Goal: Transaction & Acquisition: Purchase product/service

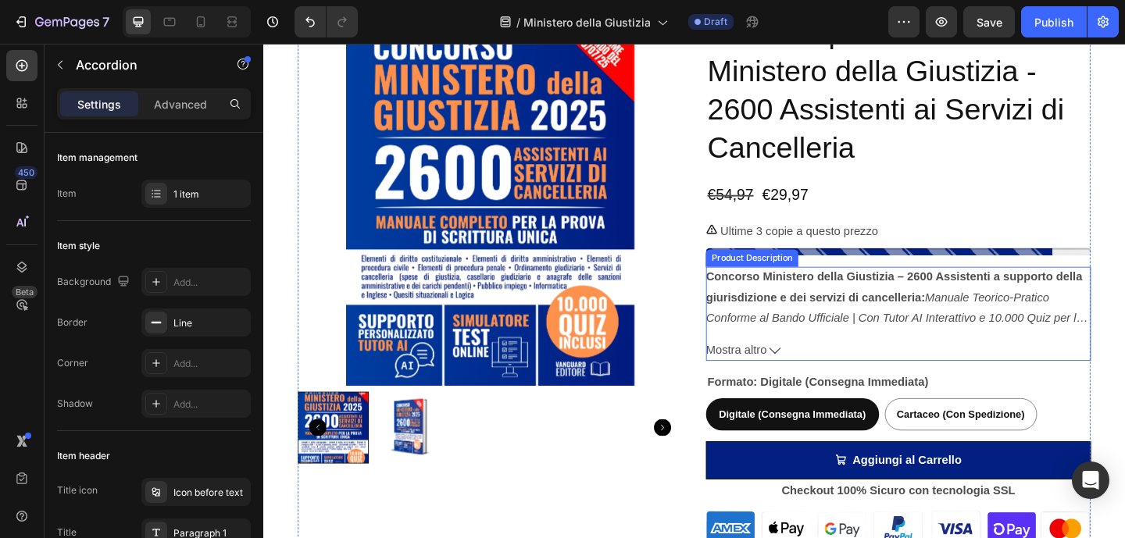
scroll to position [438, 0]
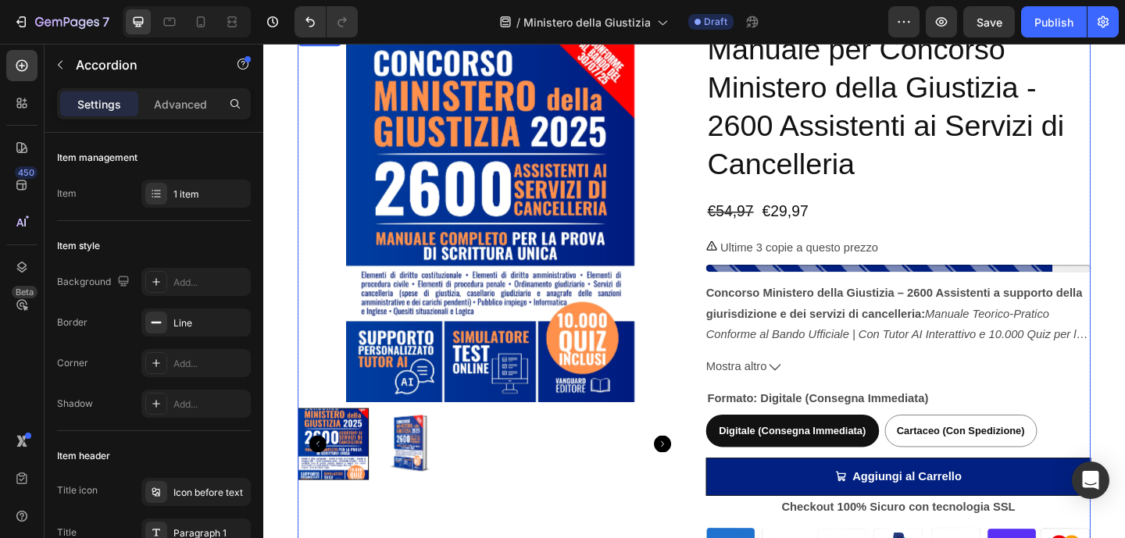
click at [884, 248] on div "Manuale per Concorso Ministero della Giustizia - 2600 Assistenti ai Servizi di …" at bounding box center [954, 319] width 419 height 582
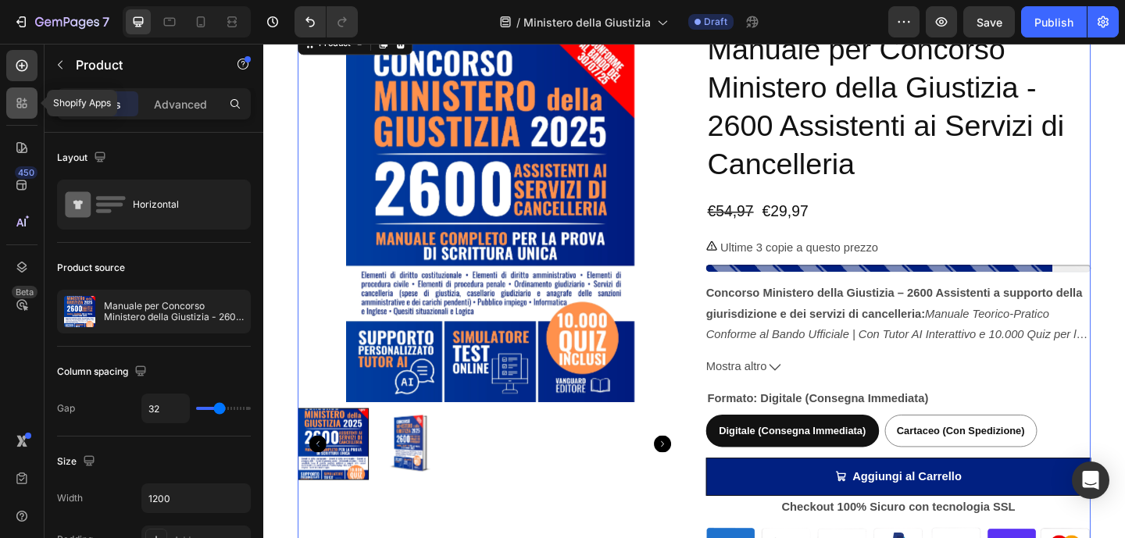
click at [23, 99] on icon at bounding box center [25, 100] width 5 height 5
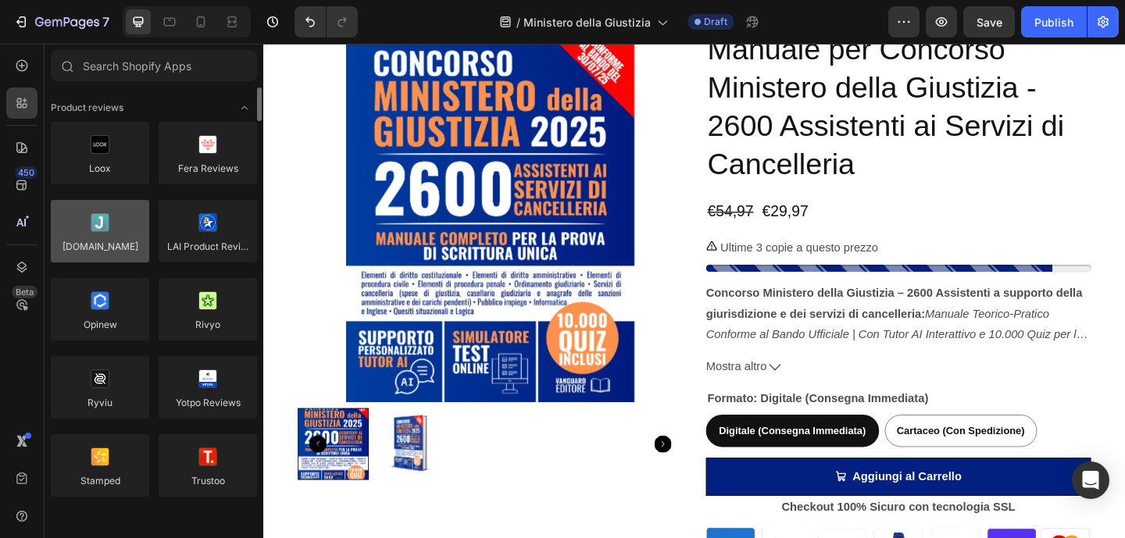
click at [109, 228] on div at bounding box center [100, 231] width 98 height 63
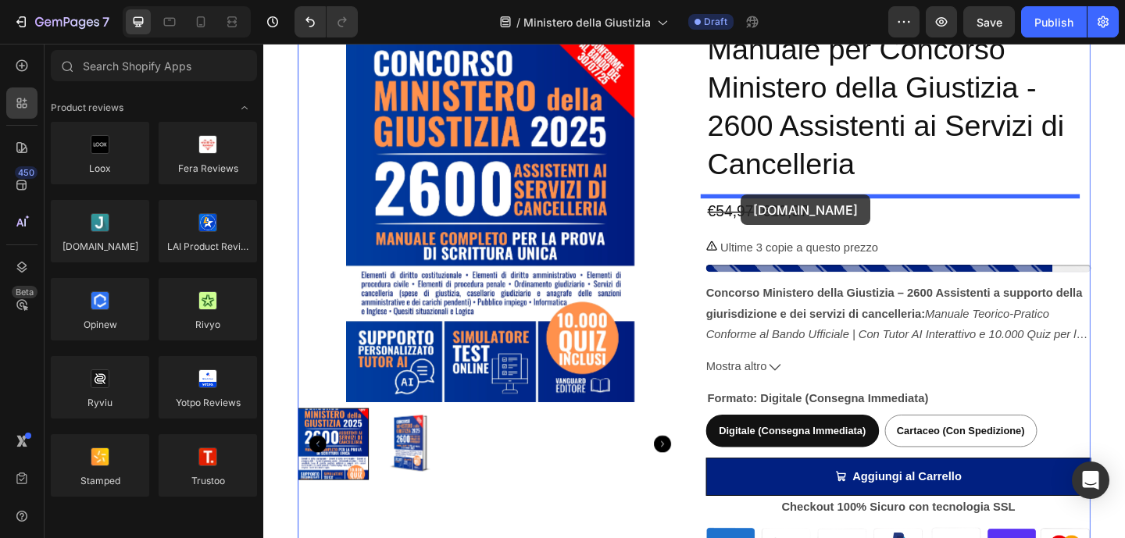
drag, startPoint x: 370, startPoint y: 272, endPoint x: 783, endPoint y: 208, distance: 417.5
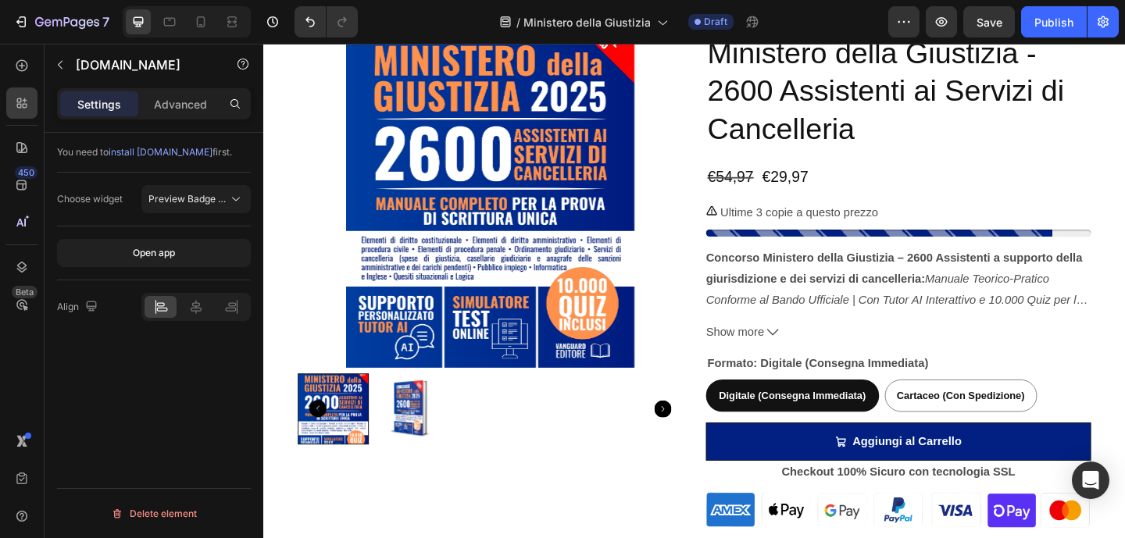
scroll to position [2953, 0]
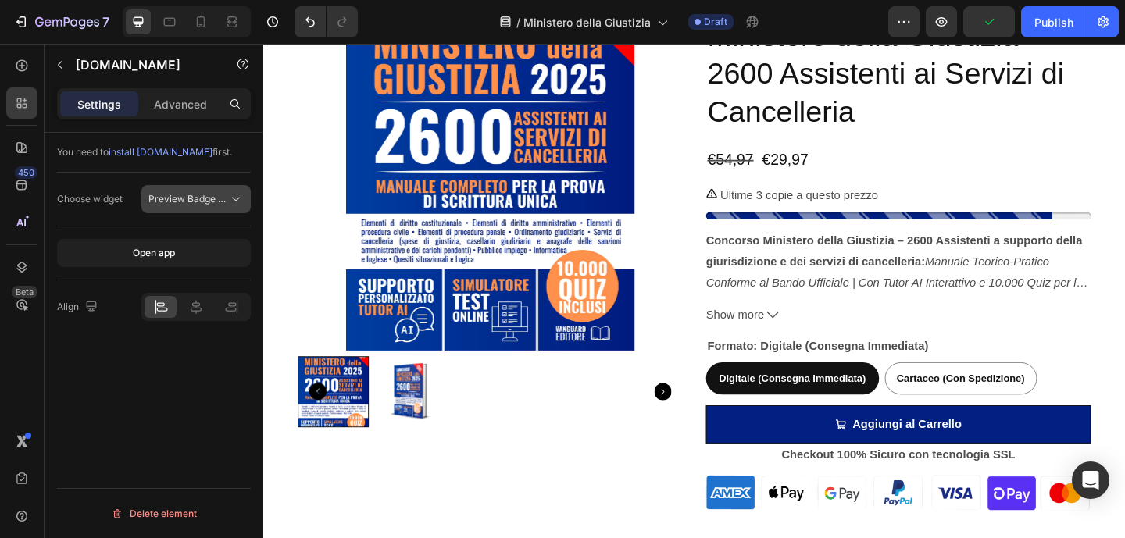
click at [234, 205] on icon at bounding box center [236, 199] width 16 height 16
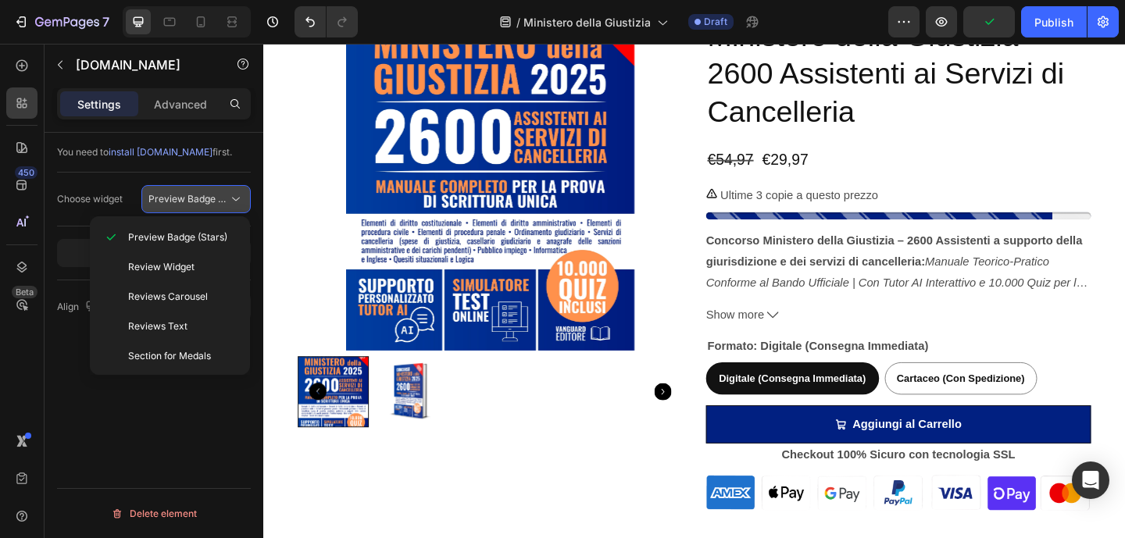
click at [234, 205] on icon at bounding box center [236, 199] width 16 height 16
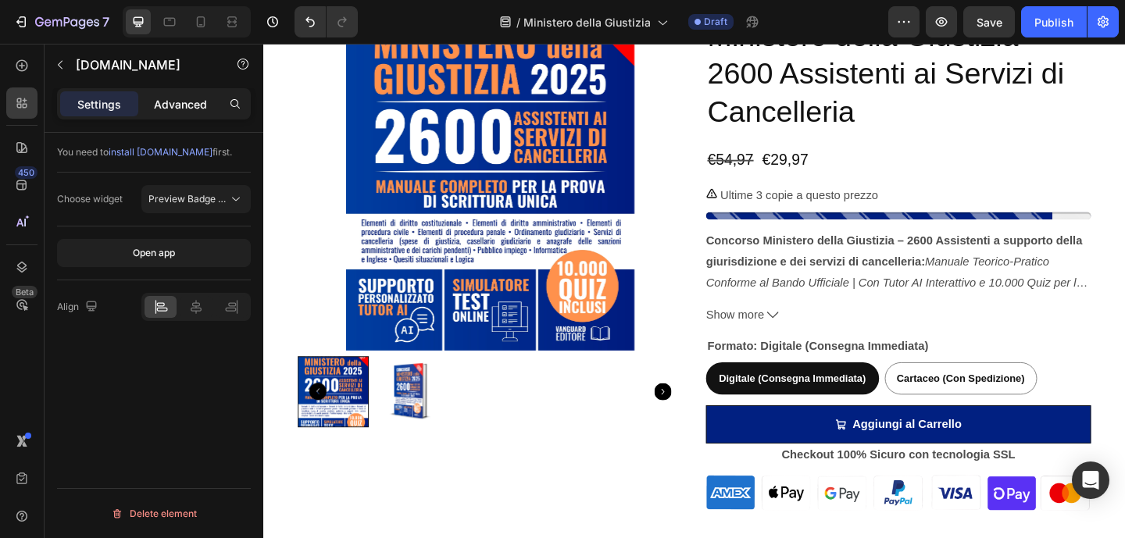
click at [180, 99] on p "Advanced" at bounding box center [180, 104] width 53 height 16
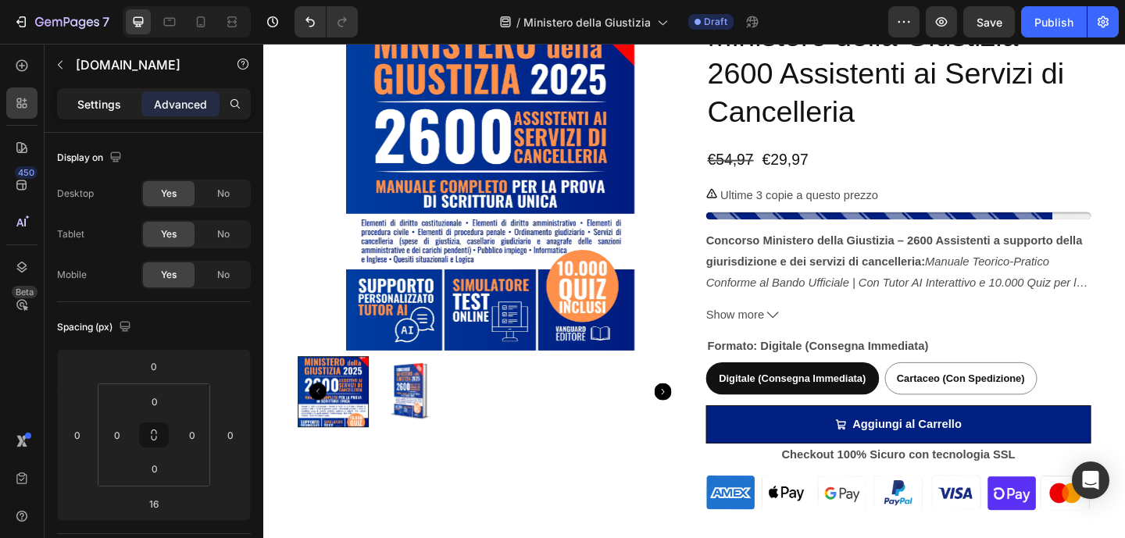
click at [120, 105] on p "Settings" at bounding box center [99, 104] width 44 height 16
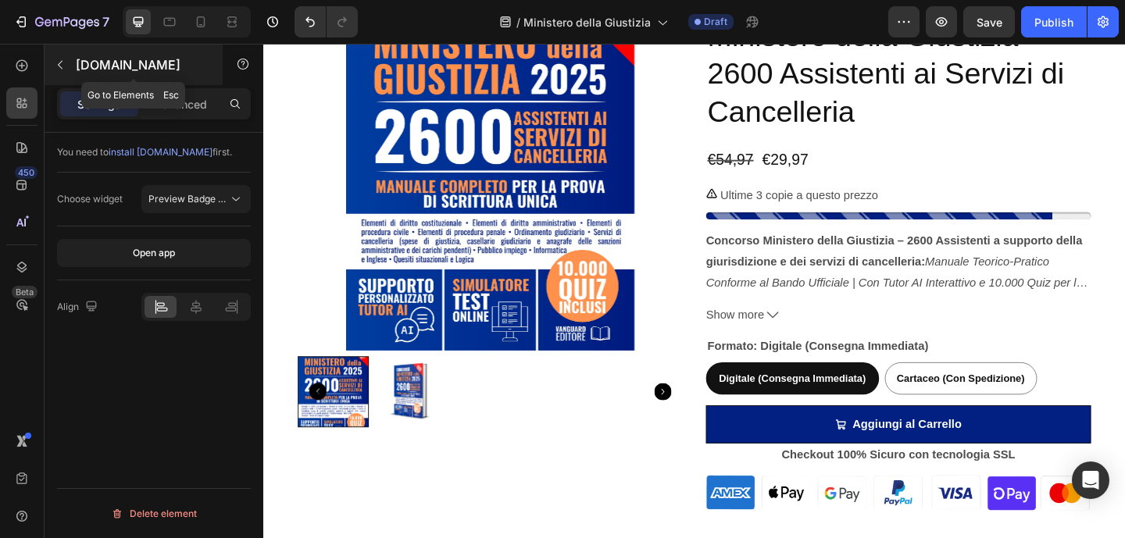
click at [50, 70] on button "button" at bounding box center [60, 64] width 25 height 25
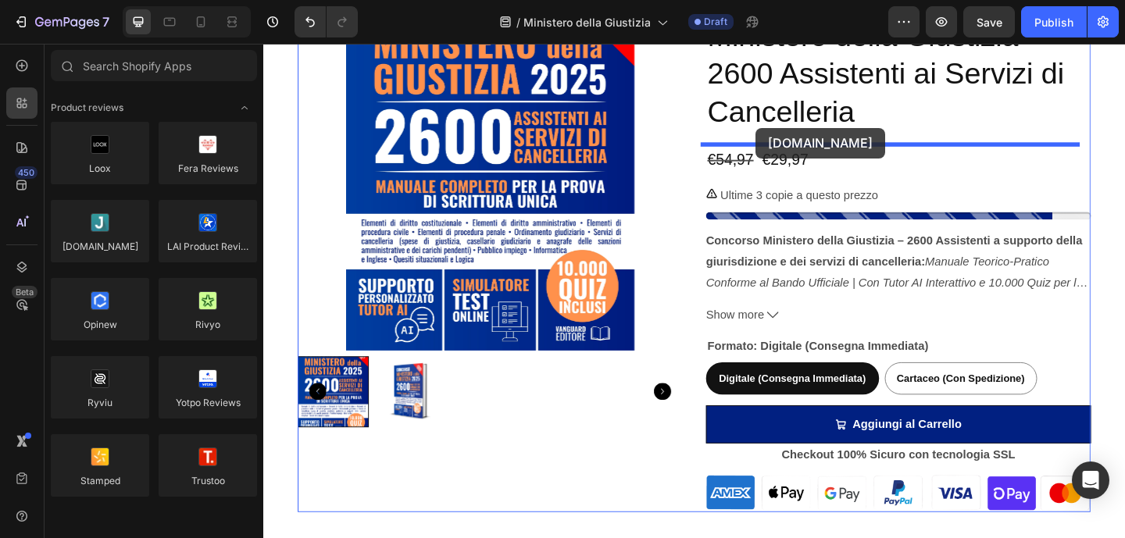
drag, startPoint x: 379, startPoint y: 277, endPoint x: 799, endPoint y: 135, distance: 442.8
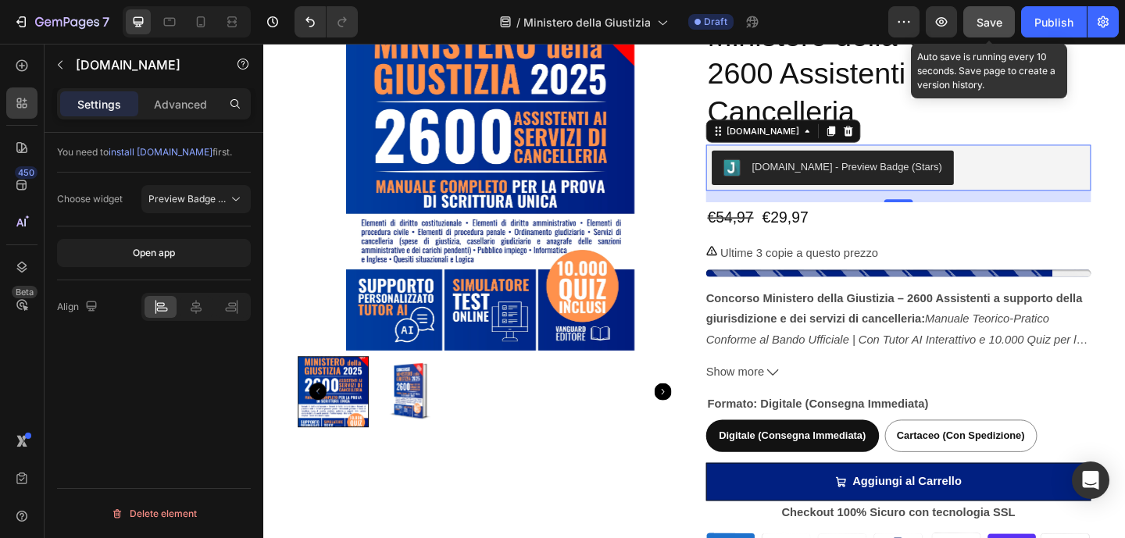
click at [985, 30] on button "Save" at bounding box center [989, 21] width 52 height 31
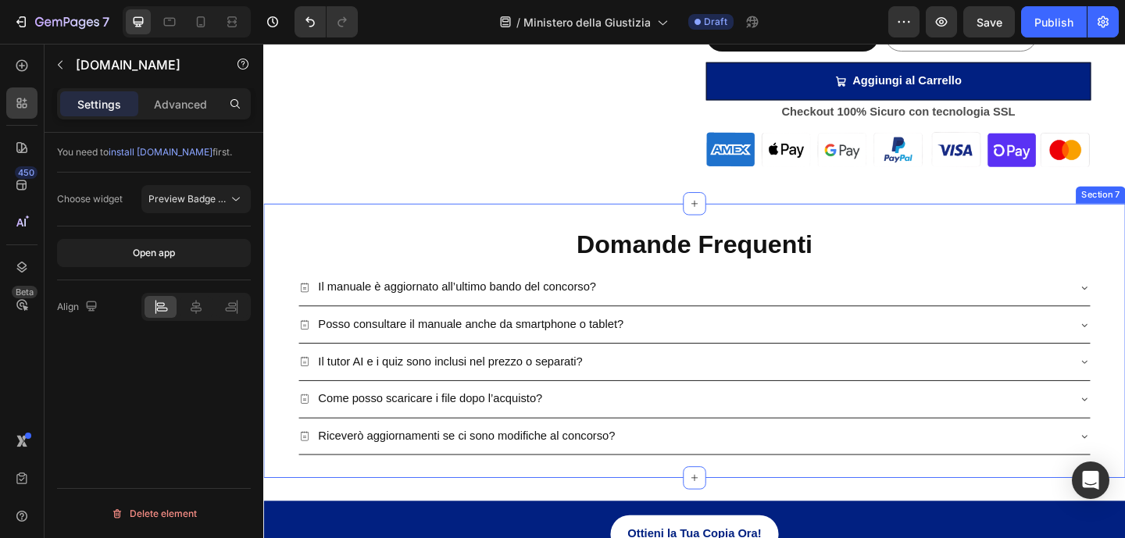
scroll to position [3386, 0]
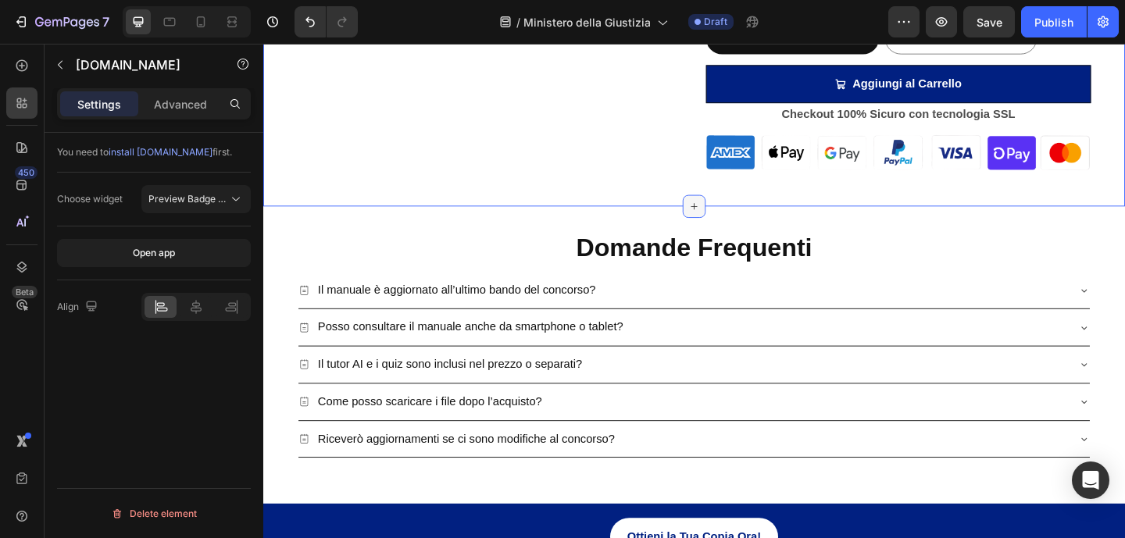
click at [726, 217] on icon at bounding box center [732, 221] width 13 height 13
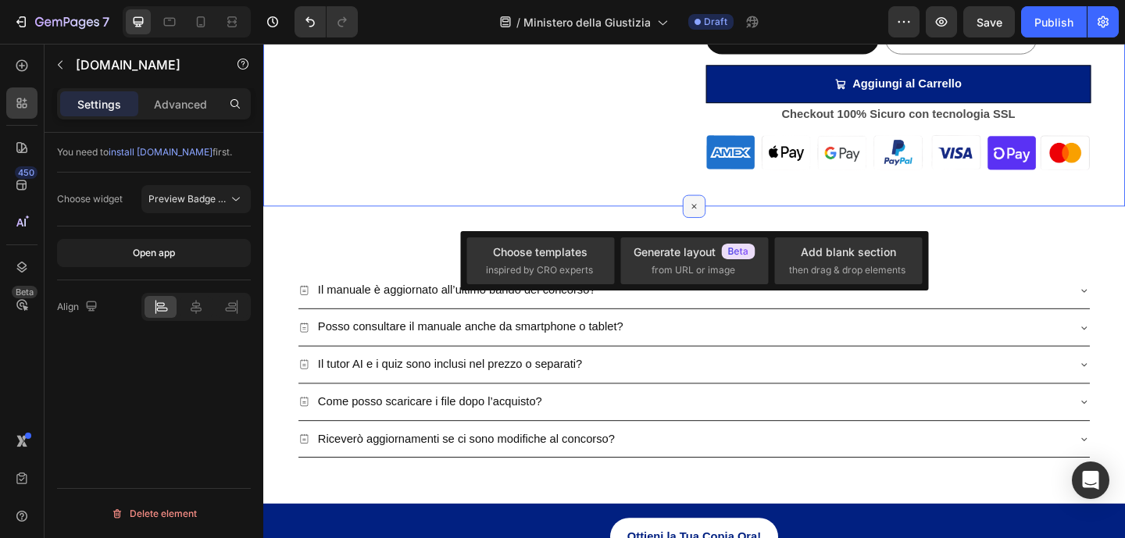
click at [724, 217] on icon at bounding box center [733, 222] width 18 height 18
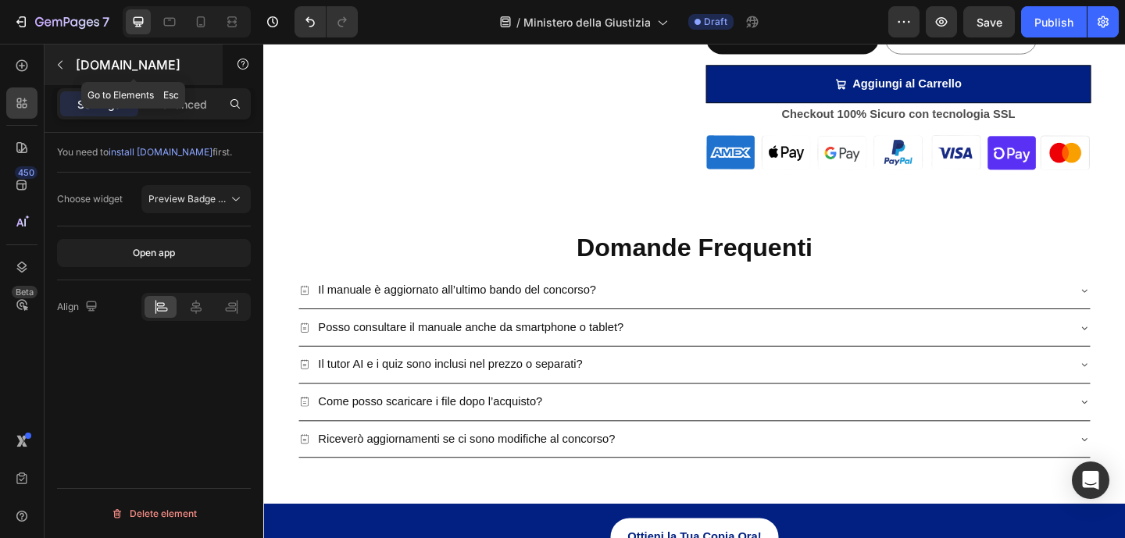
click at [55, 67] on icon "button" at bounding box center [60, 65] width 13 height 13
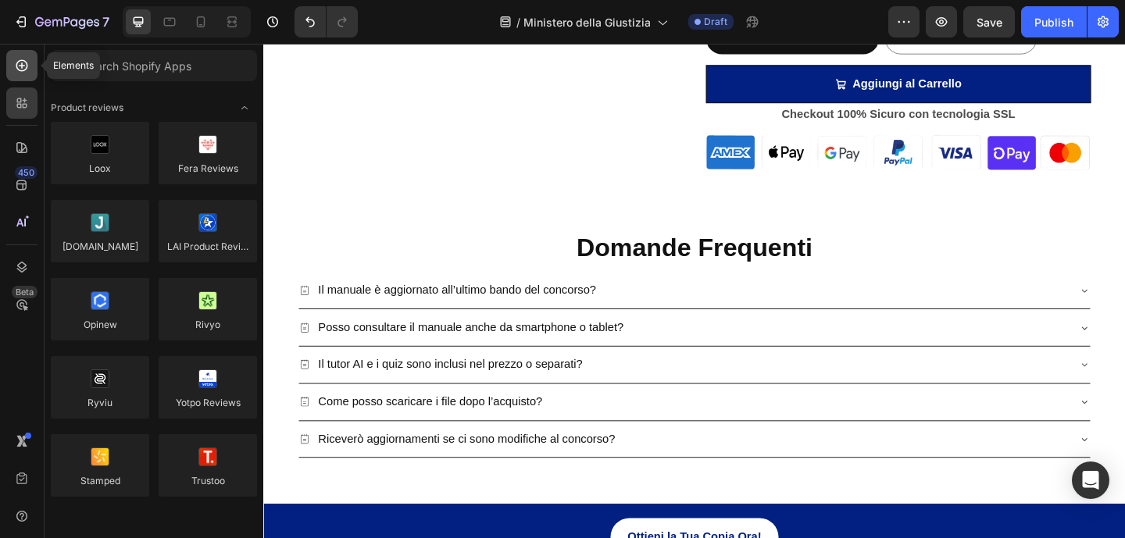
click at [25, 76] on div at bounding box center [21, 65] width 31 height 31
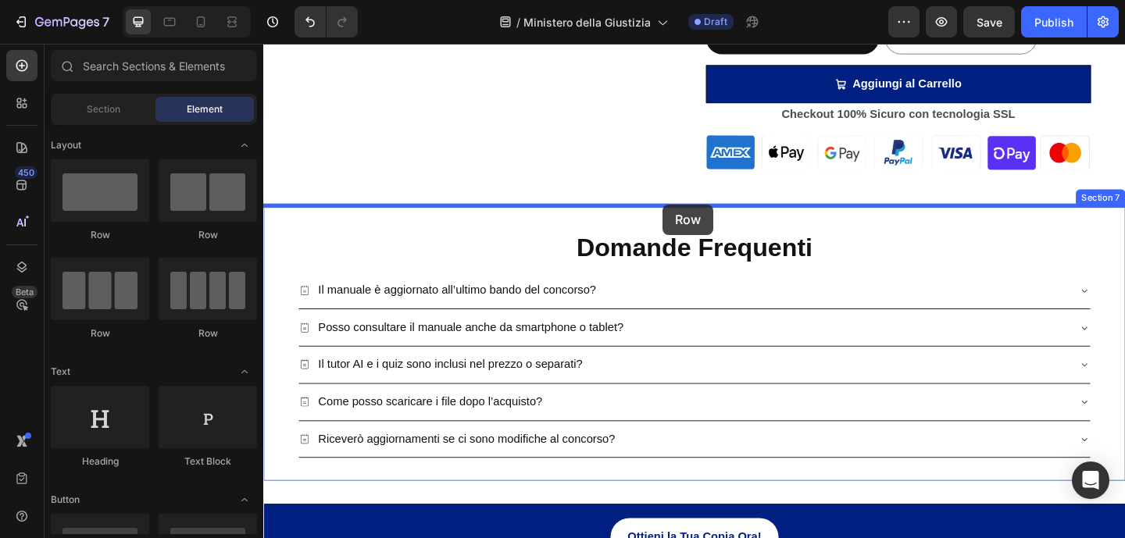
drag, startPoint x: 392, startPoint y: 240, endPoint x: 698, endPoint y: 219, distance: 306.2
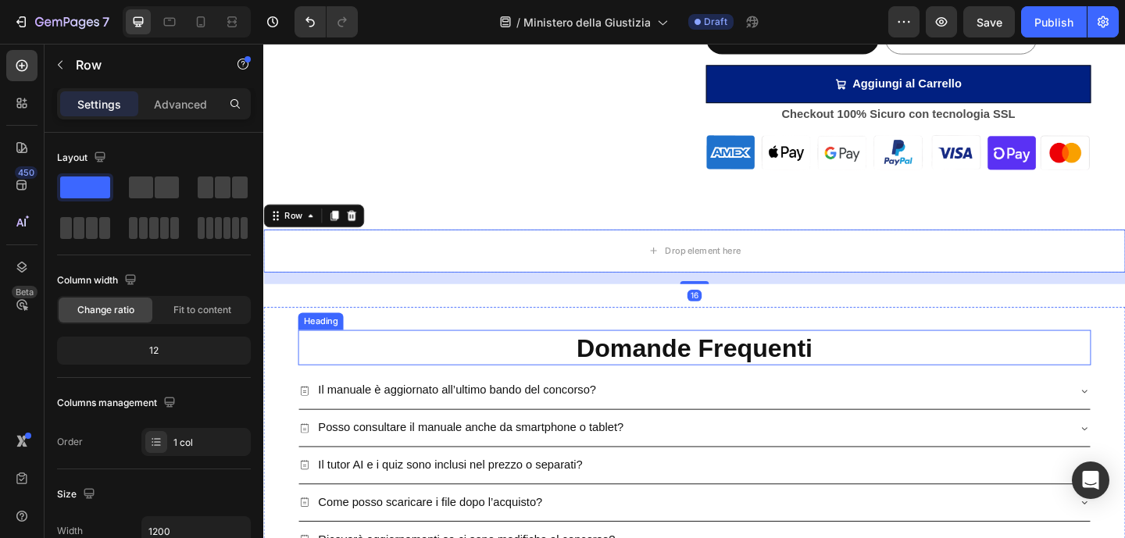
click at [707, 369] on h2 "Domande Frequenti" at bounding box center [732, 375] width 863 height 39
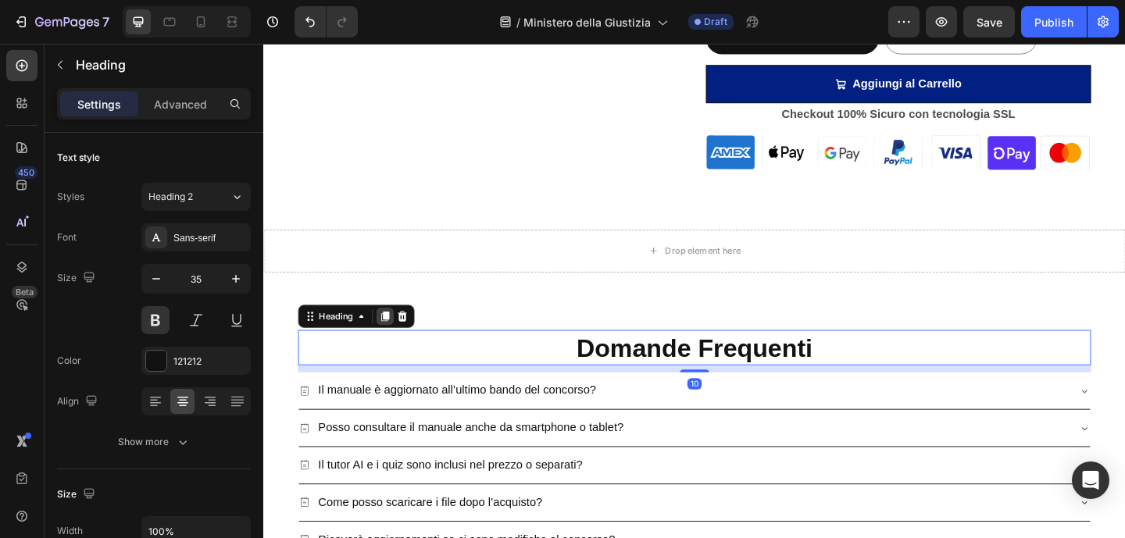
click at [392, 343] on icon at bounding box center [395, 340] width 13 height 13
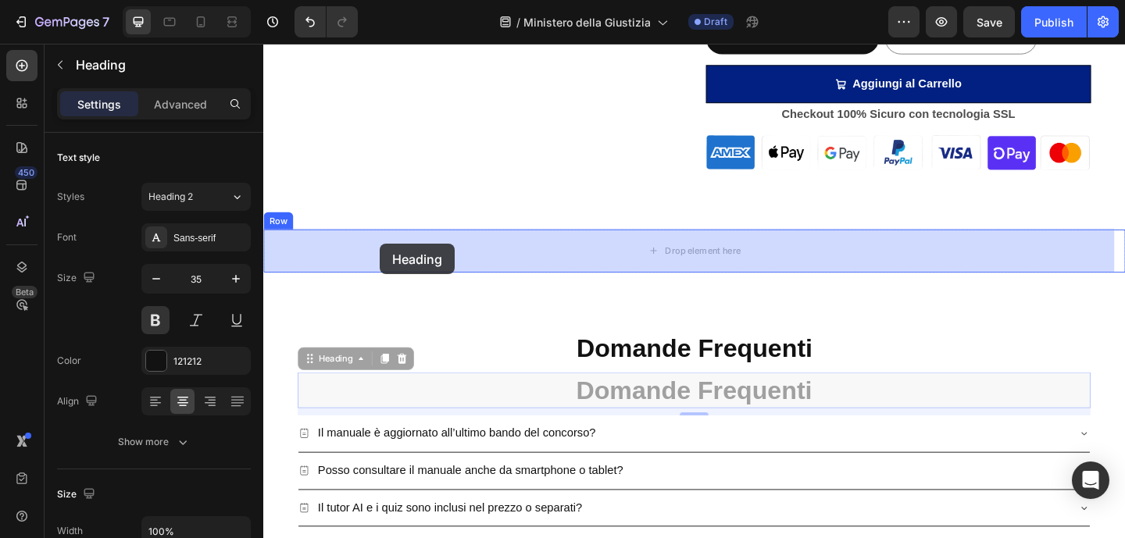
drag, startPoint x: 351, startPoint y: 386, endPoint x: 390, endPoint y: 262, distance: 130.2
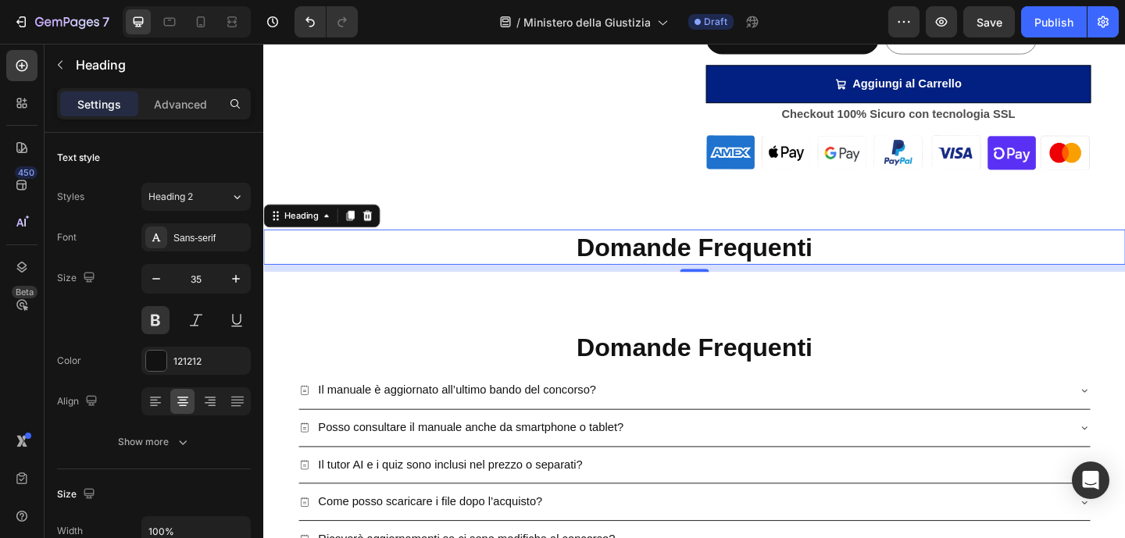
click at [677, 267] on h2 "Domande Frequenti" at bounding box center [732, 265] width 938 height 39
click at [677, 267] on p "Domande Frequenti" at bounding box center [732, 266] width 934 height 36
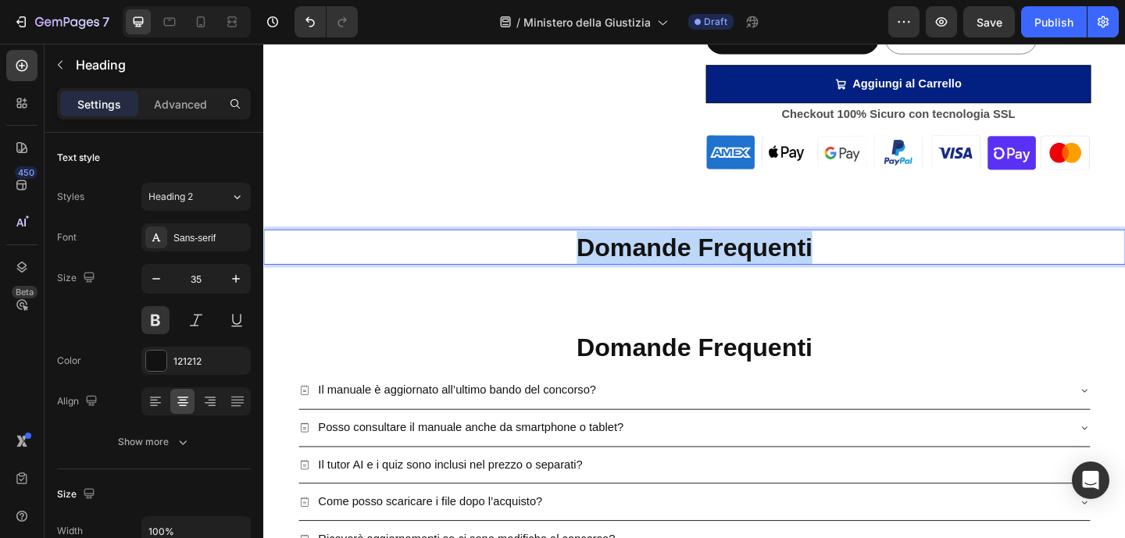
click at [677, 267] on p "Domande Frequenti" at bounding box center [732, 266] width 934 height 36
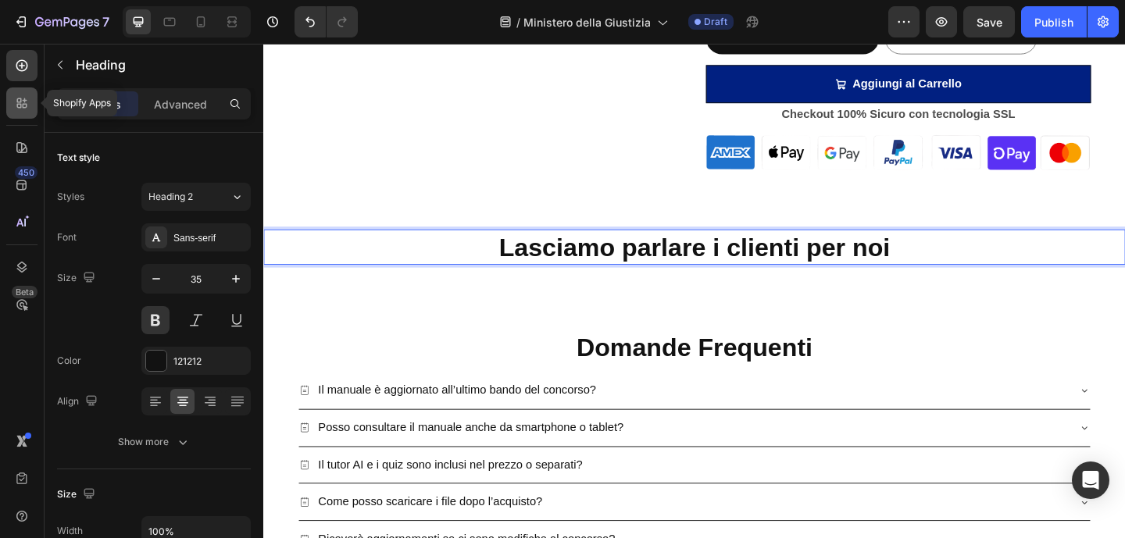
click at [17, 102] on icon at bounding box center [19, 100] width 5 height 5
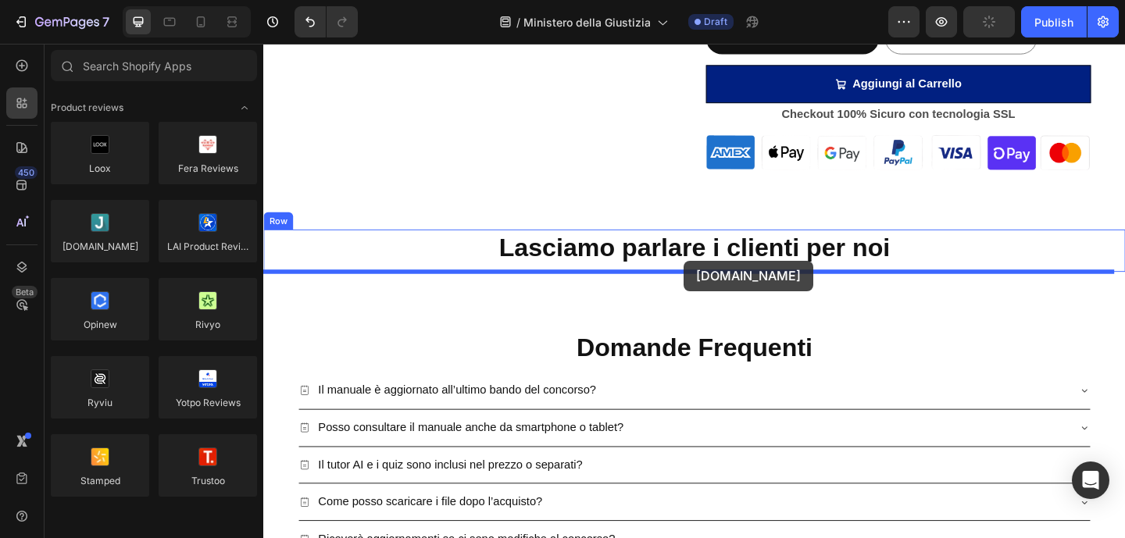
drag, startPoint x: 375, startPoint y: 275, endPoint x: 720, endPoint y: 280, distance: 345.4
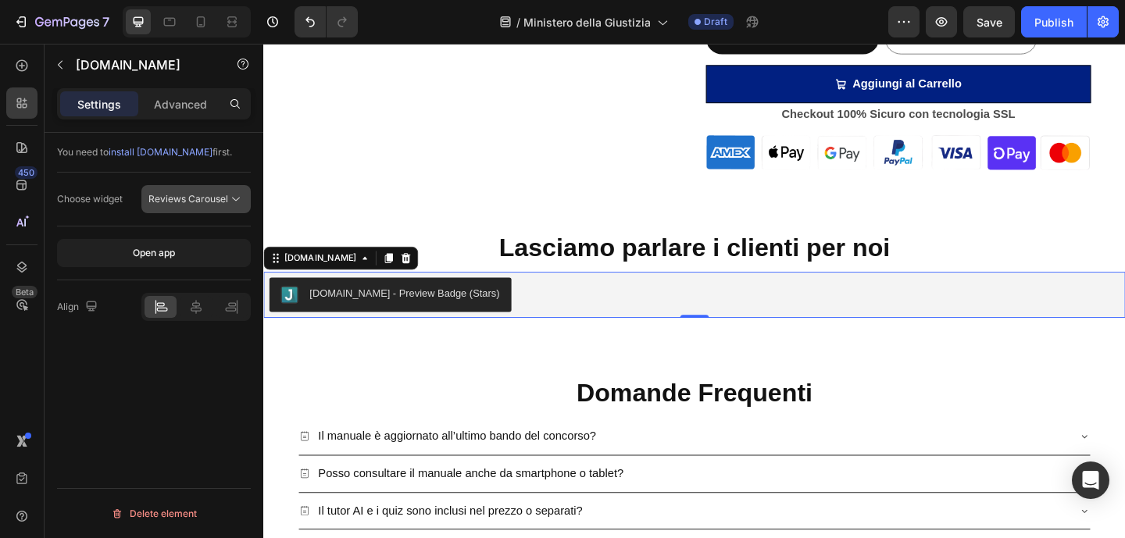
click at [244, 202] on button "Reviews Carousel" at bounding box center [195, 199] width 109 height 28
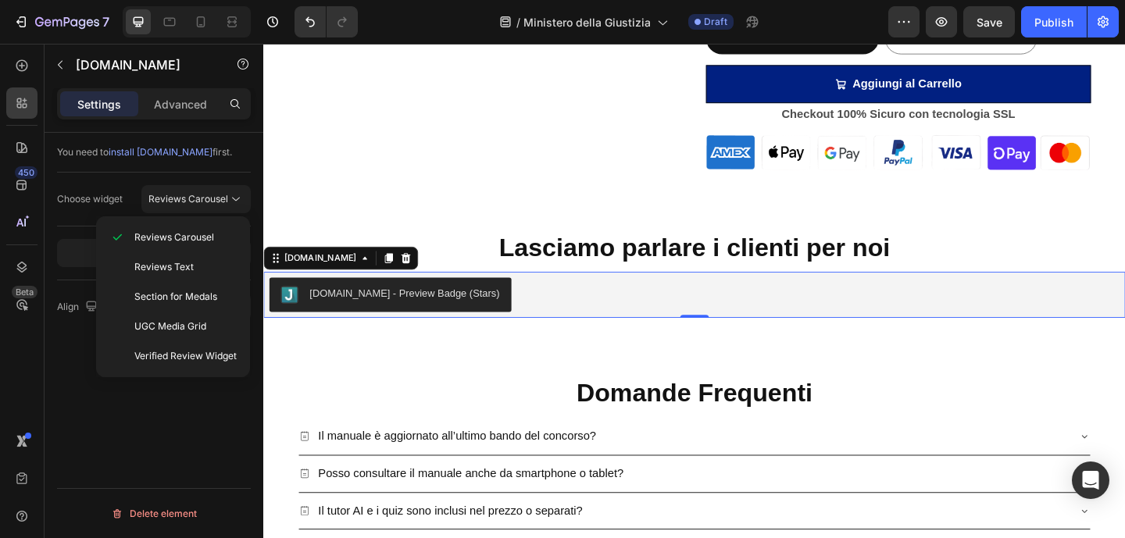
click at [121, 420] on div "You need to install Judge.me first. Choose widget Reviews Carousel Open app Ali…" at bounding box center [154, 358] width 219 height 450
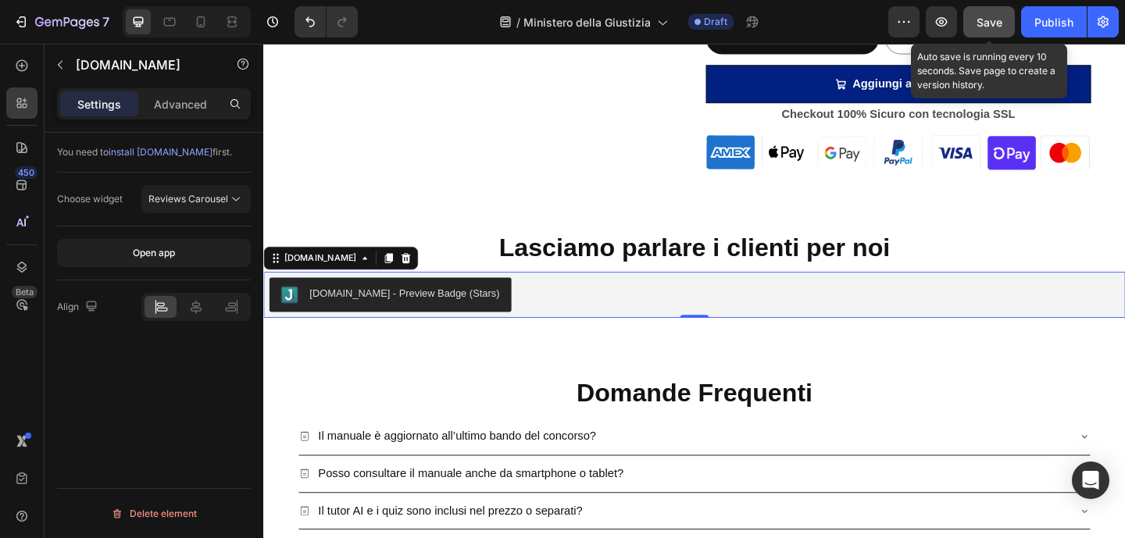
click at [991, 19] on span "Save" at bounding box center [990, 22] width 26 height 13
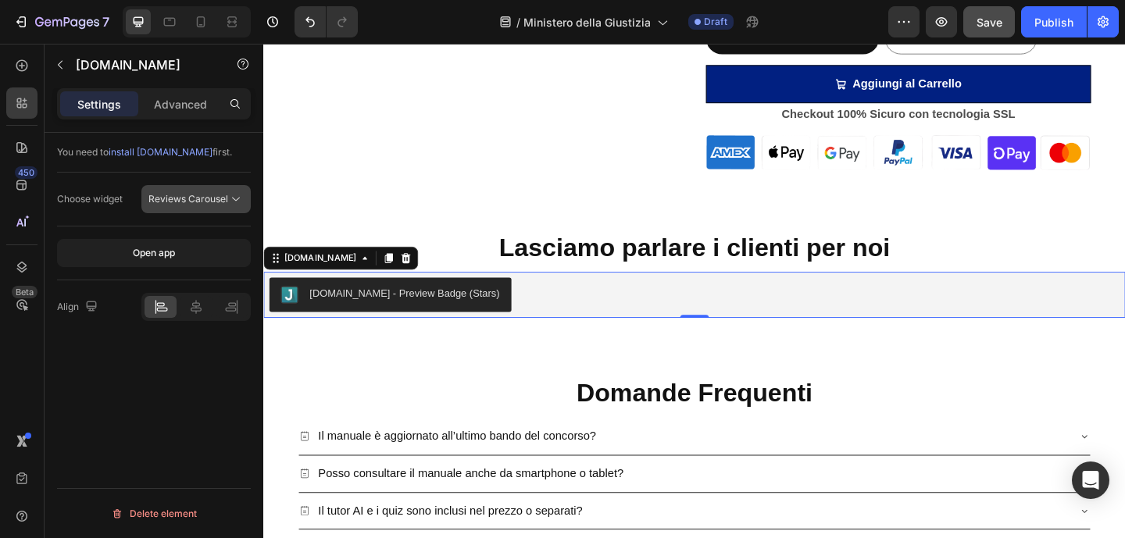
click at [229, 205] on icon at bounding box center [236, 199] width 16 height 16
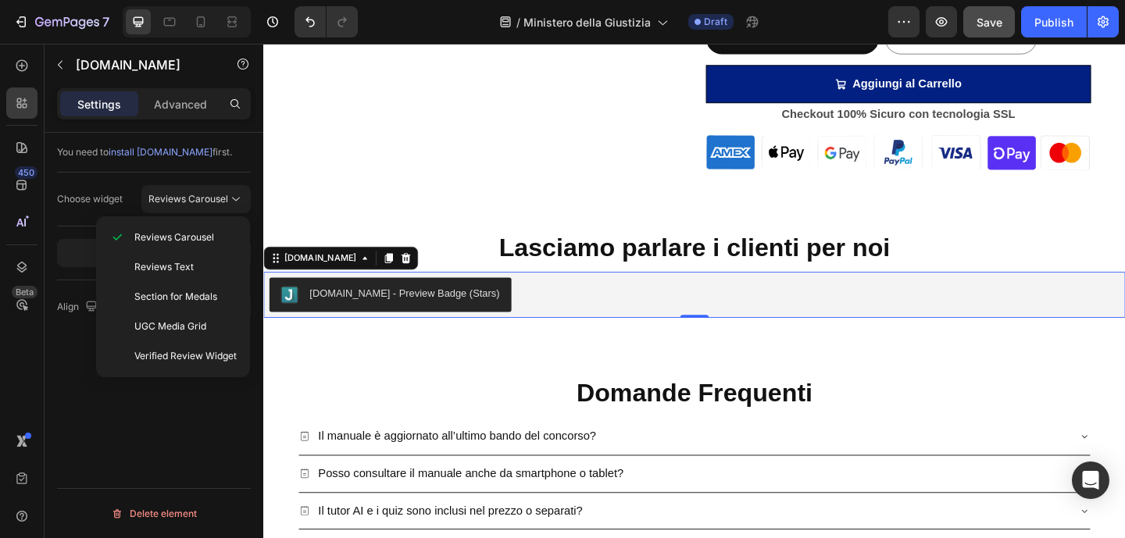
click at [202, 433] on div "You need to install Judge.me first. Choose widget Reviews Carousel Open app Ali…" at bounding box center [154, 358] width 219 height 450
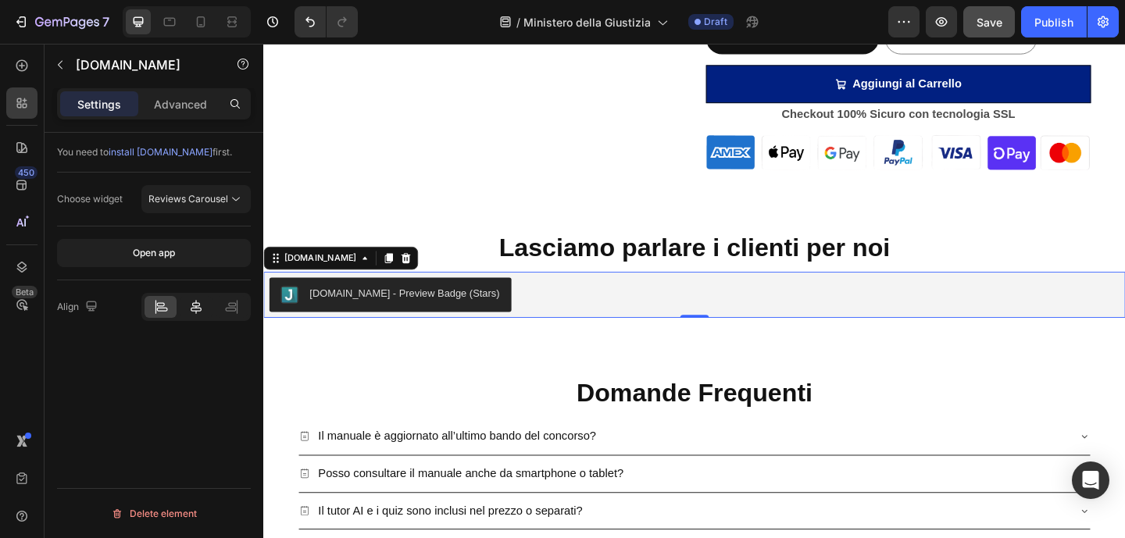
click at [202, 310] on icon at bounding box center [196, 307] width 16 height 16
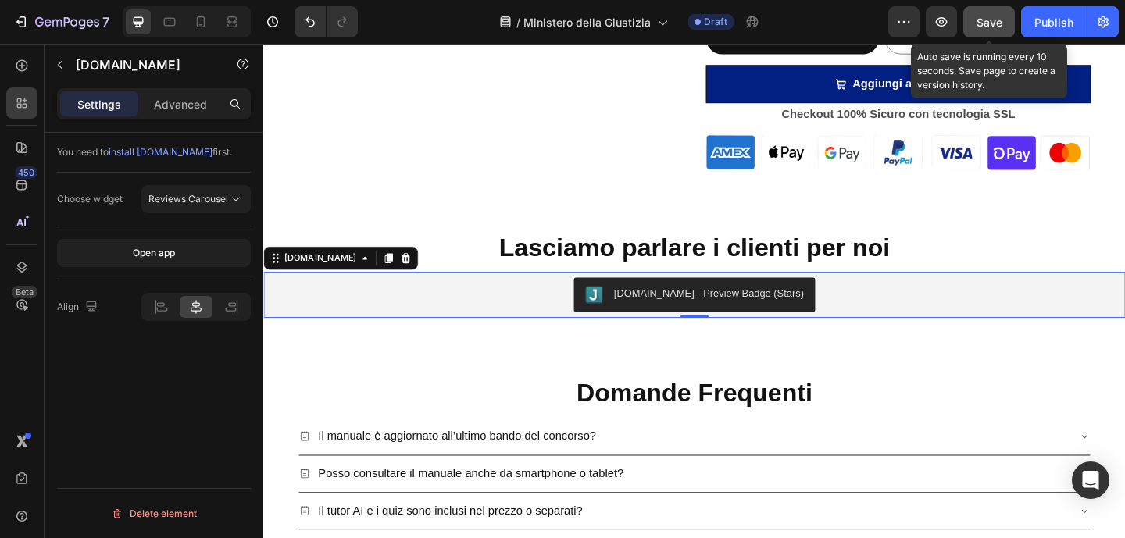
click at [982, 16] on span "Save" at bounding box center [990, 22] width 26 height 13
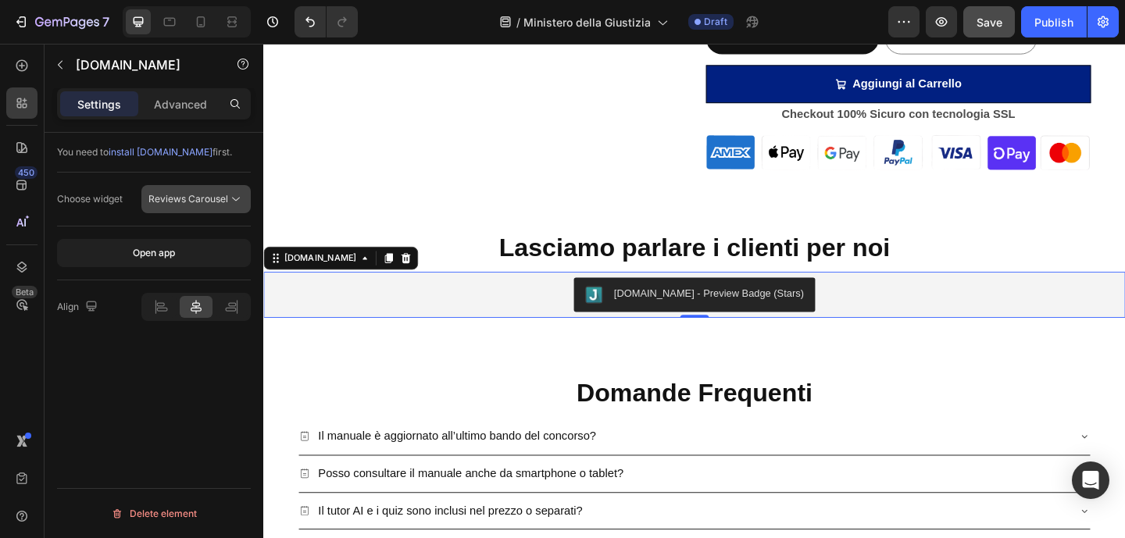
click at [219, 202] on span "Reviews Carousel" at bounding box center [188, 199] width 80 height 12
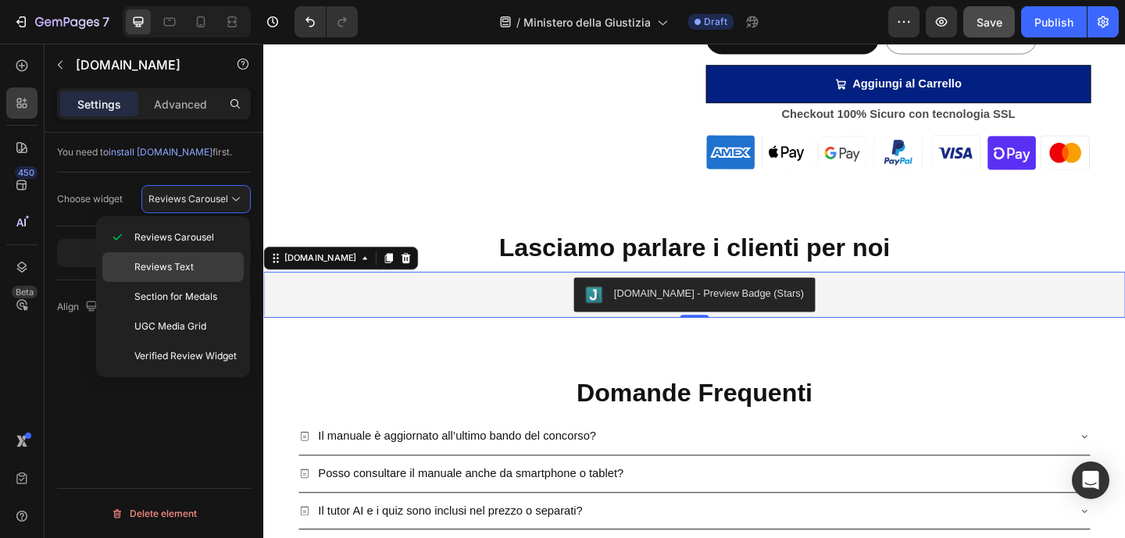
click at [204, 266] on p "Reviews Text" at bounding box center [185, 267] width 102 height 14
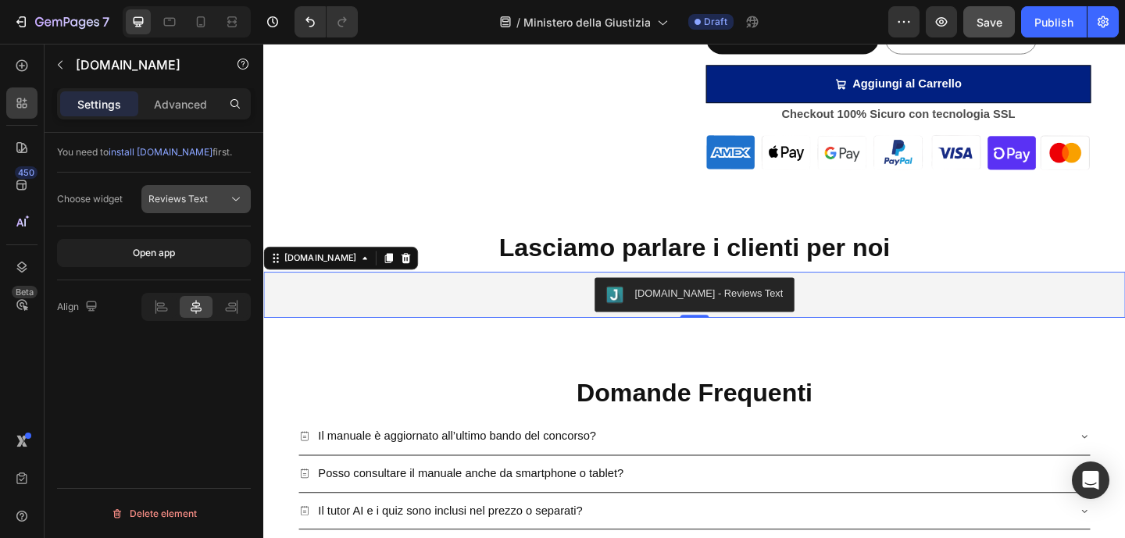
click at [183, 208] on button "Reviews Text" at bounding box center [195, 199] width 109 height 28
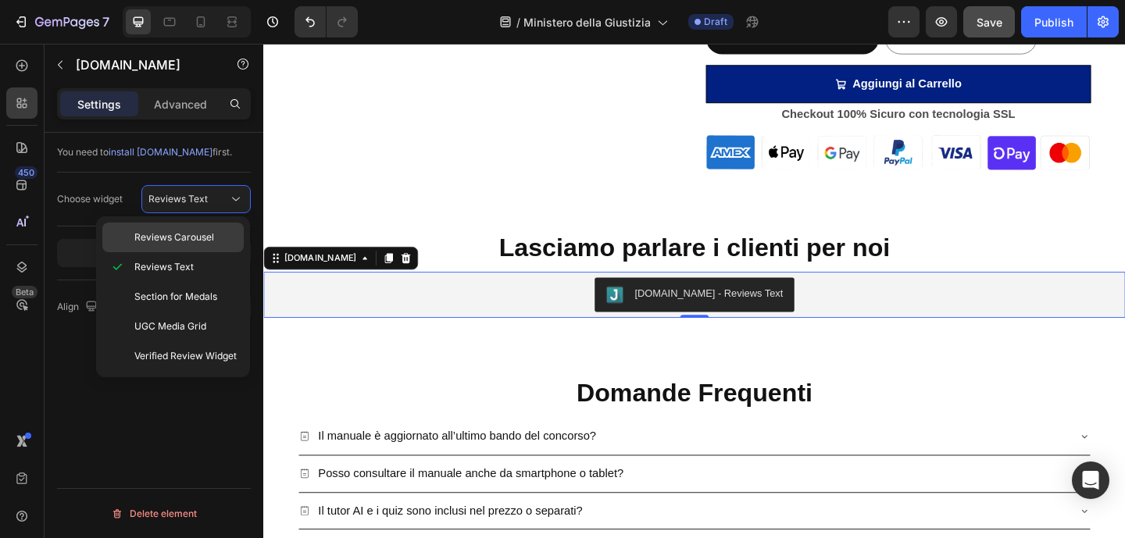
click at [187, 225] on div "Reviews Carousel" at bounding box center [172, 238] width 141 height 30
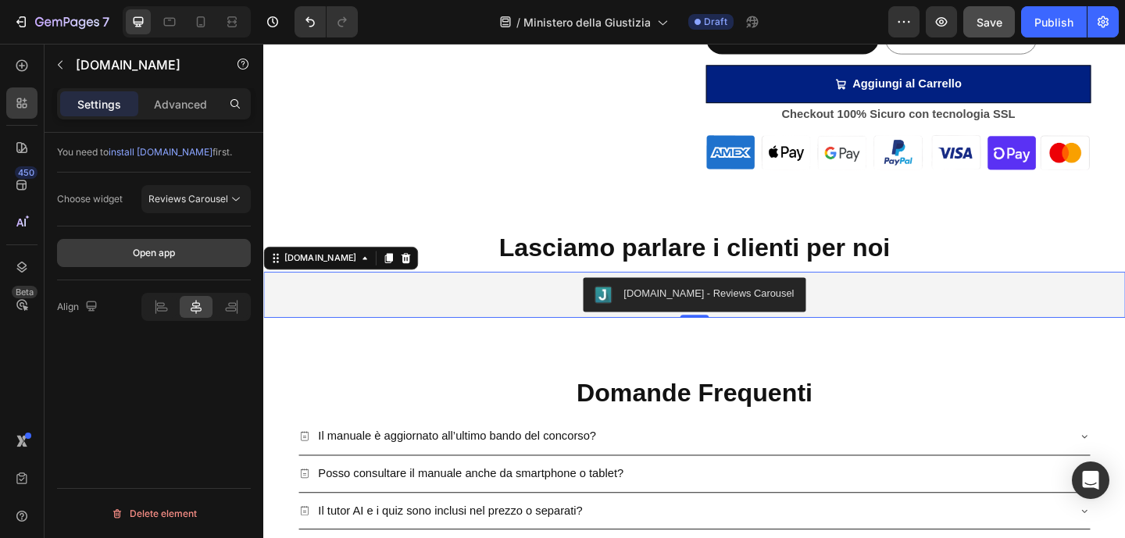
click at [165, 246] on div "Open app" at bounding box center [154, 253] width 42 height 14
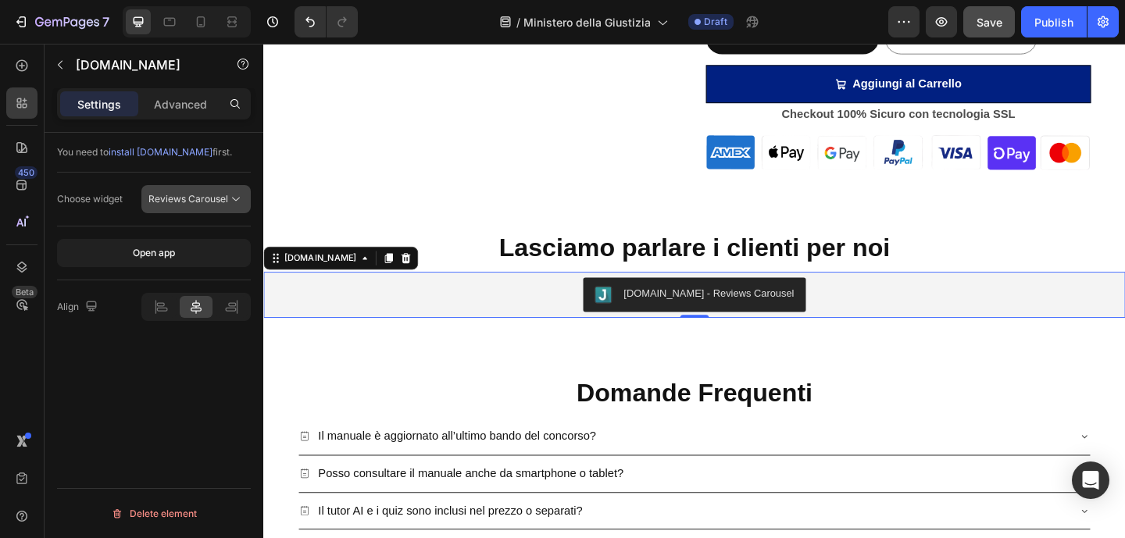
click at [232, 201] on icon at bounding box center [236, 199] width 16 height 16
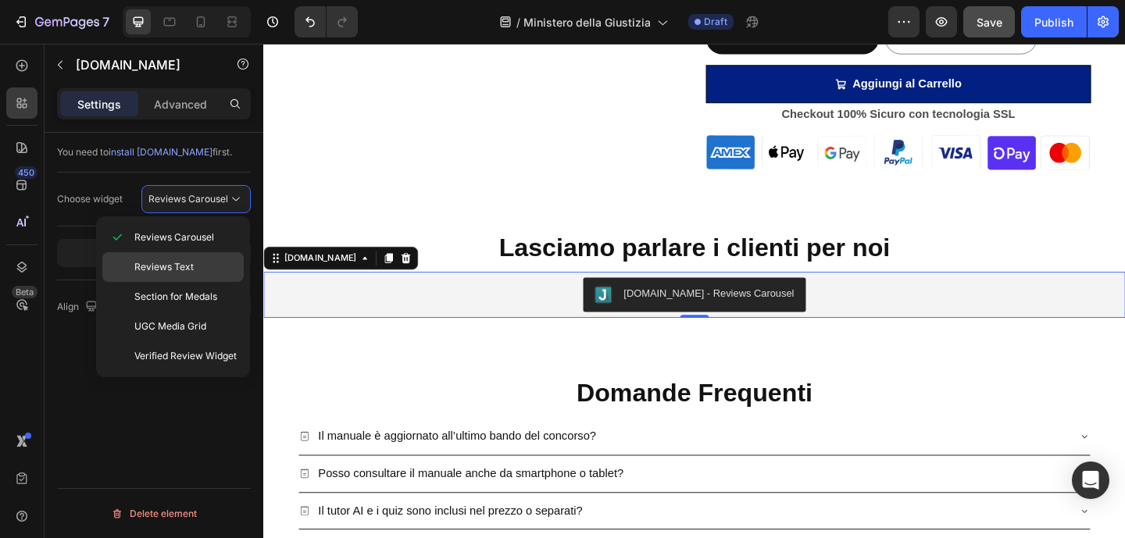
click at [211, 260] on p "Reviews Text" at bounding box center [185, 267] width 102 height 14
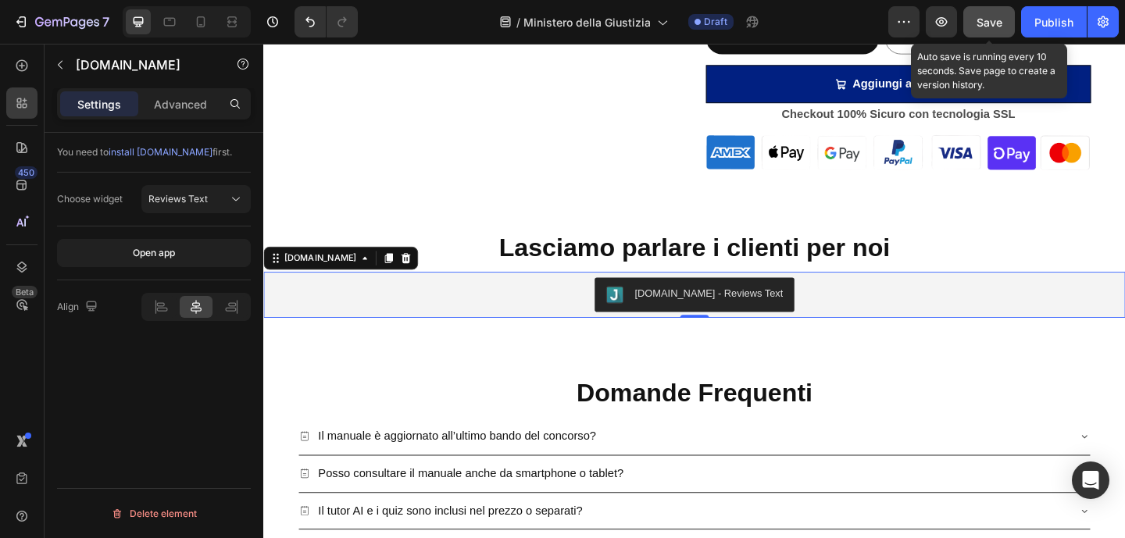
click at [972, 22] on button "Save" at bounding box center [989, 21] width 52 height 31
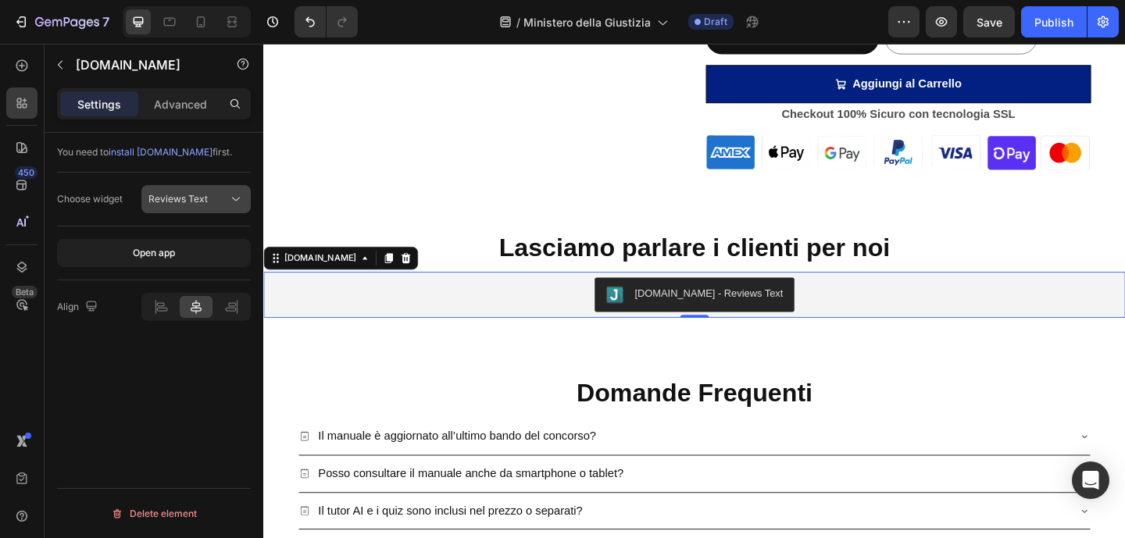
click at [223, 202] on div "Reviews Text" at bounding box center [188, 199] width 80 height 14
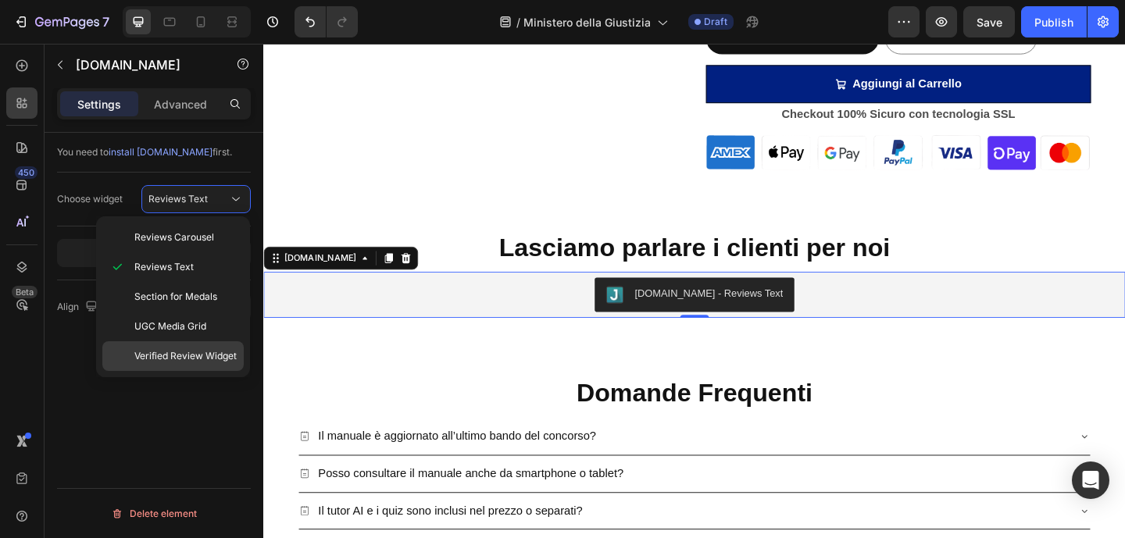
click at [210, 349] on span "Verified Review Widget" at bounding box center [185, 356] width 102 height 14
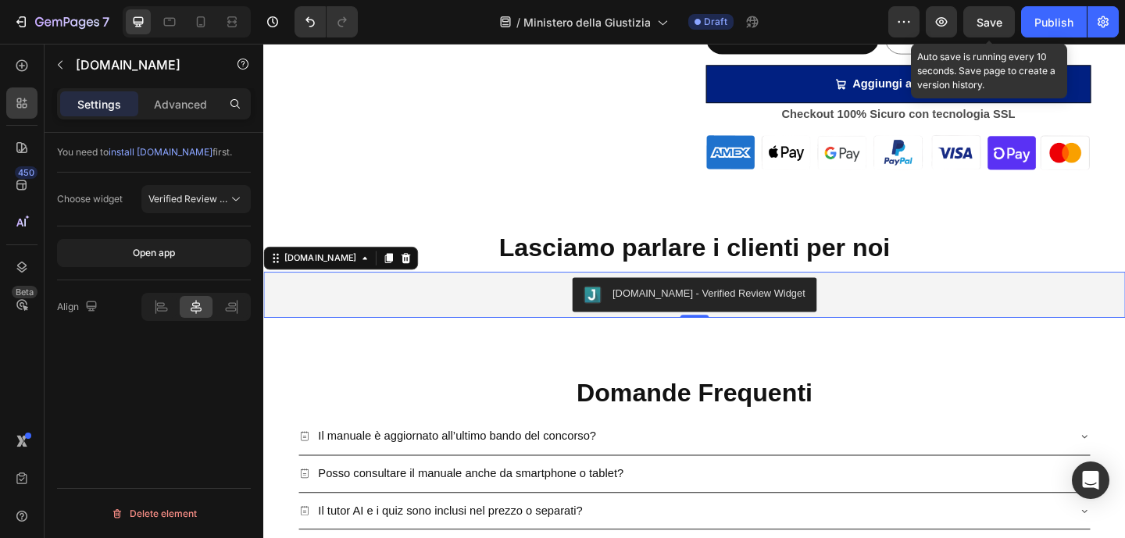
click at [981, 24] on span "Save" at bounding box center [990, 22] width 26 height 13
click at [1001, 21] on span "Save" at bounding box center [990, 22] width 26 height 13
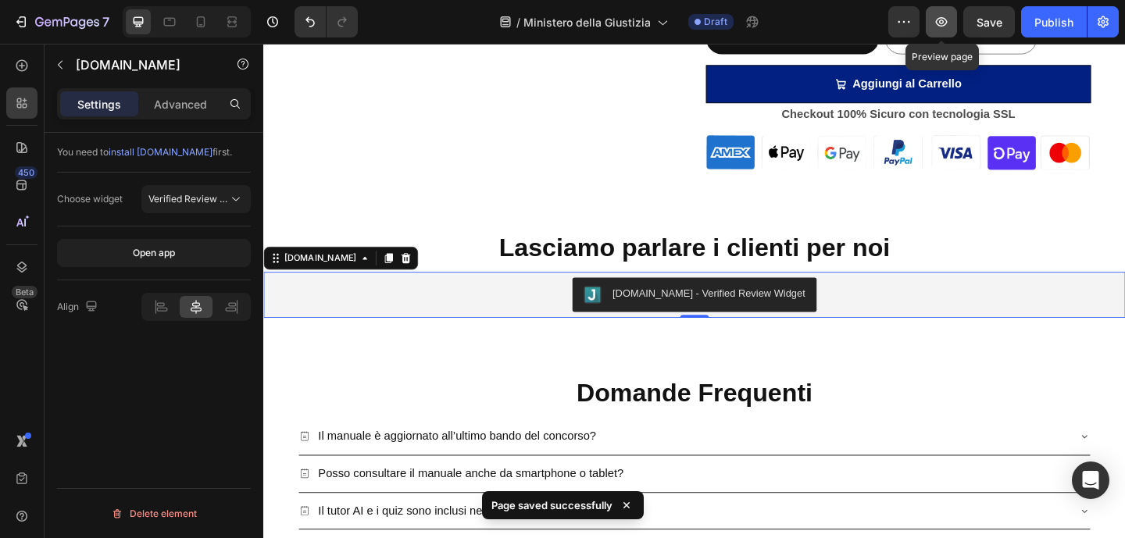
click at [931, 24] on button "button" at bounding box center [941, 21] width 31 height 31
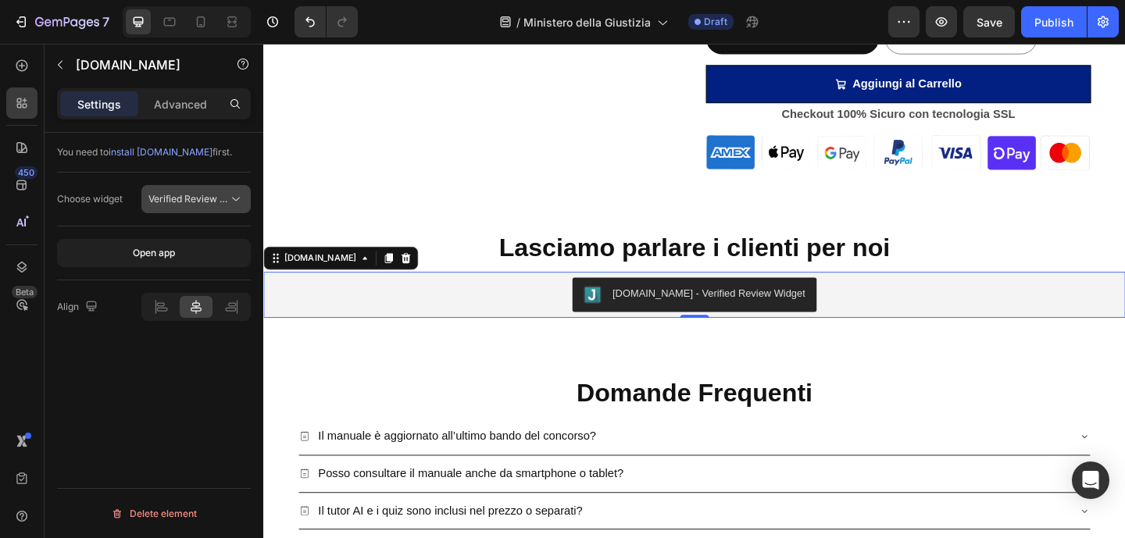
click at [213, 211] on button "Verified Review Widget" at bounding box center [195, 199] width 109 height 28
click at [173, 97] on p "Advanced" at bounding box center [180, 104] width 53 height 16
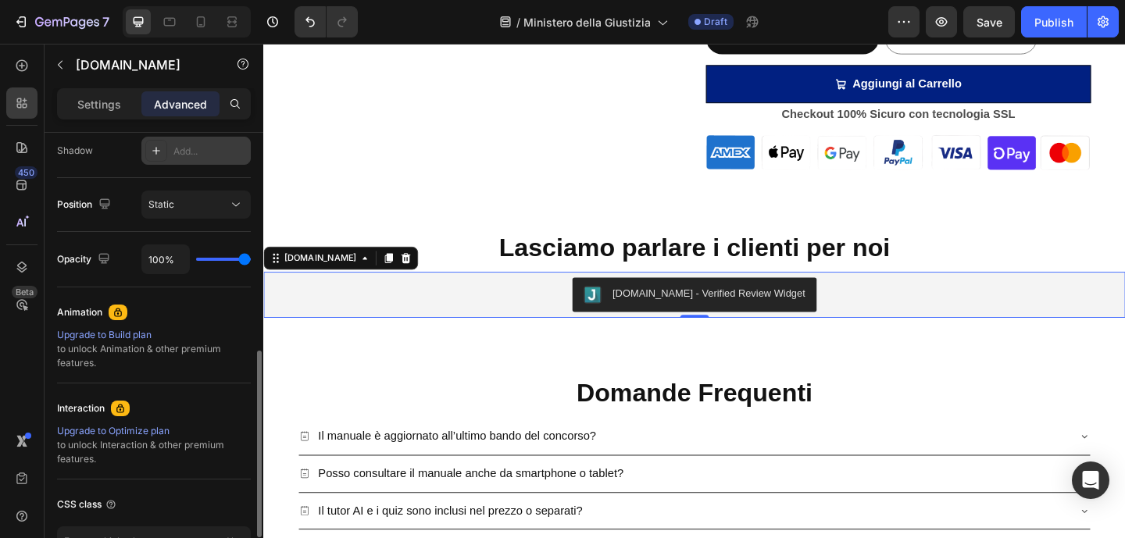
scroll to position [0, 0]
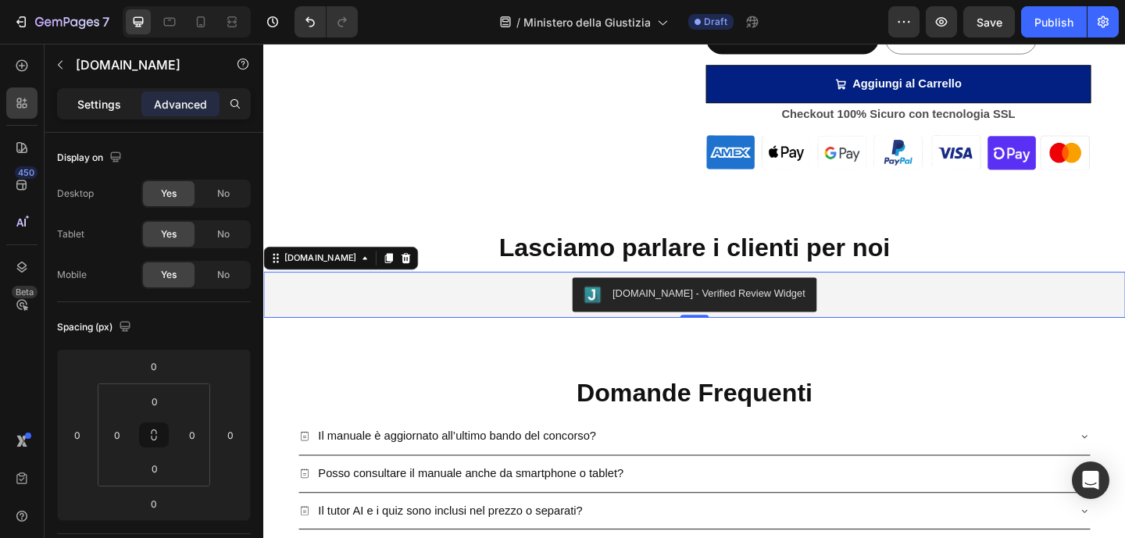
click at [108, 102] on p "Settings" at bounding box center [99, 104] width 44 height 16
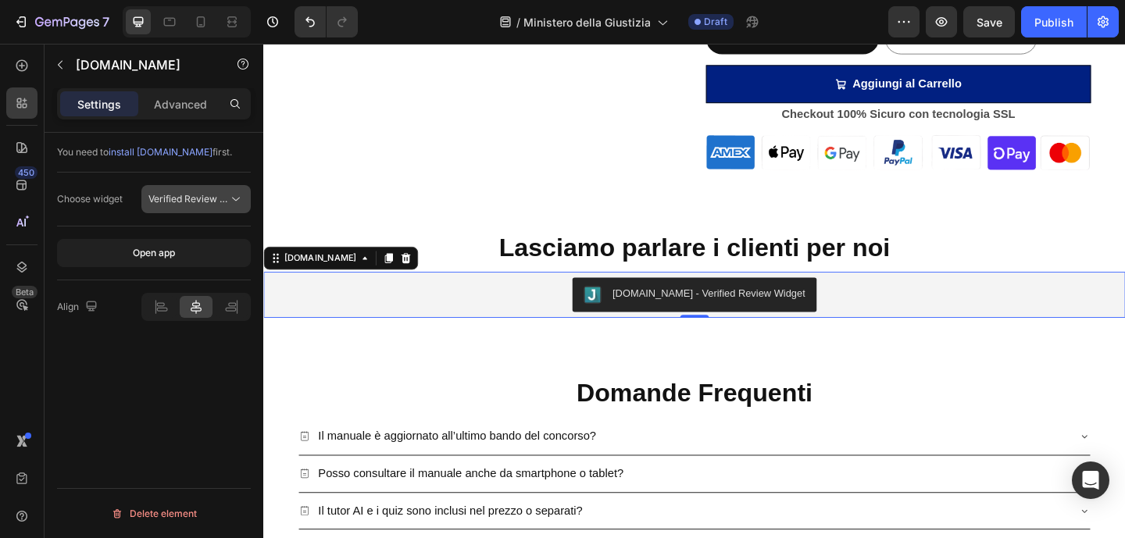
click at [216, 199] on span "Verified Review Widget" at bounding box center [199, 199] width 102 height 12
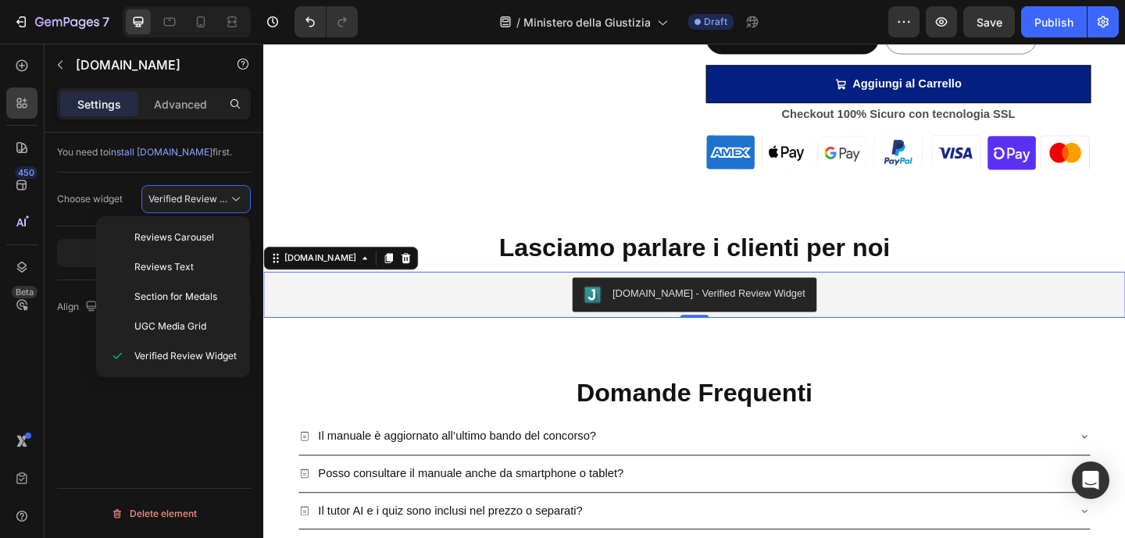
click at [180, 451] on div "You need to install Judge.me first. Choose widget Verified Review Widget Open a…" at bounding box center [154, 358] width 219 height 450
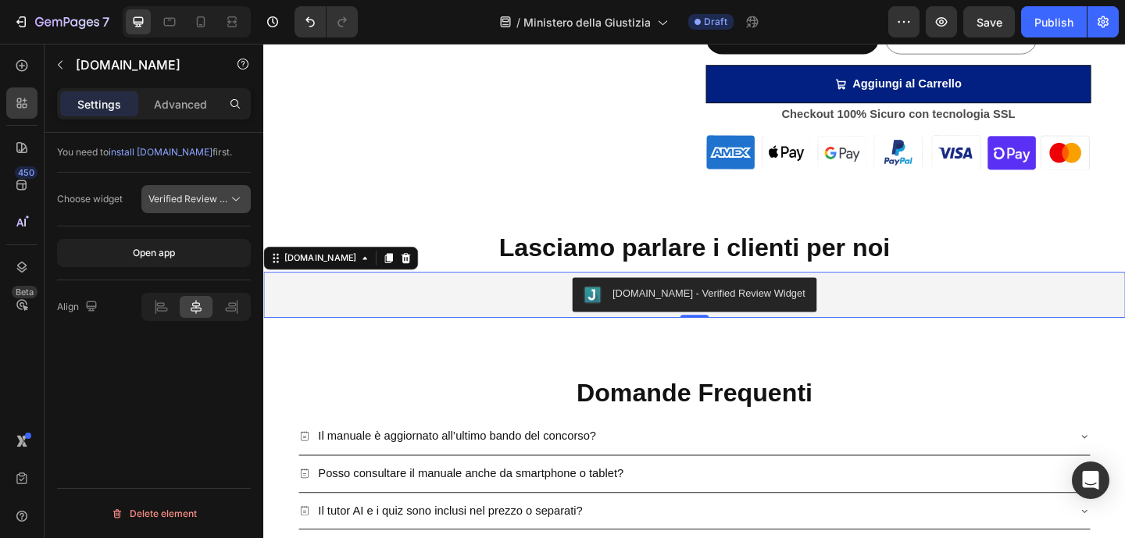
click at [214, 196] on span "Verified Review Widget" at bounding box center [199, 199] width 102 height 12
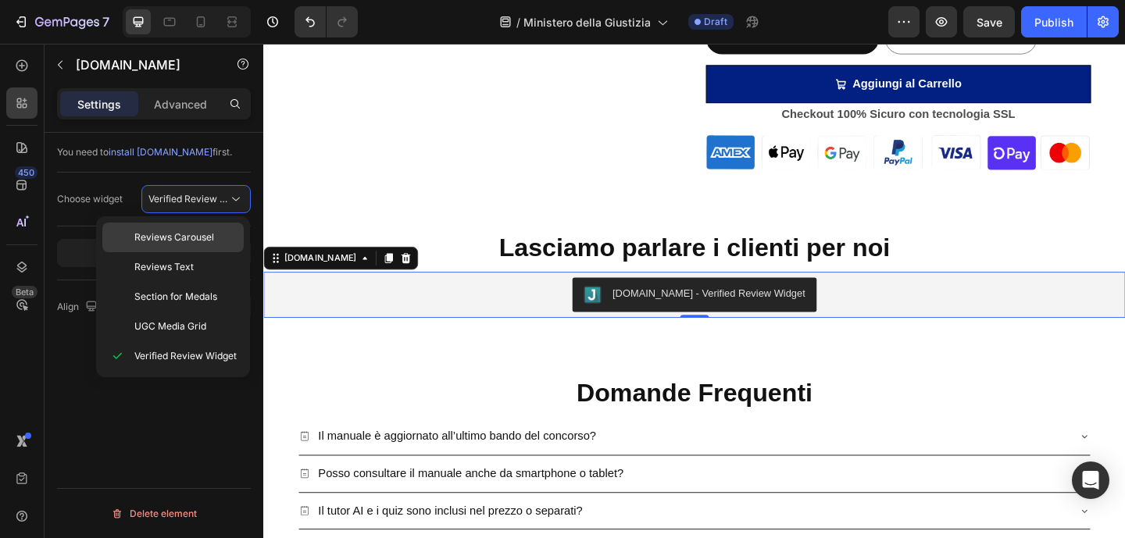
click at [207, 238] on span "Reviews Carousel" at bounding box center [174, 237] width 80 height 14
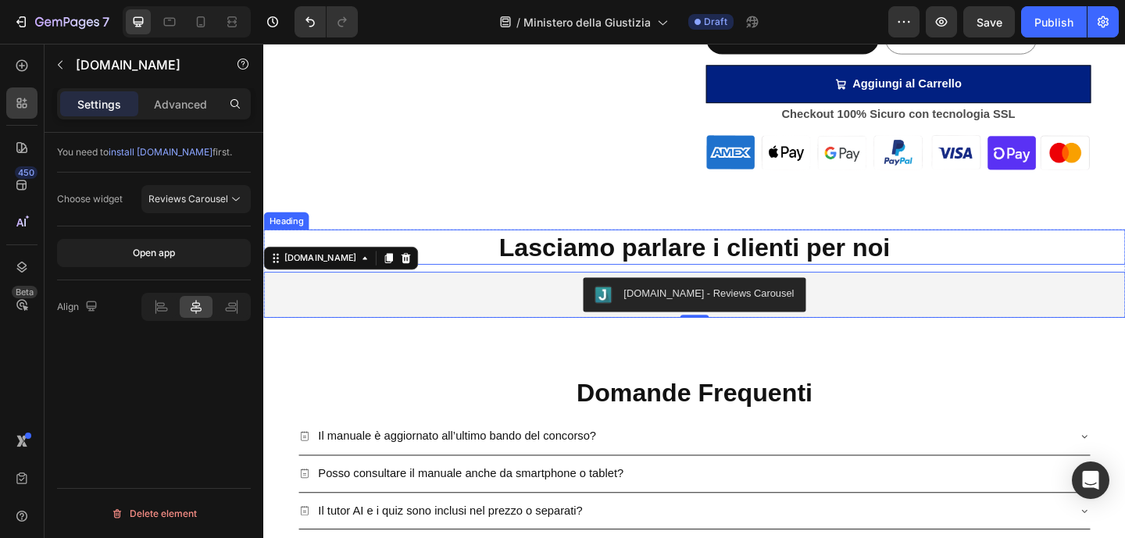
click at [495, 251] on p "Lasciamo parlare i clienti per noi" at bounding box center [732, 266] width 934 height 36
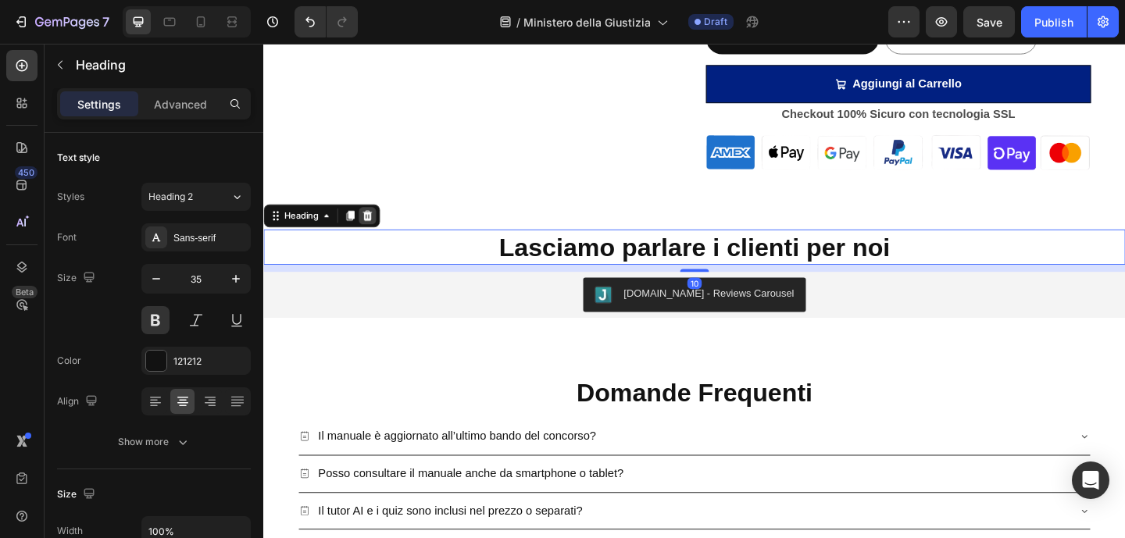
click at [377, 232] on icon at bounding box center [377, 231] width 10 height 11
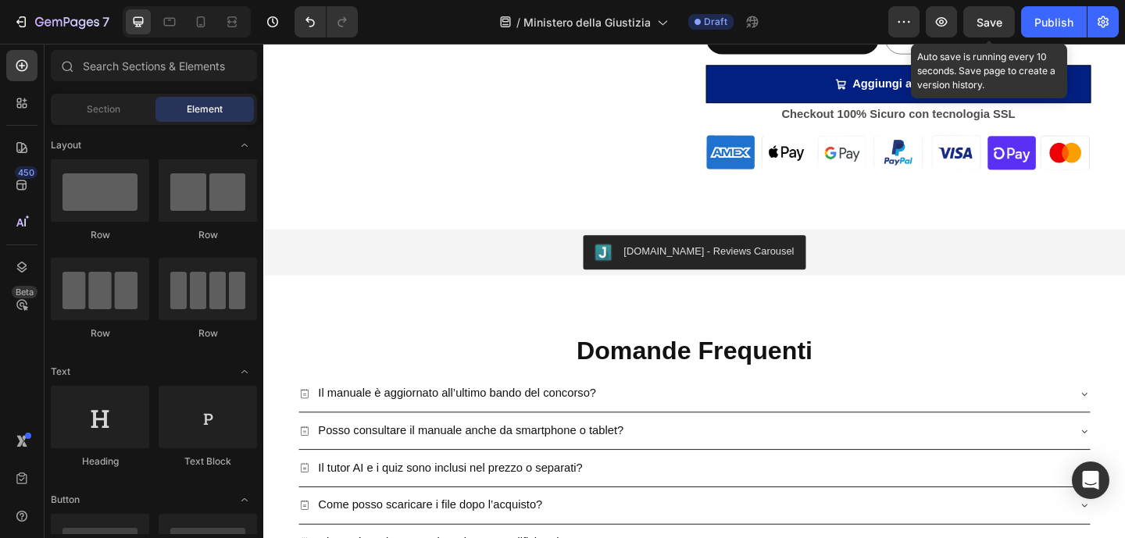
click at [983, 18] on span "Save" at bounding box center [990, 22] width 26 height 13
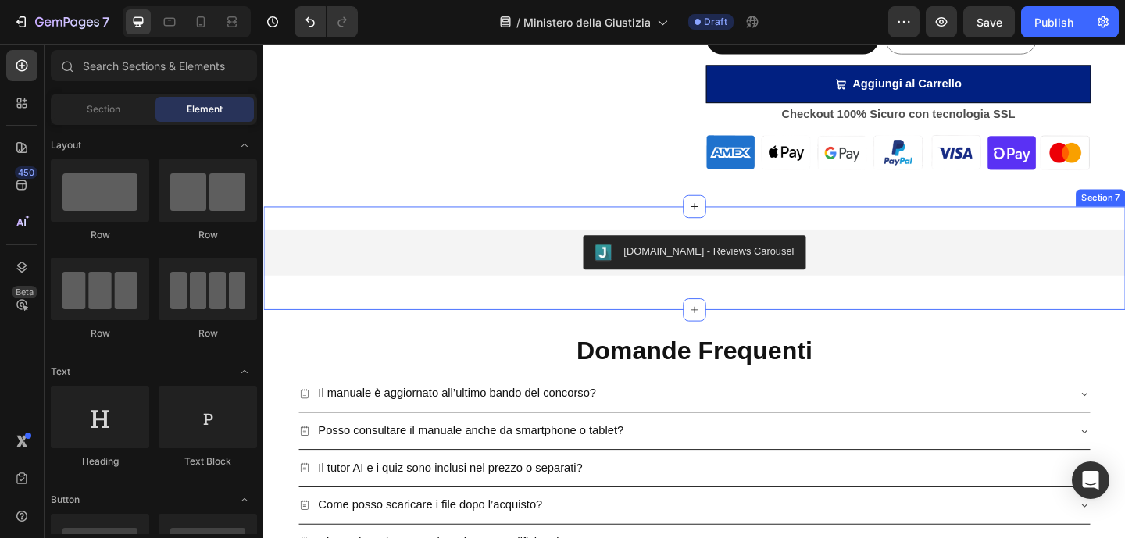
click at [574, 314] on div "Judge.me - Reviews Carousel Judge.me Row Section 7" at bounding box center [732, 277] width 938 height 113
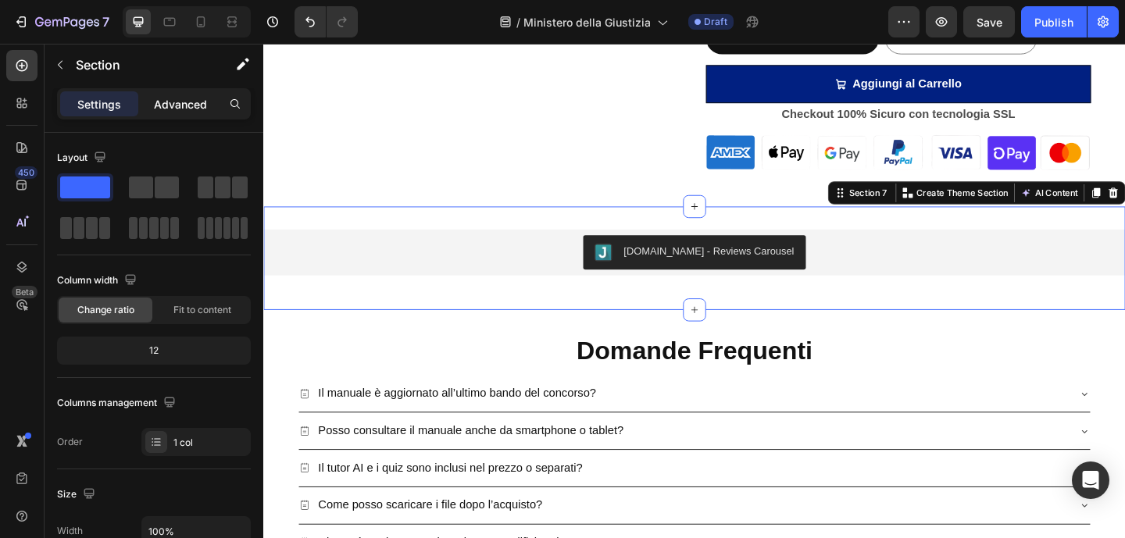
click at [164, 102] on p "Advanced" at bounding box center [180, 104] width 53 height 16
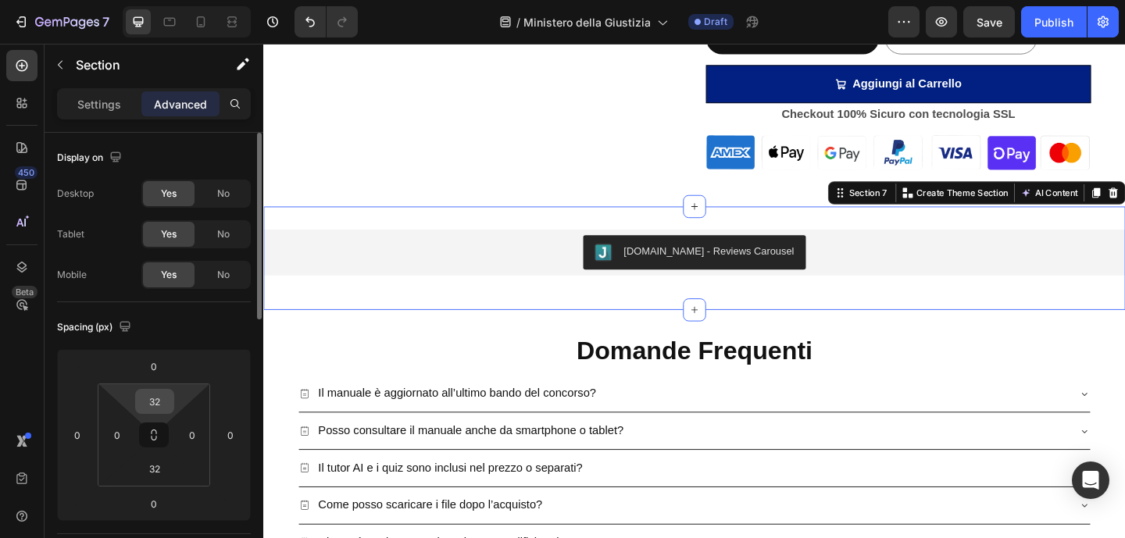
click at [155, 408] on input "32" at bounding box center [154, 401] width 31 height 23
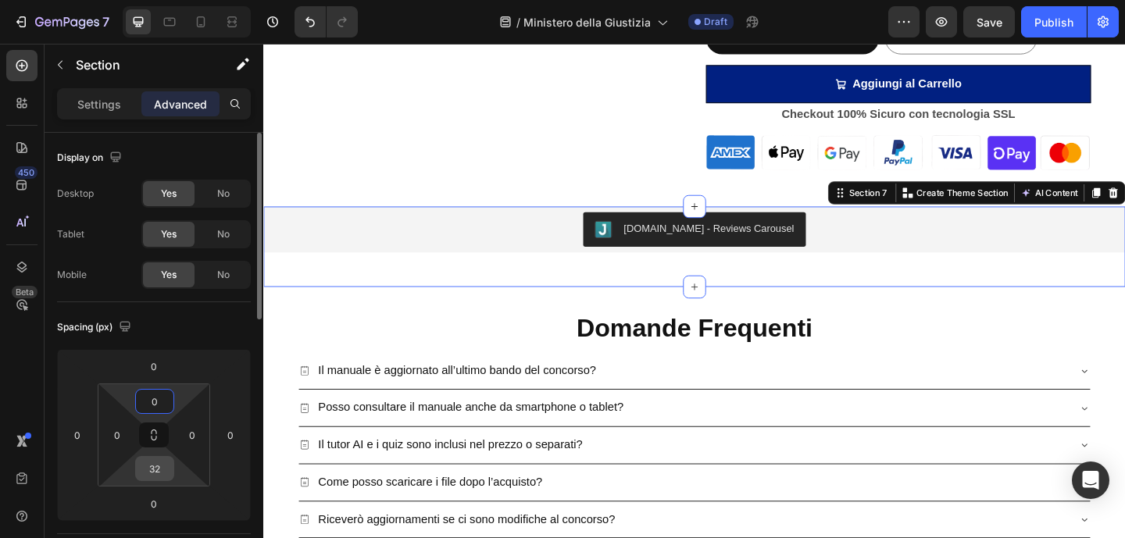
type input "0"
click at [158, 465] on input "32" at bounding box center [154, 468] width 31 height 23
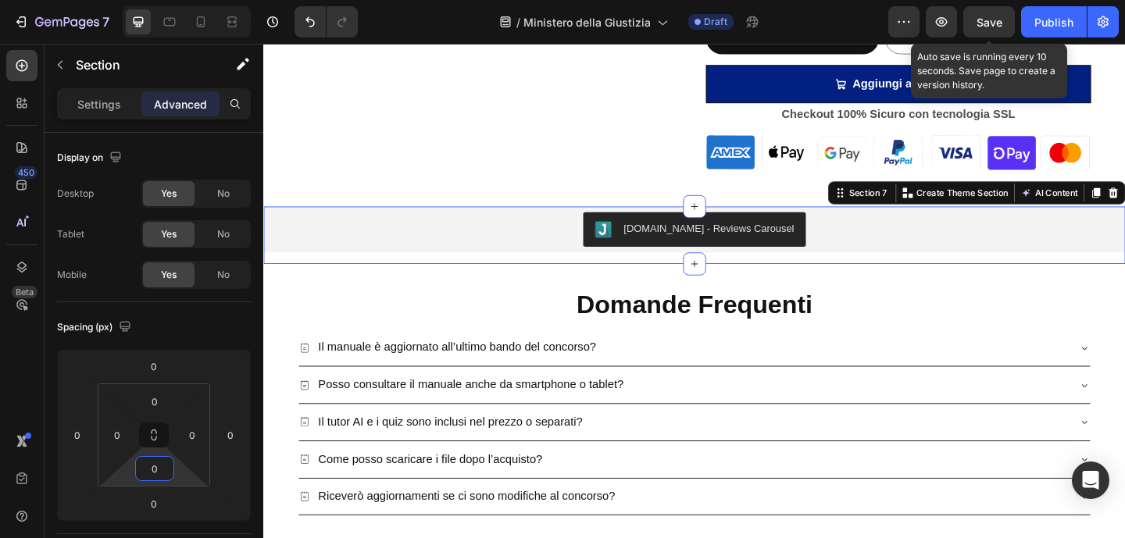
type input "0"
click at [979, 19] on span "Save" at bounding box center [990, 22] width 26 height 13
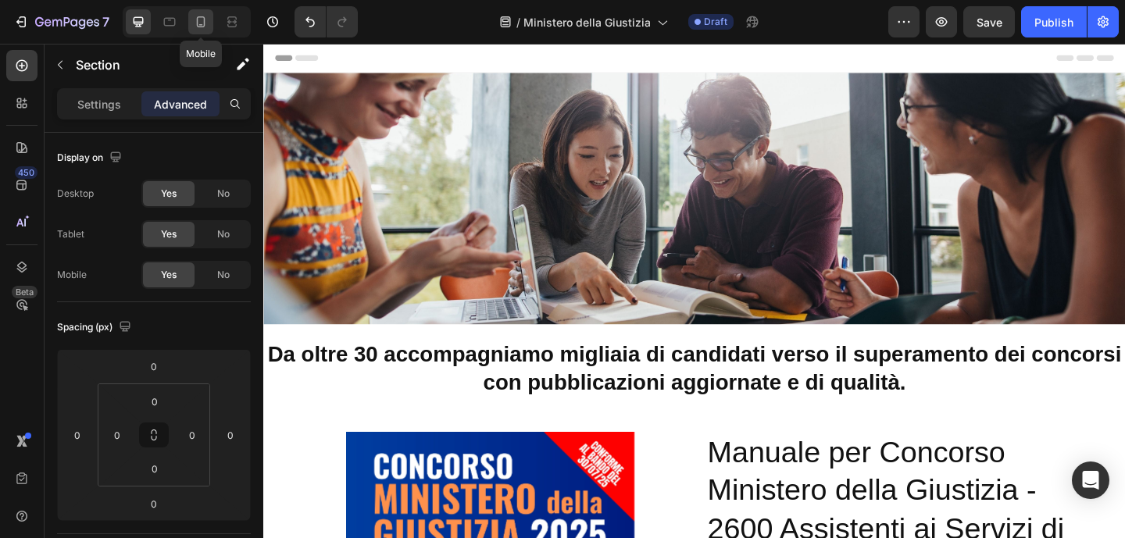
click at [208, 20] on icon at bounding box center [201, 22] width 16 height 16
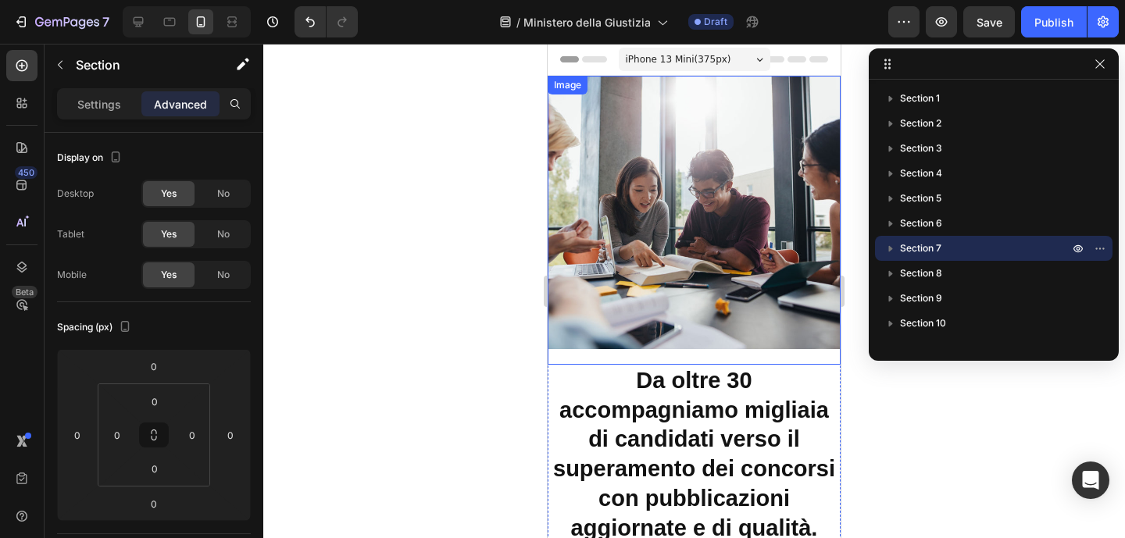
click at [796, 255] on img at bounding box center [694, 212] width 293 height 273
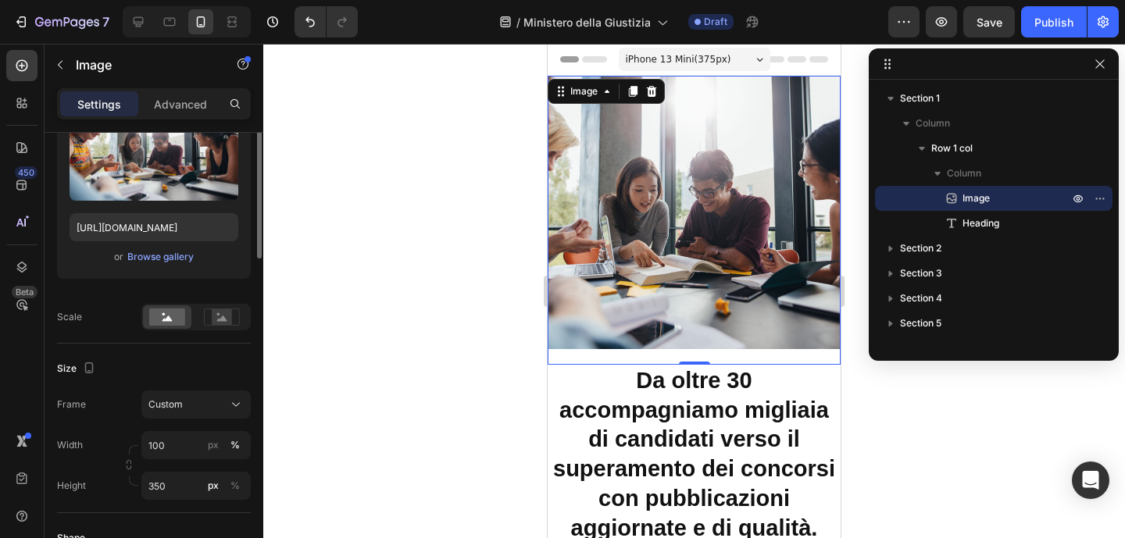
scroll to position [299, 0]
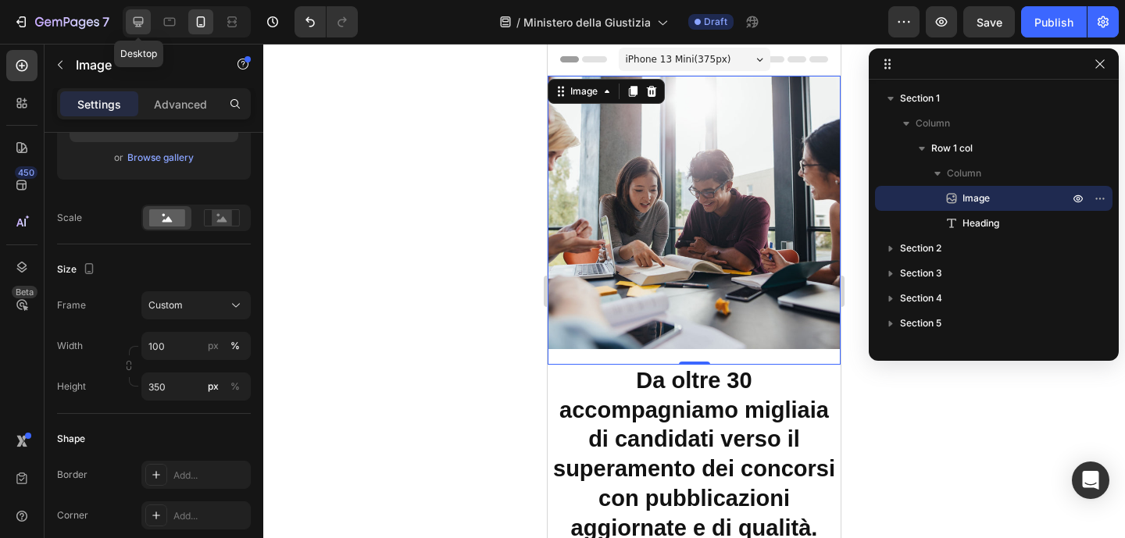
click at [141, 19] on icon at bounding box center [138, 22] width 16 height 16
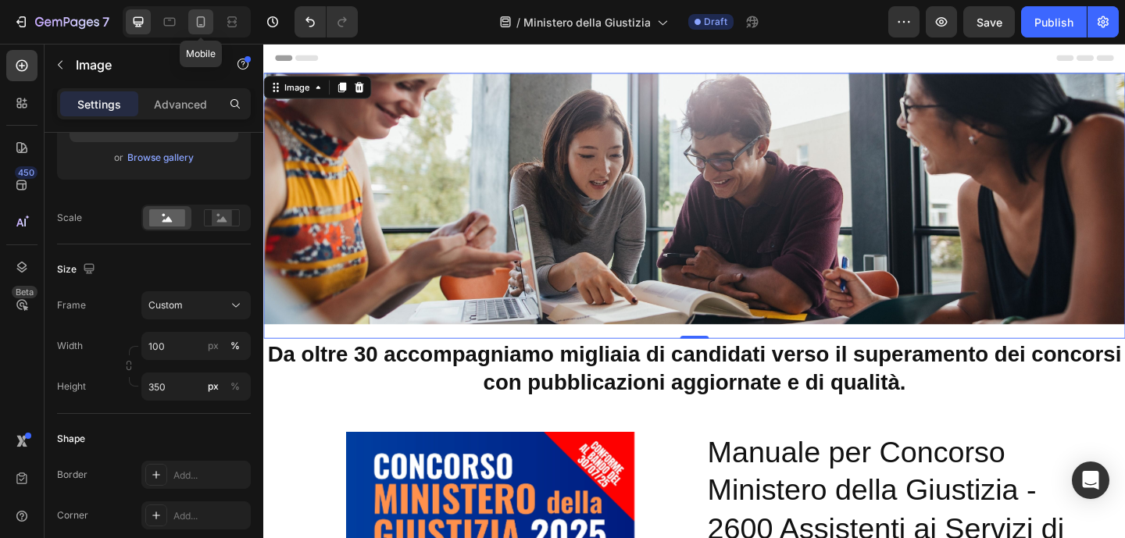
click at [206, 22] on icon at bounding box center [201, 22] width 16 height 16
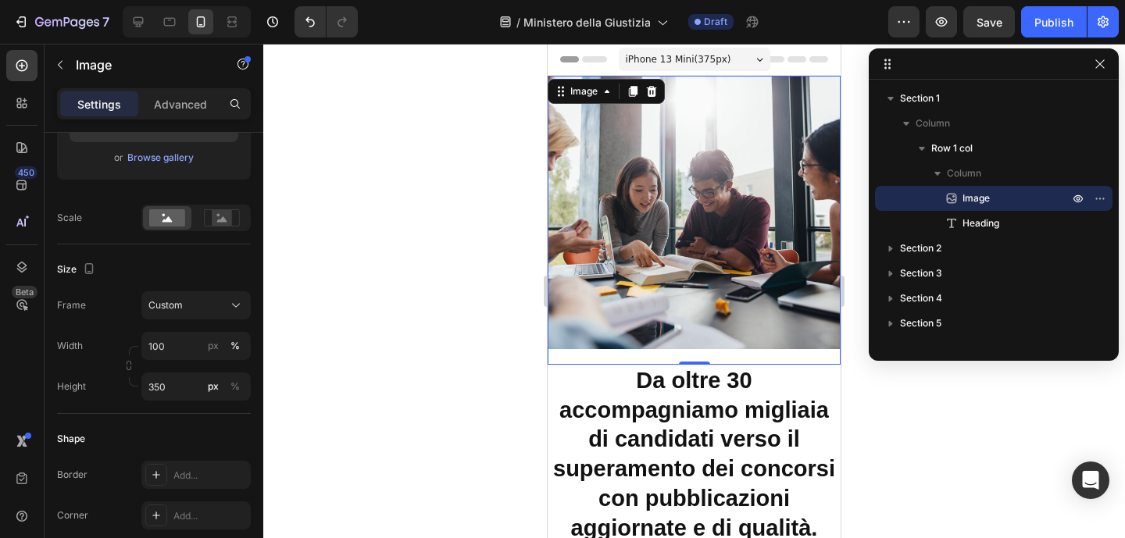
click at [574, 193] on img at bounding box center [694, 212] width 293 height 273
click at [163, 352] on input "100" at bounding box center [195, 346] width 109 height 28
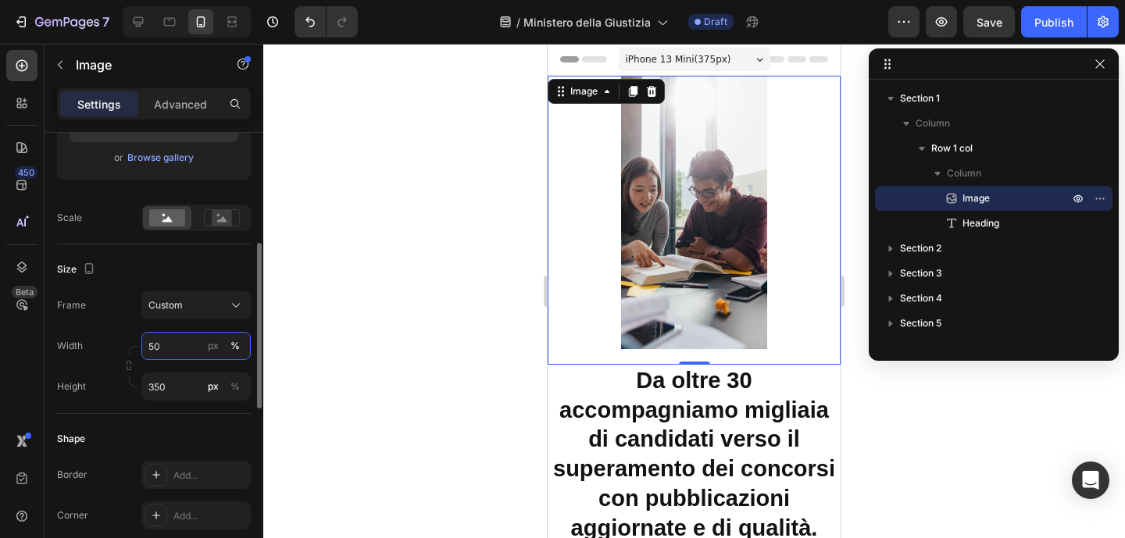
type input "5"
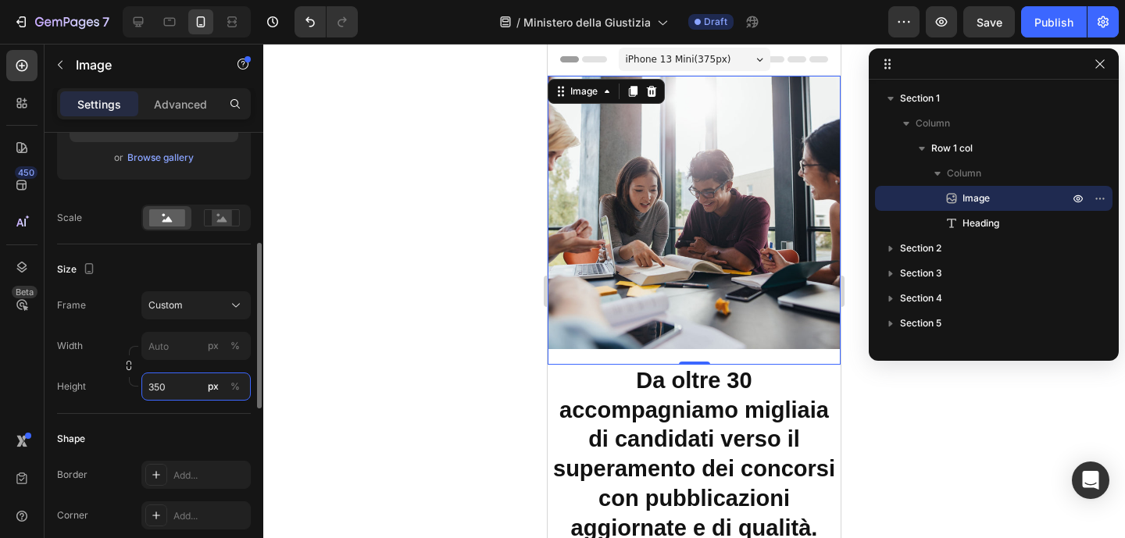
click at [176, 393] on div "Style Rectangle Source Upload Image https://cdn.shopify.com/s/files/1/0917/8536…" at bounding box center [154, 390] width 194 height 1112
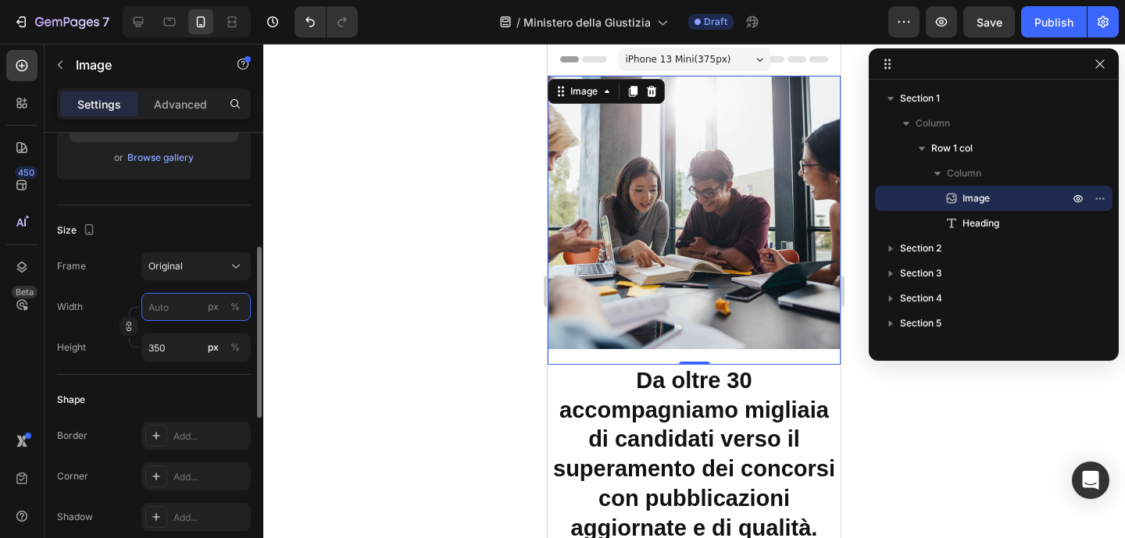
click at [176, 313] on input "px %" at bounding box center [195, 307] width 109 height 28
type input "1"
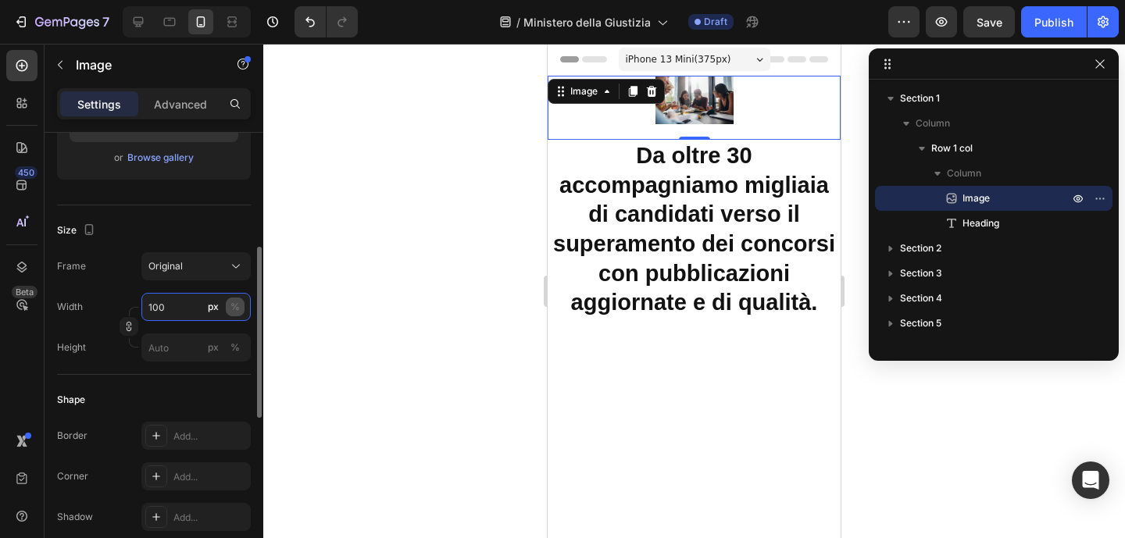
type input "100"
click at [240, 306] on button "%" at bounding box center [235, 307] width 19 height 19
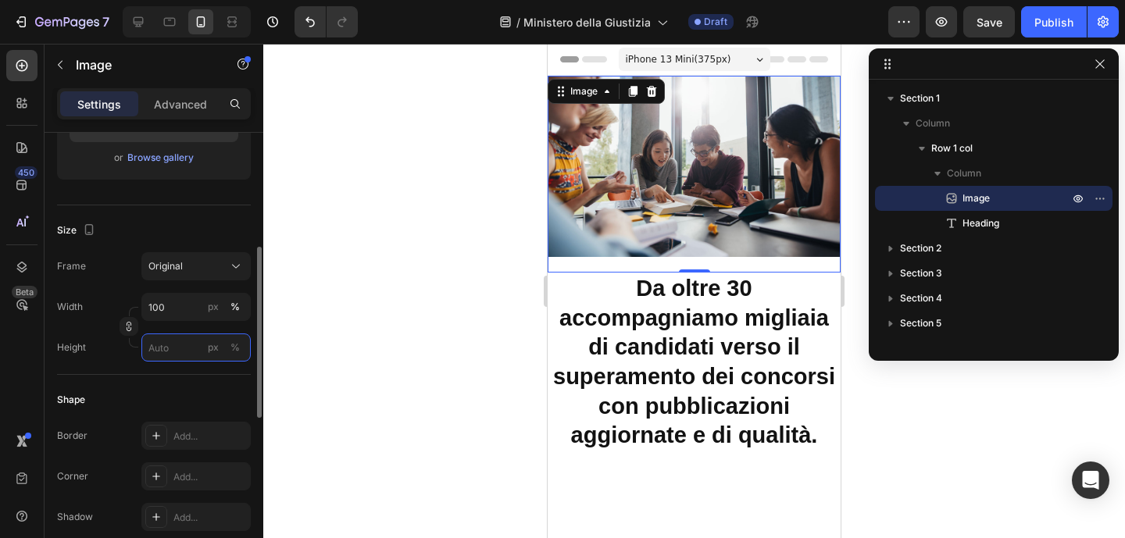
click at [177, 349] on input "px %" at bounding box center [195, 348] width 109 height 28
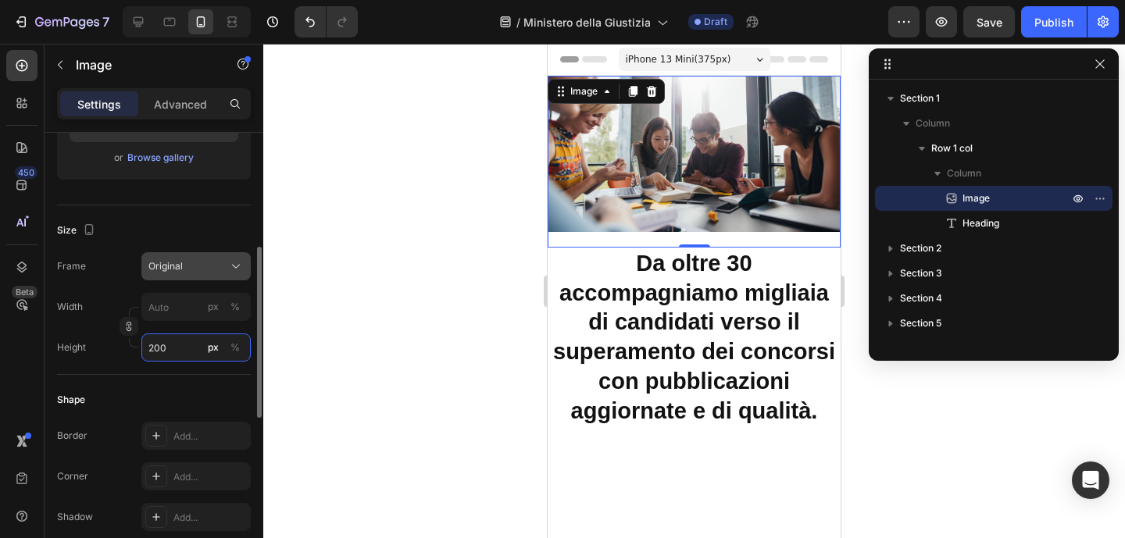
type input "200"
click at [224, 268] on div "Original" at bounding box center [186, 266] width 77 height 14
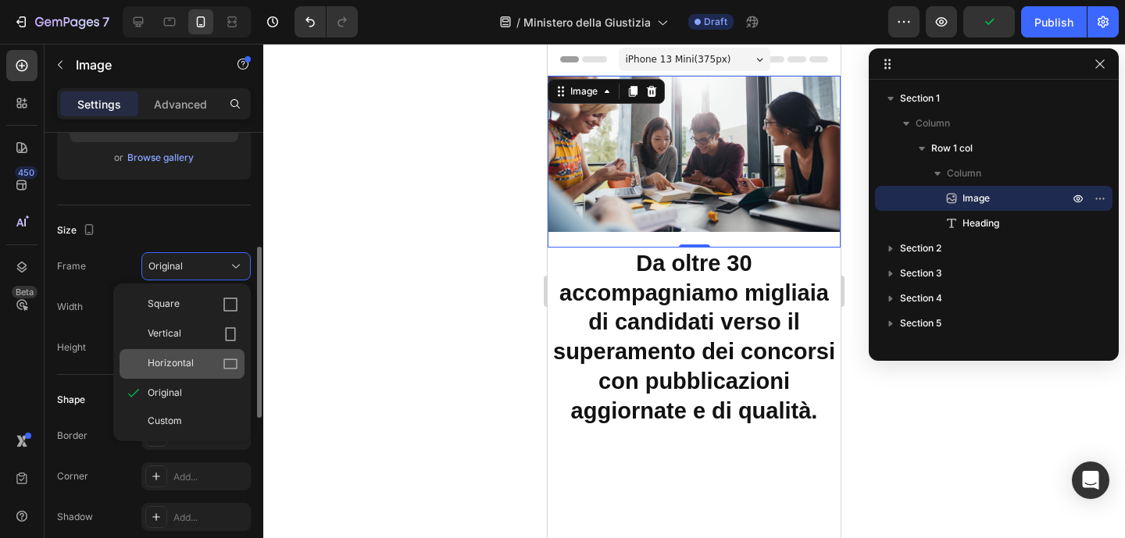
click at [194, 362] on div "Horizontal" at bounding box center [193, 364] width 91 height 16
type input "267"
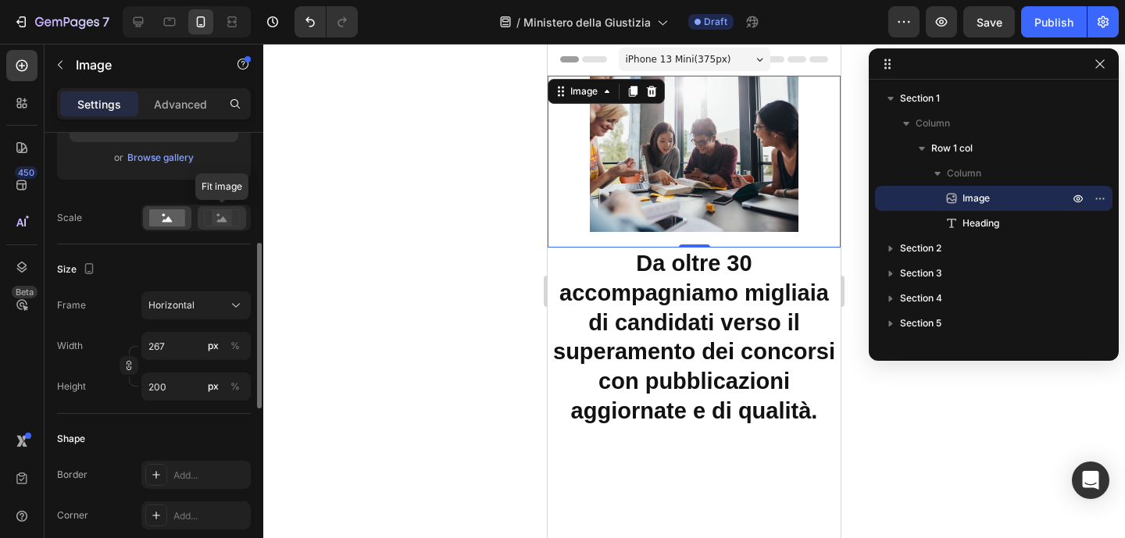
click at [224, 223] on rect at bounding box center [222, 218] width 20 height 16
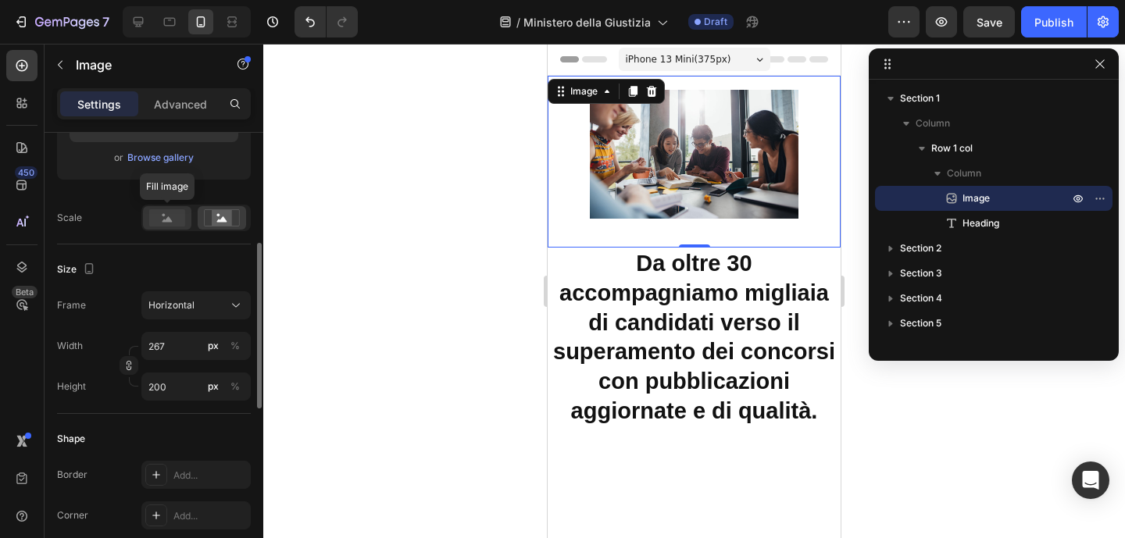
click at [178, 216] on rect at bounding box center [167, 217] width 36 height 17
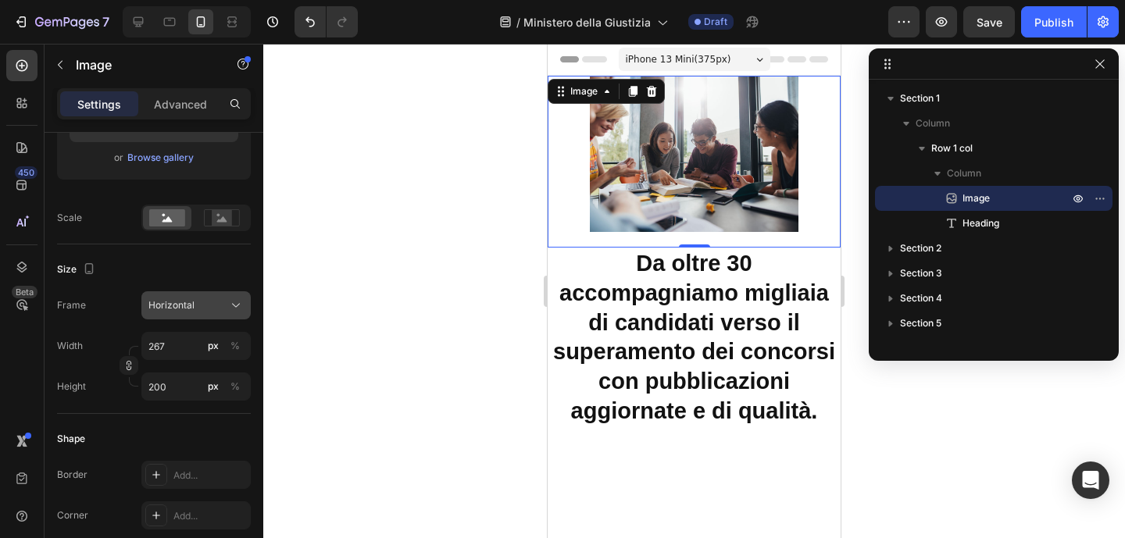
click at [198, 306] on div "Horizontal" at bounding box center [186, 305] width 77 height 14
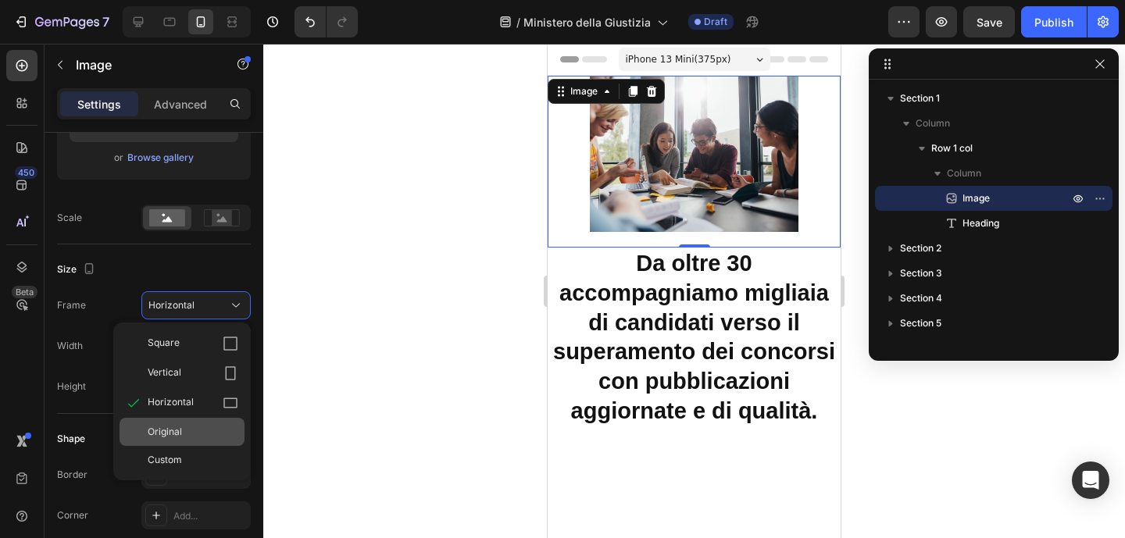
click at [179, 431] on span "Original" at bounding box center [165, 432] width 34 height 14
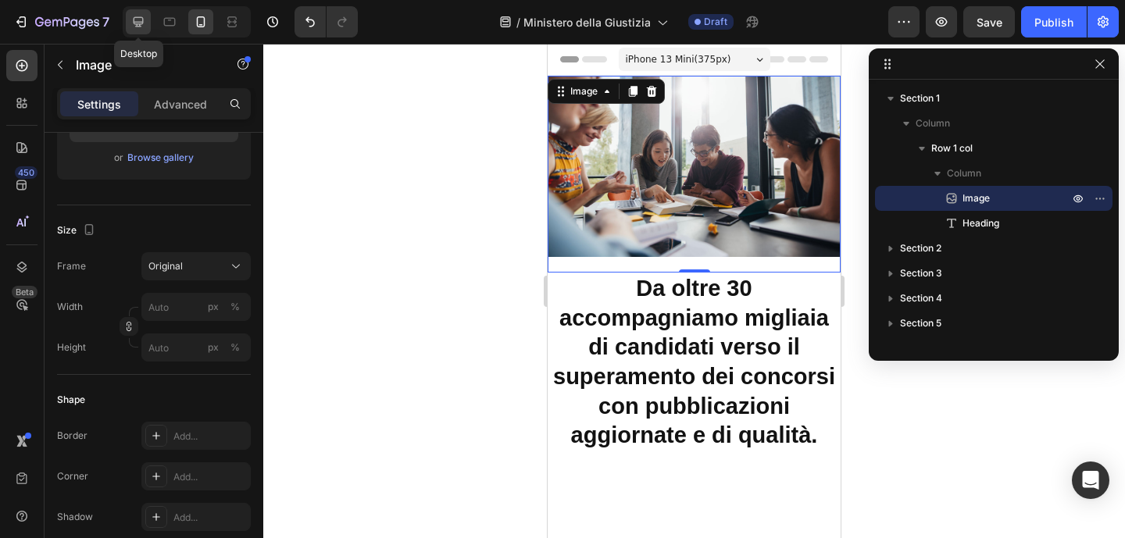
click at [138, 27] on icon at bounding box center [138, 22] width 16 height 16
type input "100"
type input "350"
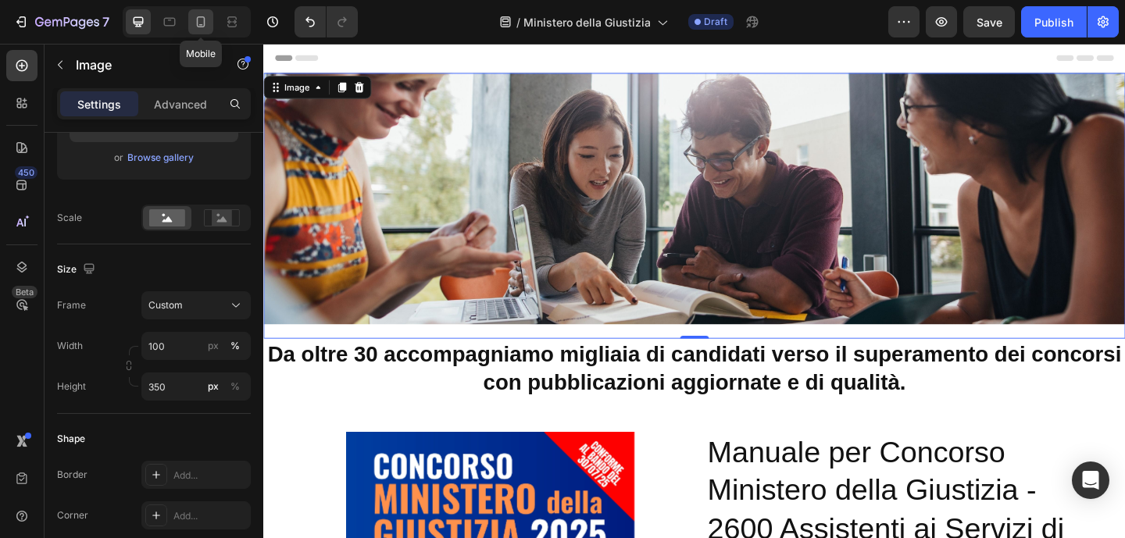
click at [204, 24] on icon at bounding box center [201, 21] width 9 height 11
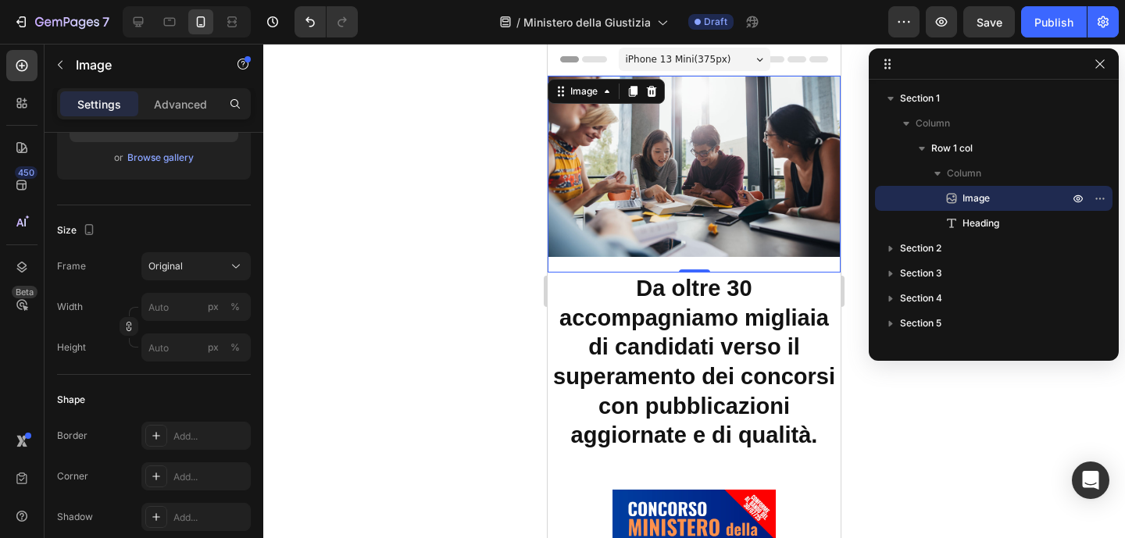
click at [431, 191] on div at bounding box center [694, 291] width 862 height 495
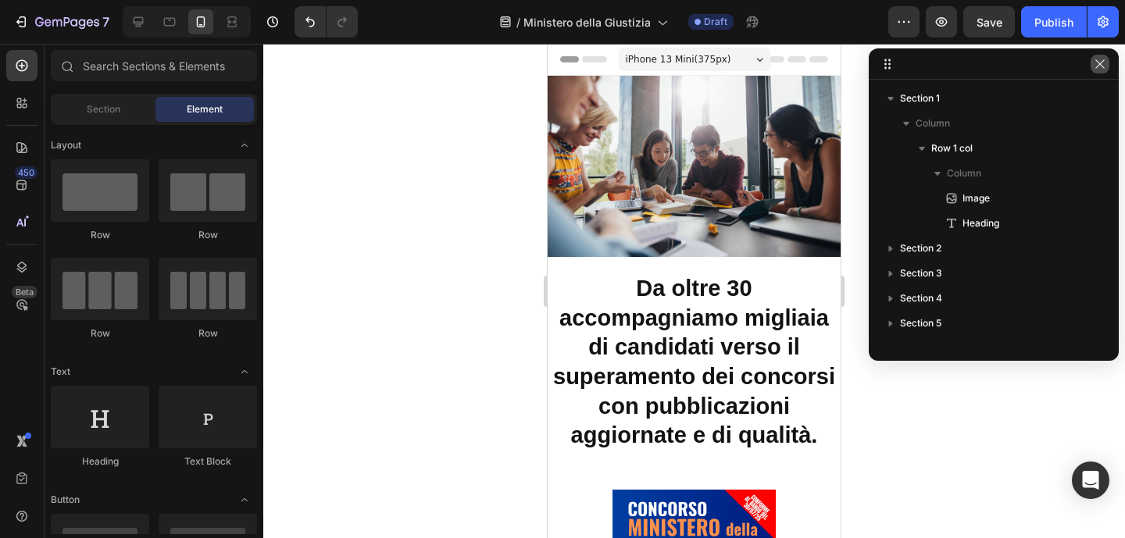
click at [1097, 64] on icon "button" at bounding box center [1100, 64] width 13 height 13
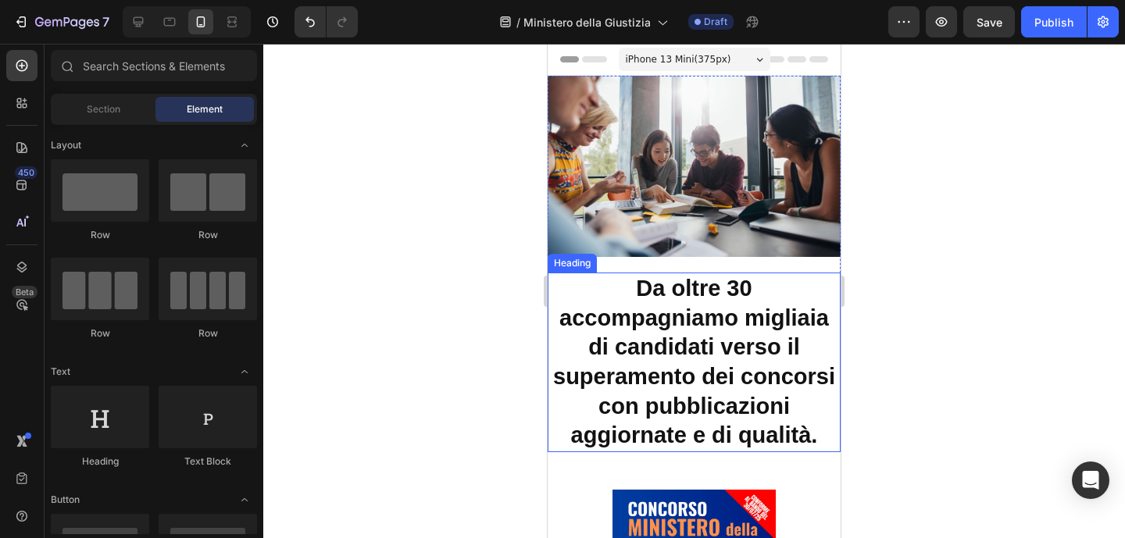
click at [765, 311] on strong "Da oltre 30 accompagniamo migliaia di candidati verso il superamento dei concor…" at bounding box center [694, 362] width 282 height 173
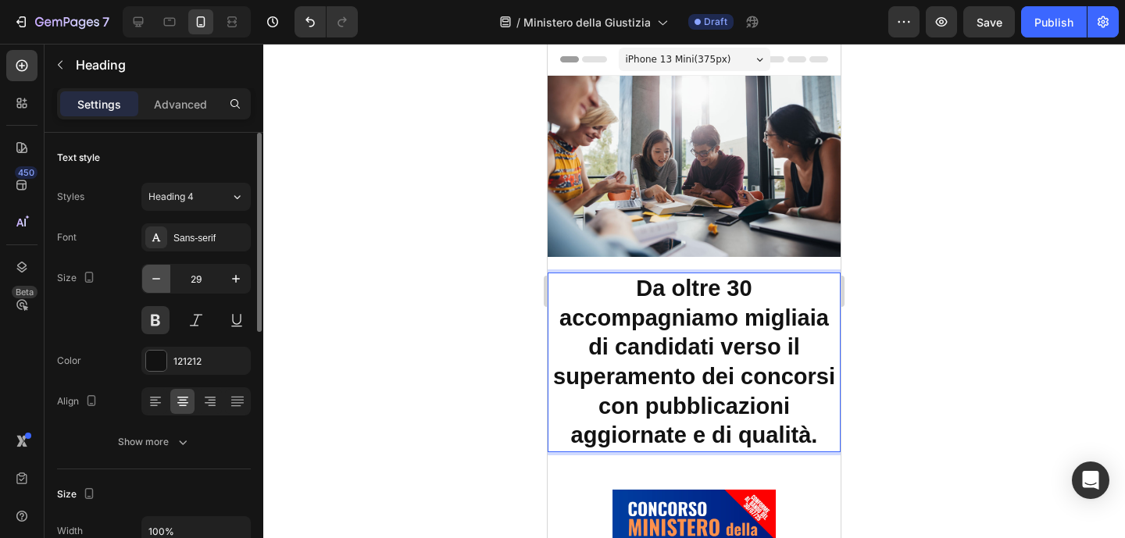
click at [158, 282] on icon "button" at bounding box center [156, 279] width 16 height 16
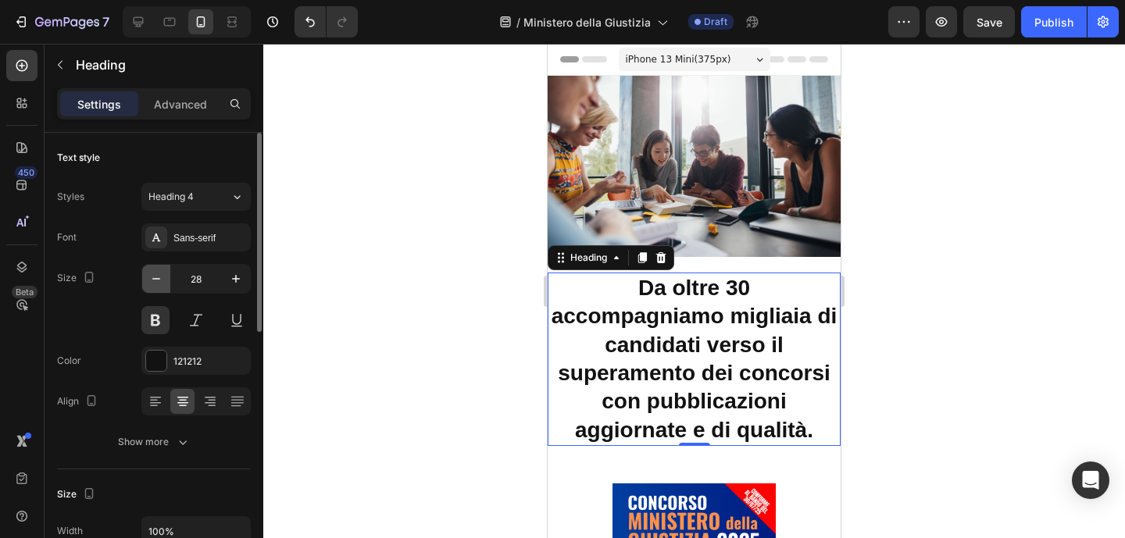
click at [158, 282] on icon "button" at bounding box center [156, 279] width 16 height 16
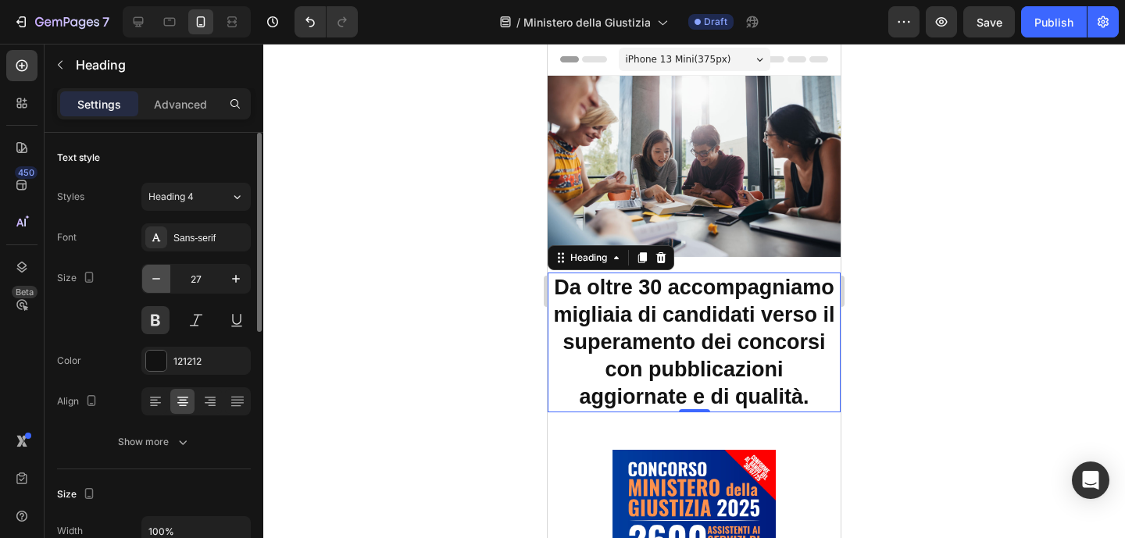
click at [158, 282] on icon "button" at bounding box center [156, 279] width 16 height 16
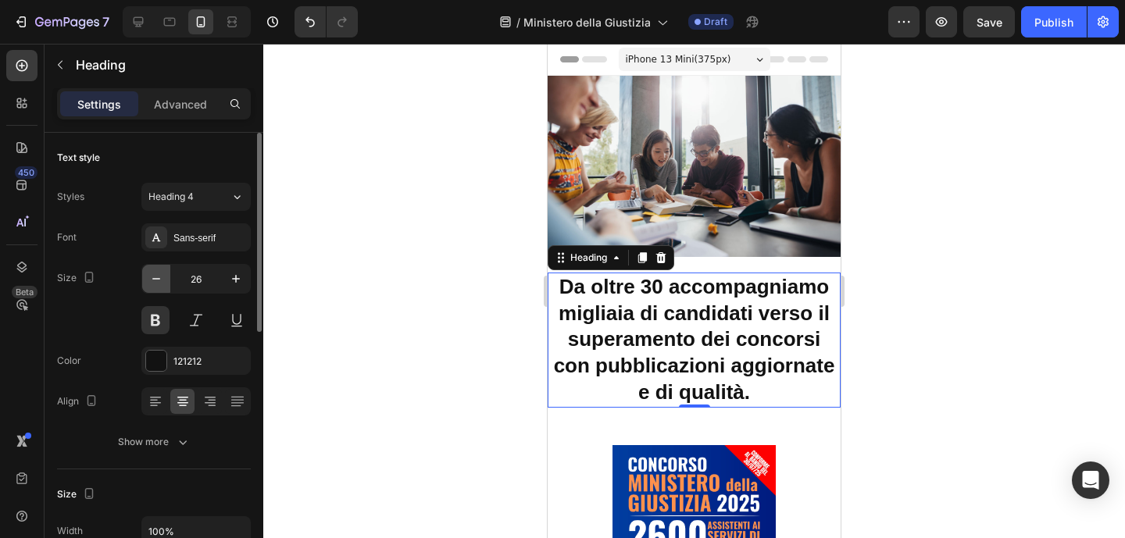
click at [158, 282] on icon "button" at bounding box center [156, 279] width 16 height 16
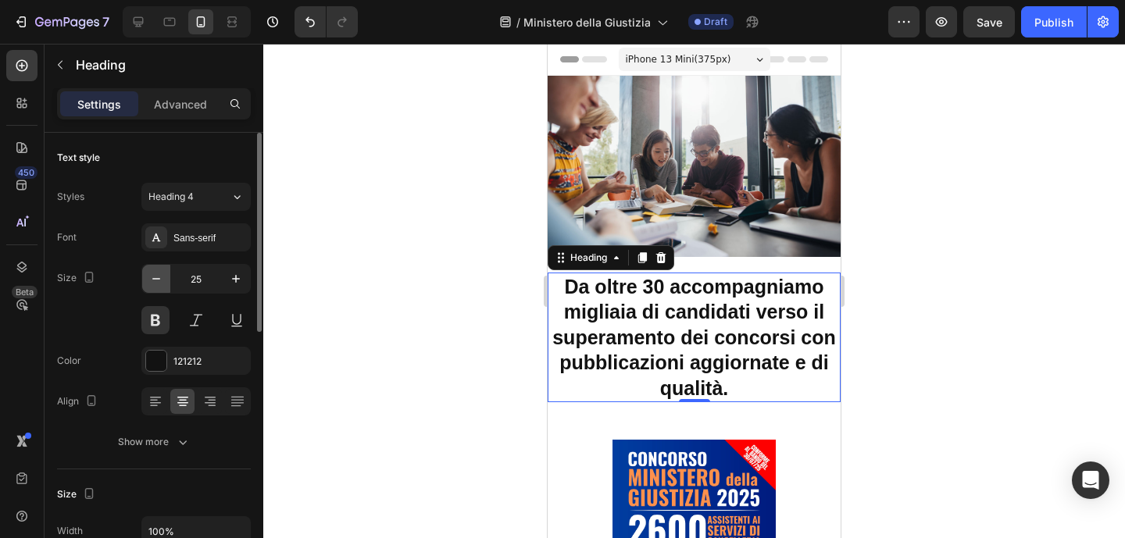
click at [158, 282] on icon "button" at bounding box center [156, 279] width 16 height 16
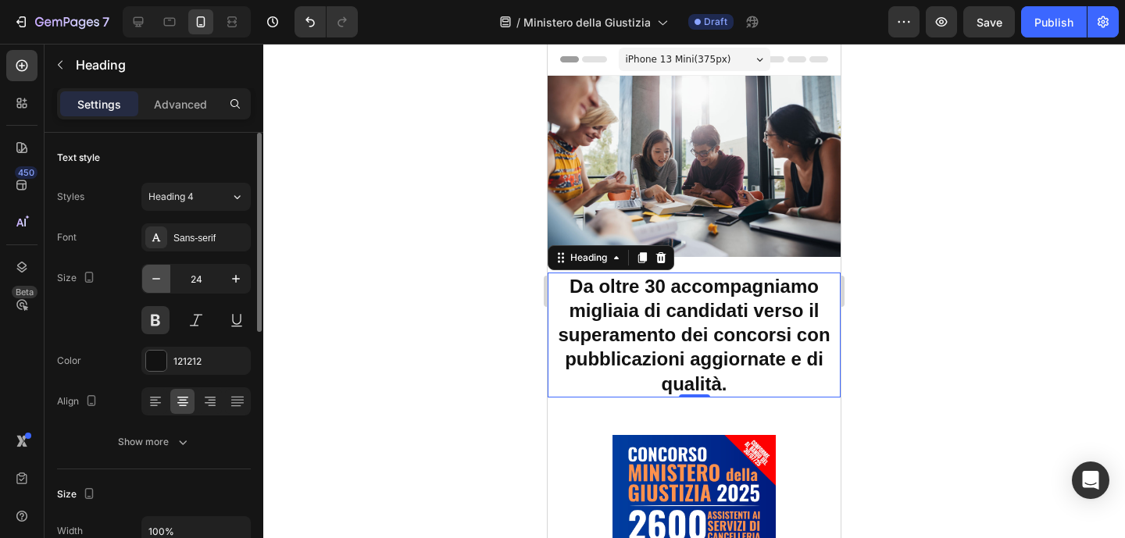
click at [158, 282] on icon "button" at bounding box center [156, 279] width 16 height 16
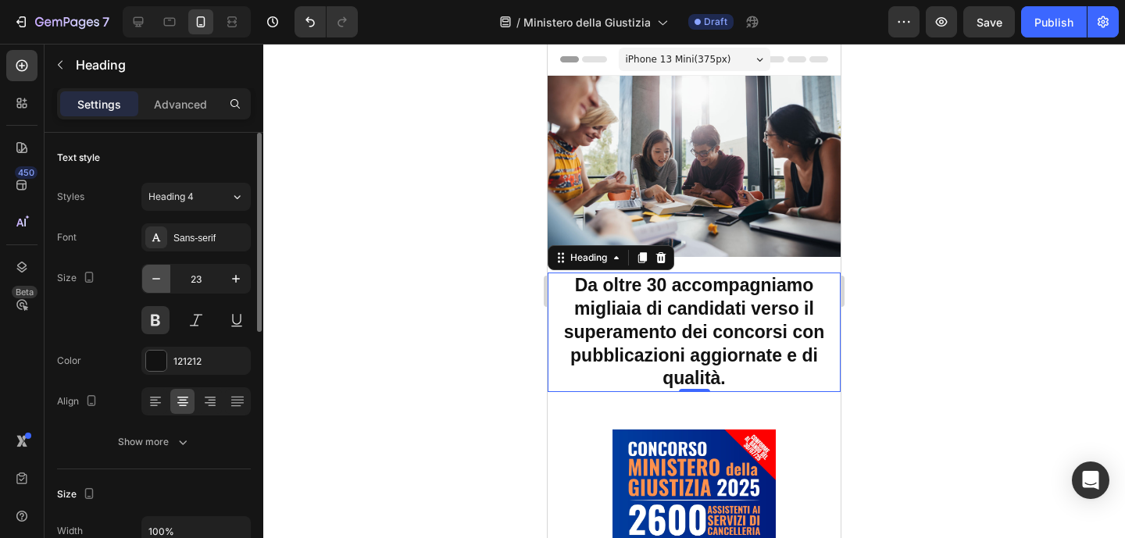
click at [158, 282] on icon "button" at bounding box center [156, 279] width 16 height 16
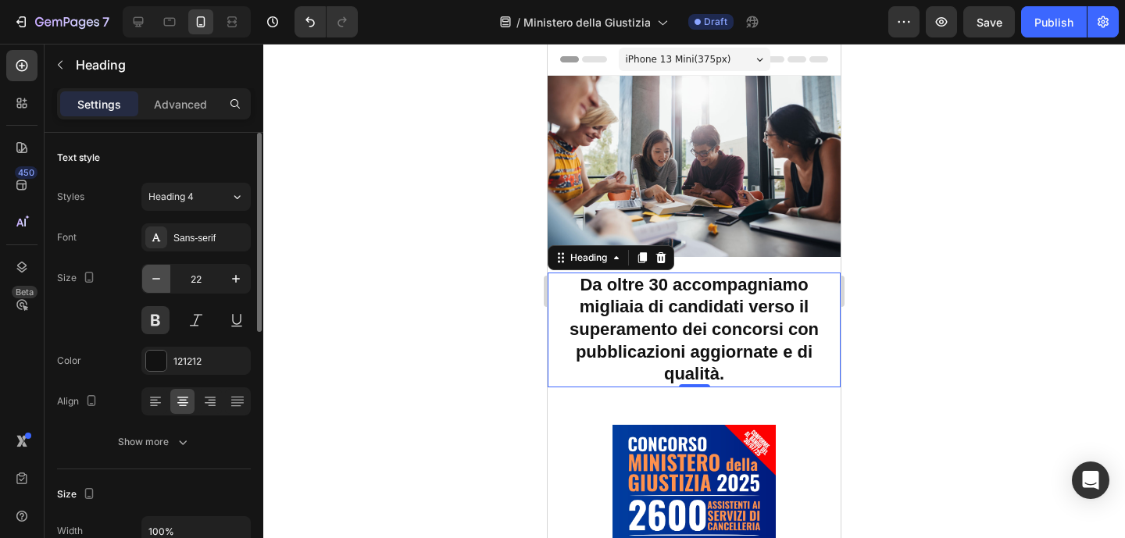
click at [158, 282] on icon "button" at bounding box center [156, 279] width 16 height 16
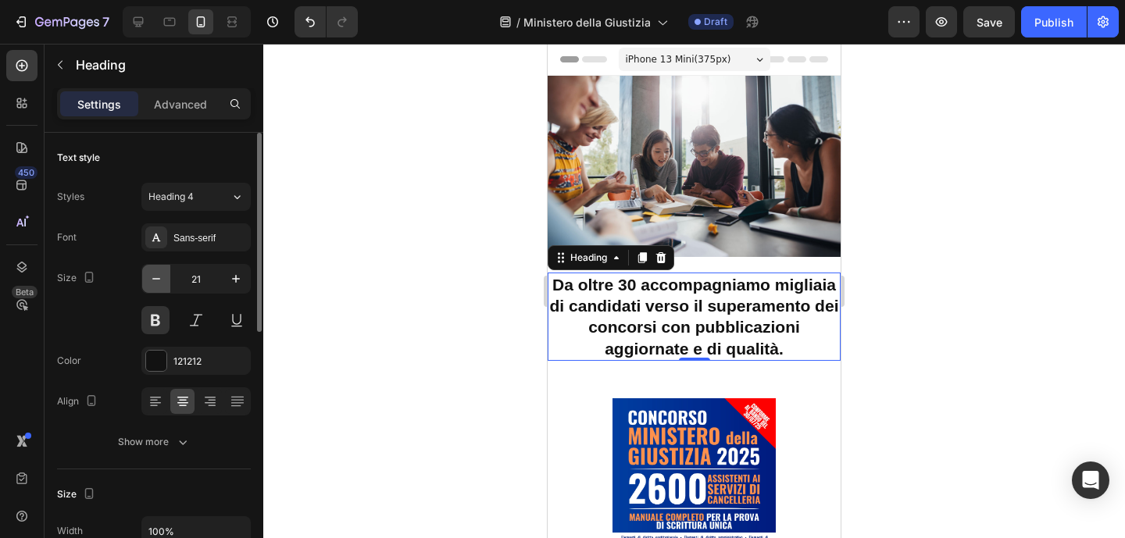
click at [158, 282] on icon "button" at bounding box center [156, 279] width 16 height 16
type input "20"
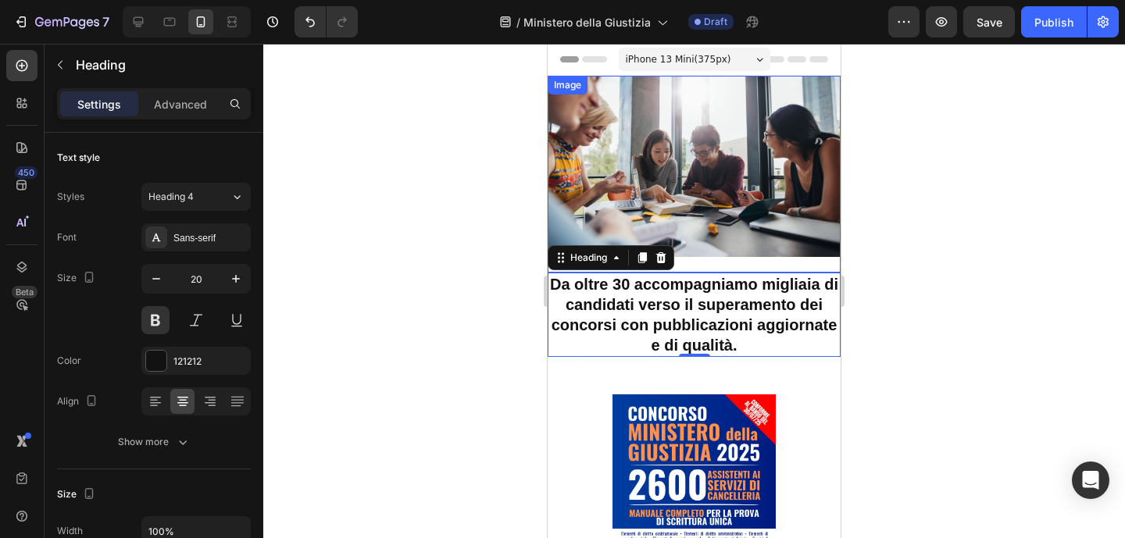
click at [1021, 227] on div at bounding box center [694, 291] width 862 height 495
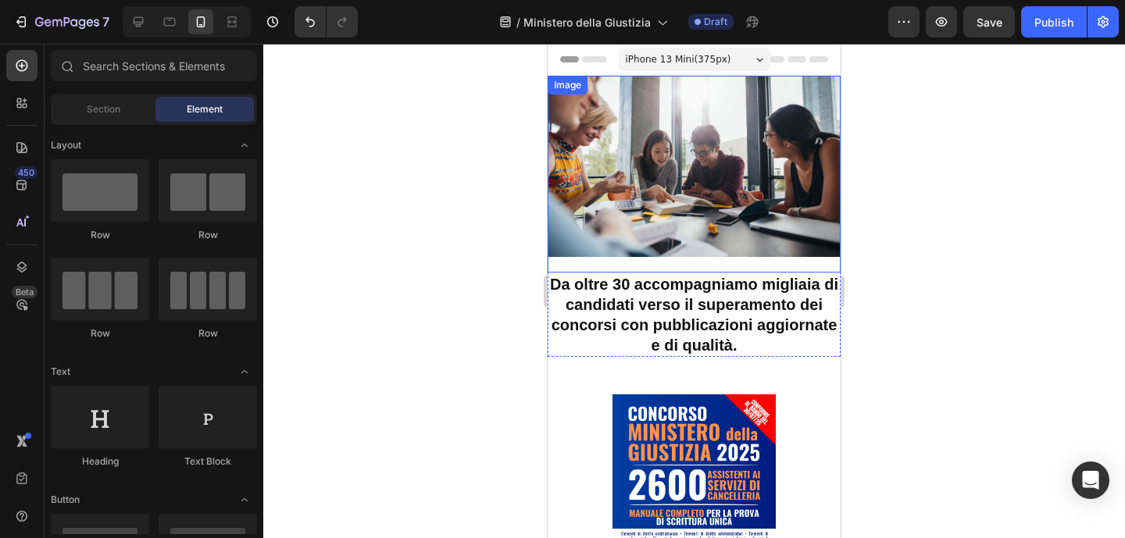
click at [1020, 226] on div at bounding box center [694, 291] width 862 height 495
click at [961, 352] on div at bounding box center [694, 291] width 862 height 495
click at [673, 331] on strong "Da oltre 30 accompagniamo migliaia di candidati verso il superamento dei concor…" at bounding box center [694, 315] width 288 height 78
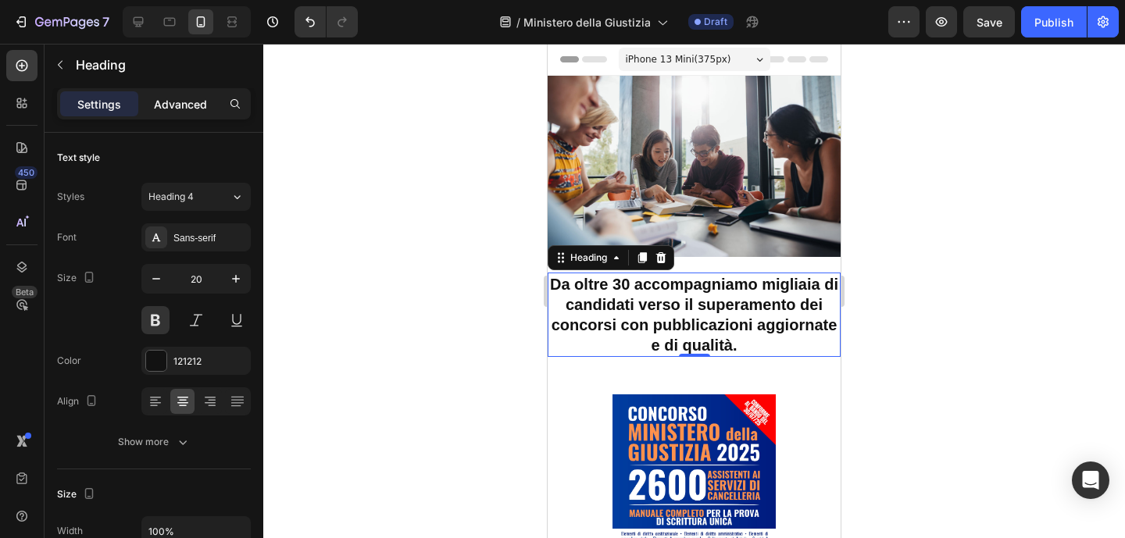
click at [191, 98] on p "Advanced" at bounding box center [180, 104] width 53 height 16
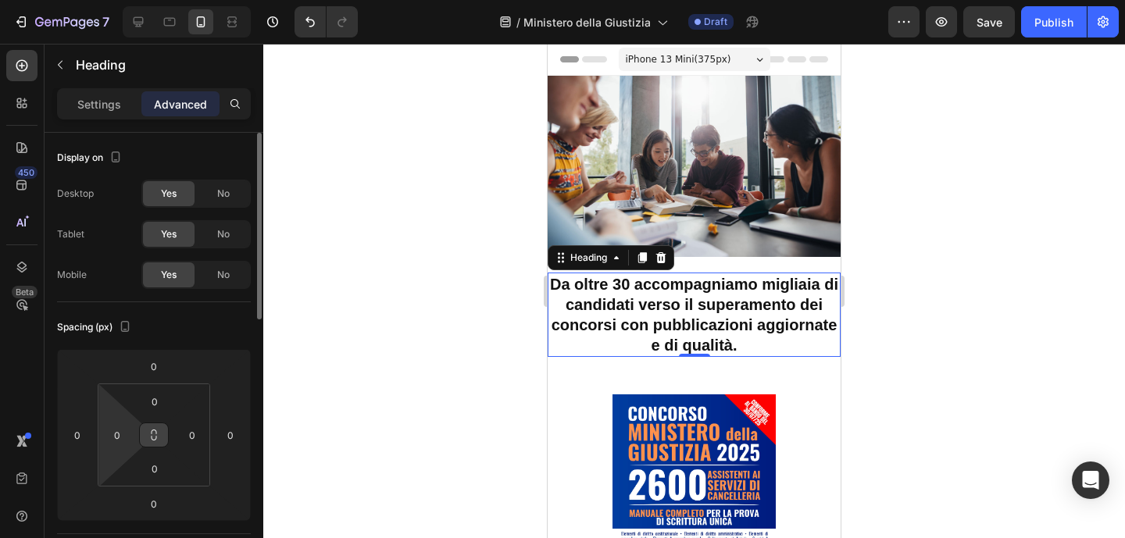
click at [123, 438] on input "0" at bounding box center [116, 434] width 23 height 23
type input "5"
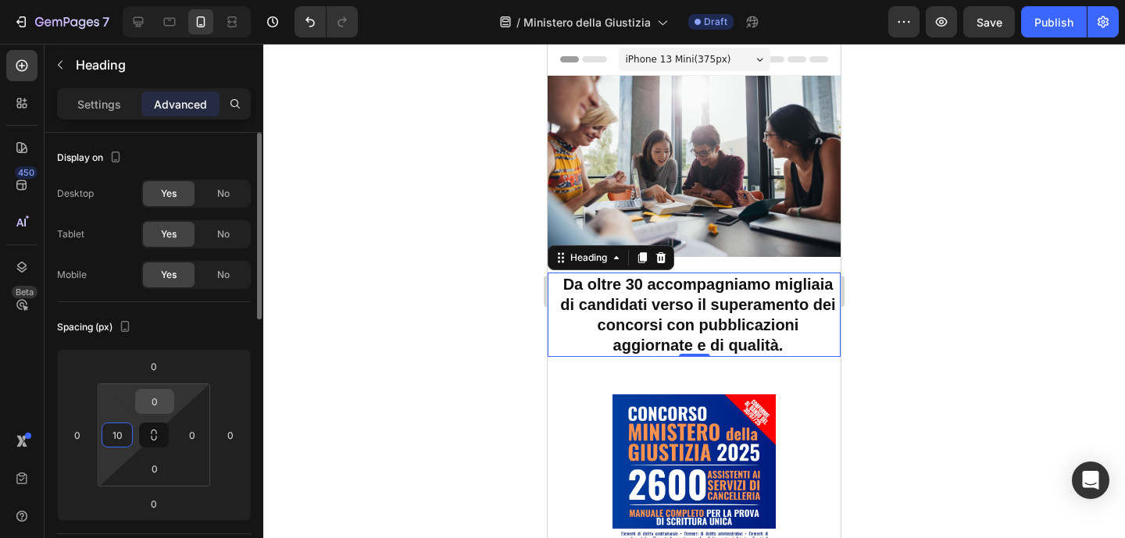
type input "10"
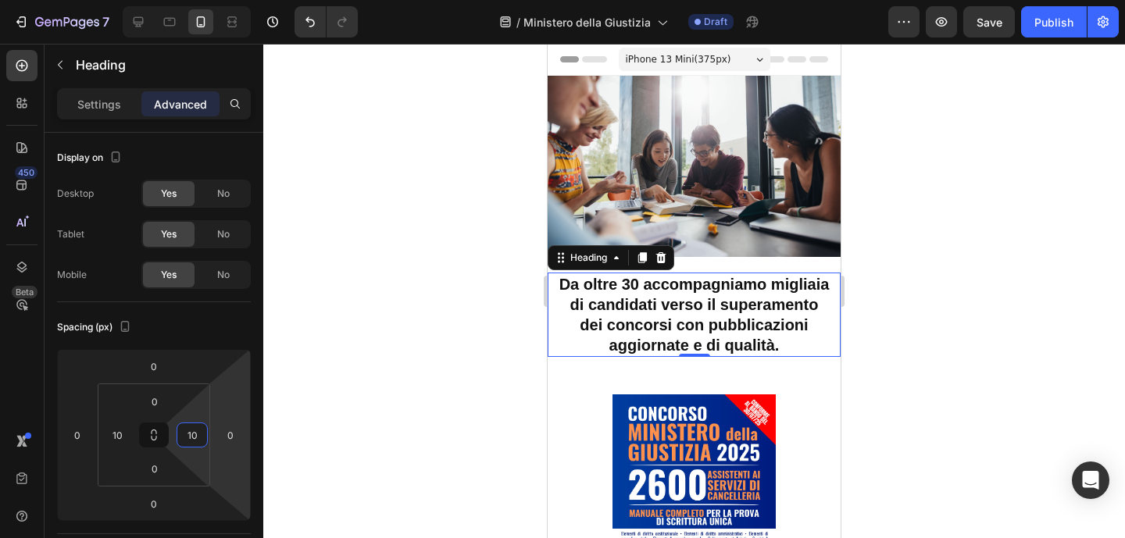
click at [327, 374] on div at bounding box center [694, 291] width 862 height 495
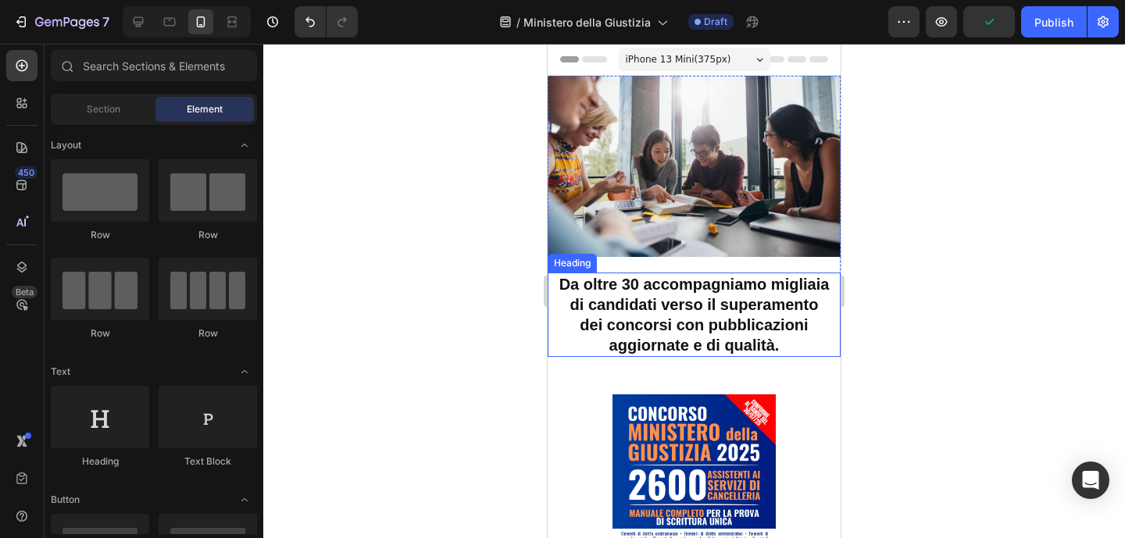
click at [636, 325] on strong "Da oltre 30 accompagniamo migliaia di candidati verso il superamento dei concor…" at bounding box center [694, 315] width 270 height 78
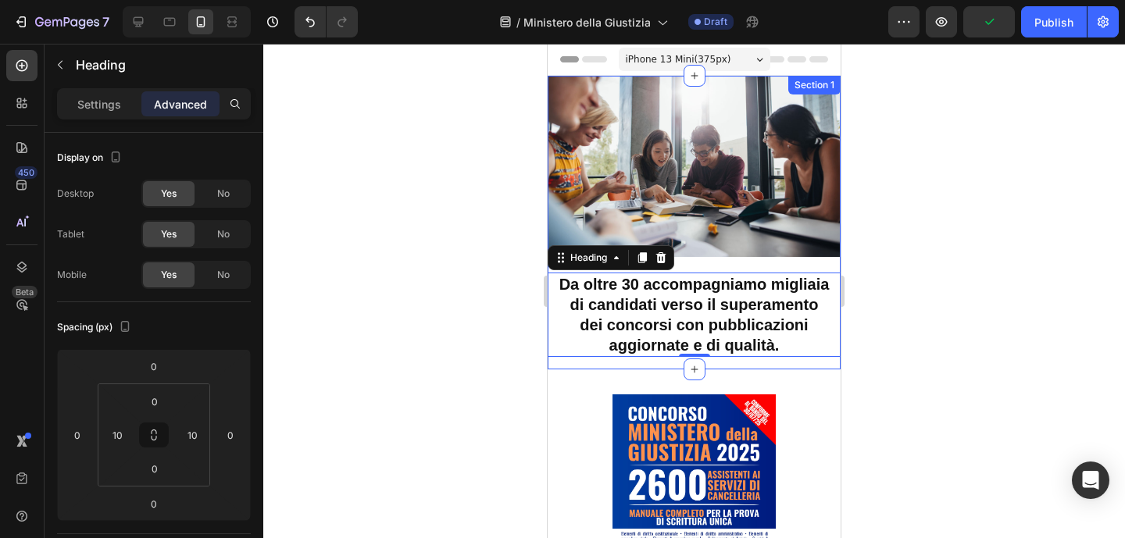
click at [659, 370] on div "Image ⁠⁠⁠⁠⁠⁠⁠ Da oltre 30 accompagniamo migliaia di candidati verso il superame…" at bounding box center [694, 223] width 293 height 294
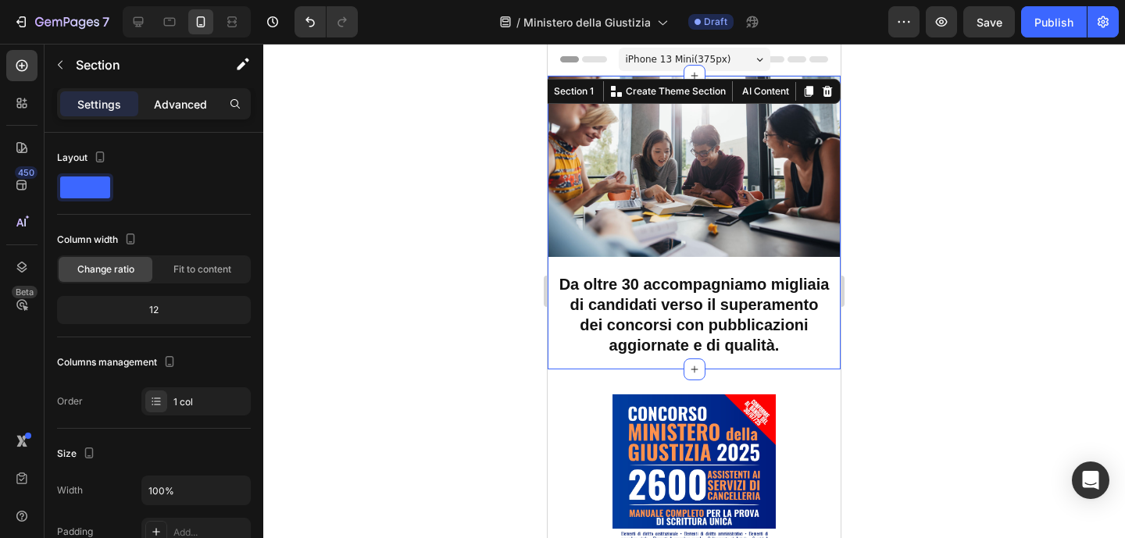
click at [184, 108] on p "Advanced" at bounding box center [180, 104] width 53 height 16
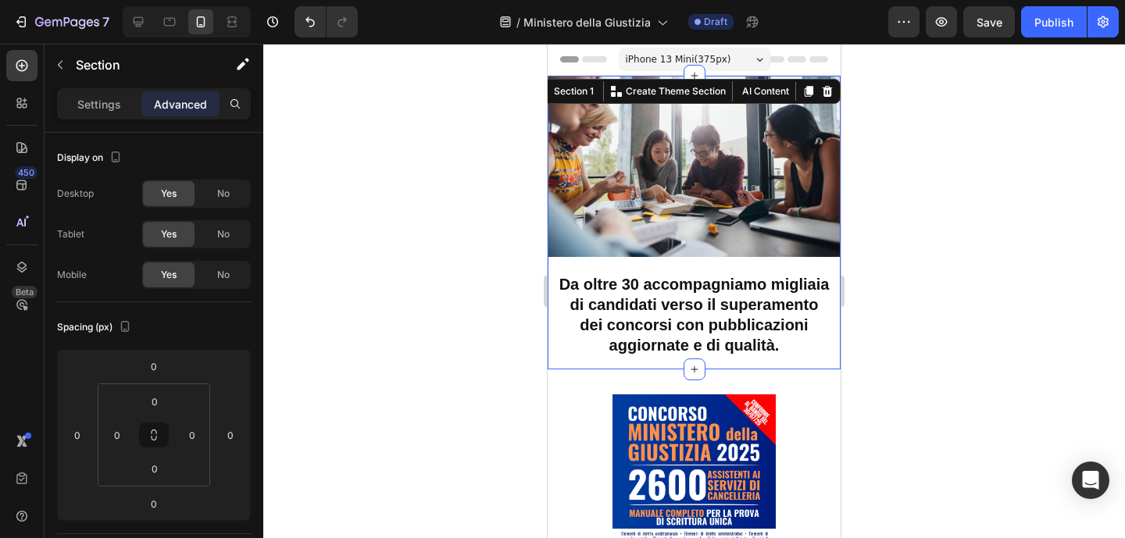
click at [949, 318] on div at bounding box center [694, 291] width 862 height 495
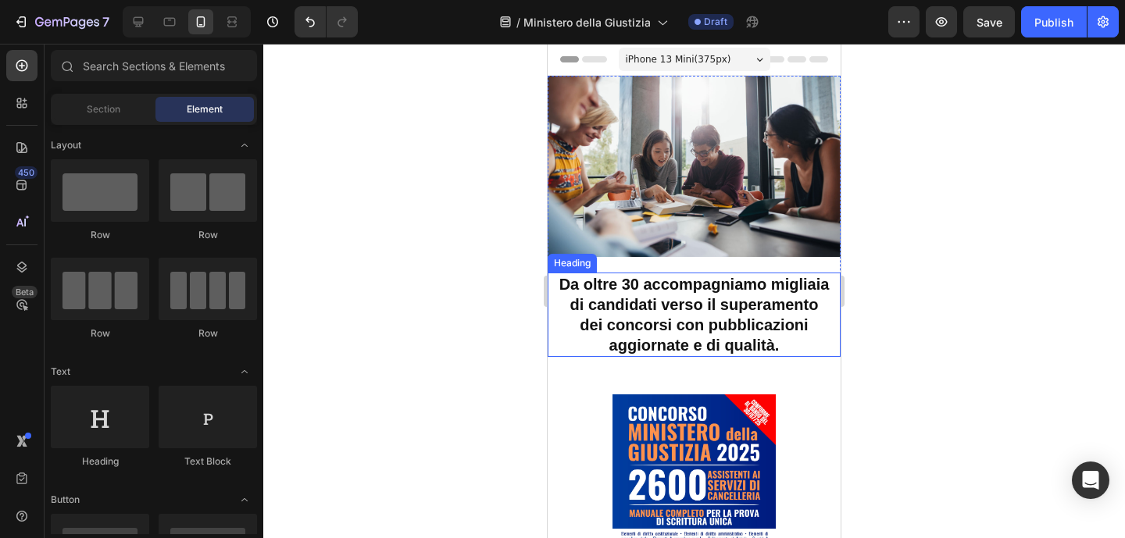
click at [742, 298] on strong "Da oltre 30 accompagniamo migliaia di candidati verso il superamento dei concor…" at bounding box center [694, 315] width 270 height 78
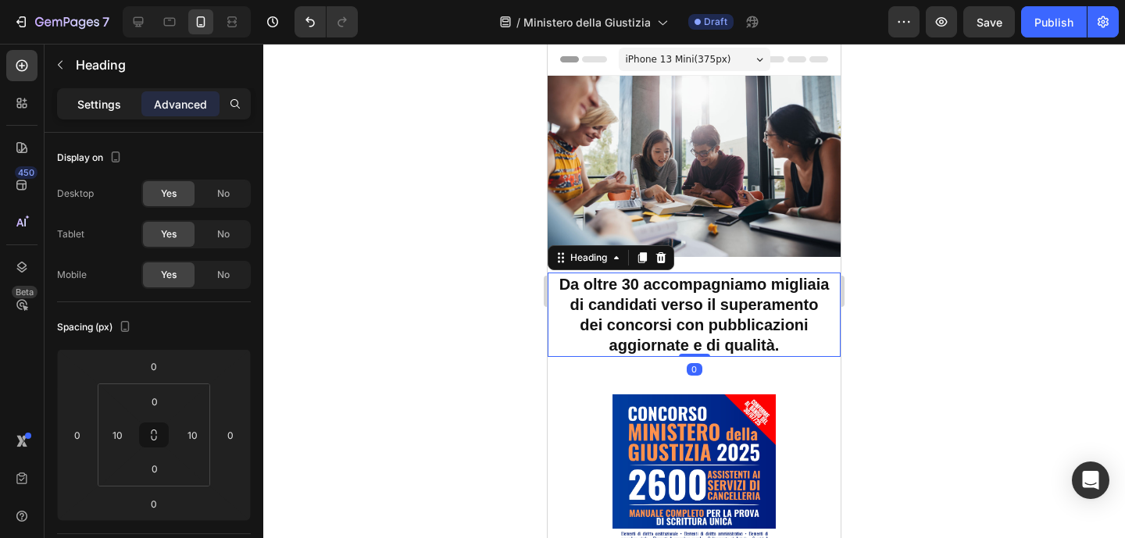
click at [74, 109] on div "Settings" at bounding box center [99, 103] width 78 height 25
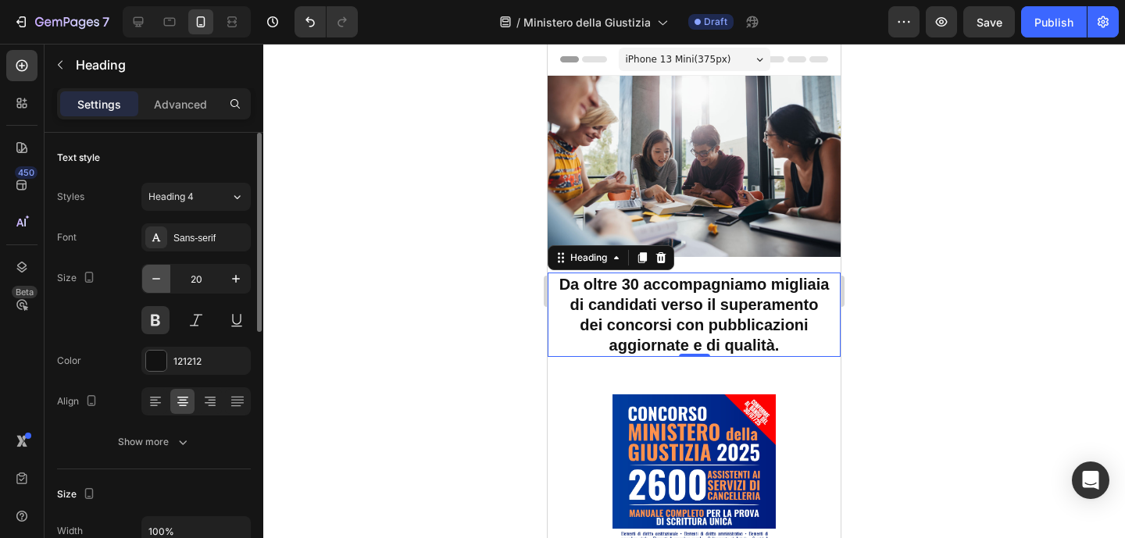
click at [156, 280] on icon "button" at bounding box center [156, 279] width 16 height 16
type input "19"
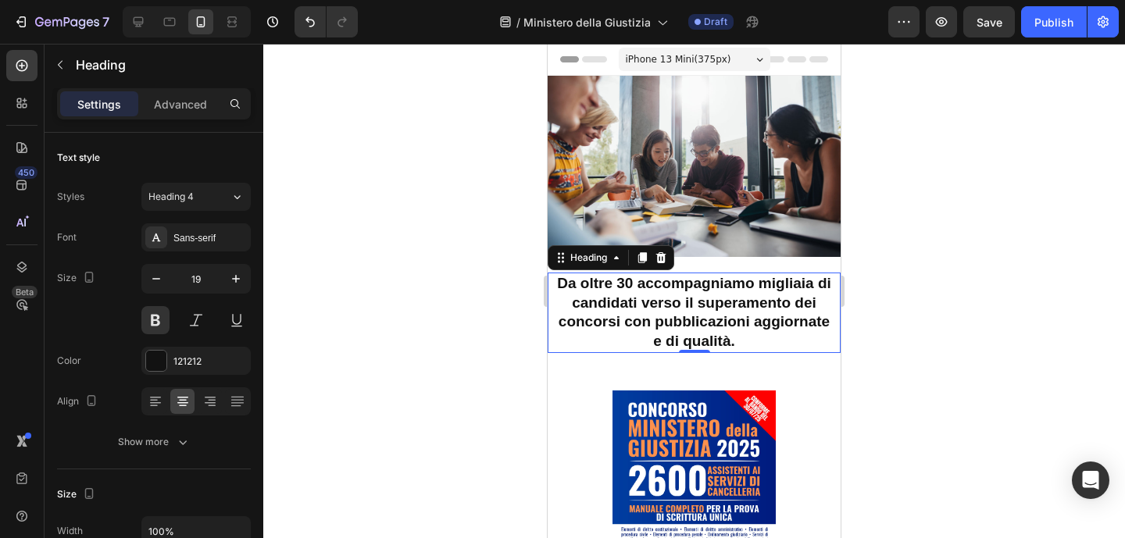
click at [969, 323] on div at bounding box center [694, 291] width 862 height 495
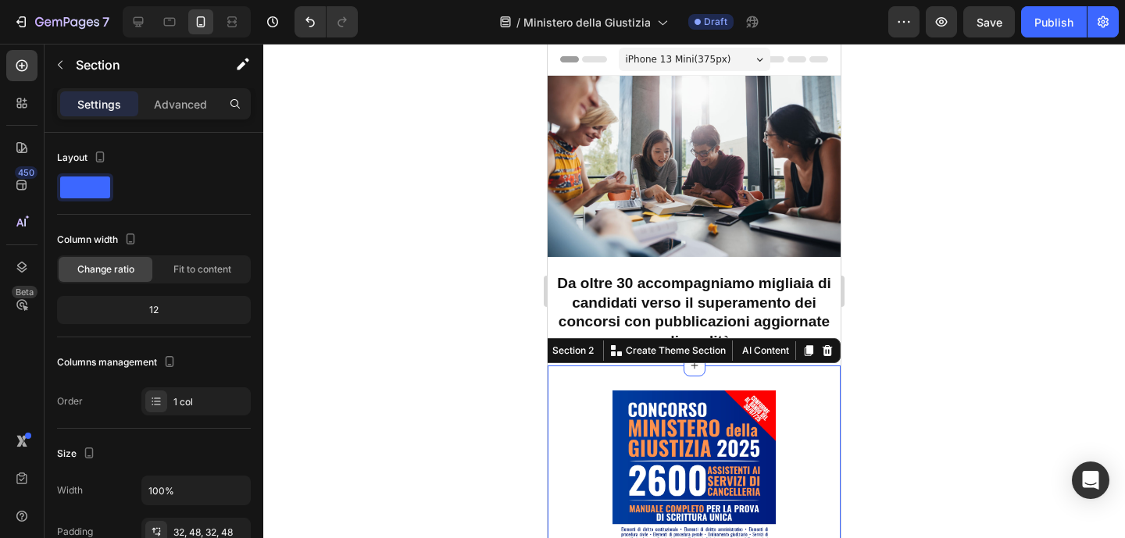
click at [198, 98] on p "Advanced" at bounding box center [180, 104] width 53 height 16
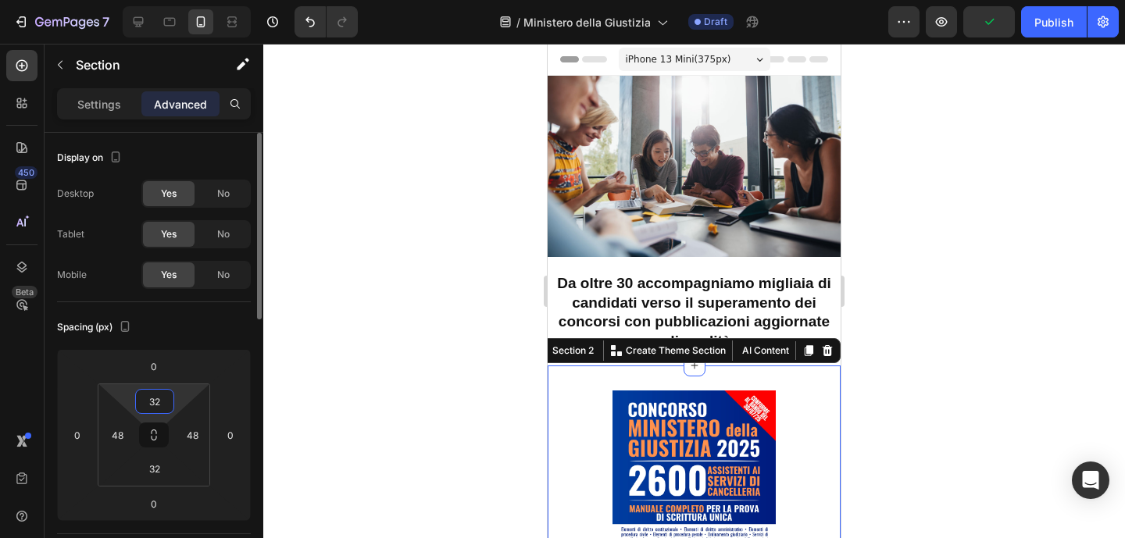
click at [155, 405] on input "32" at bounding box center [154, 401] width 31 height 23
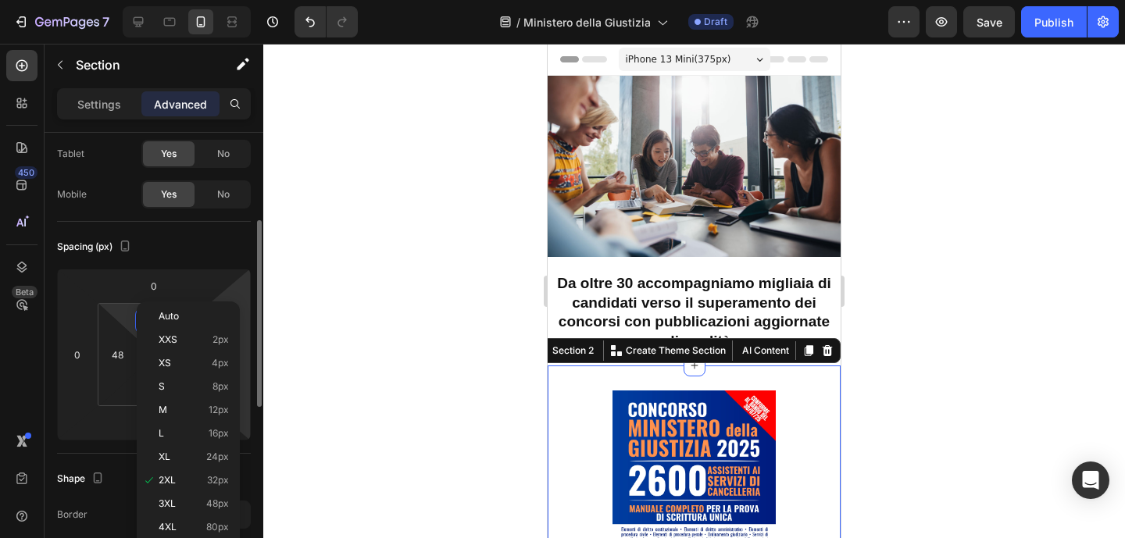
scroll to position [119, 0]
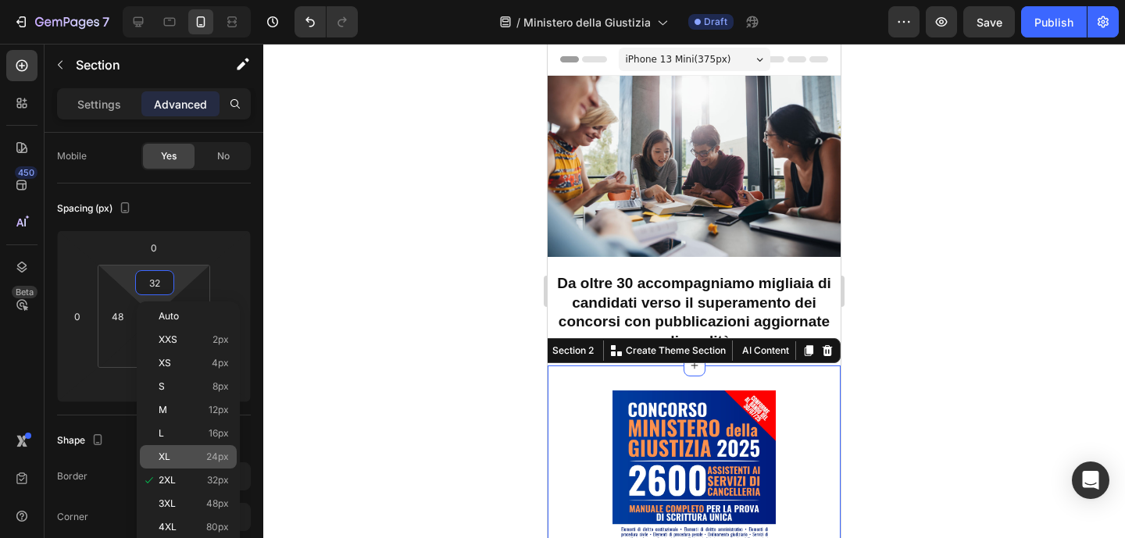
click at [201, 449] on div "XL 24px" at bounding box center [188, 456] width 97 height 23
type input "24"
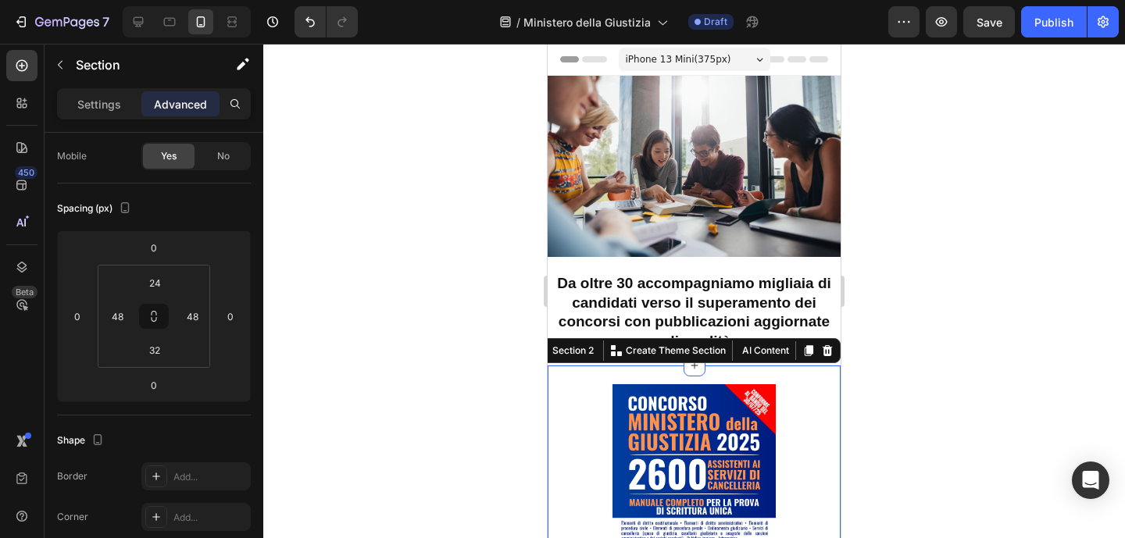
click at [940, 304] on div at bounding box center [694, 291] width 862 height 495
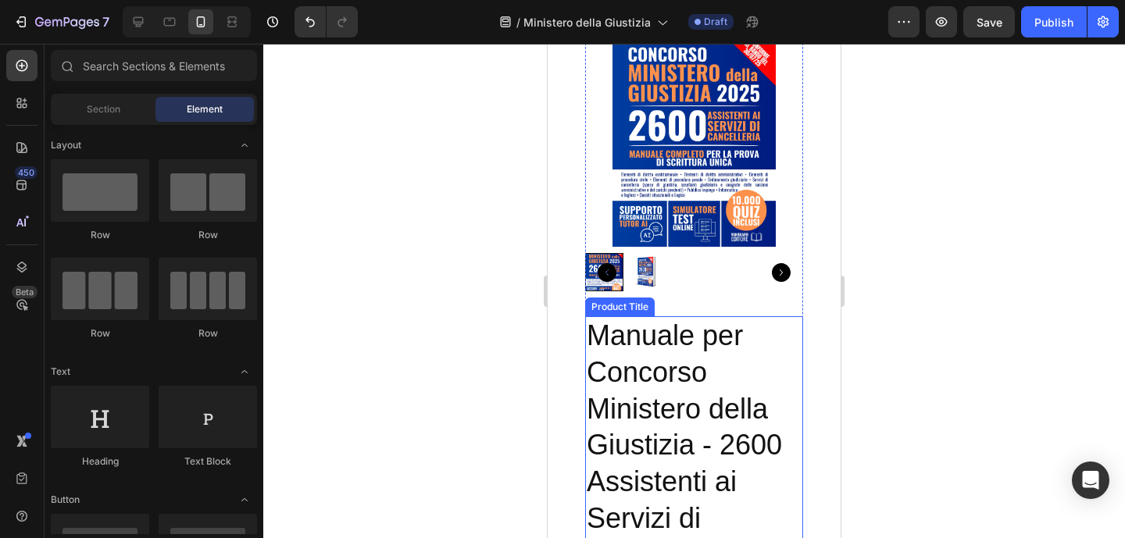
scroll to position [396, 0]
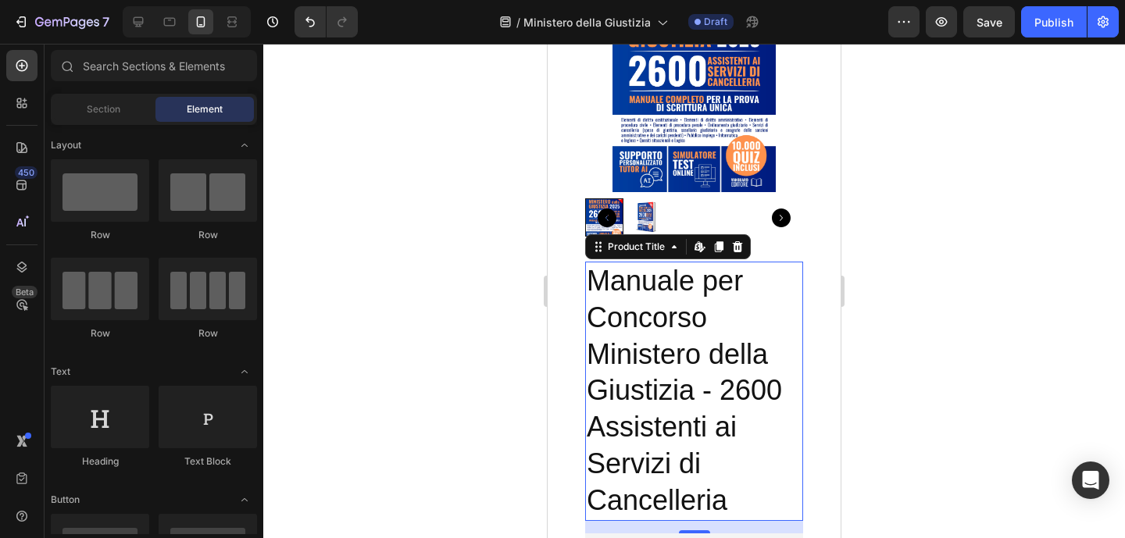
click at [743, 318] on h2 "Manuale per Concorso Ministero della Giustizia - 2600 Assistenti ai Servizi di …" at bounding box center [694, 391] width 218 height 259
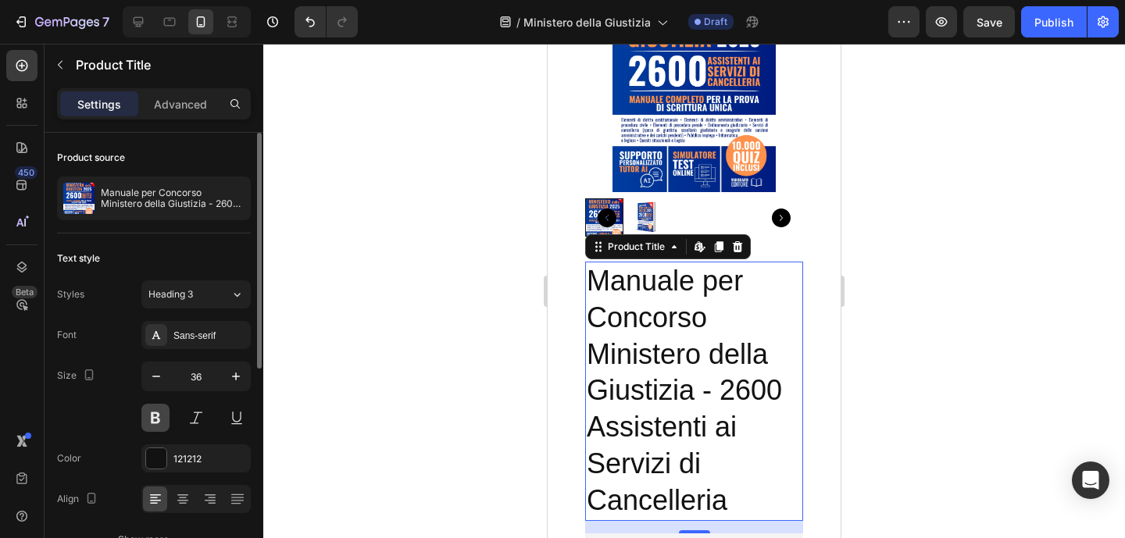
click at [157, 412] on button at bounding box center [155, 418] width 28 height 28
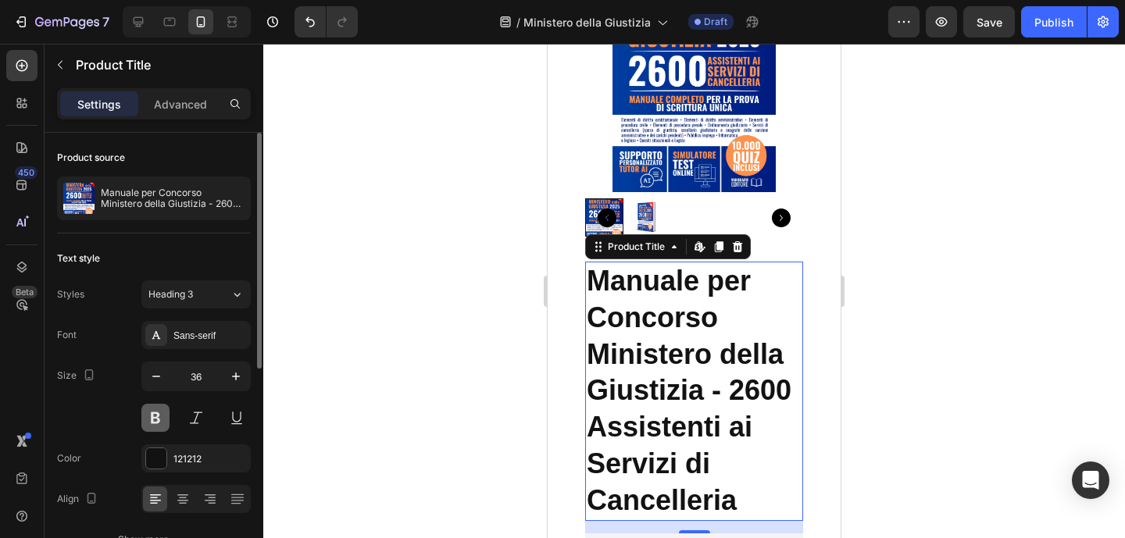
click at [157, 412] on button at bounding box center [155, 418] width 28 height 28
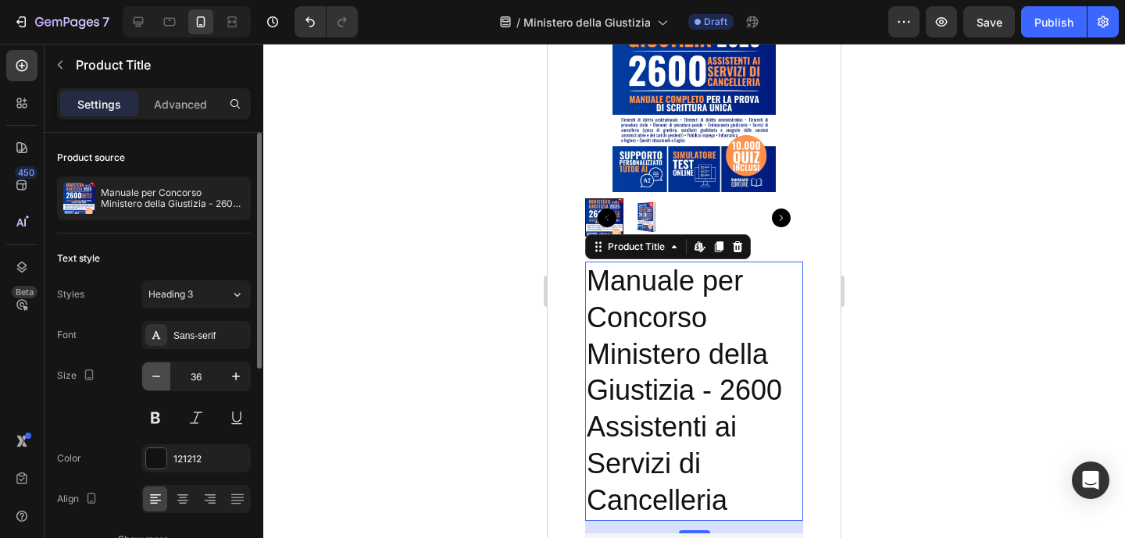
click at [158, 383] on icon "button" at bounding box center [156, 377] width 16 height 16
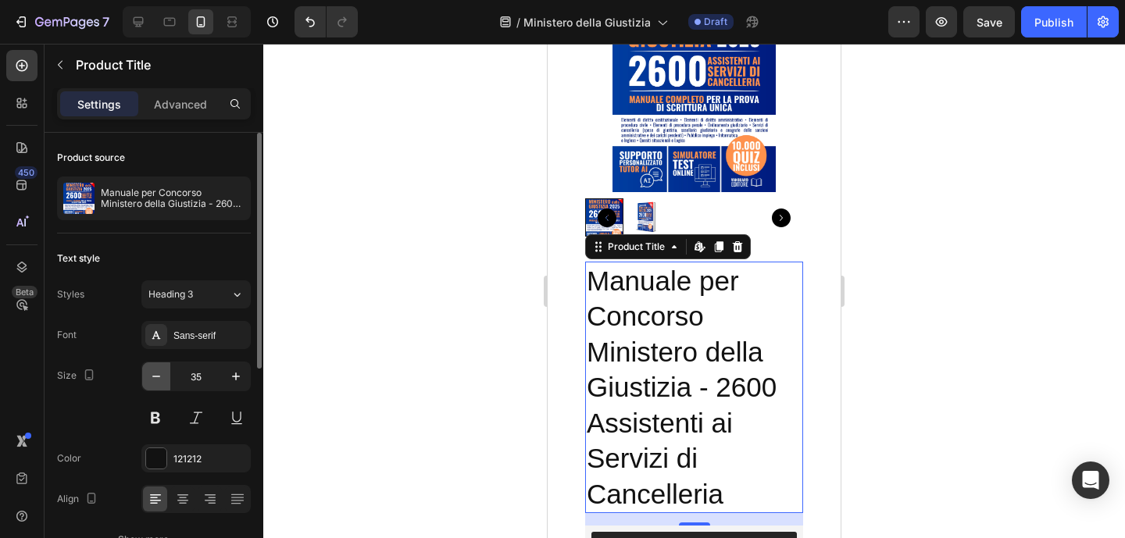
click at [158, 383] on icon "button" at bounding box center [156, 377] width 16 height 16
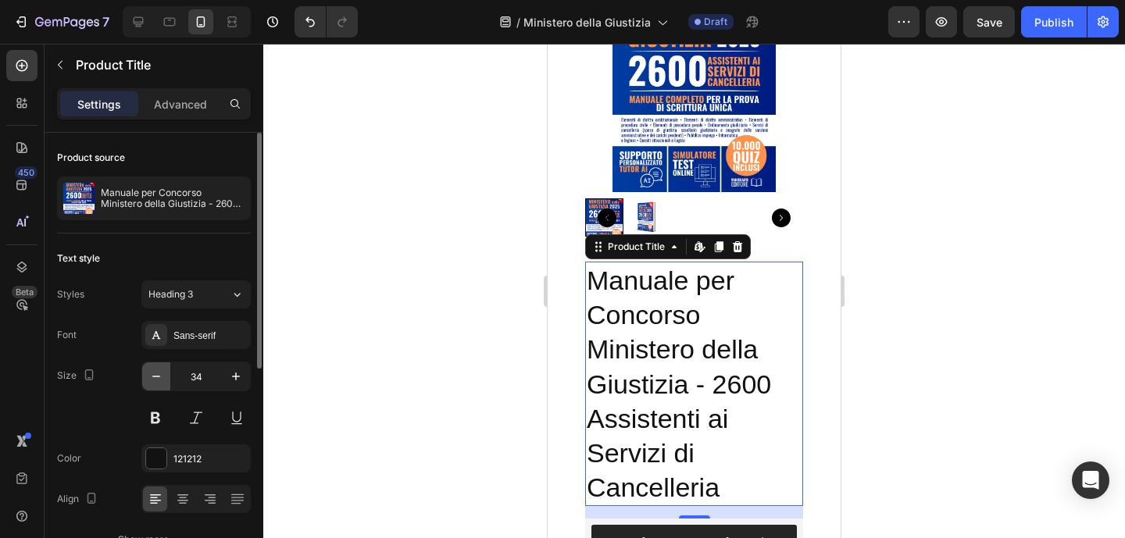
click at [158, 383] on icon "button" at bounding box center [156, 377] width 16 height 16
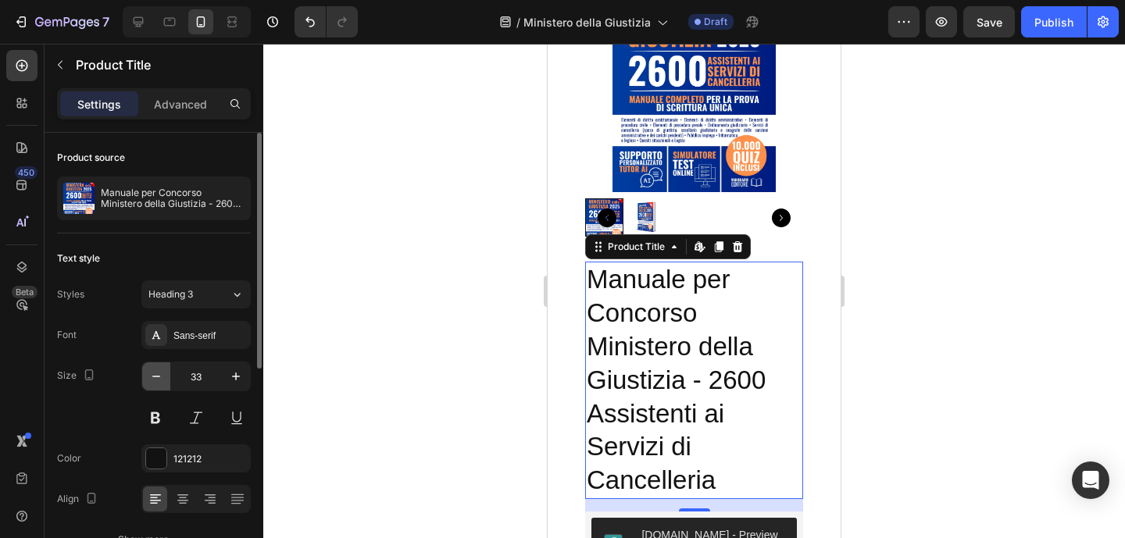
click at [158, 383] on icon "button" at bounding box center [156, 377] width 16 height 16
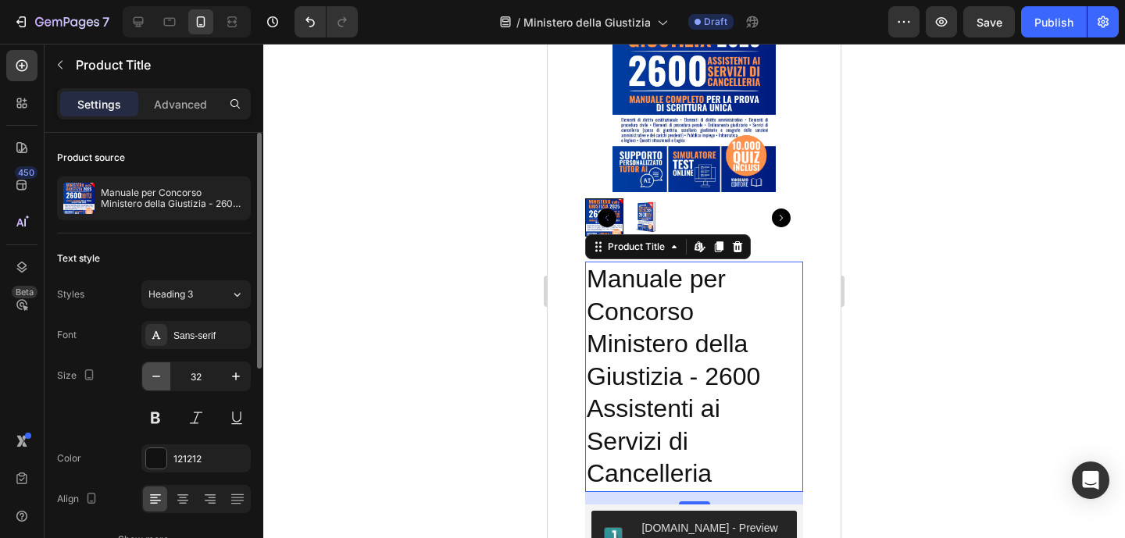
click at [158, 383] on icon "button" at bounding box center [156, 377] width 16 height 16
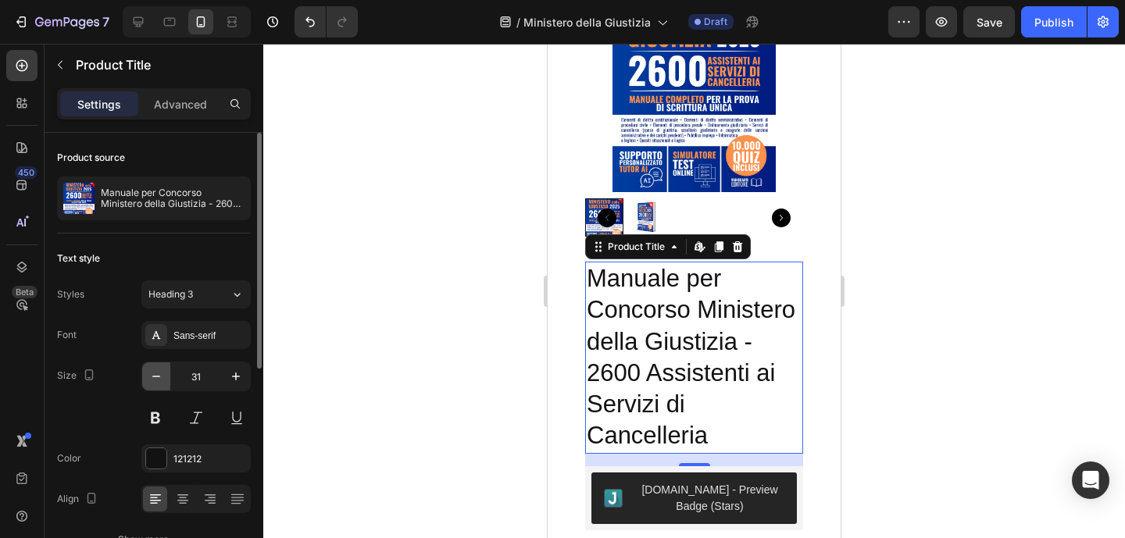
click at [158, 383] on icon "button" at bounding box center [156, 377] width 16 height 16
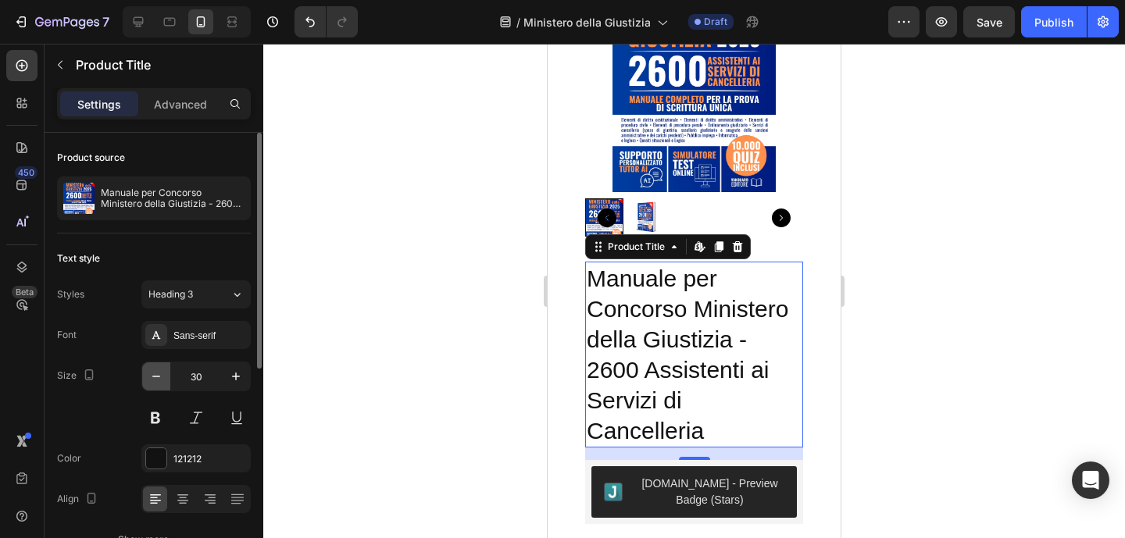
click at [158, 383] on icon "button" at bounding box center [156, 377] width 16 height 16
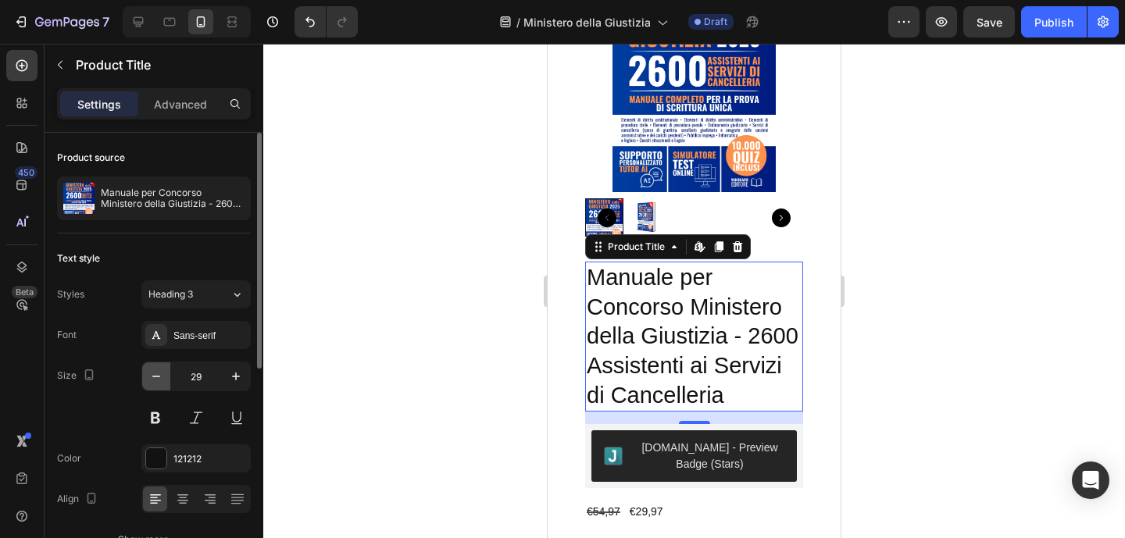
click at [158, 383] on icon "button" at bounding box center [156, 377] width 16 height 16
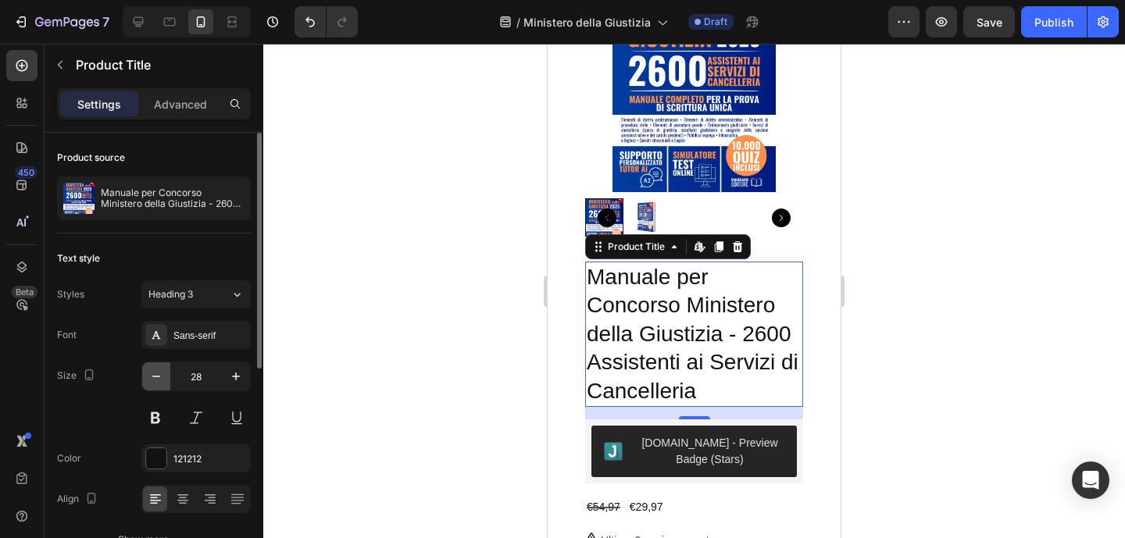
click at [158, 383] on icon "button" at bounding box center [156, 377] width 16 height 16
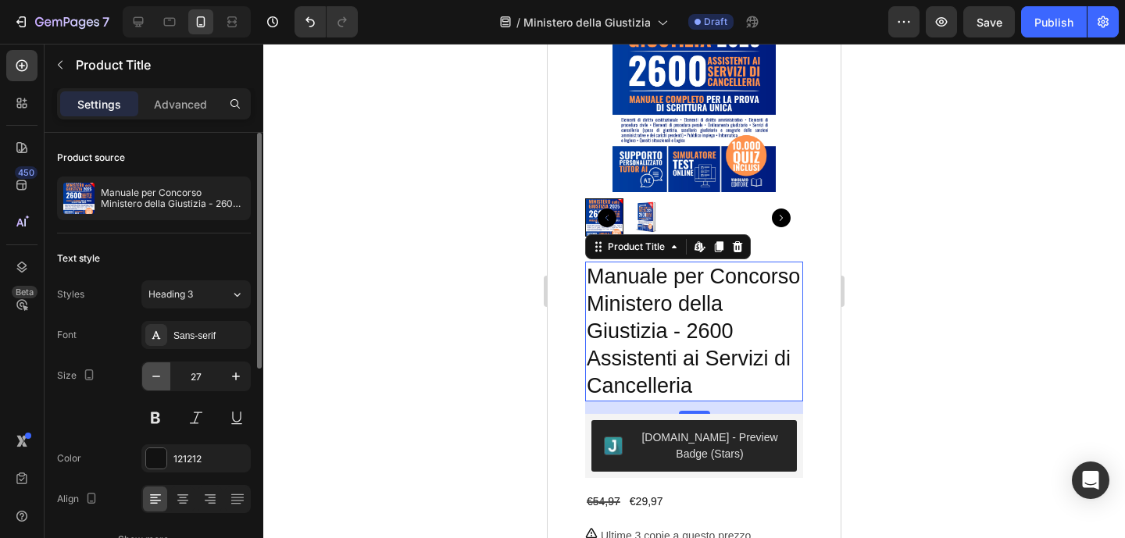
click at [158, 383] on icon "button" at bounding box center [156, 377] width 16 height 16
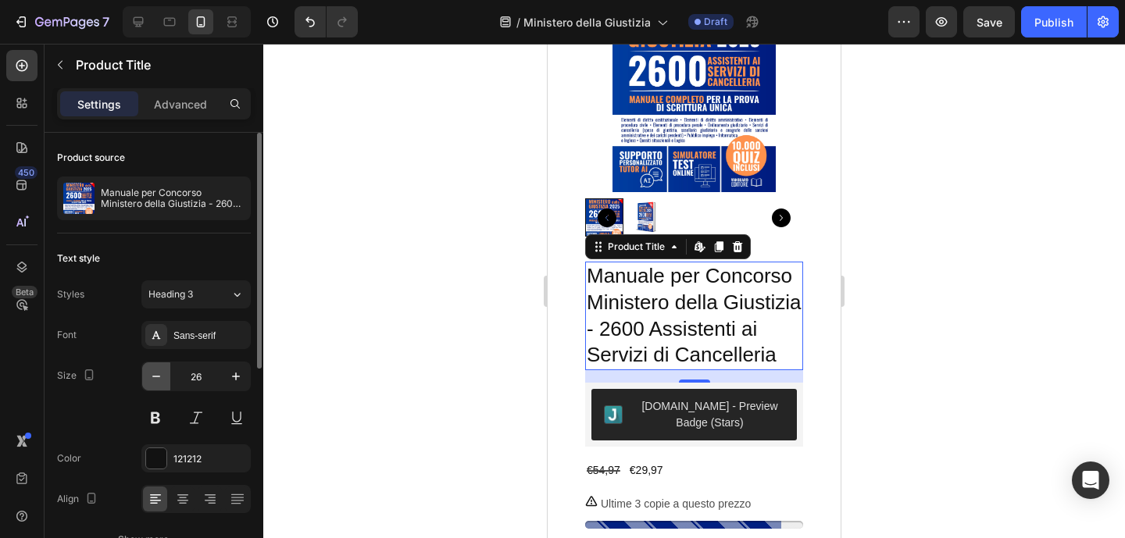
click at [158, 383] on icon "button" at bounding box center [156, 377] width 16 height 16
type input "25"
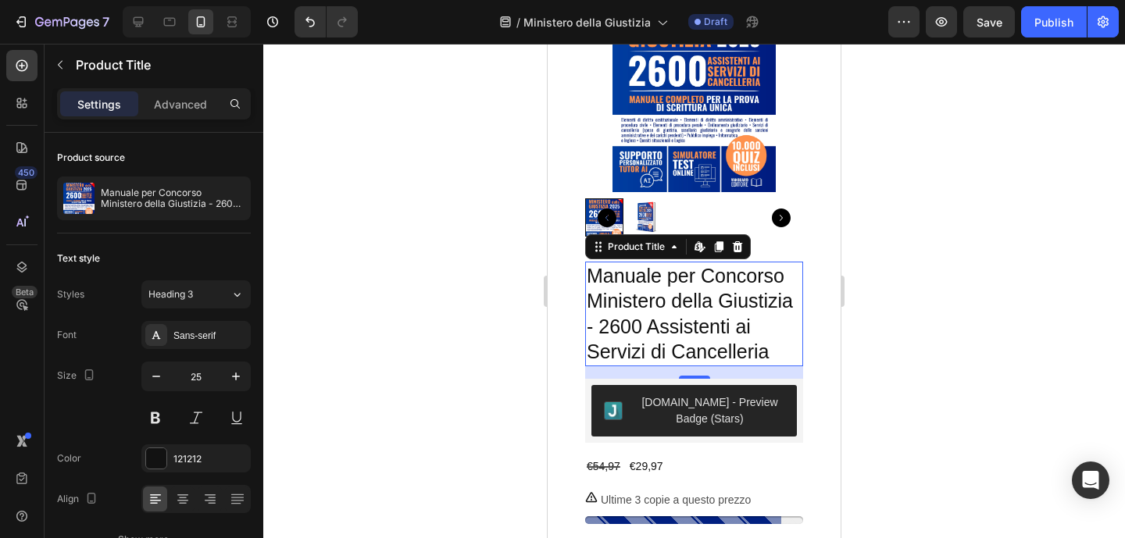
click at [1015, 248] on div at bounding box center [694, 291] width 862 height 495
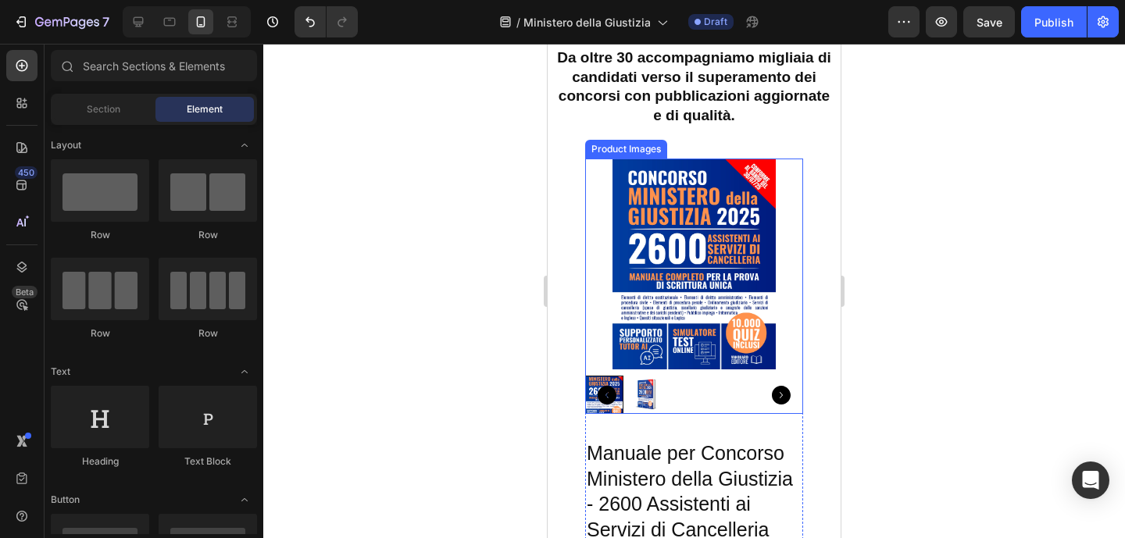
scroll to position [227, 0]
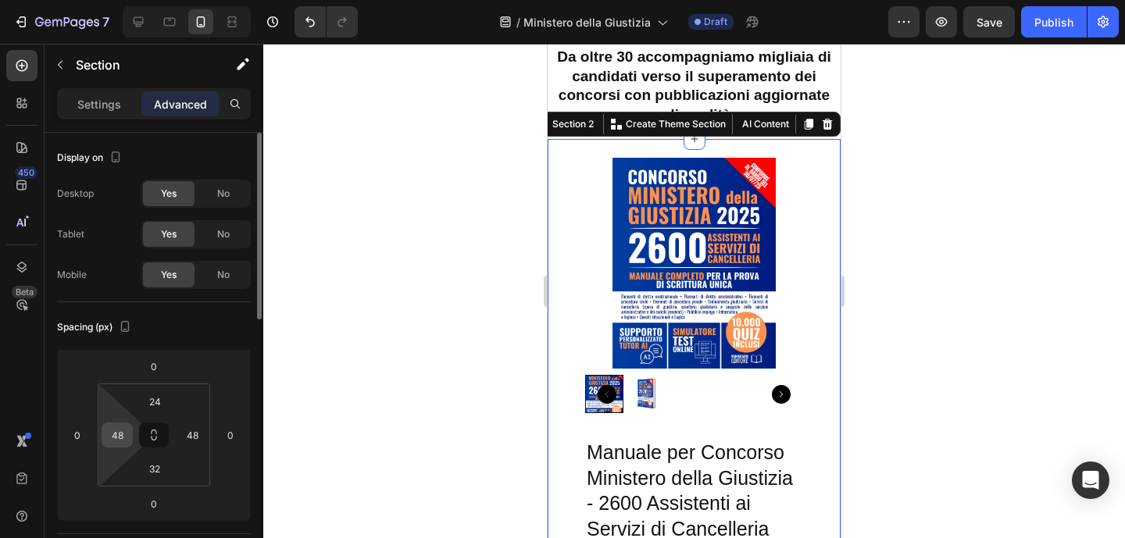
click at [123, 423] on input "48" at bounding box center [116, 434] width 23 height 23
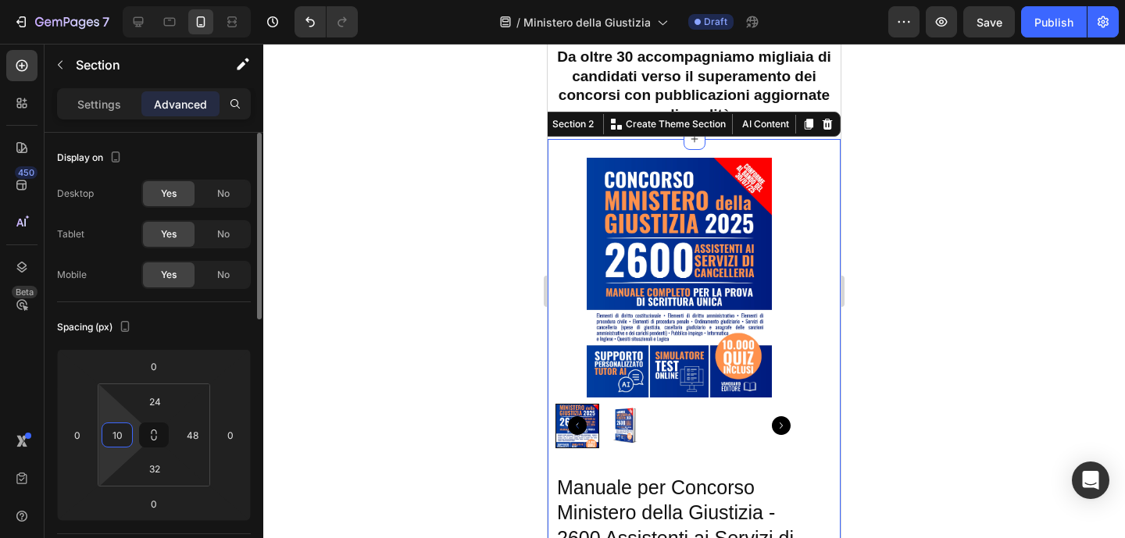
type input "10"
type input "2"
type input "3"
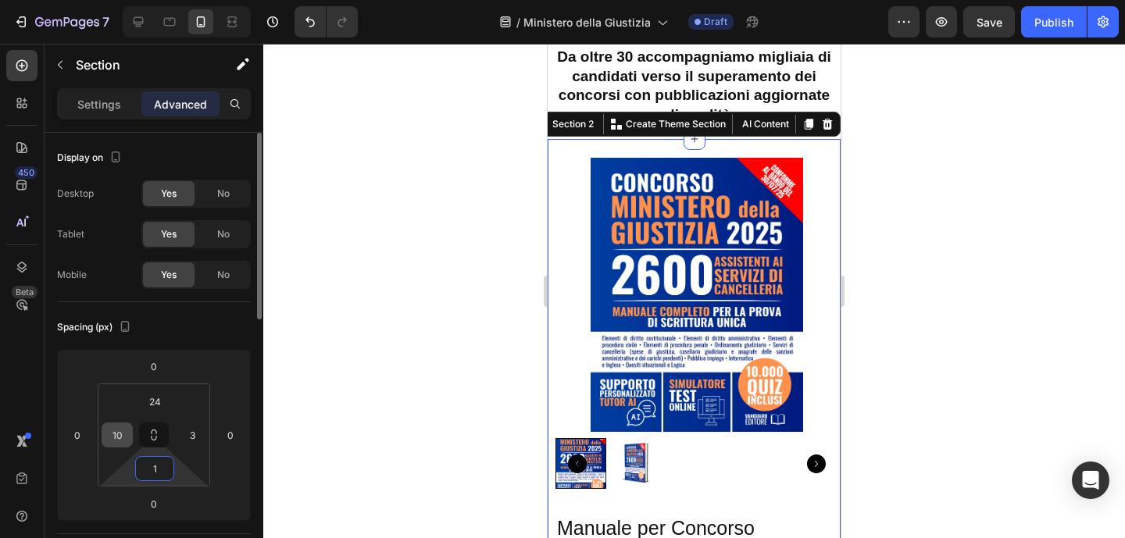
type input "1"
type input "0"
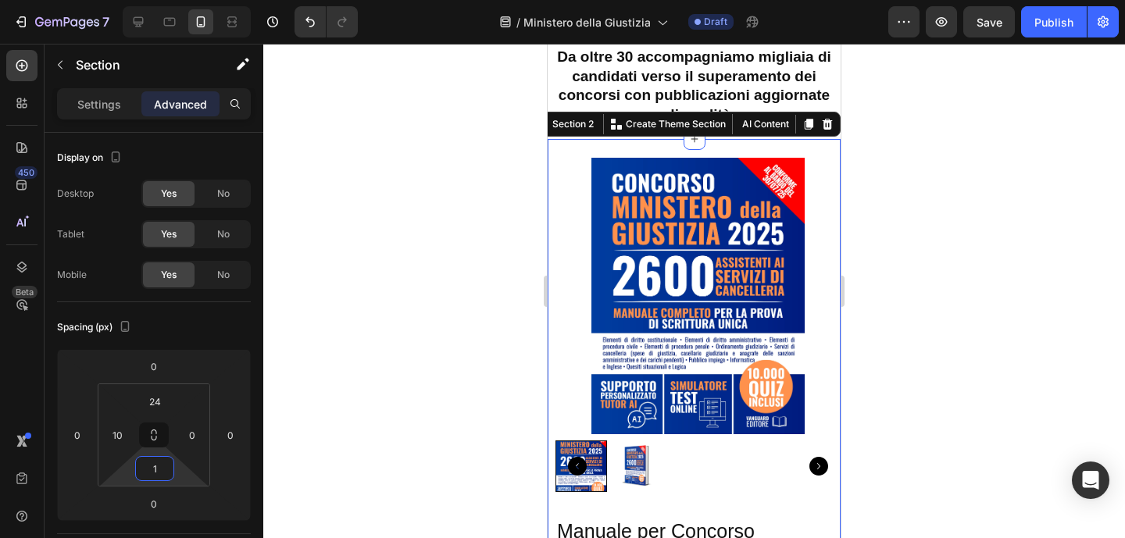
click at [906, 223] on div at bounding box center [694, 291] width 862 height 495
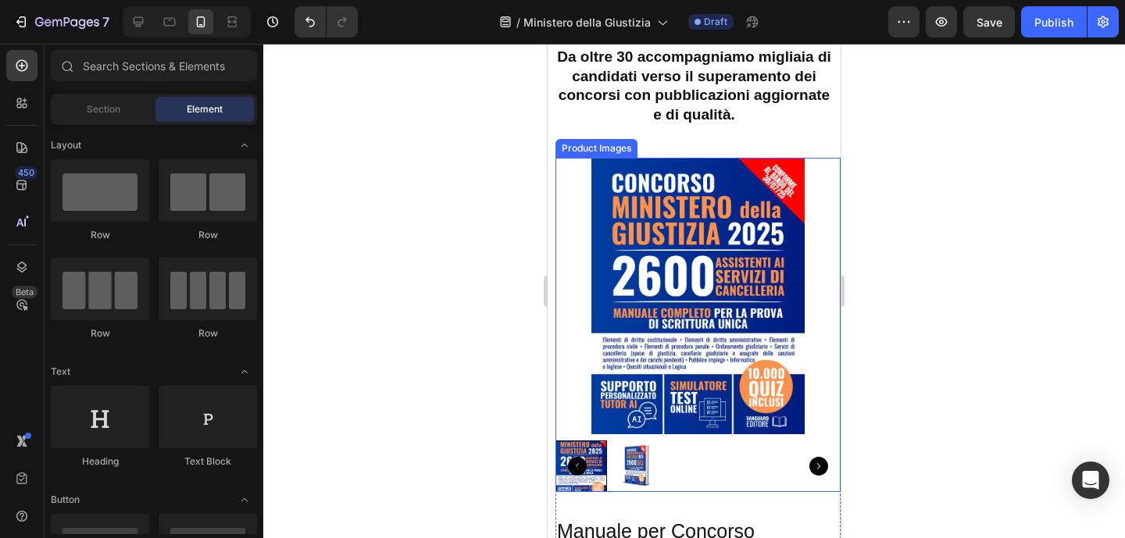
click at [824, 277] on div at bounding box center [698, 296] width 285 height 277
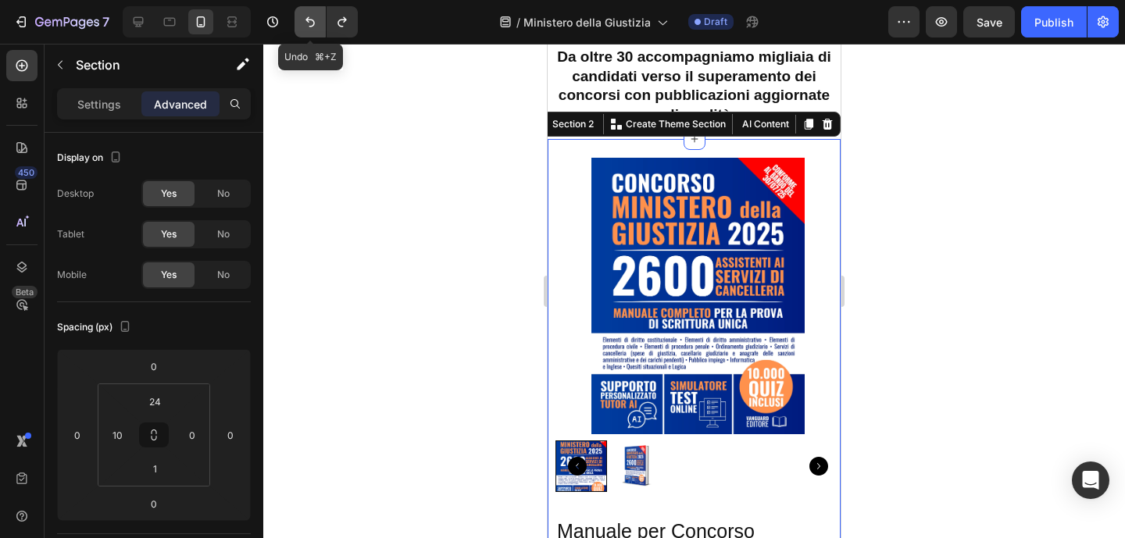
click at [305, 29] on icon "Undo/Redo" at bounding box center [310, 22] width 16 height 16
click at [306, 24] on icon "Undo/Redo" at bounding box center [310, 22] width 16 height 16
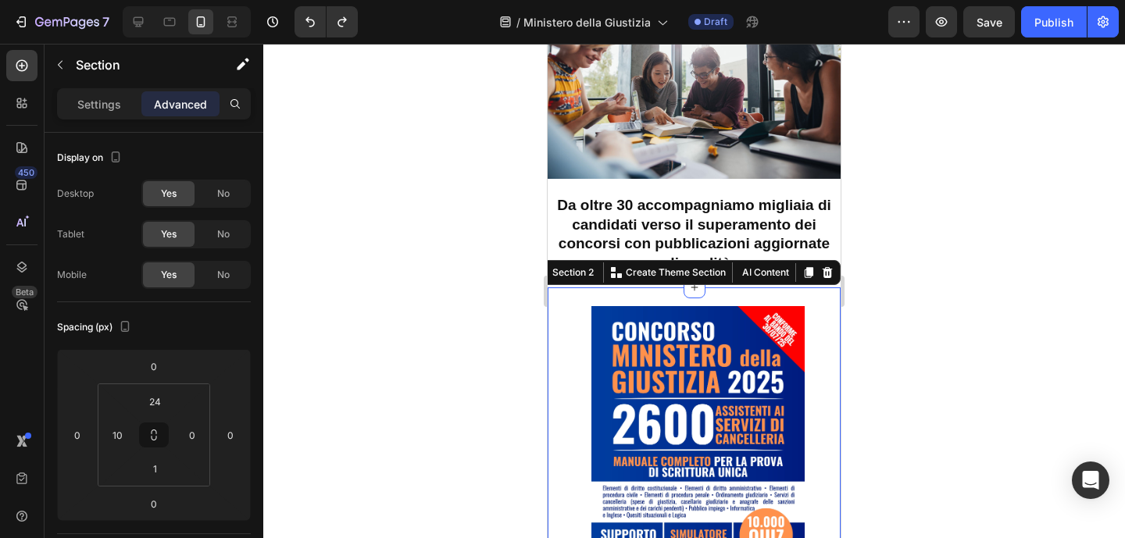
scroll to position [75, 0]
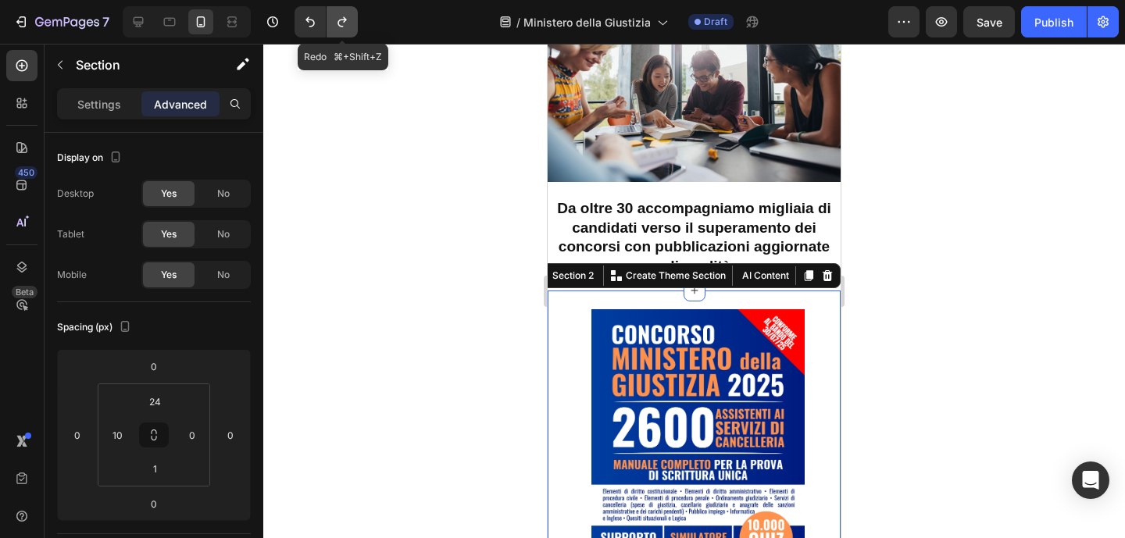
click at [352, 26] on button "Undo/Redo" at bounding box center [342, 21] width 31 height 31
click at [339, 10] on button "Undo/Redo" at bounding box center [342, 21] width 31 height 31
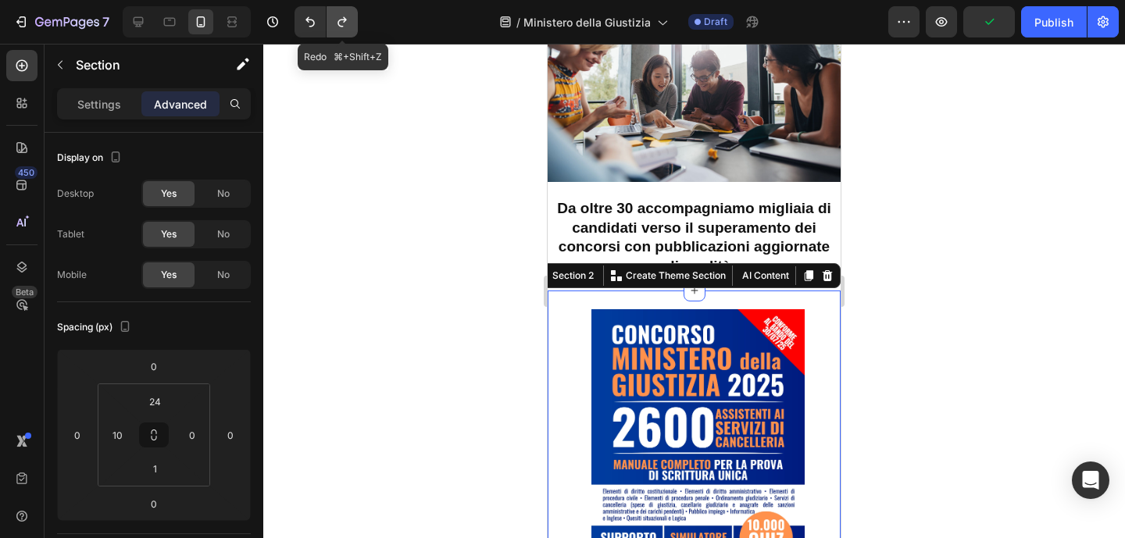
click at [339, 10] on button "Undo/Redo" at bounding box center [342, 21] width 31 height 31
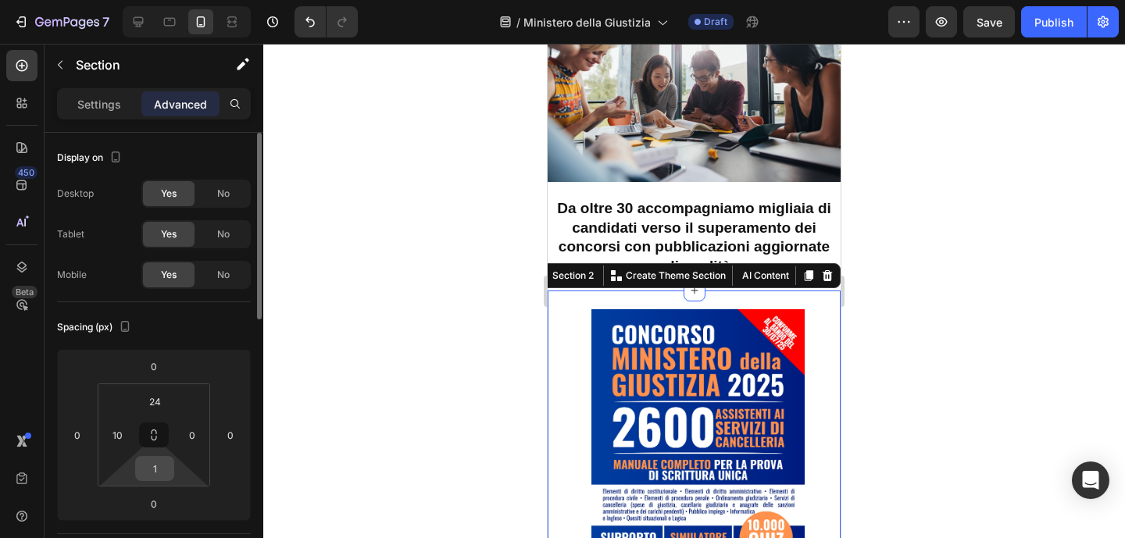
click at [163, 464] on input "1" at bounding box center [154, 468] width 31 height 23
type input "24"
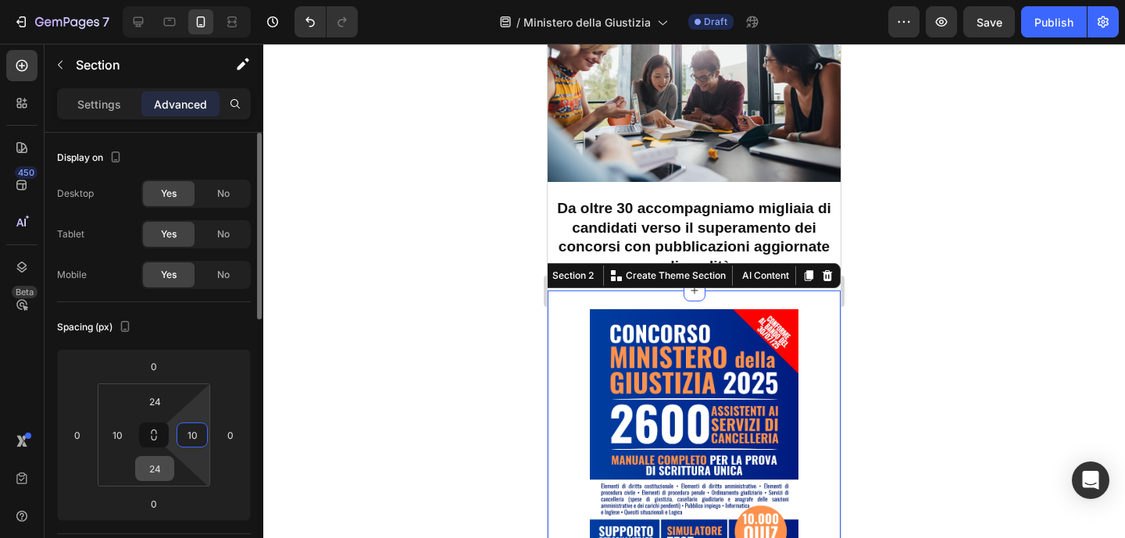
type input "10"
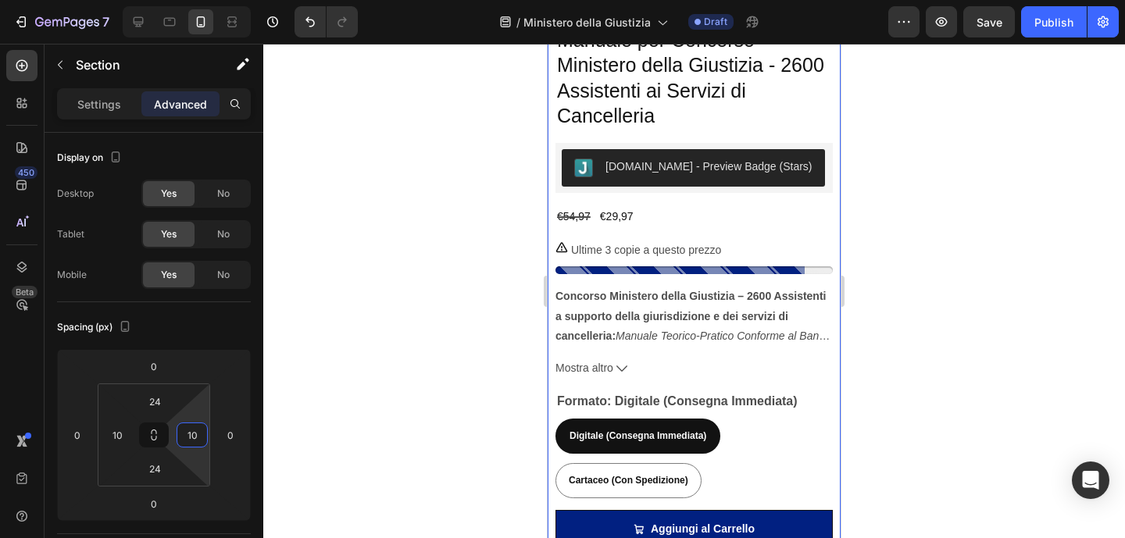
scroll to position [689, 0]
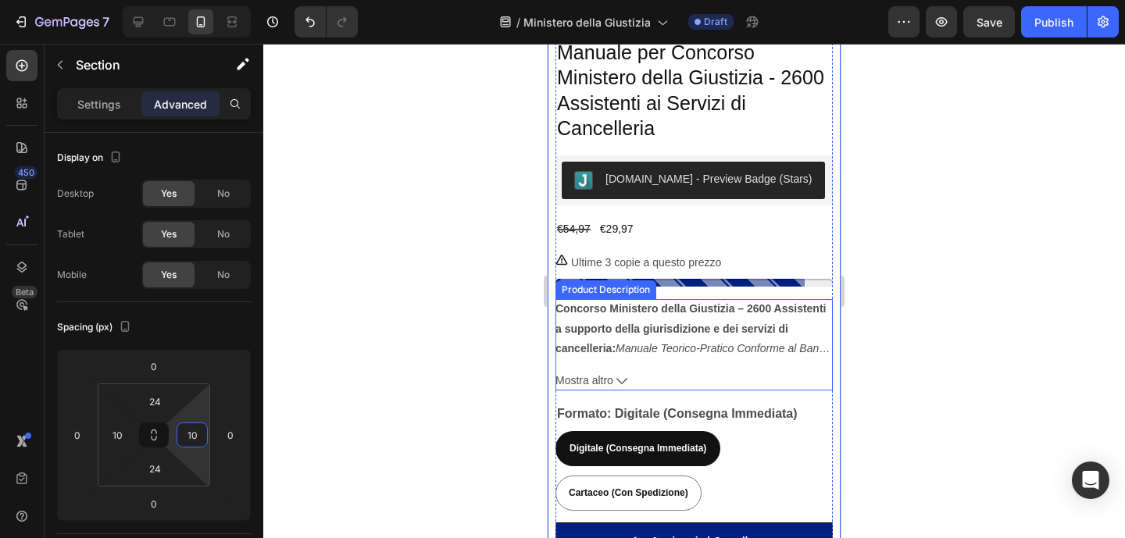
click at [774, 371] on button "Mostra altro" at bounding box center [694, 381] width 277 height 20
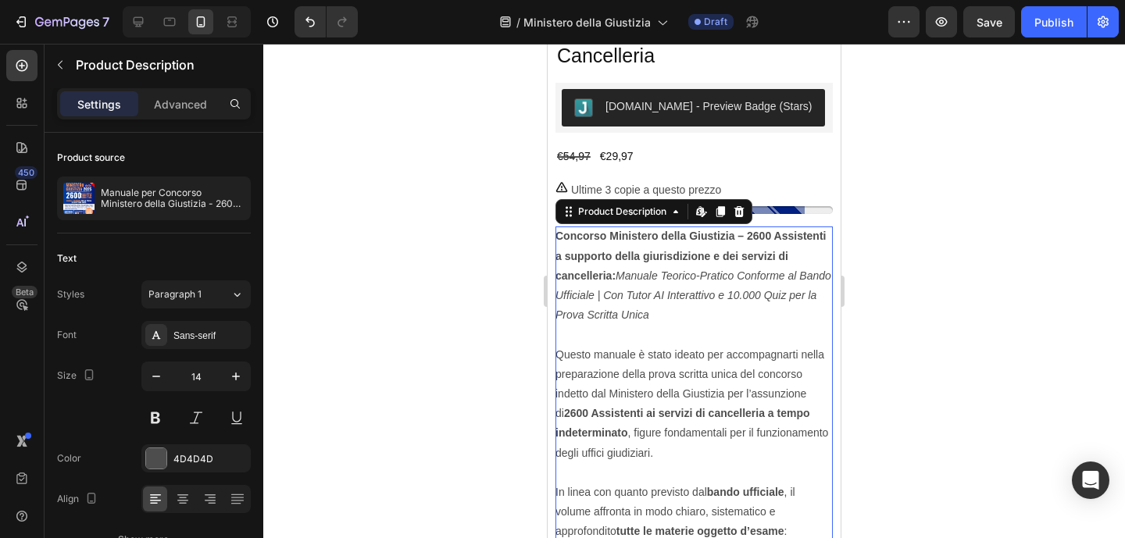
scroll to position [795, 0]
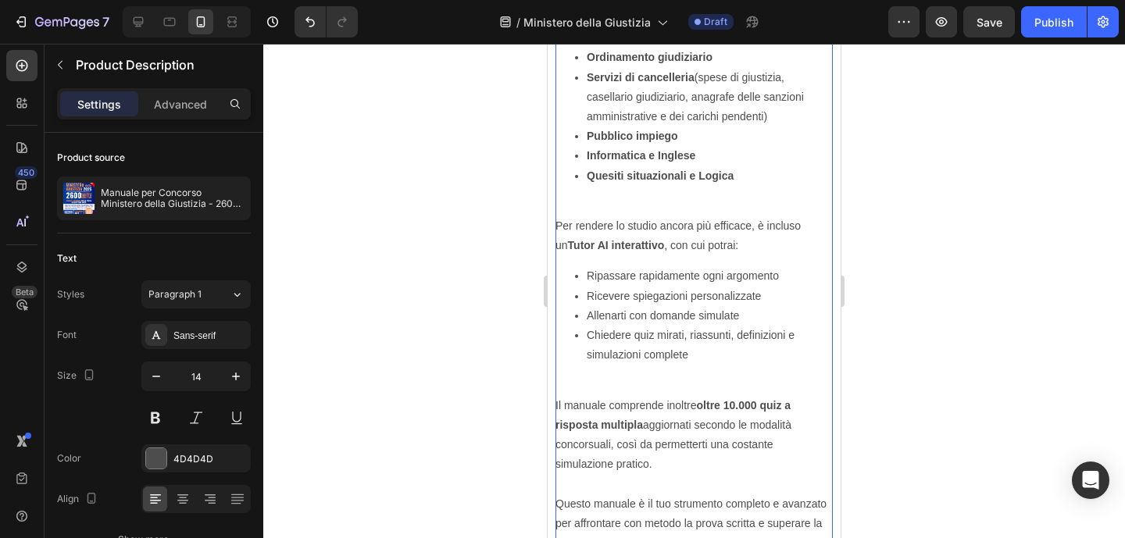
scroll to position [1500, 0]
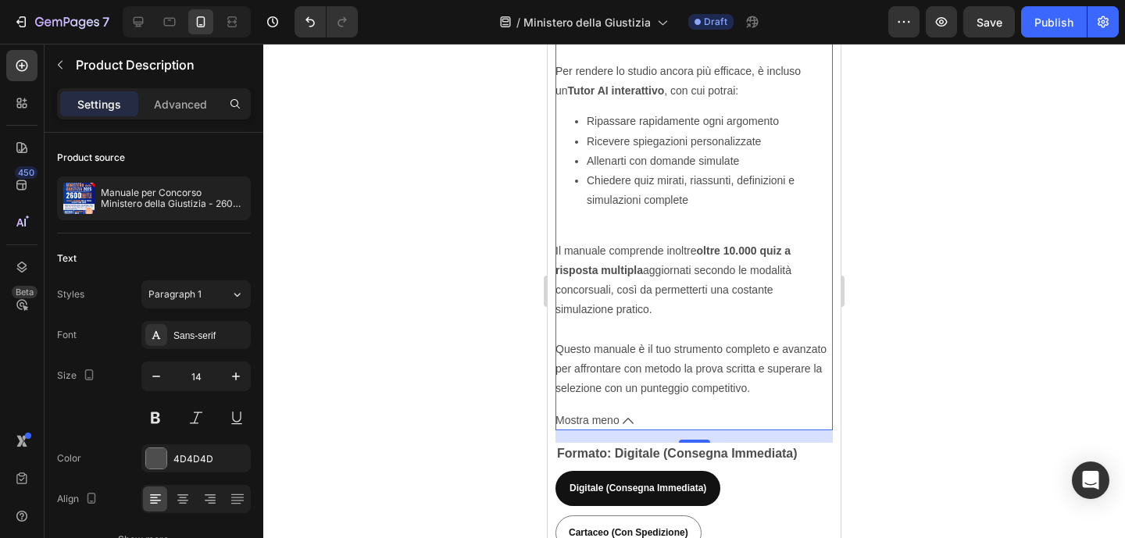
click at [619, 411] on span "Mostra meno" at bounding box center [588, 421] width 64 height 20
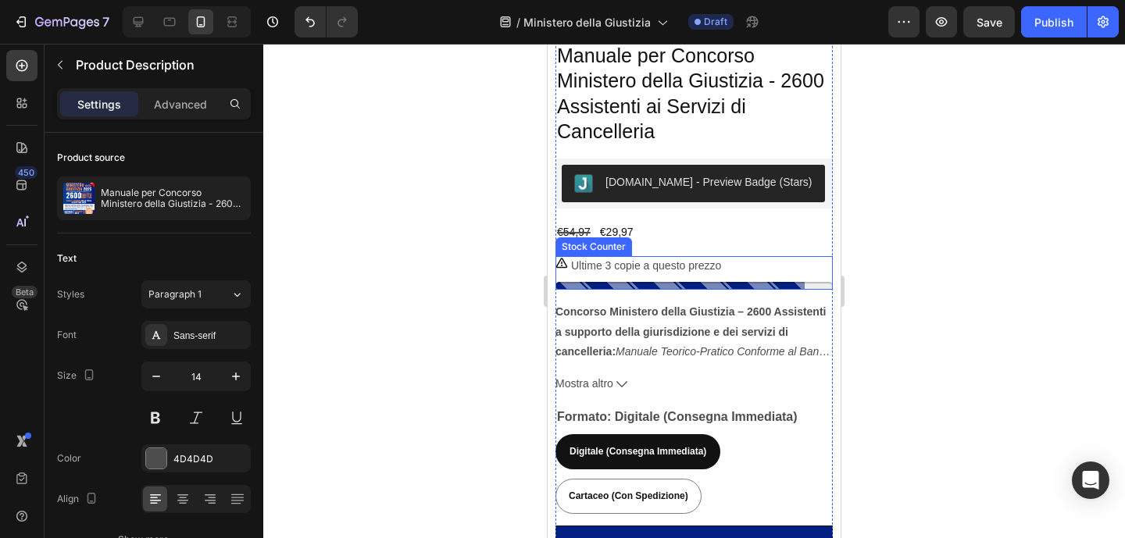
scroll to position [689, 0]
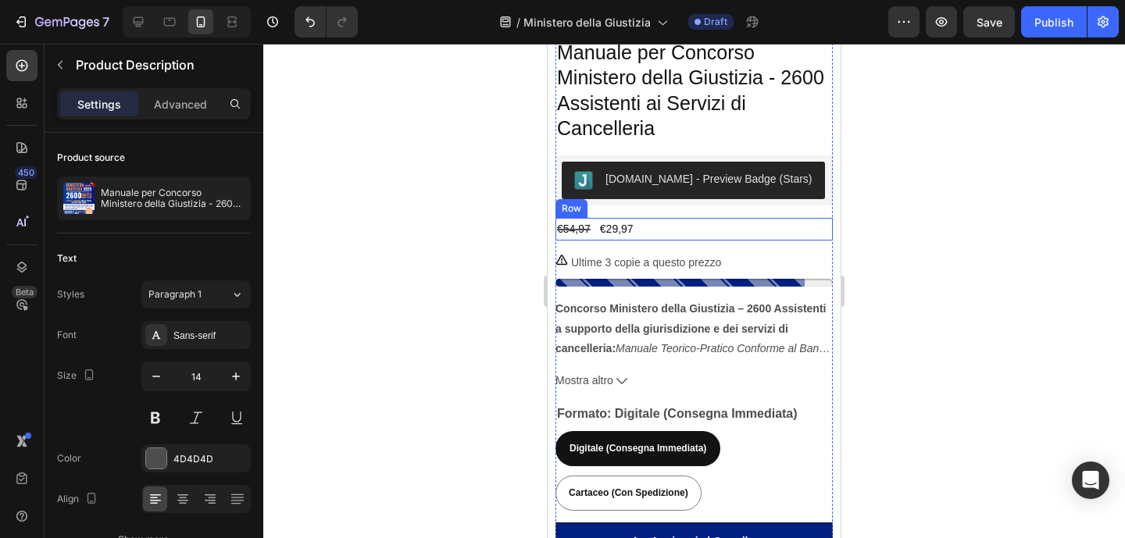
click at [641, 218] on div "€29,97 Product Price Product Price €54,97 Product Price Product Price Row" at bounding box center [694, 229] width 277 height 23
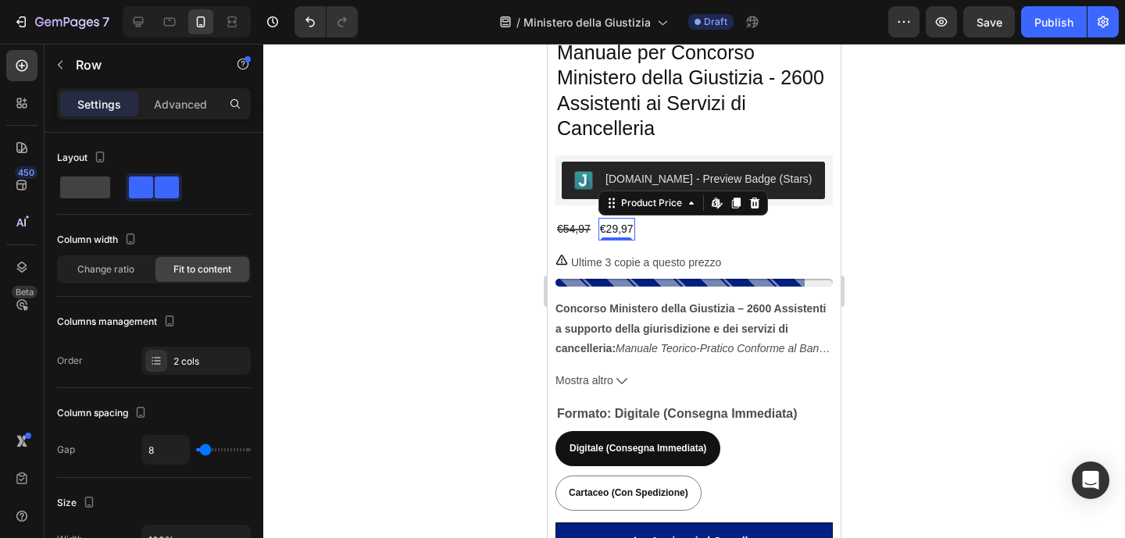
click at [633, 218] on div "€29,97" at bounding box center [617, 229] width 37 height 23
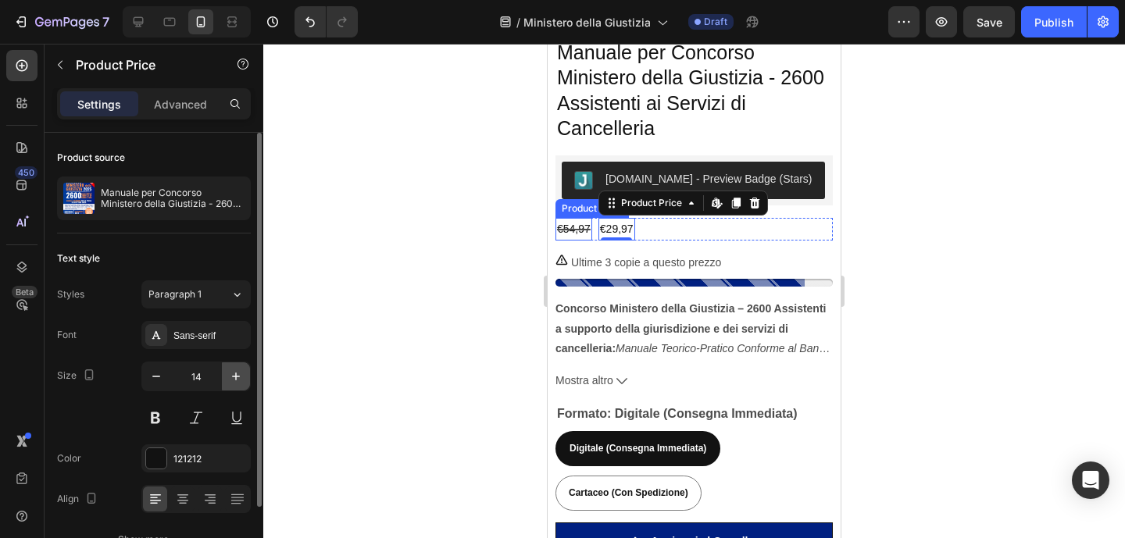
click at [234, 372] on icon "button" at bounding box center [236, 377] width 16 height 16
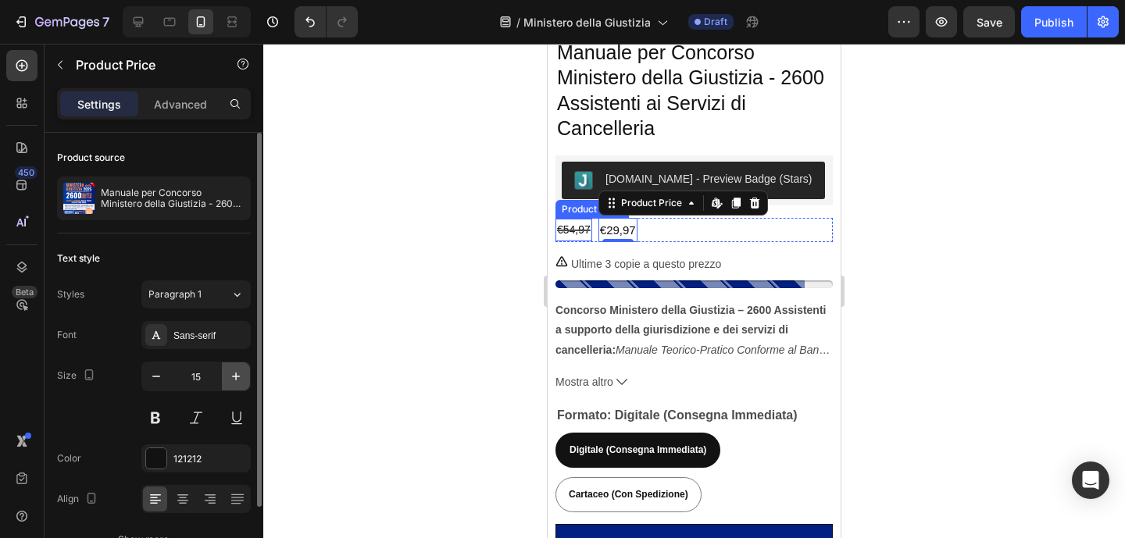
click at [234, 372] on icon "button" at bounding box center [236, 377] width 16 height 16
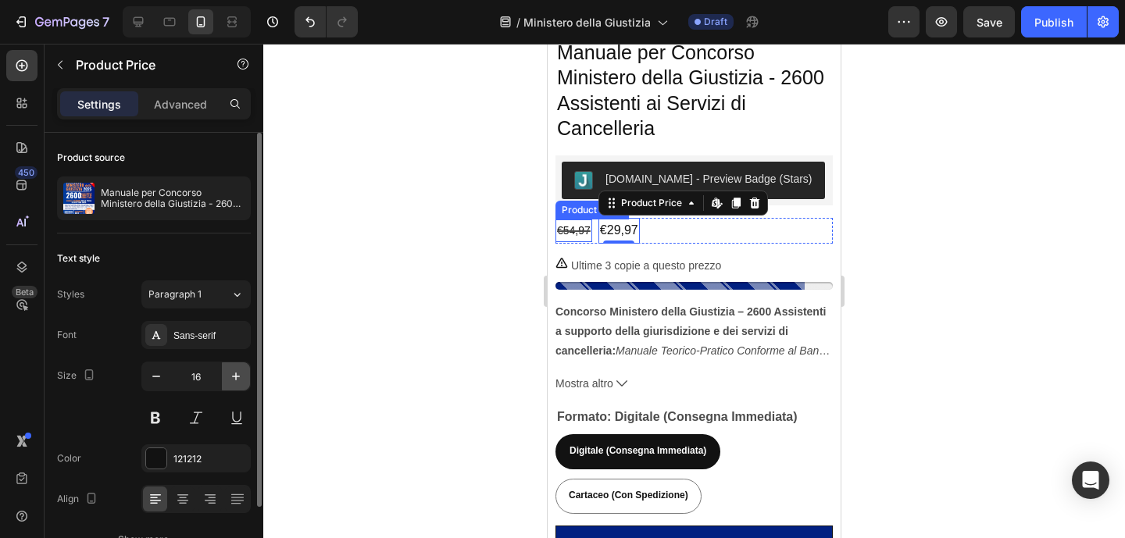
click at [235, 371] on icon "button" at bounding box center [236, 377] width 16 height 16
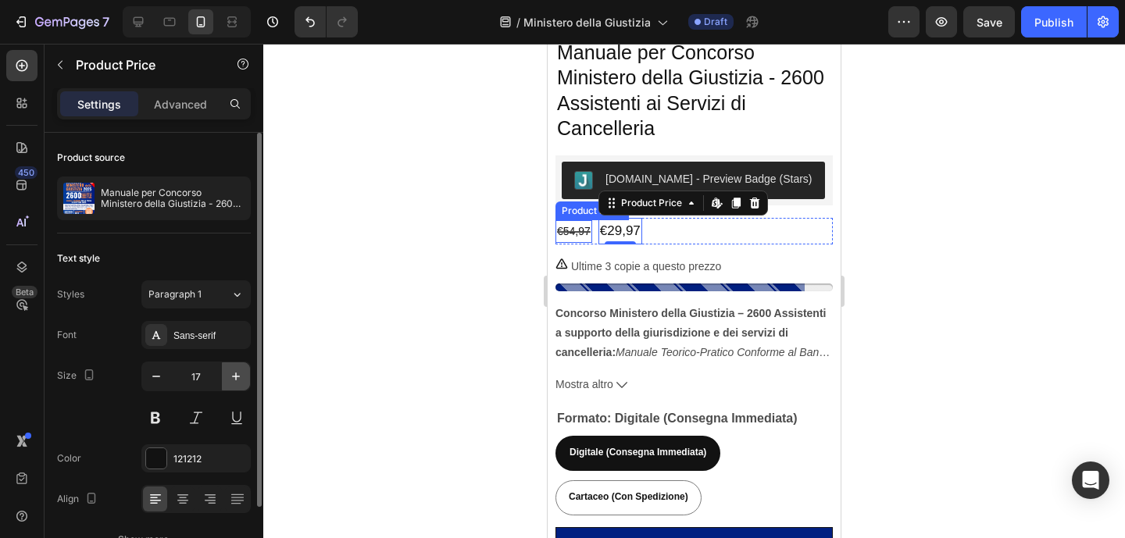
click at [235, 371] on icon "button" at bounding box center [236, 377] width 16 height 16
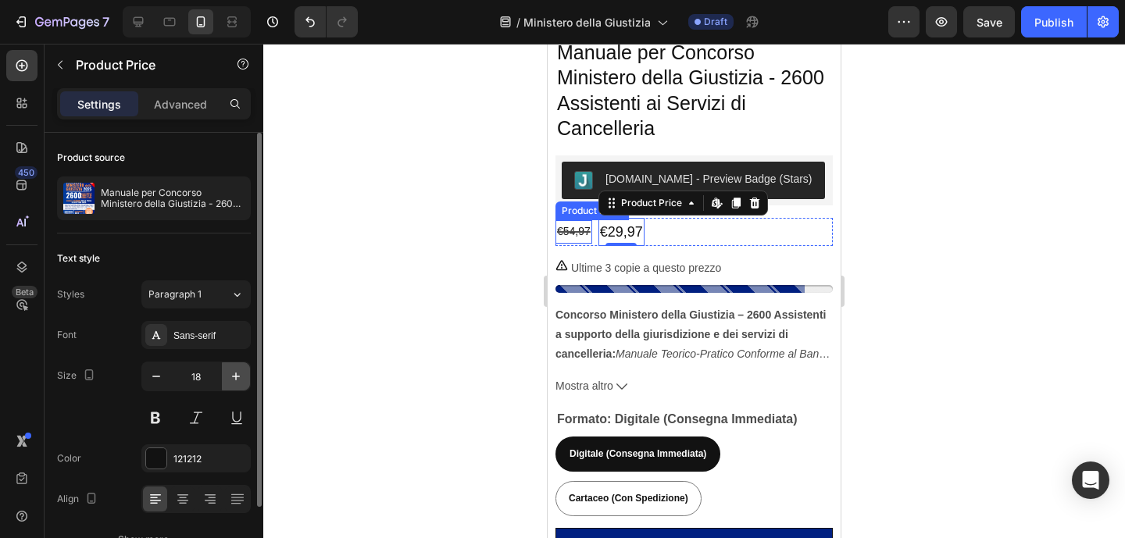
click at [235, 371] on icon "button" at bounding box center [236, 377] width 16 height 16
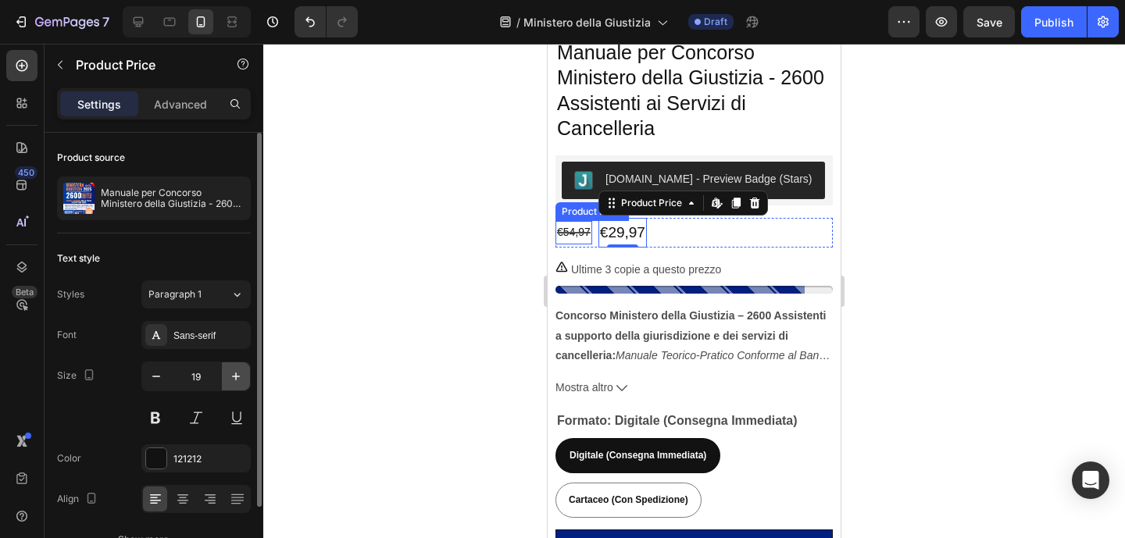
type input "20"
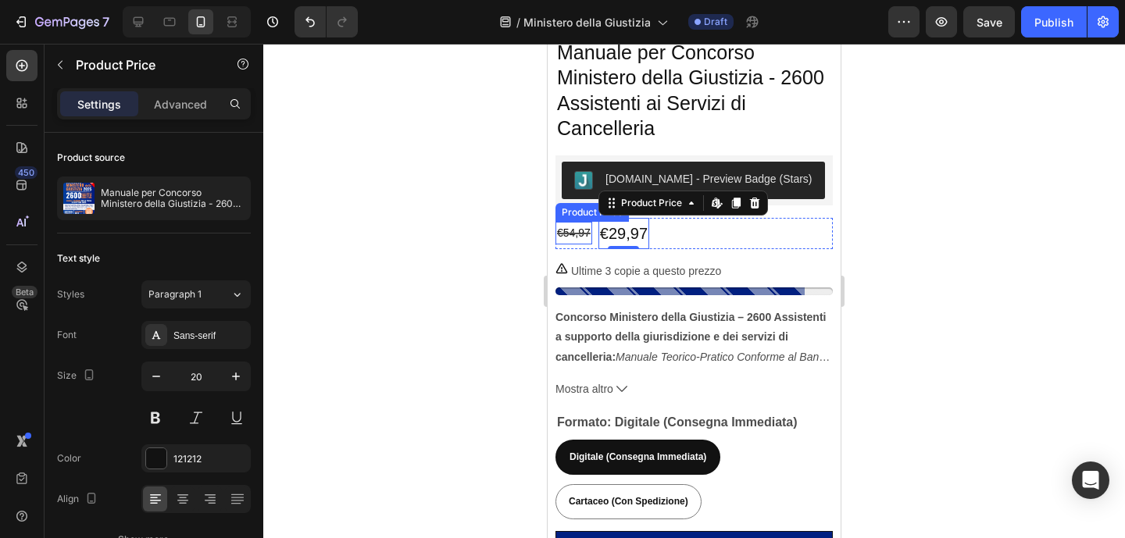
click at [578, 227] on div "€54,97 Product Price Product Price" at bounding box center [574, 233] width 37 height 23
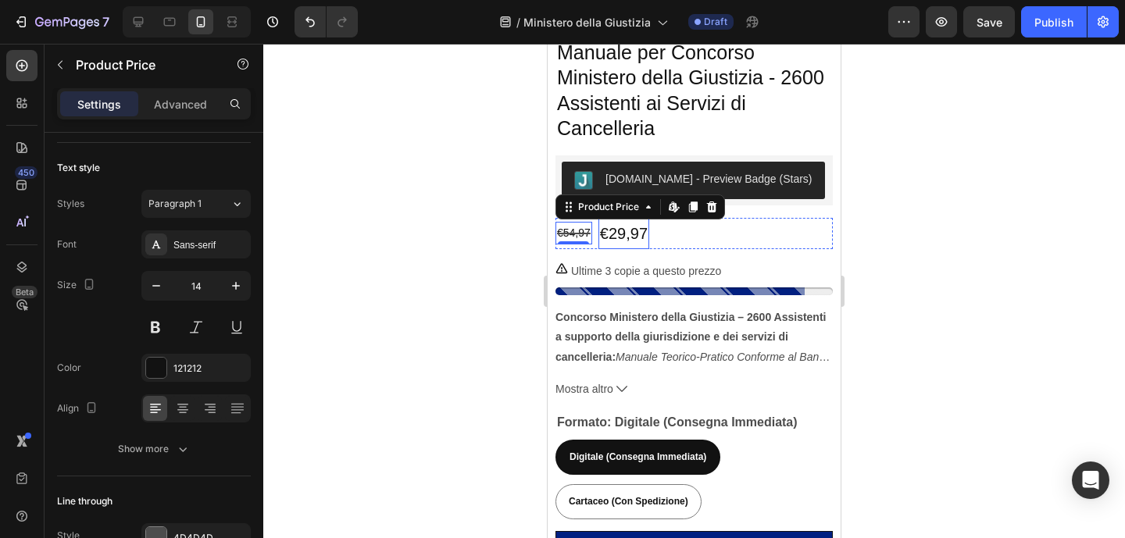
click at [635, 226] on div "€29,97" at bounding box center [624, 233] width 51 height 31
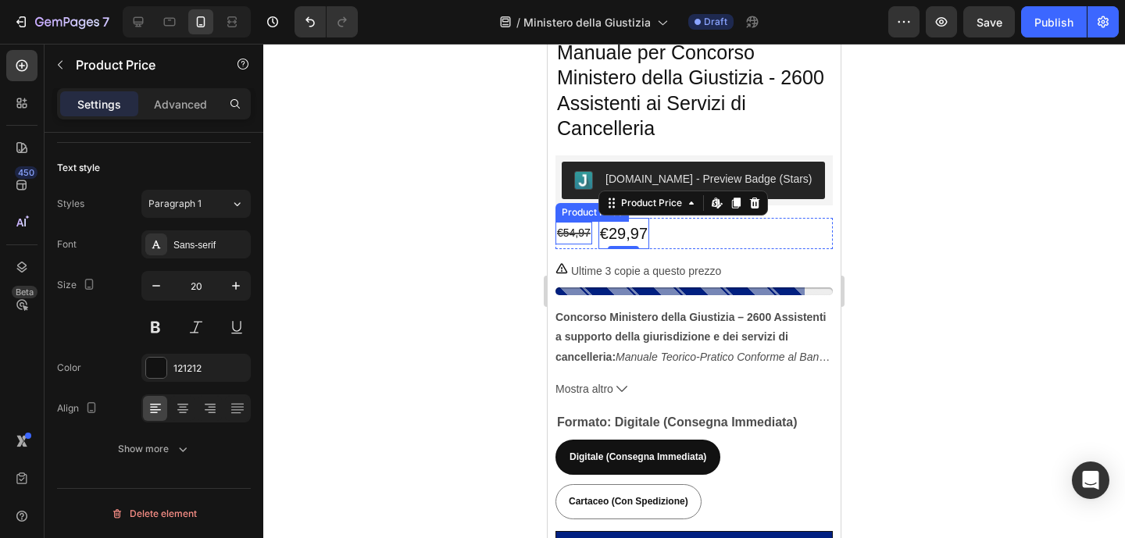
click at [584, 222] on div "€54,97" at bounding box center [574, 233] width 37 height 23
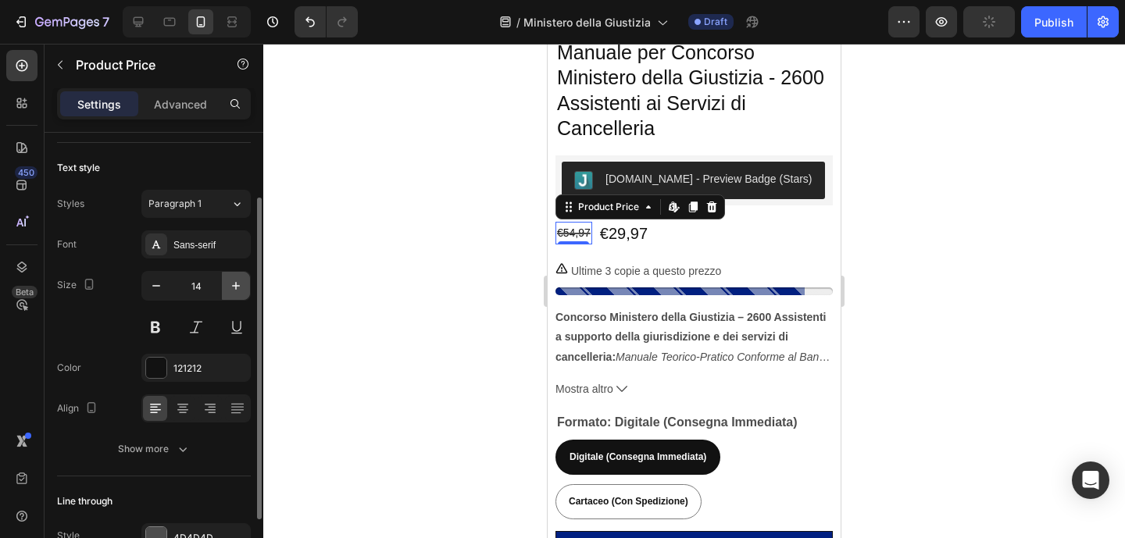
click at [239, 292] on icon "button" at bounding box center [236, 286] width 16 height 16
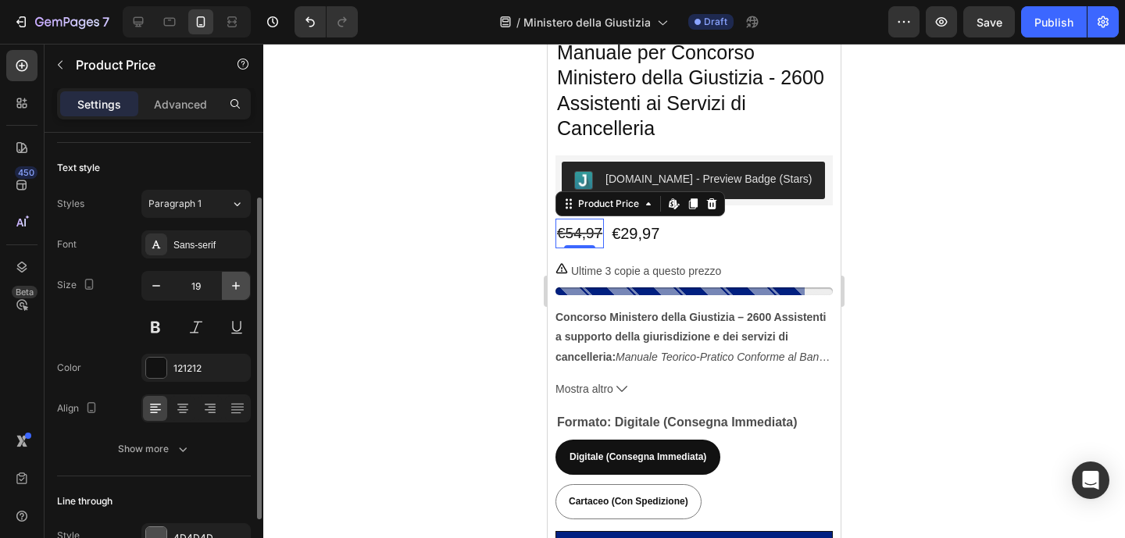
click at [239, 292] on icon "button" at bounding box center [236, 286] width 16 height 16
type input "20"
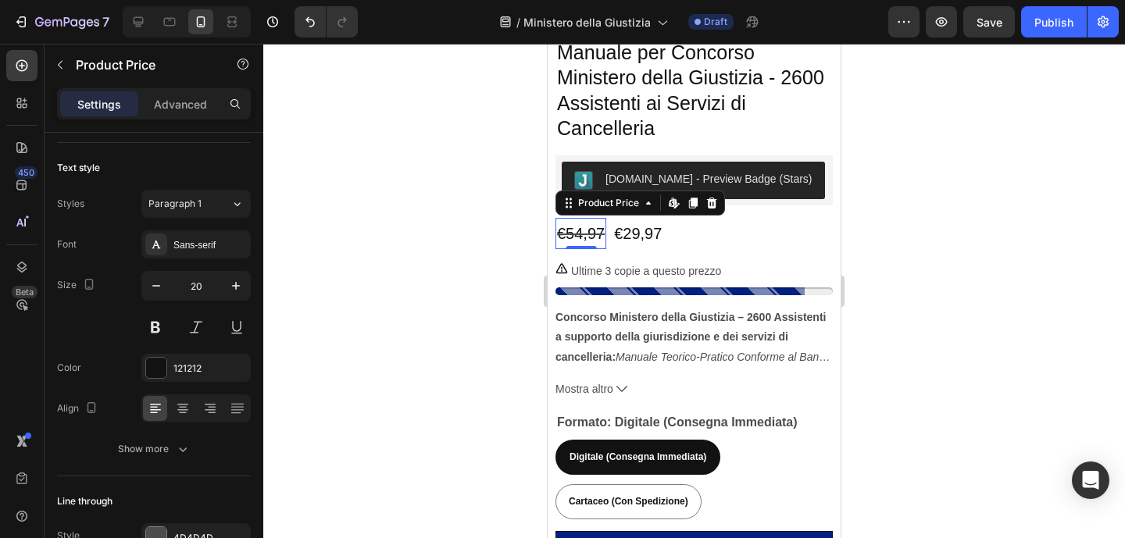
click at [391, 278] on div at bounding box center [694, 291] width 862 height 495
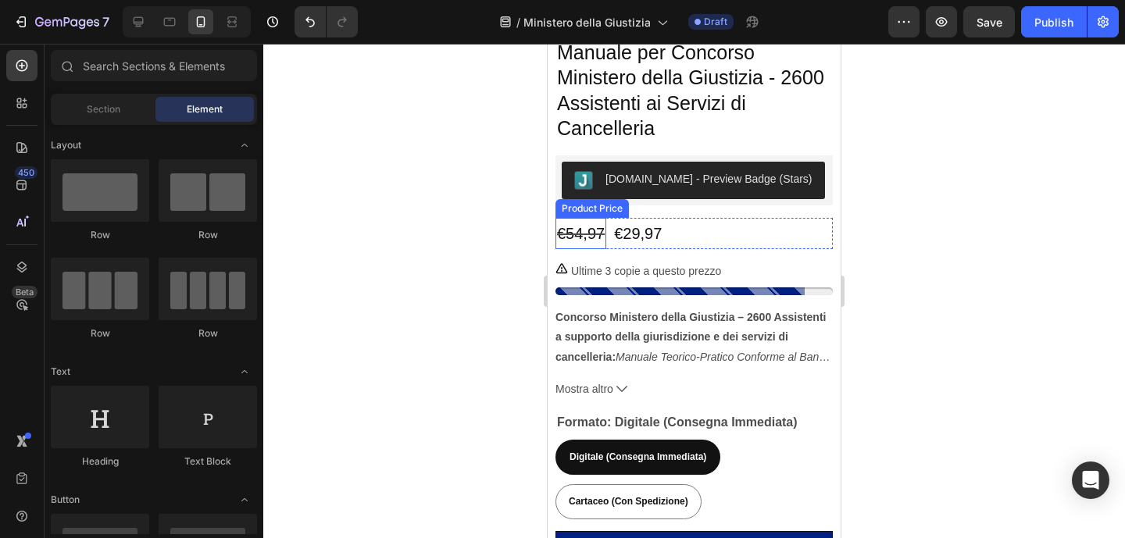
click at [594, 224] on div "€54,97" at bounding box center [581, 233] width 51 height 31
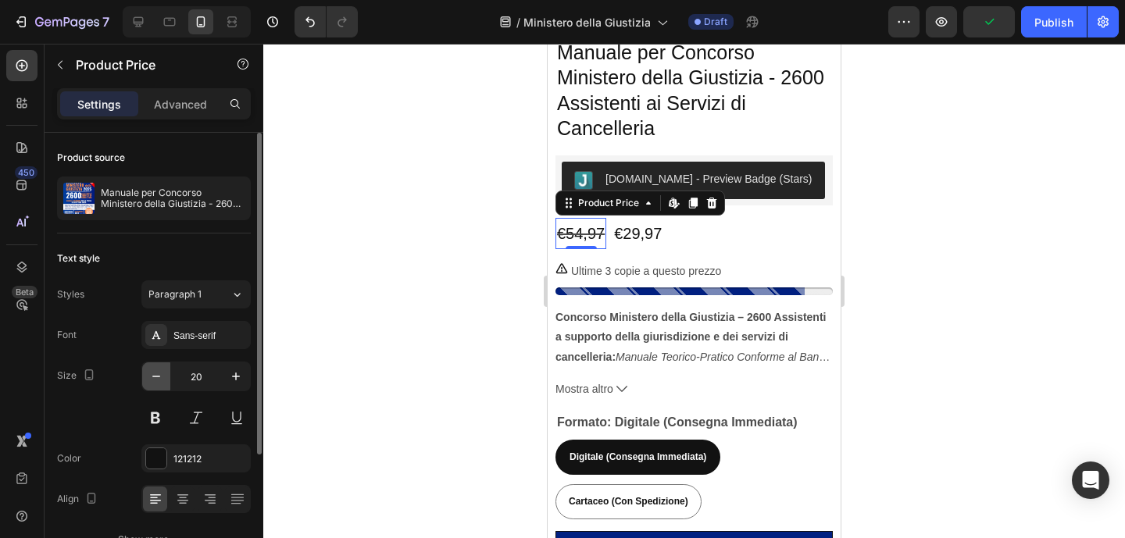
click at [157, 384] on icon "button" at bounding box center [156, 377] width 16 height 16
type input "19"
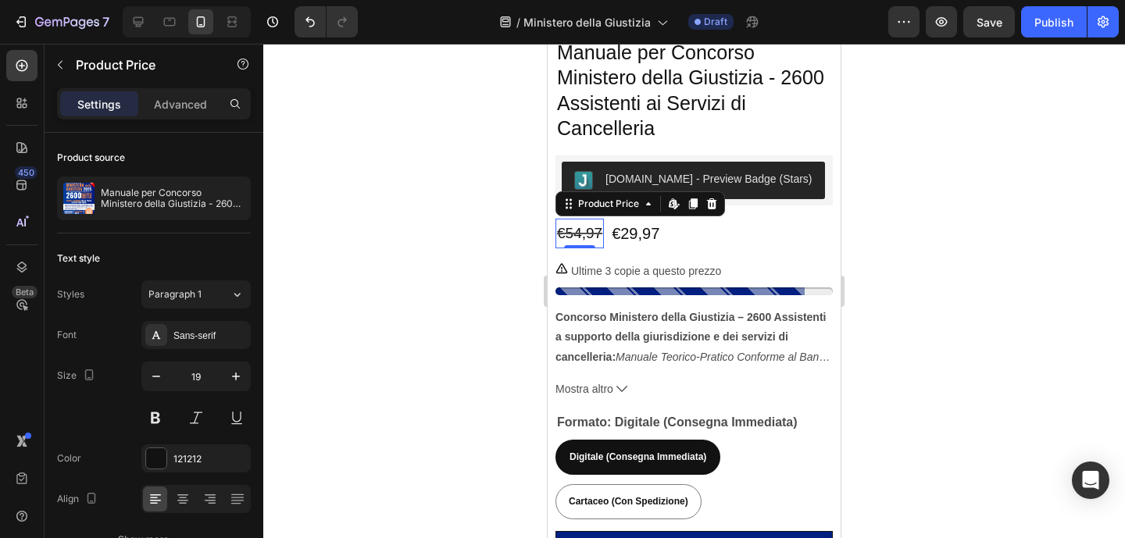
click at [859, 264] on div at bounding box center [694, 291] width 862 height 495
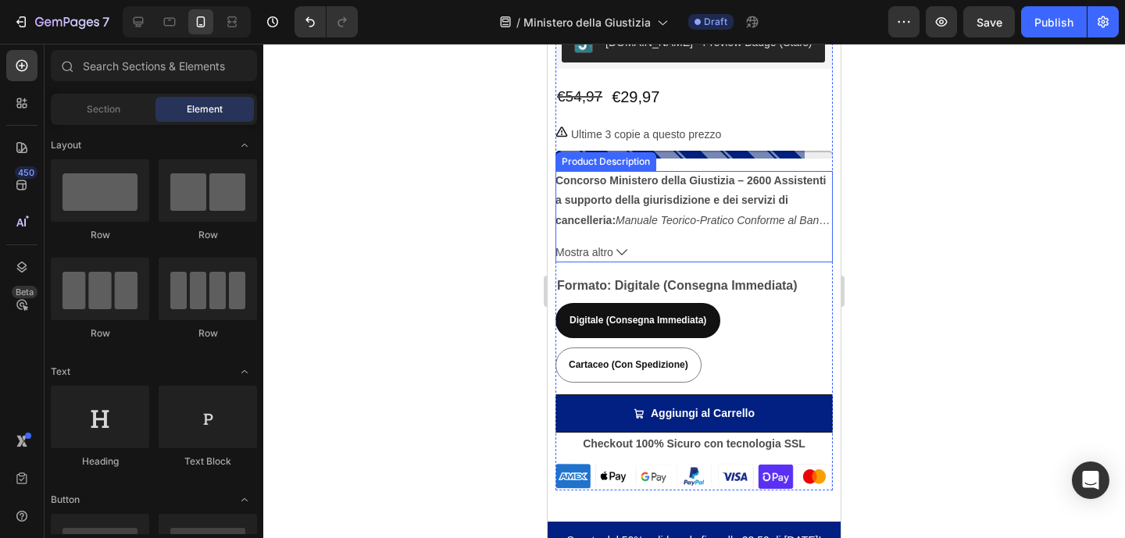
scroll to position [827, 0]
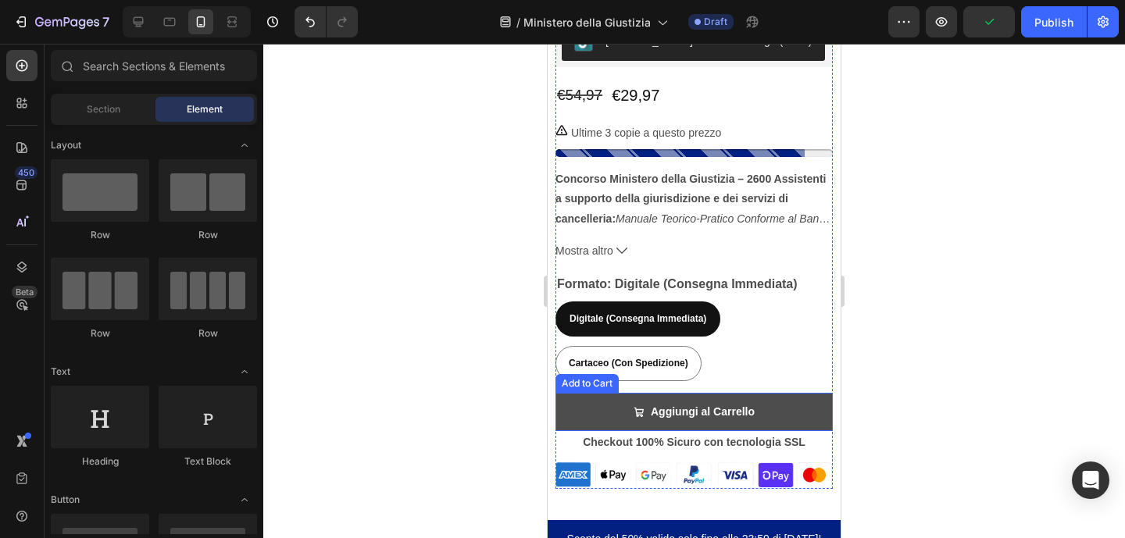
click at [796, 393] on button "Aggiungi al Carrello" at bounding box center [694, 412] width 277 height 38
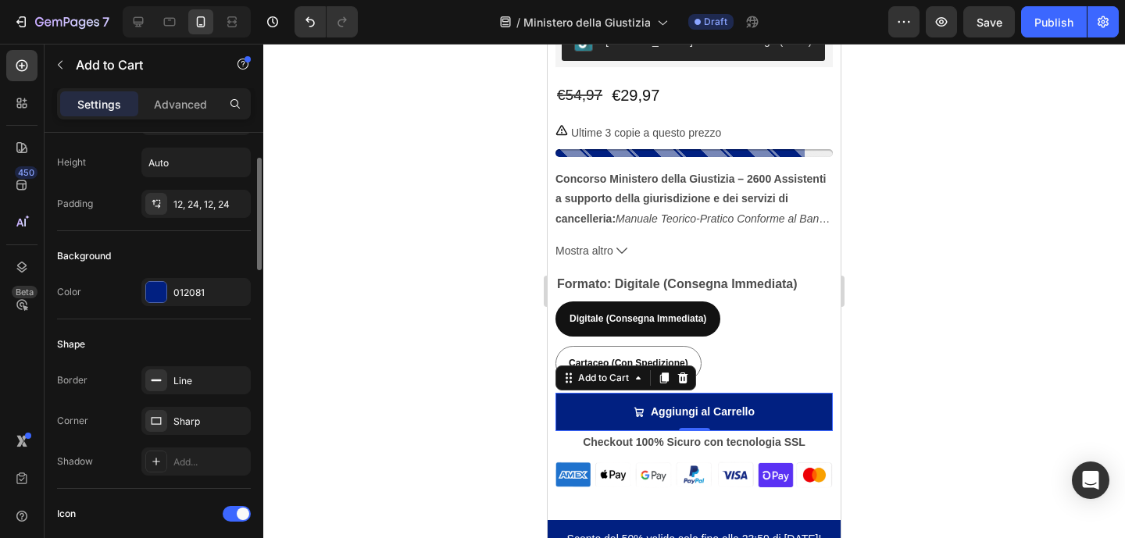
scroll to position [136, 0]
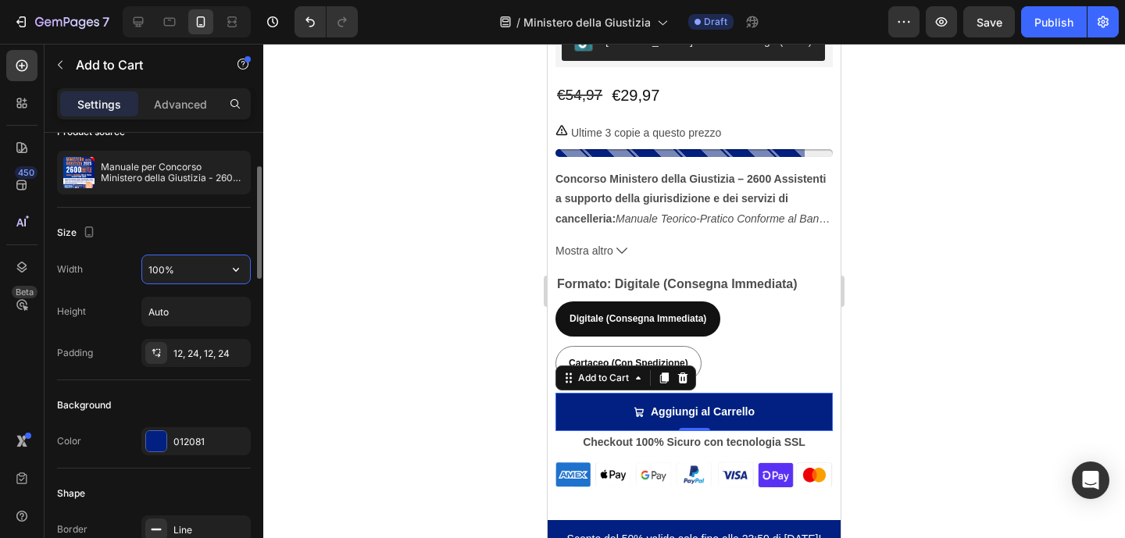
click at [188, 267] on input "100%" at bounding box center [196, 269] width 108 height 28
click at [235, 266] on icon "button" at bounding box center [236, 270] width 16 height 16
click at [163, 267] on input "100%" at bounding box center [196, 269] width 108 height 28
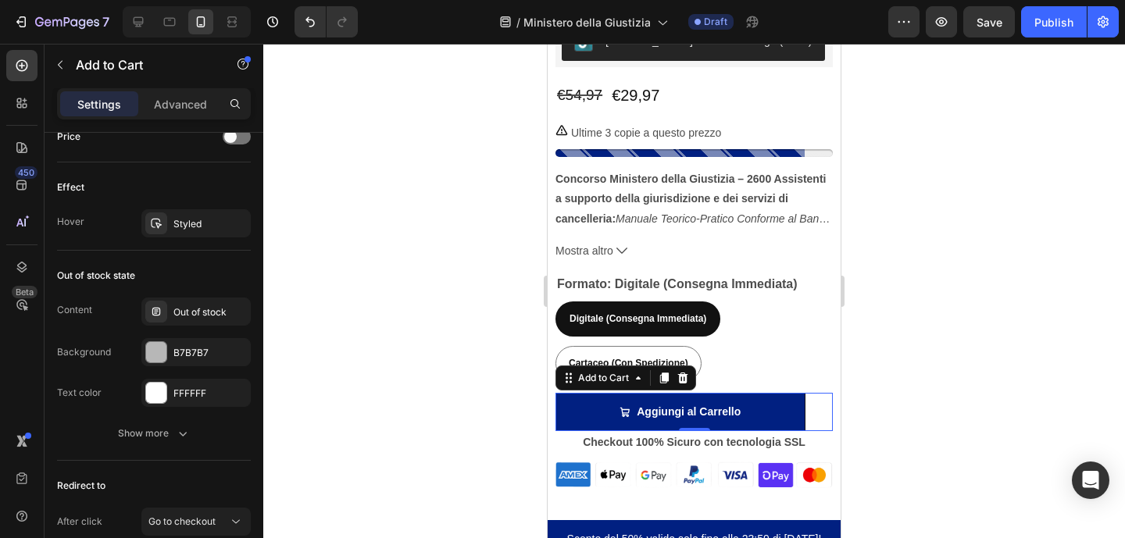
scroll to position [1348, 0]
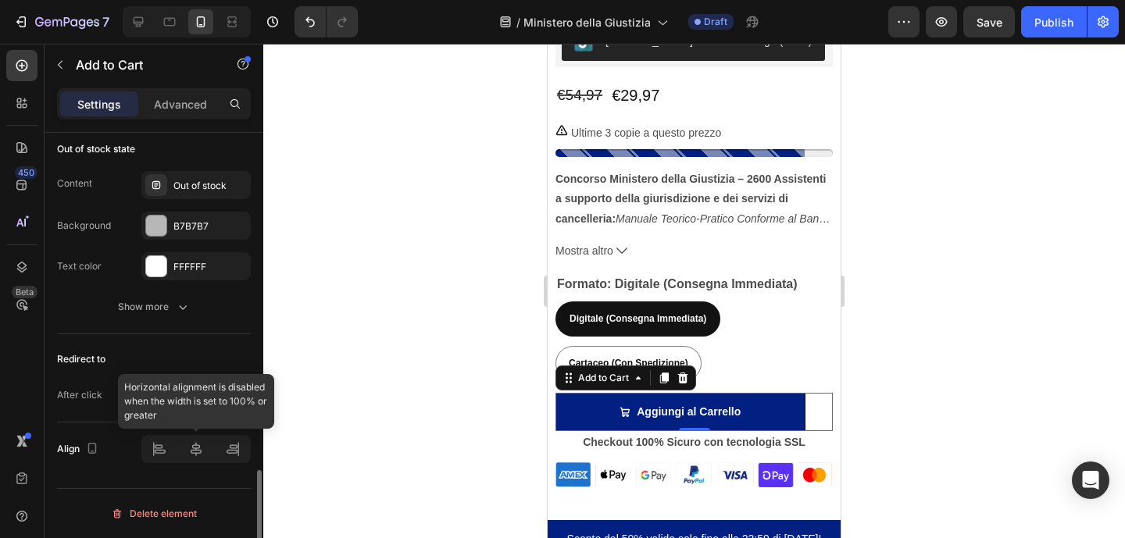
type input "90%"
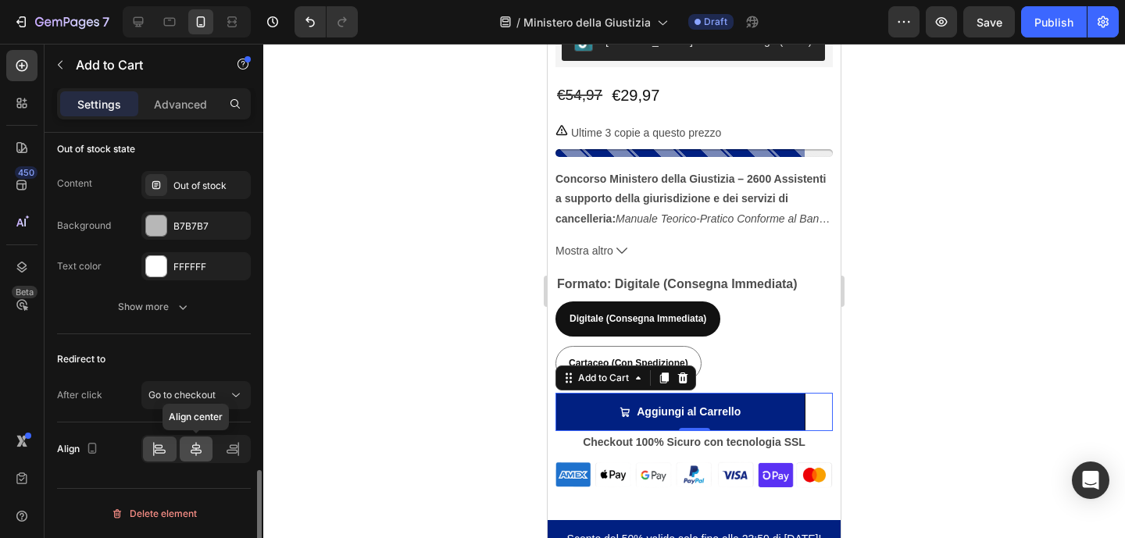
click at [203, 456] on icon at bounding box center [196, 449] width 16 height 16
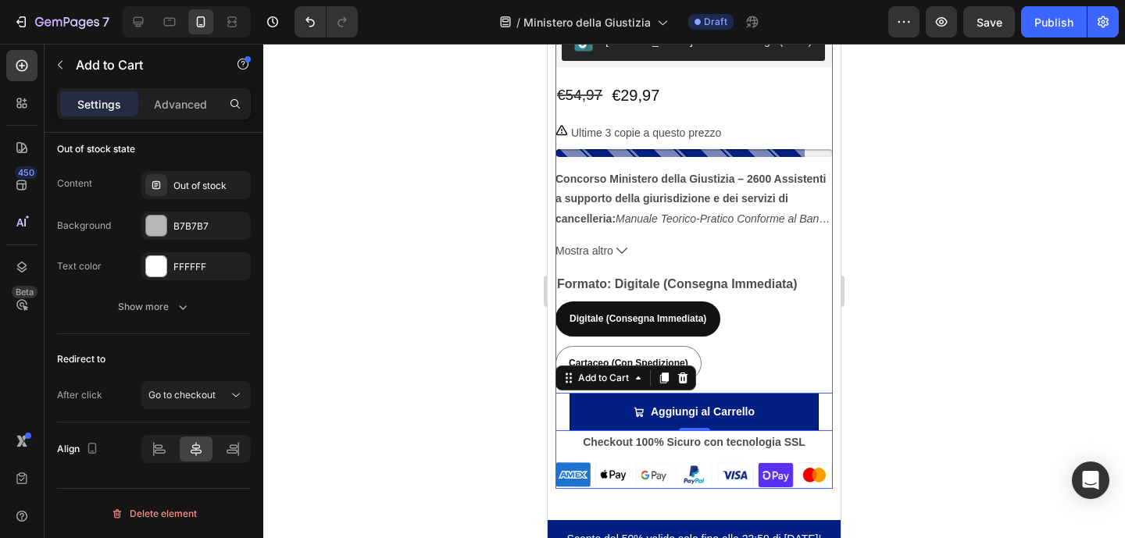
click at [935, 348] on div at bounding box center [694, 291] width 862 height 495
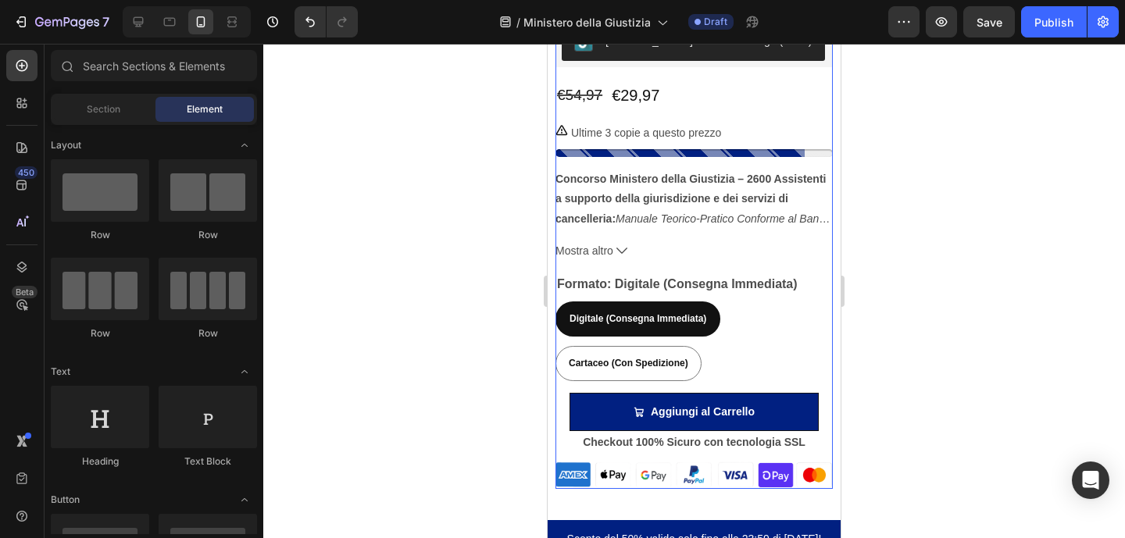
click at [931, 347] on div at bounding box center [694, 291] width 862 height 495
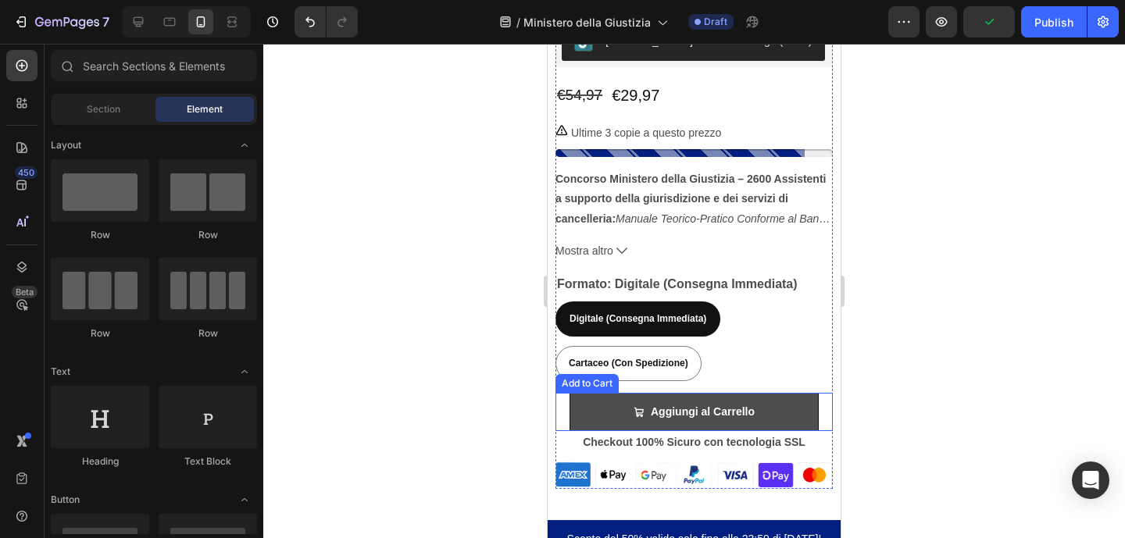
click at [581, 401] on button "Aggiungi al Carrello" at bounding box center [695, 412] width 250 height 38
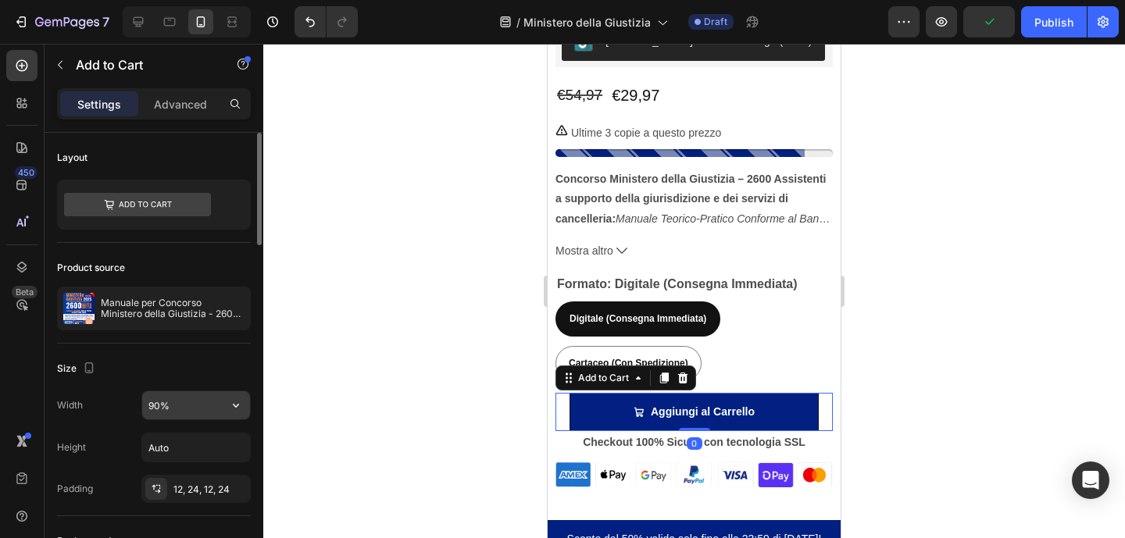
click at [158, 403] on input "90%" at bounding box center [196, 405] width 108 height 28
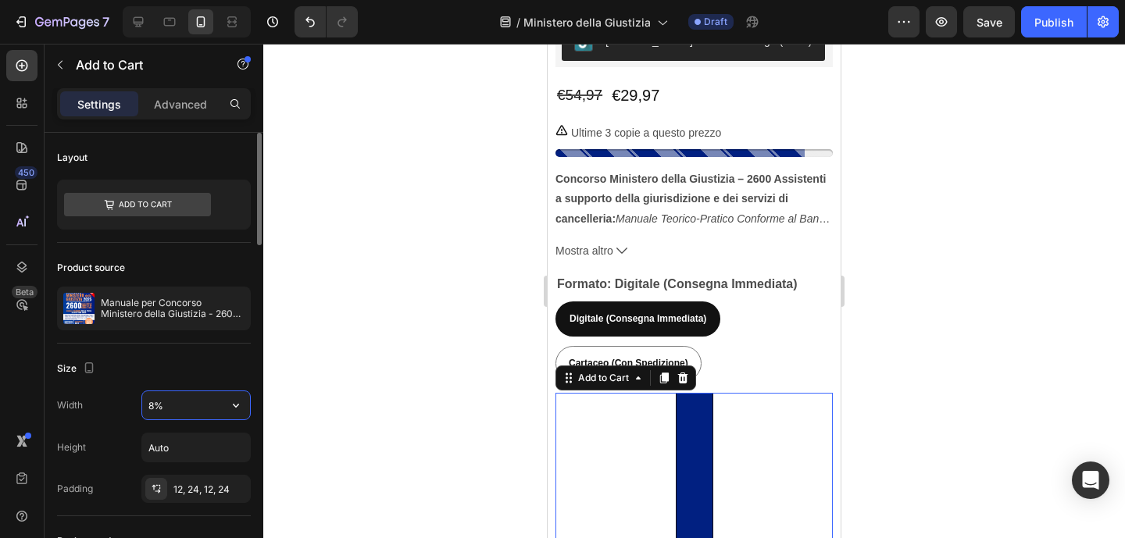
type input "80%"
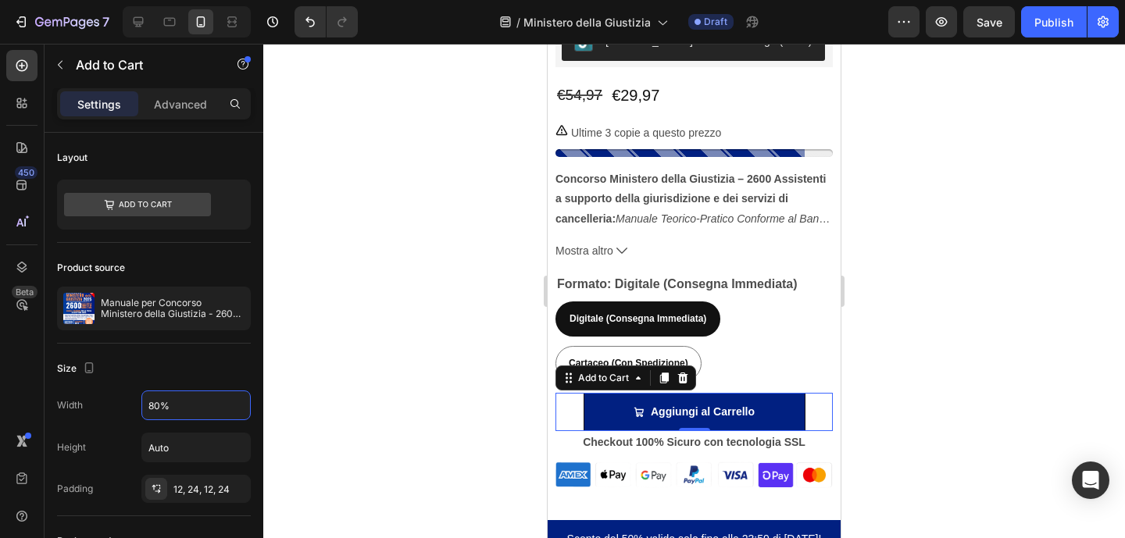
click at [877, 312] on div at bounding box center [694, 291] width 862 height 495
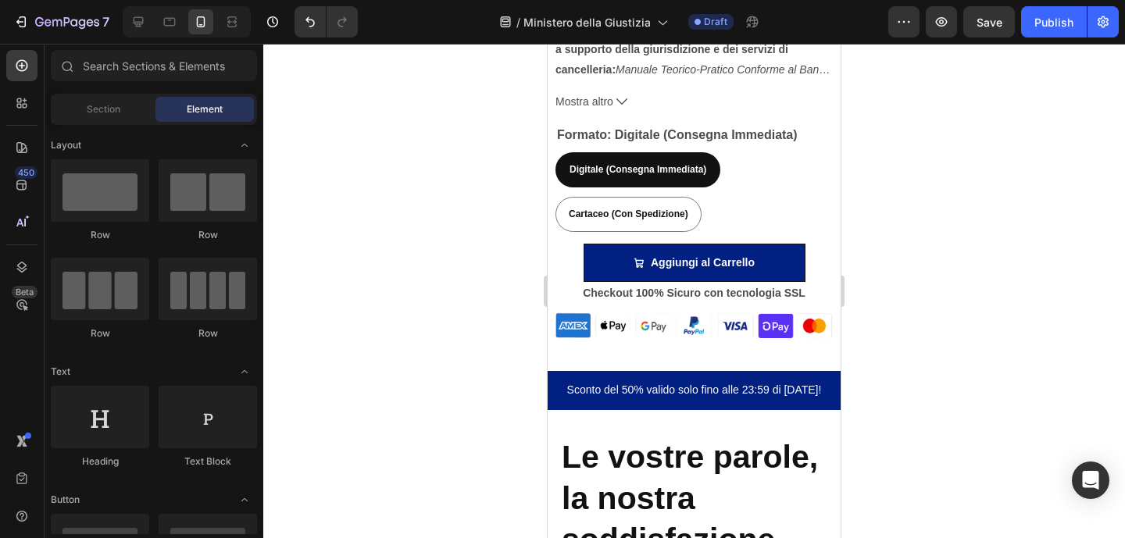
scroll to position [1025, 0]
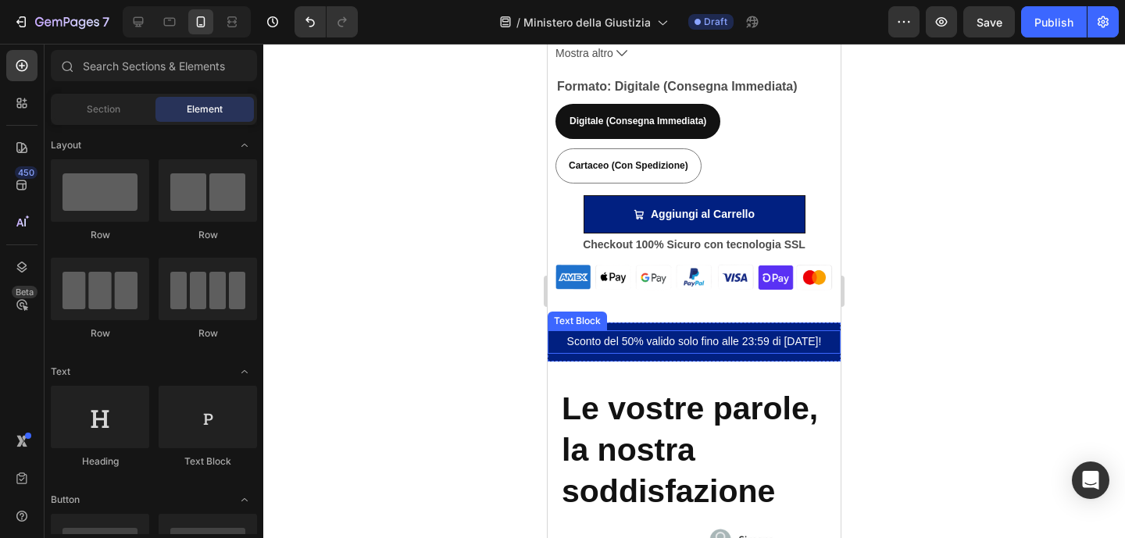
click at [807, 332] on p "Sconto del 50% valido solo fino alle 23:59 di [DATE]!" at bounding box center [694, 342] width 290 height 20
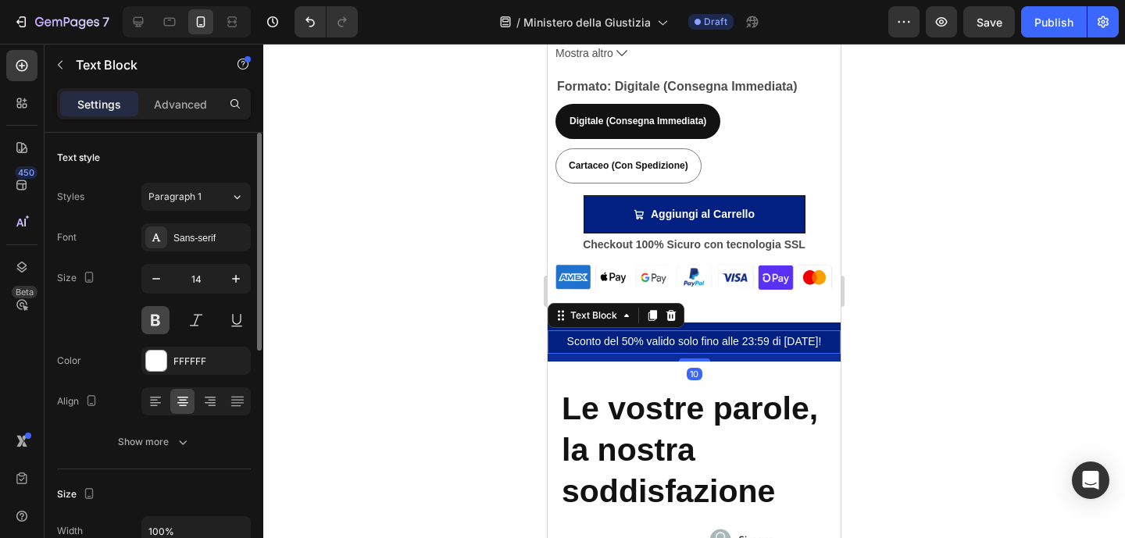
click at [158, 316] on button at bounding box center [155, 320] width 28 height 28
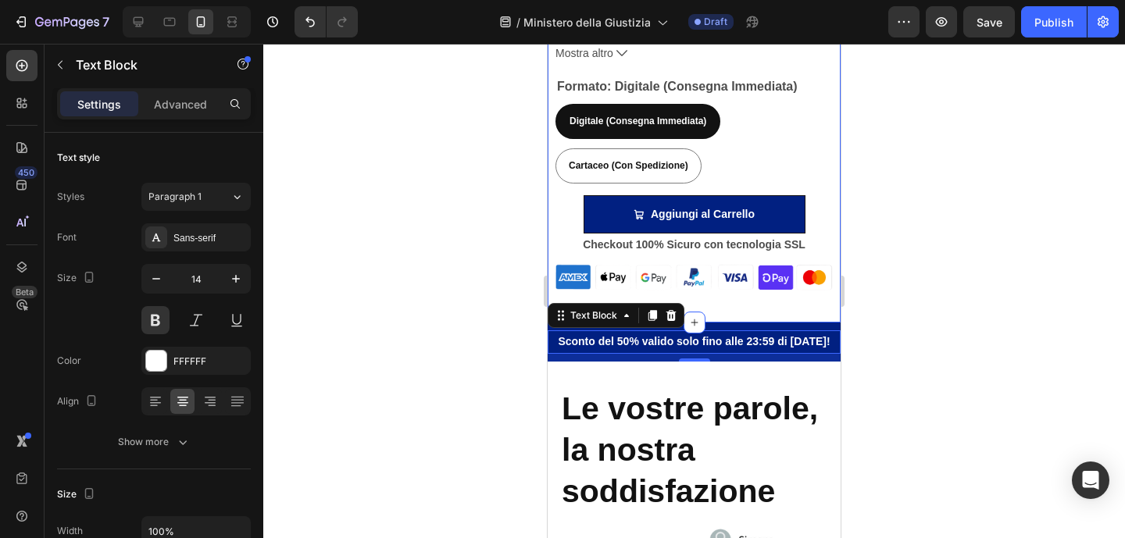
click at [924, 281] on div at bounding box center [694, 291] width 862 height 495
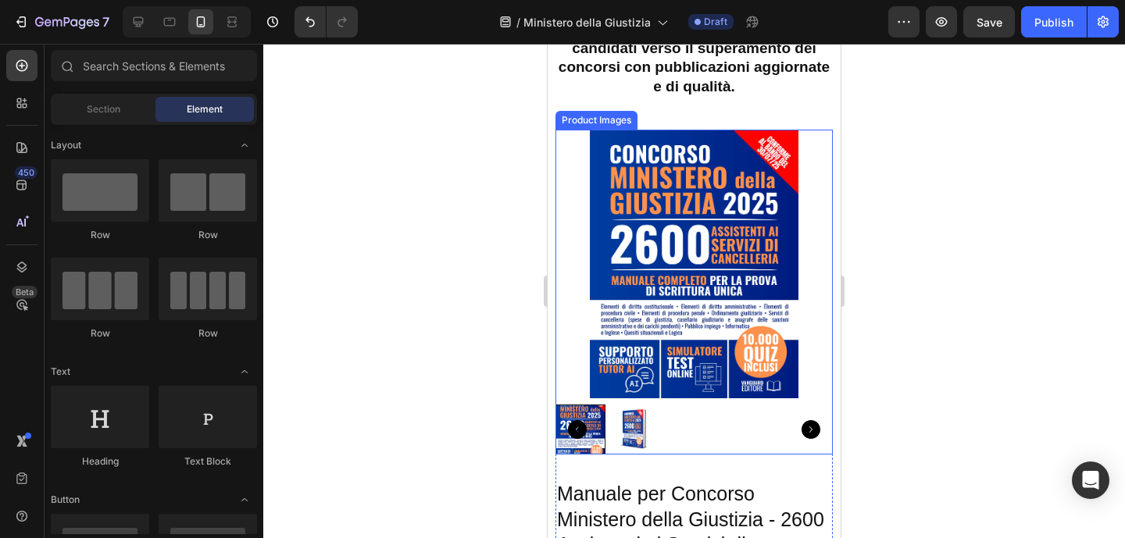
scroll to position [291, 0]
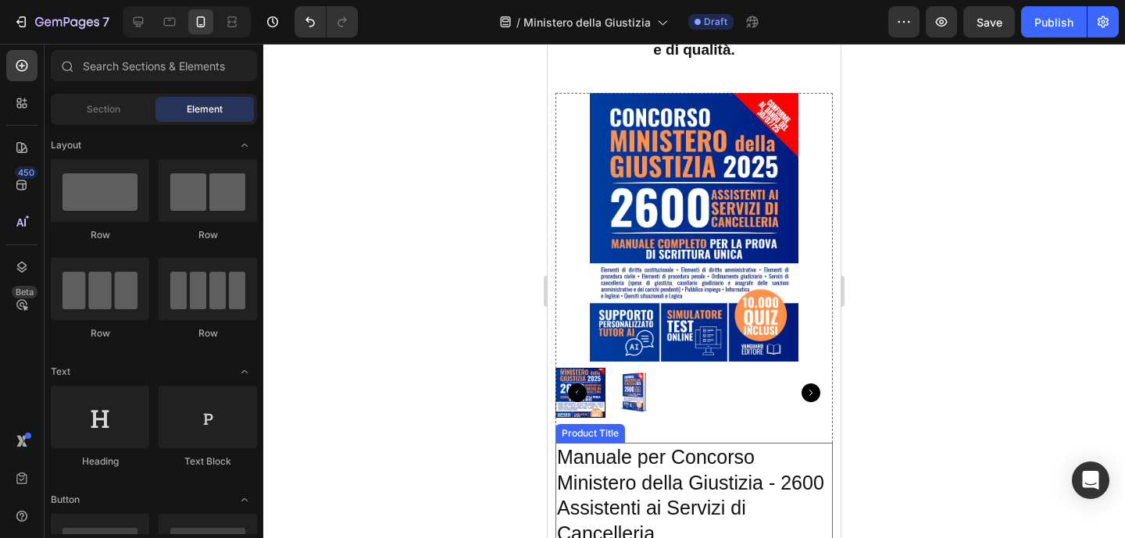
click at [659, 450] on h2 "Manuale per Concorso Ministero della Giustizia - 2600 Assistenti ai Servizi di …" at bounding box center [694, 495] width 277 height 105
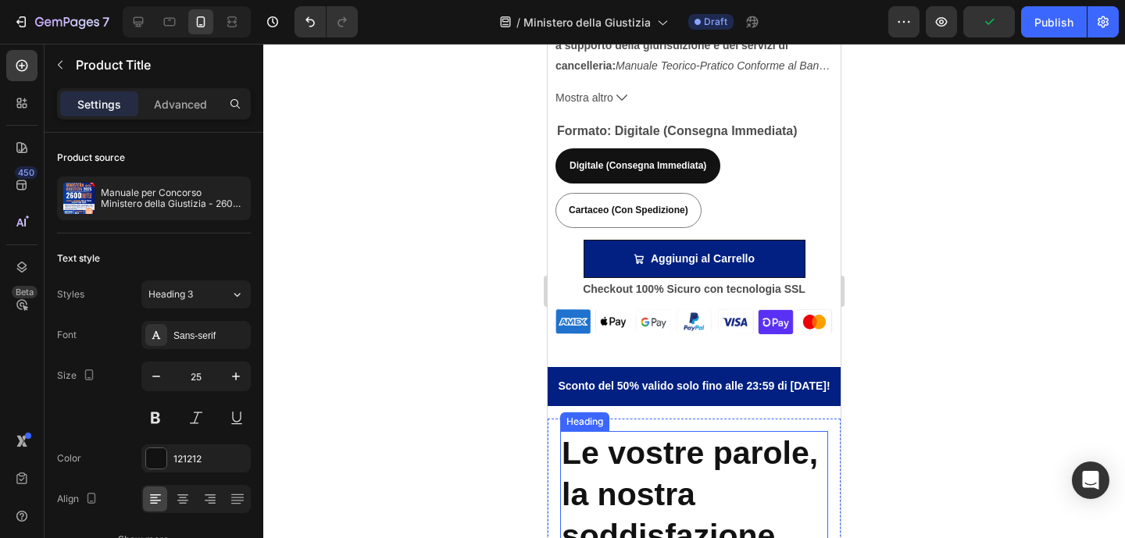
scroll to position [1254, 0]
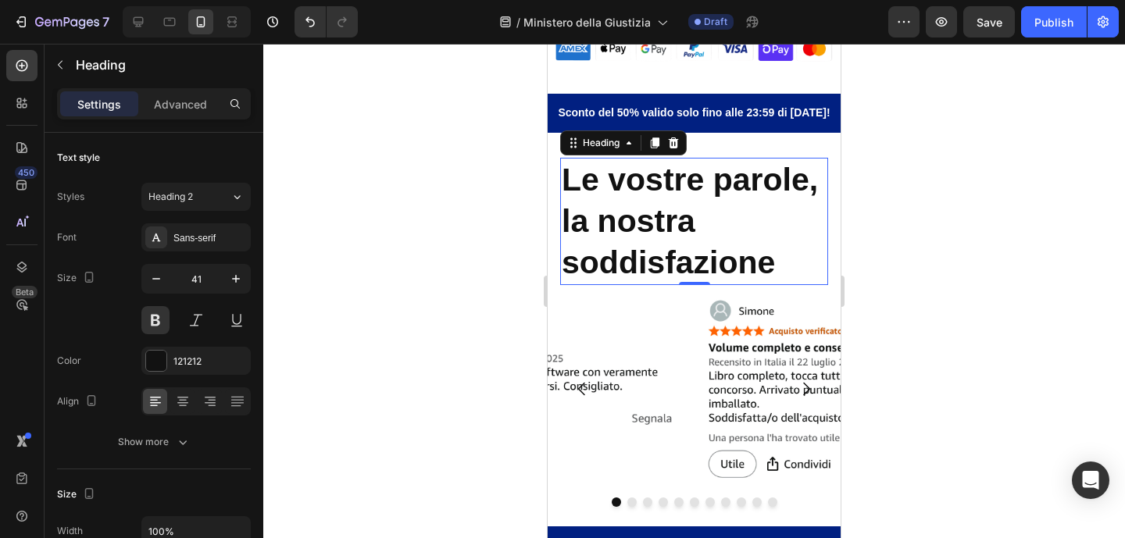
click at [634, 219] on h2 "Le vostre parole, la nostra soddisfazione" at bounding box center [694, 222] width 268 height 128
click at [197, 276] on input "41" at bounding box center [196, 279] width 52 height 28
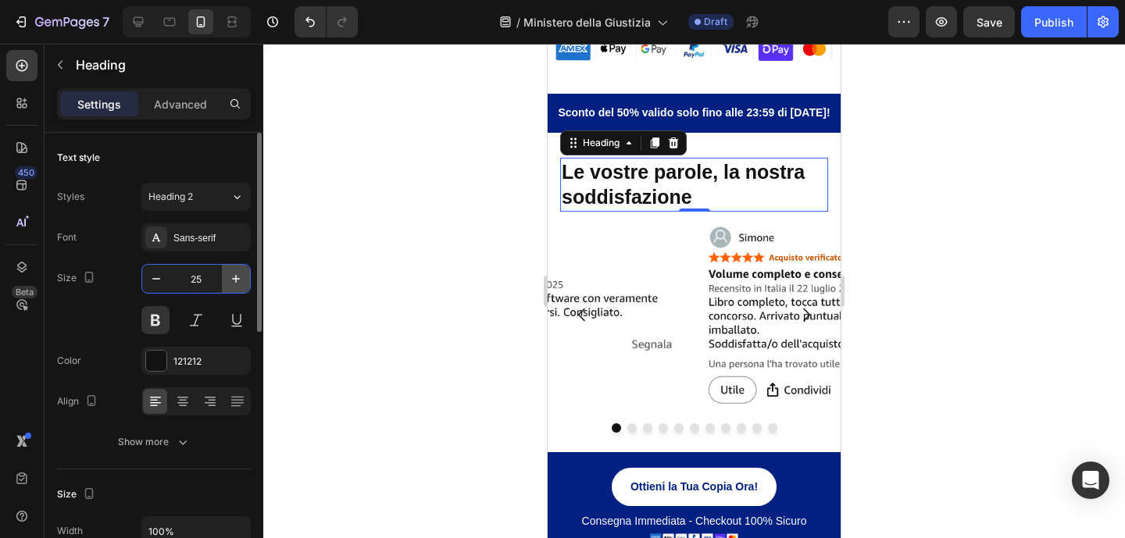
type input "25"
click at [888, 152] on div at bounding box center [694, 291] width 862 height 495
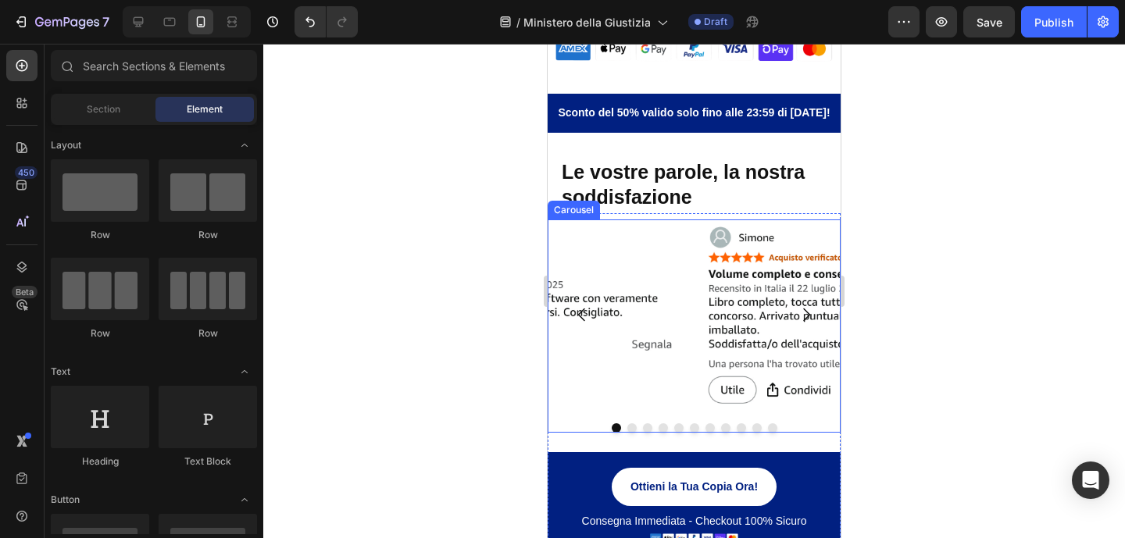
click at [794, 423] on div at bounding box center [694, 427] width 293 height 9
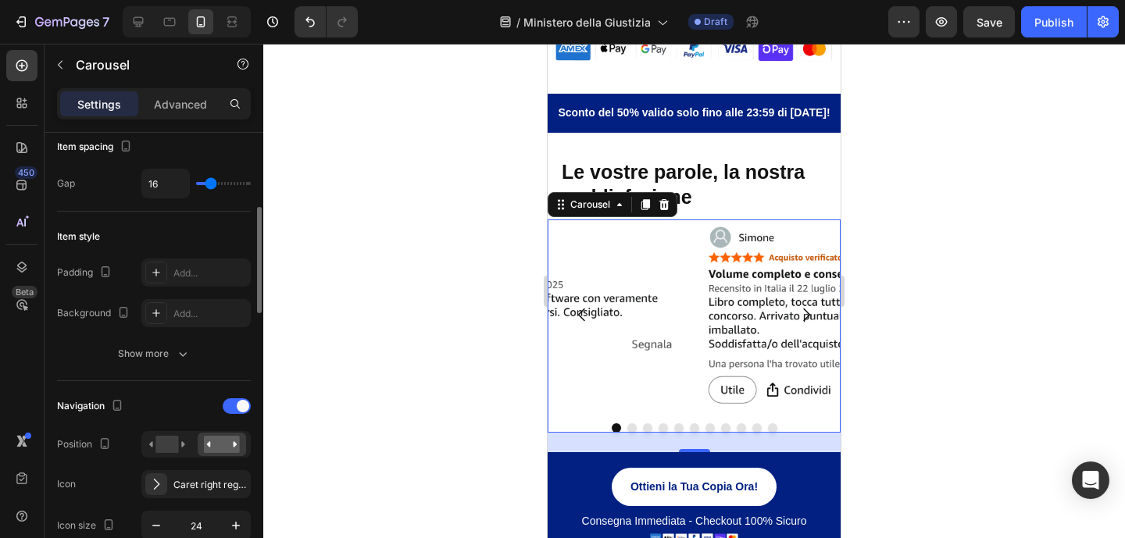
scroll to position [308, 0]
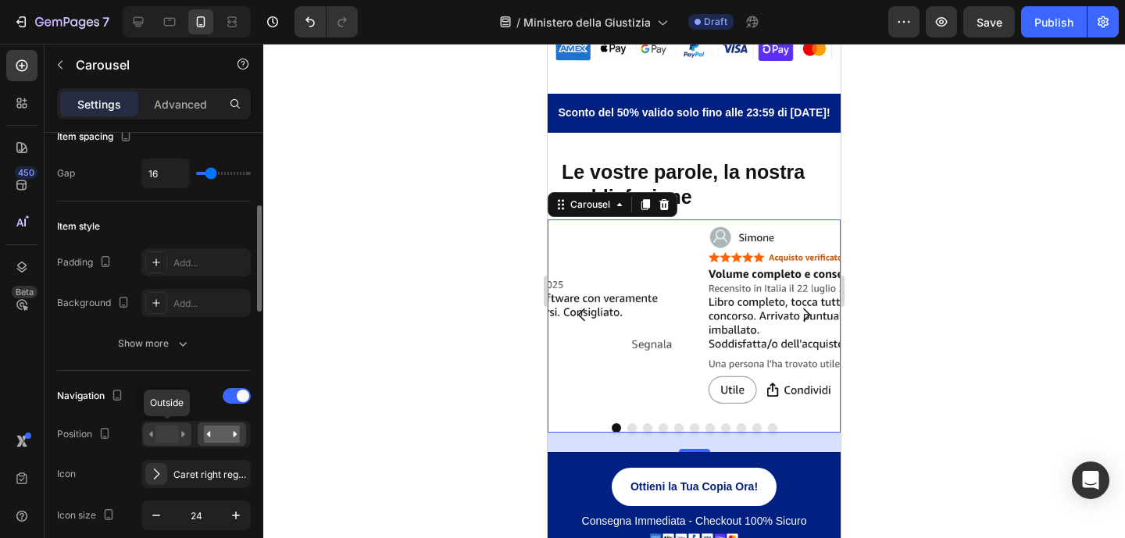
click at [163, 430] on rect at bounding box center [166, 434] width 23 height 17
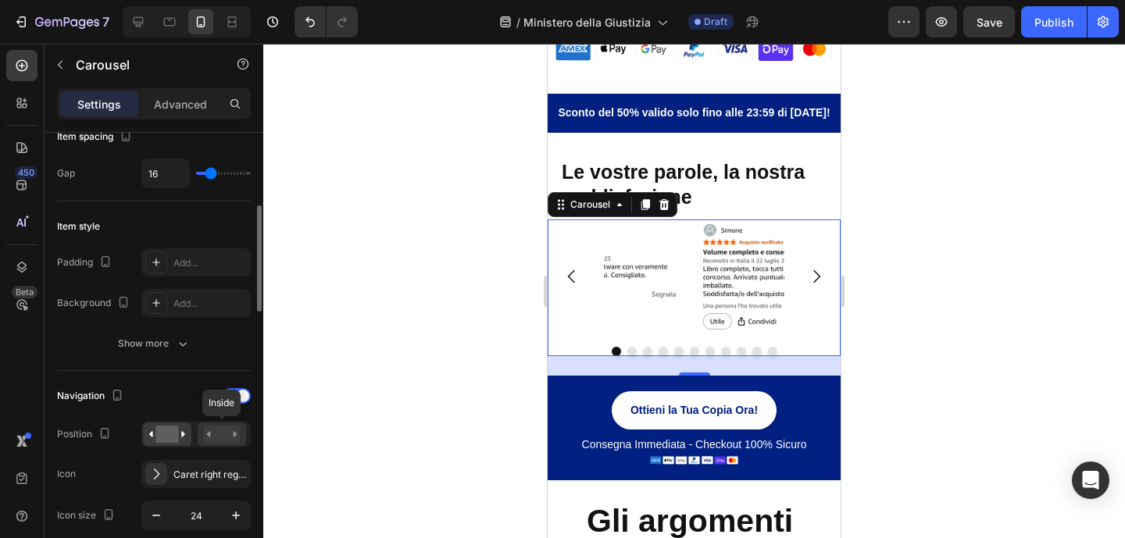
click at [218, 432] on rect at bounding box center [222, 434] width 36 height 17
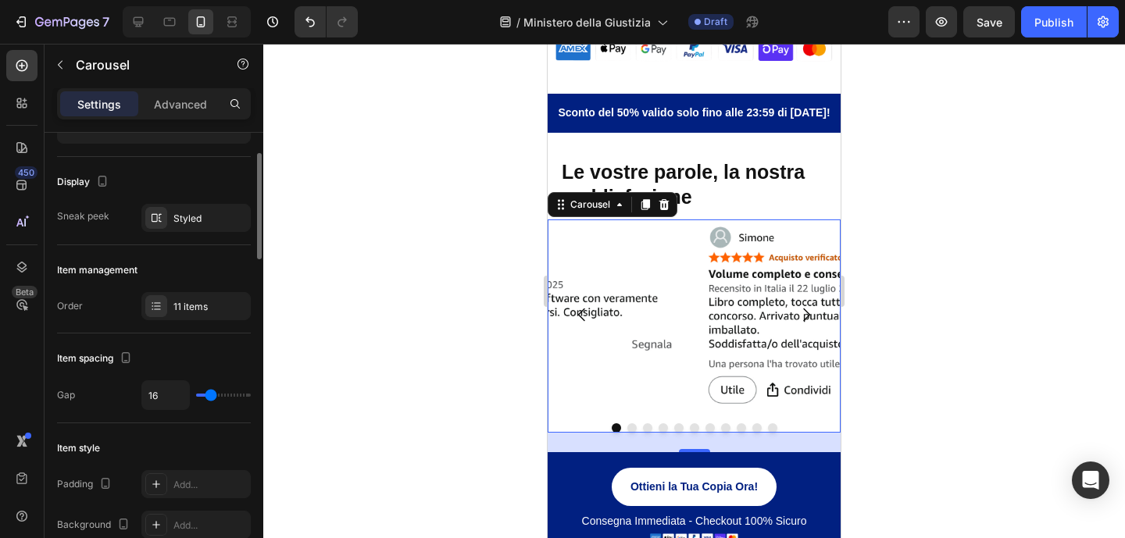
scroll to position [0, 0]
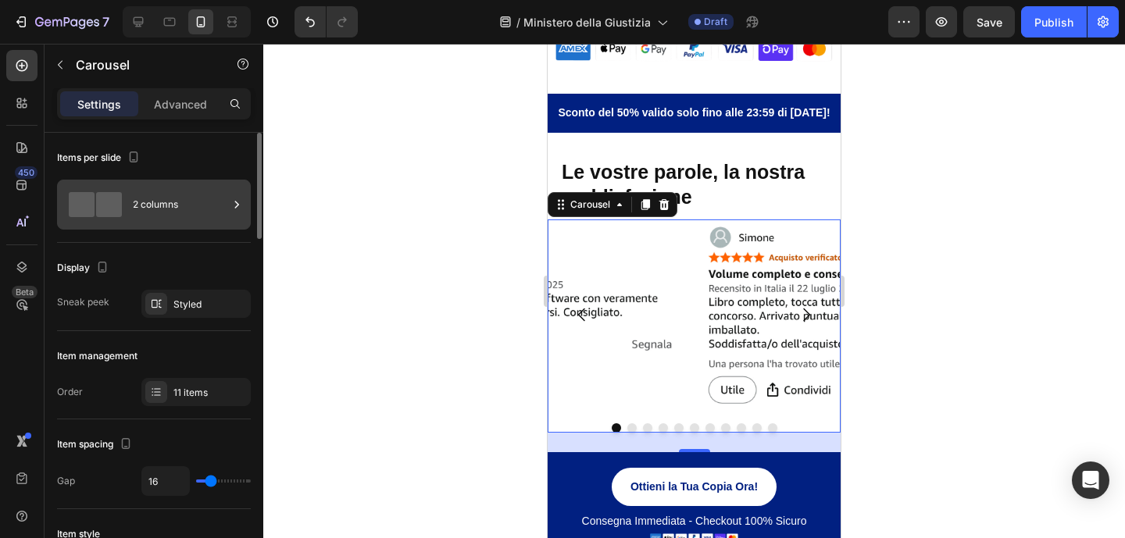
click at [138, 207] on div "2 columns" at bounding box center [180, 205] width 95 height 36
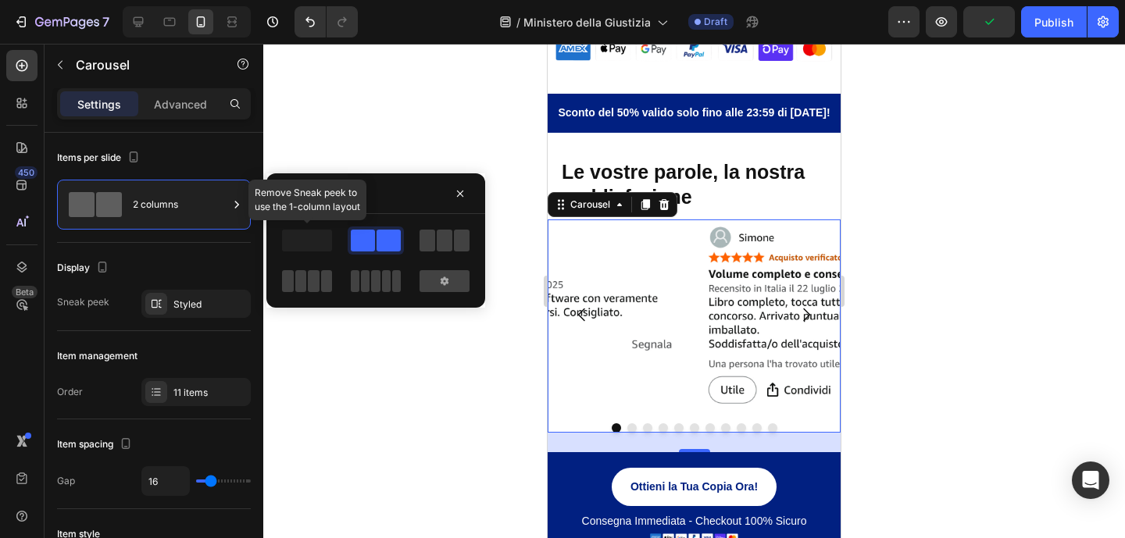
click at [284, 242] on span at bounding box center [307, 241] width 50 height 22
click at [458, 239] on span at bounding box center [462, 241] width 16 height 22
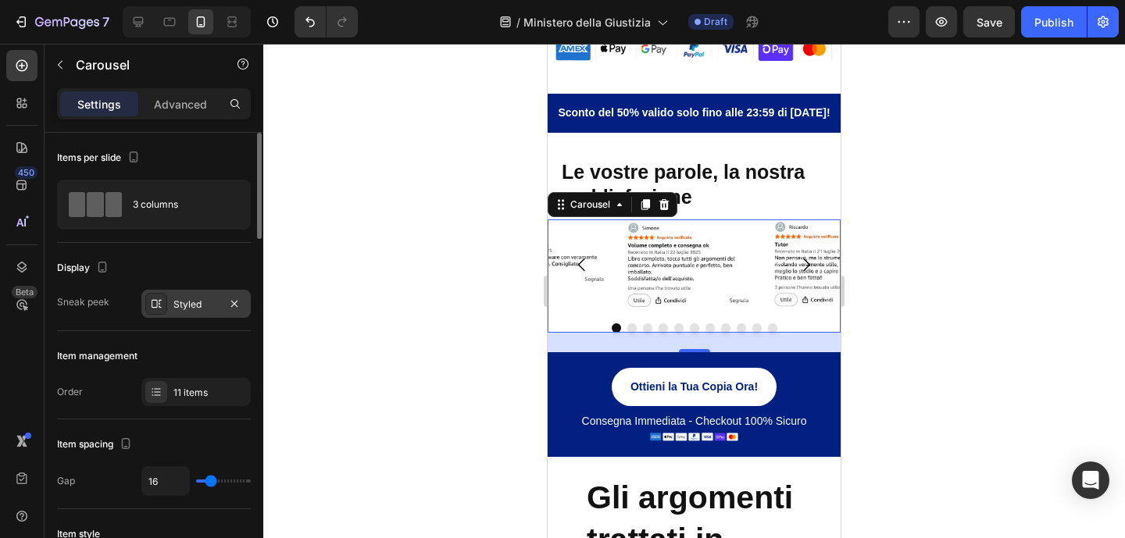
click at [183, 304] on div "Styled" at bounding box center [195, 305] width 45 height 14
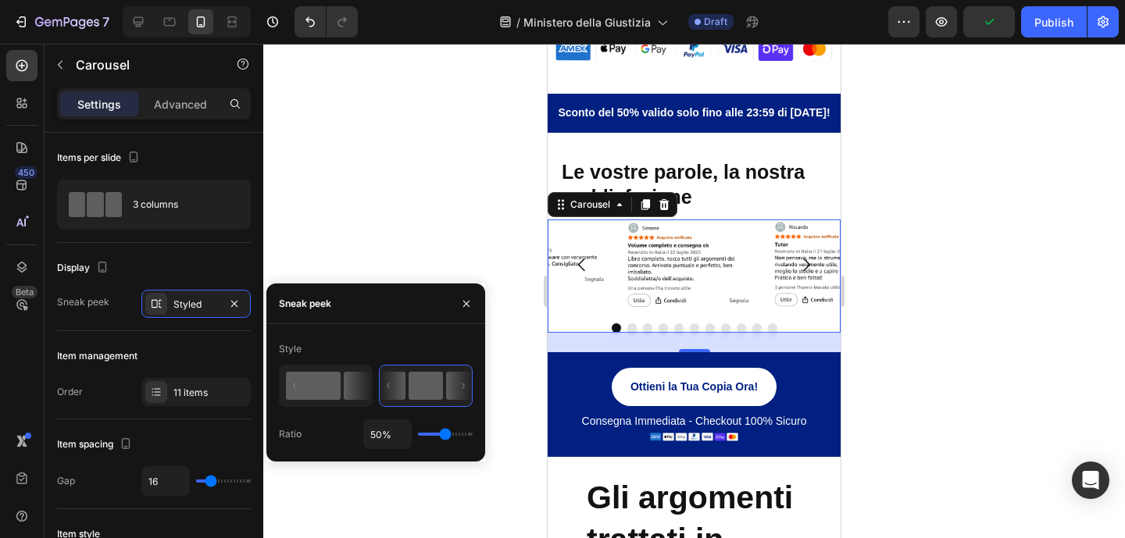
click at [329, 384] on rect at bounding box center [313, 386] width 55 height 28
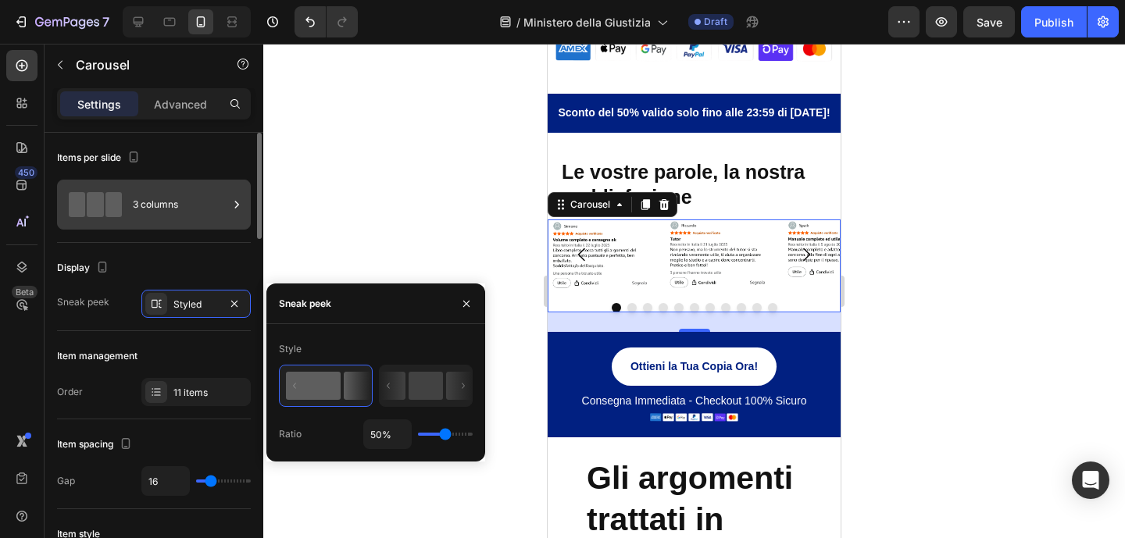
click at [194, 197] on div "3 columns" at bounding box center [180, 205] width 95 height 36
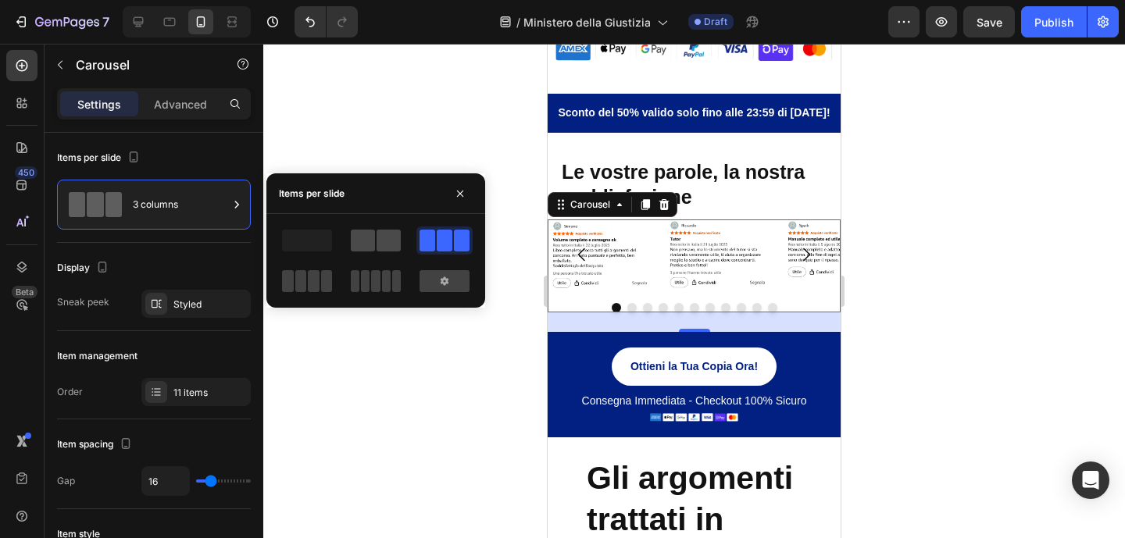
click at [377, 243] on span at bounding box center [389, 241] width 24 height 22
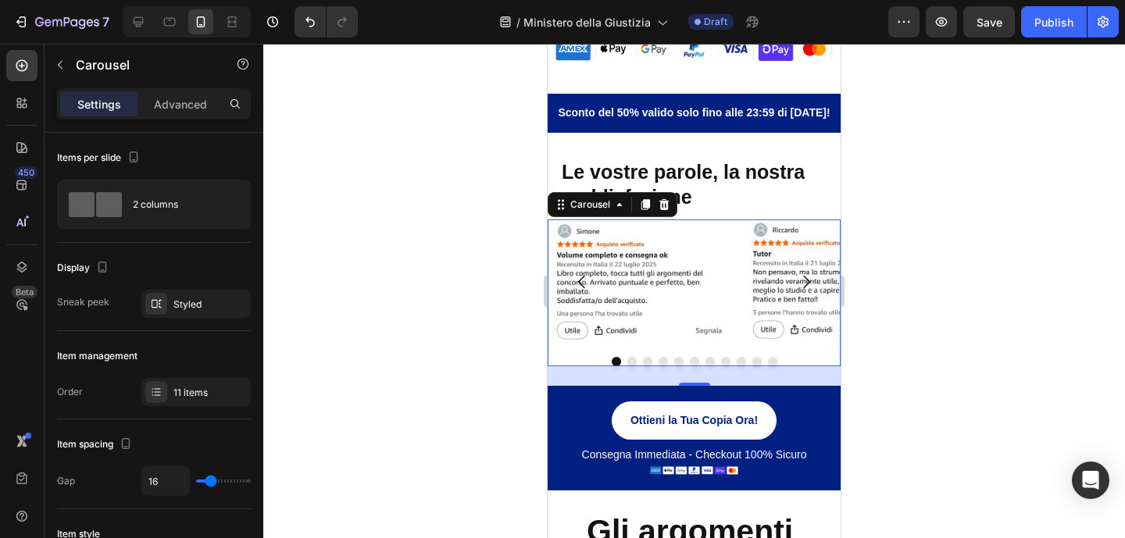
click at [797, 273] on icon "Carousel Next Arrow" at bounding box center [806, 282] width 19 height 19
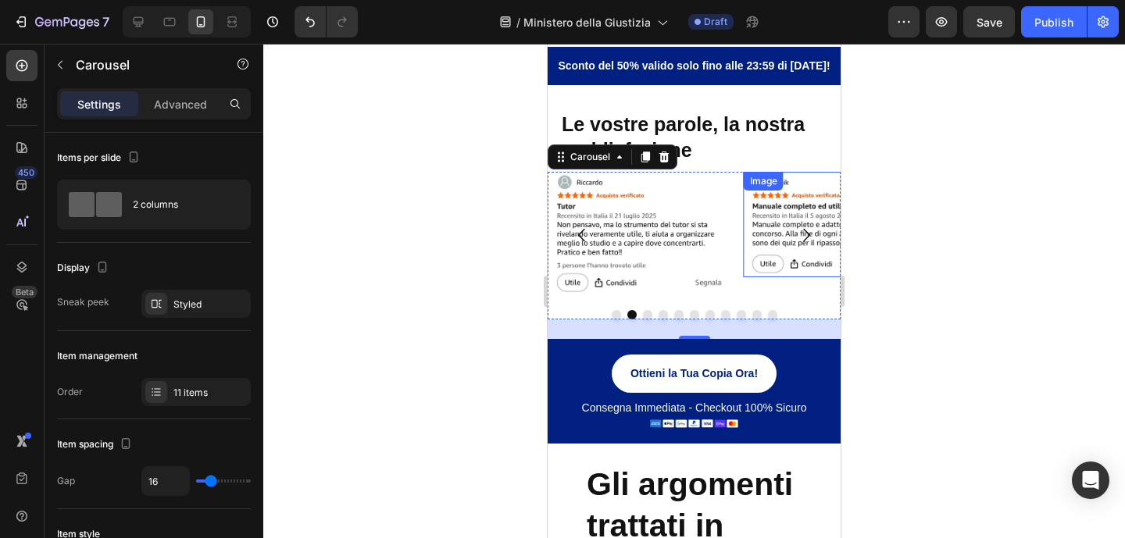
scroll to position [1319, 0]
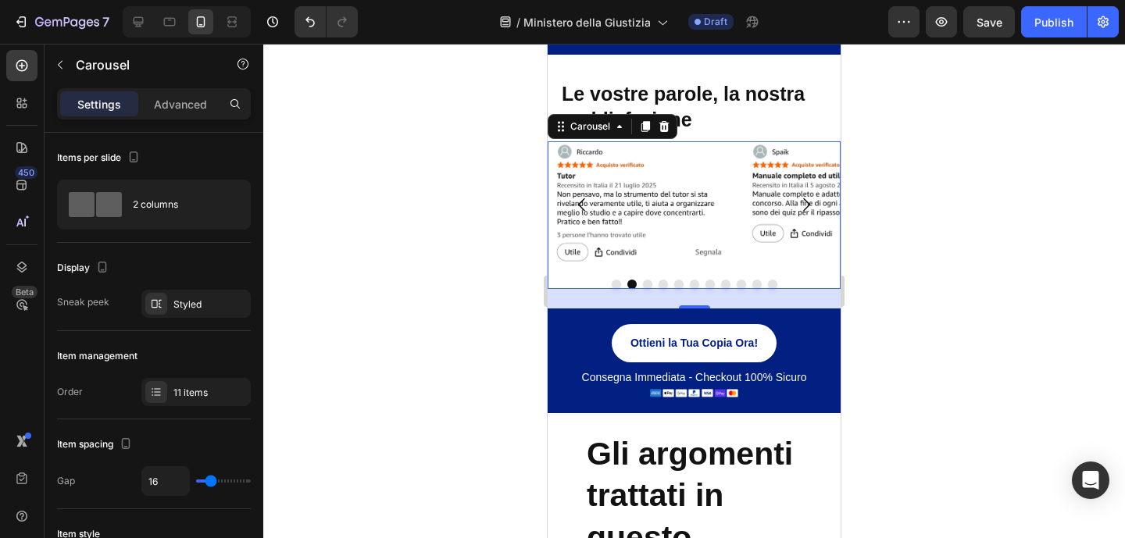
click at [936, 315] on div at bounding box center [694, 291] width 862 height 495
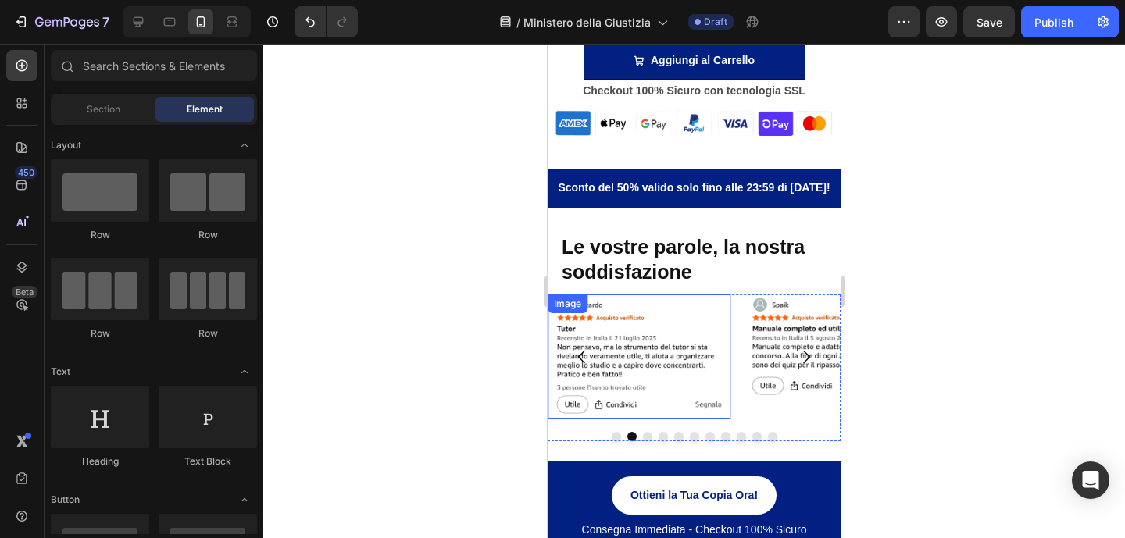
scroll to position [1212, 0]
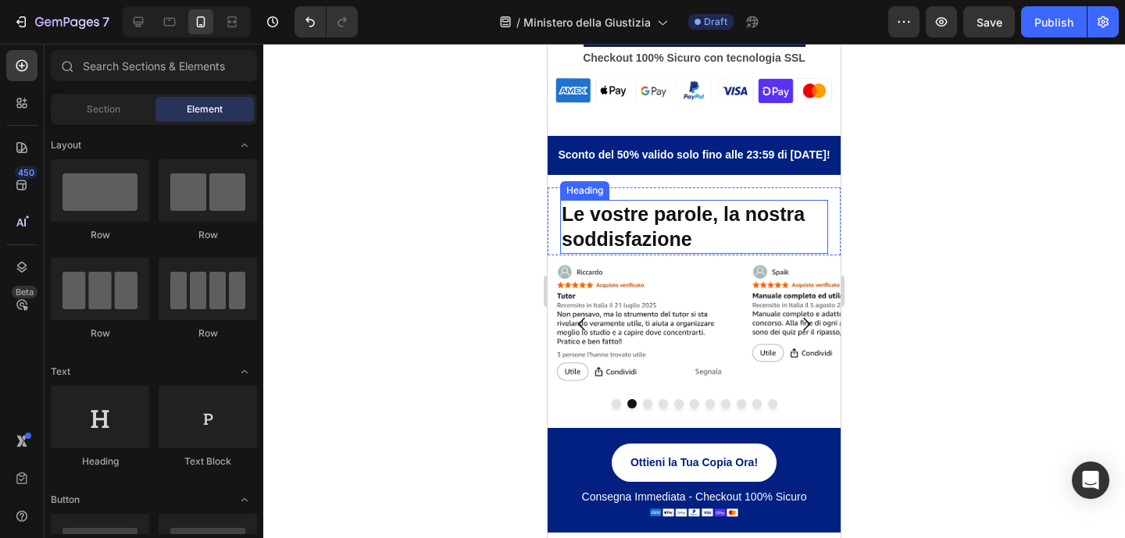
click at [652, 217] on h2 "Le vostre parole, la nostra soddisfazione" at bounding box center [694, 227] width 268 height 54
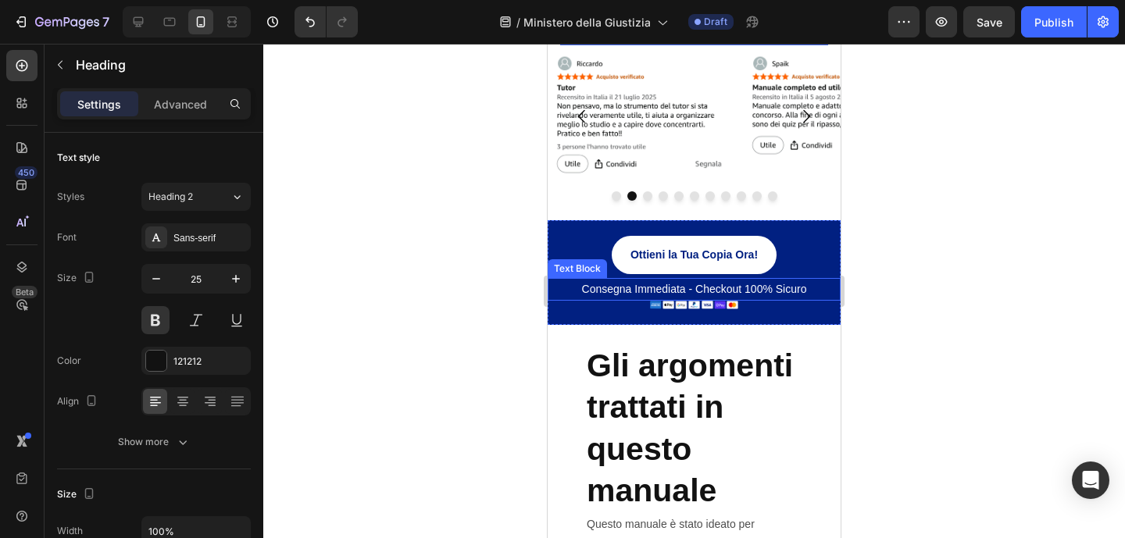
scroll to position [1420, 0]
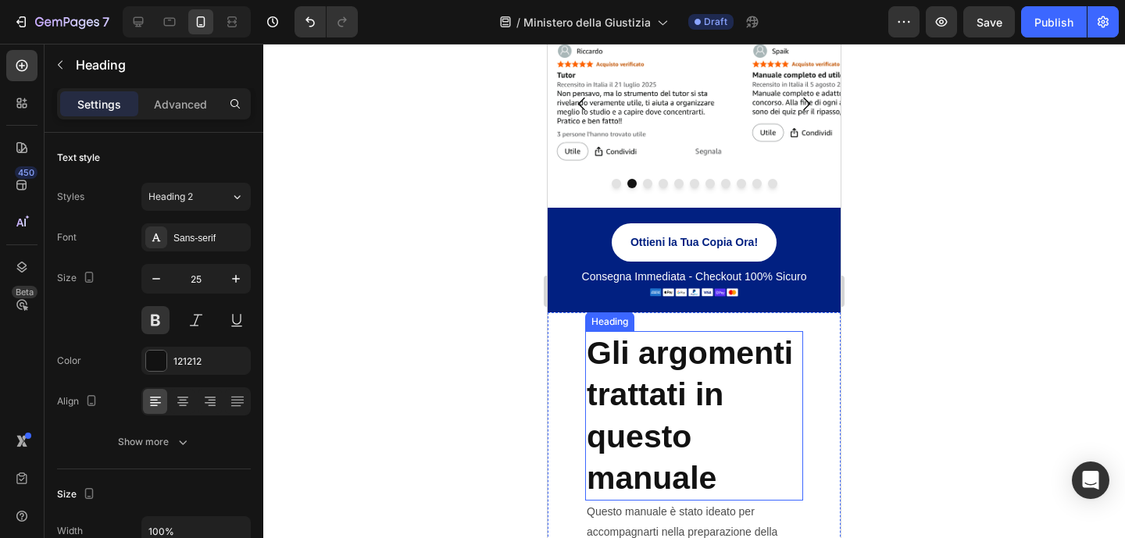
click at [741, 343] on h2 "Gli argomenti trattati in questo manuale" at bounding box center [694, 416] width 218 height 170
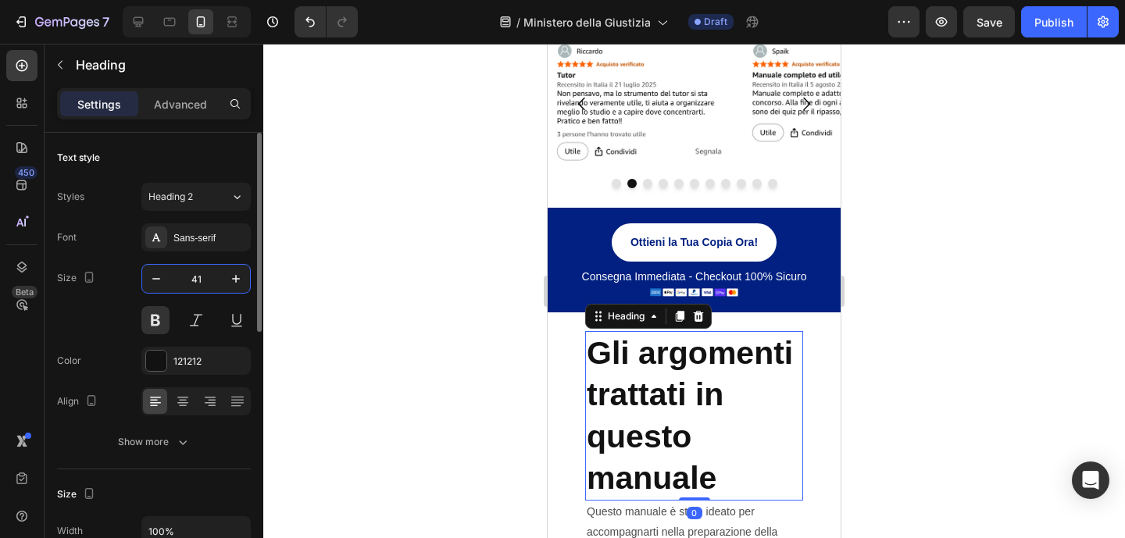
click at [211, 278] on input "41" at bounding box center [196, 279] width 52 height 28
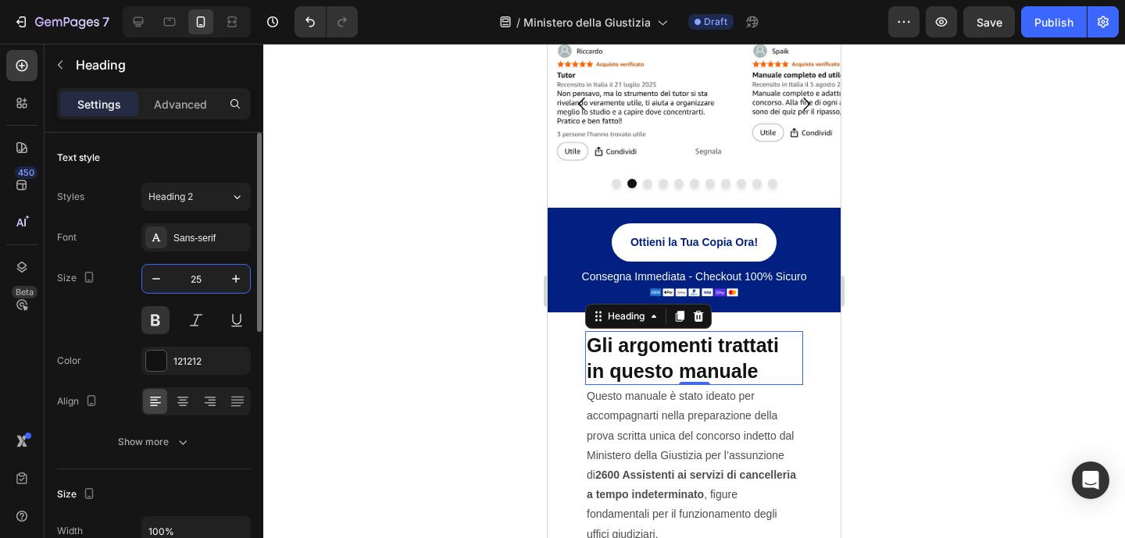
type input "25"
click at [881, 265] on div at bounding box center [694, 291] width 862 height 495
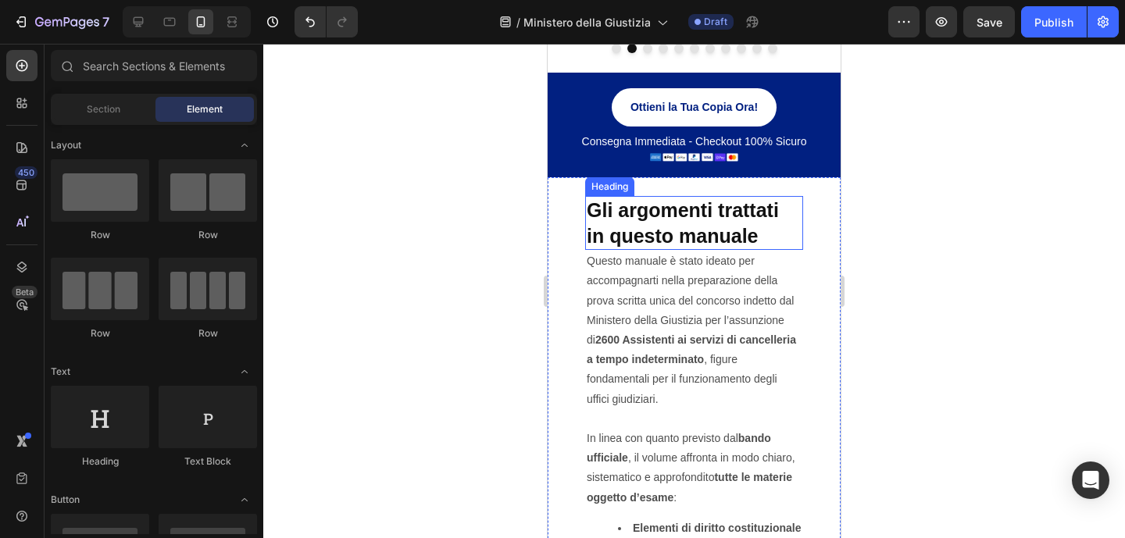
scroll to position [1578, 0]
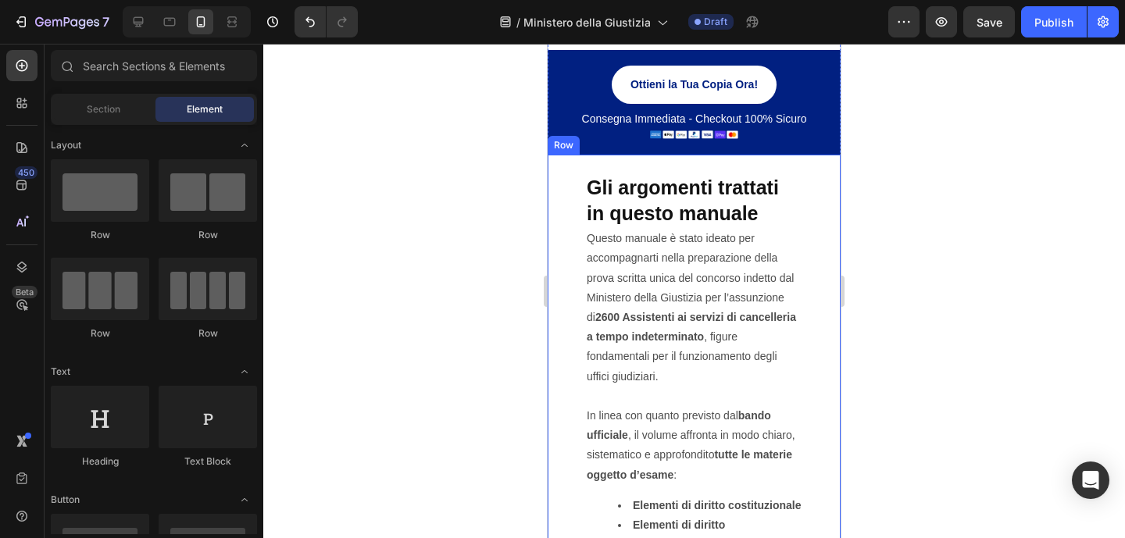
click at [803, 192] on div "Gli argomenti trattati in questo manuale Heading Questo manuale è stato ideato …" at bounding box center [694, 515] width 293 height 720
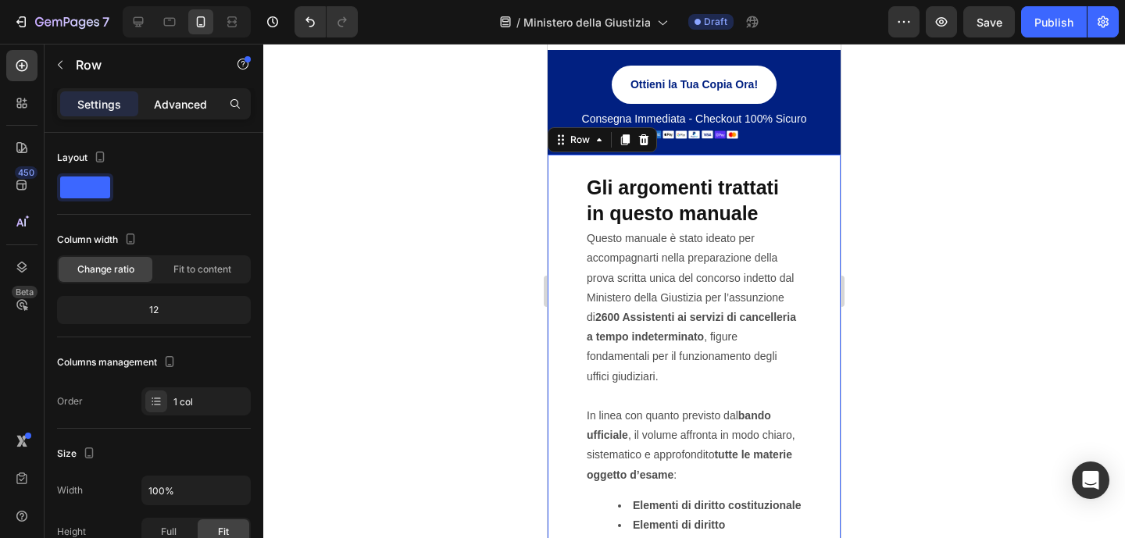
click at [185, 102] on p "Advanced" at bounding box center [180, 104] width 53 height 16
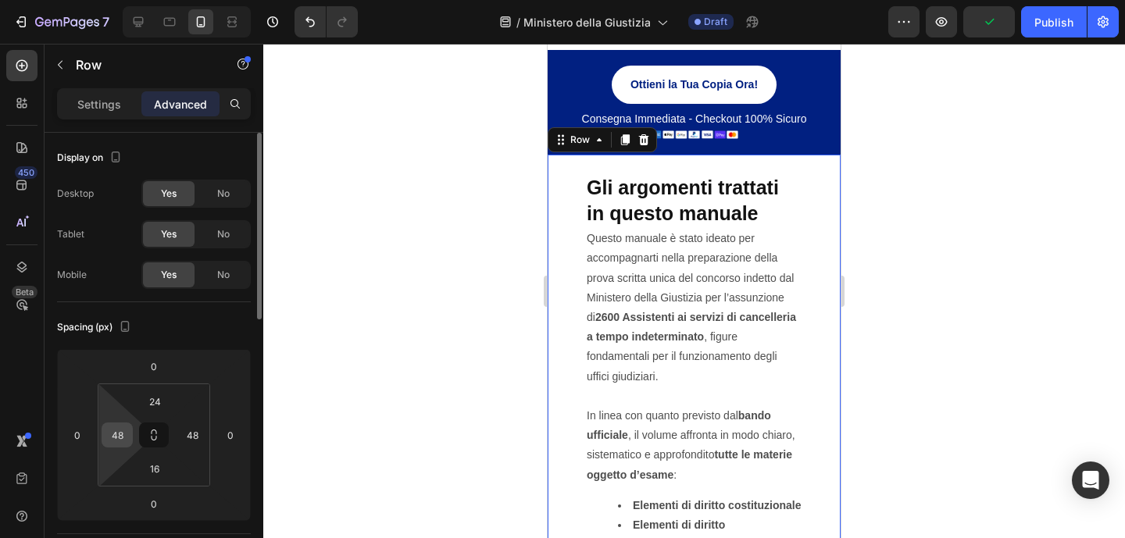
click at [116, 443] on input "48" at bounding box center [116, 434] width 23 height 23
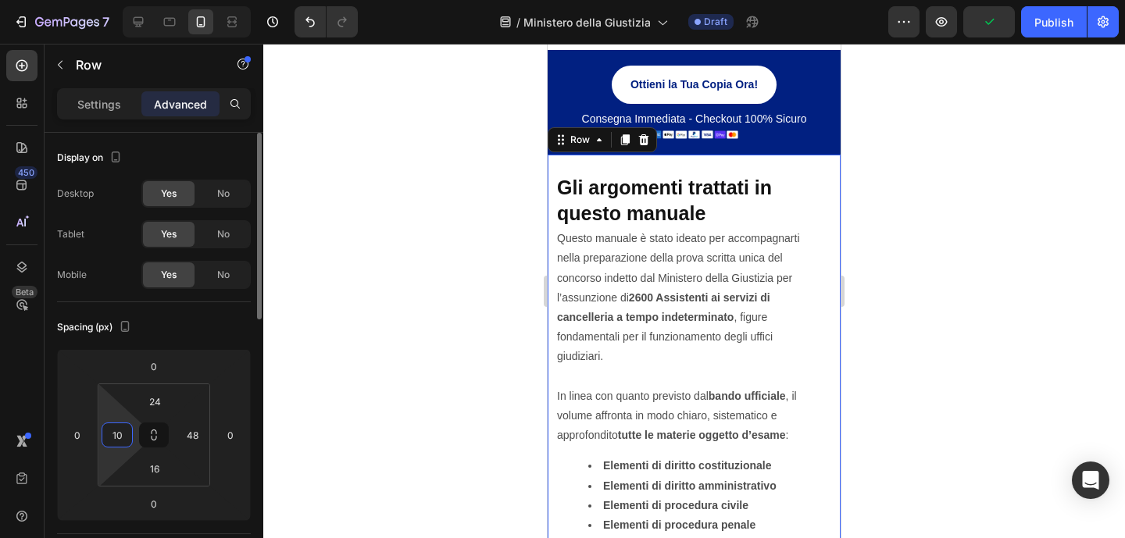
type input "10"
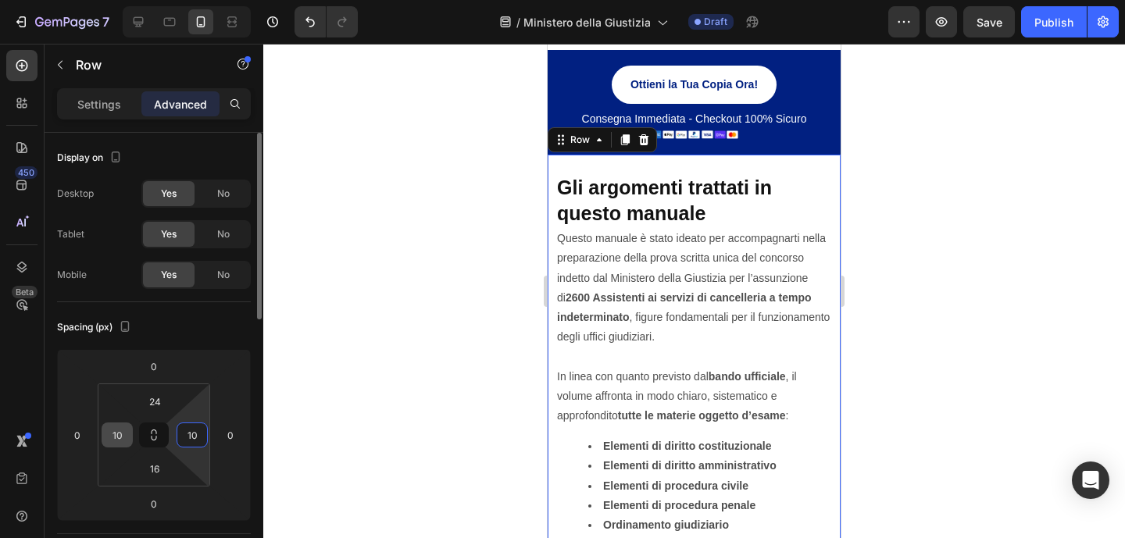
type input "10"
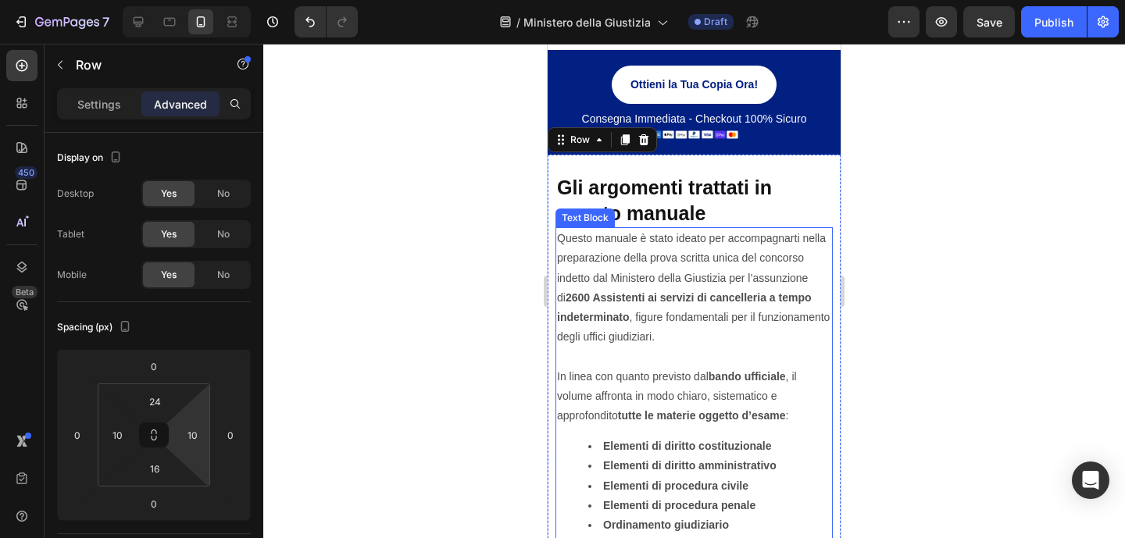
click at [1089, 247] on div at bounding box center [694, 291] width 862 height 495
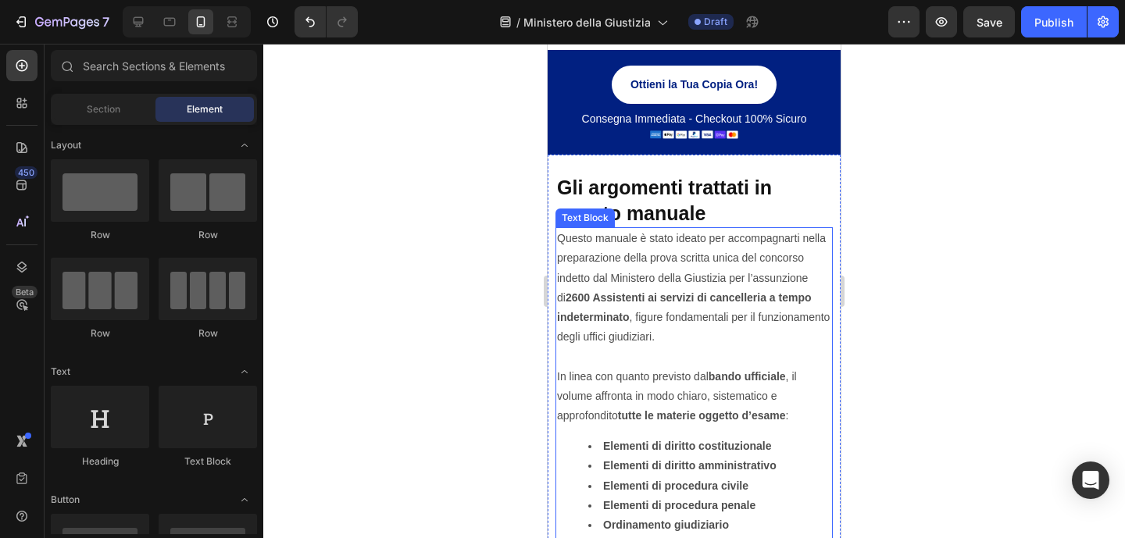
click at [1016, 245] on div at bounding box center [694, 291] width 862 height 495
click at [904, 209] on div at bounding box center [694, 291] width 862 height 495
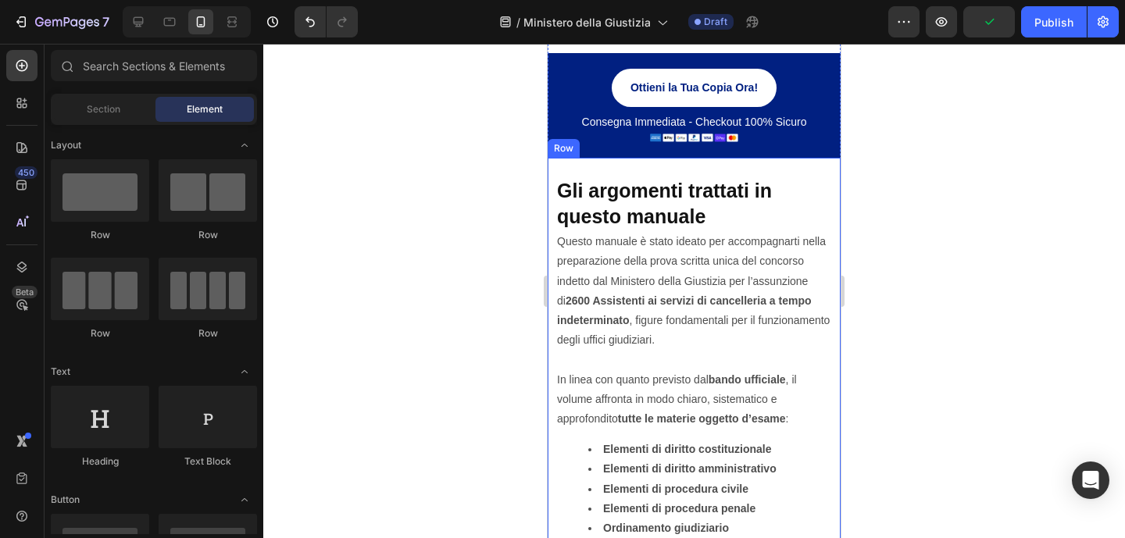
click at [813, 166] on div "Gli argomenti trattati in questo manuale Heading Questo manuale è stato ideato …" at bounding box center [694, 459] width 293 height 602
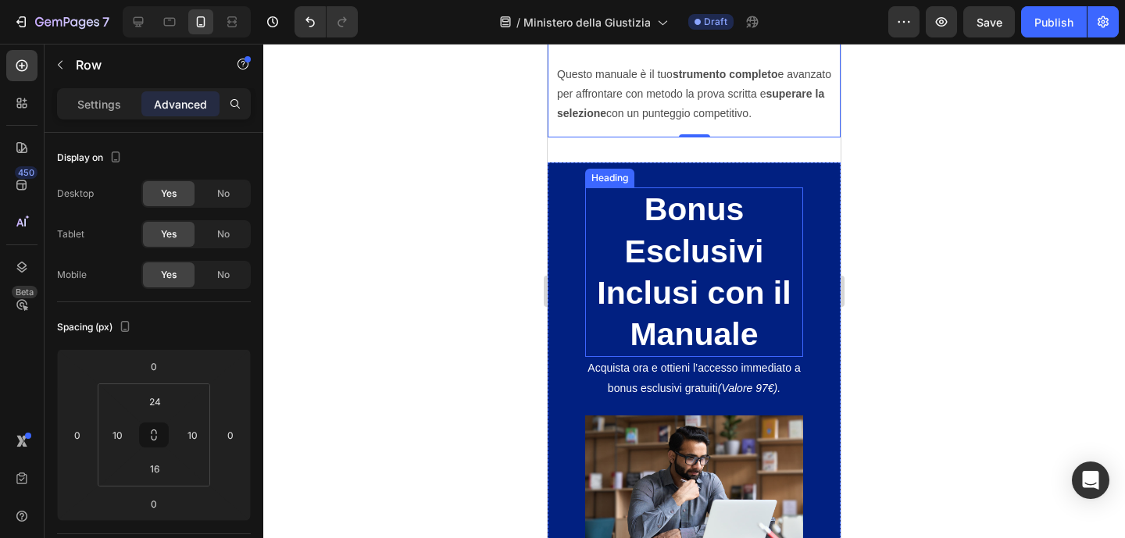
scroll to position [2199, 0]
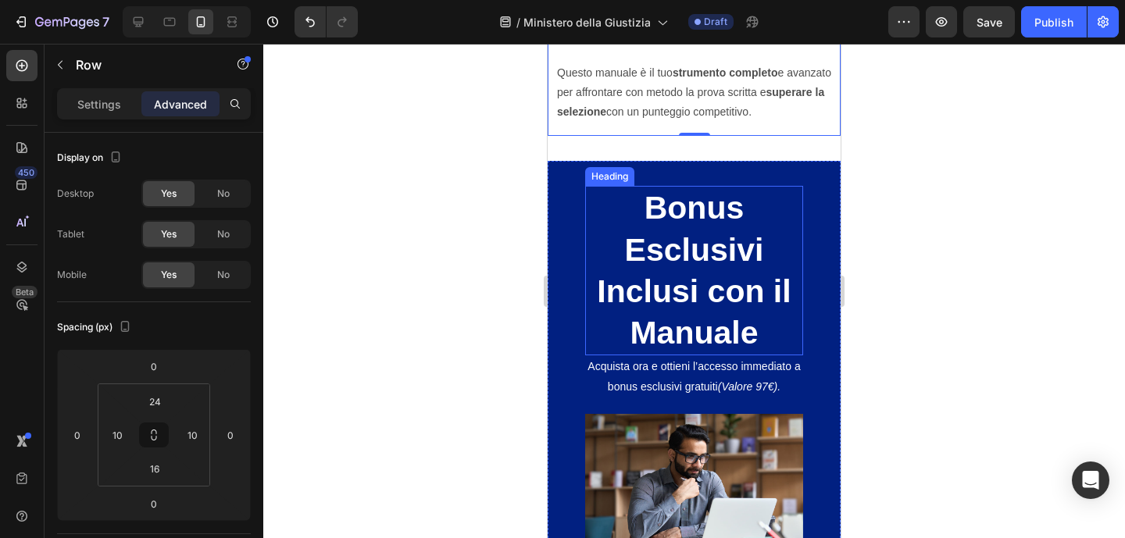
click at [736, 266] on h2 "Bonus Esclusivi Inclusi con il Manuale" at bounding box center [694, 271] width 218 height 170
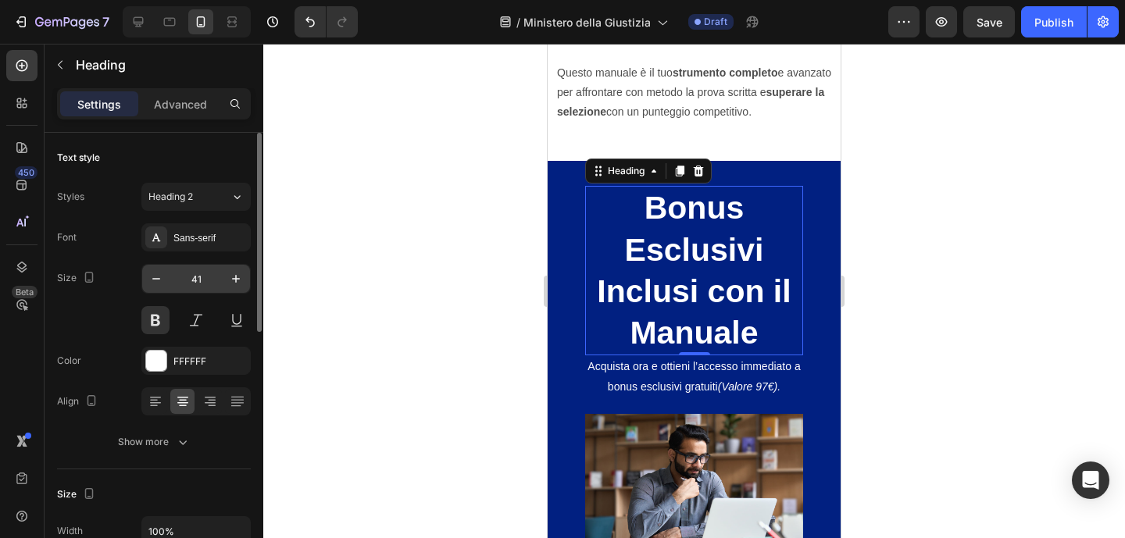
click at [205, 283] on input "41" at bounding box center [196, 279] width 52 height 28
type input "25"
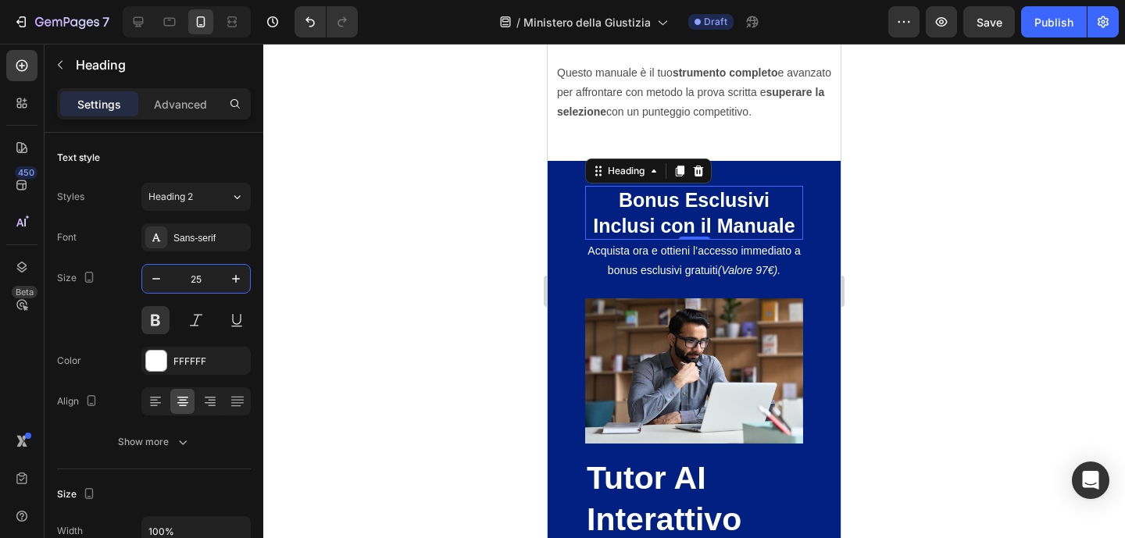
click at [924, 231] on div at bounding box center [694, 291] width 862 height 495
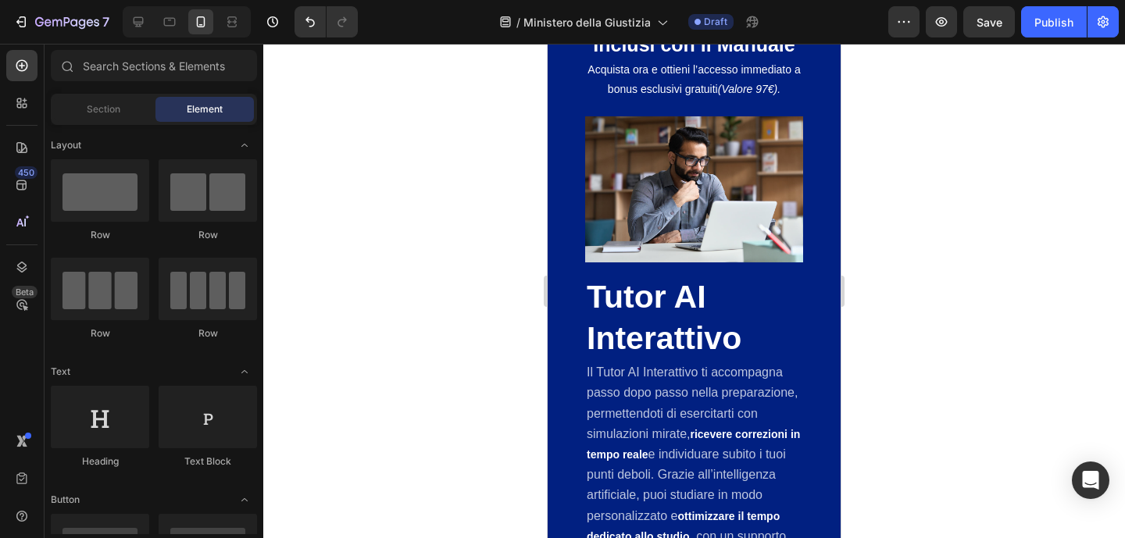
scroll to position [2365, 0]
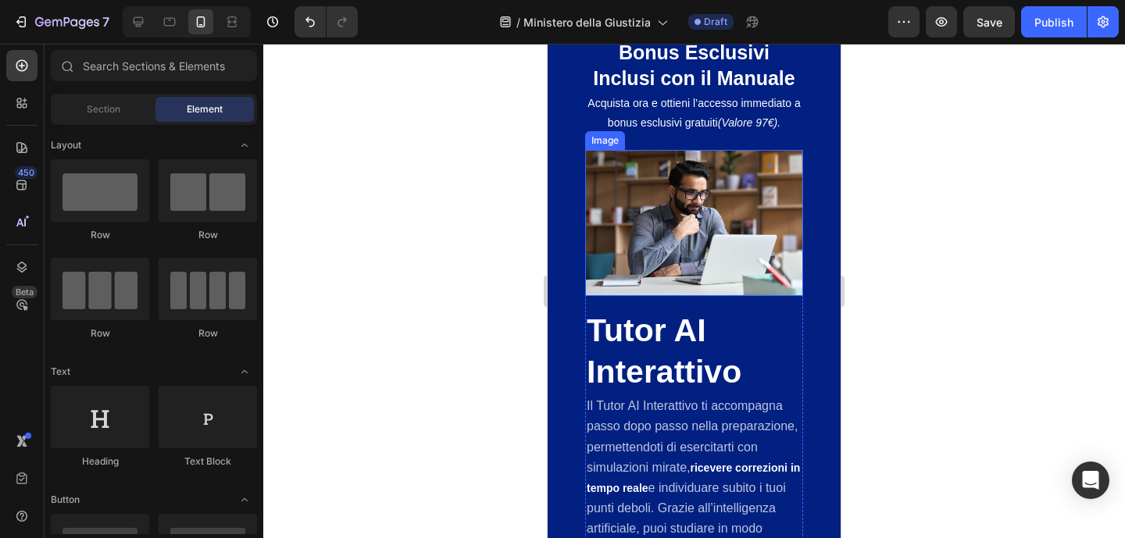
click at [720, 248] on img at bounding box center [694, 222] width 218 height 145
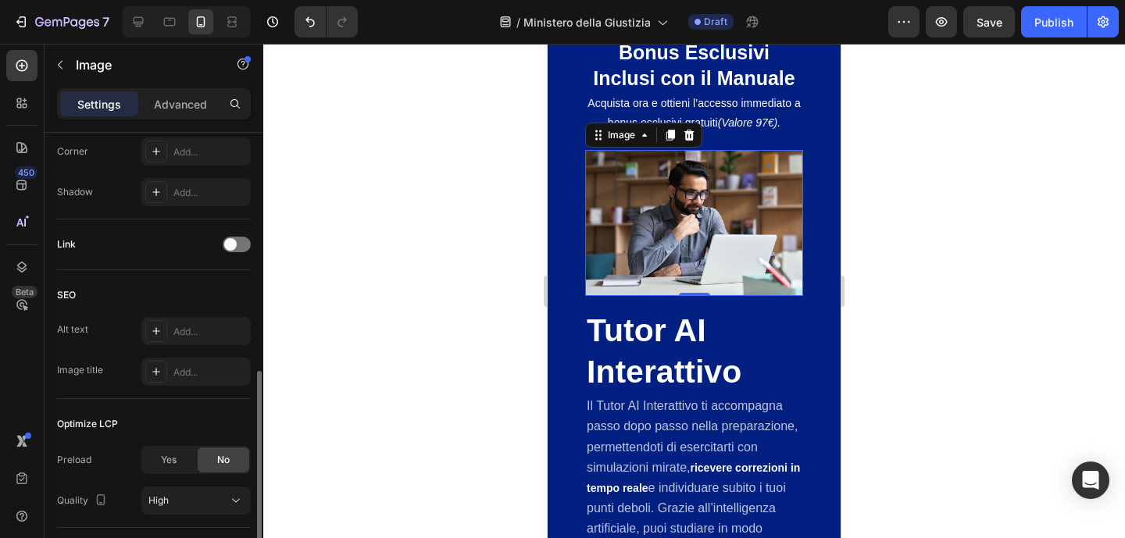
scroll to position [541, 0]
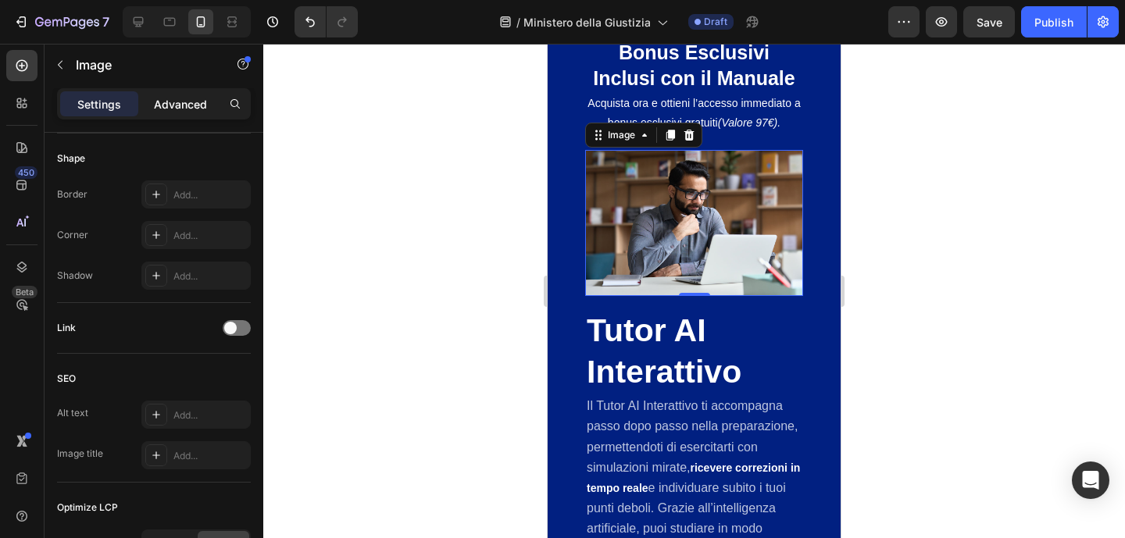
click at [172, 107] on p "Advanced" at bounding box center [180, 104] width 53 height 16
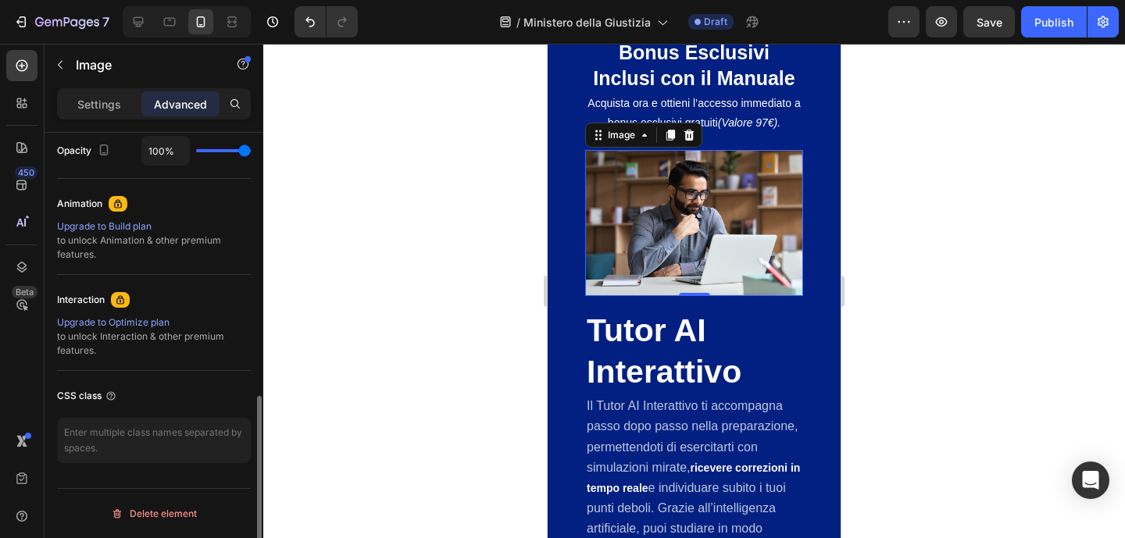
scroll to position [0, 0]
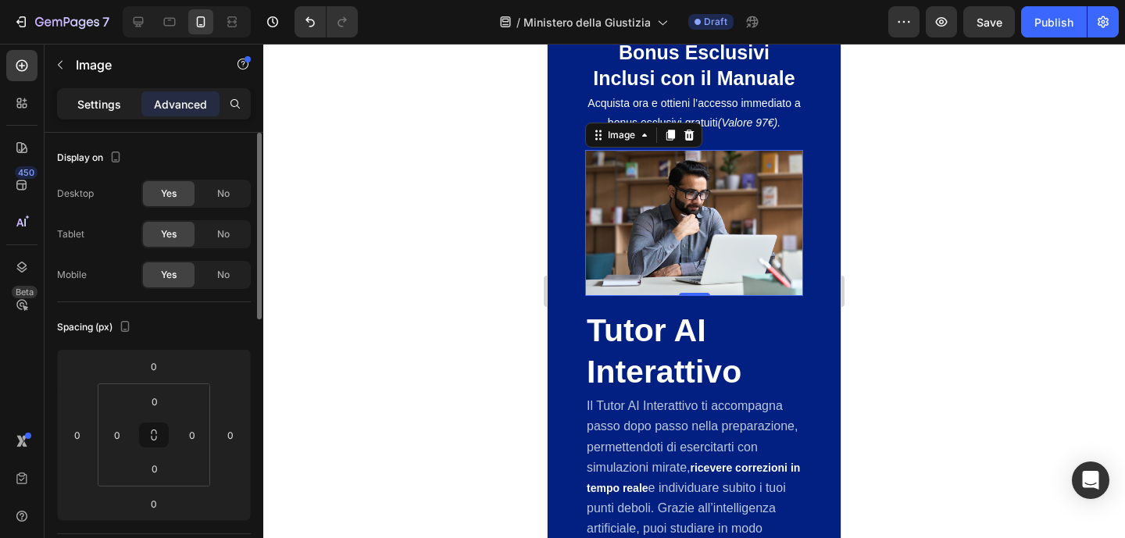
click at [98, 115] on div "Settings" at bounding box center [99, 103] width 78 height 25
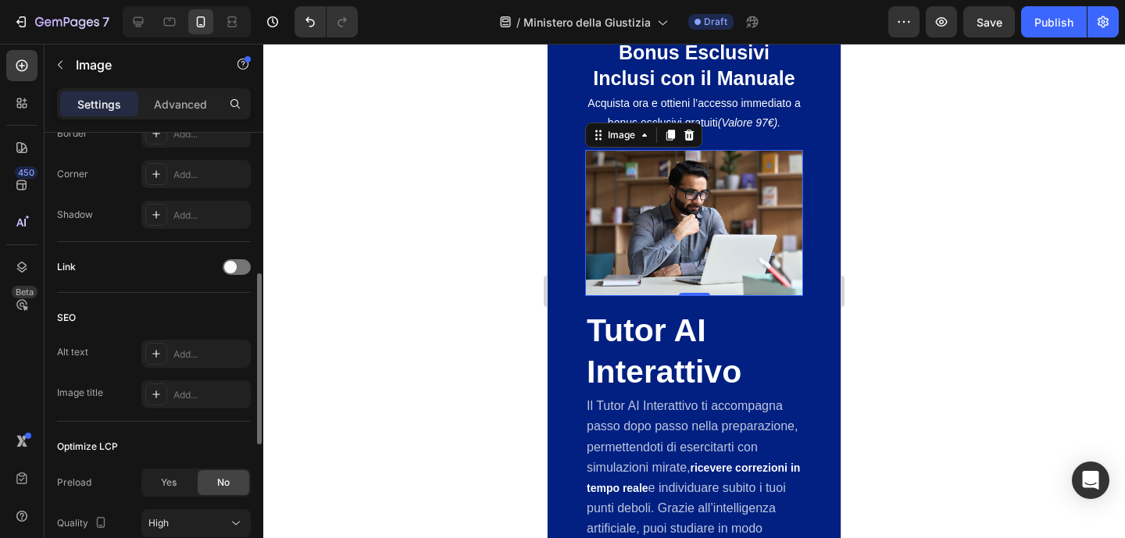
scroll to position [679, 0]
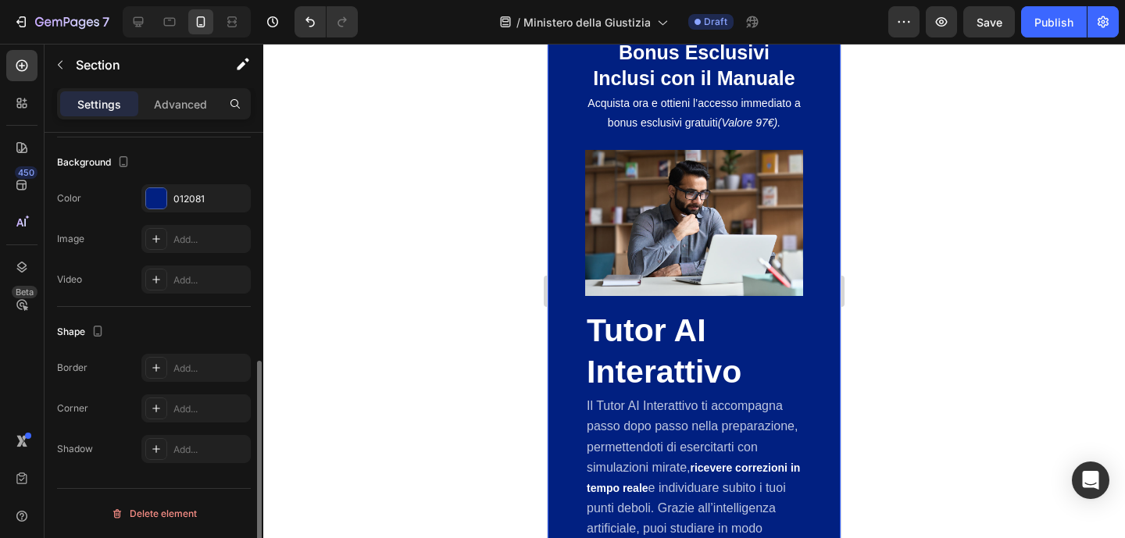
click at [809, 171] on div "Bonus Esclusivi Inclusi con il Manuale Heading Acquista ora e ottieni l’accesso…" at bounding box center [694, 512] width 293 height 999
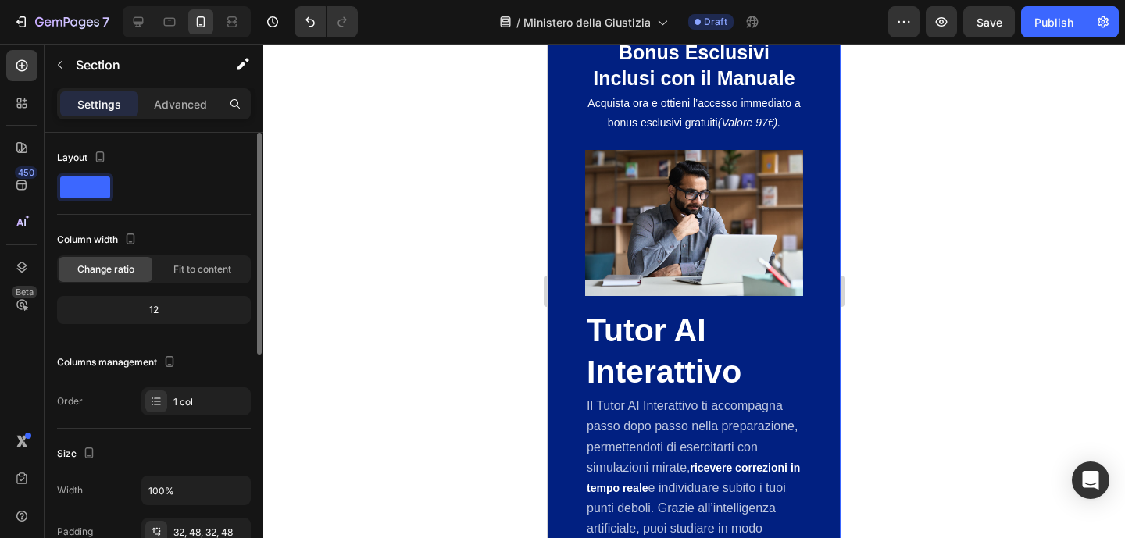
click at [798, 259] on div "Bonus Esclusivi Inclusi con il Manuale Heading Acquista ora e ottieni l’accesso…" at bounding box center [694, 512] width 293 height 999
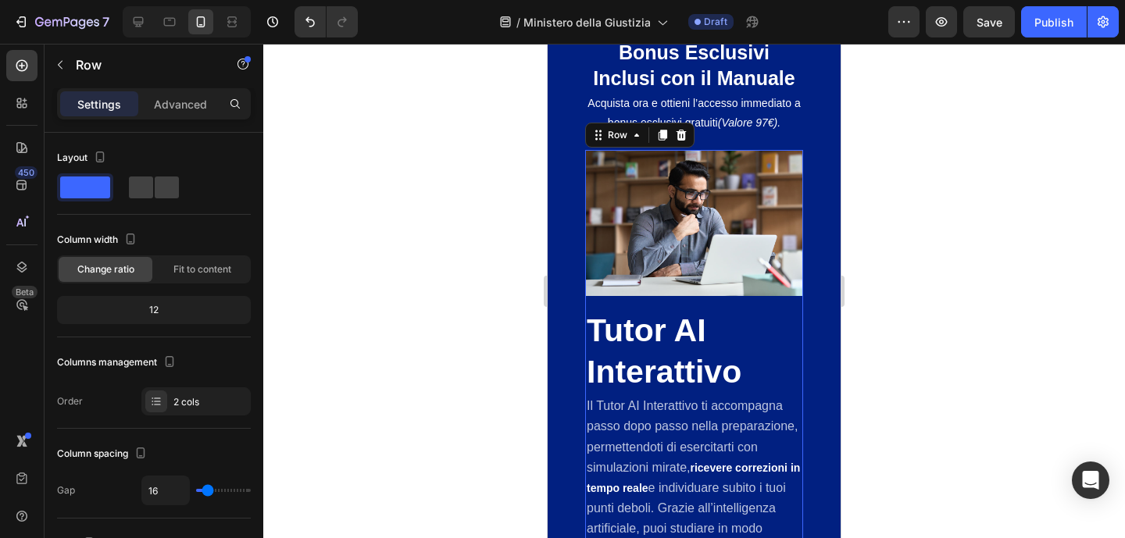
click at [784, 316] on div "Image Tutor AI Interattivo Heading Il Tutor AI Interattivo ti accompagna passo …" at bounding box center [694, 376] width 218 height 452
click at [166, 397] on div at bounding box center [156, 402] width 22 height 22
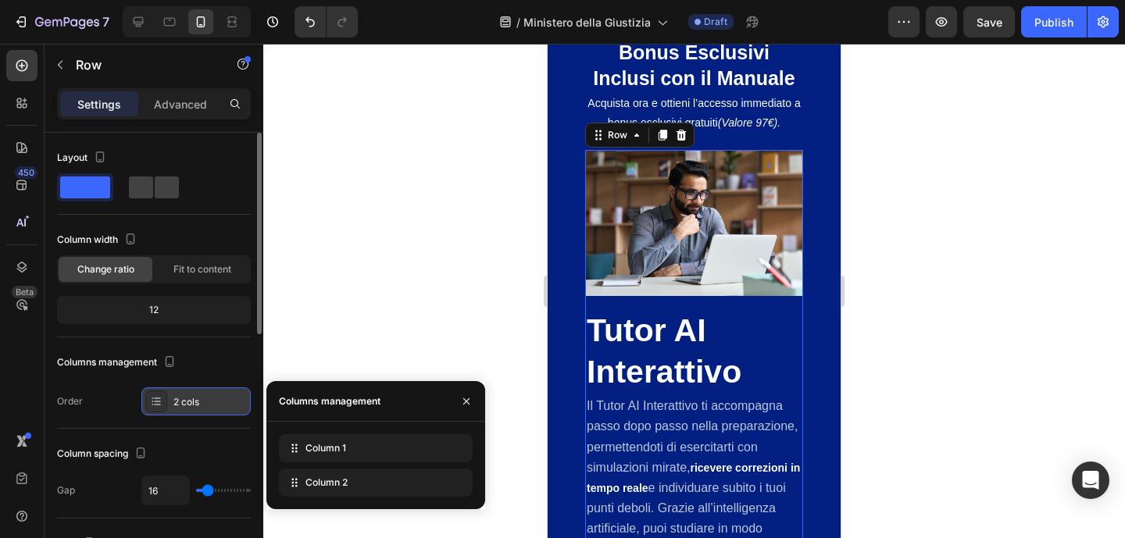
click at [166, 397] on div at bounding box center [156, 402] width 22 height 22
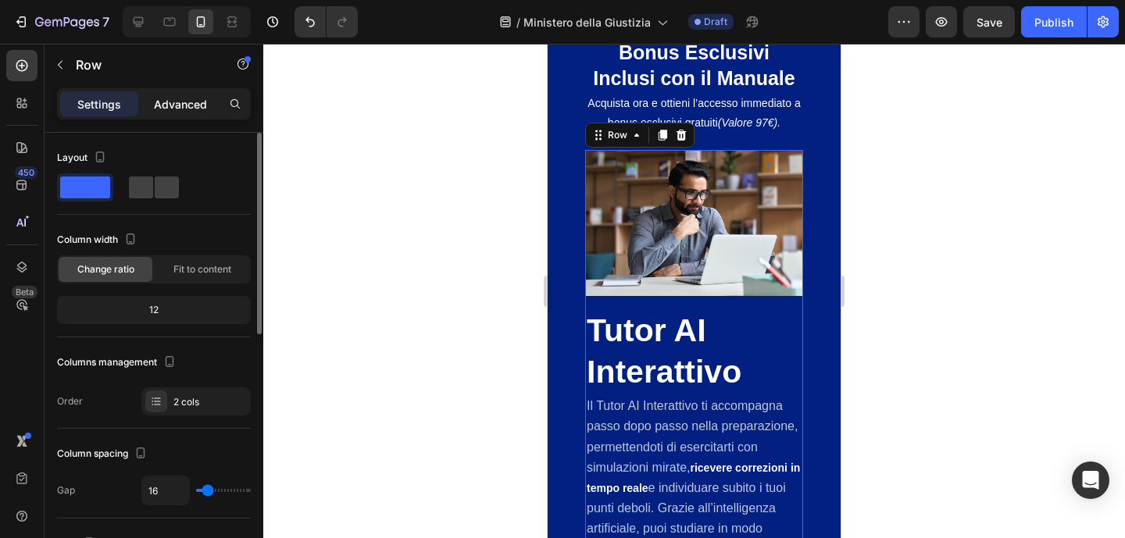
click at [184, 96] on p "Advanced" at bounding box center [180, 104] width 53 height 16
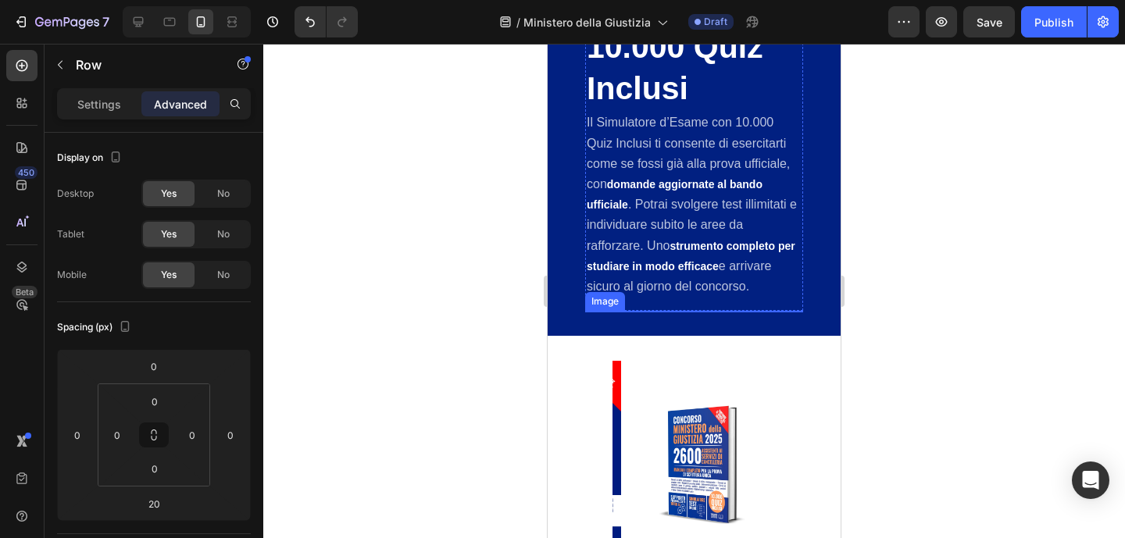
scroll to position [2950, 0]
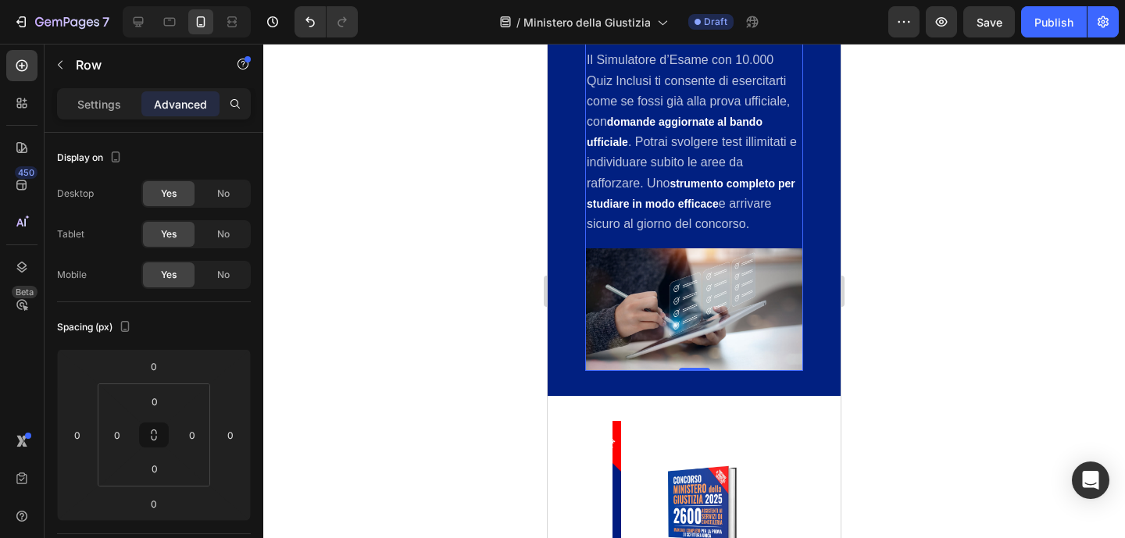
click at [781, 279] on div "Image Simulatore d'esame con 10.000 Quiz Inclusi Heading Il Simulatore d’Esame …" at bounding box center [694, 125] width 218 height 492
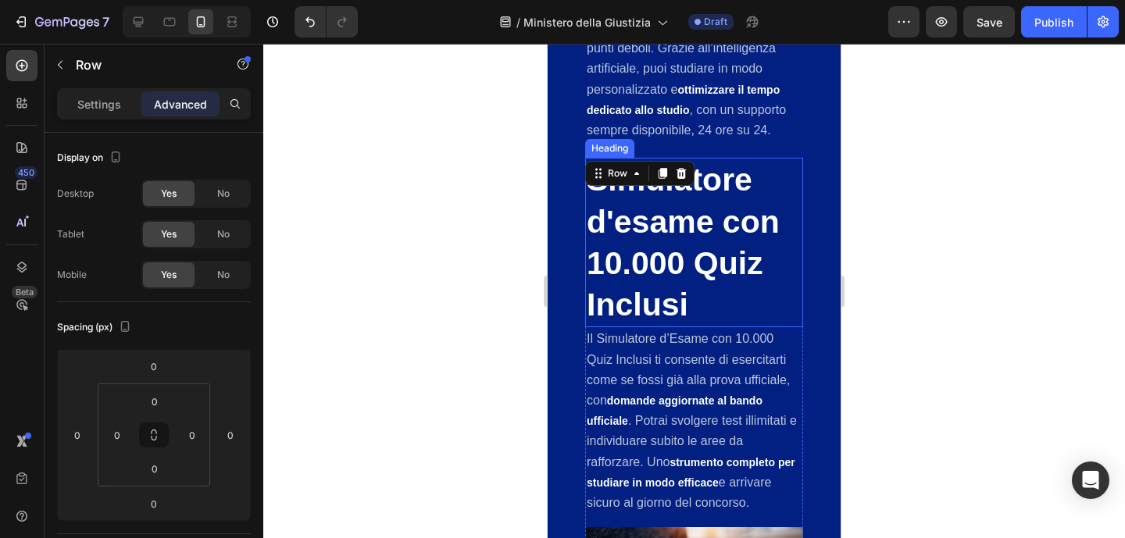
scroll to position [2670, 0]
click at [663, 180] on icon at bounding box center [663, 174] width 9 height 11
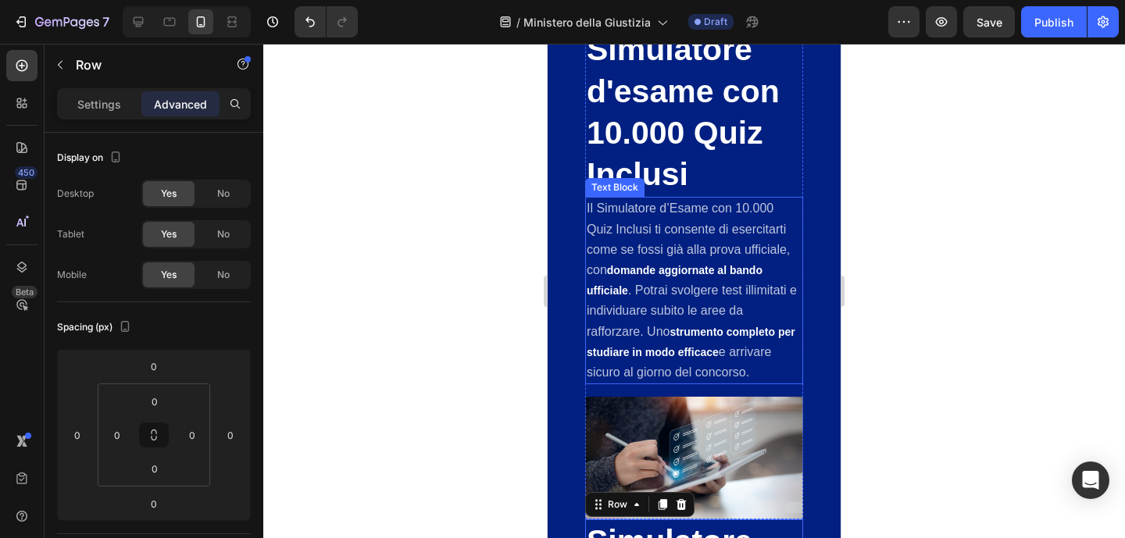
scroll to position [2810, 0]
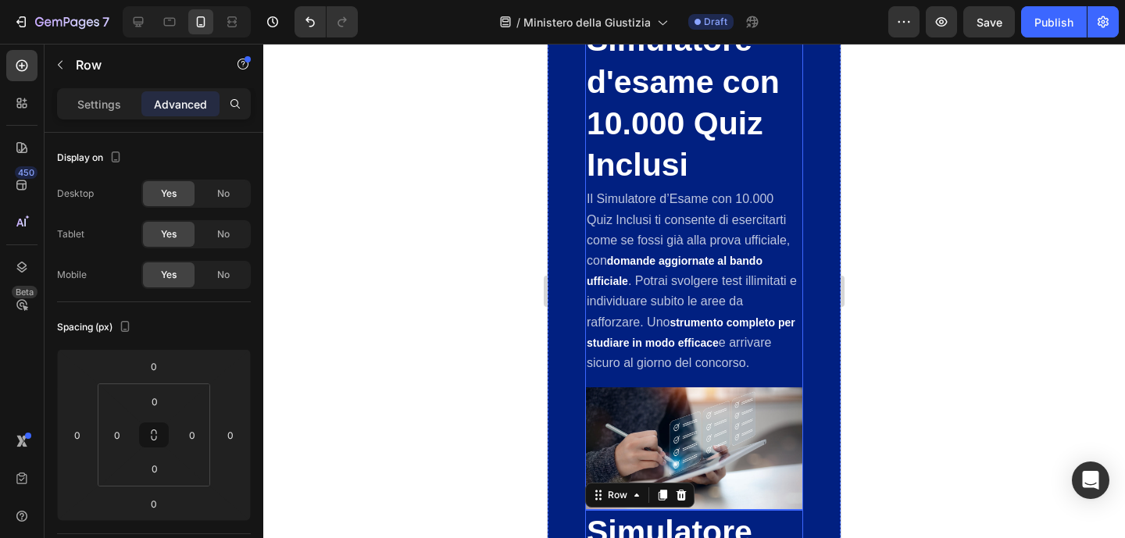
click at [757, 417] on div "Image Simulatore d'esame con 10.000 Quiz Inclusi Heading Il Simulatore d’Esame …" at bounding box center [694, 264] width 218 height 492
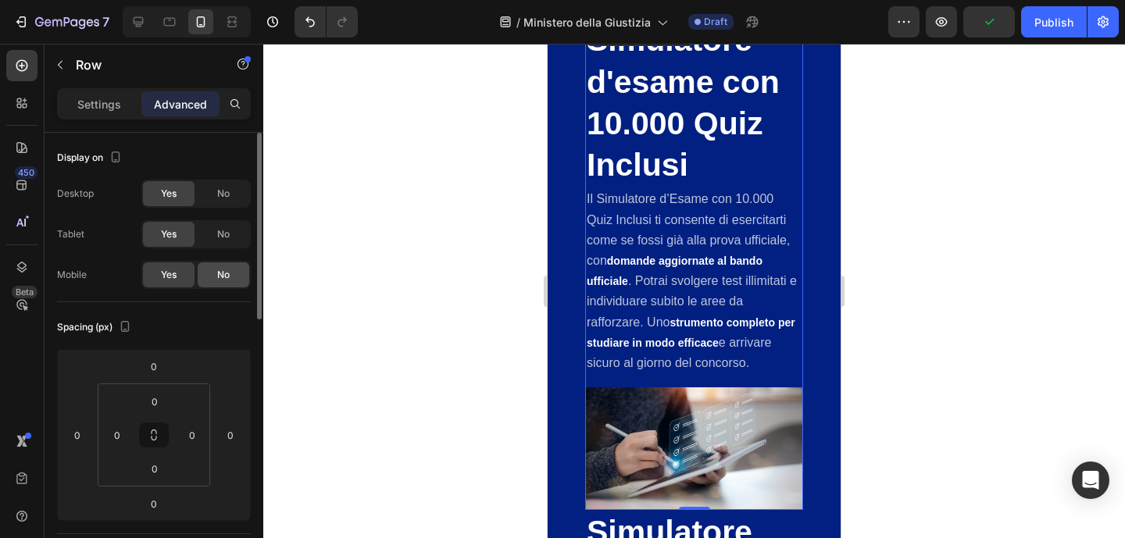
click at [230, 278] on div "No" at bounding box center [224, 275] width 52 height 25
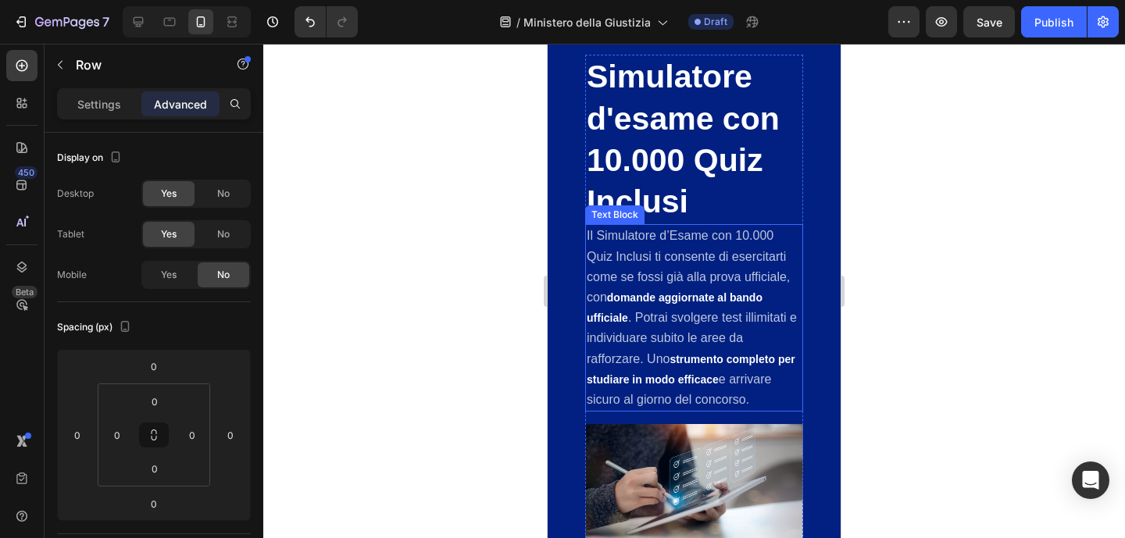
scroll to position [2787, 0]
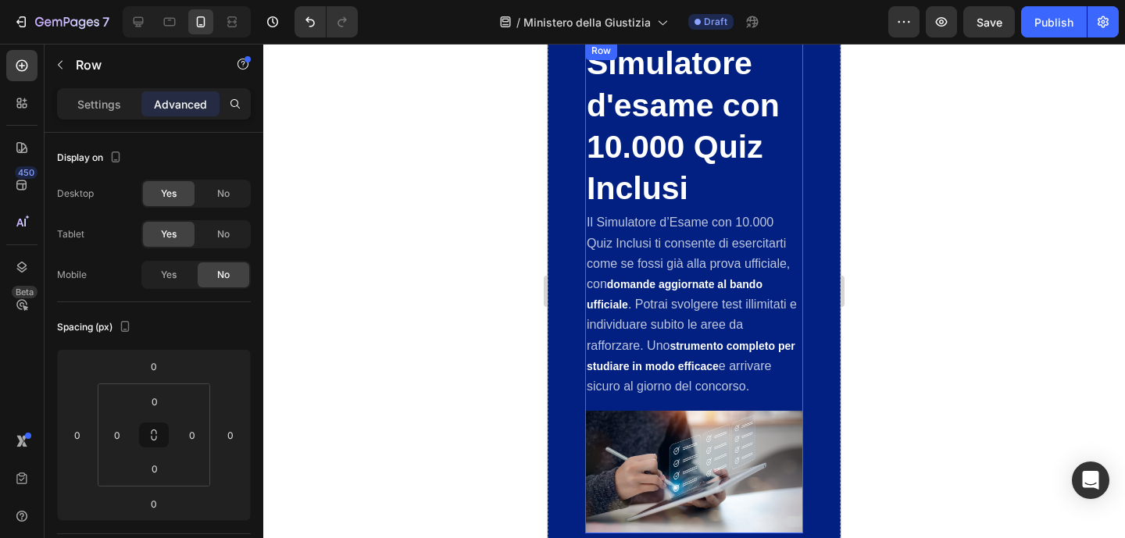
click at [782, 438] on div "Image Simulatore d'esame con 10.000 Quiz Inclusi Heading Il Simulatore d’Esame …" at bounding box center [694, 287] width 218 height 492
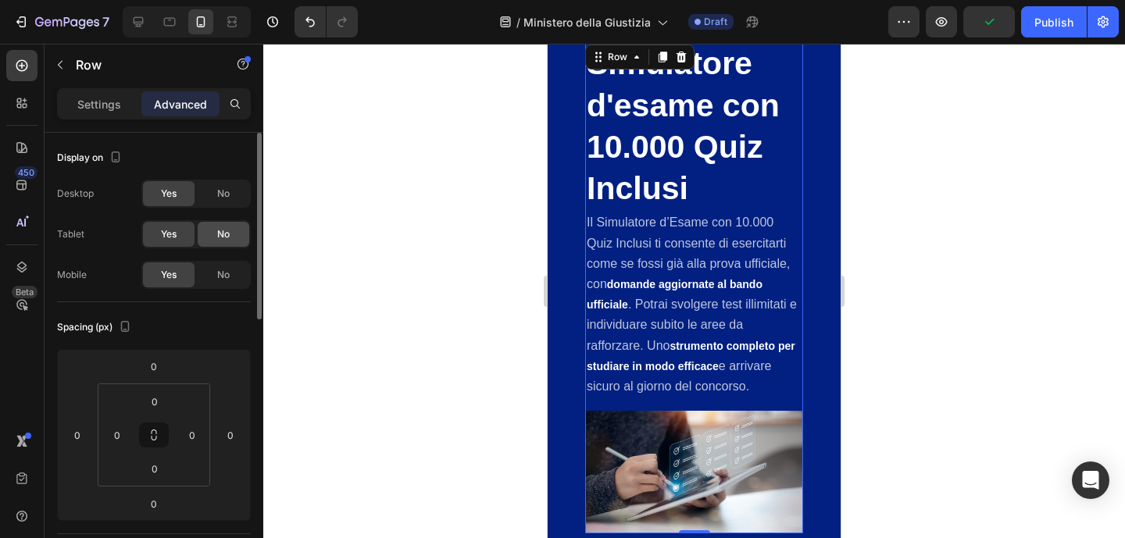
click at [216, 244] on div "No" at bounding box center [224, 234] width 52 height 25
click at [223, 194] on span "No" at bounding box center [223, 194] width 13 height 14
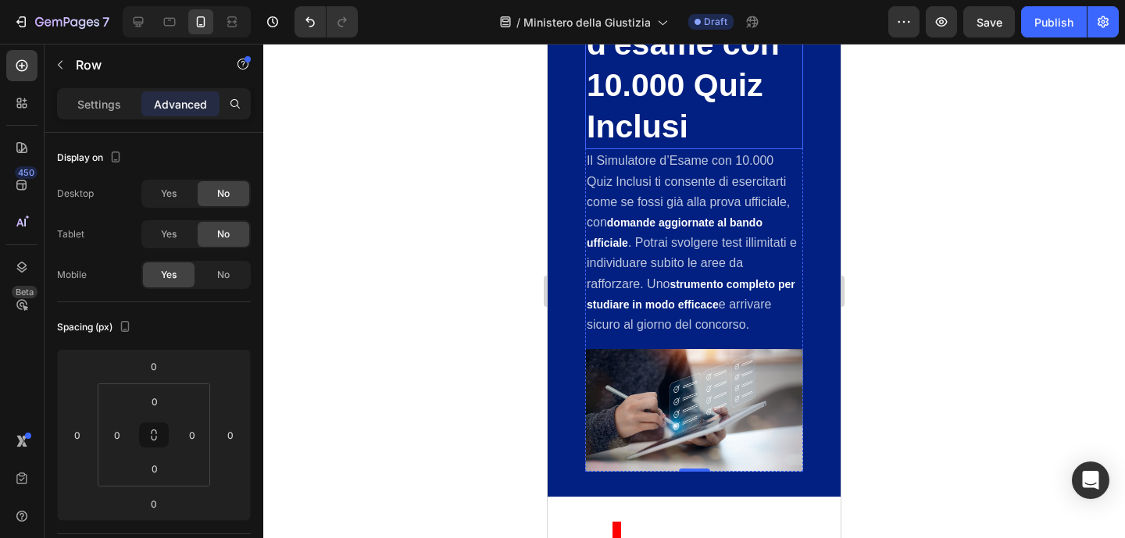
scroll to position [2852, 0]
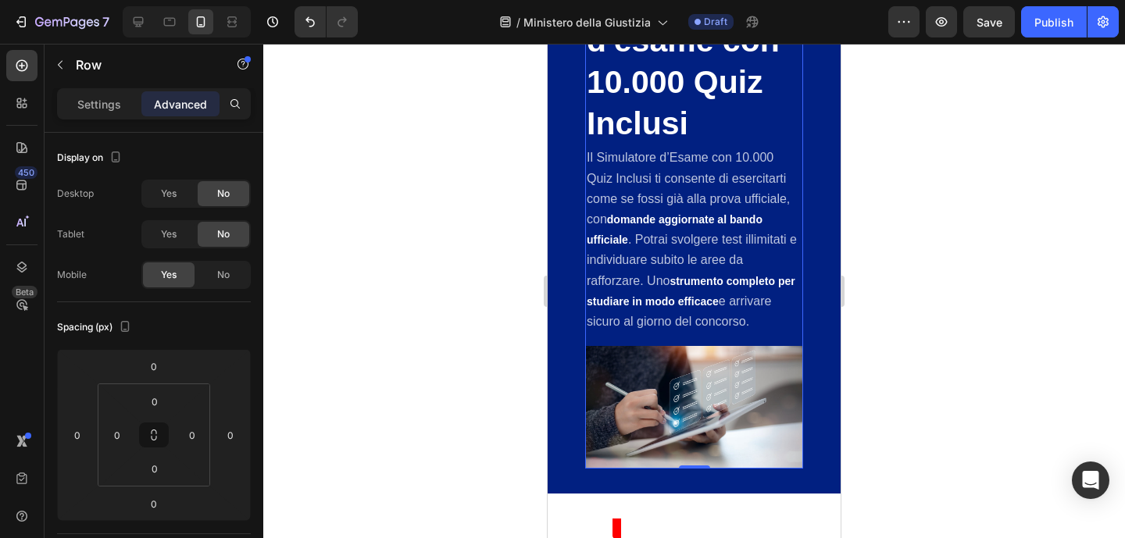
click at [785, 377] on div "Image Simulatore d'esame con 10.000 Quiz Inclusi Heading Il Simulatore d’Esame …" at bounding box center [694, 223] width 218 height 492
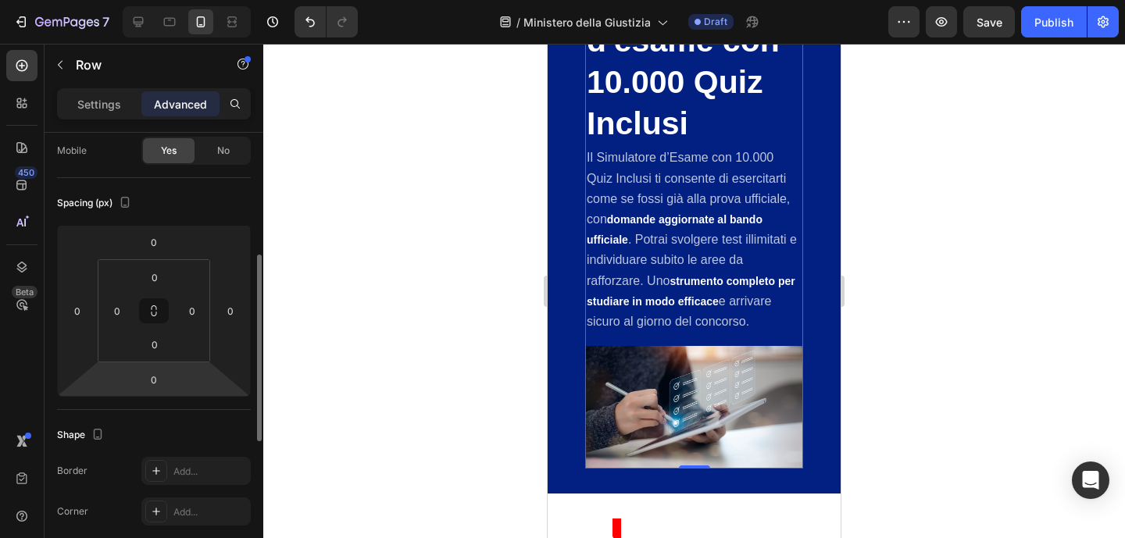
scroll to position [174, 0]
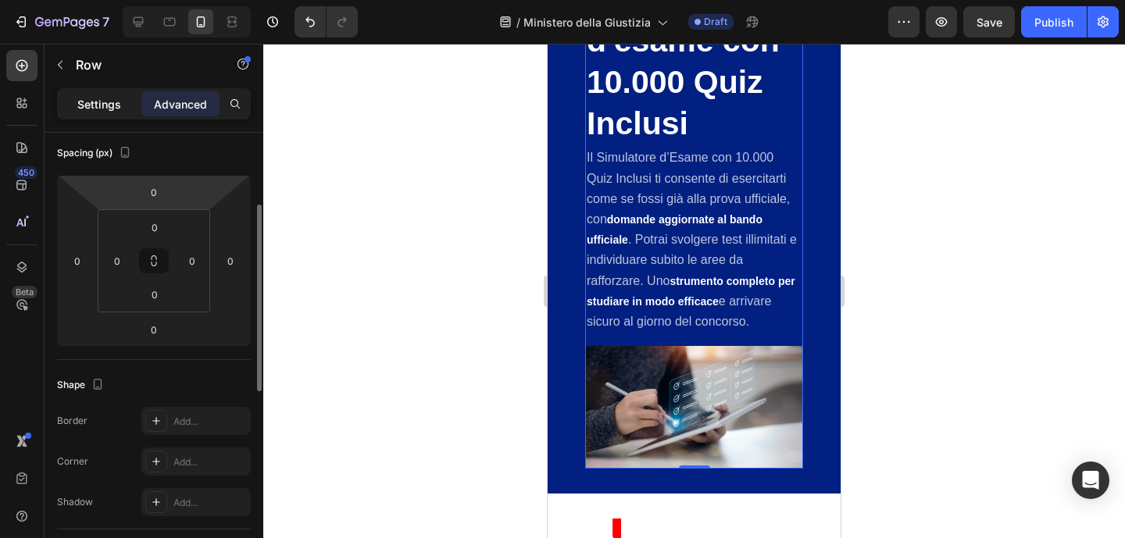
click at [110, 99] on p "Settings" at bounding box center [99, 104] width 44 height 16
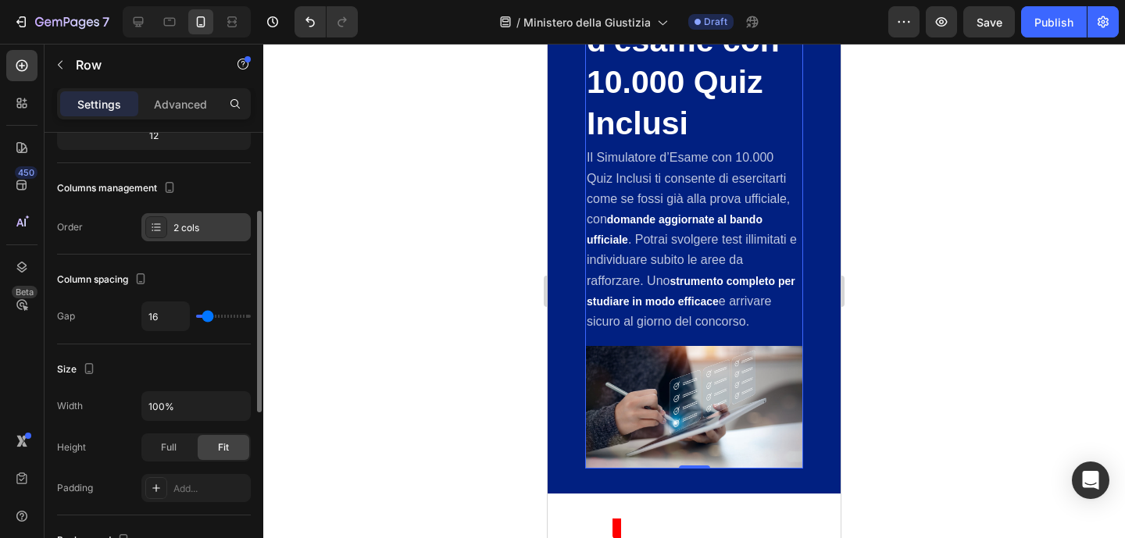
click at [175, 227] on div "2 cols" at bounding box center [209, 228] width 73 height 14
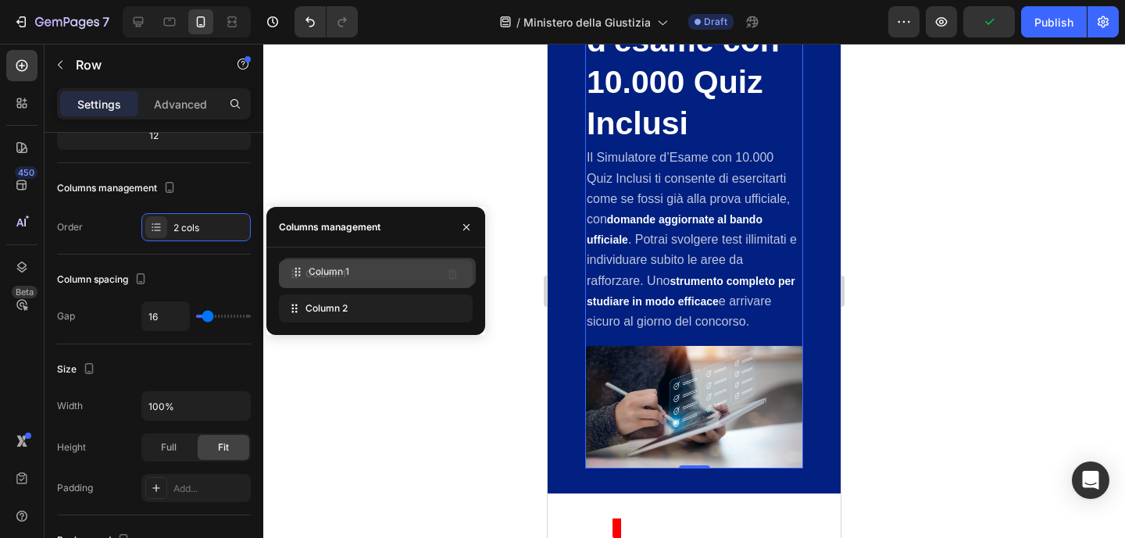
drag, startPoint x: 288, startPoint y: 310, endPoint x: 291, endPoint y: 273, distance: 36.9
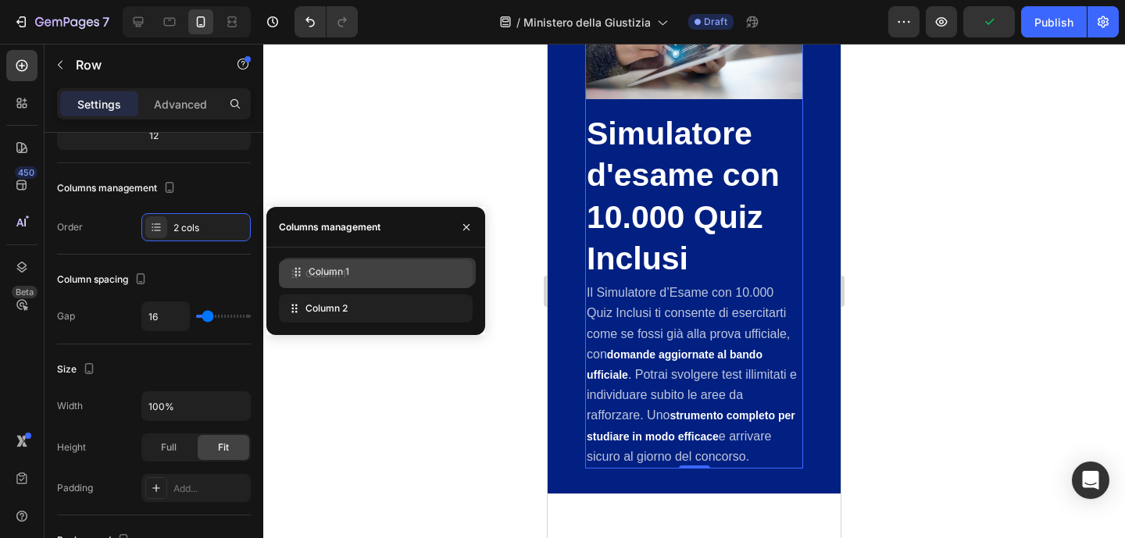
scroll to position [2470, 0]
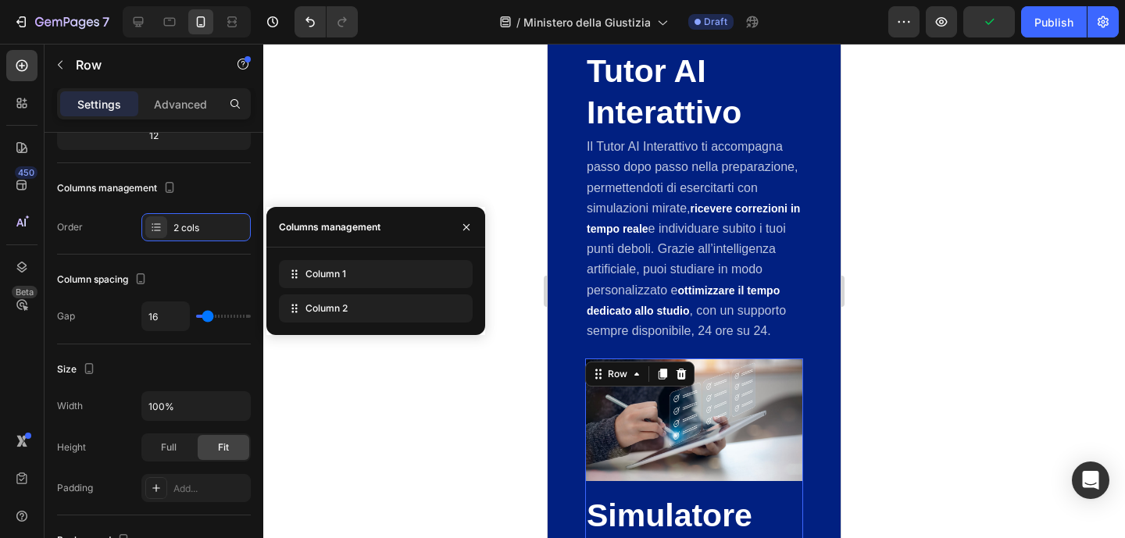
click at [931, 291] on div at bounding box center [694, 291] width 862 height 495
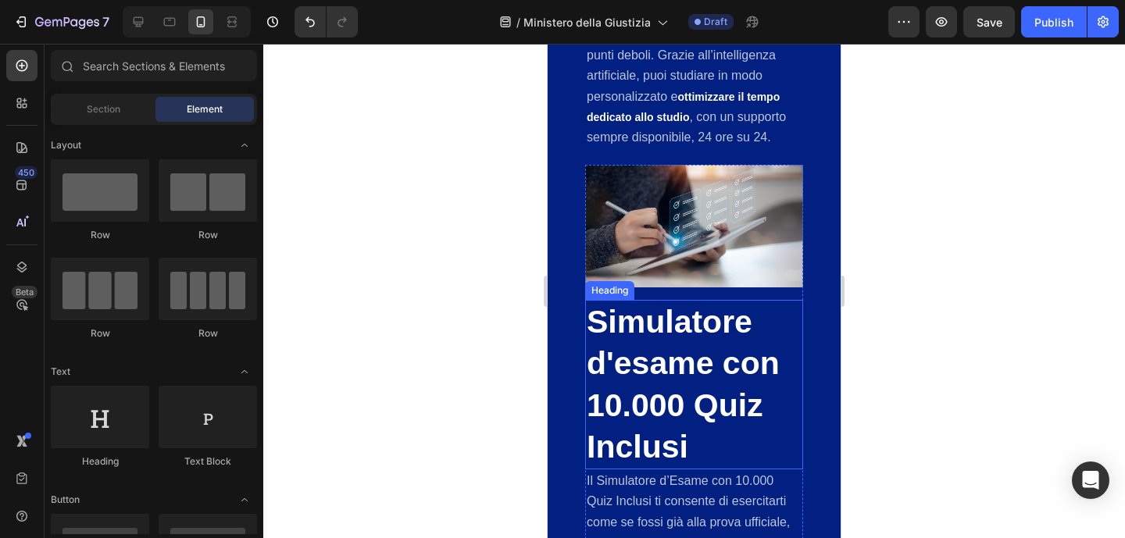
scroll to position [2675, 0]
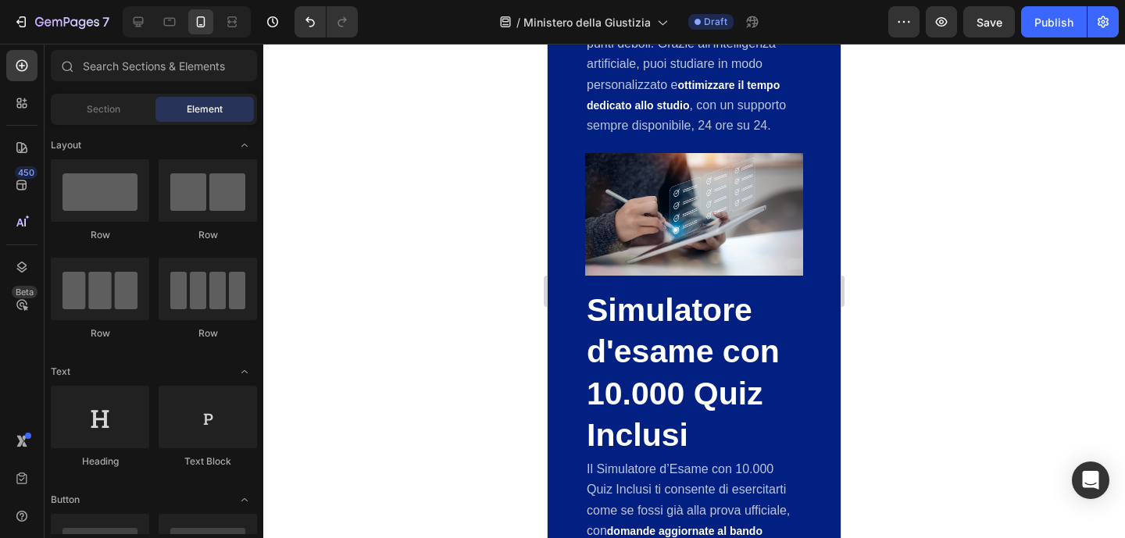
click at [941, 296] on div at bounding box center [694, 291] width 862 height 495
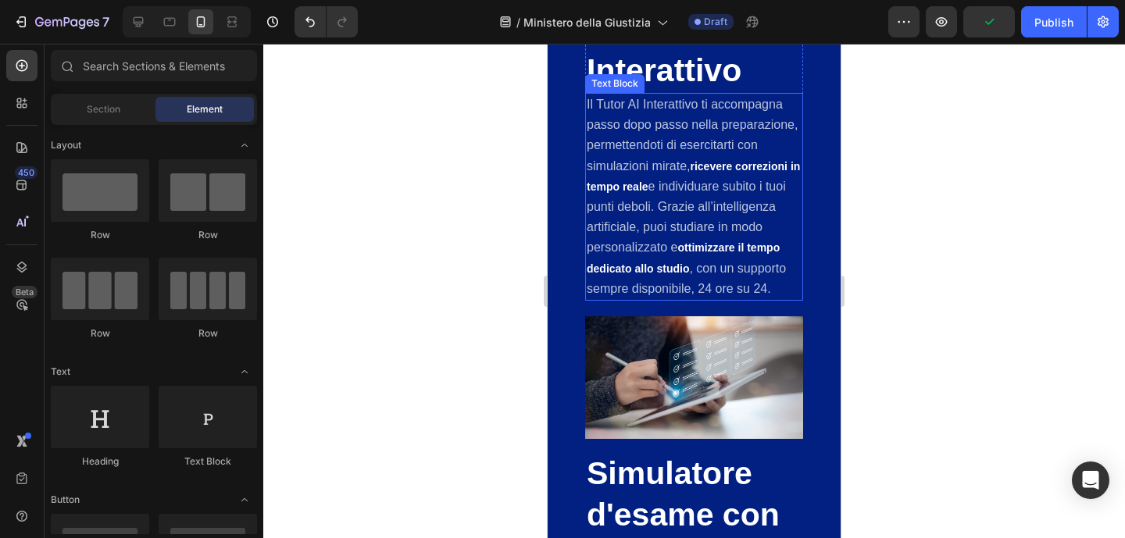
scroll to position [2500, 0]
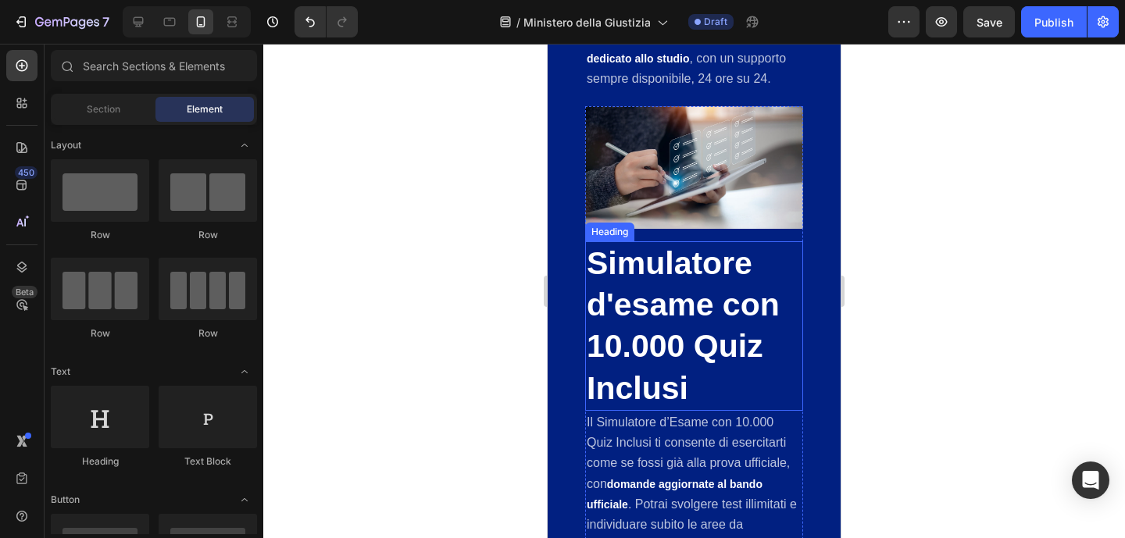
click at [638, 411] on h2 "Simulatore d'esame con 10.000 Quiz Inclusi" at bounding box center [694, 326] width 218 height 170
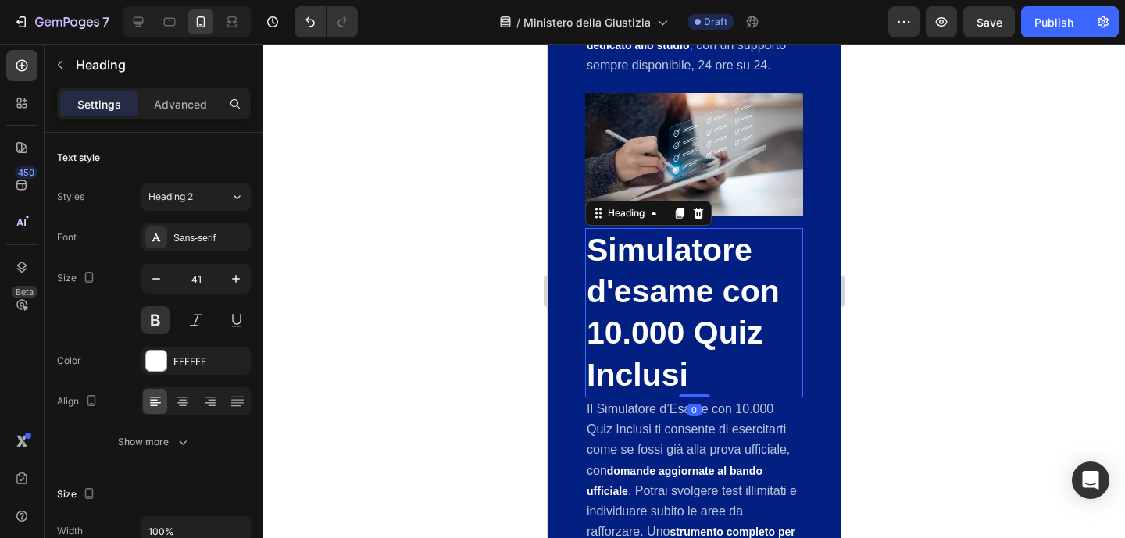
scroll to position [2754, 0]
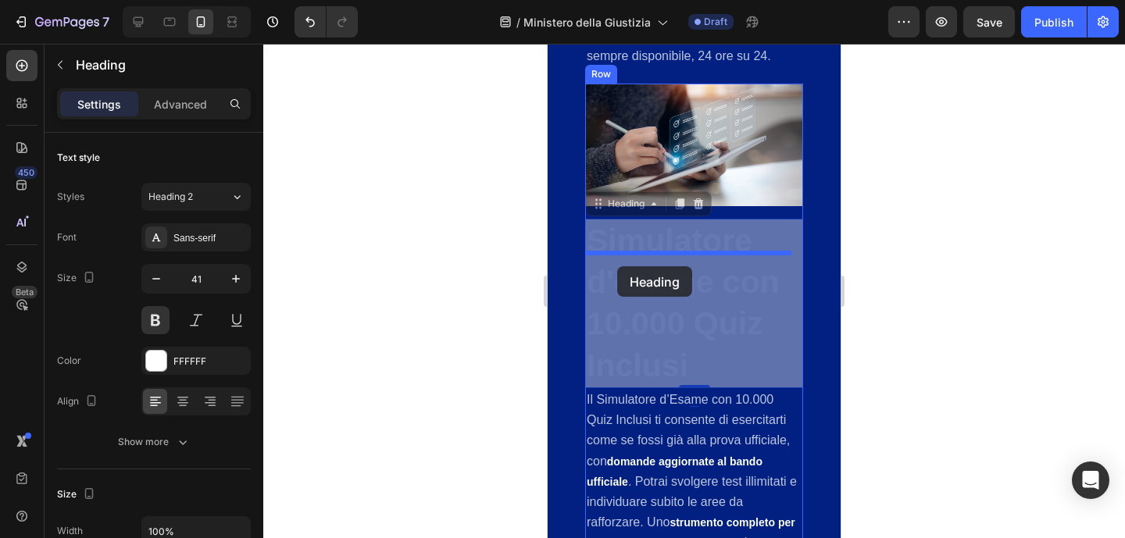
drag, startPoint x: 606, startPoint y: 367, endPoint x: 618, endPoint y: 266, distance: 102.2
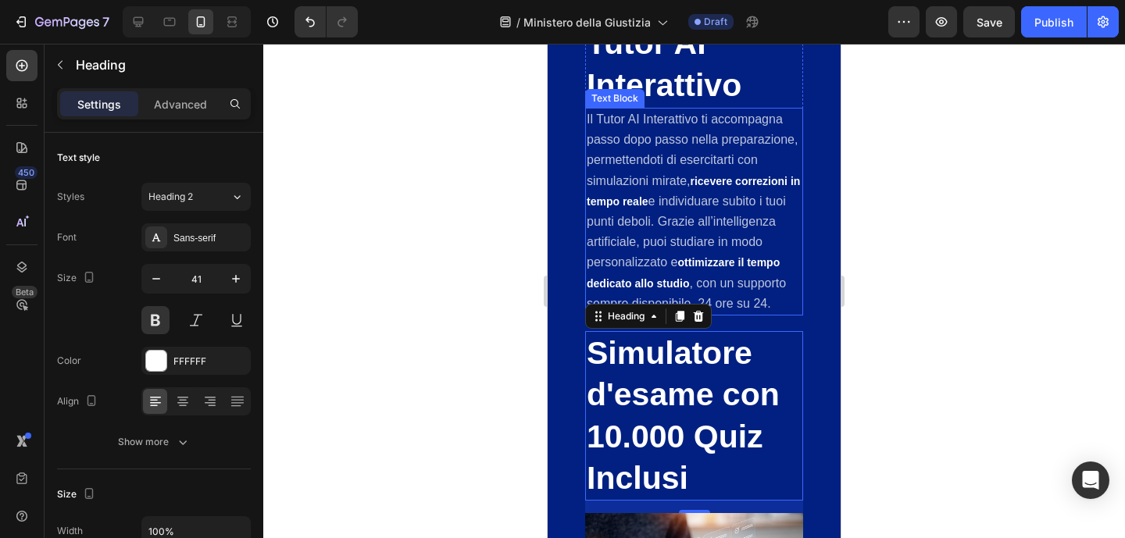
scroll to position [2560, 0]
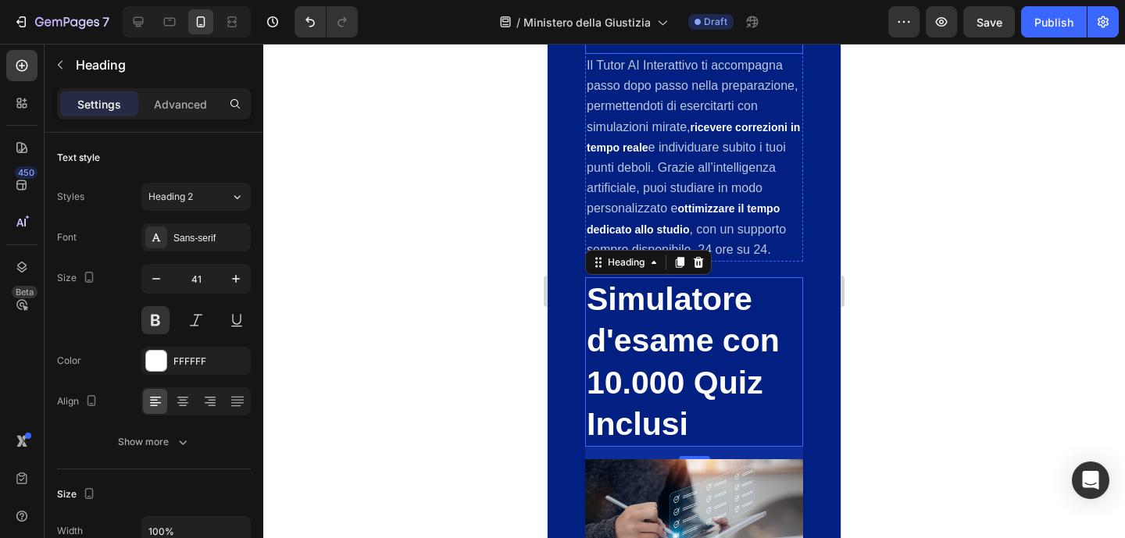
click at [774, 54] on h2 "Tutor AI Interattivo" at bounding box center [694, 10] width 218 height 87
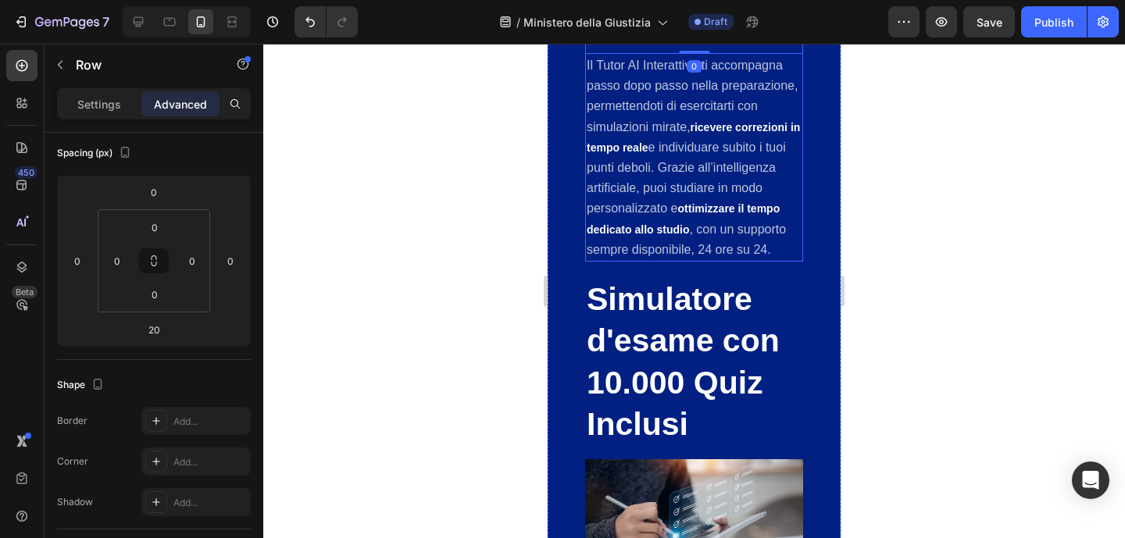
click at [783, 120] on div "Image Tutor AI Interattivo Heading 0 Il Tutor AI Interattivo ti accompagna pass…" at bounding box center [694, 108] width 218 height 307
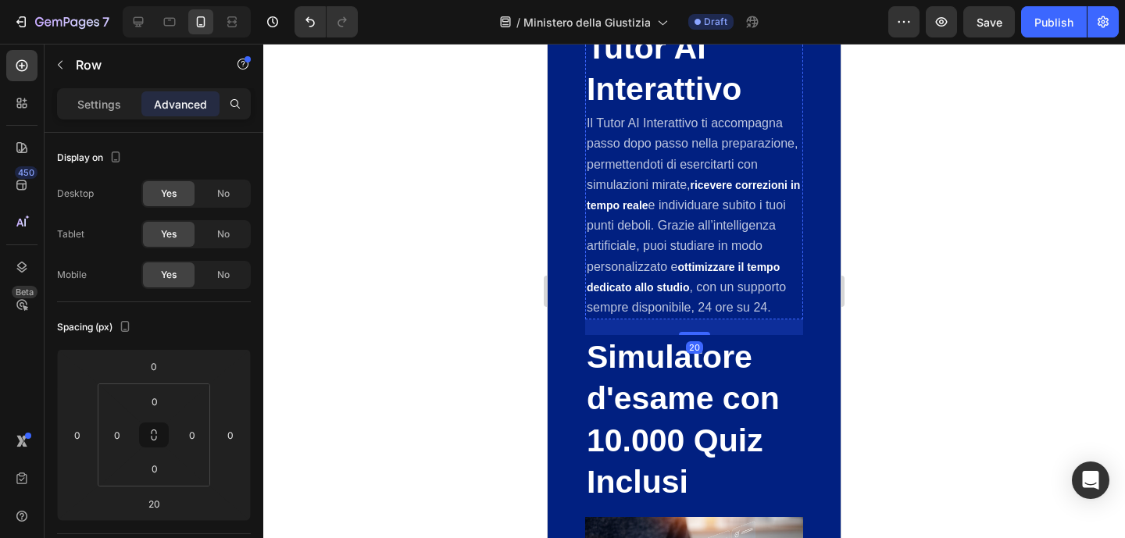
scroll to position [2290, 0]
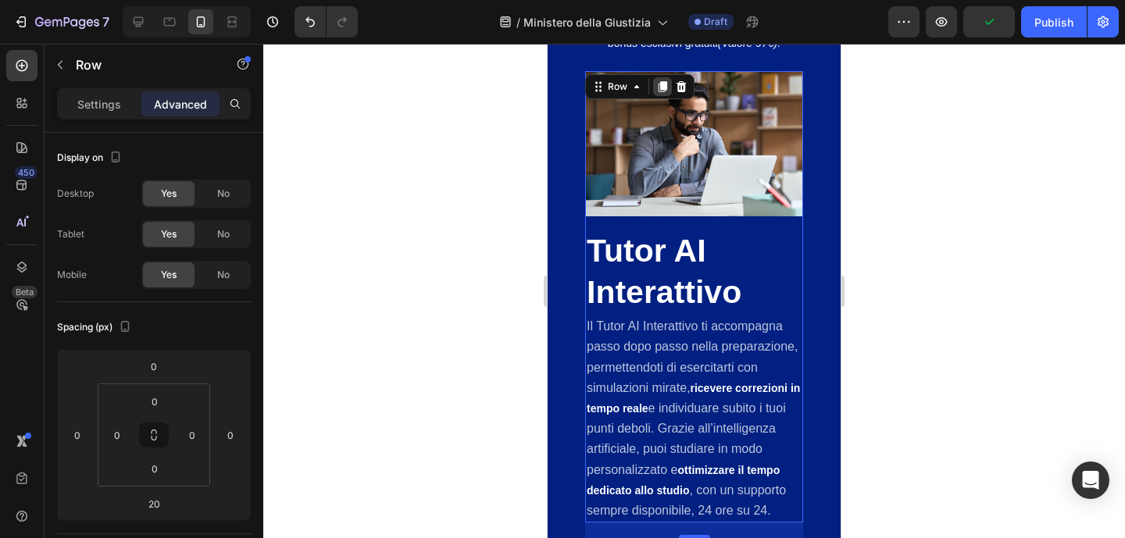
click at [666, 92] on icon at bounding box center [663, 86] width 9 height 11
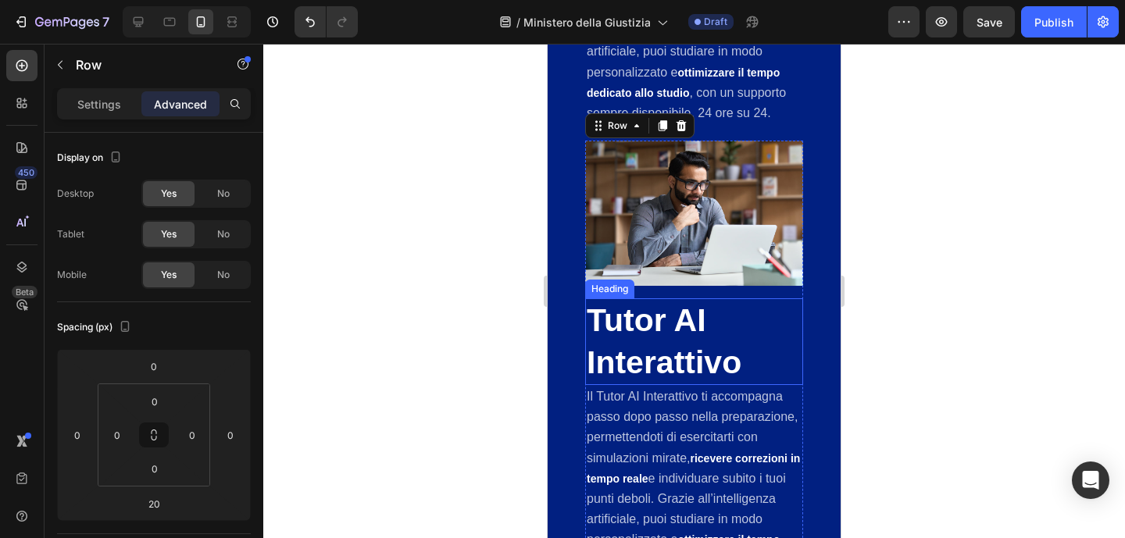
scroll to position [2396, 0]
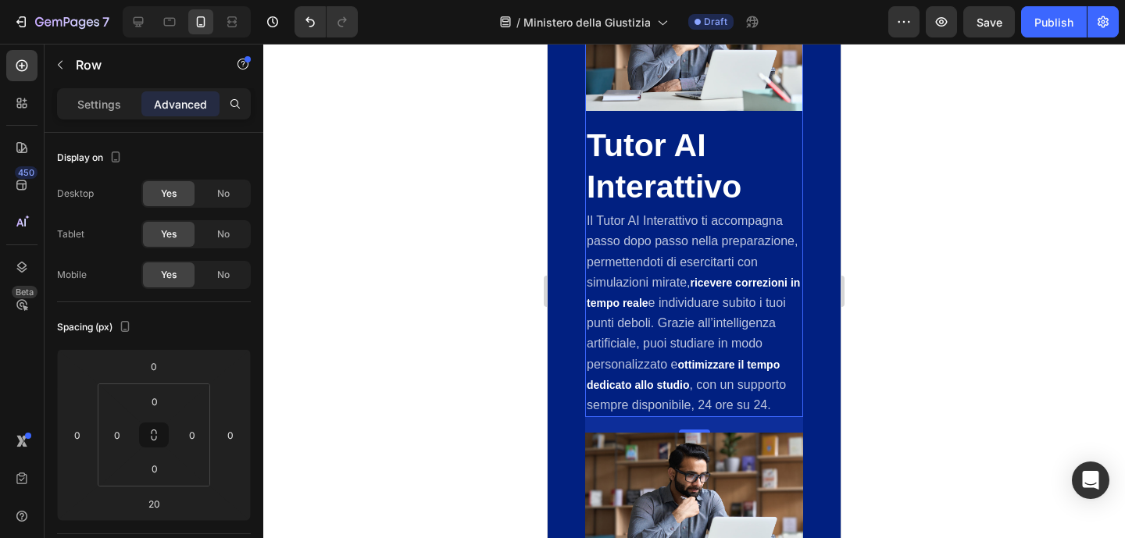
click at [777, 130] on div "Image Tutor AI Interattivo Heading Il Tutor AI Interattivo ti accompagna passo …" at bounding box center [694, 192] width 218 height 452
click at [229, 274] on span "No" at bounding box center [223, 275] width 13 height 14
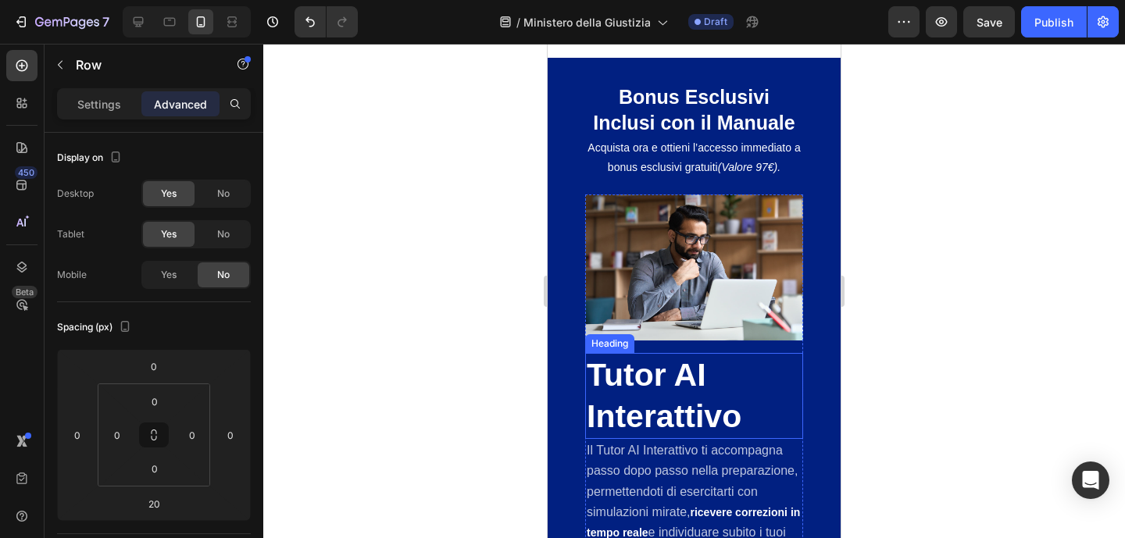
scroll to position [2370, 0]
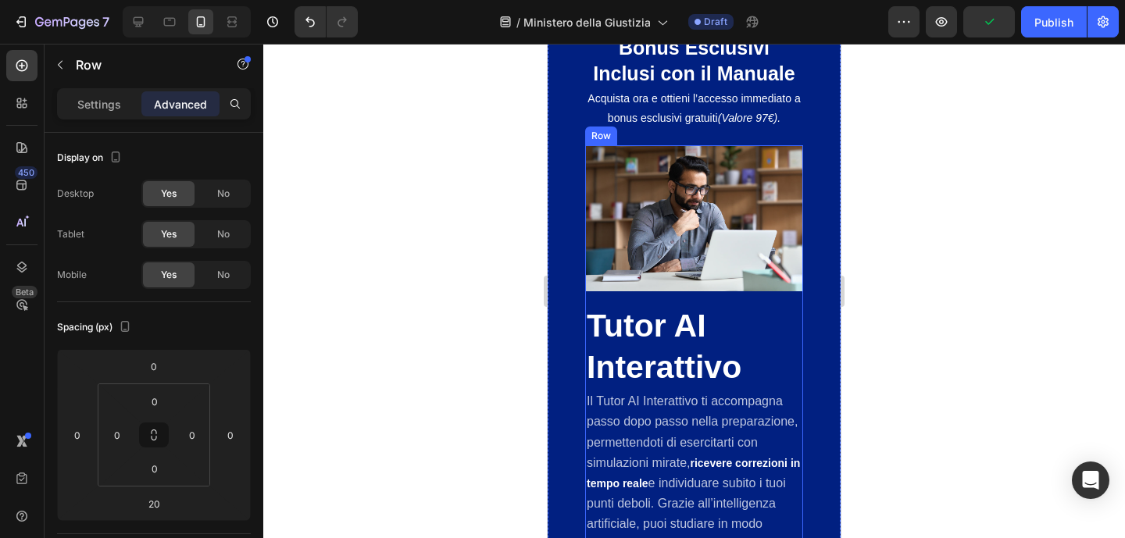
click at [785, 311] on div "Image Tutor AI Interattivo Heading Il Tutor AI Interattivo ti accompagna passo …" at bounding box center [694, 371] width 218 height 452
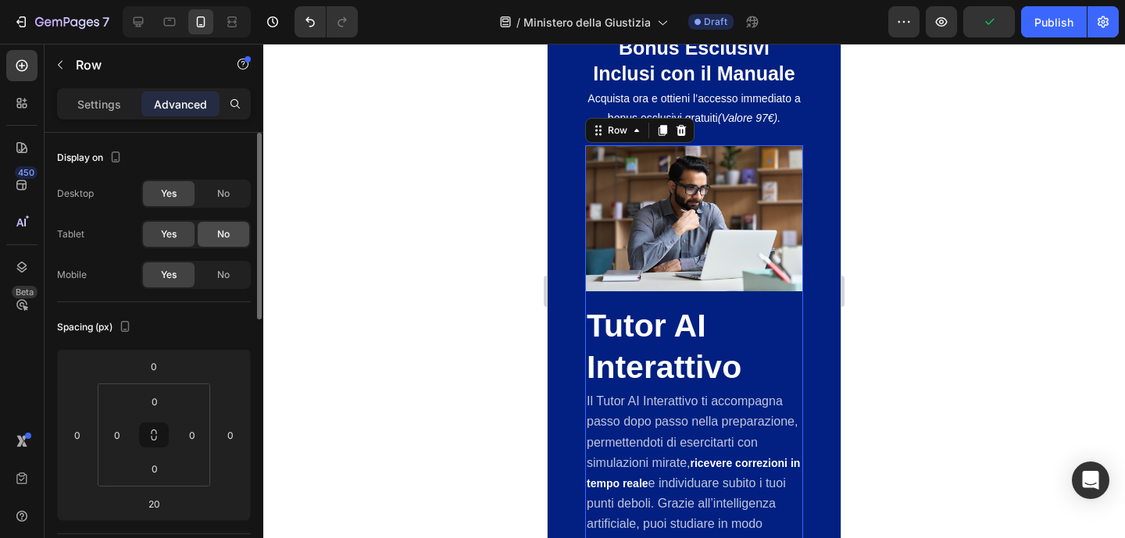
click at [215, 235] on div "No" at bounding box center [224, 234] width 52 height 25
click at [231, 199] on div "No" at bounding box center [224, 193] width 52 height 25
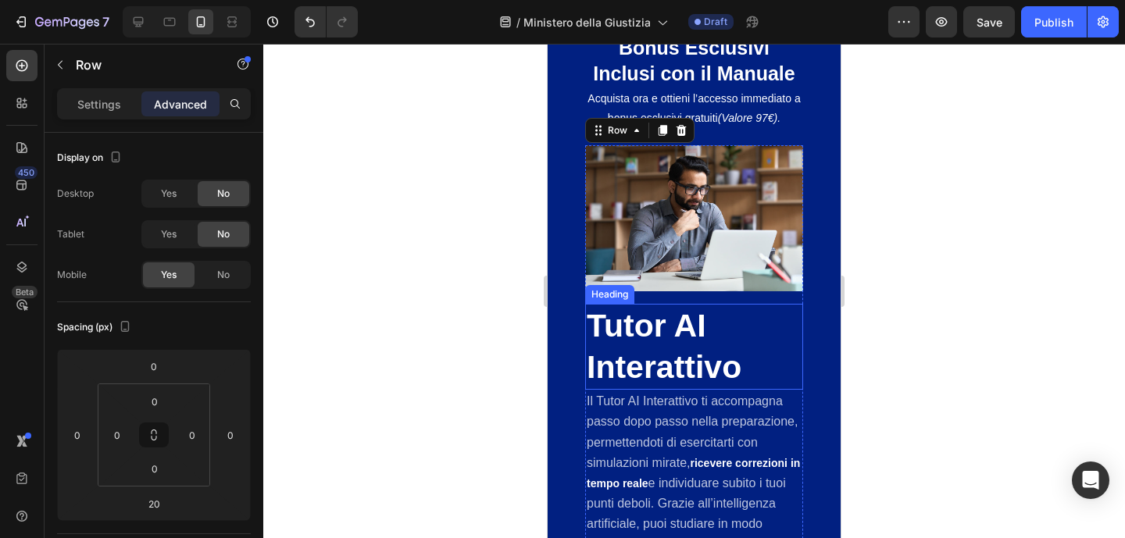
click at [648, 341] on h2 "Tutor AI Interattivo" at bounding box center [694, 347] width 218 height 87
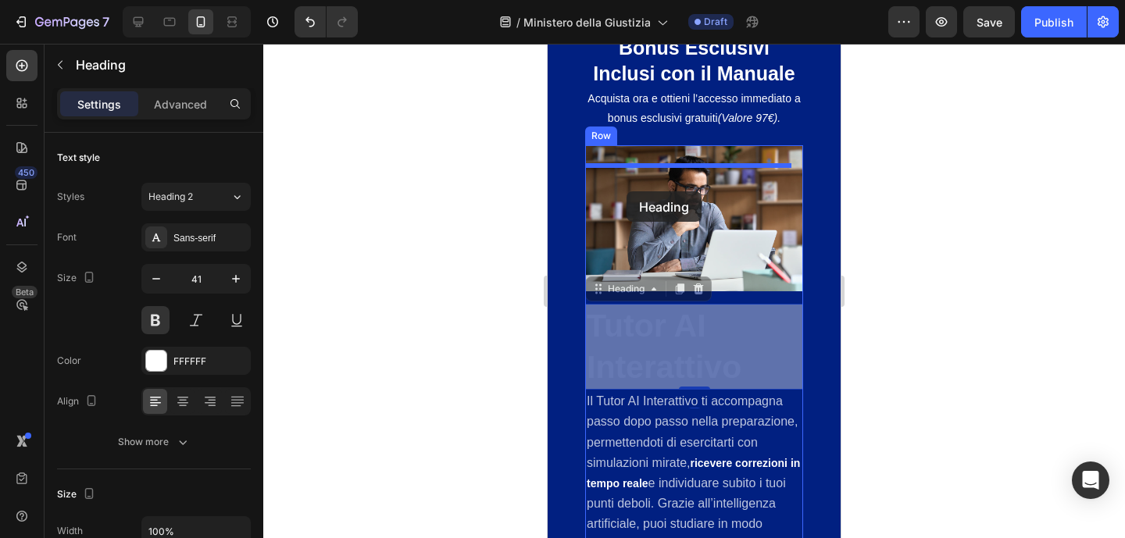
drag, startPoint x: 628, startPoint y: 298, endPoint x: 627, endPoint y: 191, distance: 107.8
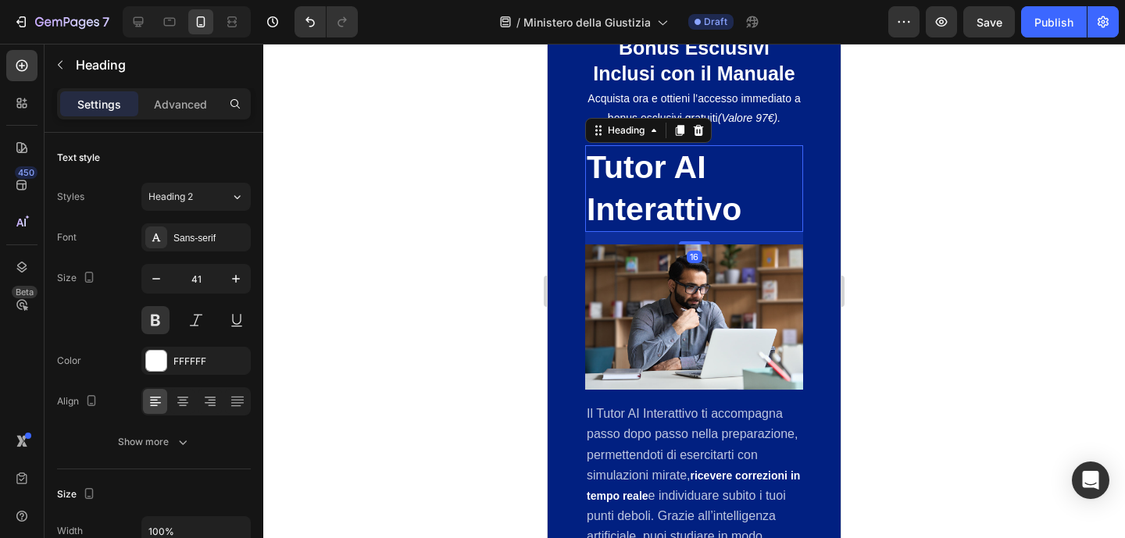
click at [919, 275] on div at bounding box center [694, 291] width 862 height 495
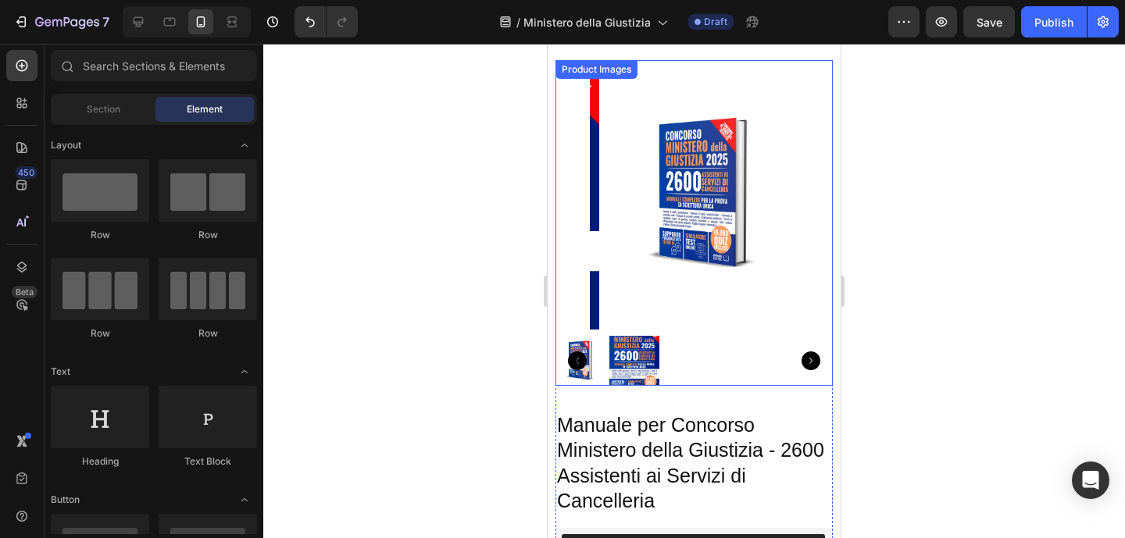
scroll to position [290, 0]
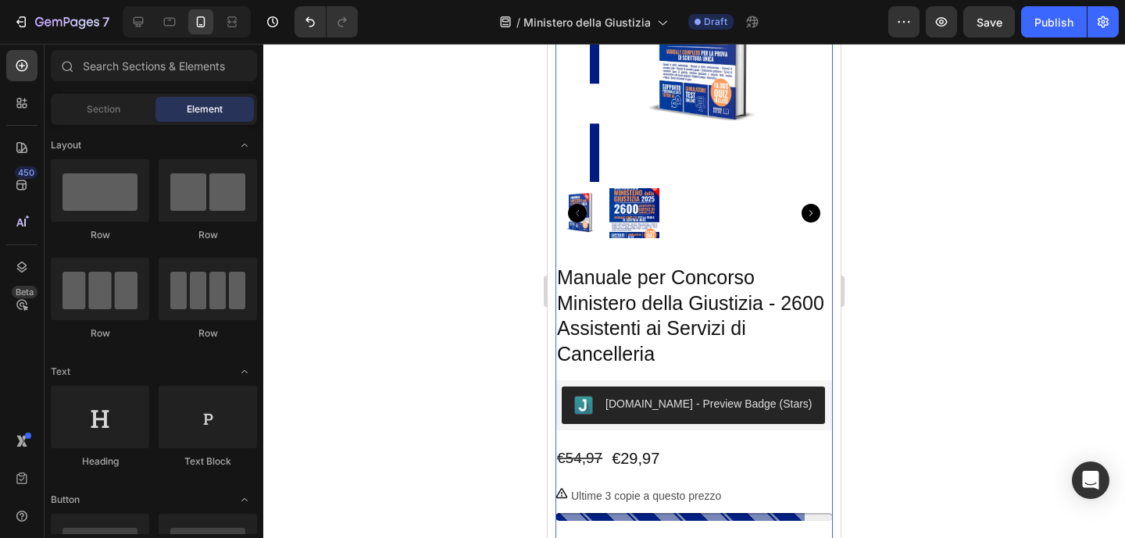
click at [818, 252] on div "Product Images" at bounding box center [694, 82] width 277 height 338
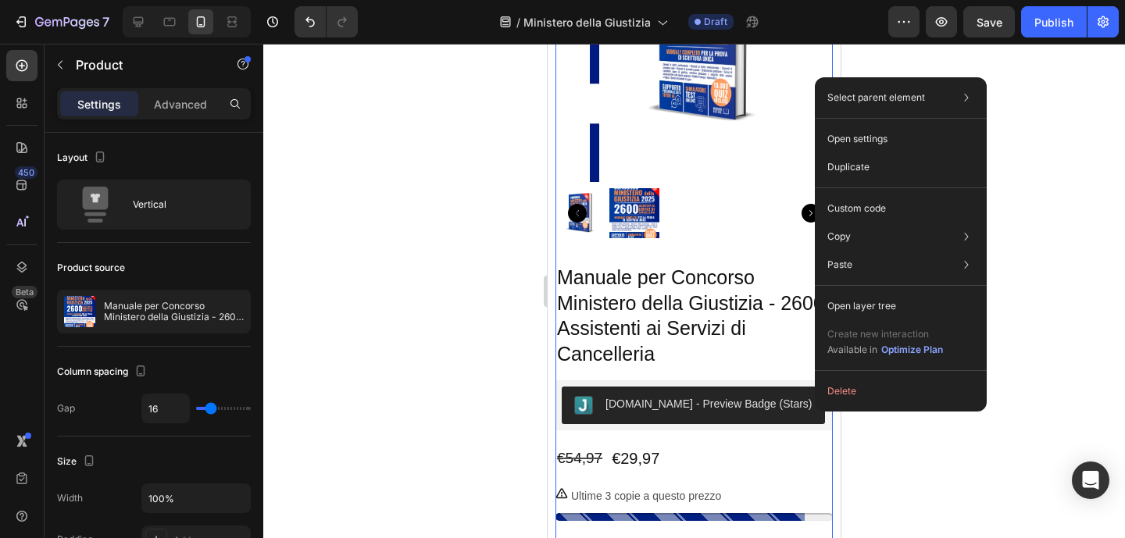
drag, startPoint x: 815, startPoint y: 412, endPoint x: 1380, endPoint y: 363, distance: 567.1
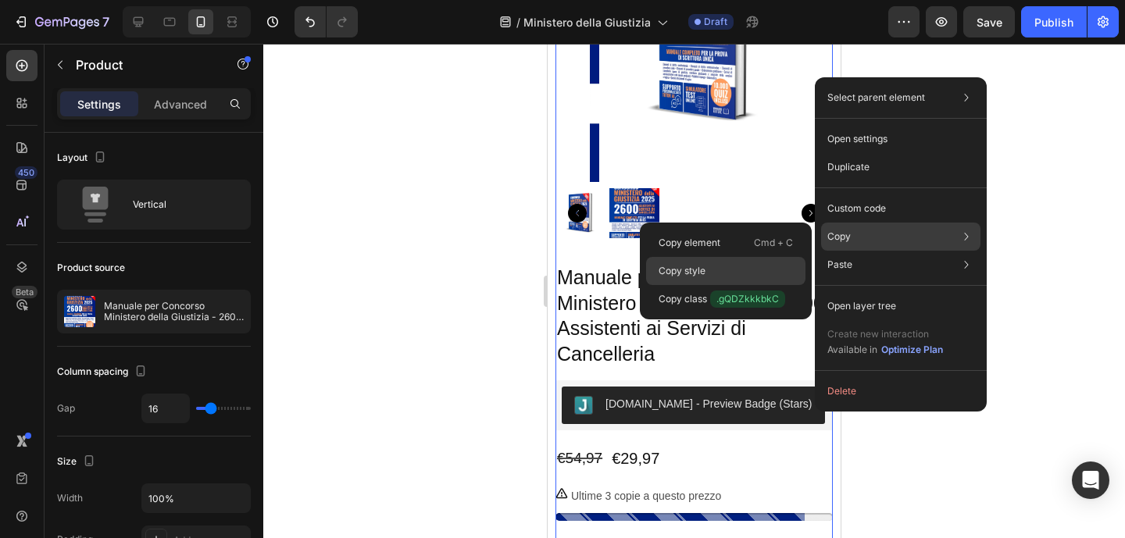
click at [727, 285] on div "Copy style" at bounding box center [725, 299] width 159 height 28
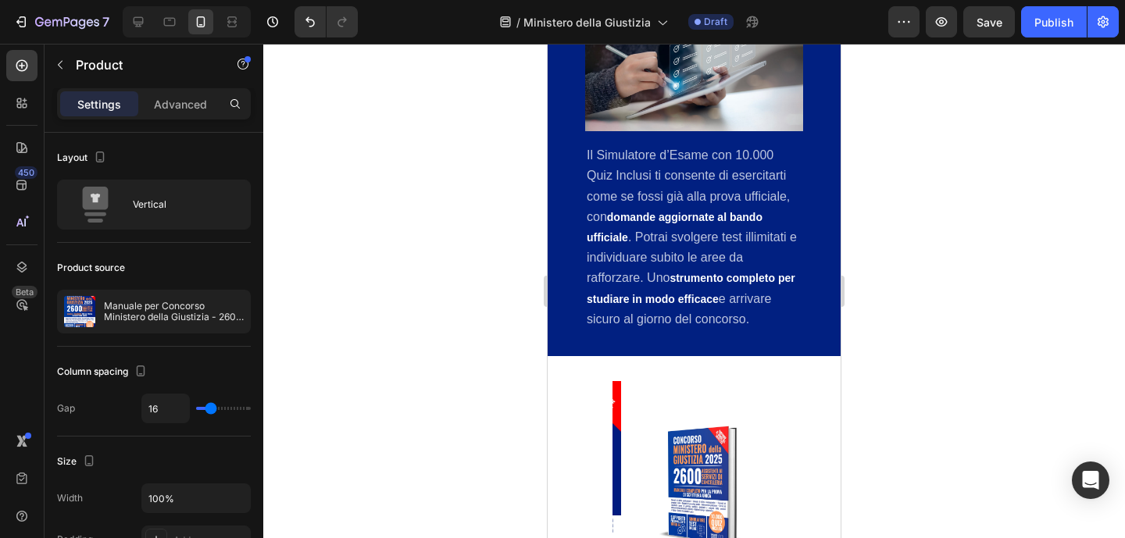
scroll to position [3436, 0]
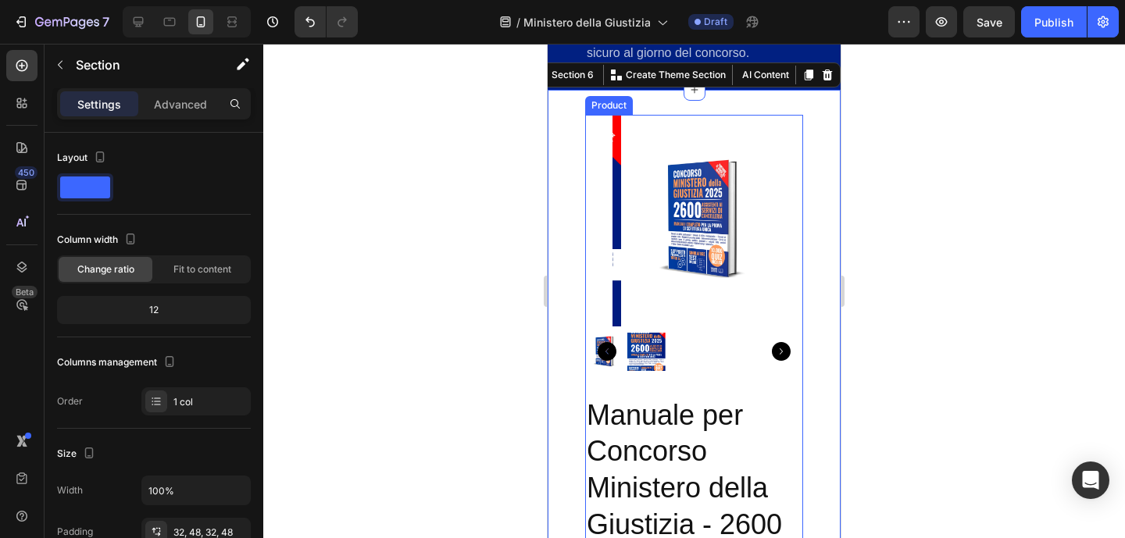
click at [778, 384] on div "Product Images" at bounding box center [694, 249] width 218 height 269
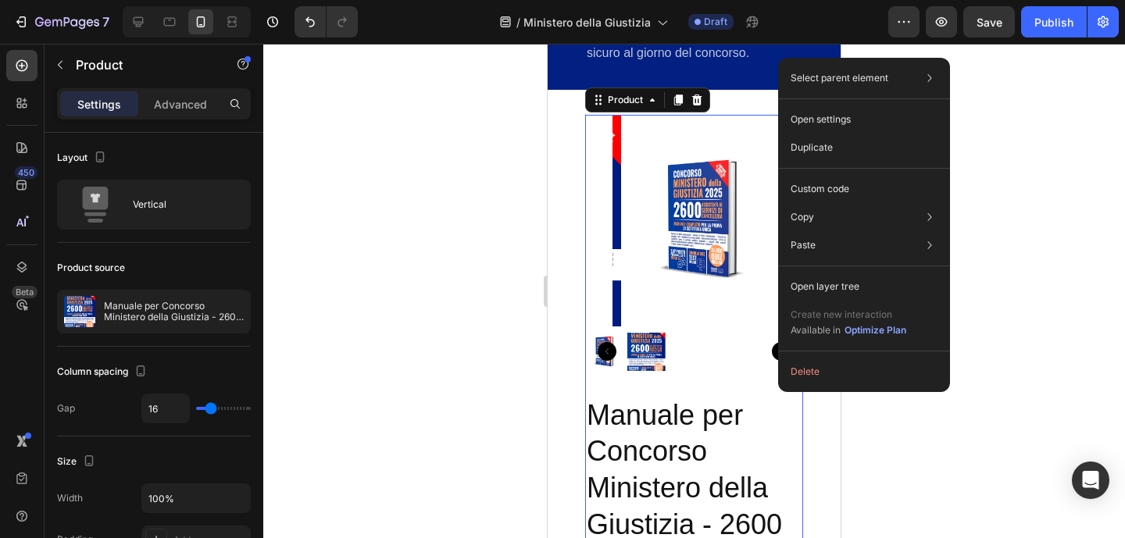
drag, startPoint x: 778, startPoint y: 392, endPoint x: 1326, endPoint y: 435, distance: 549.4
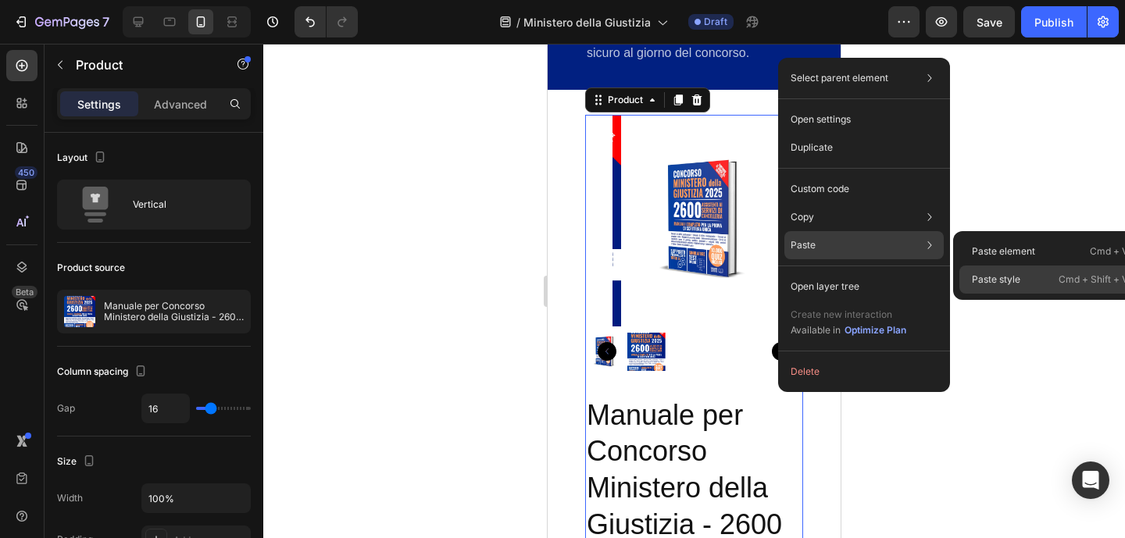
click at [1013, 273] on p "Paste style" at bounding box center [996, 280] width 48 height 14
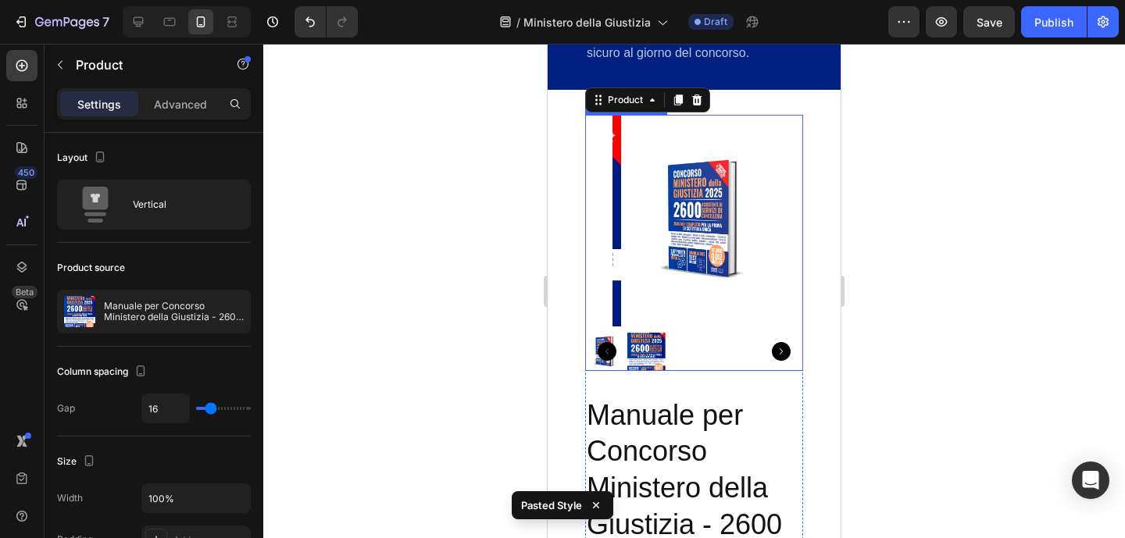
click at [658, 371] on img at bounding box center [646, 352] width 38 height 38
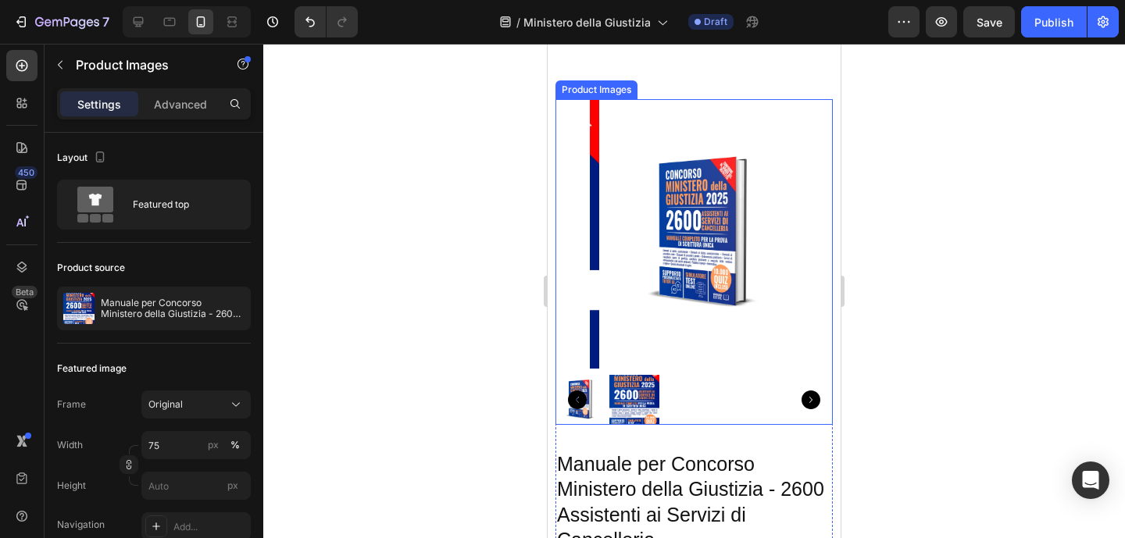
scroll to position [362, 0]
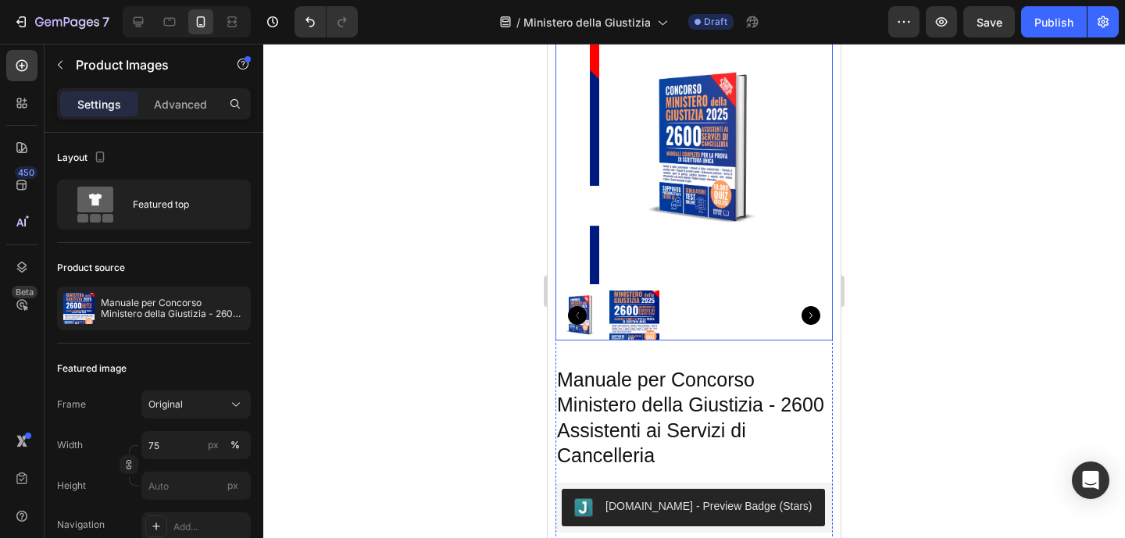
click at [745, 180] on img at bounding box center [703, 150] width 208 height 270
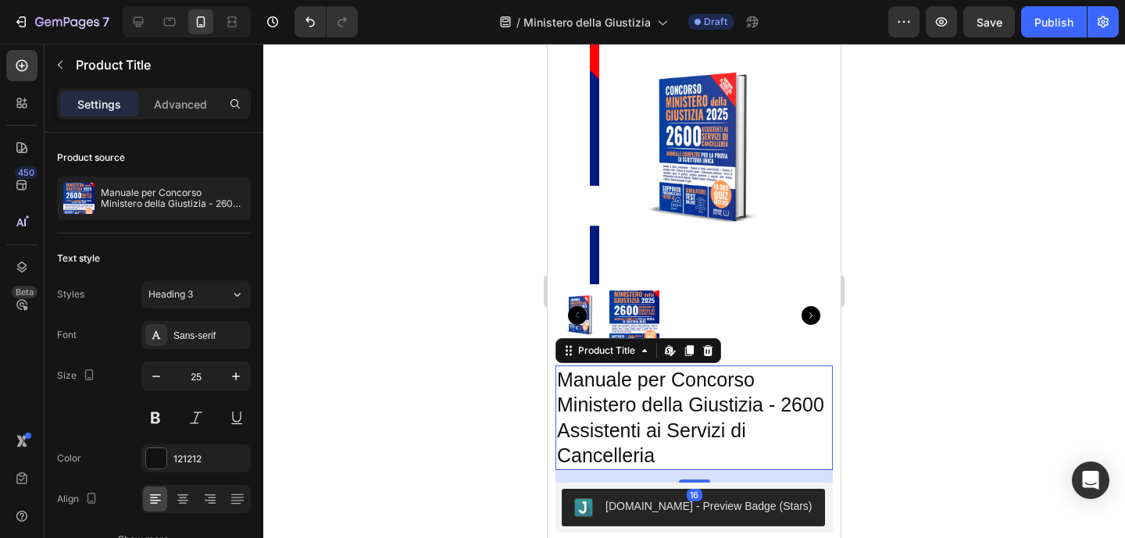
click at [650, 384] on h2 "Manuale per Concorso Ministero della Giustizia - 2600 Assistenti ai Servizi di …" at bounding box center [694, 418] width 277 height 105
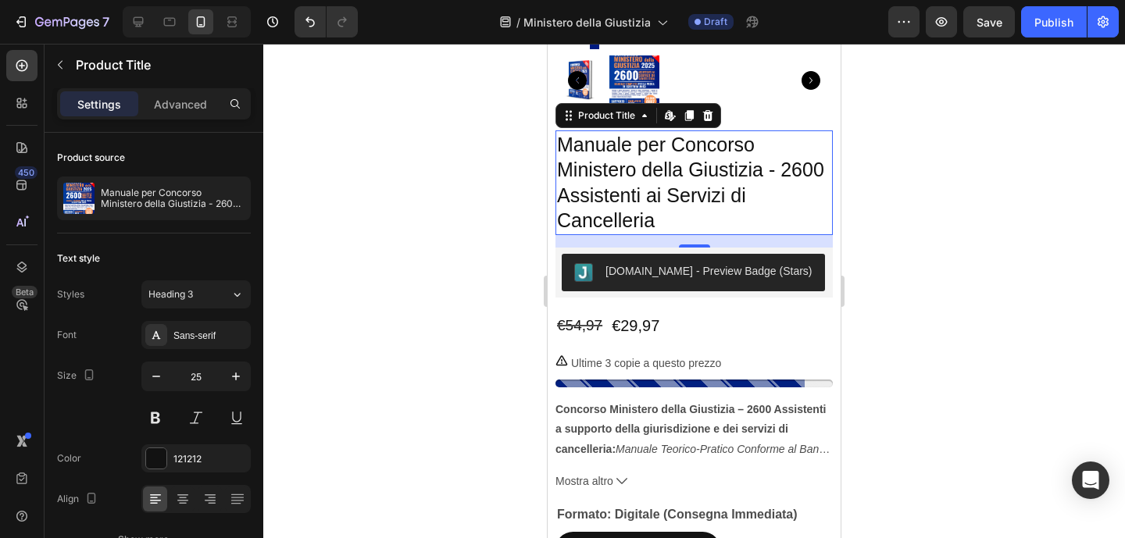
scroll to position [602, 0]
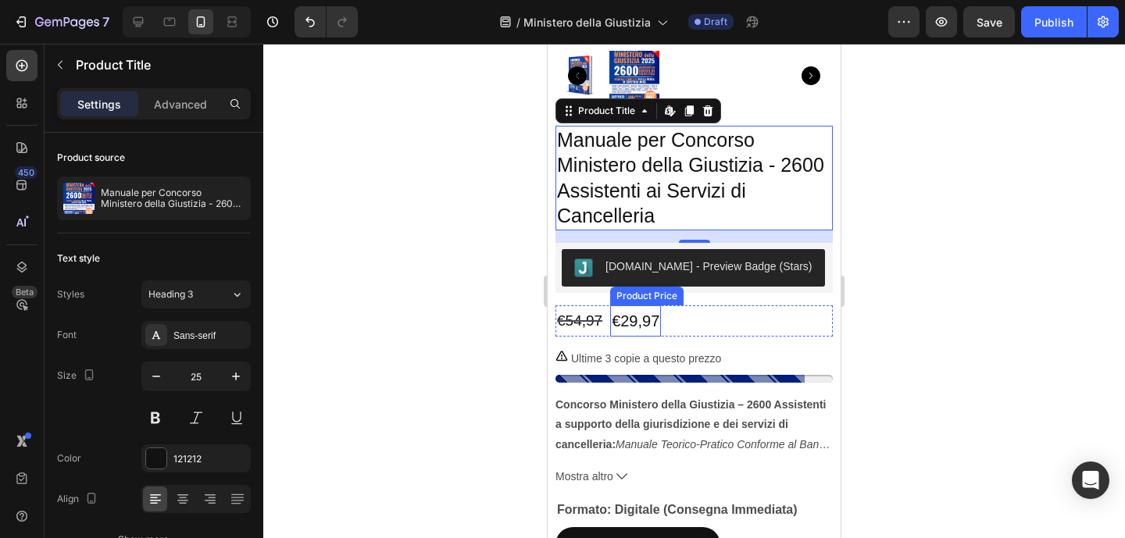
click at [642, 311] on div "€29,97" at bounding box center [635, 321] width 51 height 31
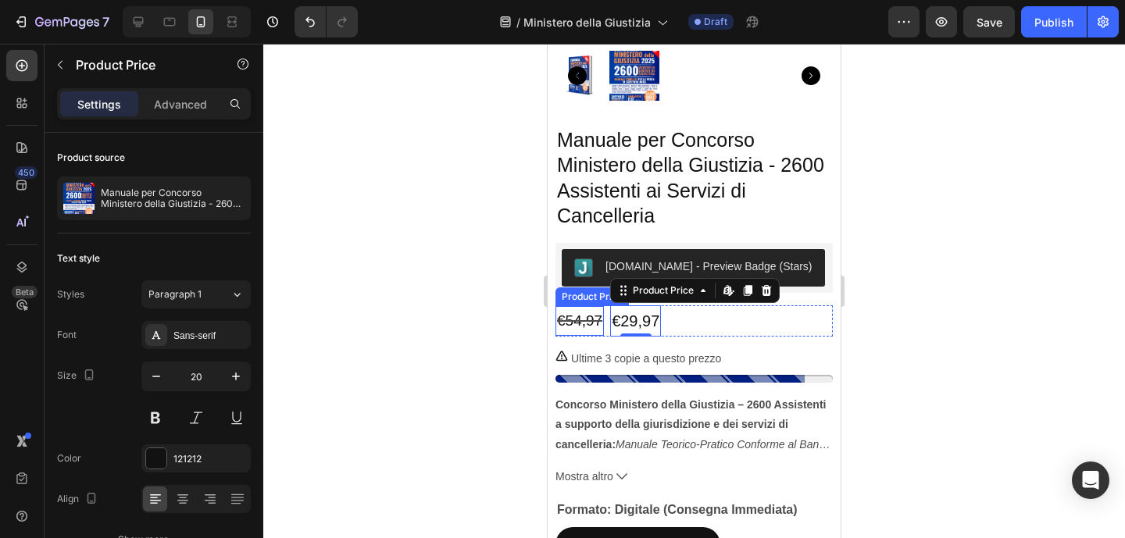
click at [579, 314] on div "€54,97" at bounding box center [580, 321] width 48 height 30
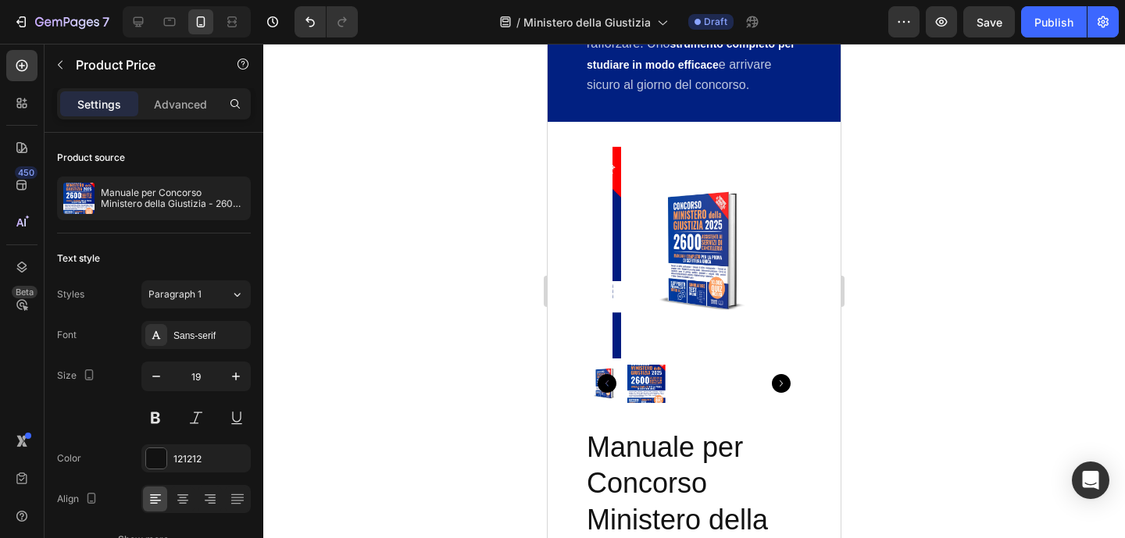
scroll to position [3578, 0]
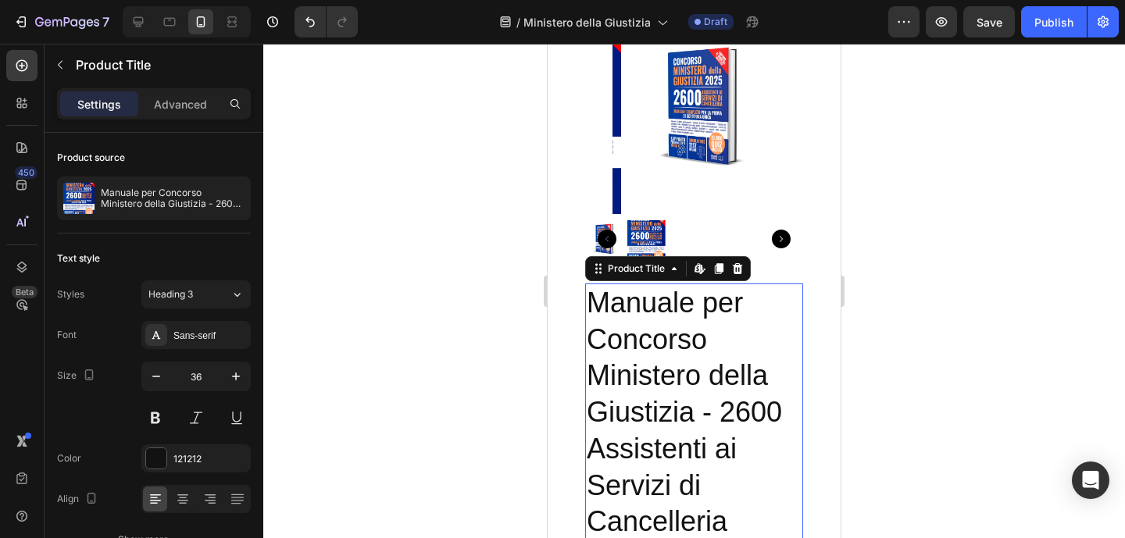
click at [687, 373] on h2 "Manuale per Concorso Ministero della Giustizia - 2600 Assistenti ai Servizi di …" at bounding box center [694, 413] width 218 height 259
click at [199, 380] on input "36" at bounding box center [196, 377] width 52 height 28
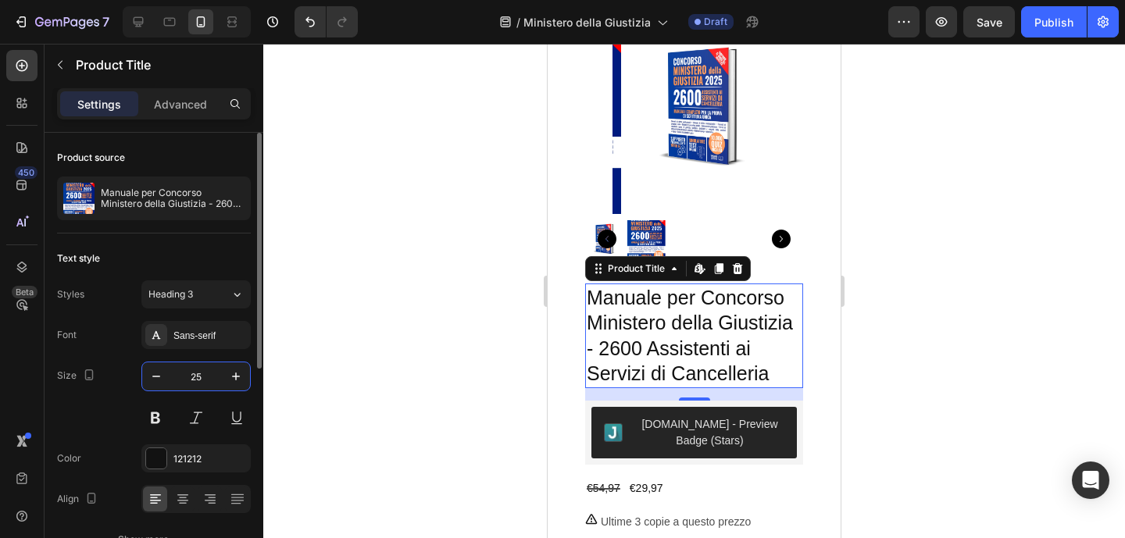
type input "25"
click at [664, 500] on div "€29,97" at bounding box center [646, 488] width 37 height 23
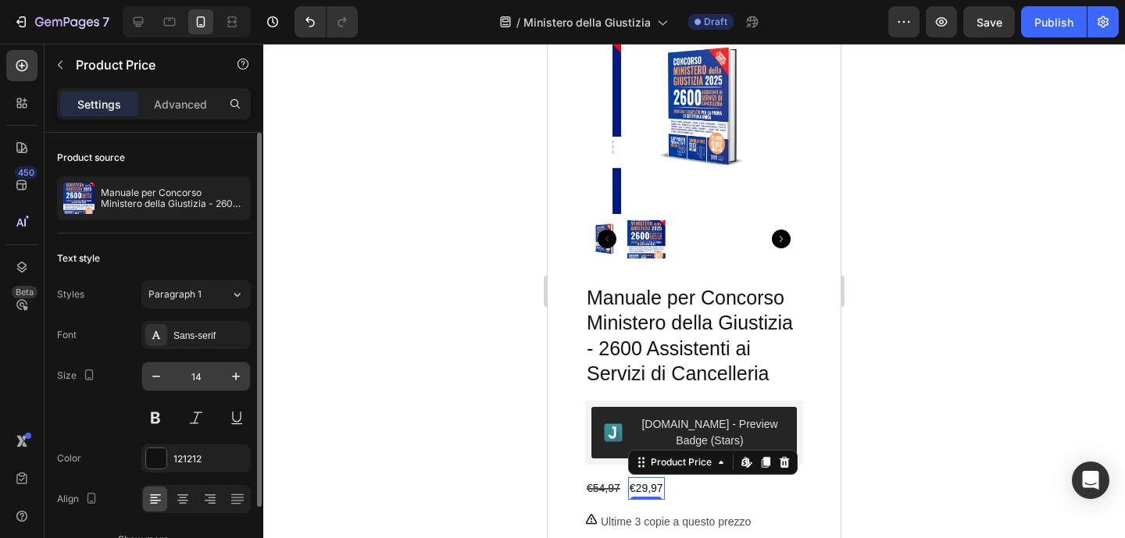
click at [210, 378] on input "14" at bounding box center [196, 377] width 52 height 28
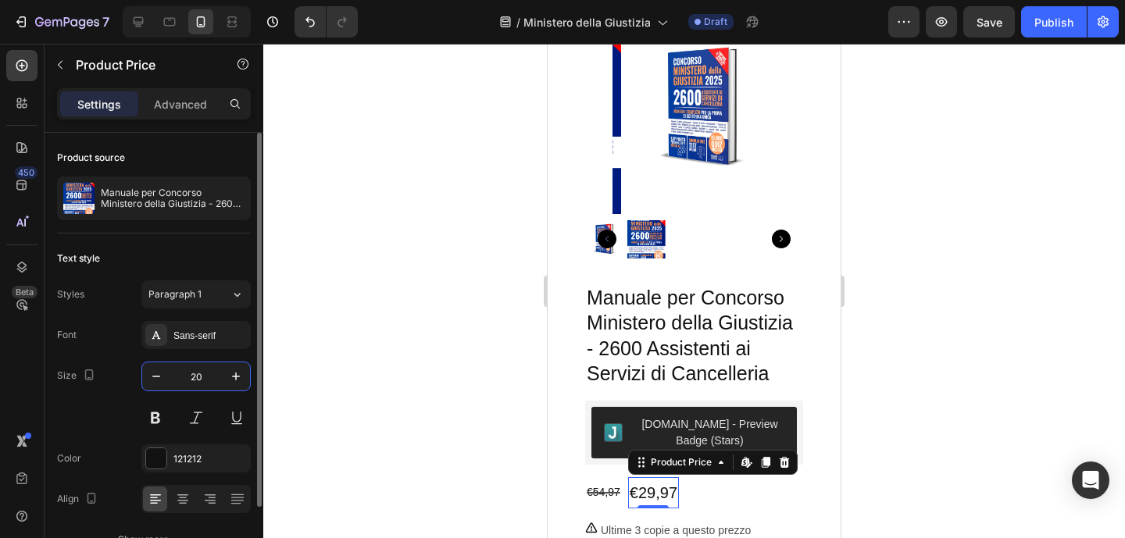
type input "20"
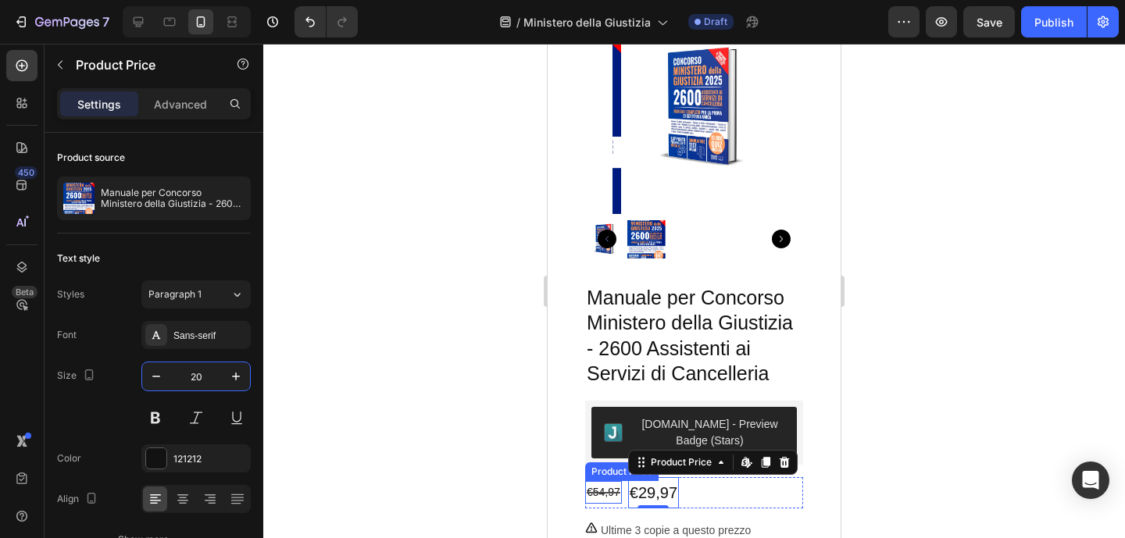
click at [617, 504] on div "€54,97" at bounding box center [603, 492] width 37 height 23
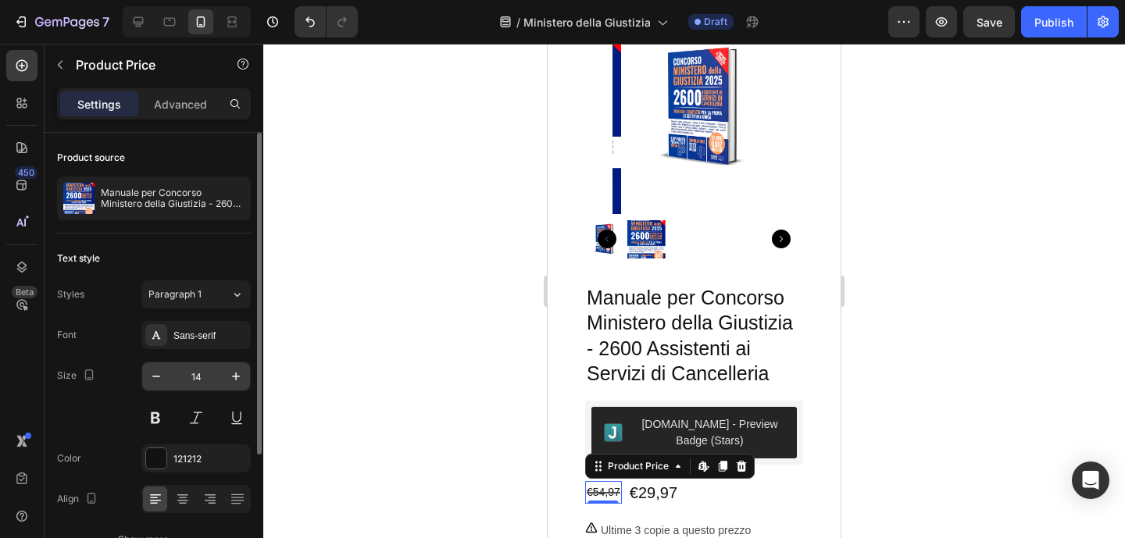
click at [198, 382] on input "14" at bounding box center [196, 377] width 52 height 28
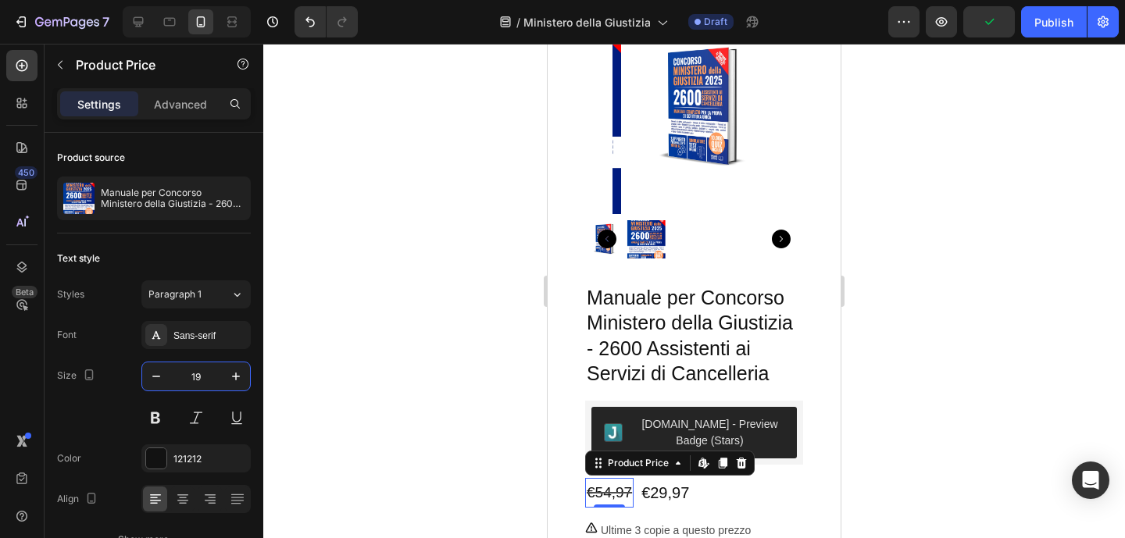
type input "19"
click at [812, 492] on div "Product Images Manuale per Concorso Ministero della Giustizia - 2600 Assistenti…" at bounding box center [694, 467] width 293 height 980
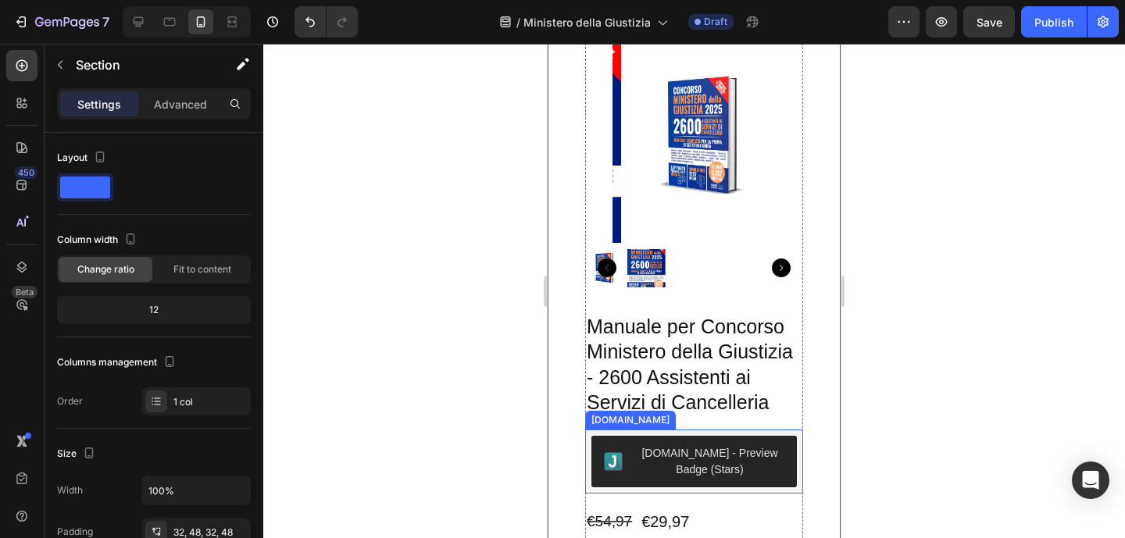
scroll to position [3454, 0]
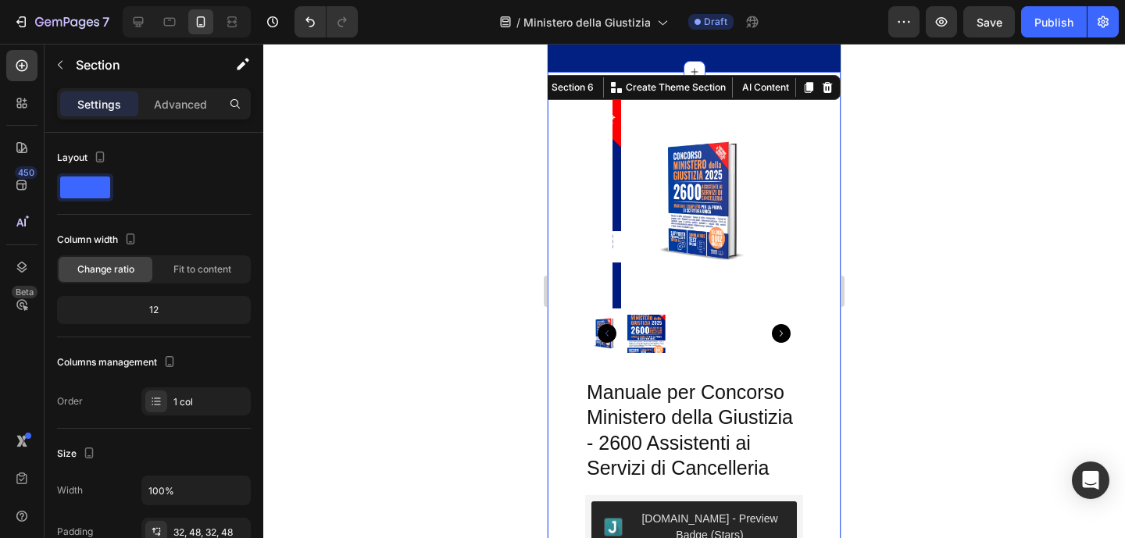
click at [780, 287] on div at bounding box center [694, 203] width 218 height 212
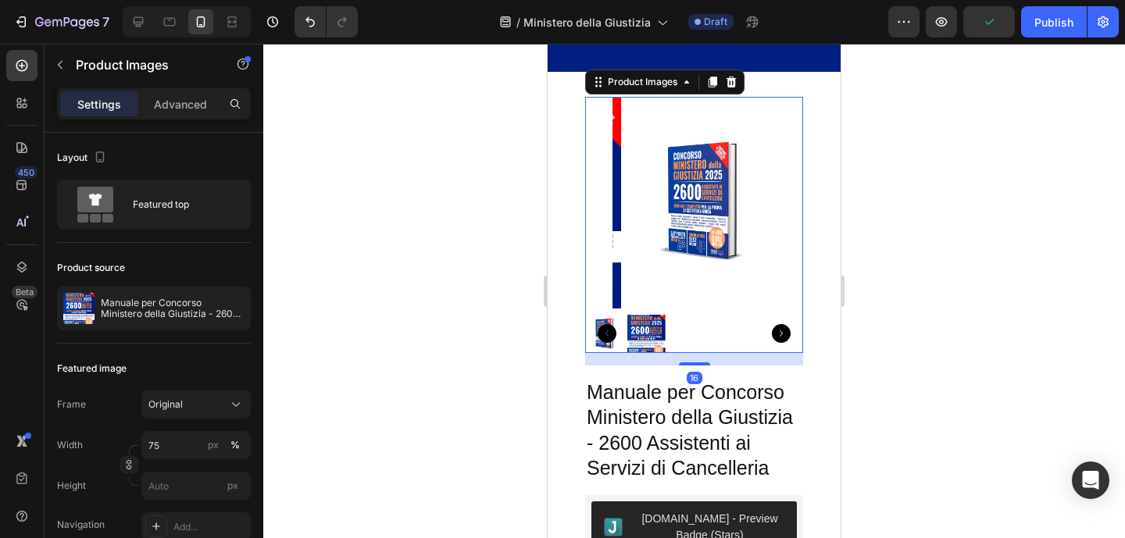
click at [780, 366] on div "16" at bounding box center [694, 359] width 218 height 13
click at [180, 114] on div "Advanced" at bounding box center [180, 103] width 78 height 25
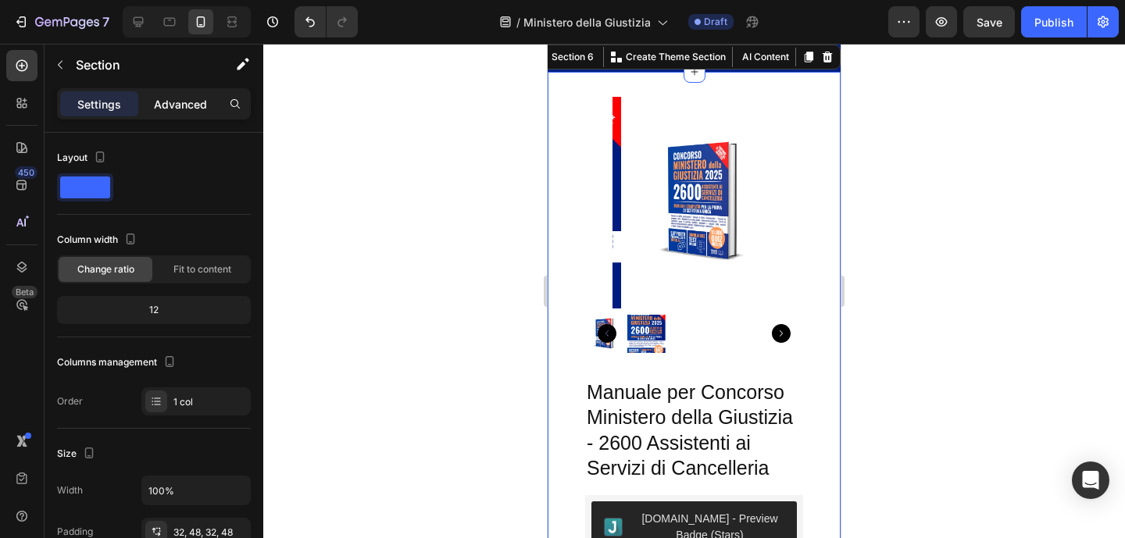
click at [155, 98] on p "Advanced" at bounding box center [180, 104] width 53 height 16
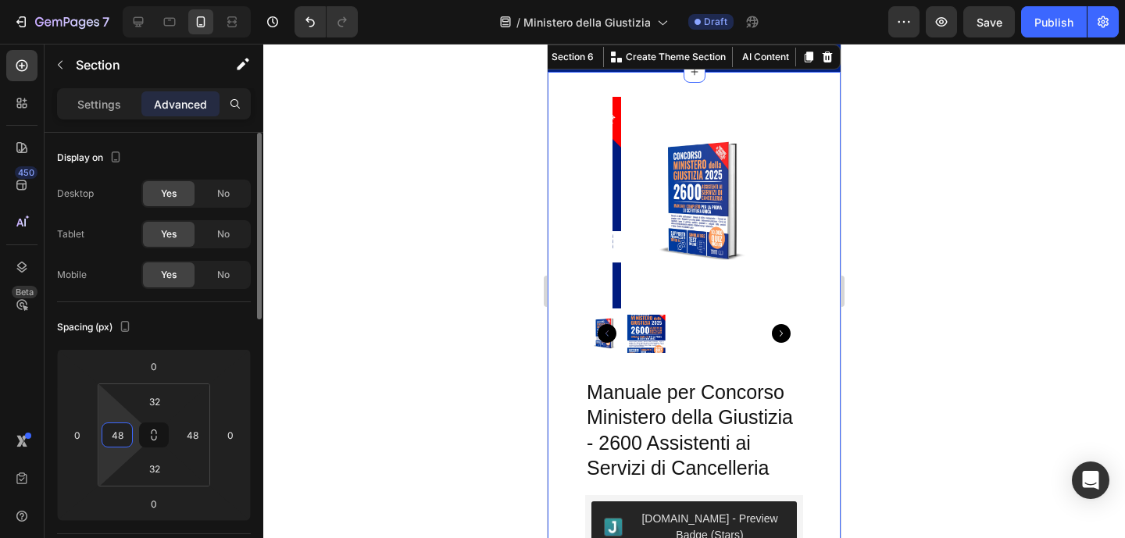
click at [127, 435] on input "48" at bounding box center [116, 434] width 23 height 23
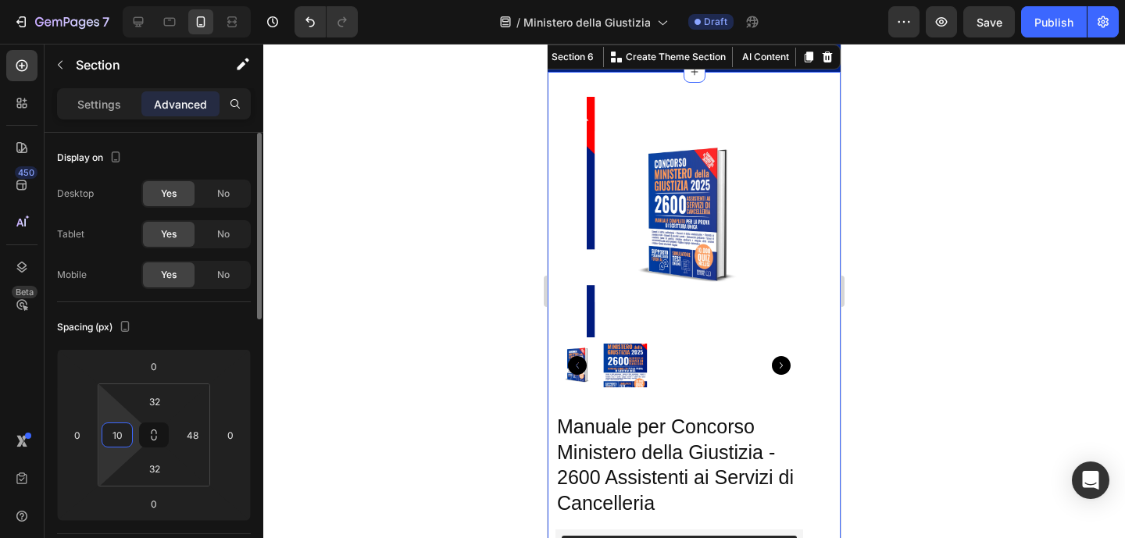
type input "10"
type input "2"
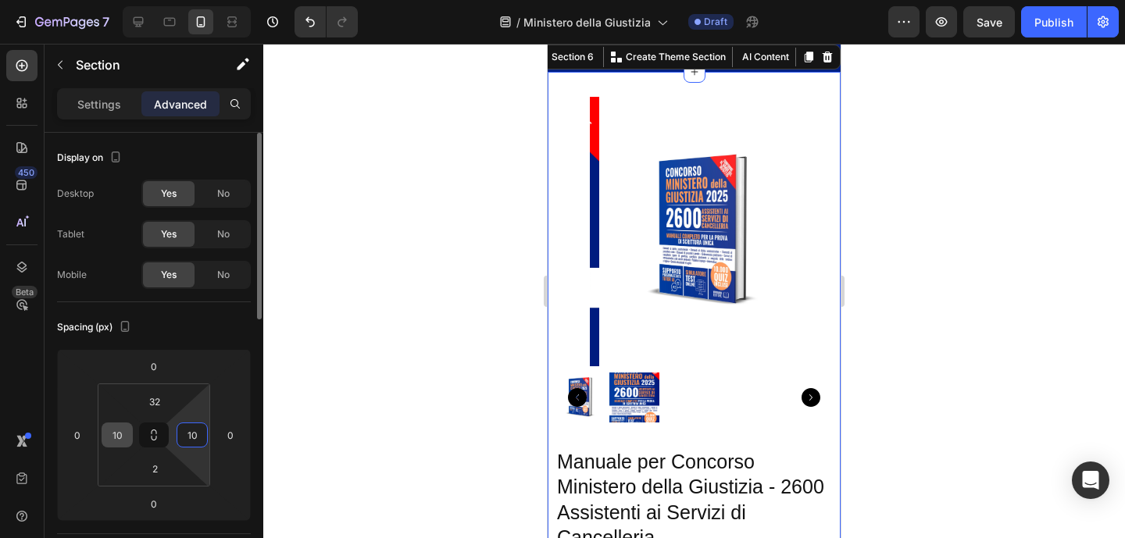
type input "10"
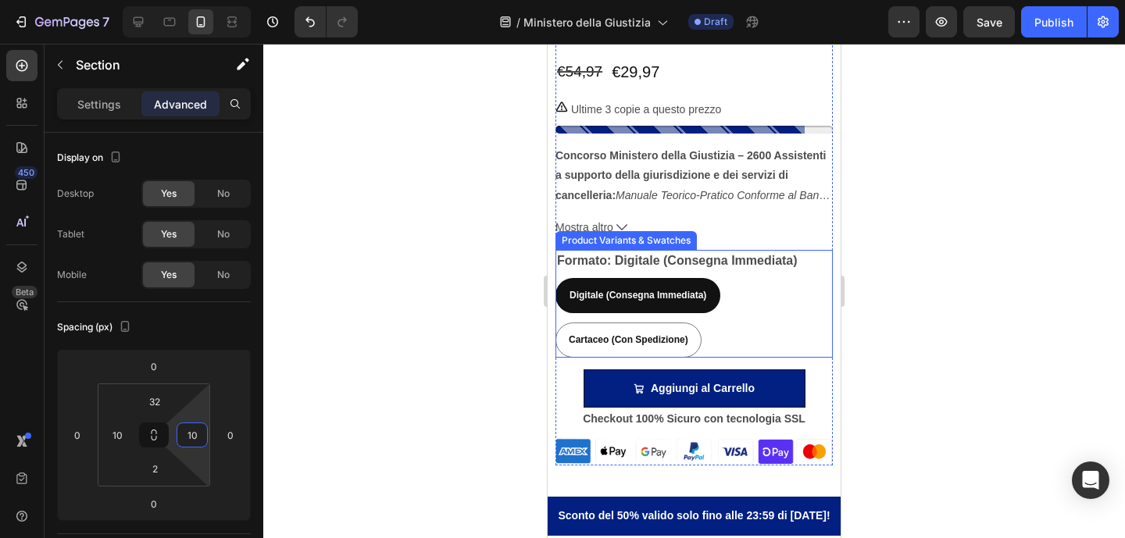
scroll to position [852, 0]
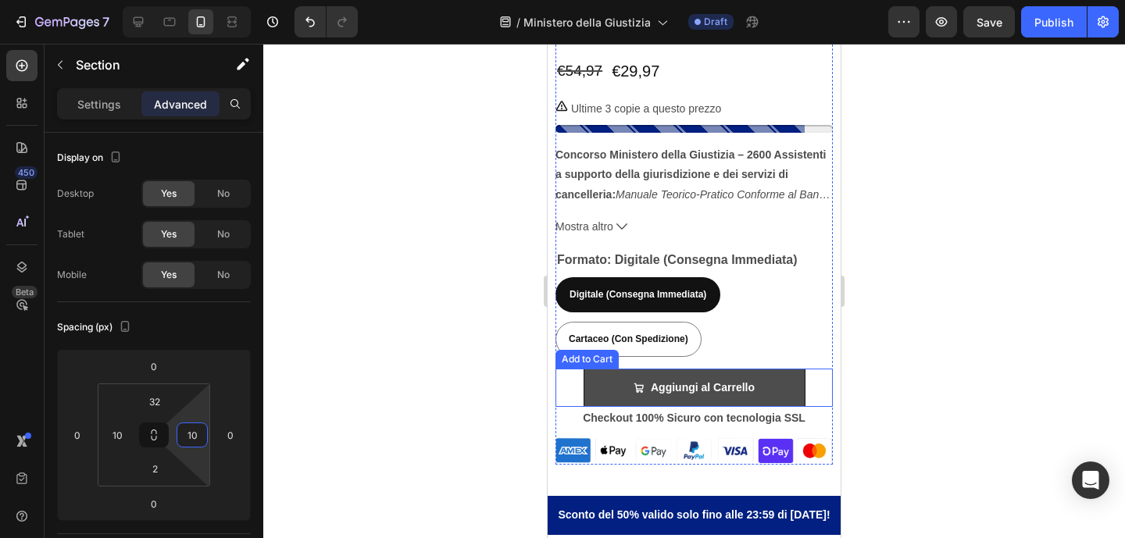
click at [781, 379] on button "Aggiungi al Carrello" at bounding box center [695, 388] width 222 height 38
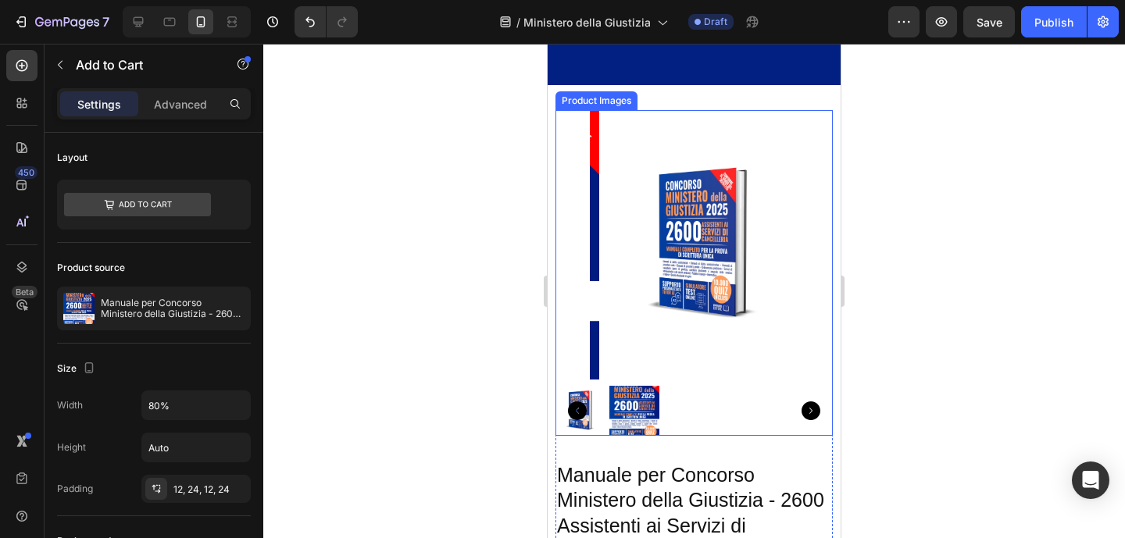
scroll to position [3645, 0]
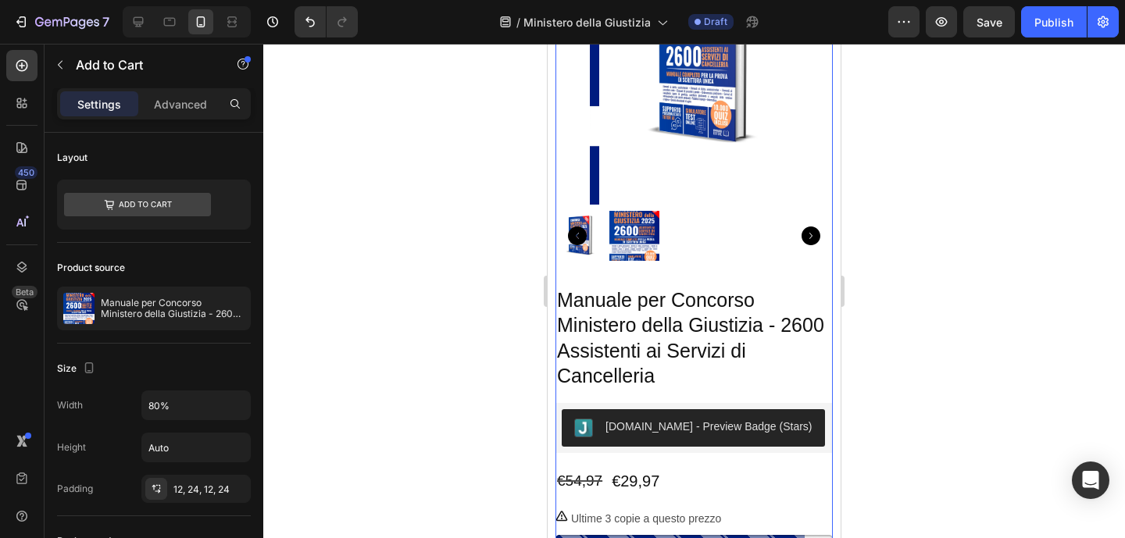
click at [631, 227] on img at bounding box center [634, 236] width 50 height 50
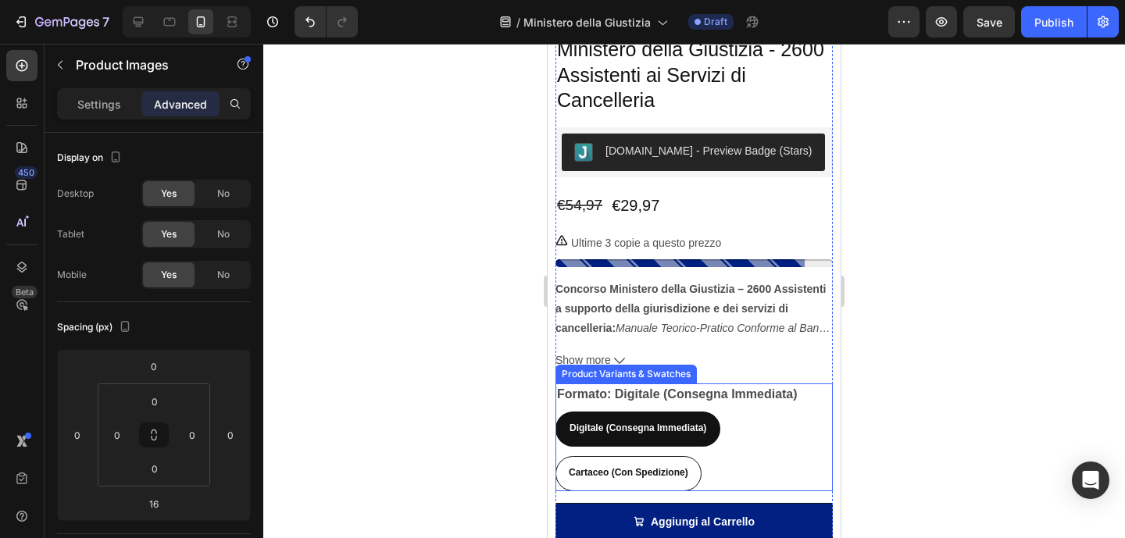
scroll to position [3971, 0]
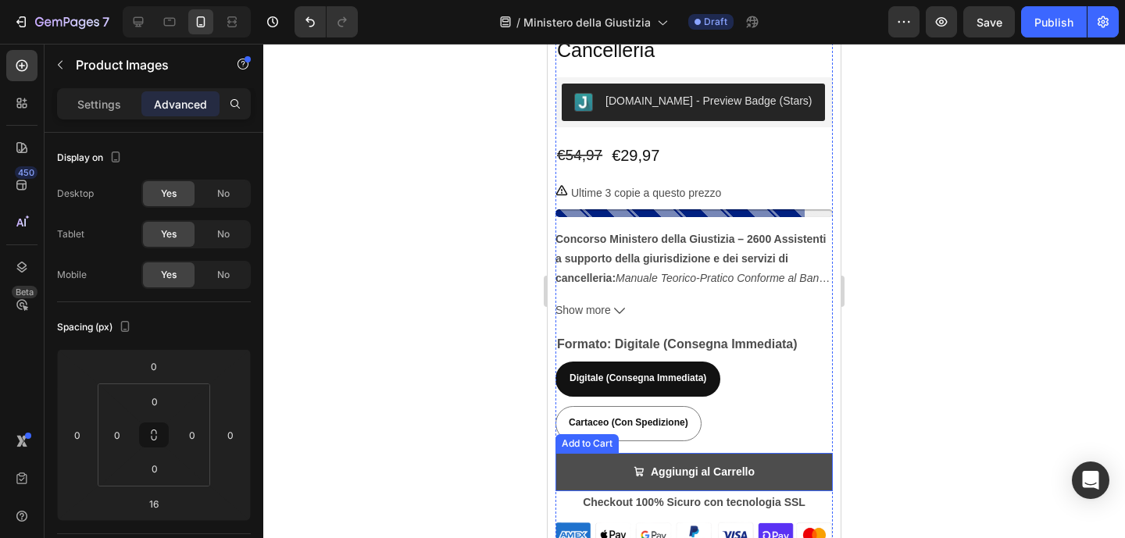
click at [775, 453] on button "Aggiungi al Carrello" at bounding box center [694, 472] width 277 height 38
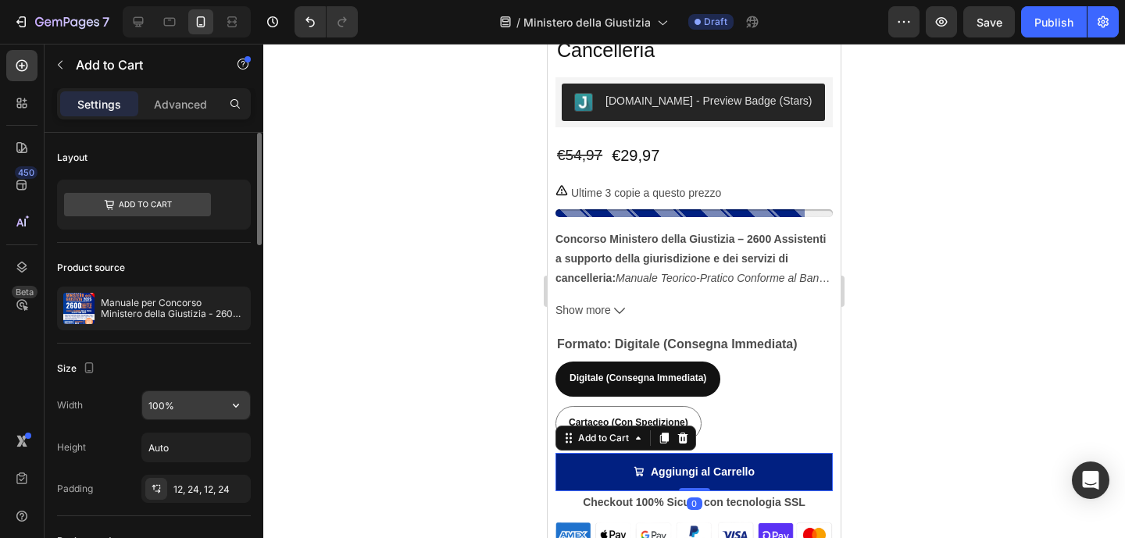
click at [157, 408] on input "100%" at bounding box center [196, 405] width 108 height 28
type input "85%"
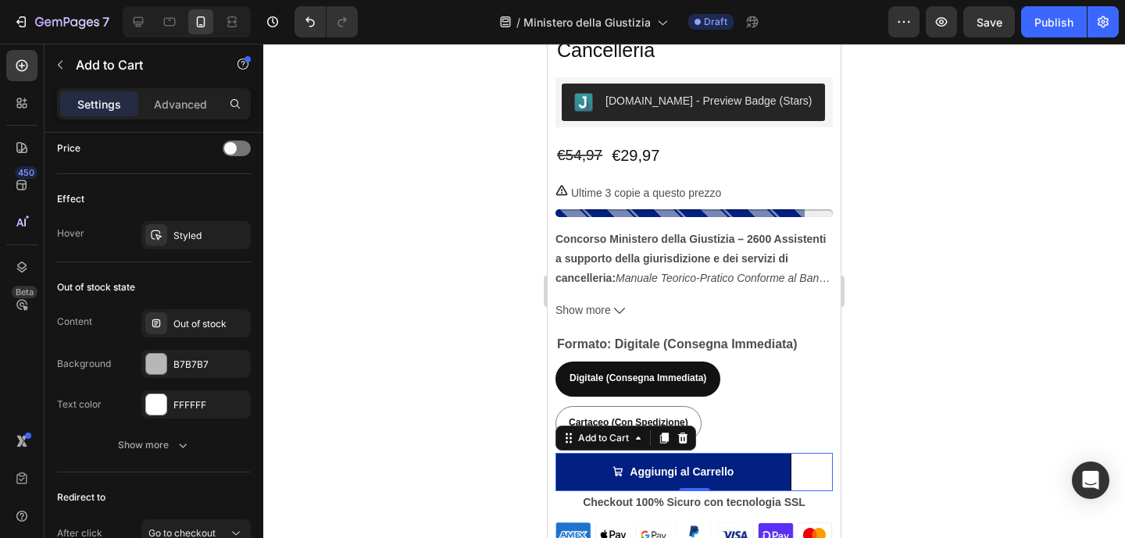
scroll to position [1348, 0]
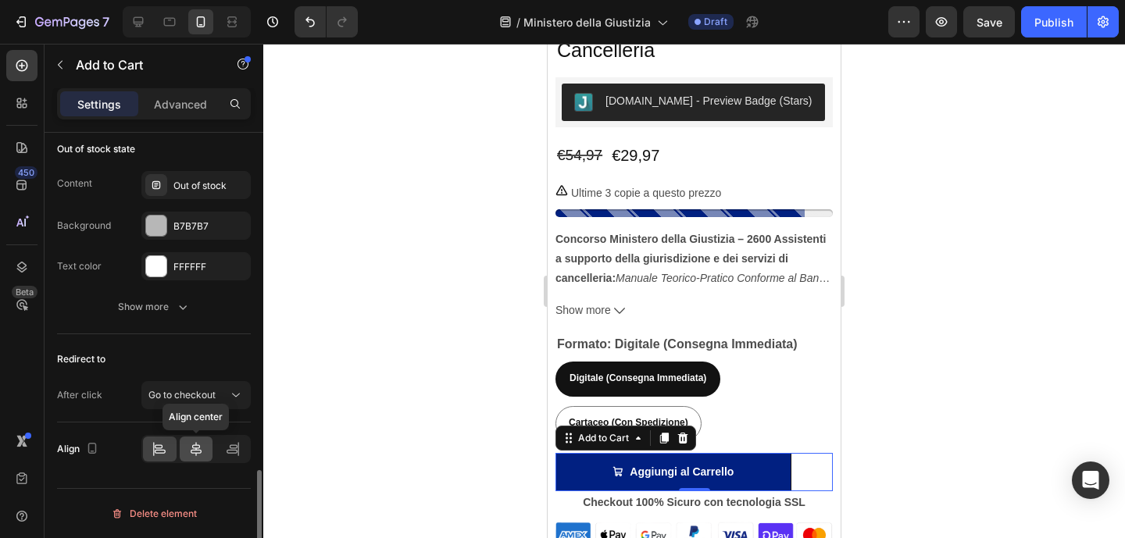
click at [190, 449] on icon at bounding box center [196, 449] width 16 height 16
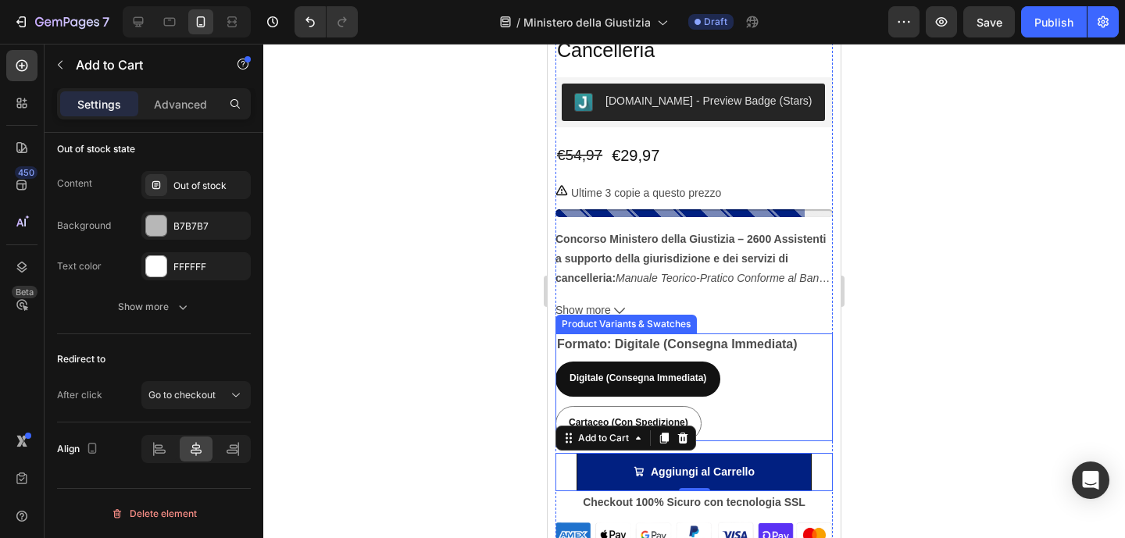
click at [809, 411] on div "Digitale (Consegna Immediata) Digitale (Consegna Immediata) Digitale (Consegna …" at bounding box center [694, 402] width 277 height 80
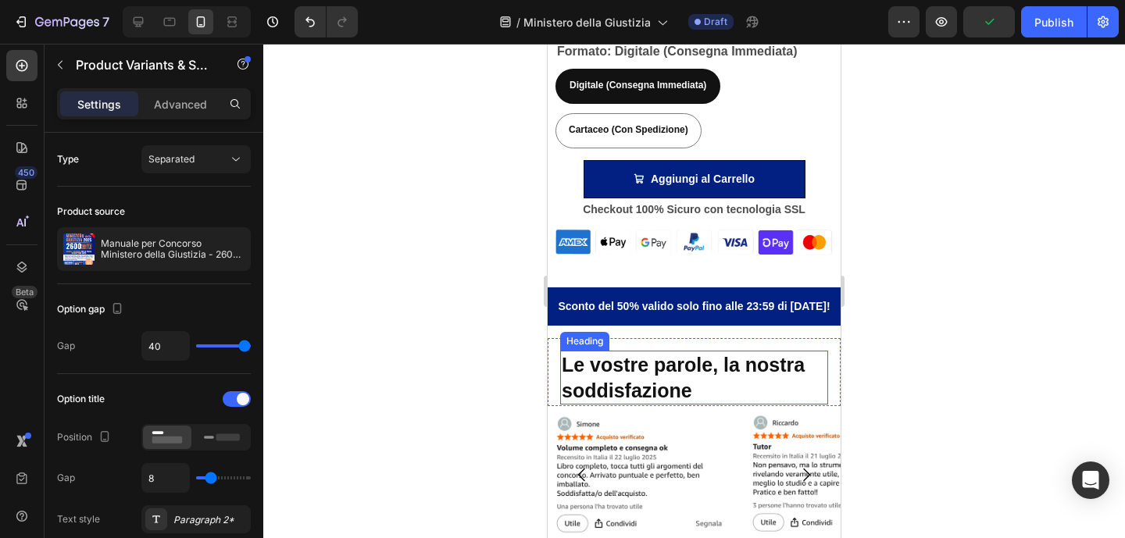
scroll to position [1058, 0]
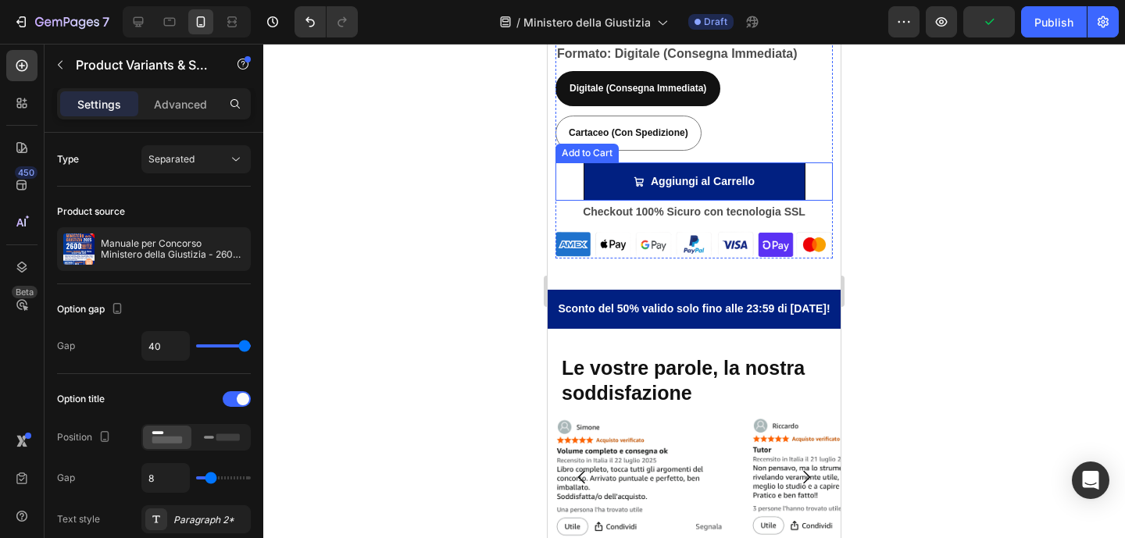
click at [816, 163] on div "Aggiungi al Carrello Add to Cart" at bounding box center [694, 182] width 277 height 38
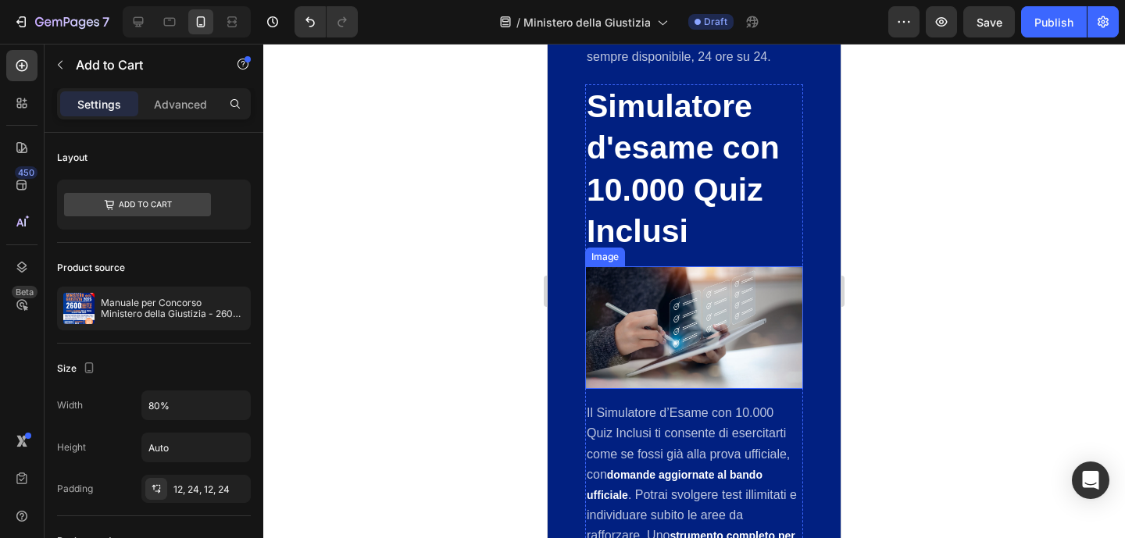
scroll to position [2914, 0]
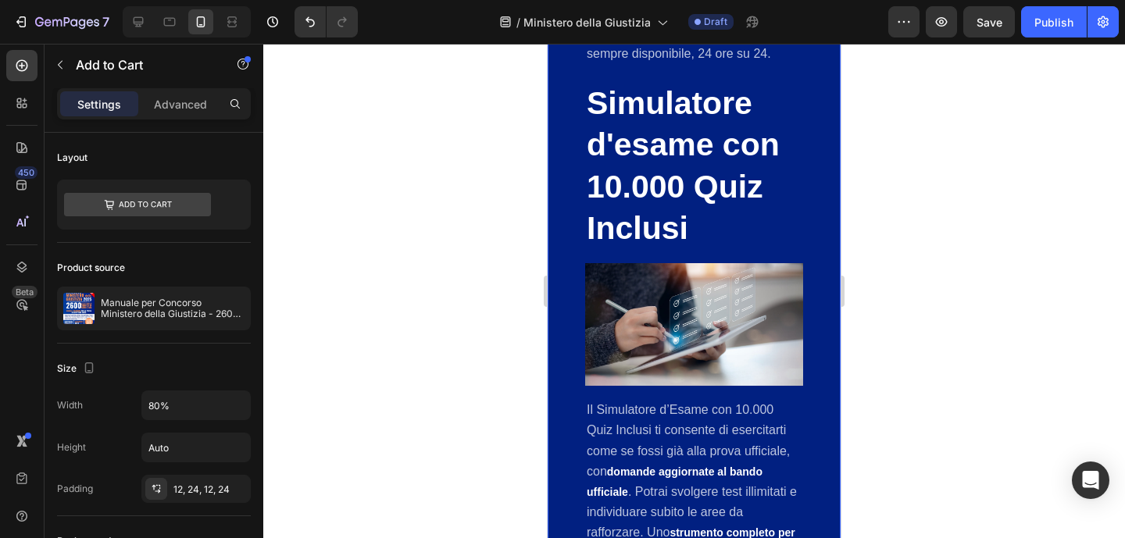
click at [802, 282] on div "Bonus Esclusivi Inclusi con il Manuale Heading Acquista ora e ottieni l’accesso…" at bounding box center [694, 37] width 293 height 1147
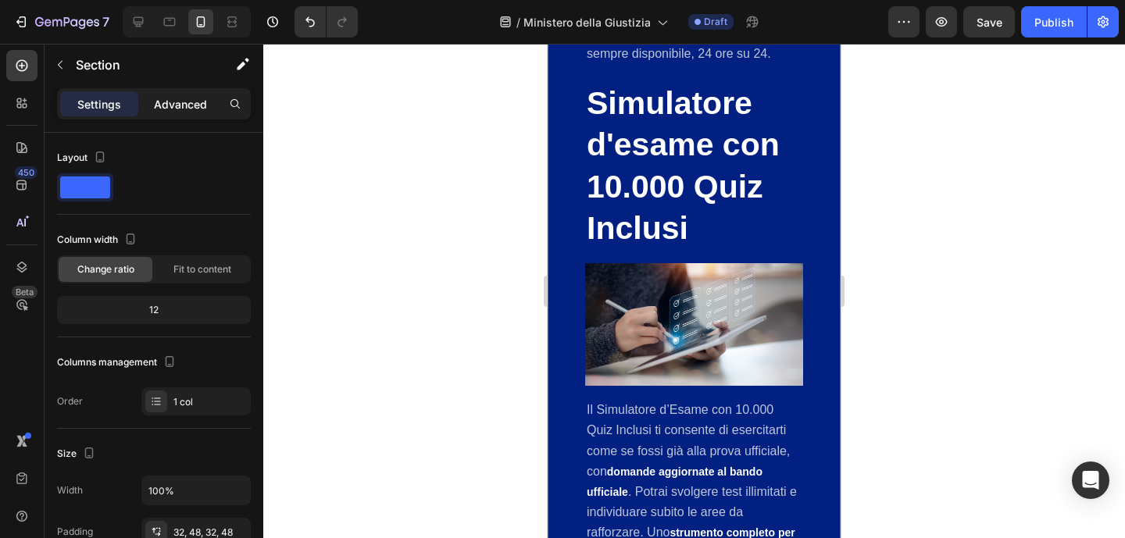
click at [166, 91] on div "Advanced" at bounding box center [180, 103] width 78 height 25
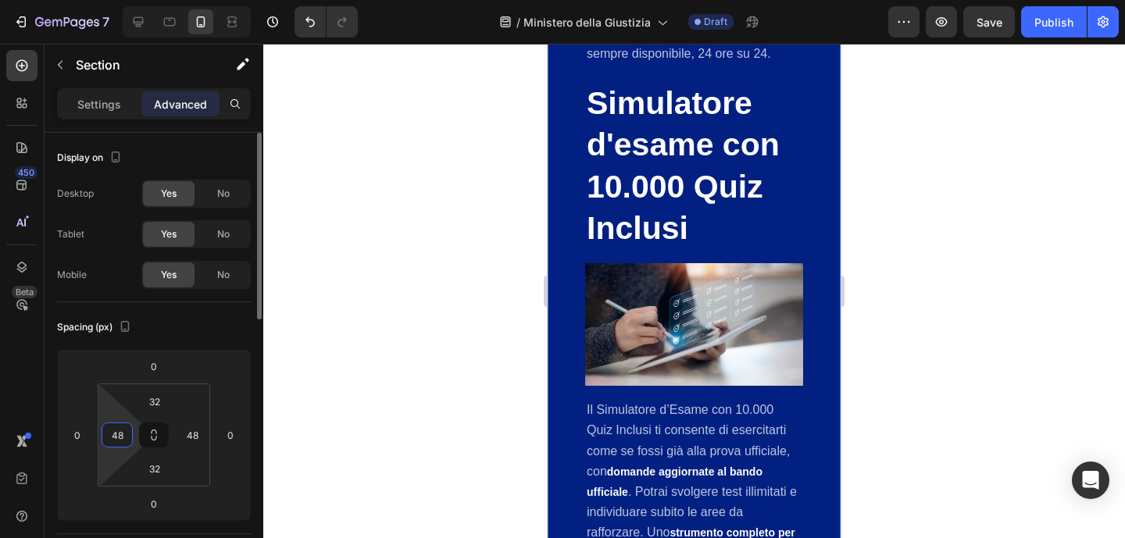
click at [123, 438] on input "48" at bounding box center [116, 434] width 23 height 23
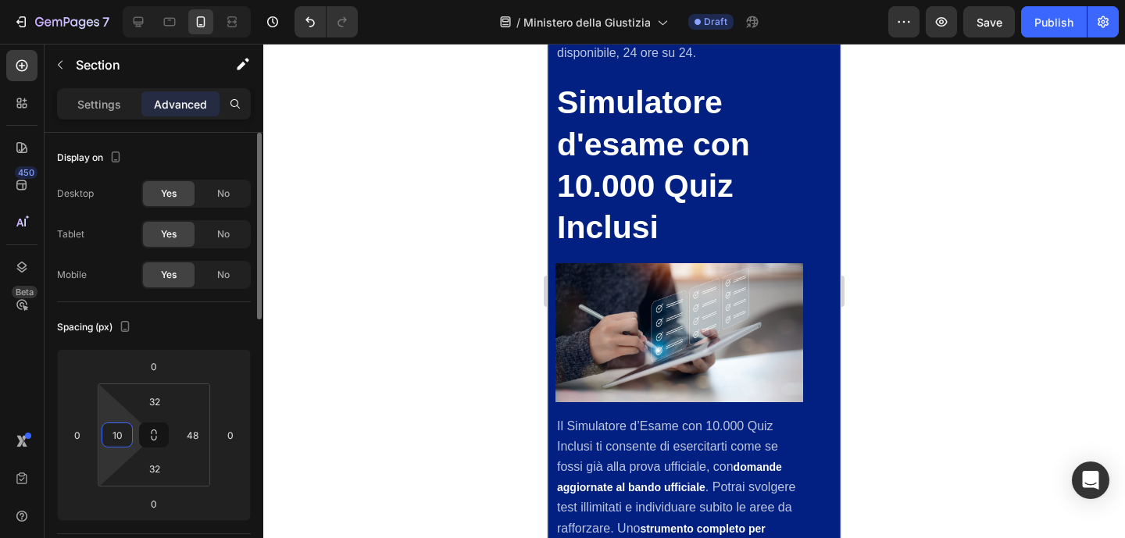
type input "10"
type input "2"
type input "3"
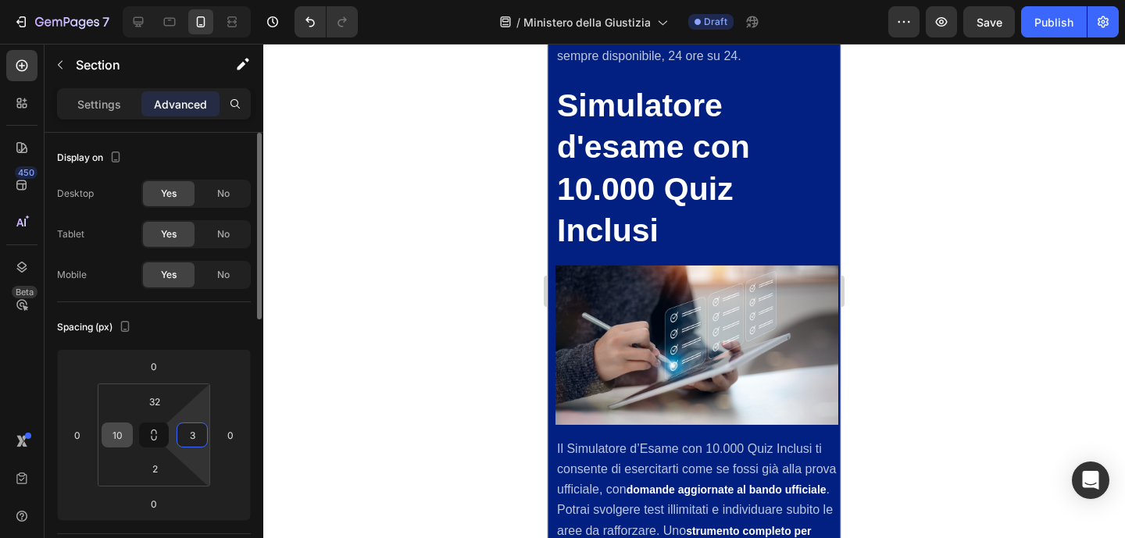
type input "1"
type input "0"
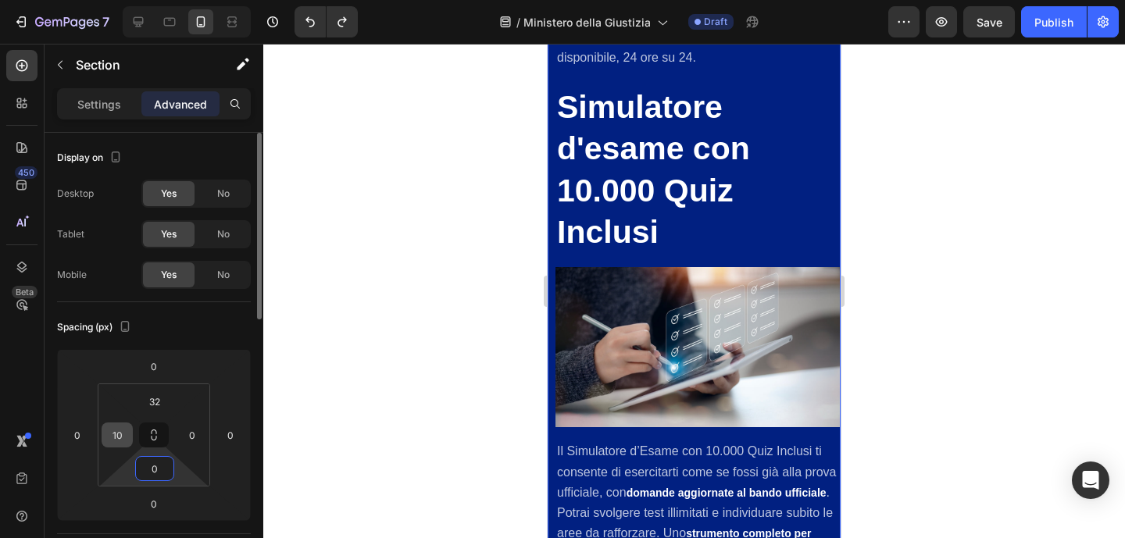
type input "1"
type input "3"
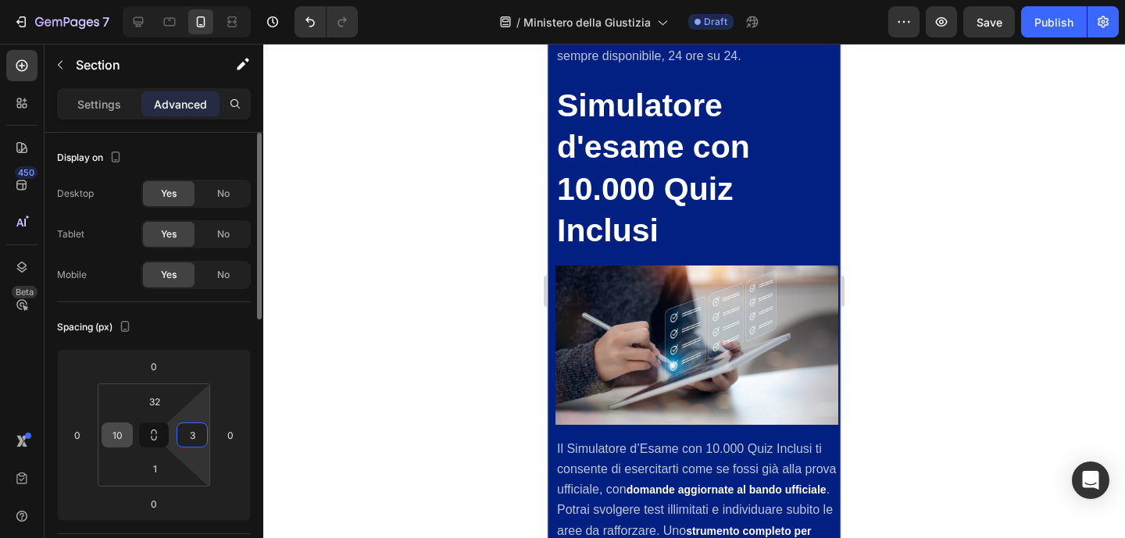
type input "2"
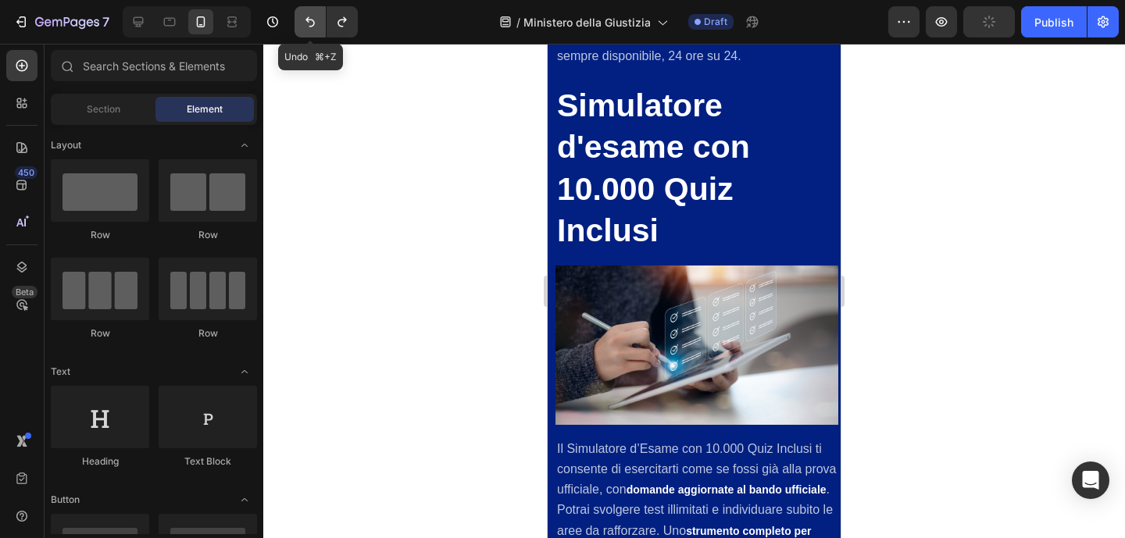
click at [303, 14] on icon "Undo/Redo" at bounding box center [310, 22] width 16 height 16
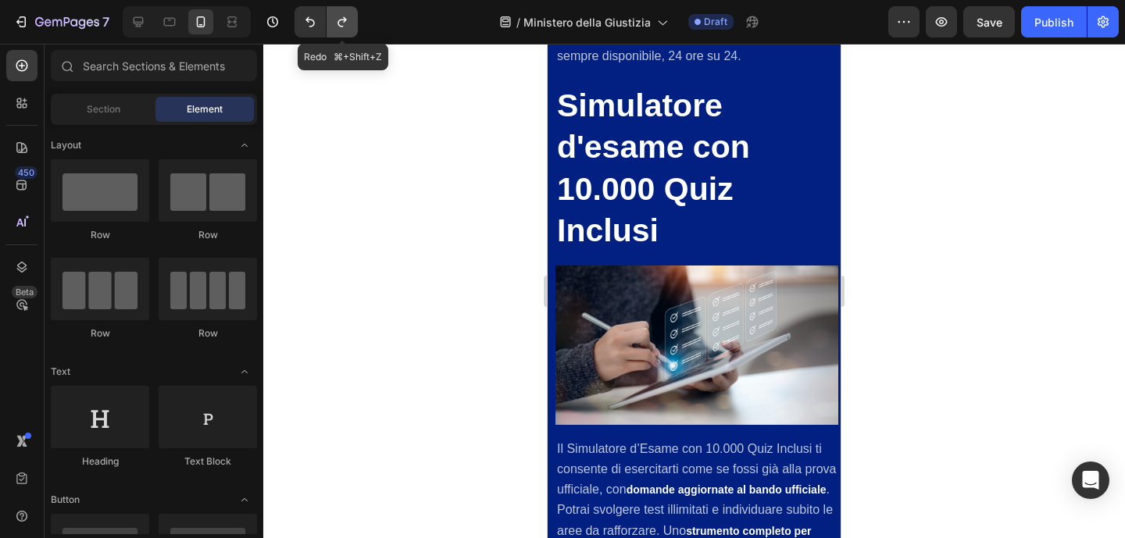
click at [351, 20] on button "Undo/Redo" at bounding box center [342, 21] width 31 height 31
click at [350, 20] on button "Undo/Redo" at bounding box center [342, 21] width 31 height 31
drag, startPoint x: 349, startPoint y: 20, endPoint x: 376, endPoint y: 88, distance: 73.7
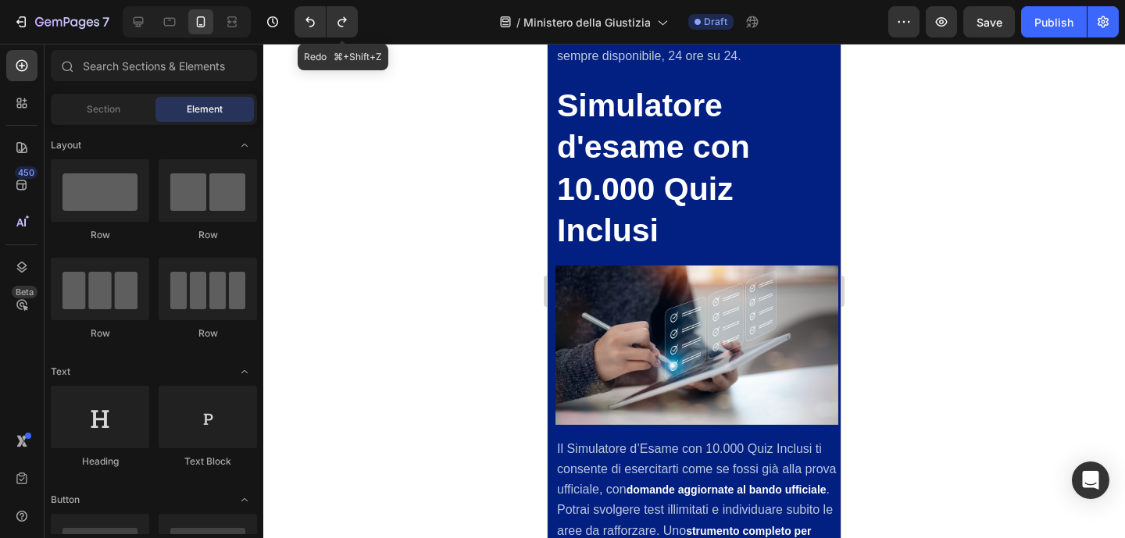
click at [348, 20] on icon "Undo/Redo" at bounding box center [342, 22] width 16 height 16
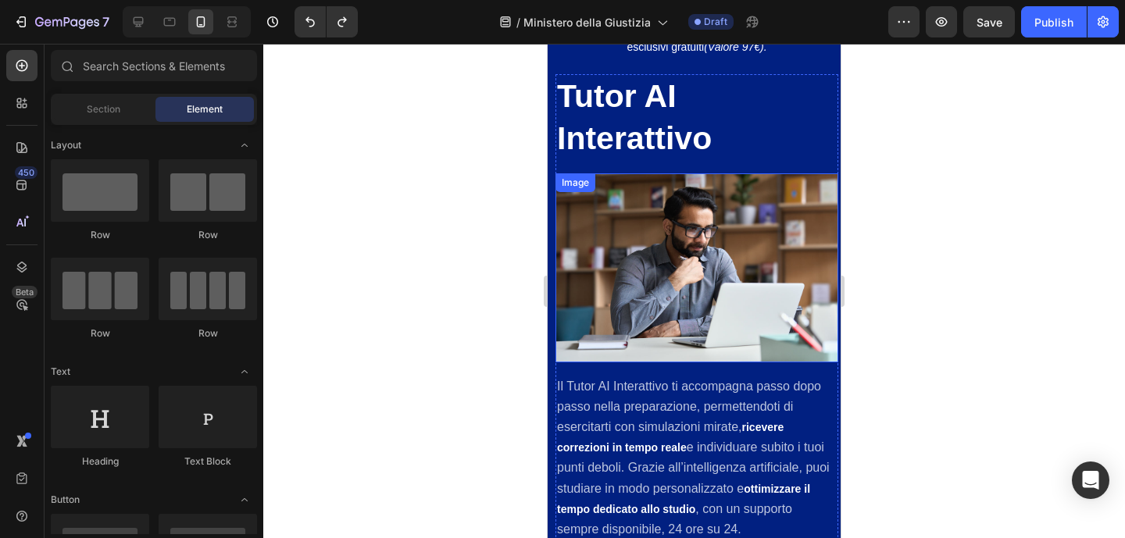
scroll to position [2419, 0]
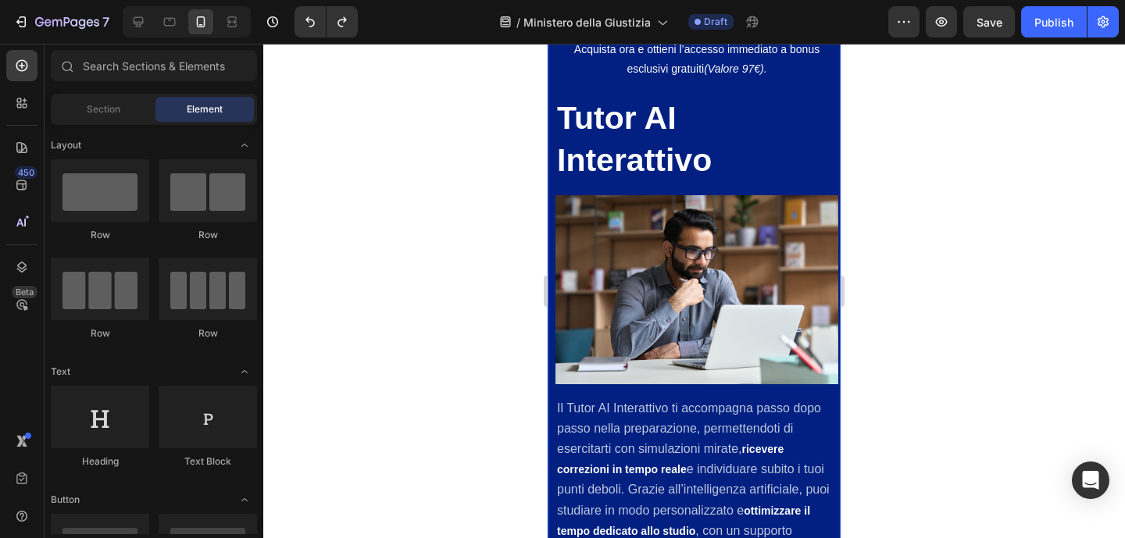
click at [552, 134] on div "Bonus Esclusivi Inclusi con il Manuale Heading Acquista ora e ottieni l’accesso…" at bounding box center [694, 519] width 293 height 1121
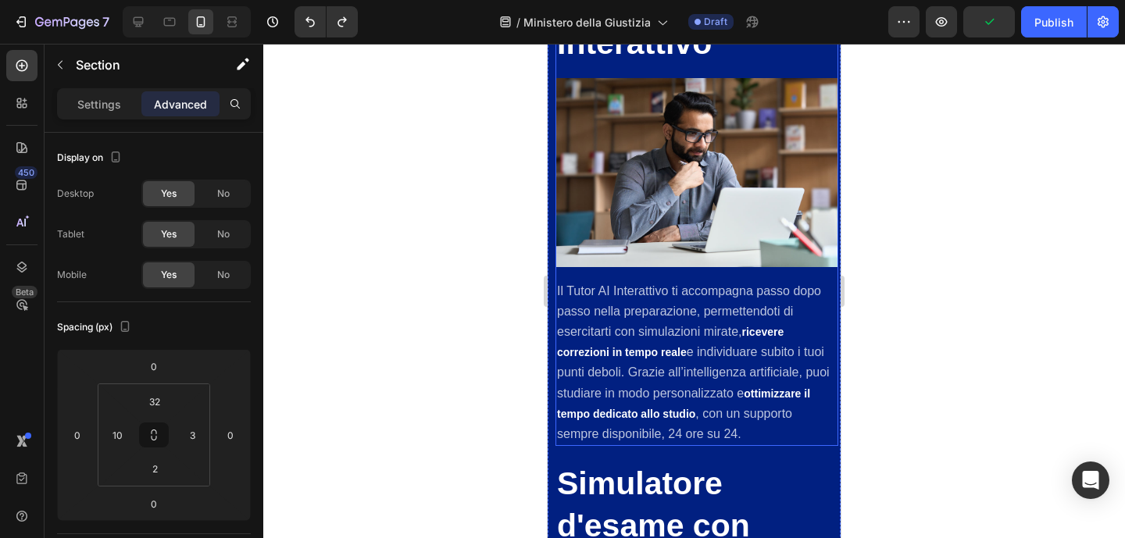
scroll to position [2276, 0]
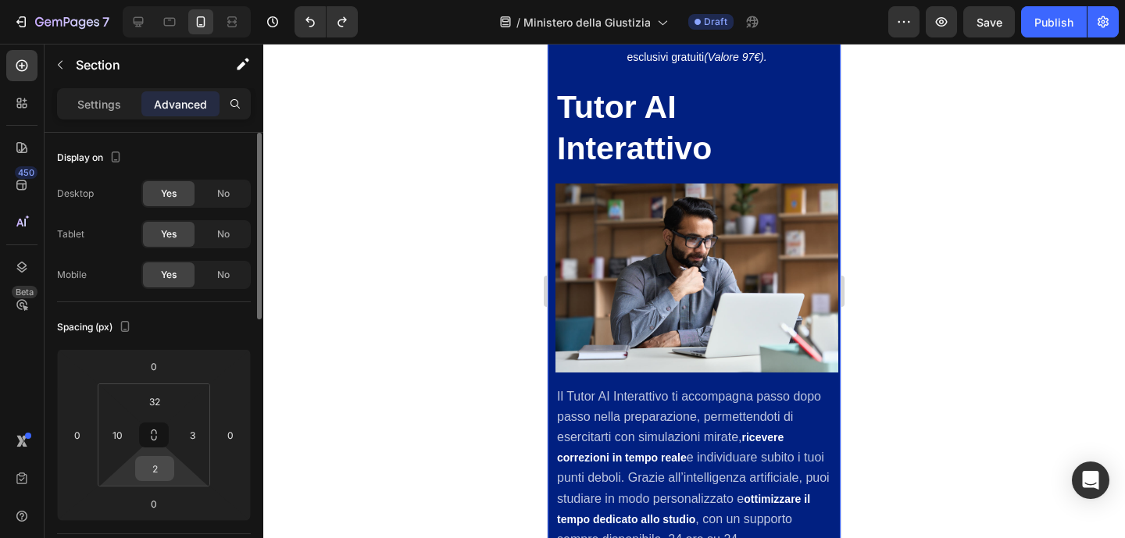
click at [155, 465] on input "2" at bounding box center [154, 468] width 31 height 23
type input "32"
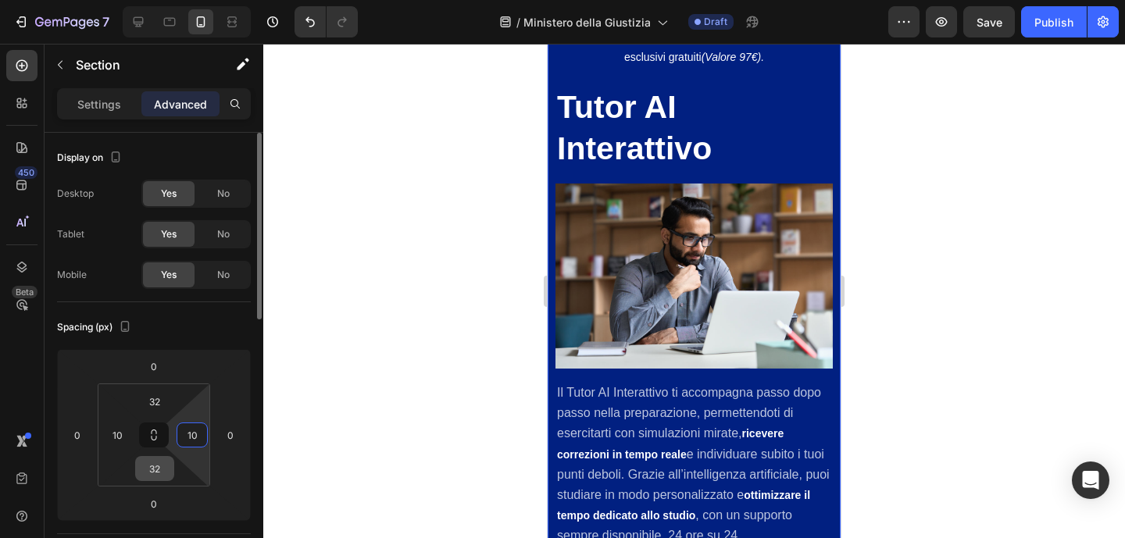
type input "10"
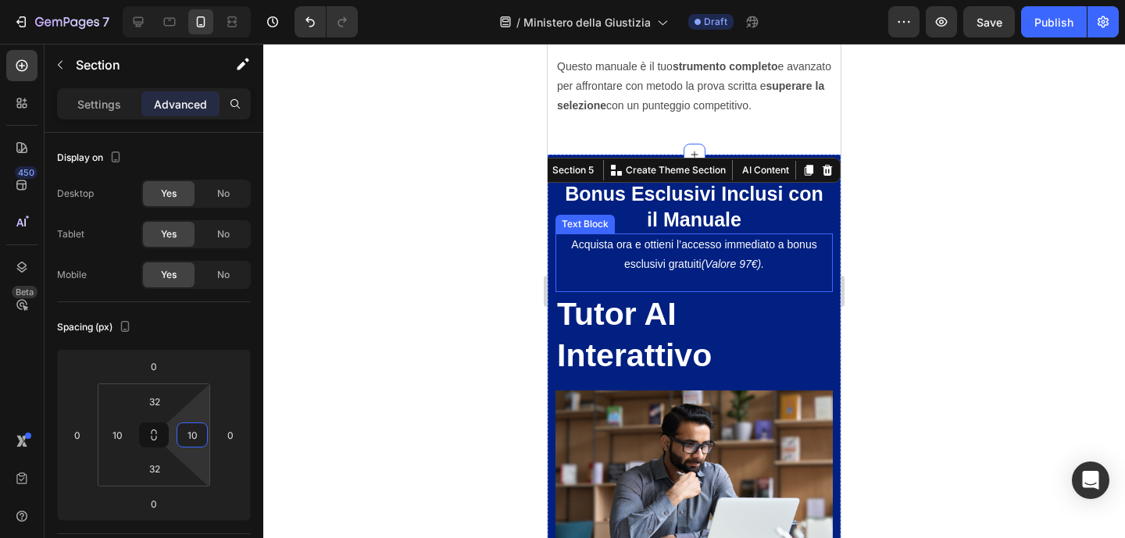
scroll to position [2196, 0]
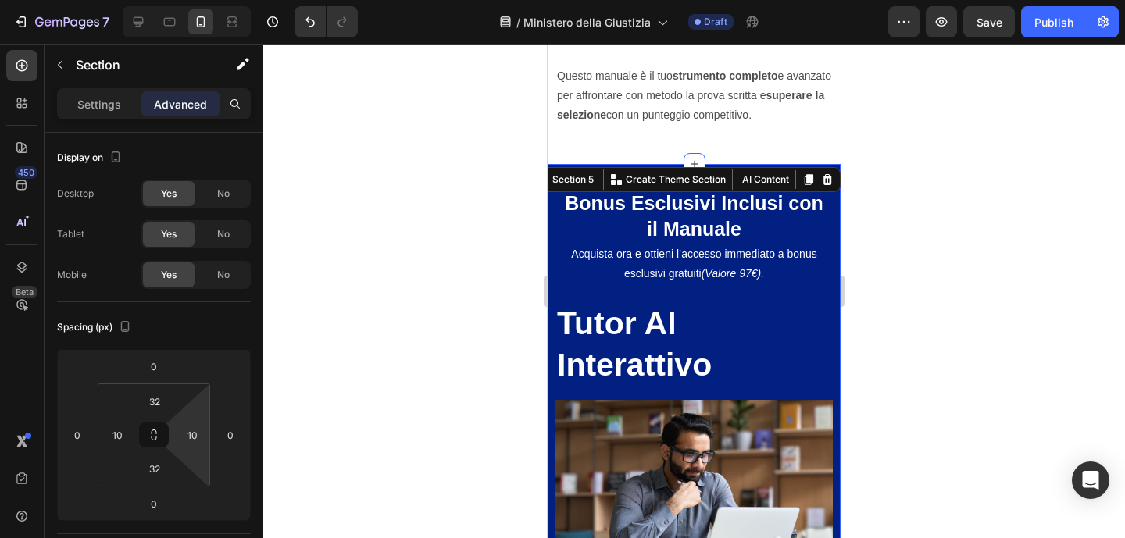
click at [920, 246] on div at bounding box center [694, 291] width 862 height 495
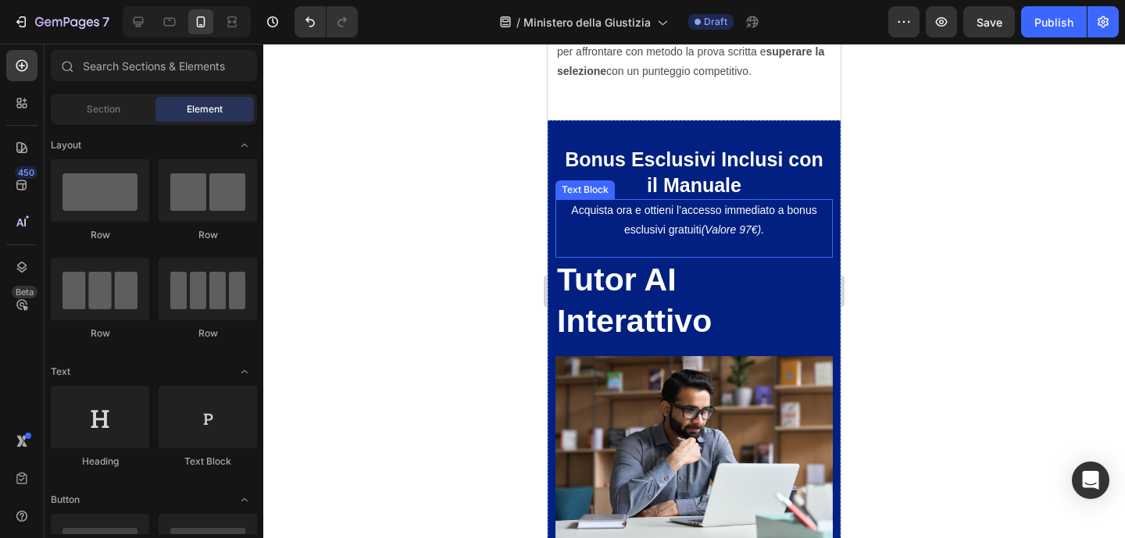
scroll to position [1967, 0]
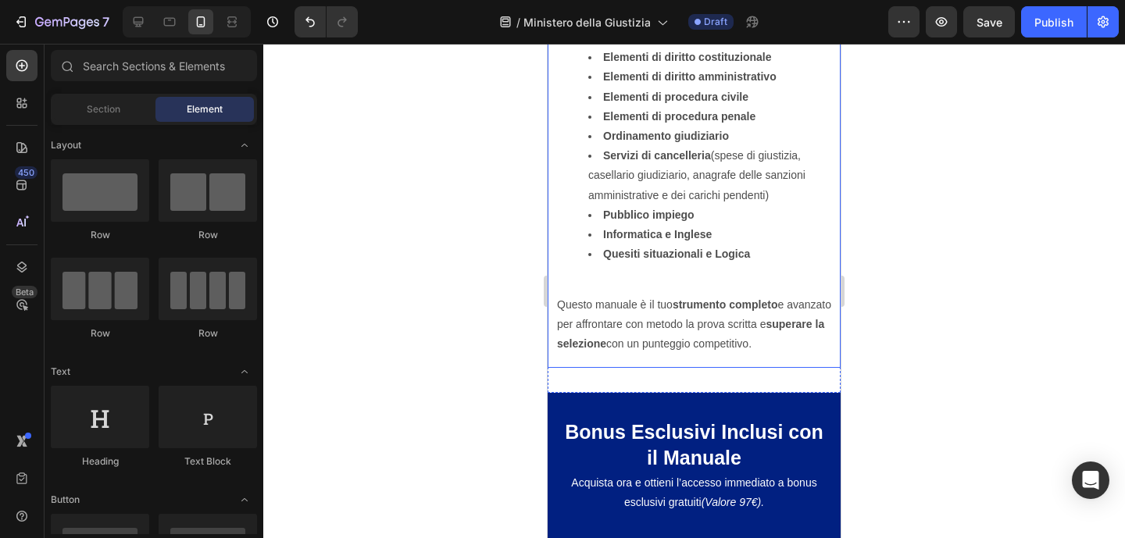
click at [824, 295] on div "Gli argomenti trattati in questo manuale Heading Questo manuale è stato ideato …" at bounding box center [694, 67] width 293 height 602
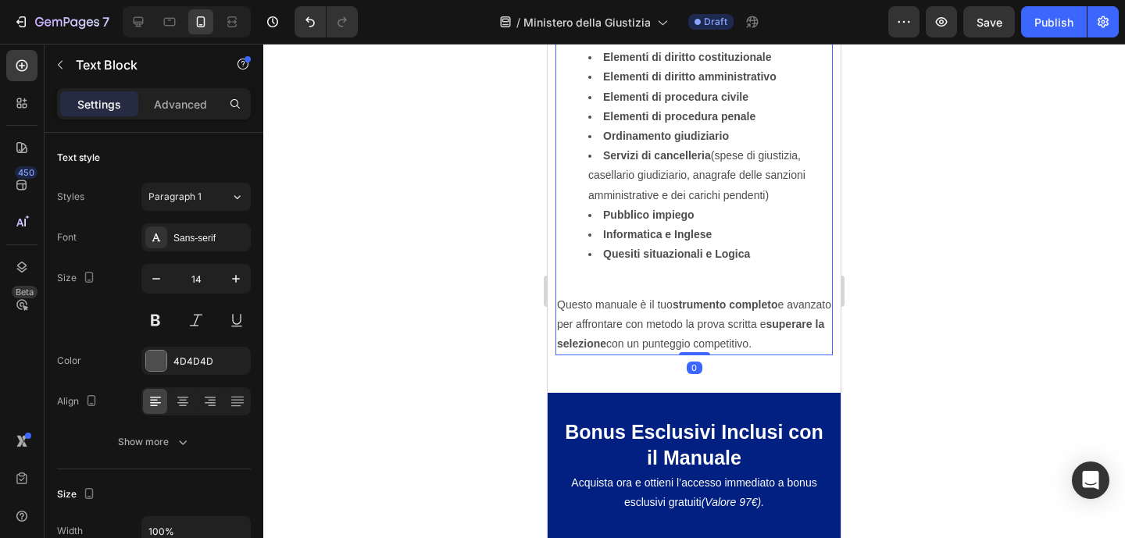
click at [661, 323] on p "Questo manuale è il tuo strumento completo e avanzato per affrontare con metodo…" at bounding box center [694, 324] width 274 height 59
click at [175, 97] on p "Advanced" at bounding box center [180, 104] width 53 height 16
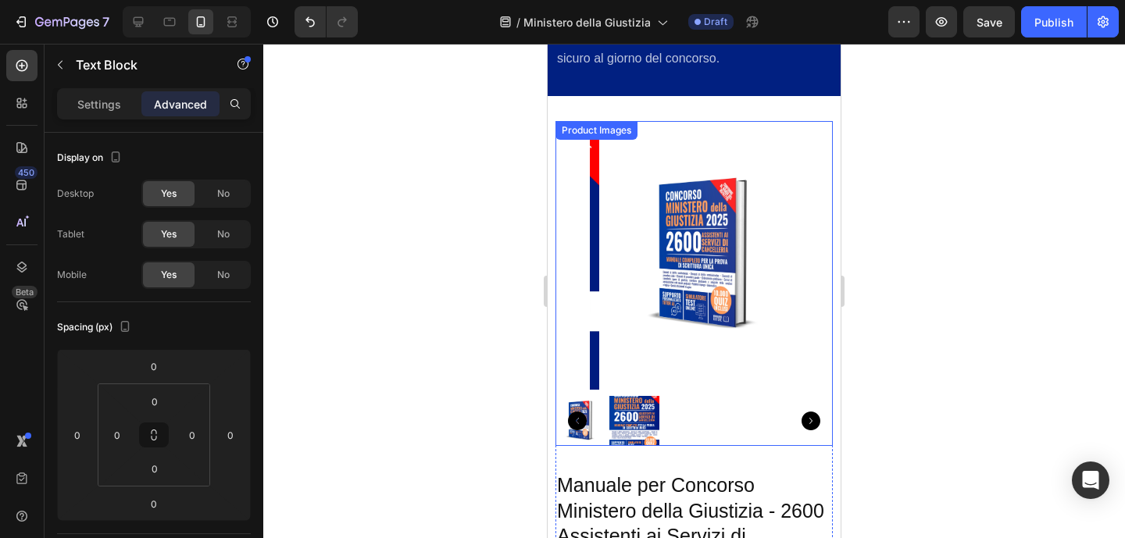
scroll to position [3430, 0]
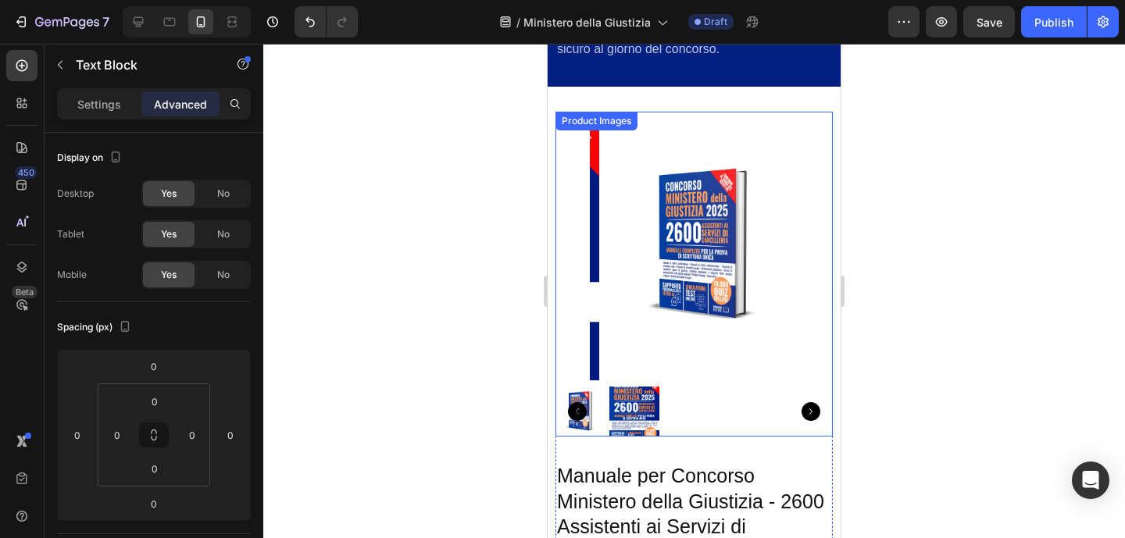
click at [620, 387] on img at bounding box center [634, 412] width 50 height 50
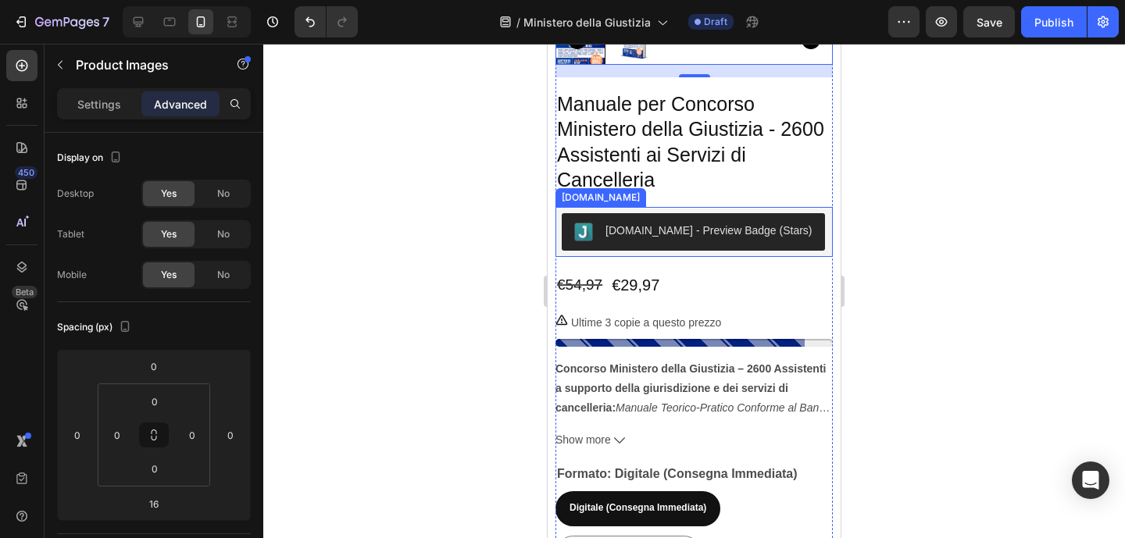
scroll to position [3707, 0]
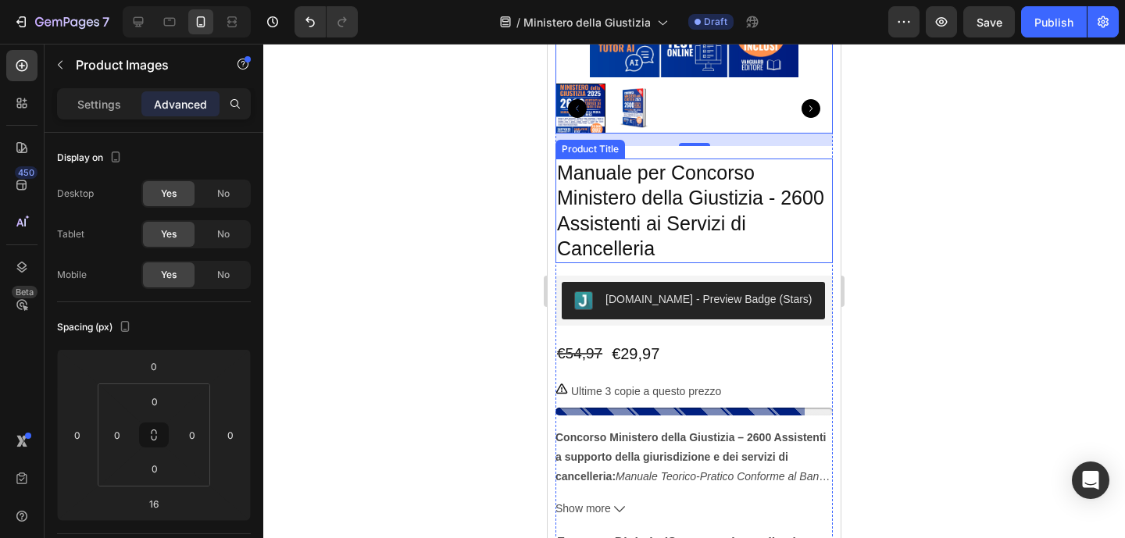
click at [626, 191] on h2 "Manuale per Concorso Ministero della Giustizia - 2600 Assistenti ai Servizi di …" at bounding box center [694, 211] width 277 height 105
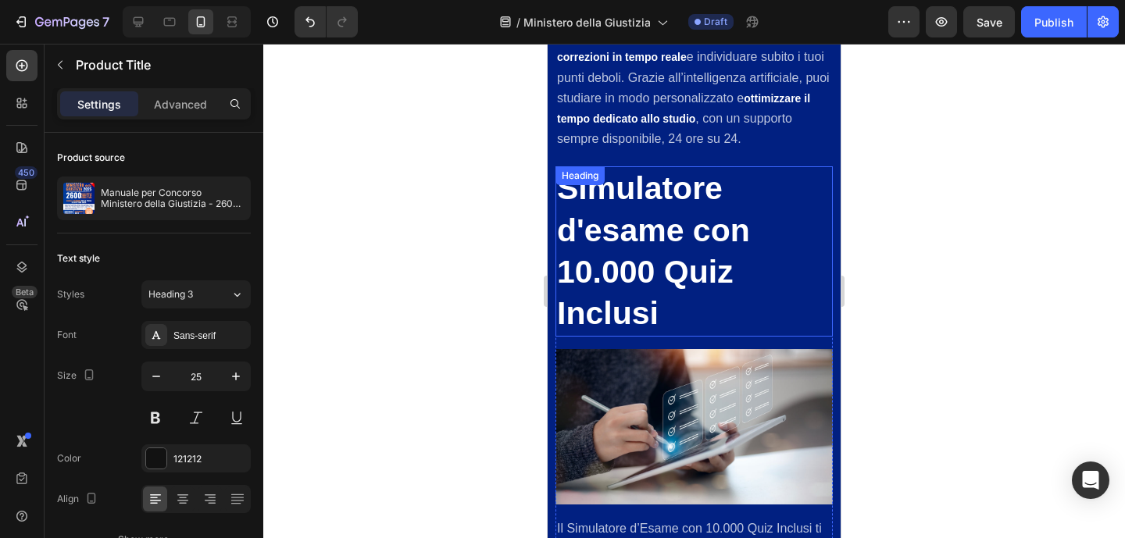
scroll to position [2756, 0]
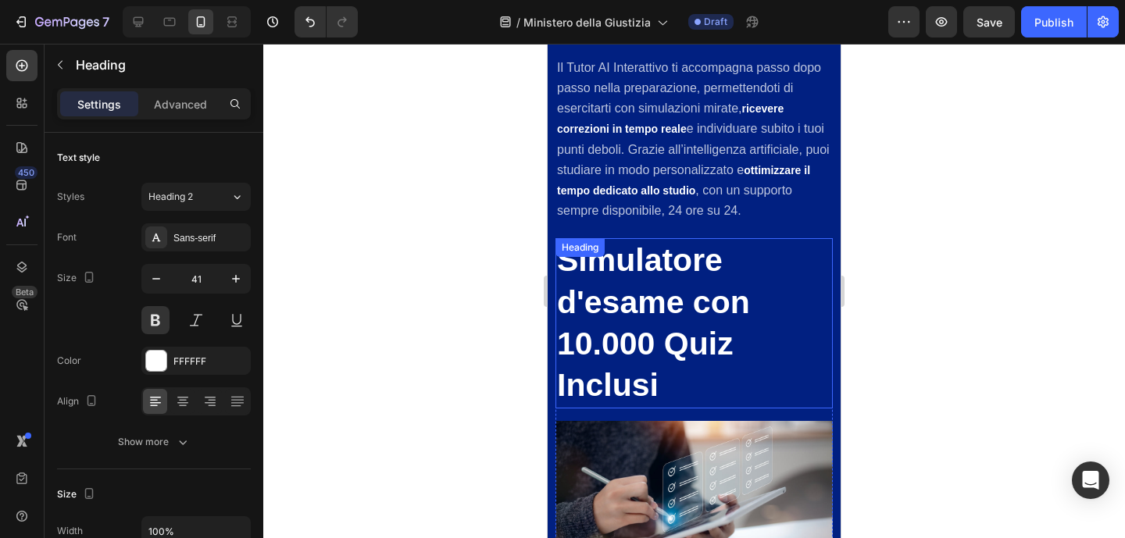
click at [687, 298] on h2 "Simulatore d'esame con 10.000 Quiz Inclusi" at bounding box center [694, 323] width 277 height 170
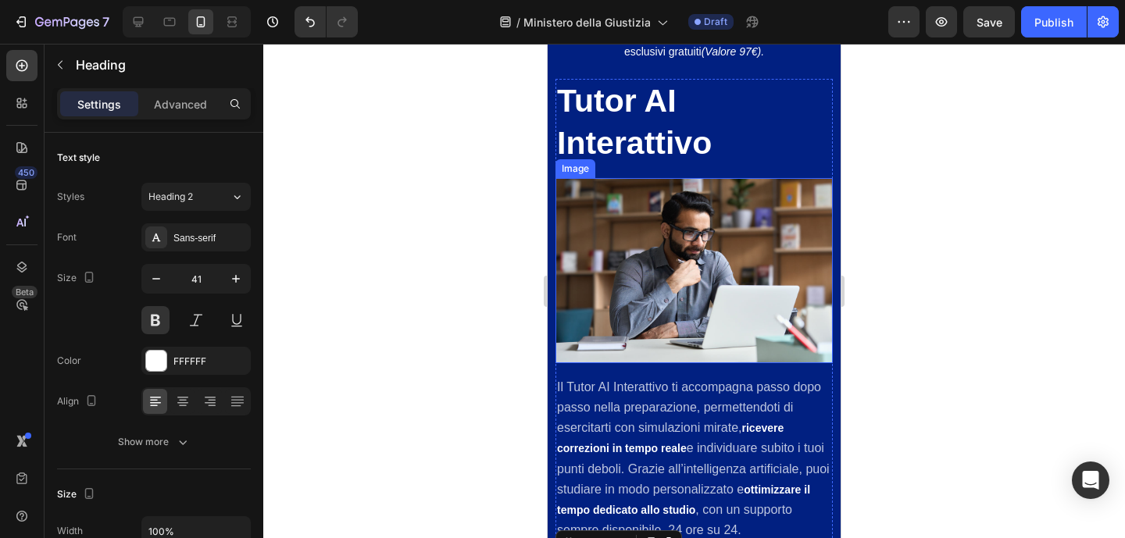
scroll to position [2336, 0]
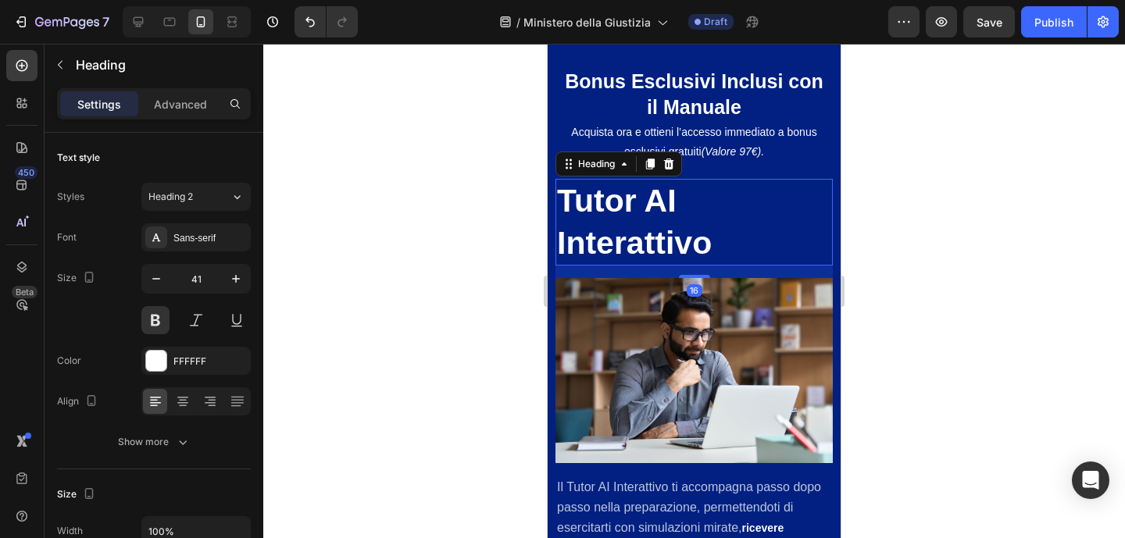
click at [684, 245] on h2 "Tutor AI Interattivo" at bounding box center [694, 222] width 277 height 87
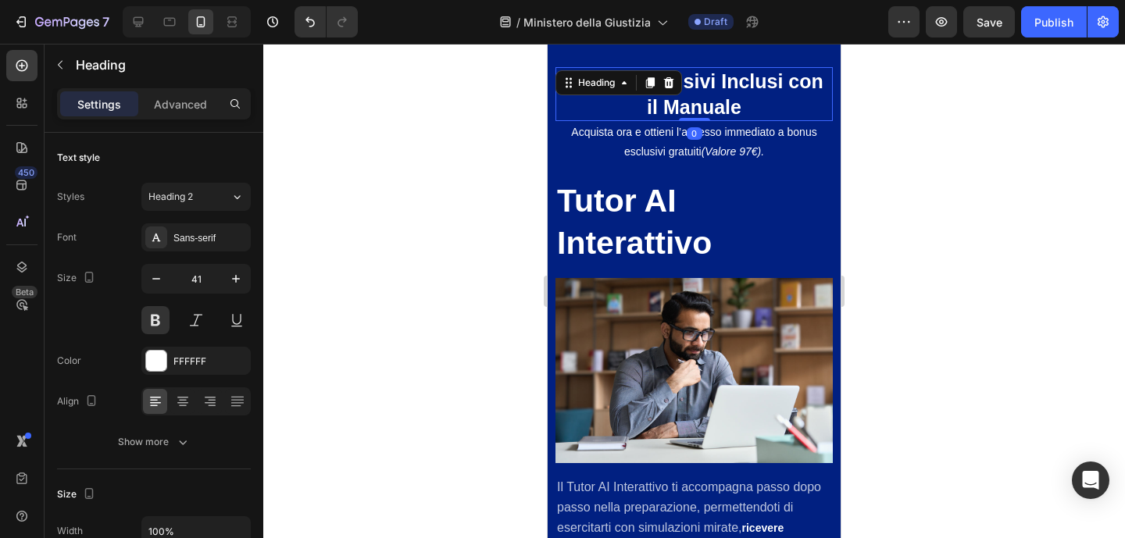
click at [714, 95] on h2 "Bonus Esclusivi Inclusi con il Manuale" at bounding box center [694, 94] width 277 height 54
click at [653, 210] on h2 "Tutor AI Interattivo" at bounding box center [694, 222] width 277 height 87
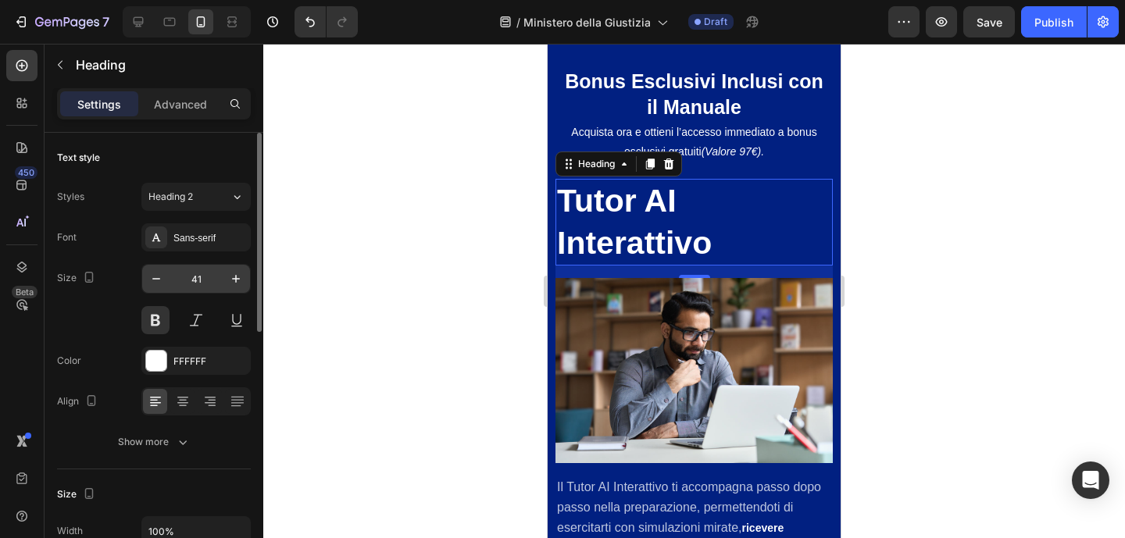
click at [195, 278] on input "41" at bounding box center [196, 279] width 52 height 28
click at [208, 276] on input "41" at bounding box center [196, 279] width 52 height 28
click at [207, 276] on input "41" at bounding box center [196, 279] width 52 height 28
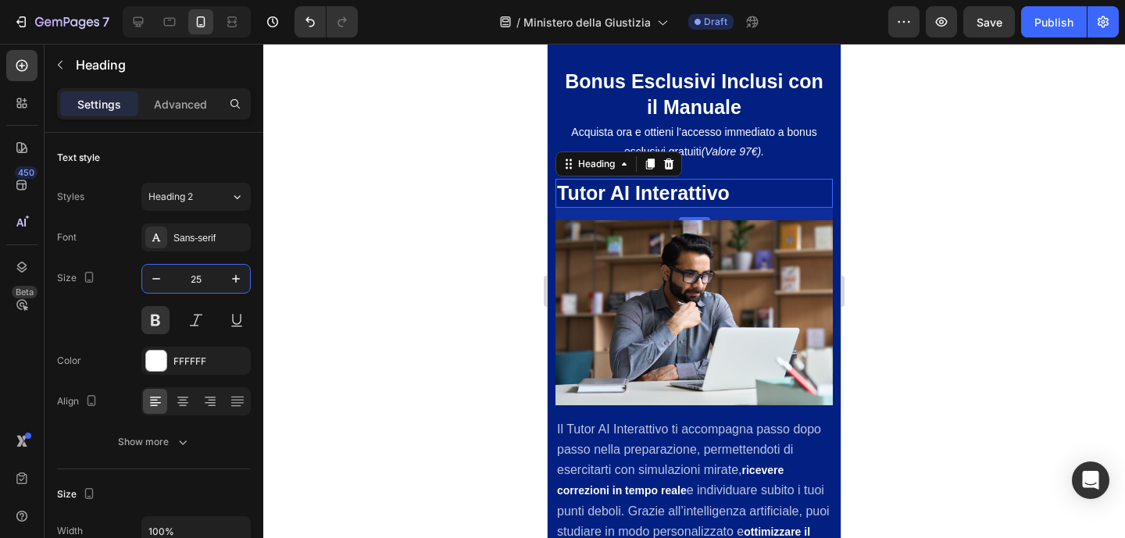
type input "25"
click at [919, 294] on div at bounding box center [694, 291] width 862 height 495
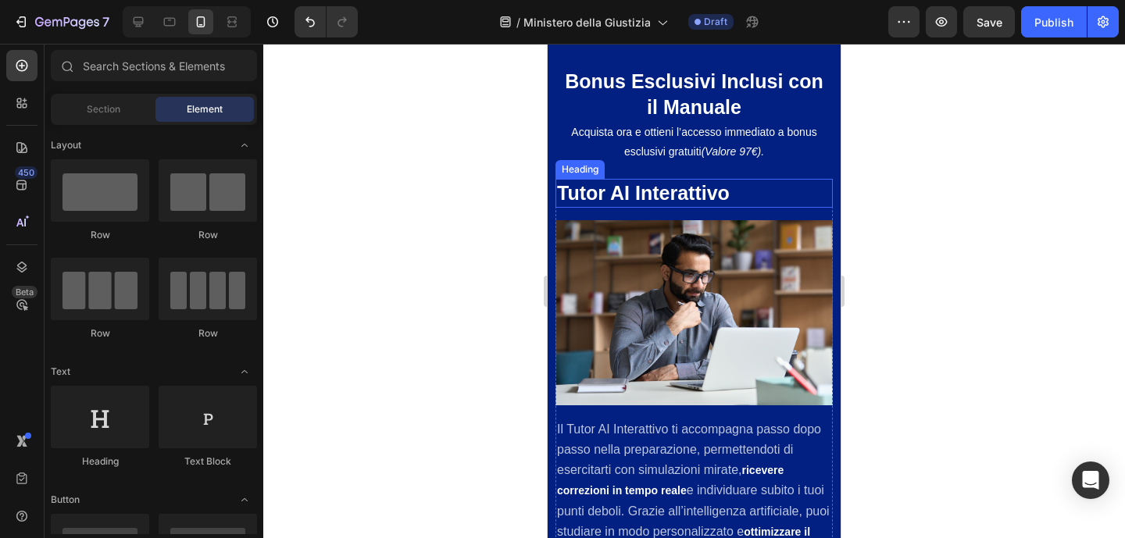
click at [766, 195] on h2 "Tutor AI Interattivo" at bounding box center [694, 193] width 277 height 29
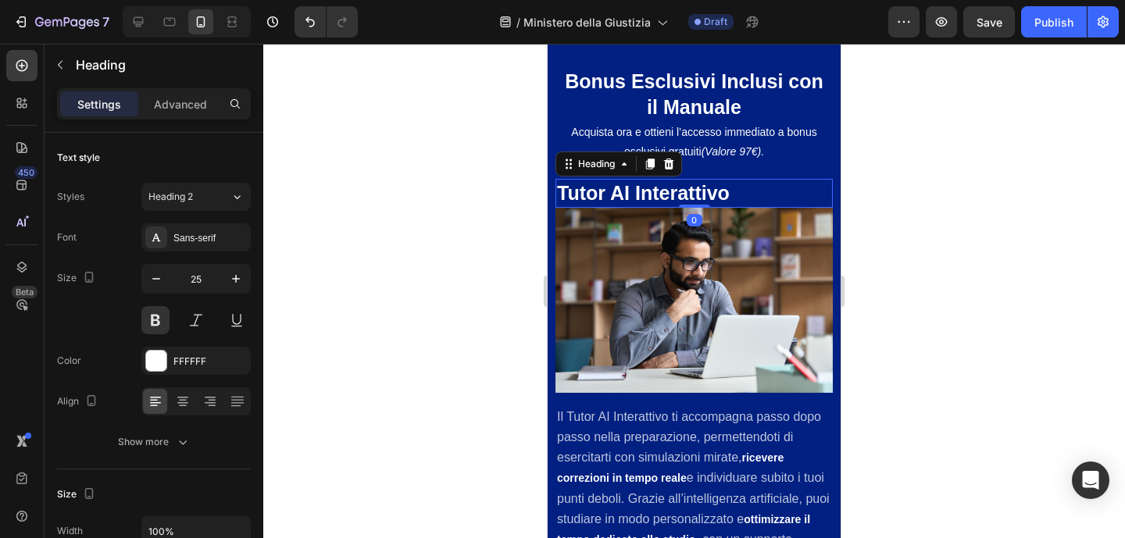
drag, startPoint x: 687, startPoint y: 220, endPoint x: 786, endPoint y: 189, distance: 103.8
click at [688, 205] on div at bounding box center [694, 206] width 31 height 3
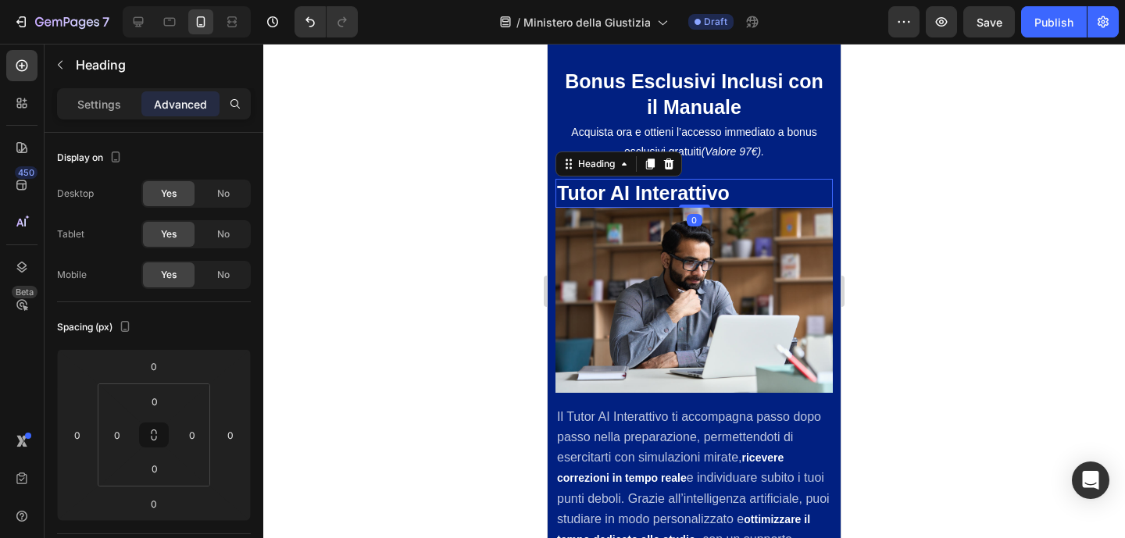
click at [941, 172] on div at bounding box center [694, 291] width 862 height 495
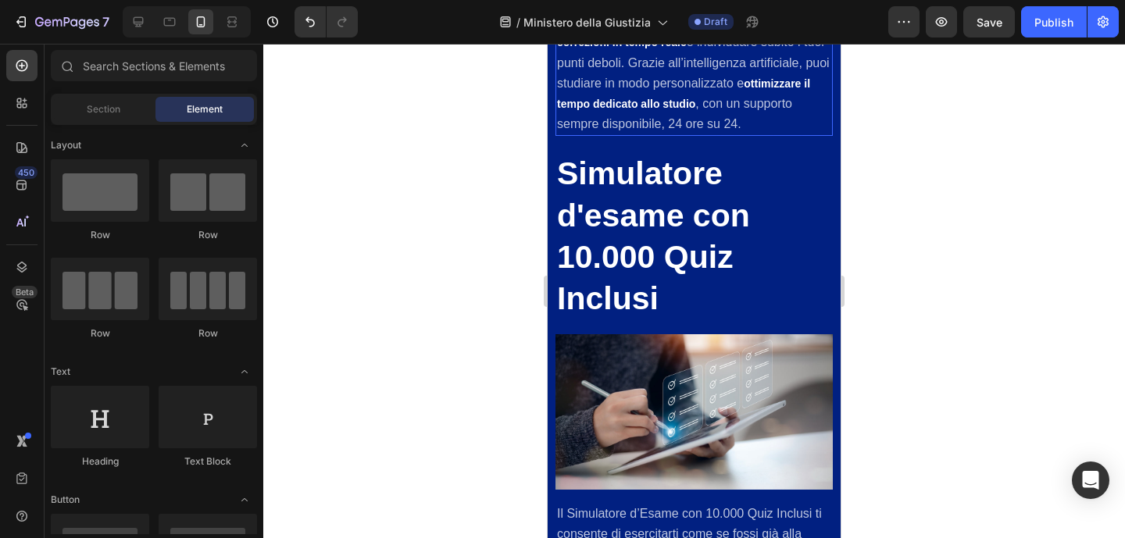
scroll to position [2773, 0]
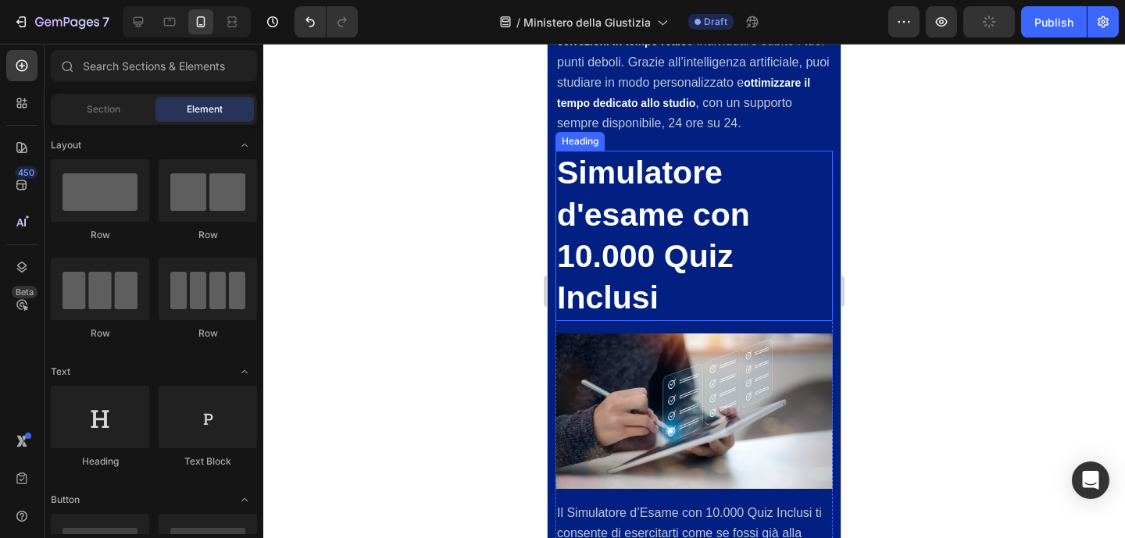
click at [671, 257] on h2 "Simulatore d'esame con 10.000 Quiz Inclusi" at bounding box center [694, 236] width 277 height 170
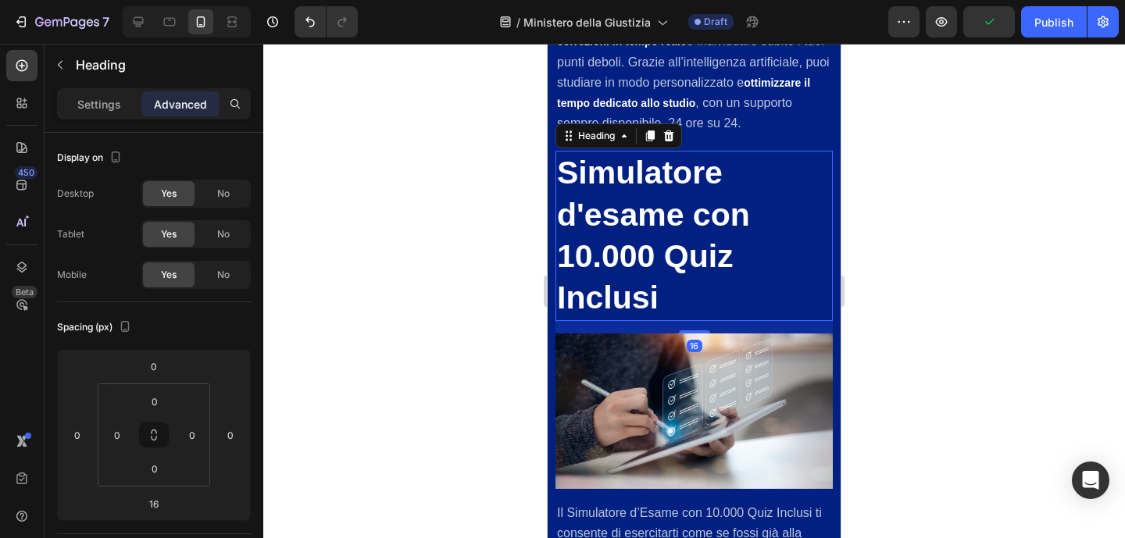
click at [678, 189] on h2 "Simulatore d'esame con 10.000 Quiz Inclusi" at bounding box center [694, 236] width 277 height 170
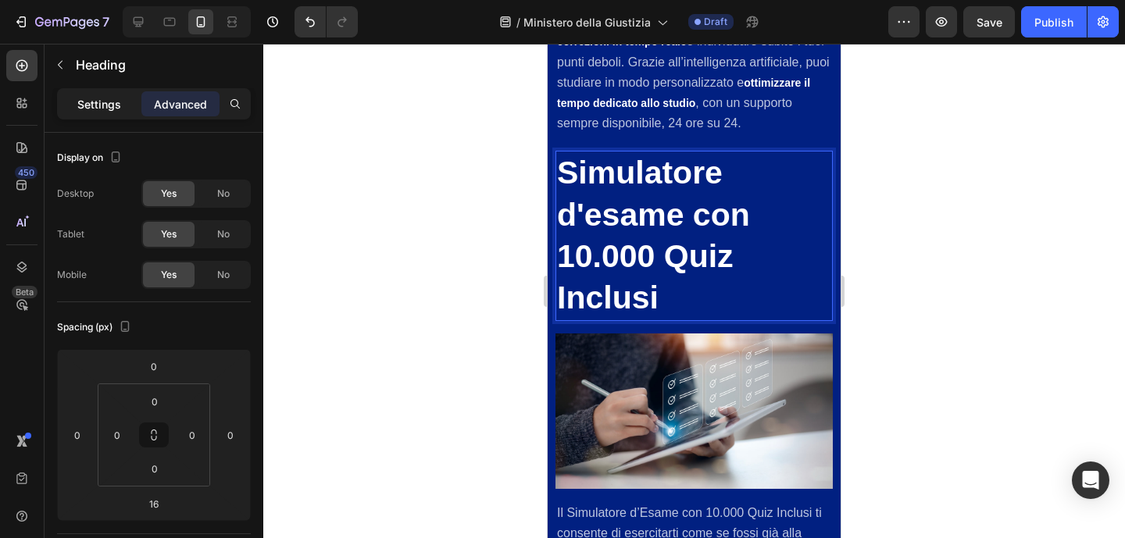
click at [92, 110] on p "Settings" at bounding box center [99, 104] width 44 height 16
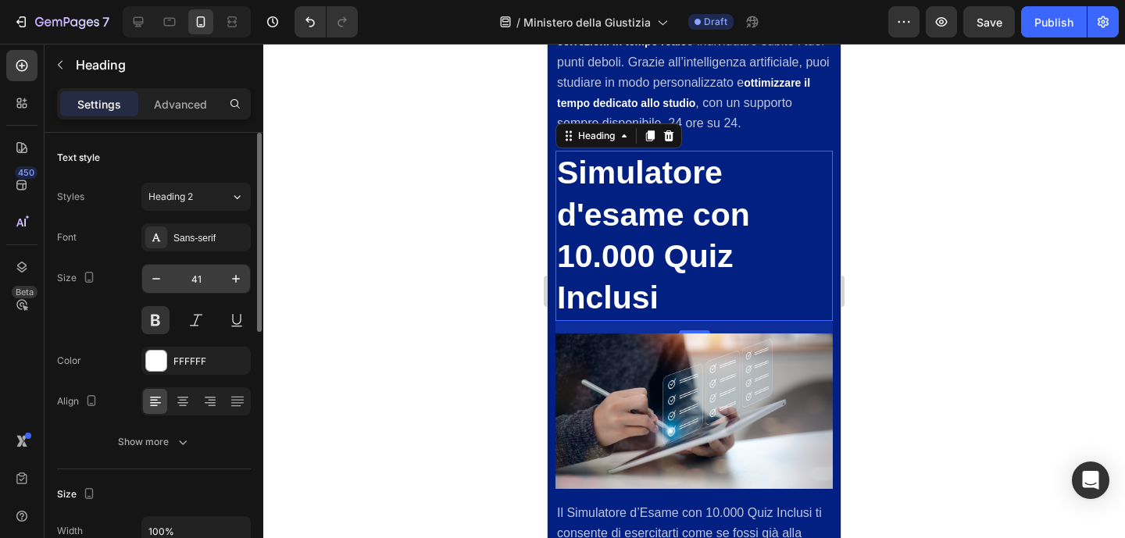
click at [202, 267] on input "41" at bounding box center [196, 279] width 52 height 28
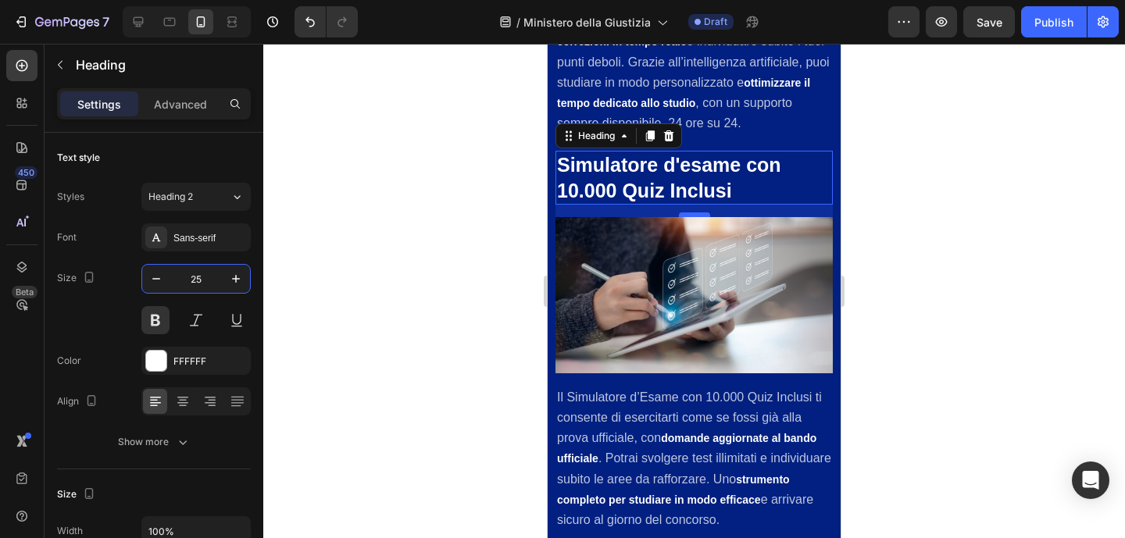
type input "25"
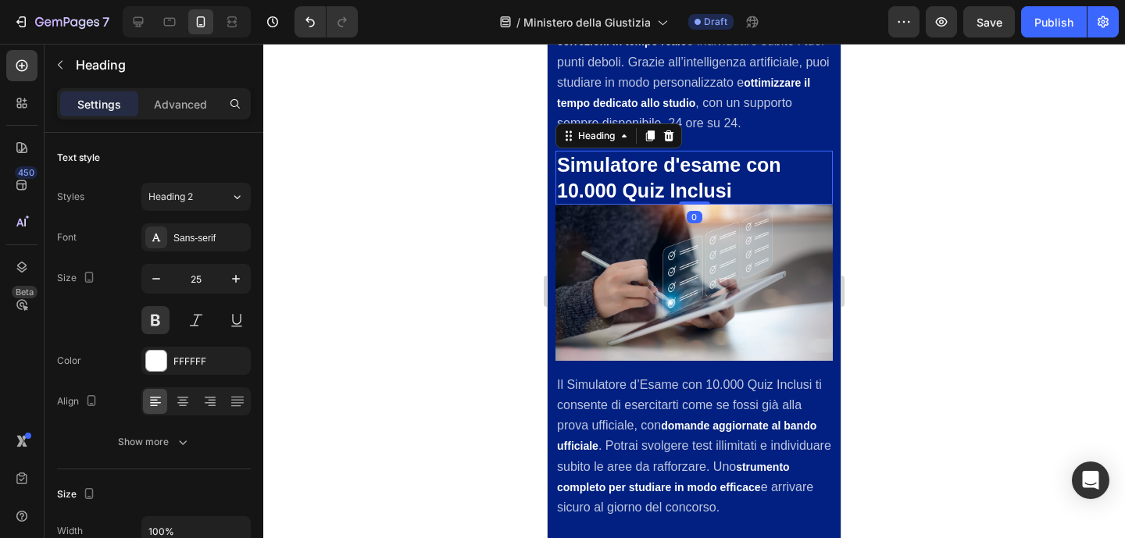
drag, startPoint x: 695, startPoint y: 201, endPoint x: 695, endPoint y: 184, distance: 17.2
click at [695, 184] on div "Simulatore d'esame con 10.000 Quiz Inclusi Heading 0" at bounding box center [694, 178] width 277 height 54
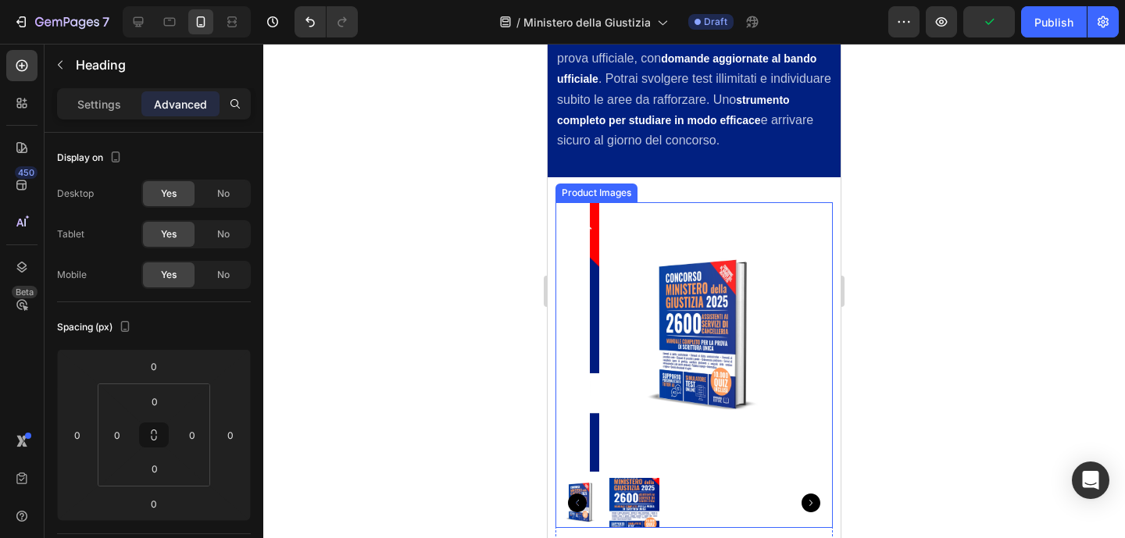
scroll to position [3397, 0]
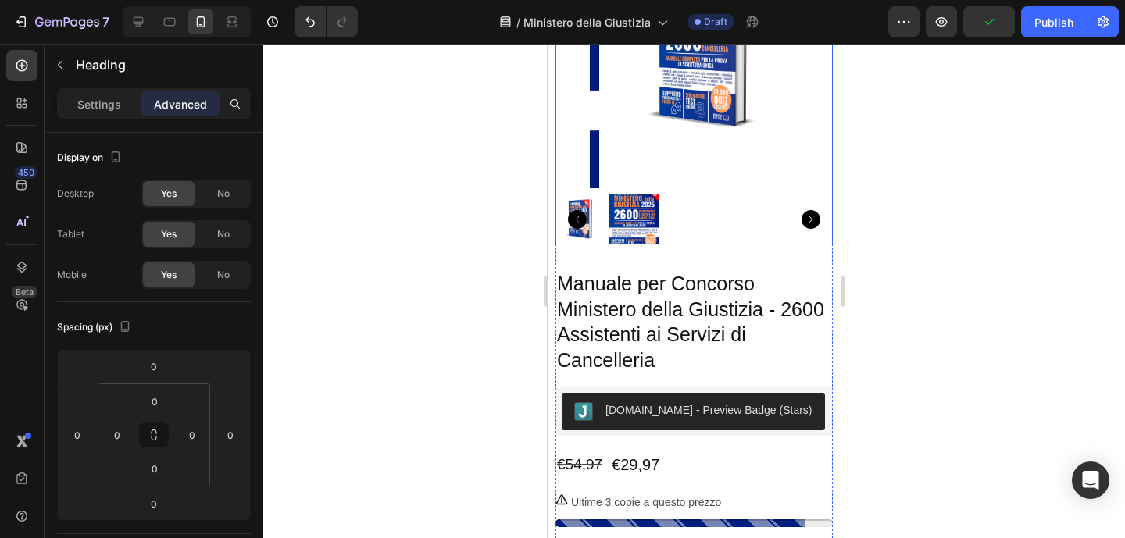
click at [648, 213] on img at bounding box center [634, 220] width 50 height 50
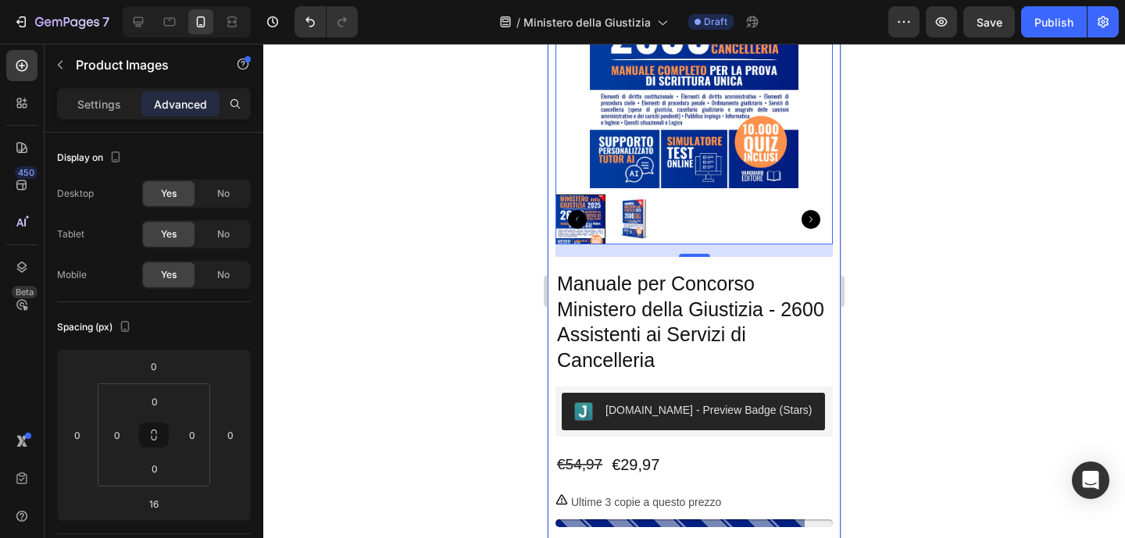
click at [822, 285] on div "Product Images 16 Manuale per Concorso Ministero della Giustizia - 2600 Assiste…" at bounding box center [694, 384] width 293 height 979
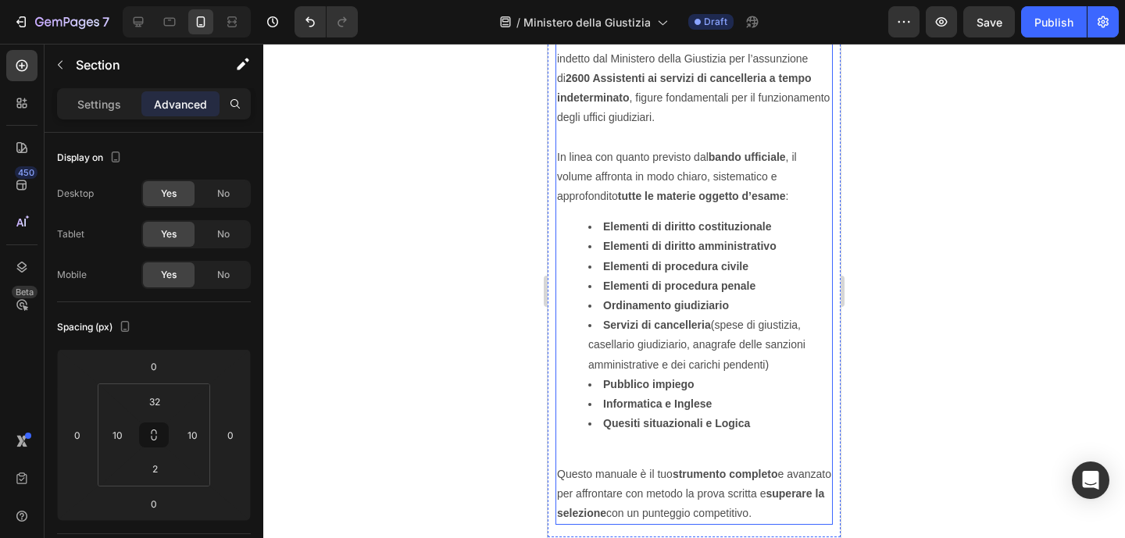
scroll to position [1328, 0]
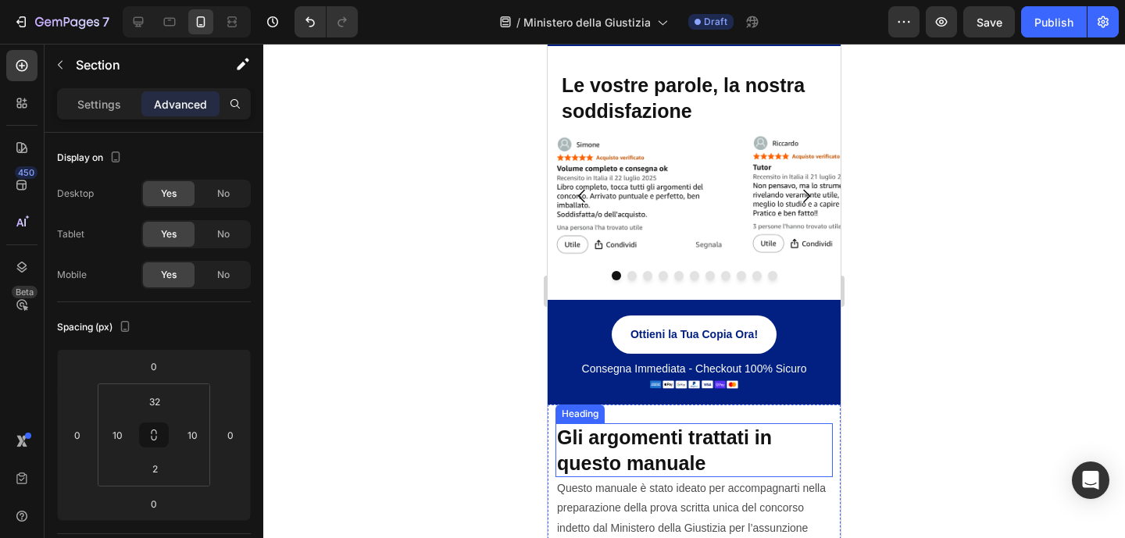
click at [692, 443] on h2 "Gli argomenti trattati in questo manuale" at bounding box center [694, 450] width 277 height 54
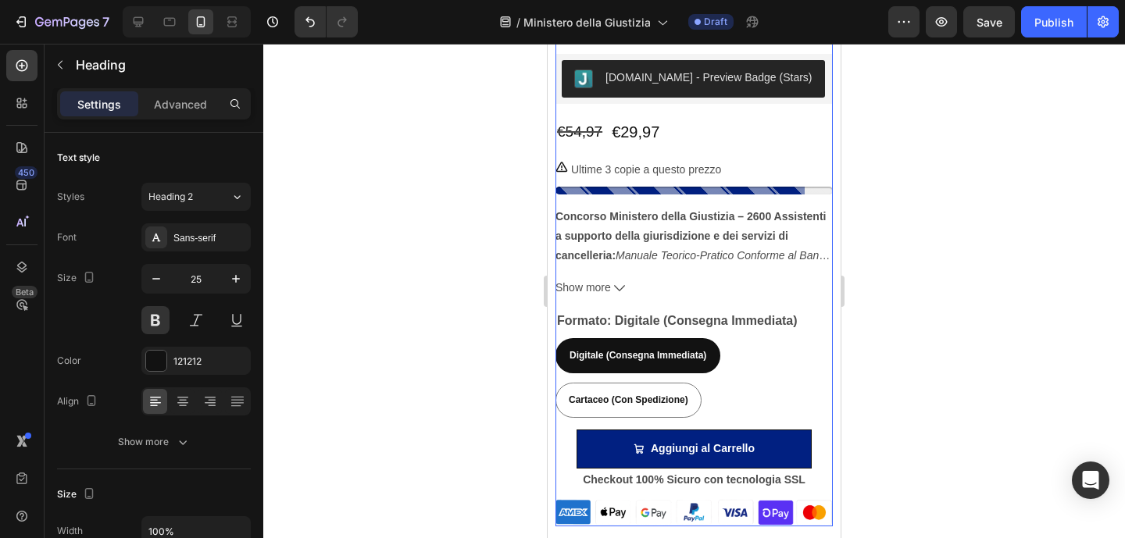
scroll to position [4066, 0]
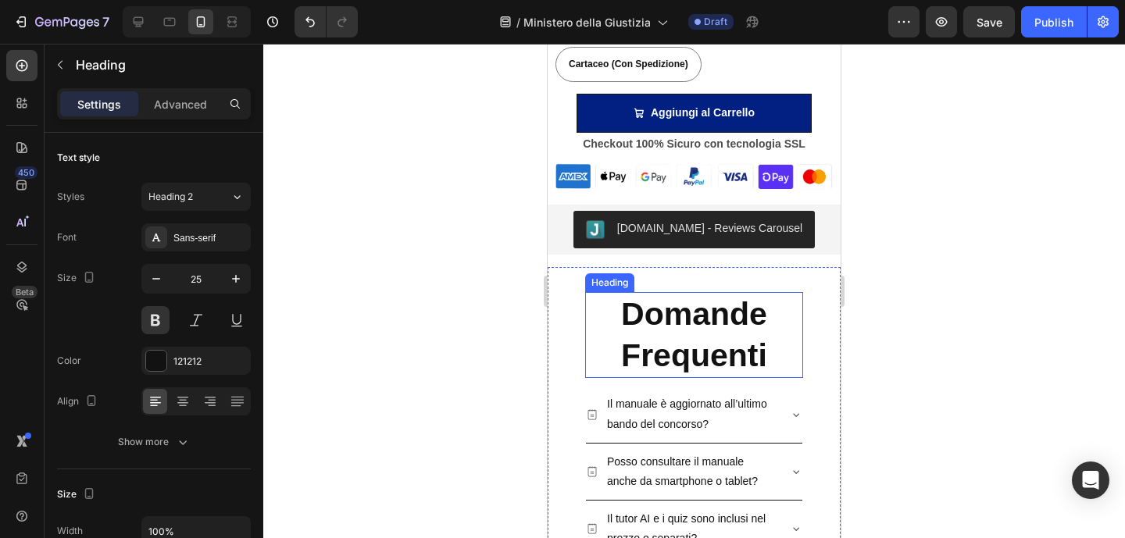
click at [657, 343] on h2 "Domande Frequenti" at bounding box center [694, 335] width 218 height 87
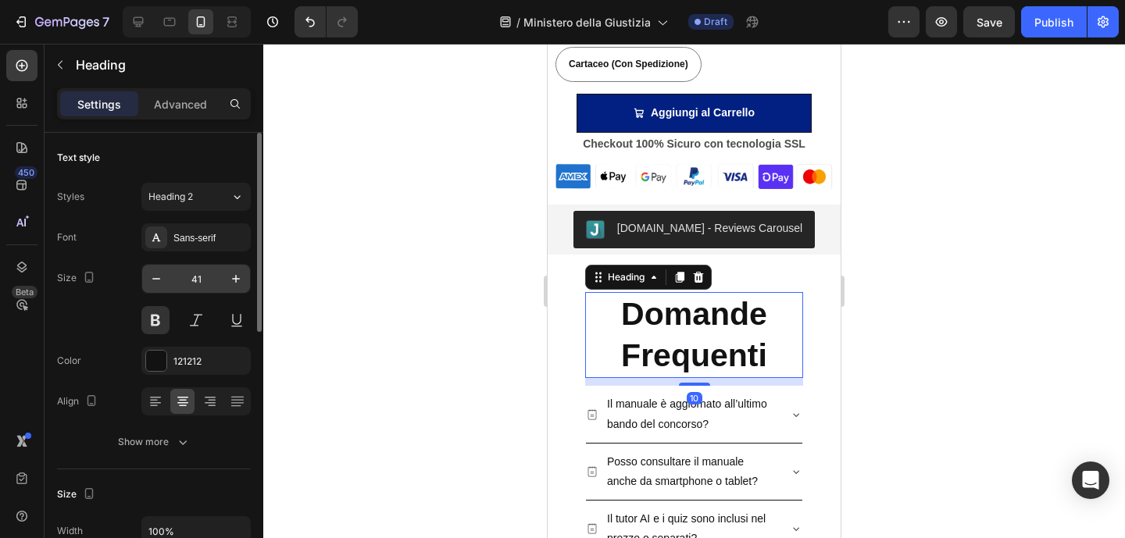
click at [205, 282] on input "41" at bounding box center [196, 279] width 52 height 28
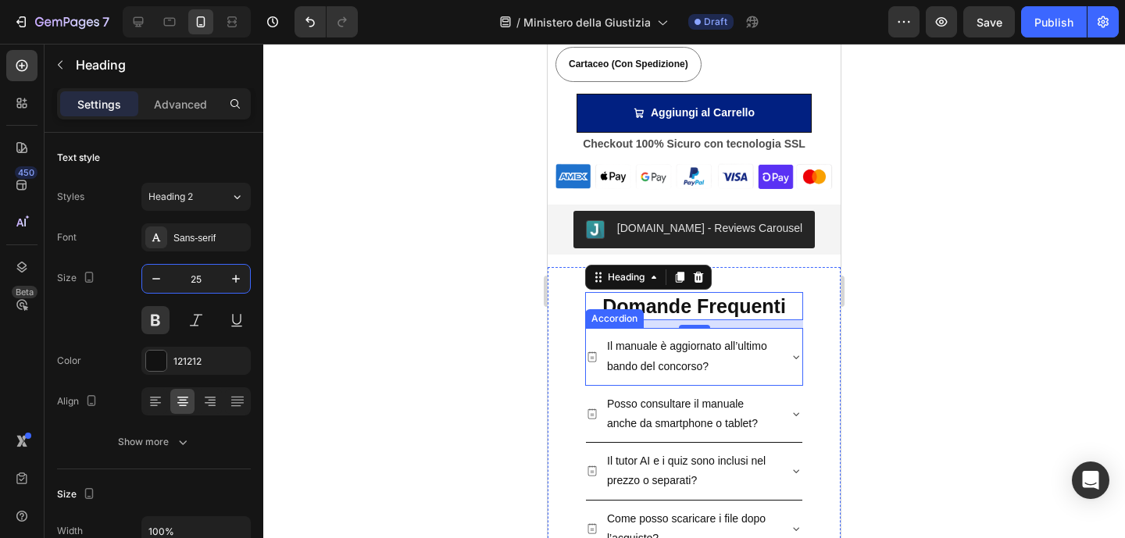
type input "25"
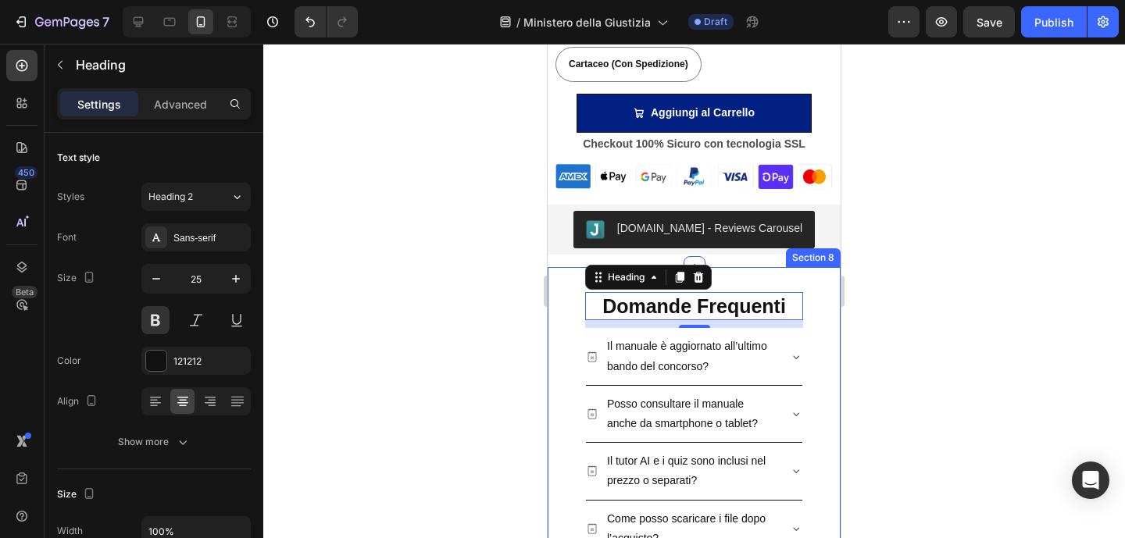
click at [927, 326] on div at bounding box center [694, 291] width 862 height 495
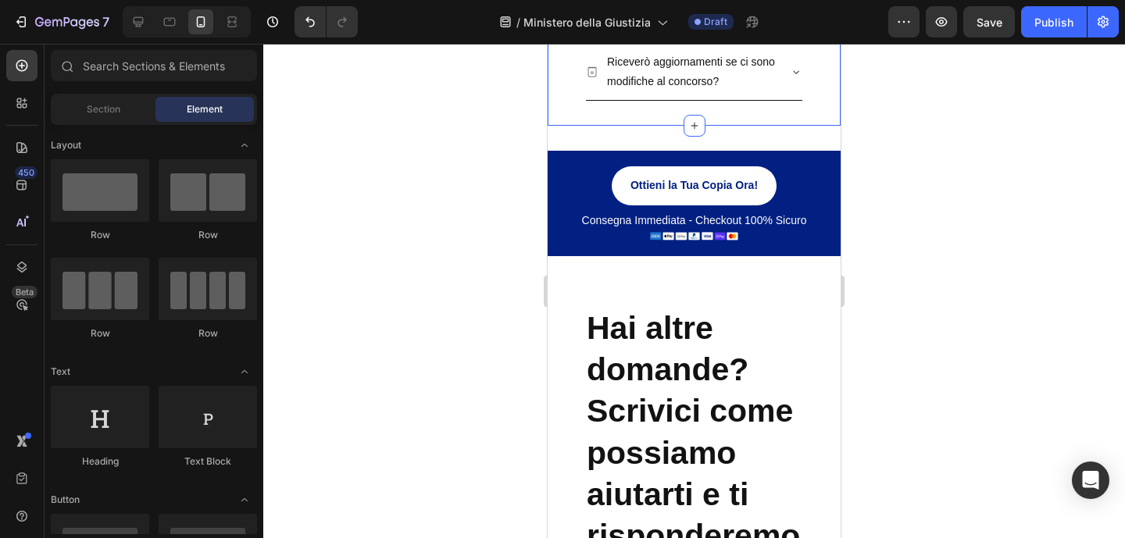
scroll to position [4577, 0]
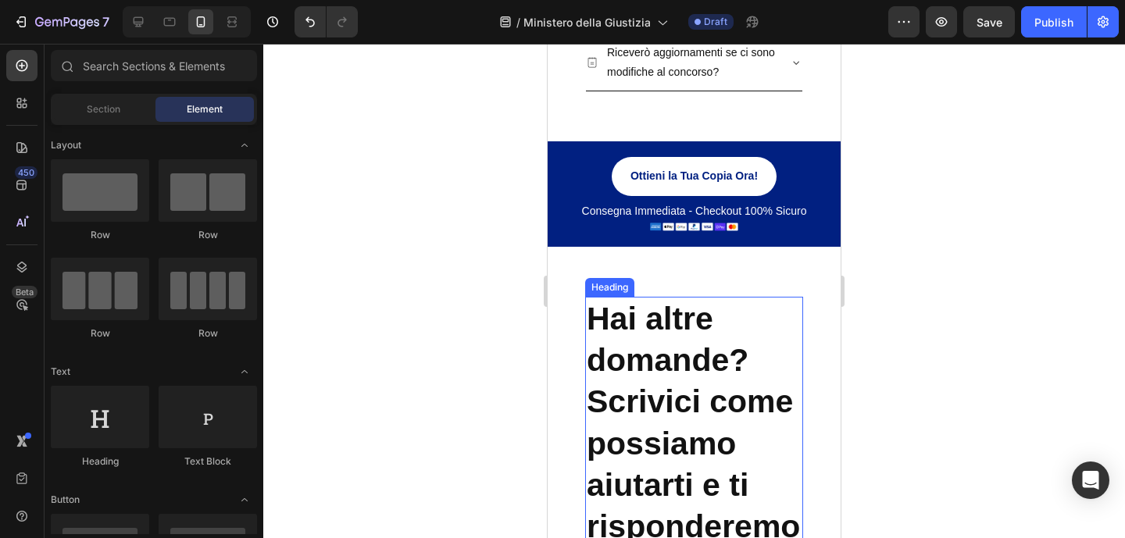
click at [664, 345] on h2 "Hai altre domande? Scrivici come possiamo aiutarti e ti risponderemo entro qual…" at bounding box center [694, 465] width 218 height 336
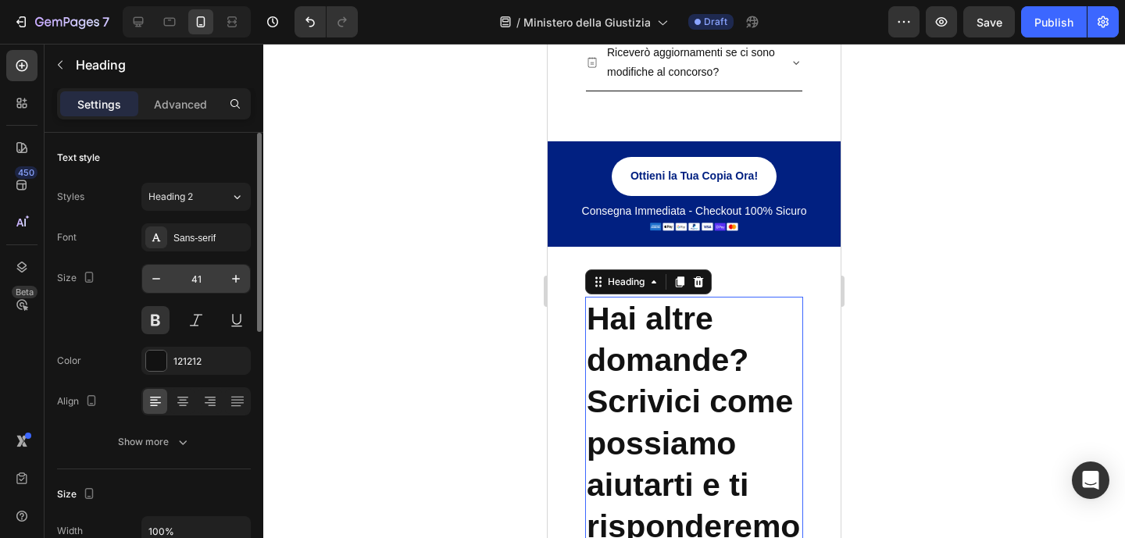
click at [202, 282] on input "41" at bounding box center [196, 279] width 52 height 28
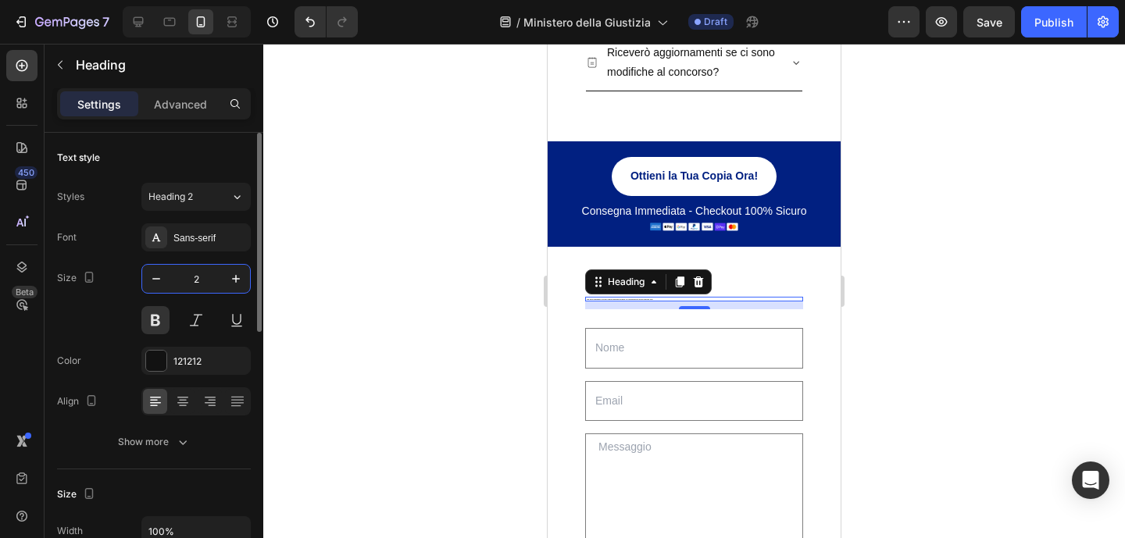
type input "25"
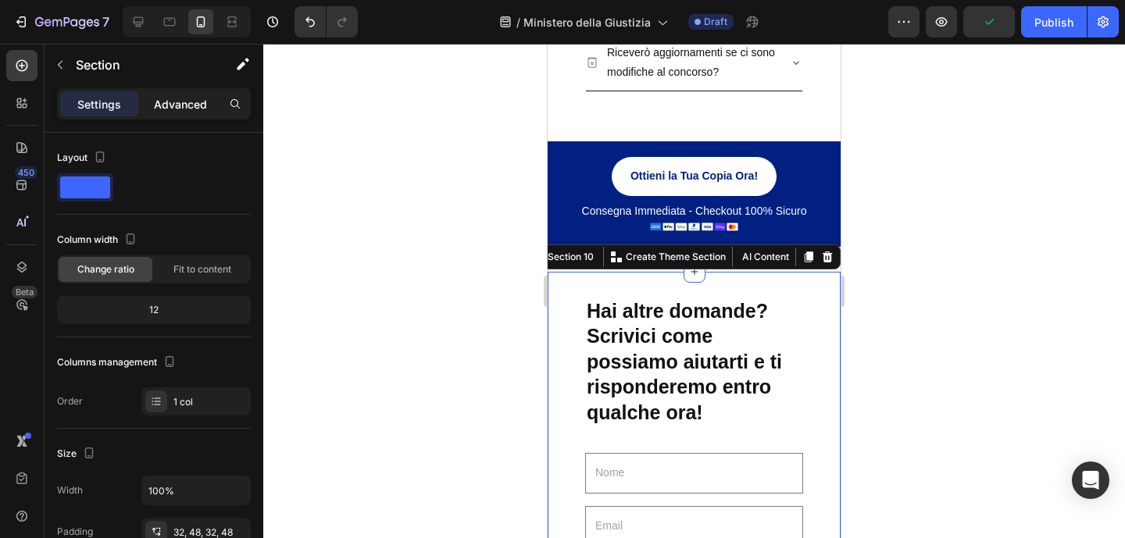
click at [187, 110] on p "Advanced" at bounding box center [180, 104] width 53 height 16
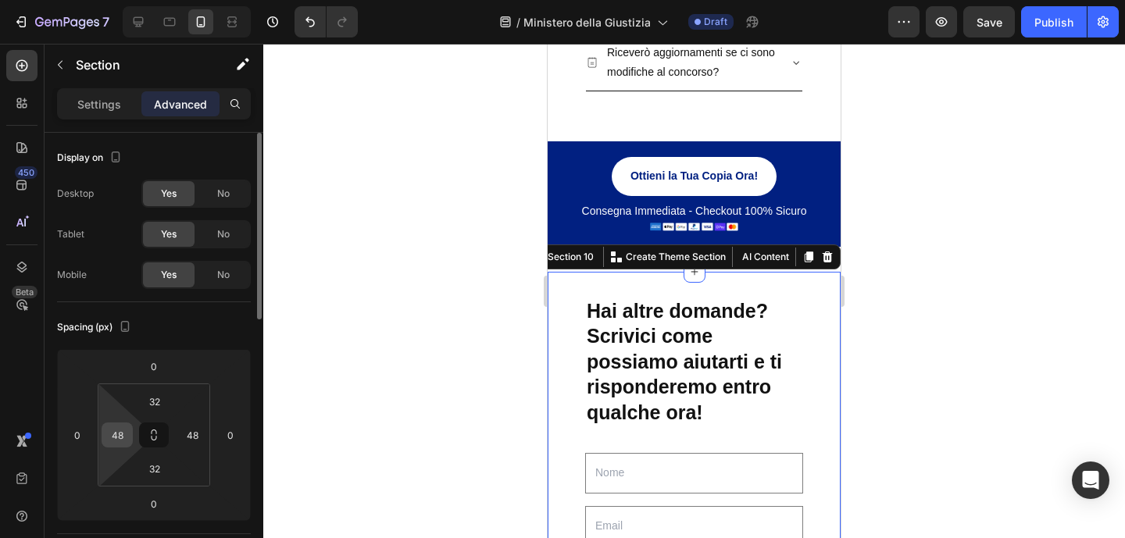
click at [121, 434] on input "48" at bounding box center [116, 434] width 23 height 23
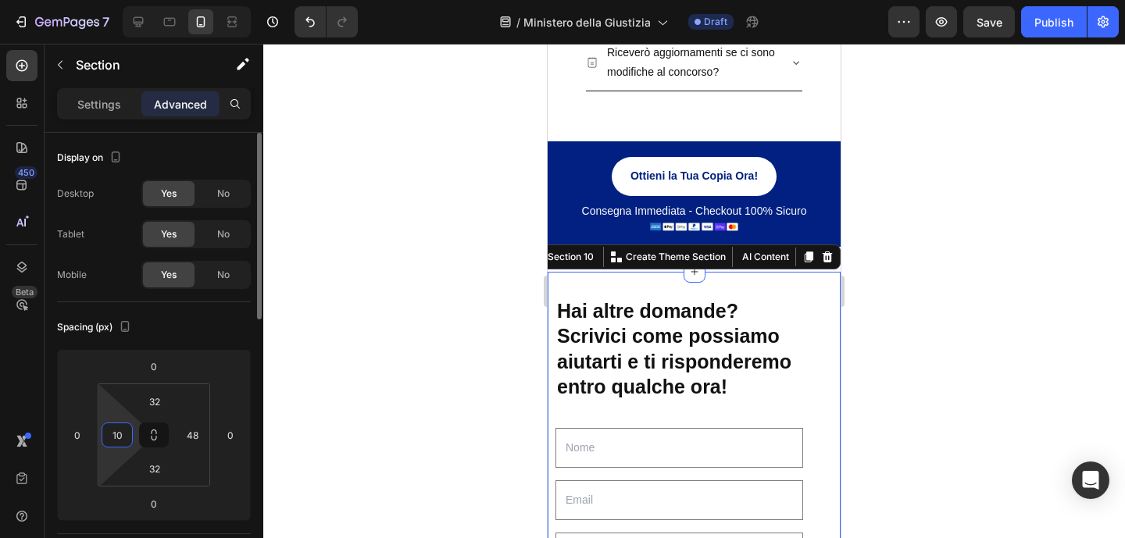
type input "10"
type input "2"
type input "3"
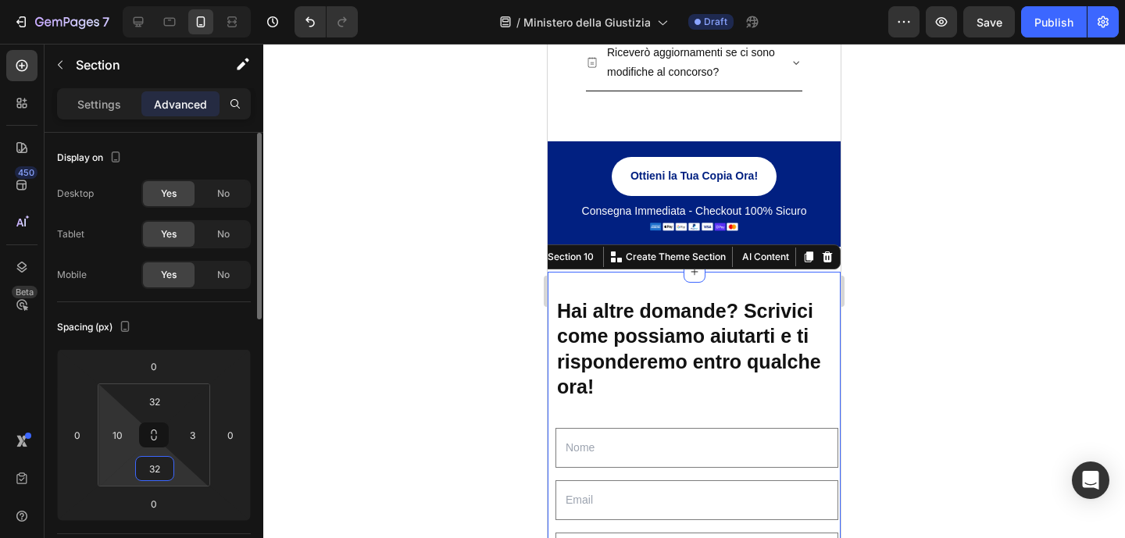
type input "32"
type input "10"
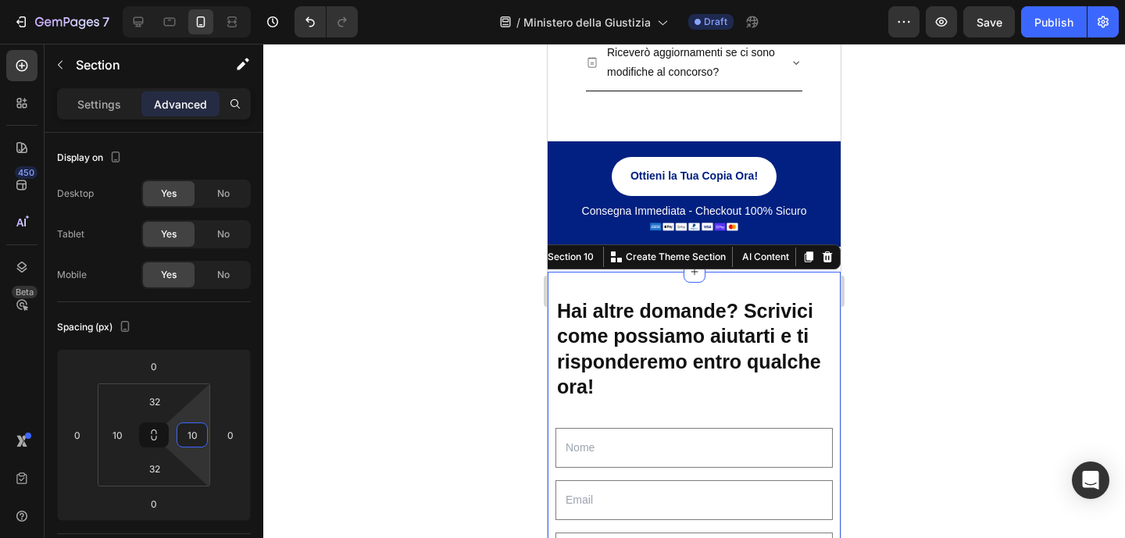
click at [996, 288] on div at bounding box center [694, 291] width 862 height 495
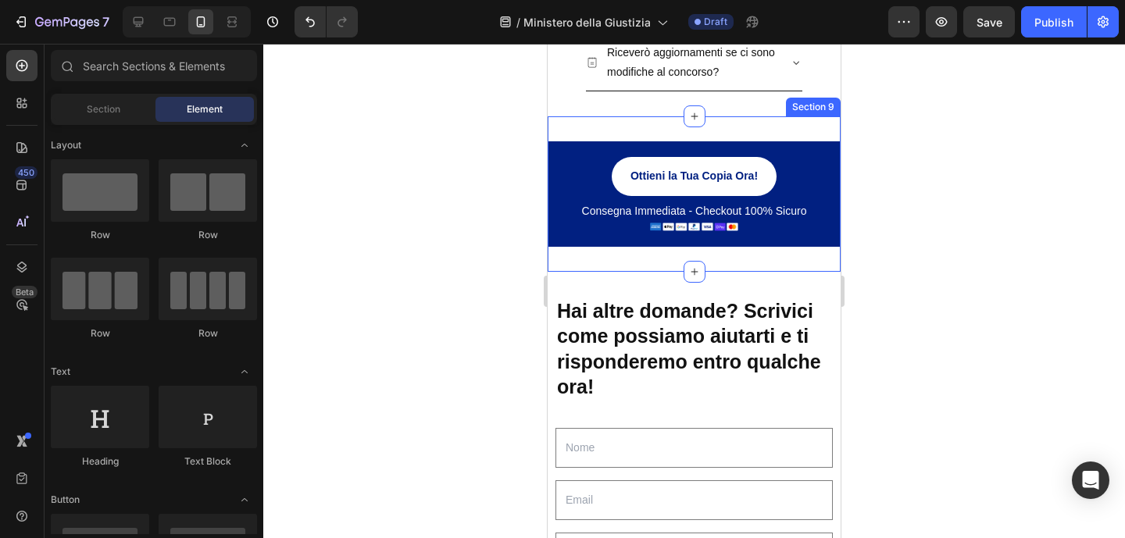
click at [765, 261] on div "Ottieni la Tua Copia Ora! Button Consegna Immediata - Checkout 100% Sicuro Text…" at bounding box center [694, 193] width 293 height 155
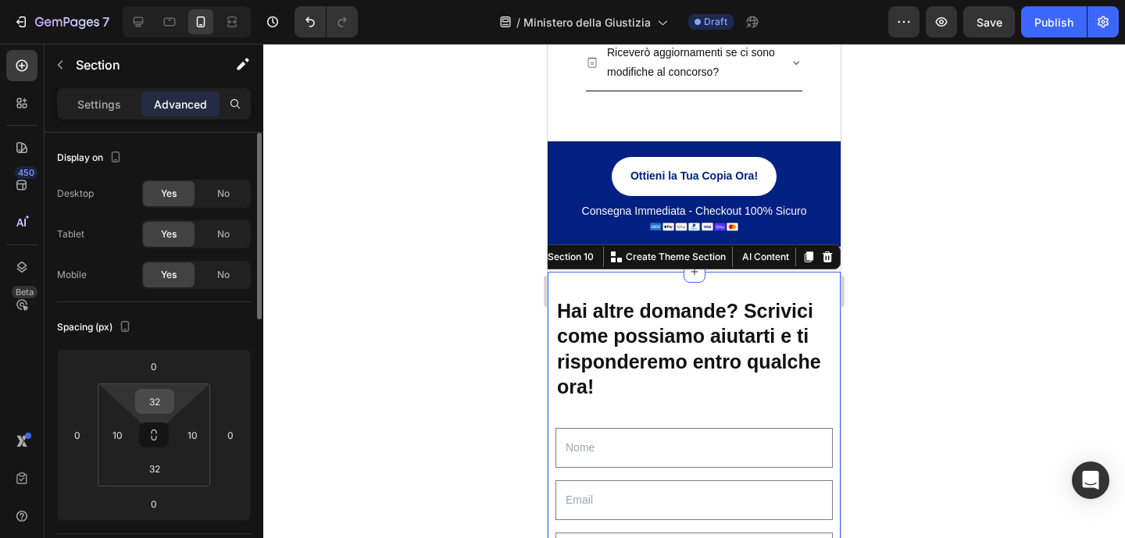
click at [155, 395] on input "32" at bounding box center [154, 401] width 31 height 23
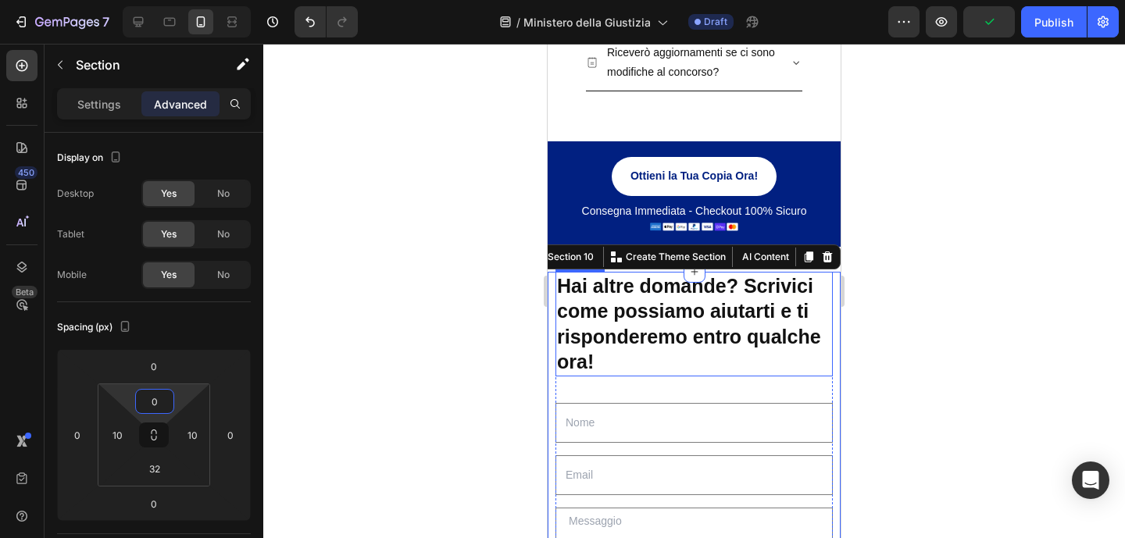
type input "0"
click at [899, 340] on div at bounding box center [694, 291] width 862 height 495
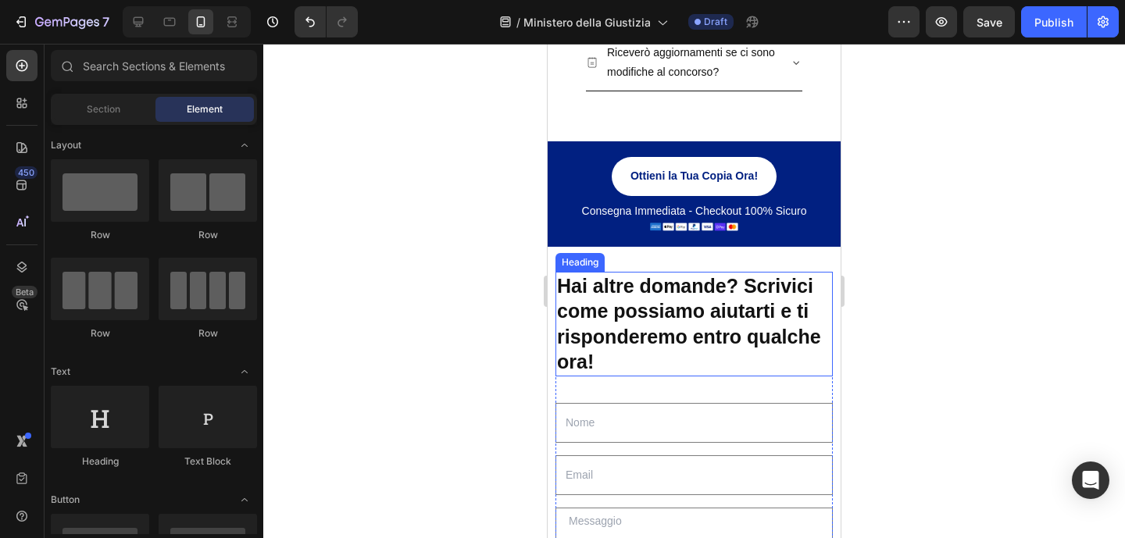
drag, startPoint x: 994, startPoint y: 263, endPoint x: 917, endPoint y: 205, distance: 95.5
click at [994, 263] on div at bounding box center [694, 291] width 862 height 495
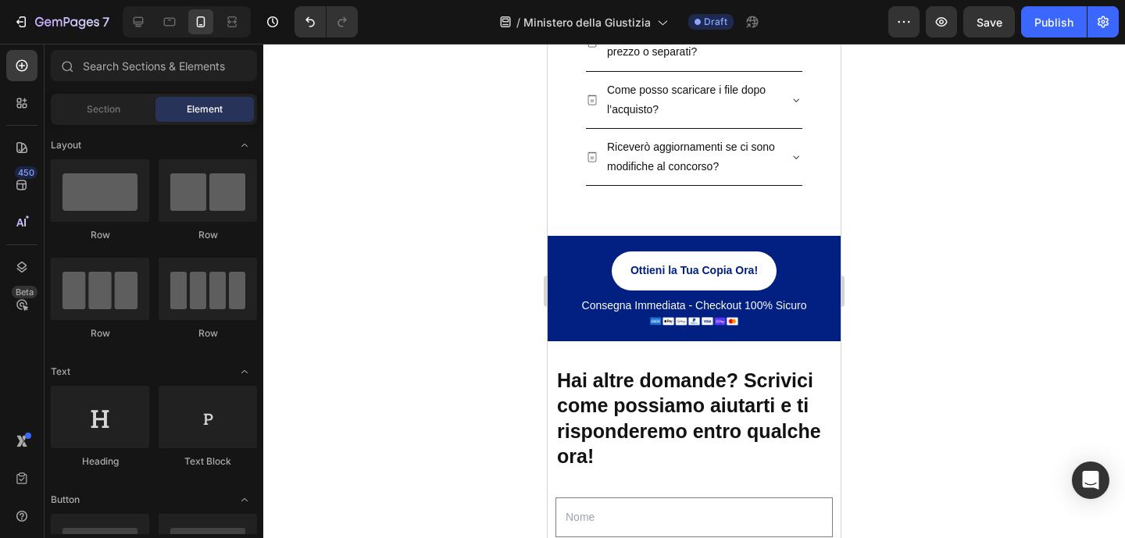
scroll to position [4501, 0]
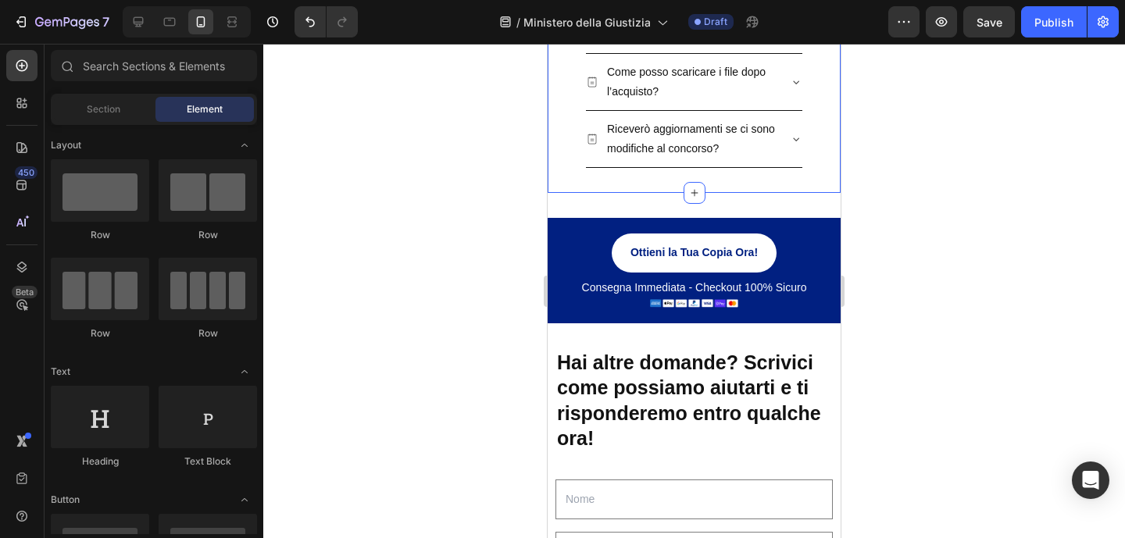
click at [607, 178] on div "Domande Frequenti Heading Il manuale è aggiornato all’ultimo bando del concorso…" at bounding box center [694, 6] width 293 height 373
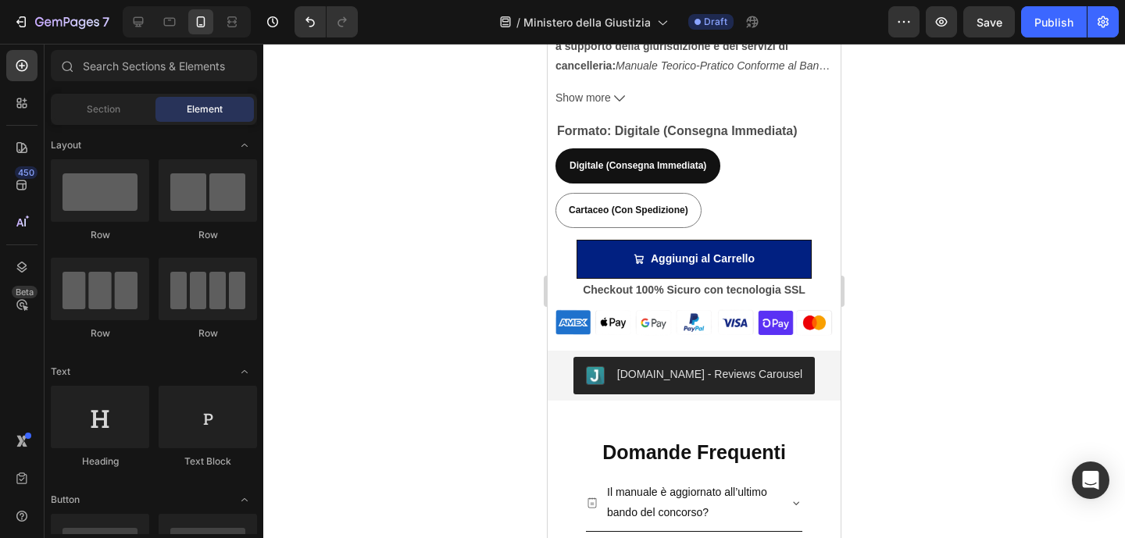
scroll to position [3938, 0]
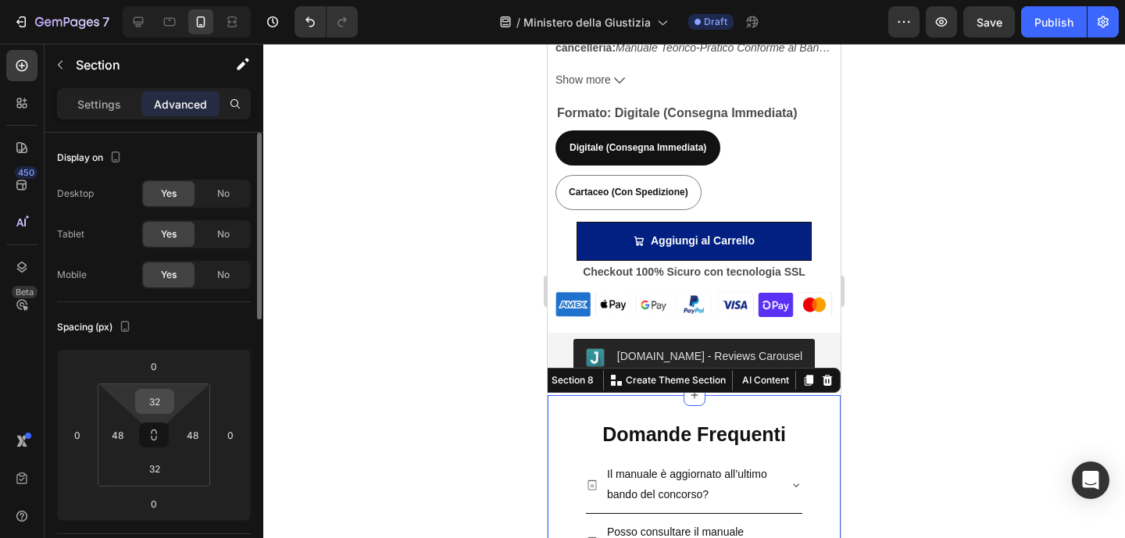
click at [157, 398] on input "32" at bounding box center [154, 401] width 31 height 23
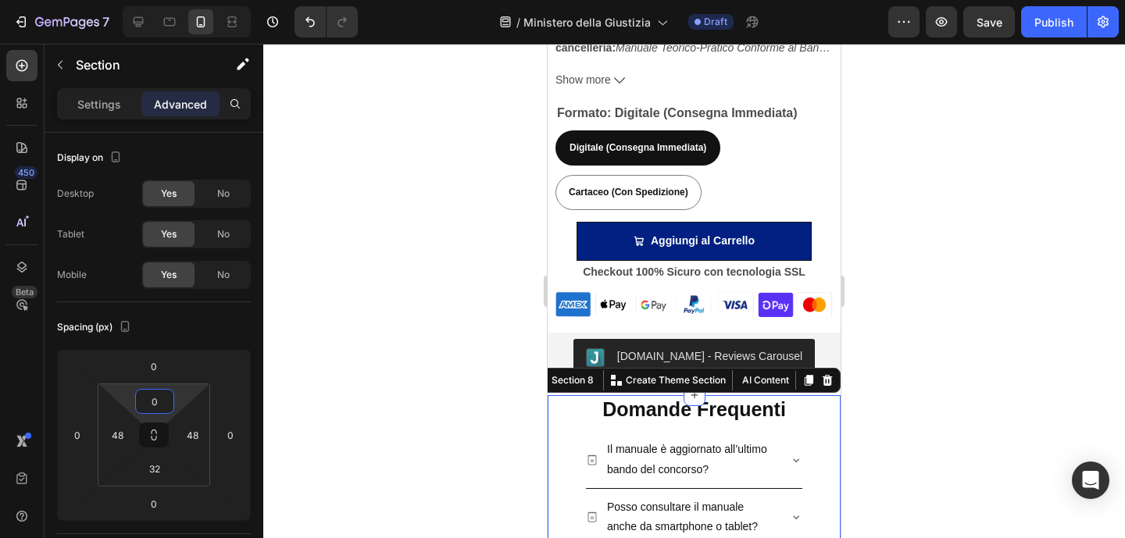
type input "0"
click at [1023, 284] on div at bounding box center [694, 291] width 862 height 495
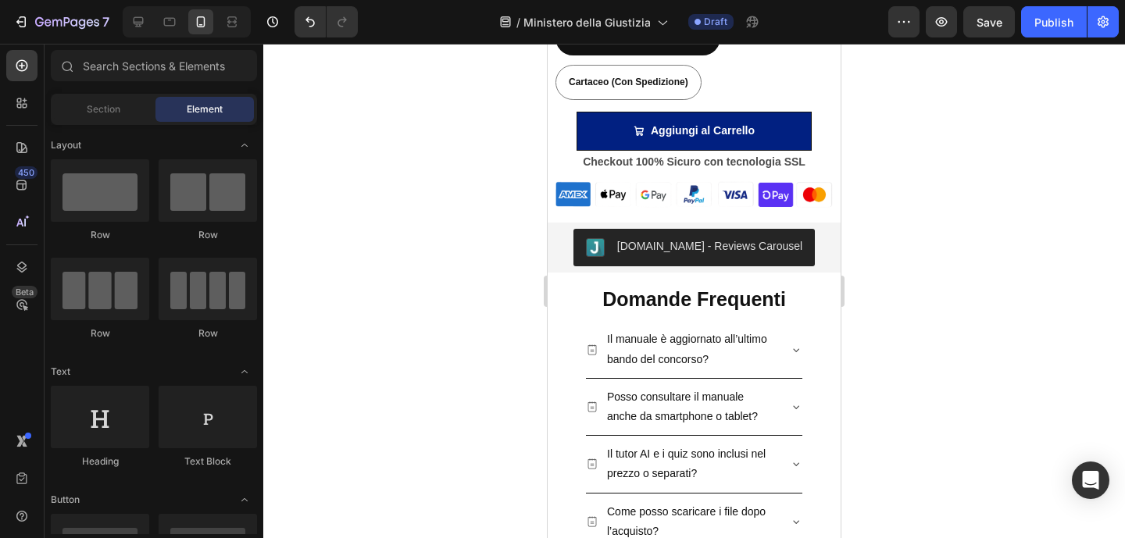
scroll to position [4083, 0]
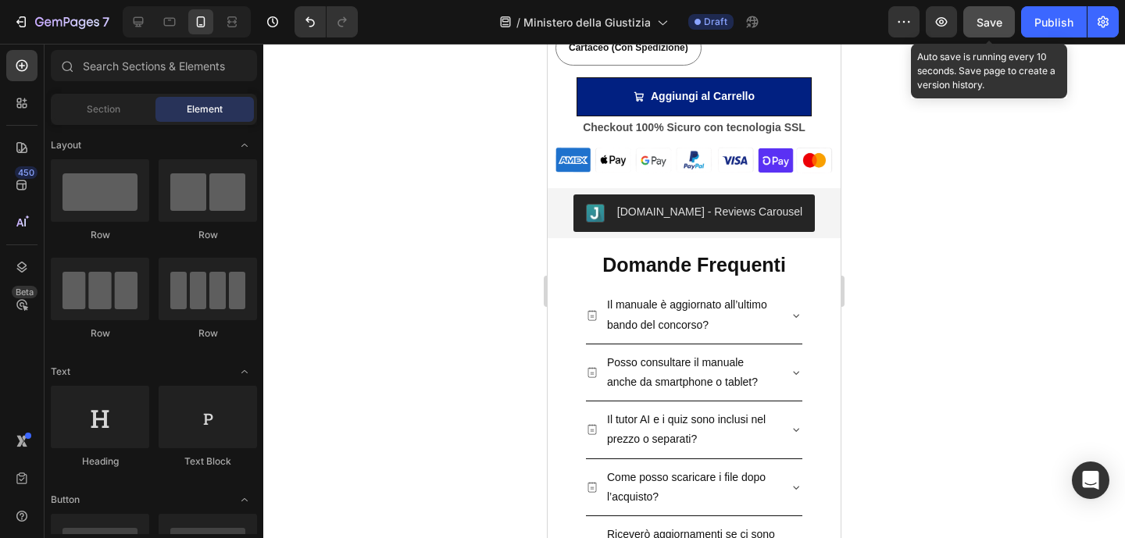
click at [985, 27] on span "Save" at bounding box center [990, 22] width 26 height 13
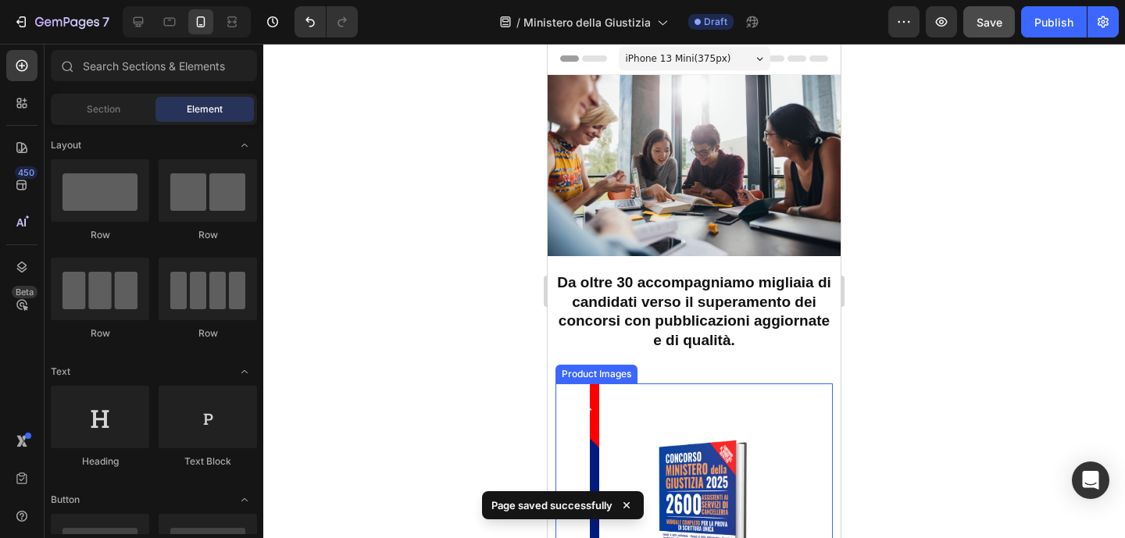
scroll to position [0, 0]
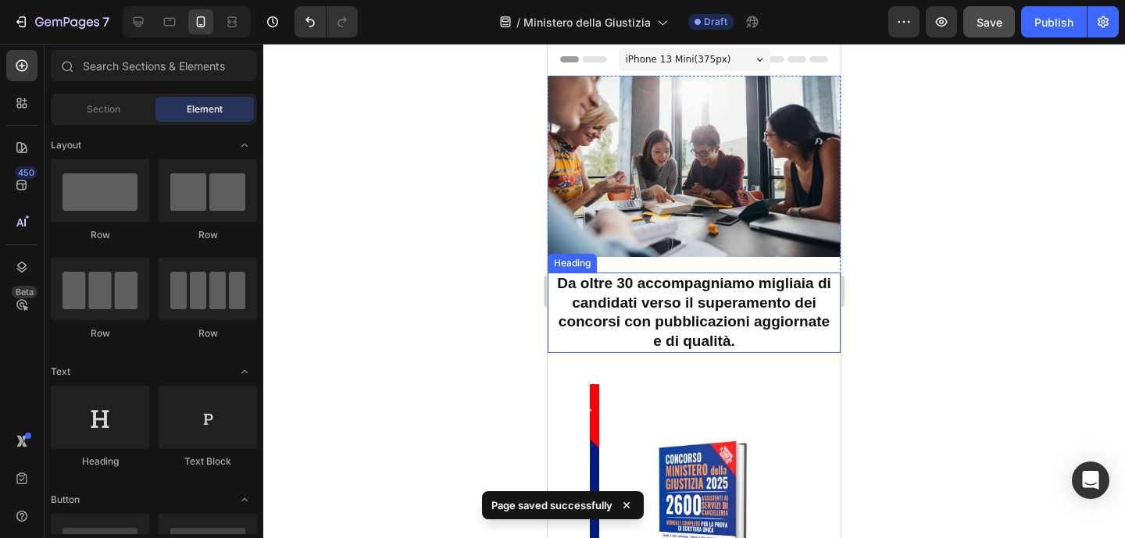
click at [1020, 278] on div at bounding box center [694, 291] width 862 height 495
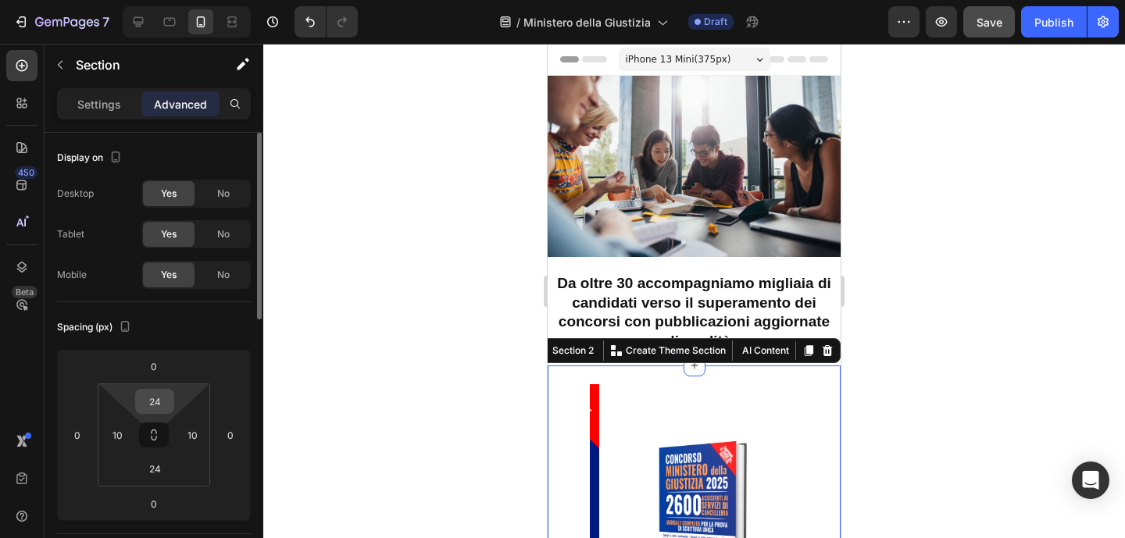
click at [153, 412] on input "24" at bounding box center [154, 401] width 31 height 23
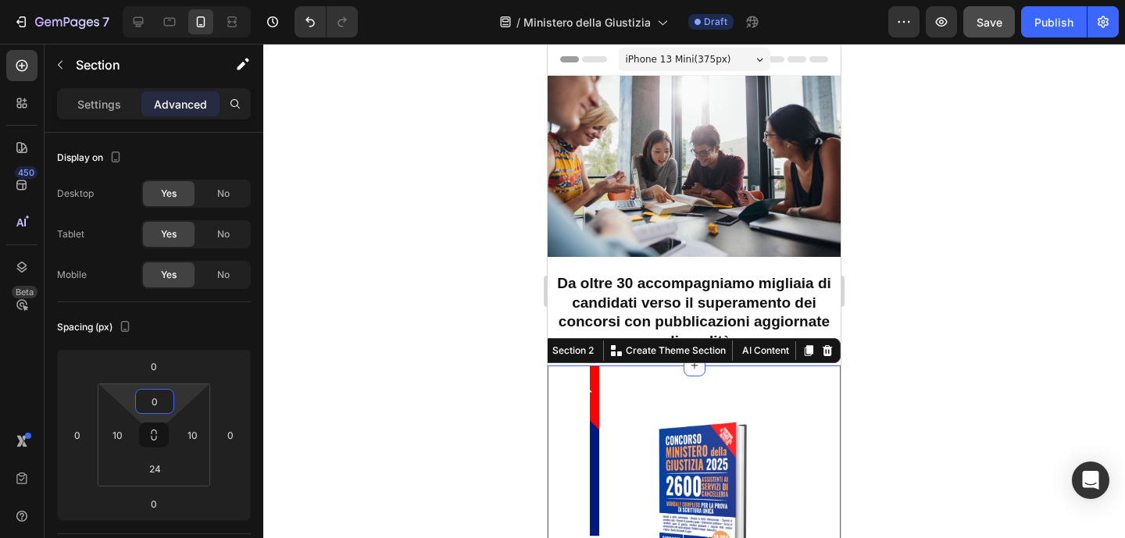
type input "0"
click at [966, 392] on div at bounding box center [694, 291] width 862 height 495
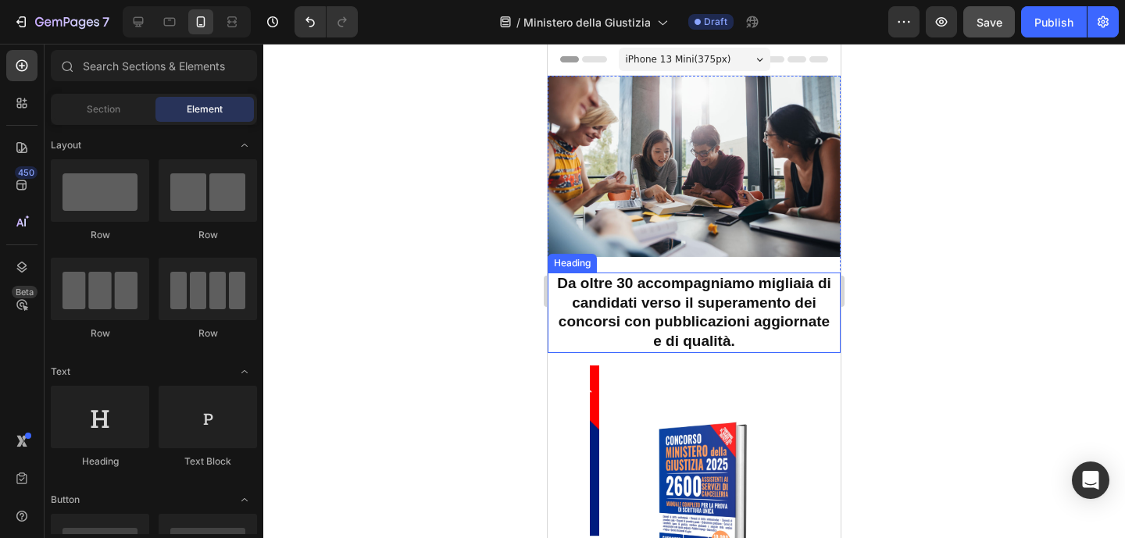
click at [798, 332] on h2 "Da oltre 30 accompagniamo migliaia di candidati verso il superamento dei concor…" at bounding box center [694, 313] width 277 height 80
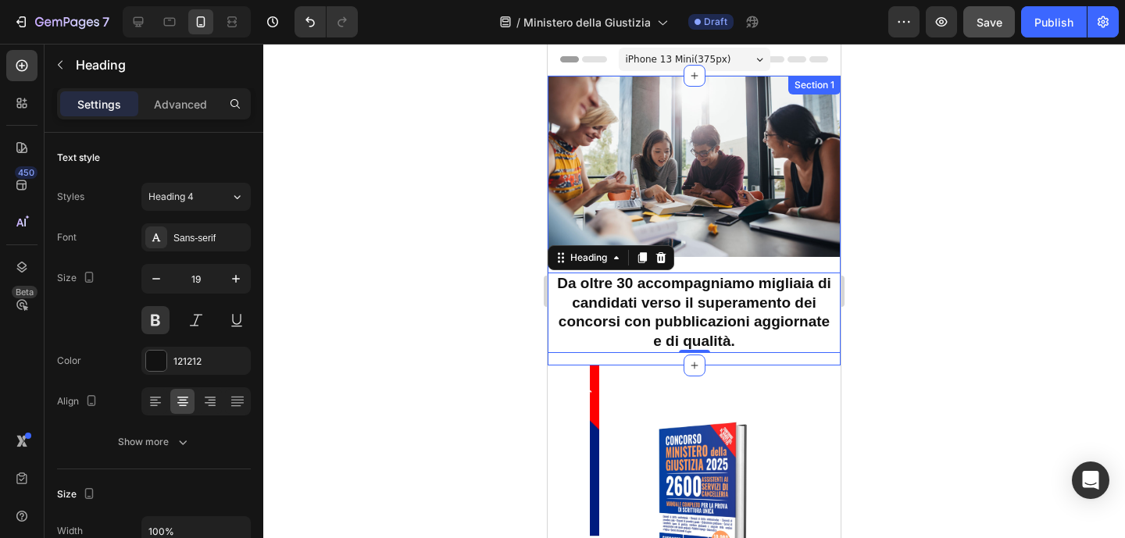
click at [762, 353] on div "Image Da oltre 30 accompagniamo migliaia di candidati verso il superamento dei …" at bounding box center [694, 221] width 293 height 290
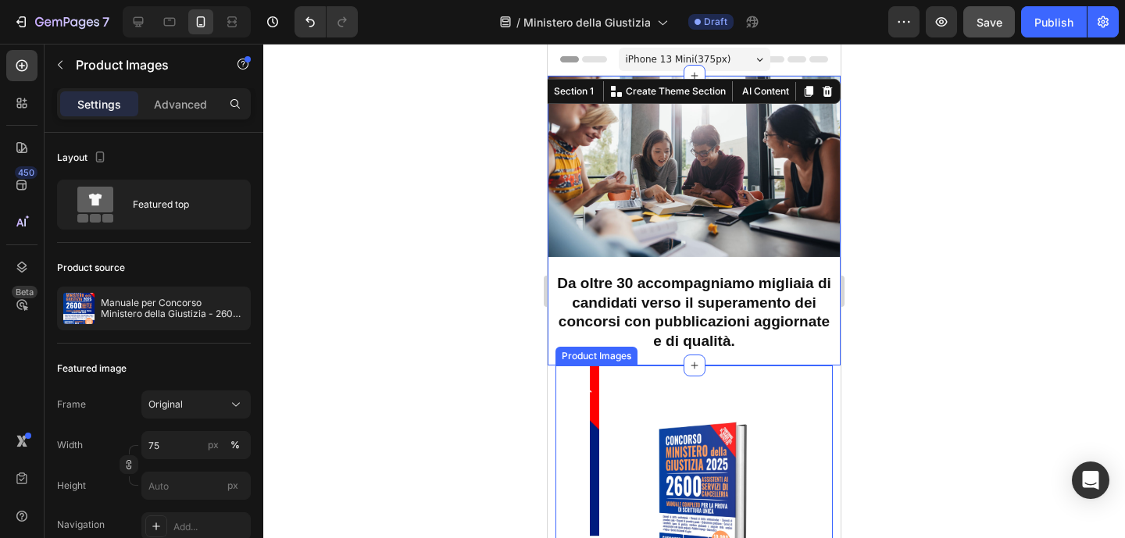
click at [774, 388] on img at bounding box center [703, 501] width 208 height 270
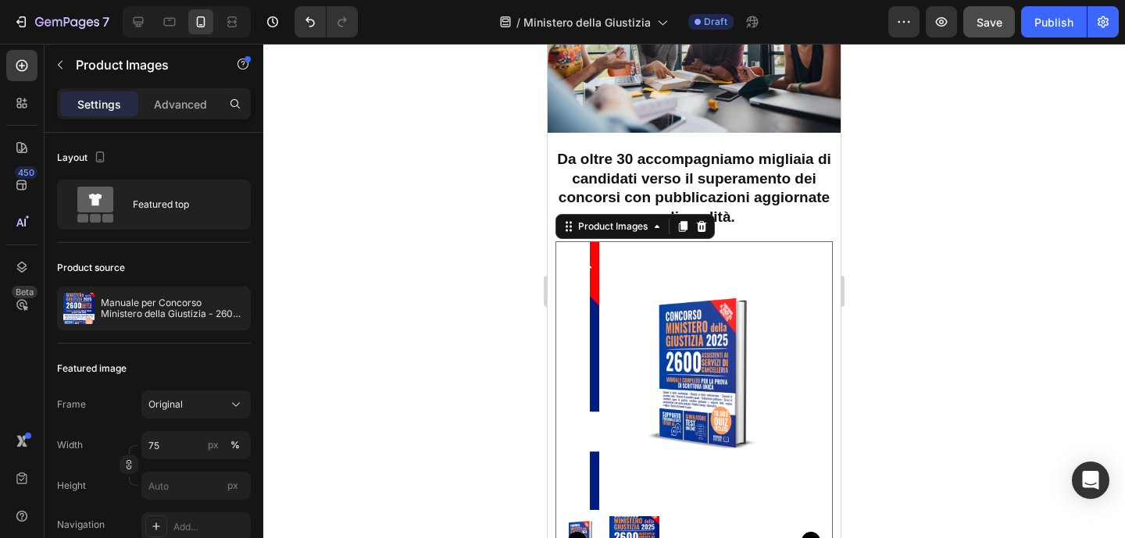
scroll to position [207, 0]
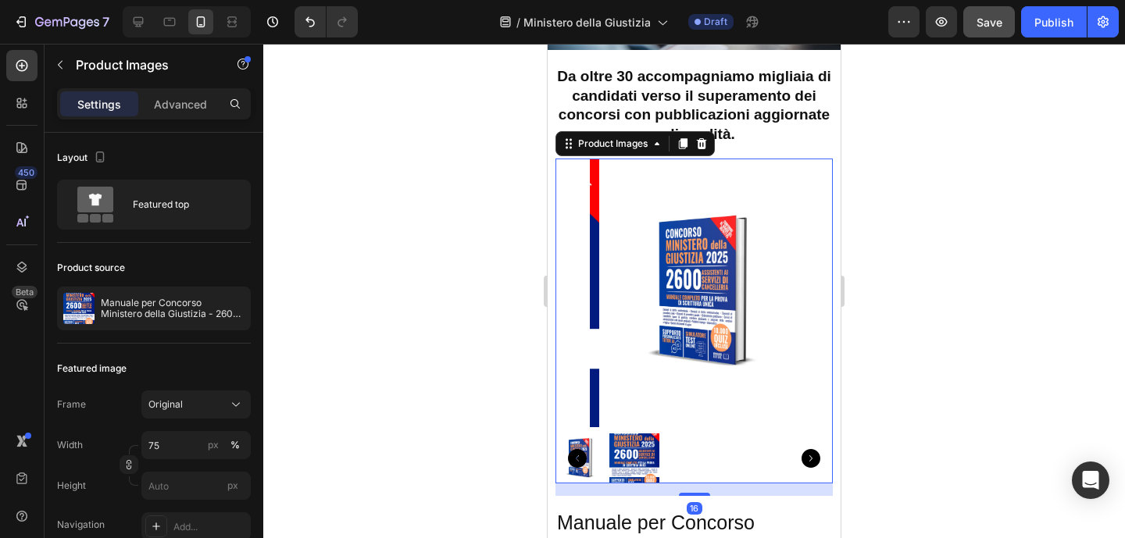
click at [645, 434] on img at bounding box center [634, 459] width 50 height 50
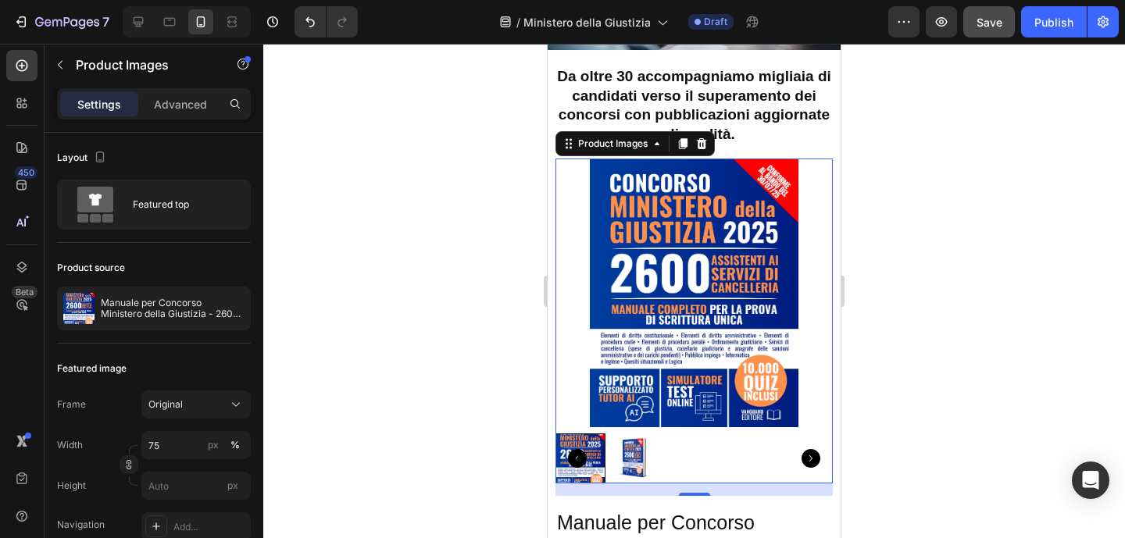
click at [1033, 331] on div at bounding box center [694, 291] width 862 height 495
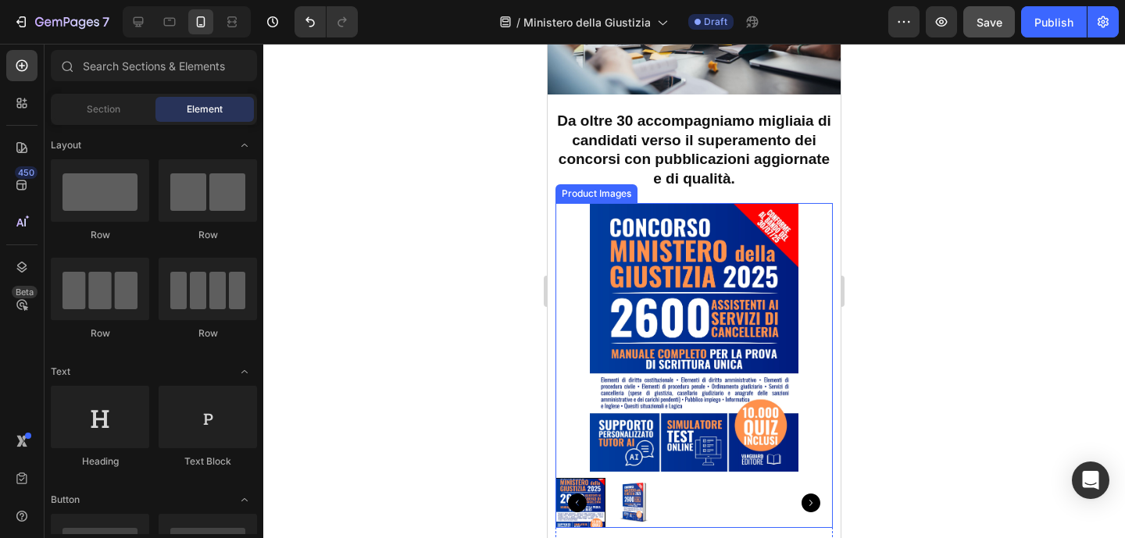
scroll to position [70, 0]
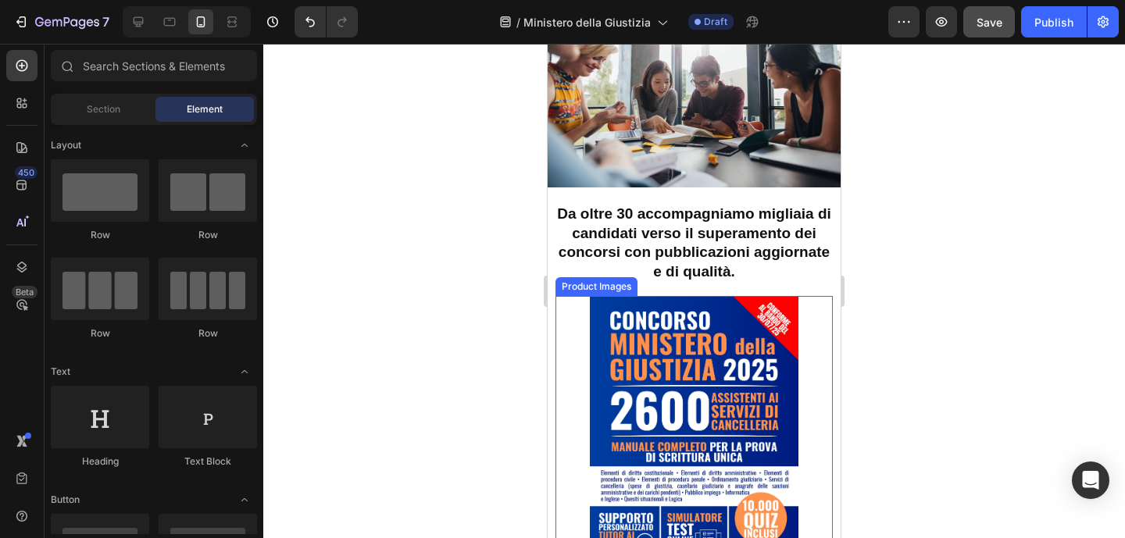
click at [928, 281] on div at bounding box center [694, 291] width 862 height 495
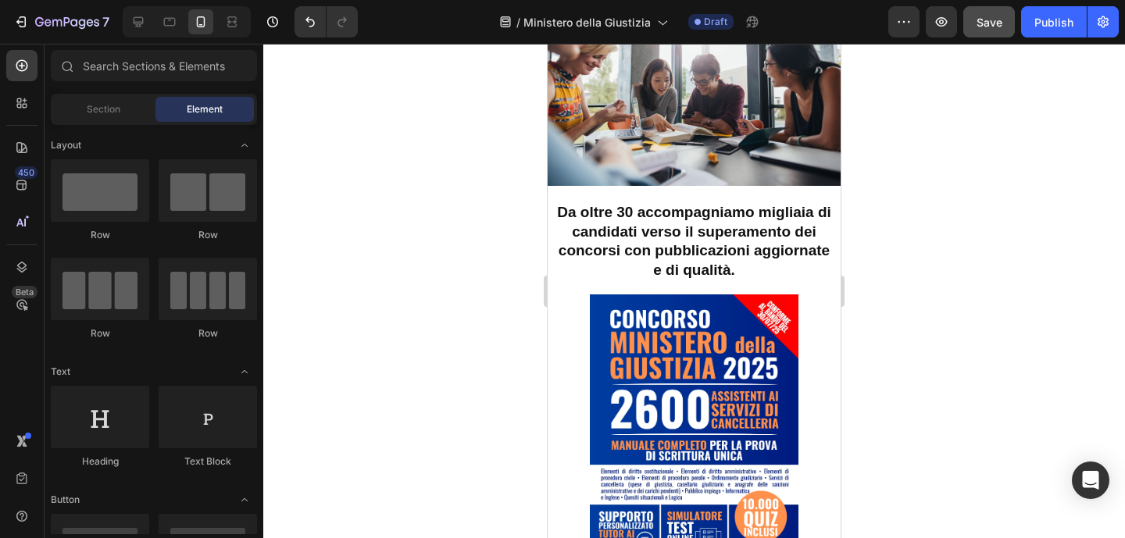
scroll to position [98, 0]
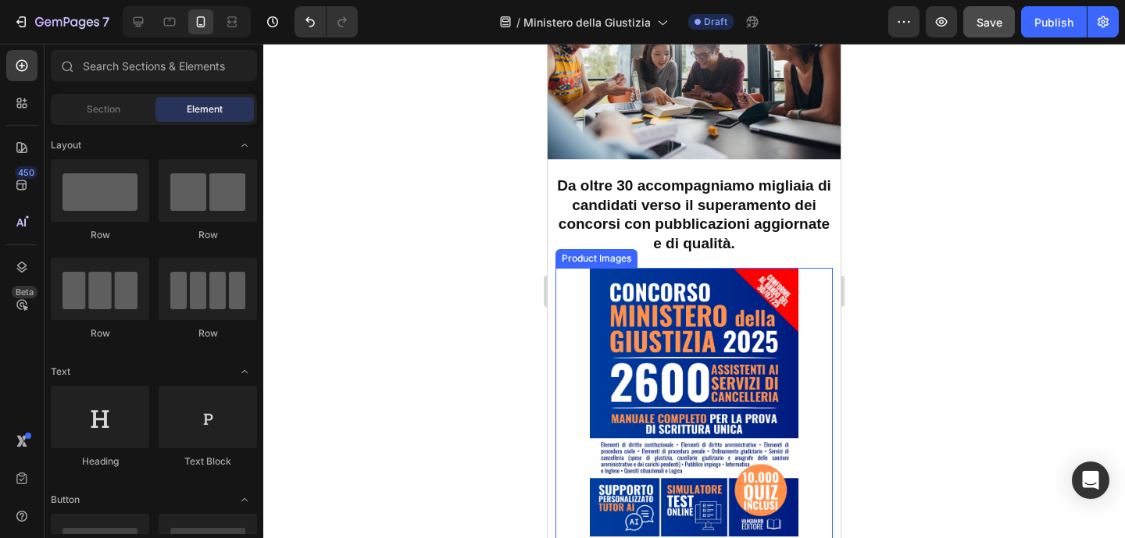
click at [814, 268] on div at bounding box center [694, 403] width 277 height 270
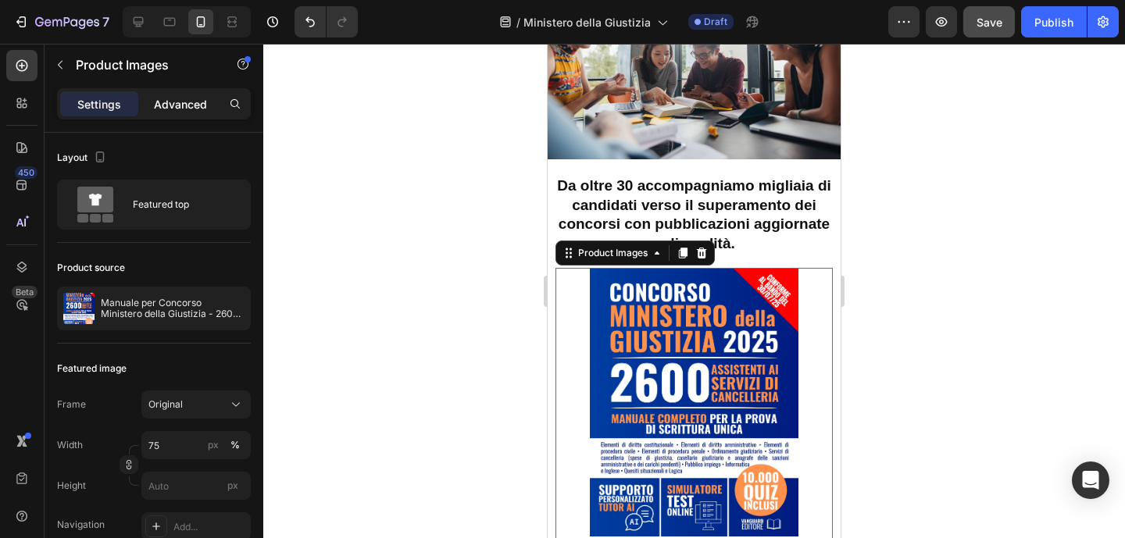
click at [201, 94] on div "Advanced" at bounding box center [180, 103] width 78 height 25
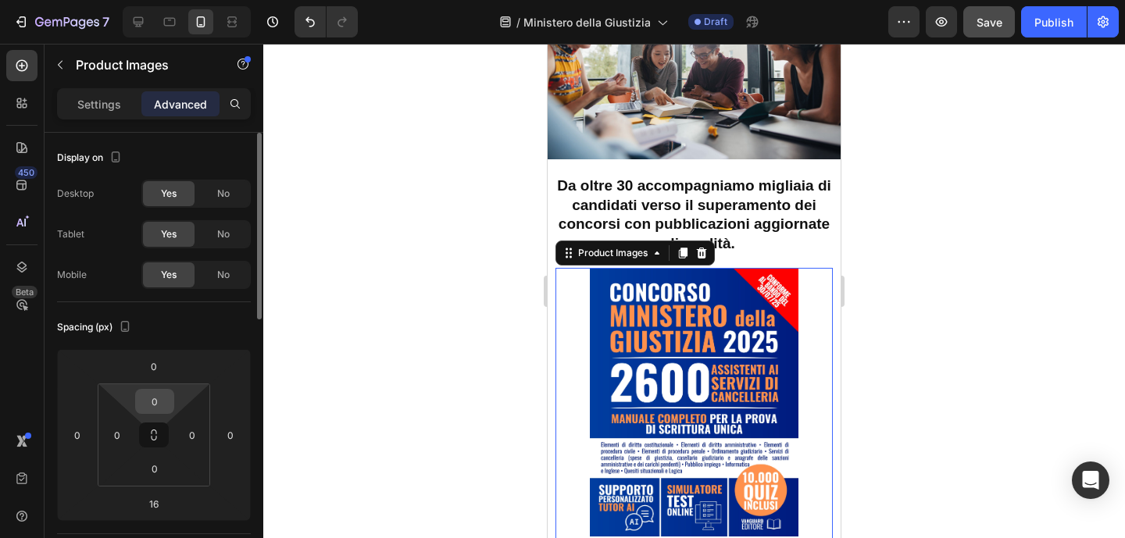
click at [157, 399] on input "0" at bounding box center [154, 401] width 31 height 23
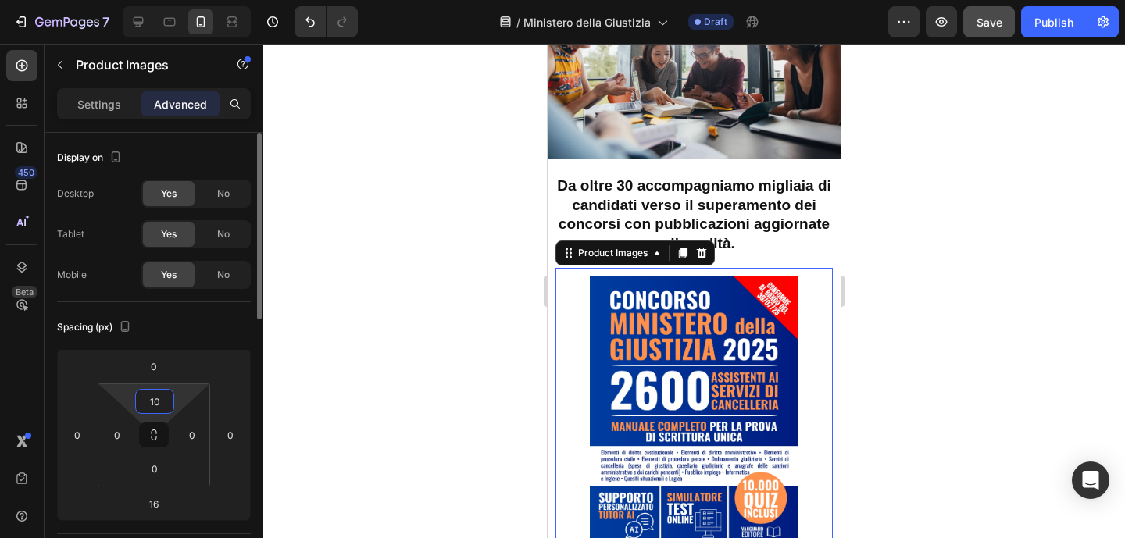
type input "10"
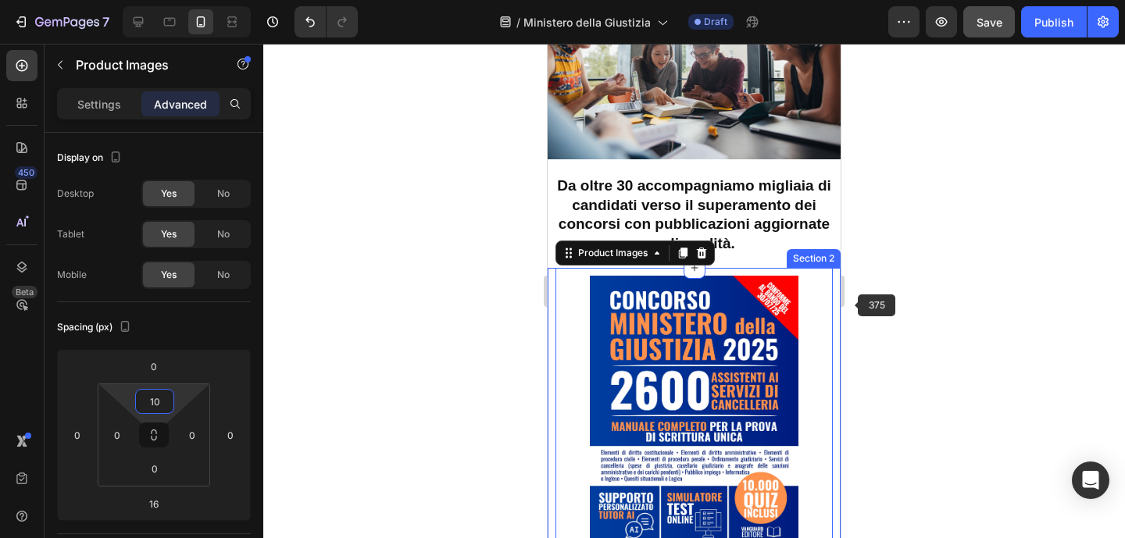
click at [911, 275] on div at bounding box center [694, 291] width 862 height 495
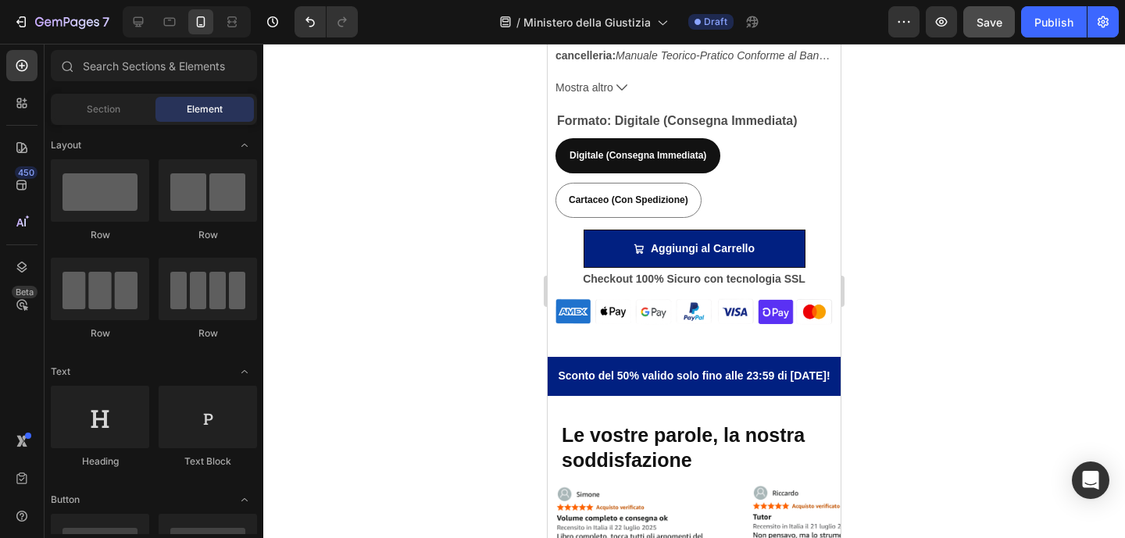
scroll to position [989, 0]
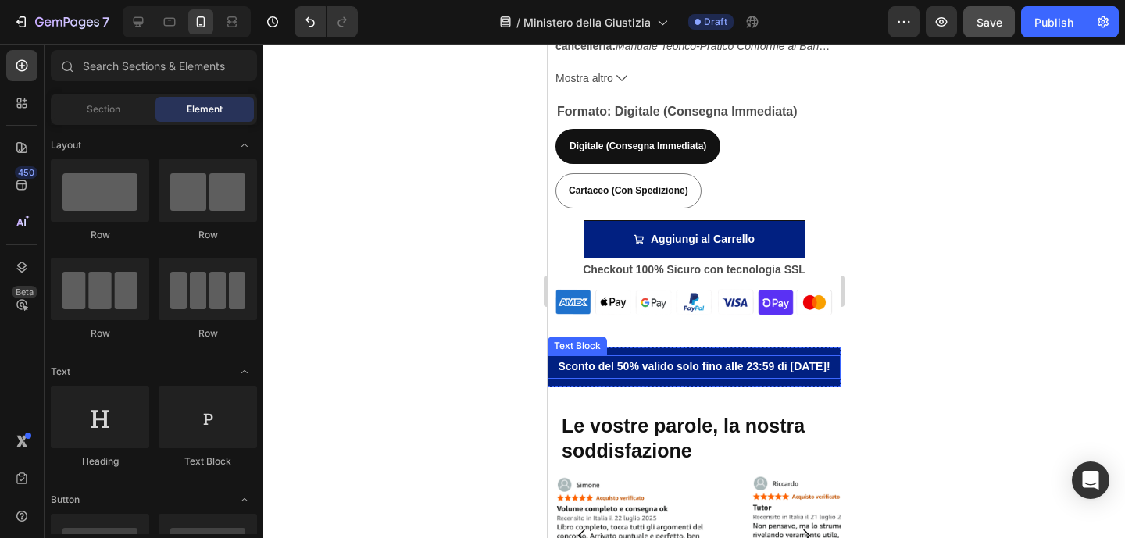
click at [724, 357] on p "Sconto del 50% valido solo fino alle 23:59 di [DATE]!" at bounding box center [694, 367] width 290 height 20
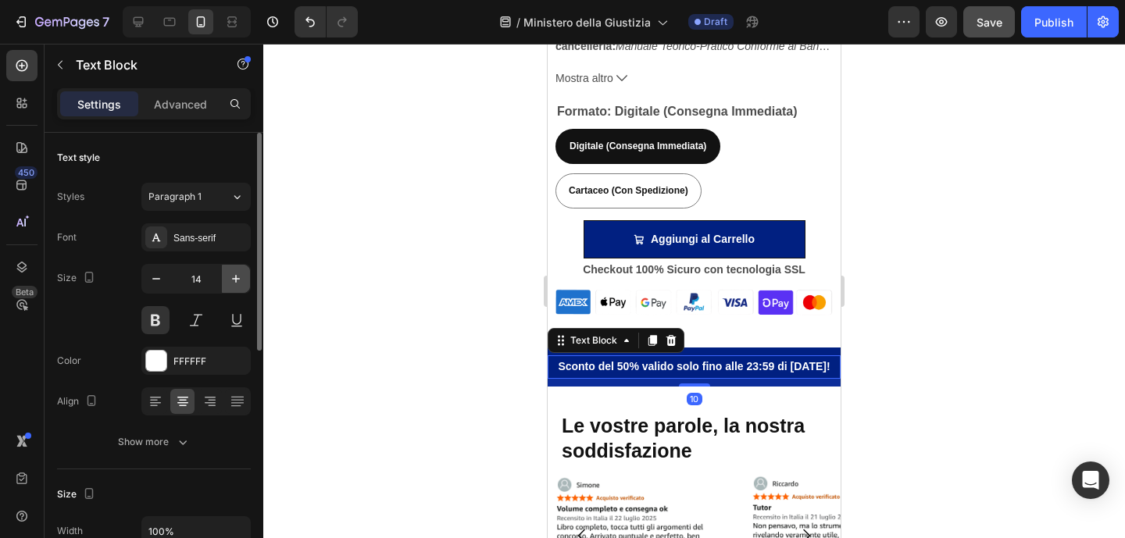
click at [236, 275] on icon "button" at bounding box center [236, 279] width 16 height 16
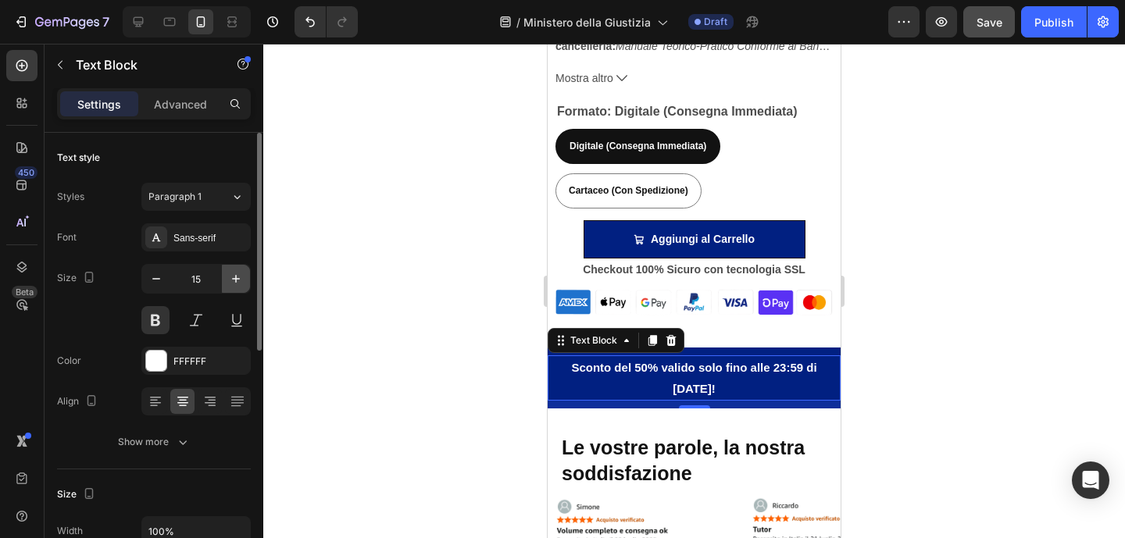
click at [236, 275] on icon "button" at bounding box center [236, 279] width 16 height 16
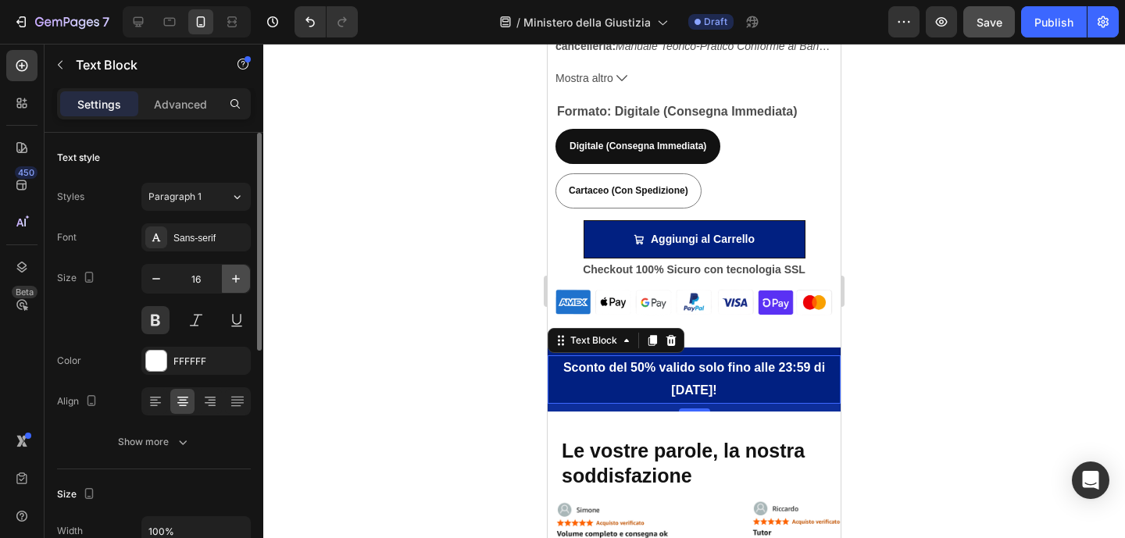
click at [236, 275] on icon "button" at bounding box center [236, 279] width 16 height 16
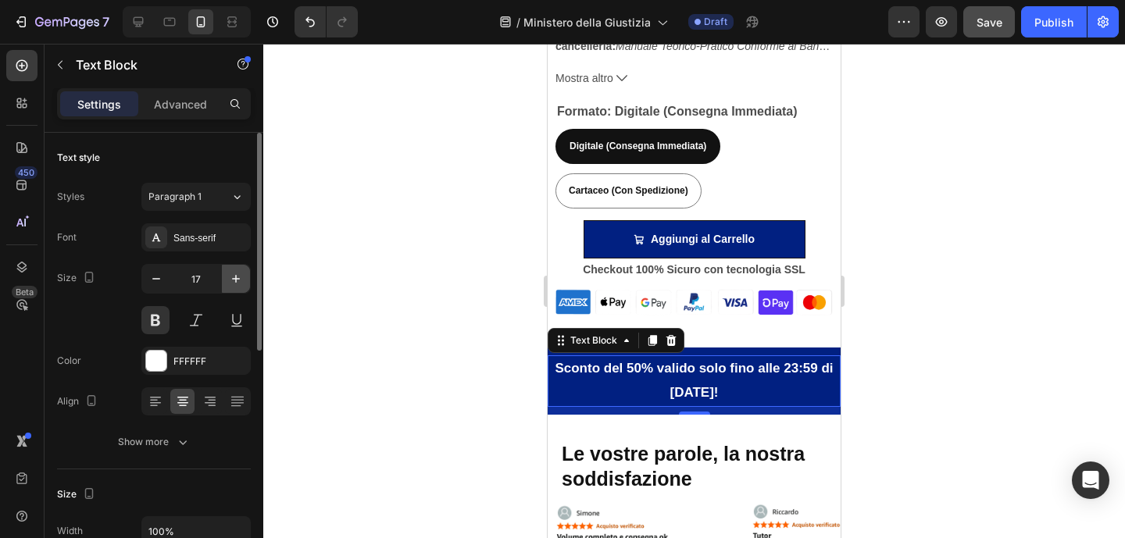
click at [236, 275] on icon "button" at bounding box center [236, 279] width 16 height 16
type input "18"
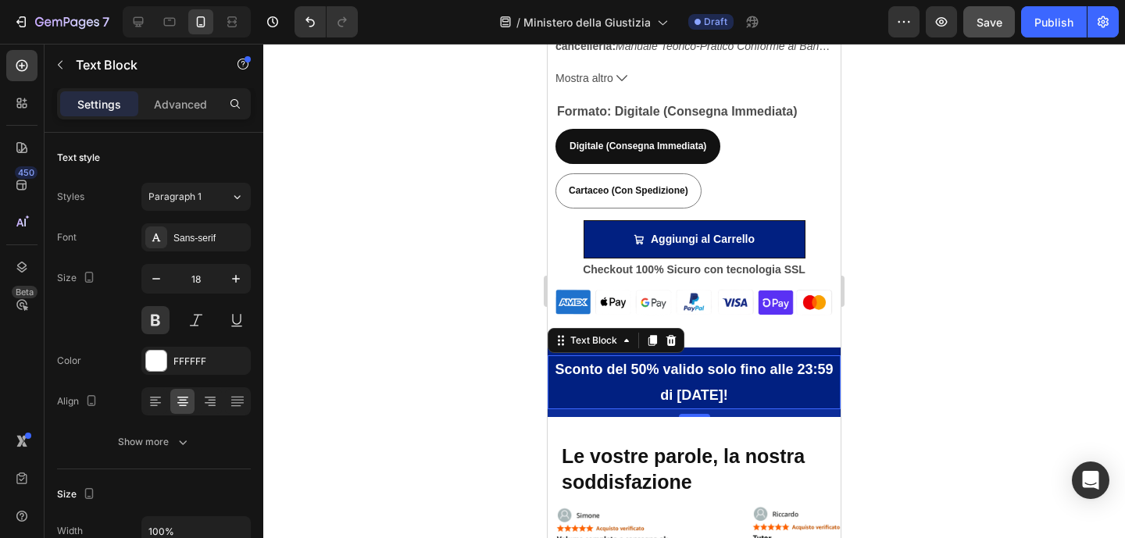
click at [924, 285] on div at bounding box center [694, 291] width 862 height 495
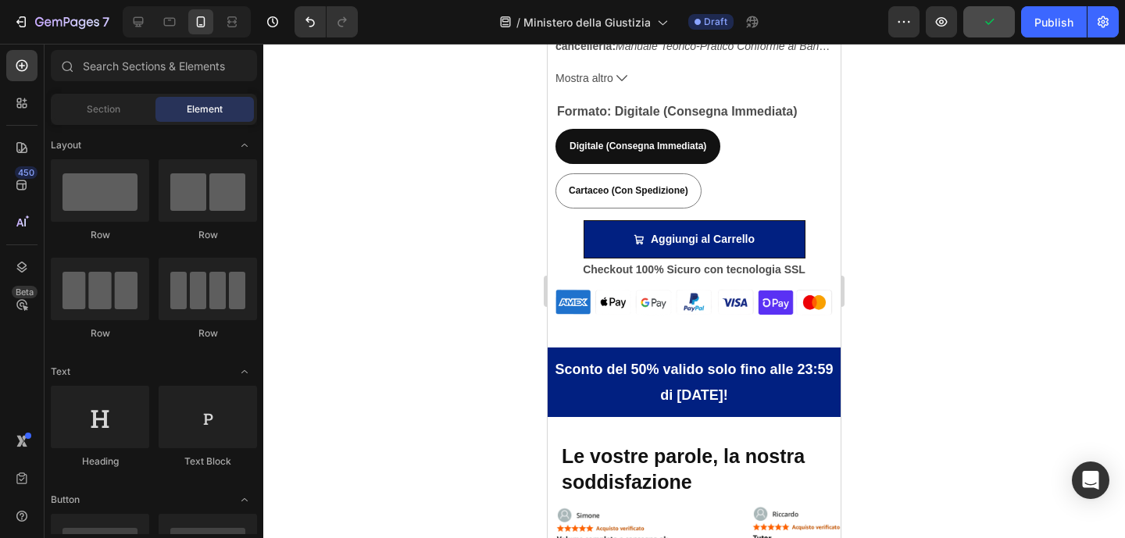
click at [924, 377] on div at bounding box center [694, 291] width 862 height 495
click at [789, 375] on p "Sconto del 50% valido solo fino alle 23:59 di [DATE]!" at bounding box center [694, 382] width 290 height 51
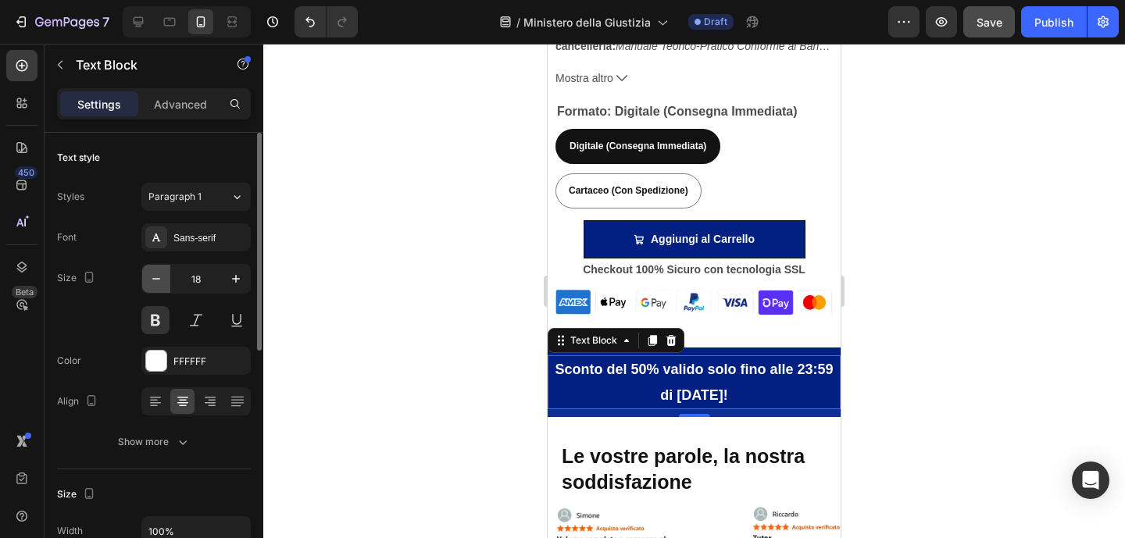
click at [162, 283] on icon "button" at bounding box center [156, 279] width 16 height 16
type input "17"
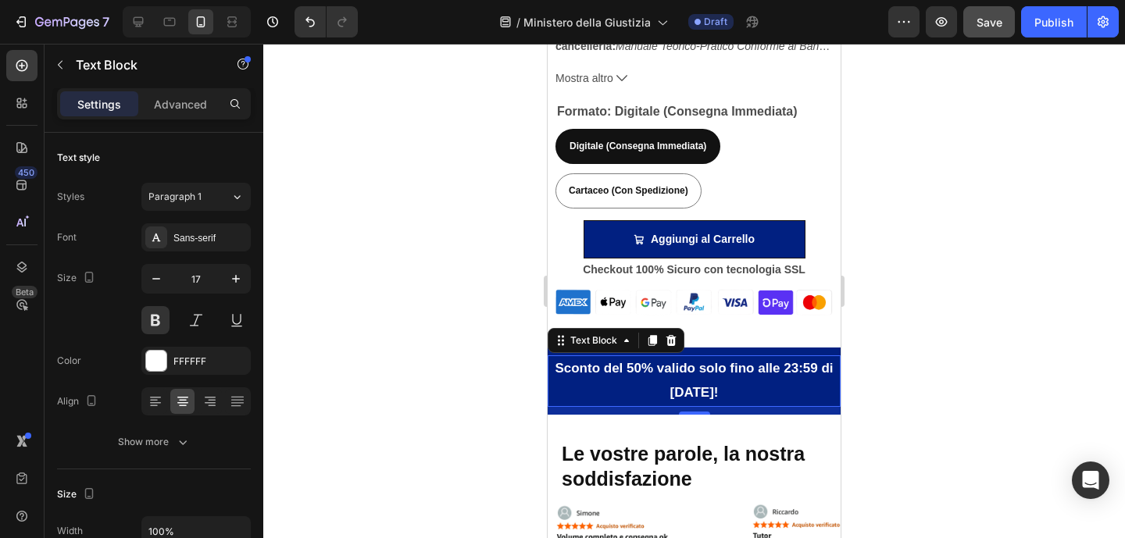
click at [909, 259] on div at bounding box center [694, 291] width 862 height 495
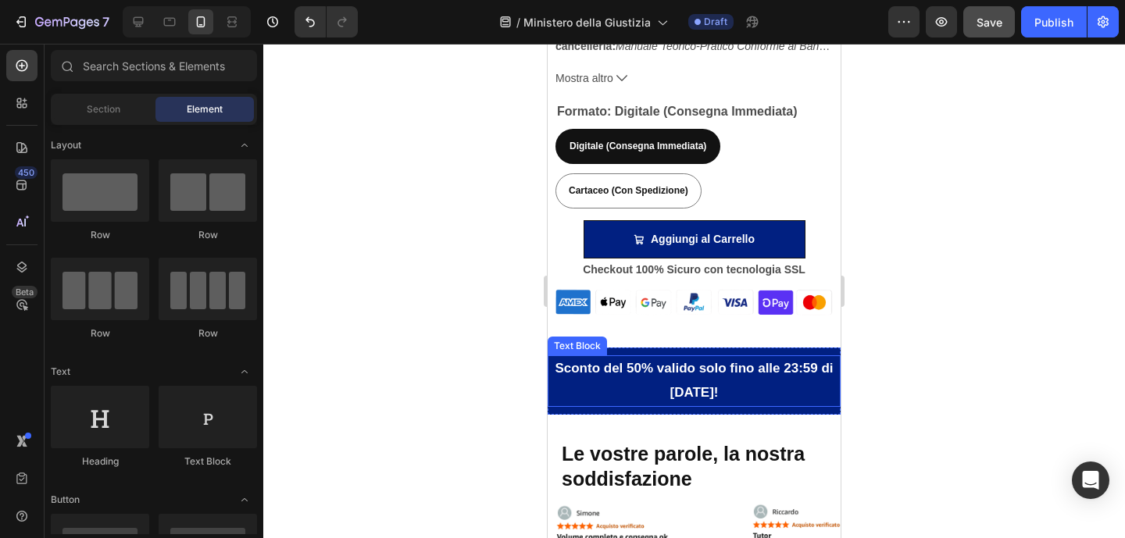
click at [821, 387] on p "Sconto del 50% valido solo fino alle 23:59 di [DATE]!" at bounding box center [694, 381] width 290 height 48
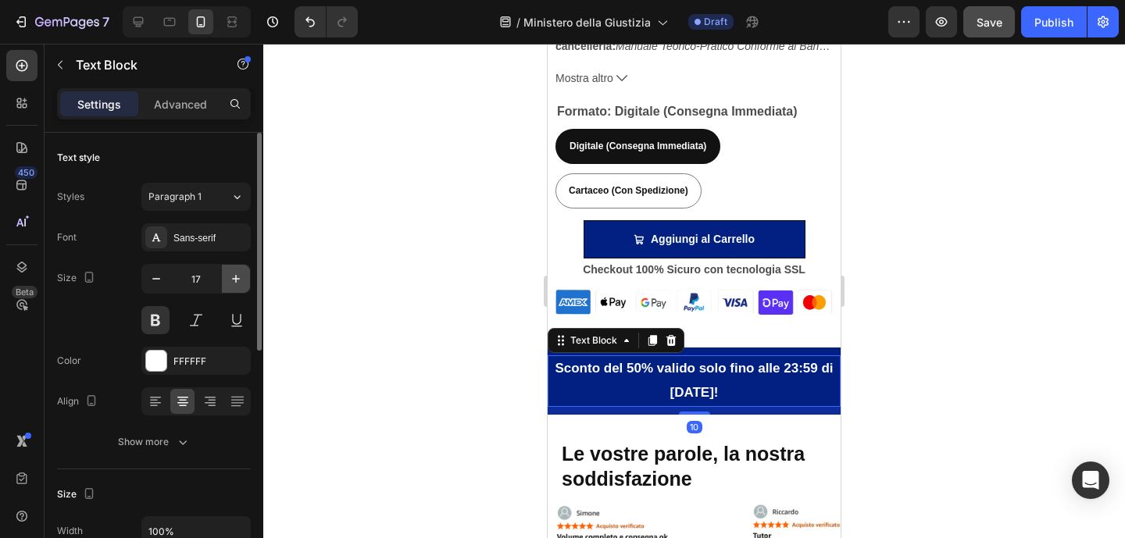
click at [240, 286] on icon "button" at bounding box center [236, 279] width 16 height 16
type input "18"
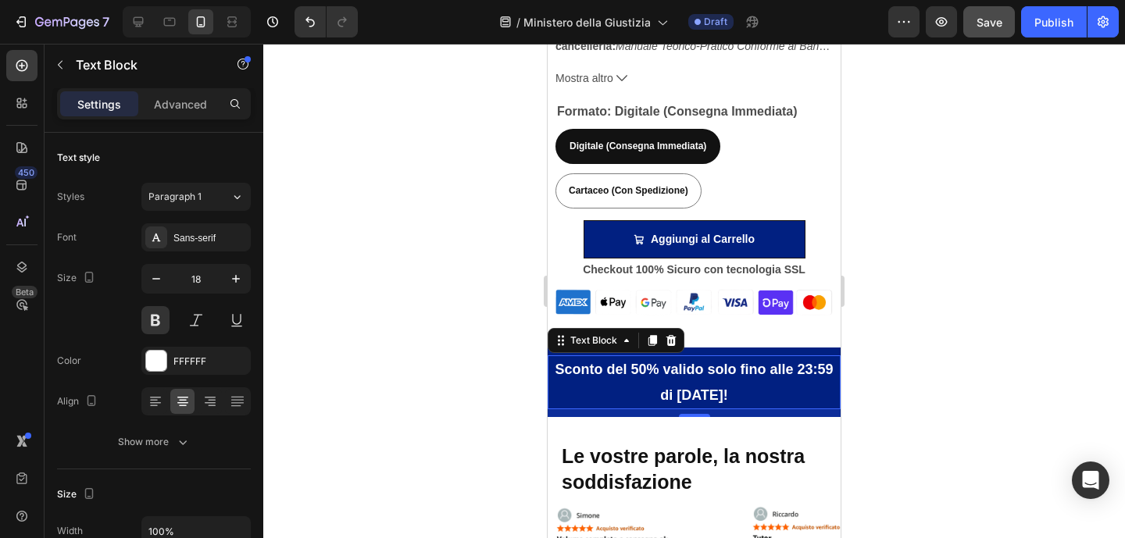
click at [945, 271] on div at bounding box center [694, 291] width 862 height 495
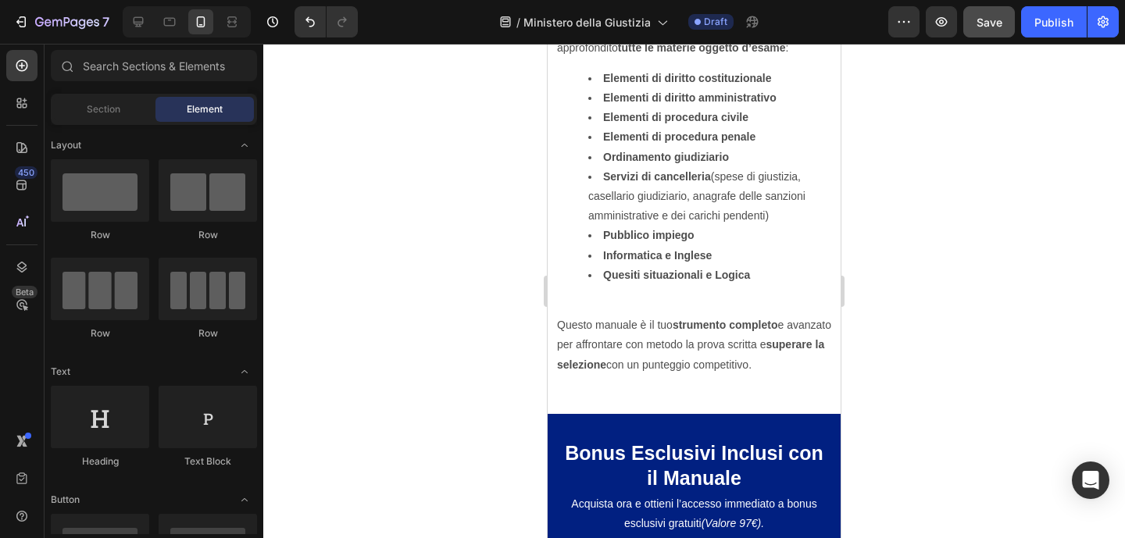
scroll to position [1979, 0]
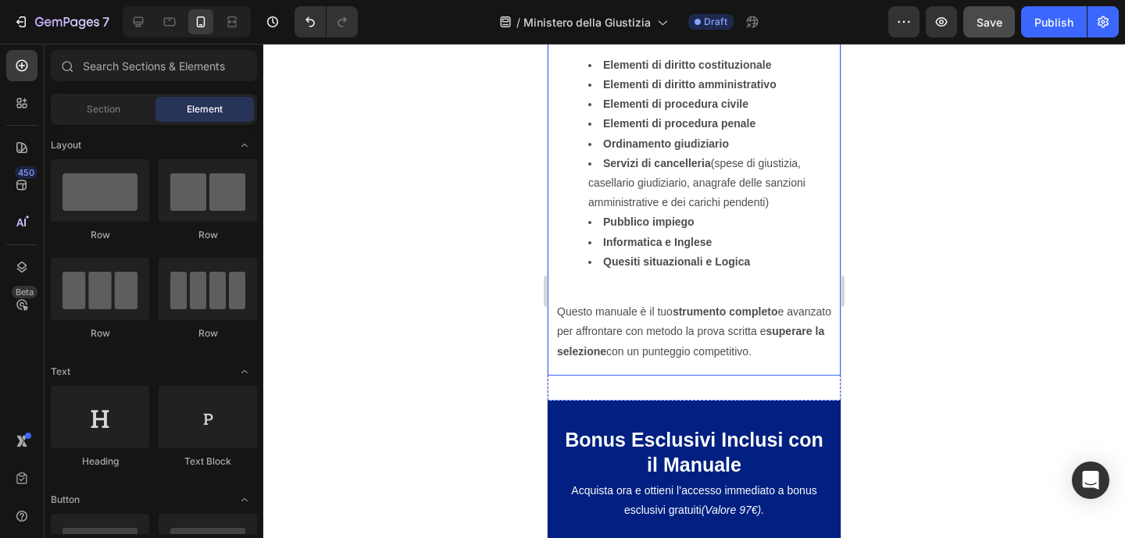
click at [793, 376] on div "Gli argomenti trattati in questo manuale Heading Questo manuale è stato ideato …" at bounding box center [694, 74] width 293 height 602
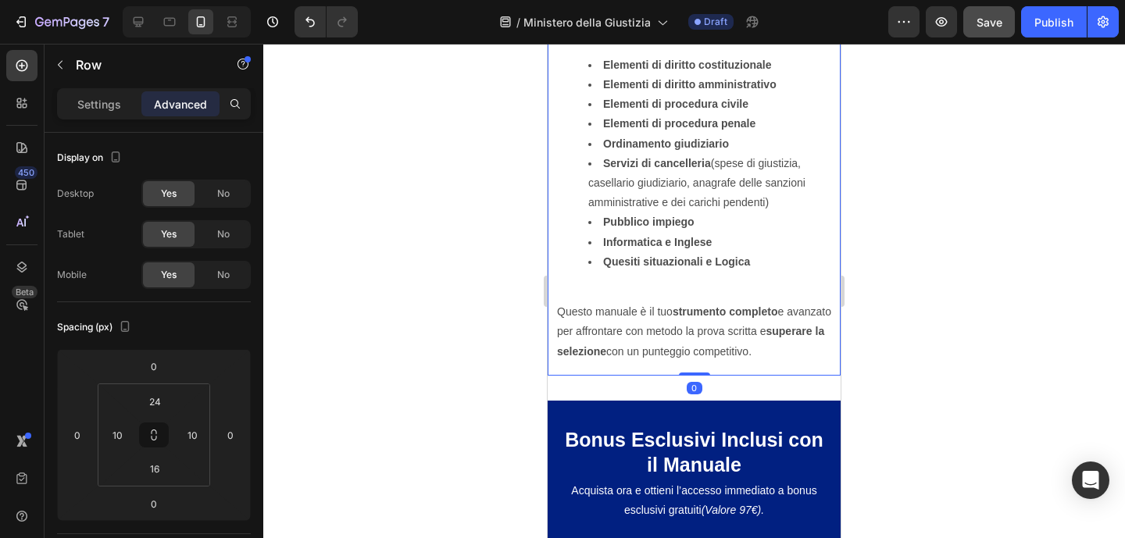
drag, startPoint x: 695, startPoint y: 391, endPoint x: 692, endPoint y: 377, distance: 13.5
click at [692, 376] on div "Gli argomenti trattati in questo manuale Heading Questo manuale è stato ideato …" at bounding box center [694, 74] width 293 height 602
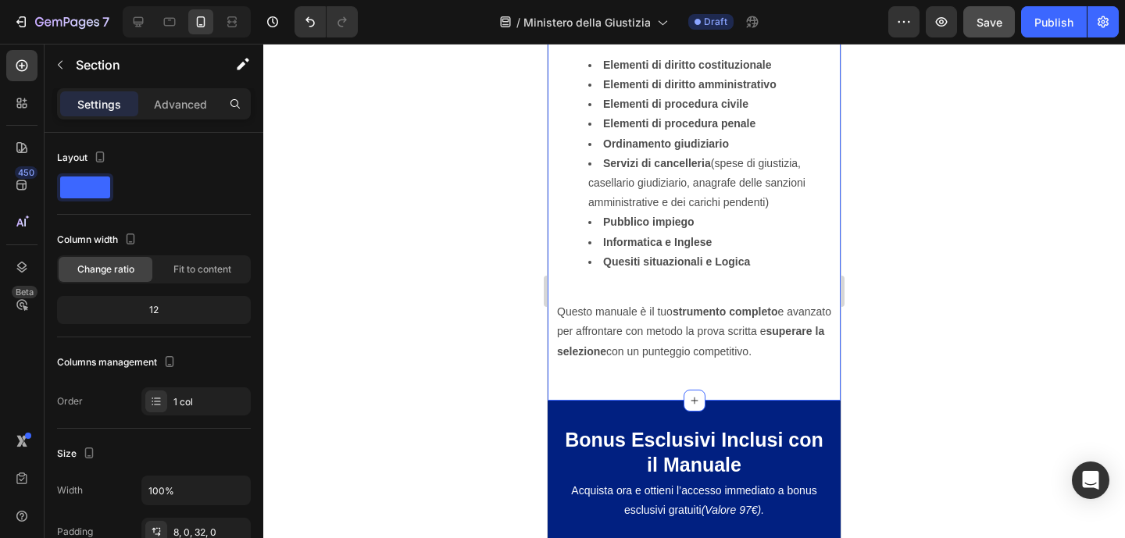
click at [191, 106] on p "Advanced" at bounding box center [180, 104] width 53 height 16
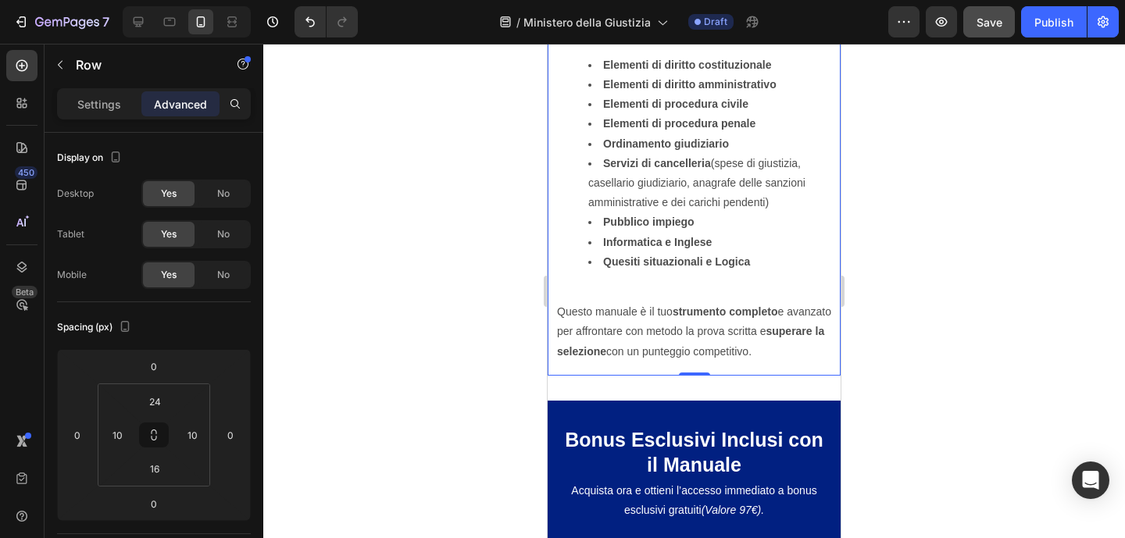
click at [756, 376] on div "Gli argomenti trattati in questo manuale Heading Questo manuale è stato ideato …" at bounding box center [694, 74] width 293 height 602
click at [165, 469] on input "16" at bounding box center [154, 468] width 31 height 23
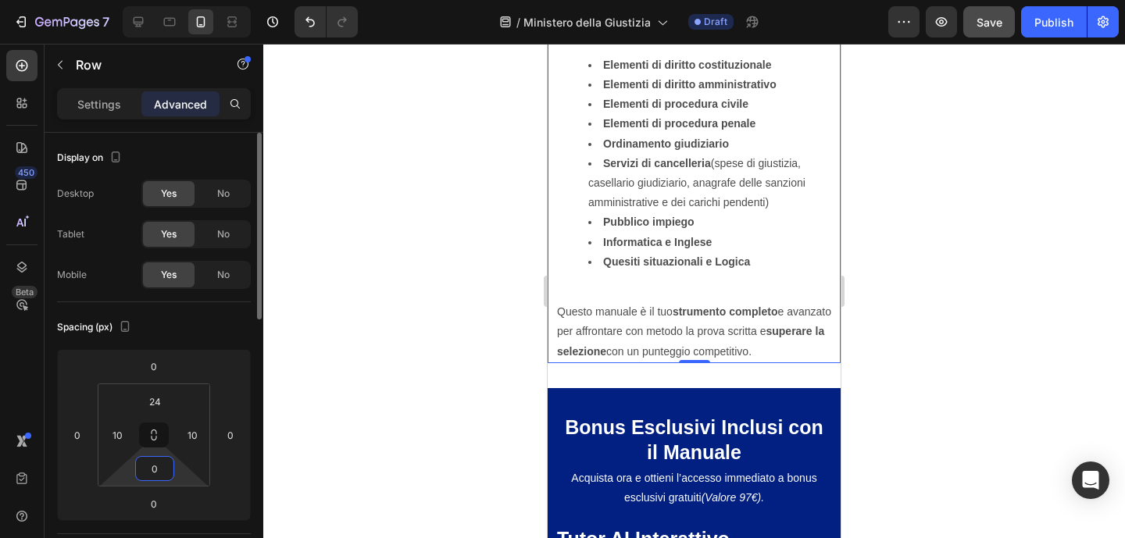
type input "0"
click at [902, 285] on div at bounding box center [694, 291] width 862 height 495
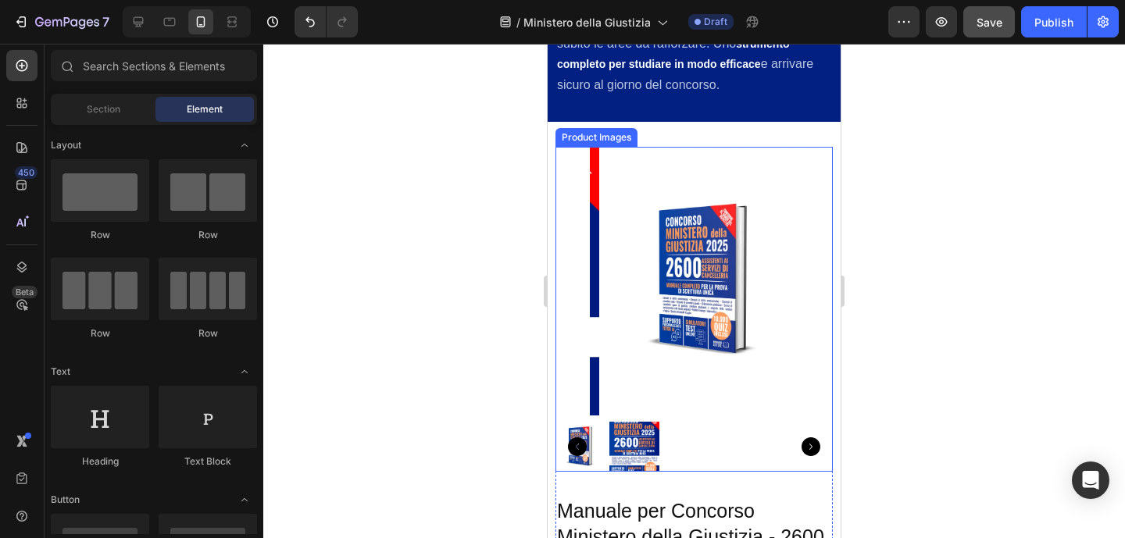
scroll to position [3205, 0]
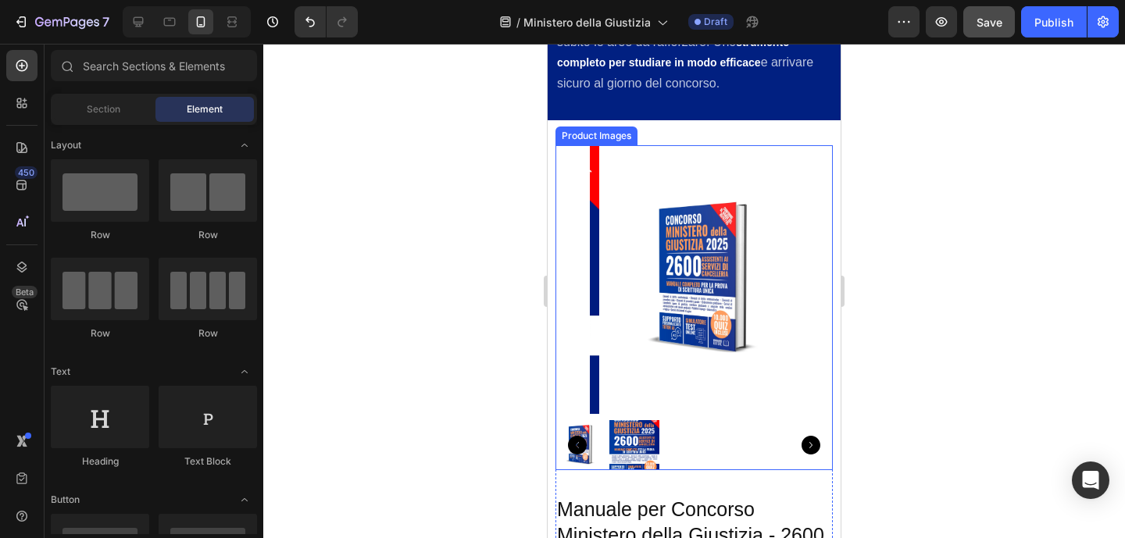
click at [632, 420] on img at bounding box center [634, 445] width 50 height 50
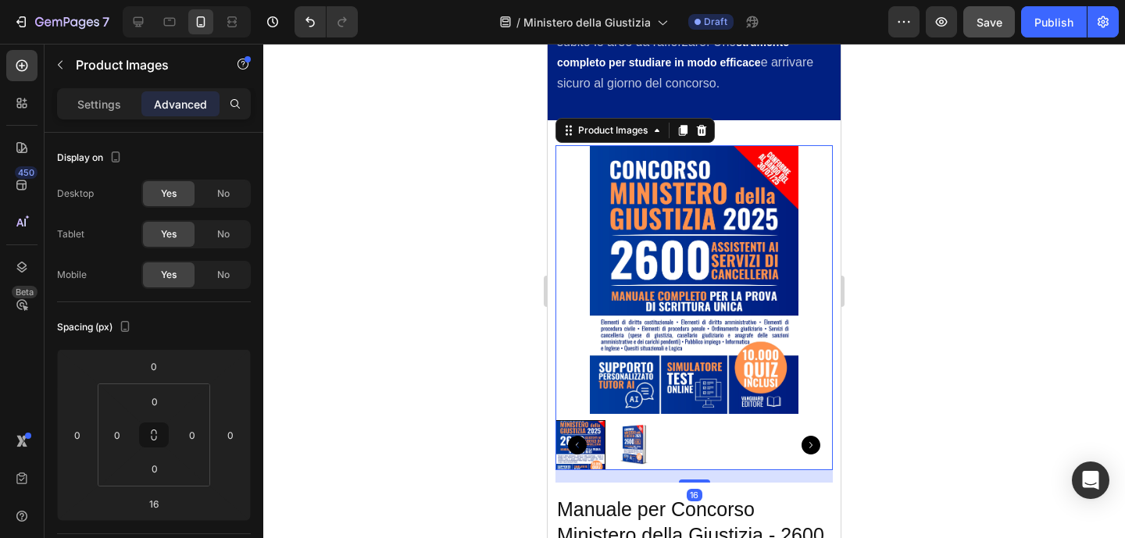
click at [938, 259] on div at bounding box center [694, 291] width 862 height 495
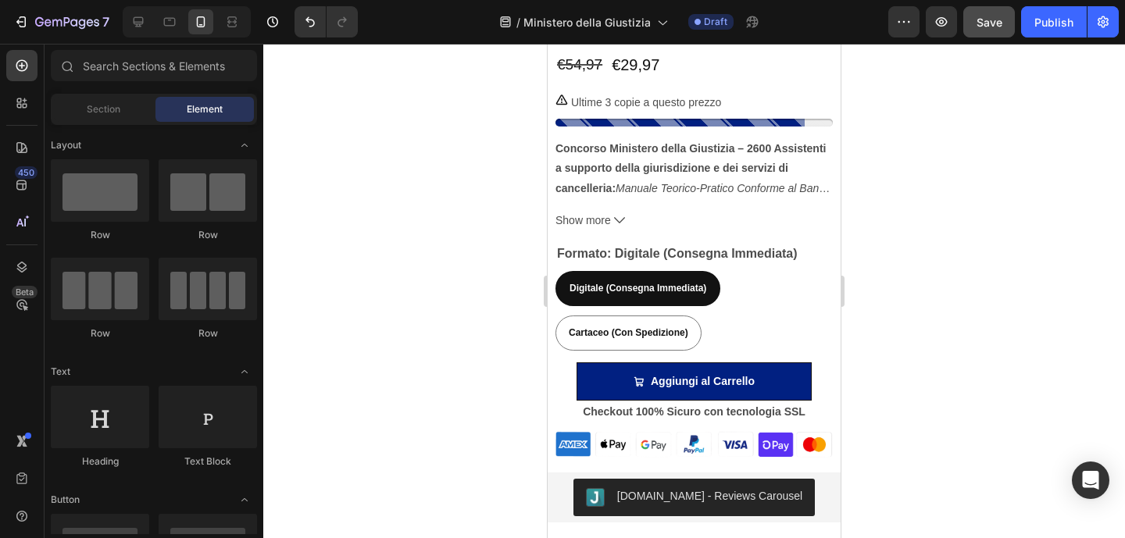
scroll to position [3823, 0]
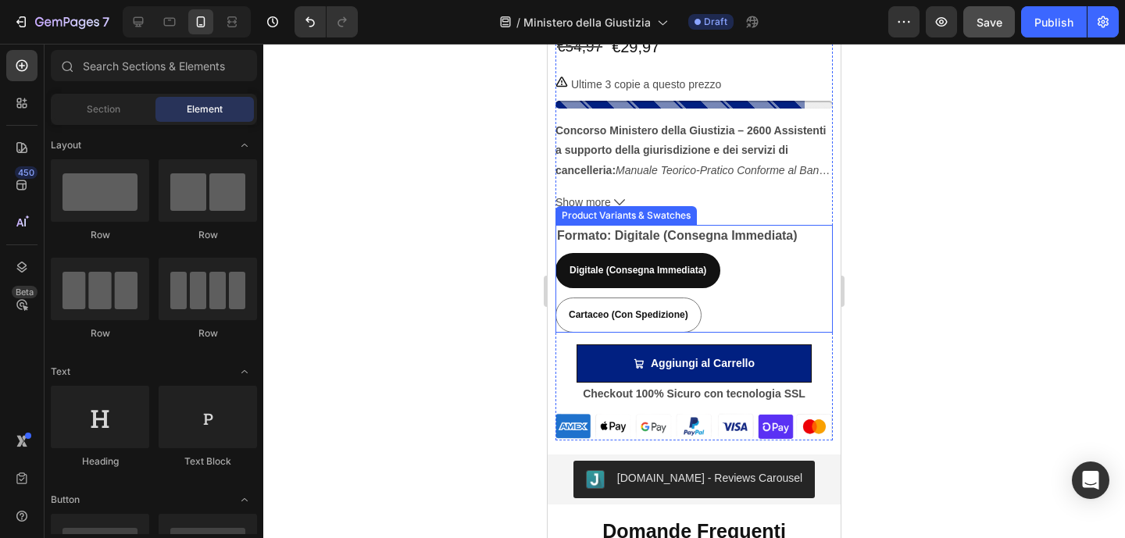
click at [716, 266] on div "Digitale (Consegna Immediata)" at bounding box center [638, 271] width 162 height 30
click at [556, 253] on input "Digitale (Consegna Immediata) Digitale (Consegna Immediata) Digitale (Consegna …" at bounding box center [555, 252] width 1 height 1
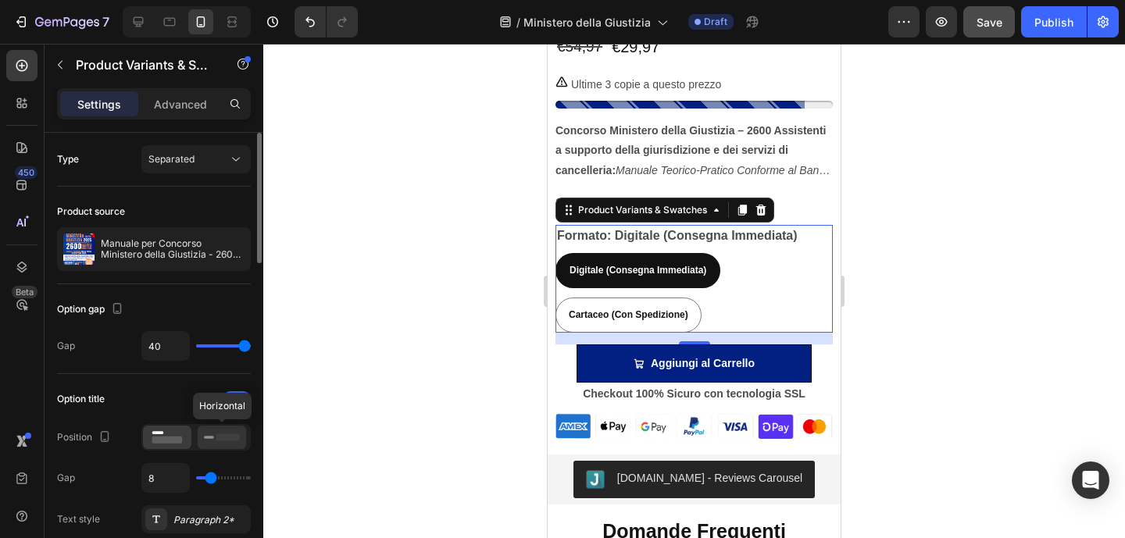
click at [222, 441] on rect at bounding box center [227, 437] width 23 height 7
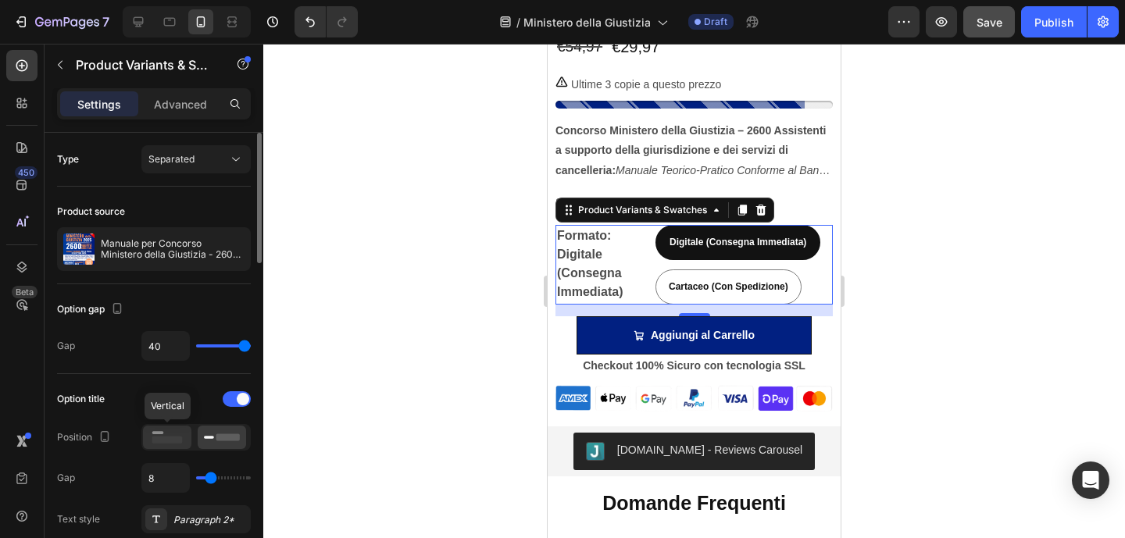
click at [185, 440] on div at bounding box center [167, 437] width 48 height 23
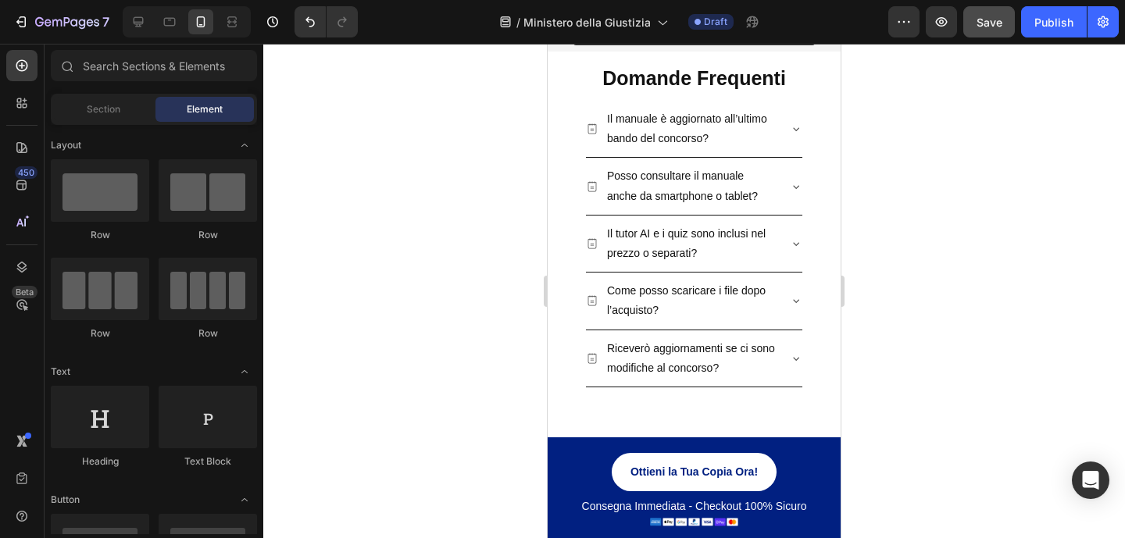
scroll to position [4290, 0]
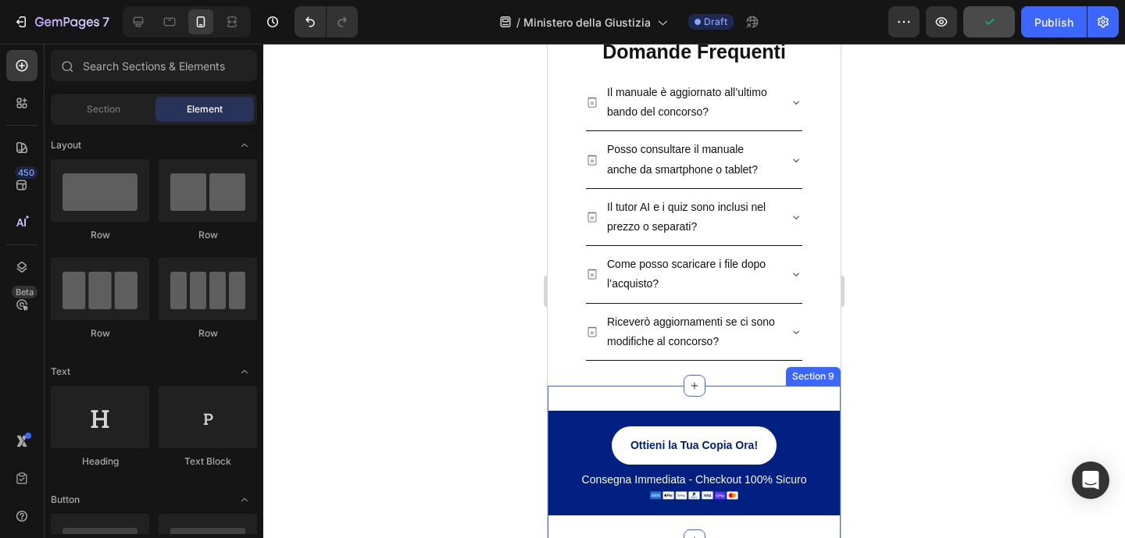
click at [807, 395] on div "Ottieni la Tua Copia Ora! Button Consegna Immediata - Checkout 100% Sicuro Text…" at bounding box center [694, 463] width 293 height 155
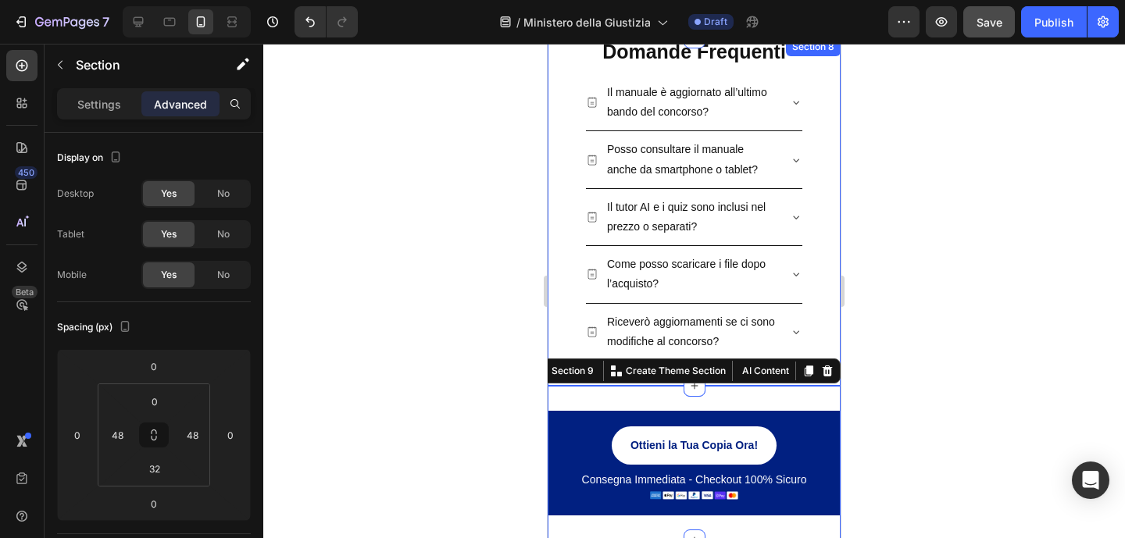
click at [820, 348] on div "Domande Frequenti Heading Il manuale è aggiornato all’ultimo bando del concorso…" at bounding box center [694, 212] width 293 height 348
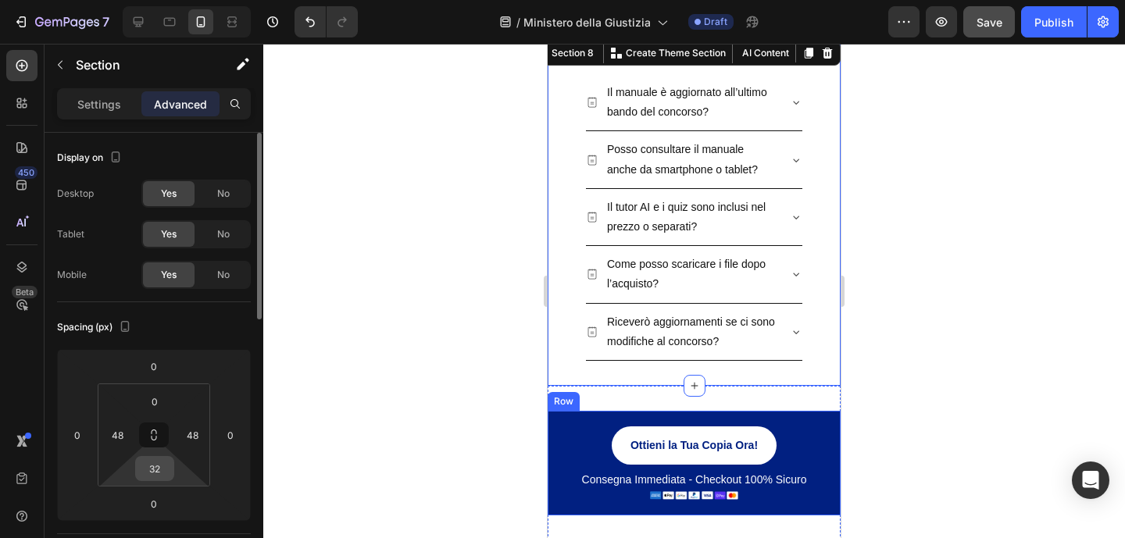
click at [170, 474] on input "32" at bounding box center [154, 468] width 31 height 23
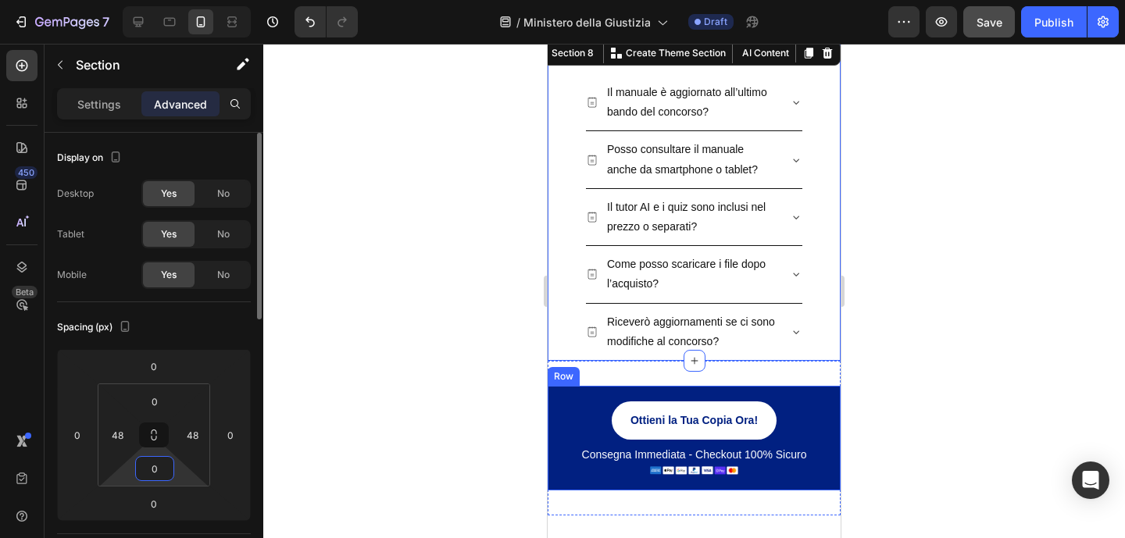
type input "0"
click at [873, 258] on div at bounding box center [694, 291] width 862 height 495
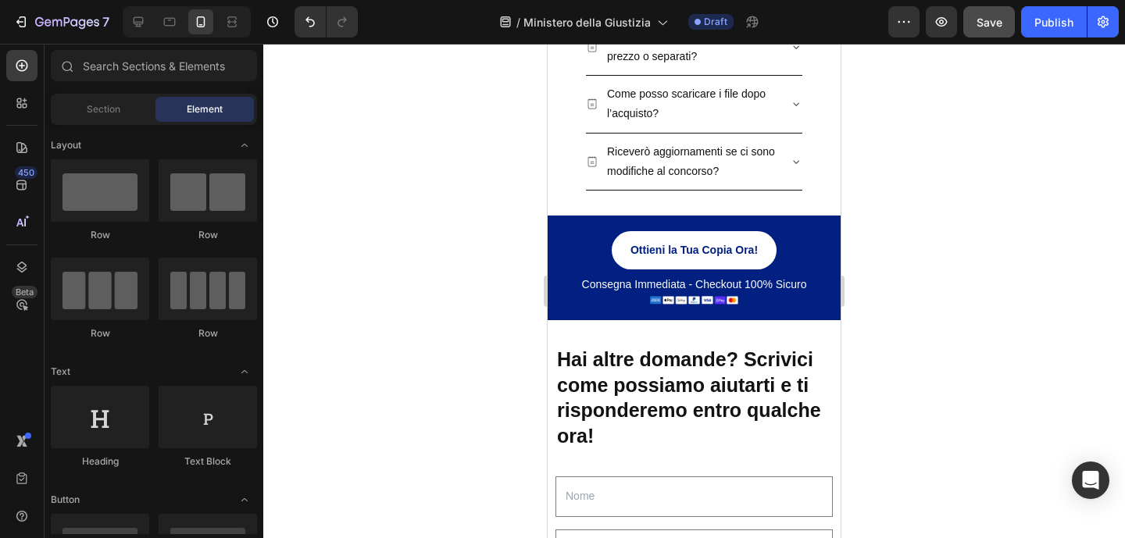
scroll to position [4469, 0]
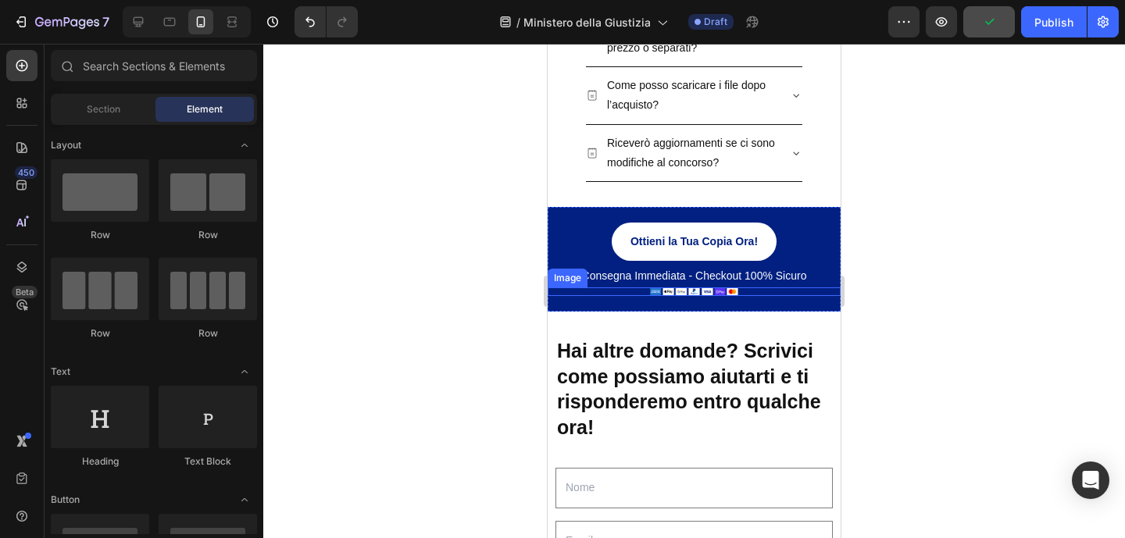
click at [720, 294] on img at bounding box center [694, 292] width 88 height 9
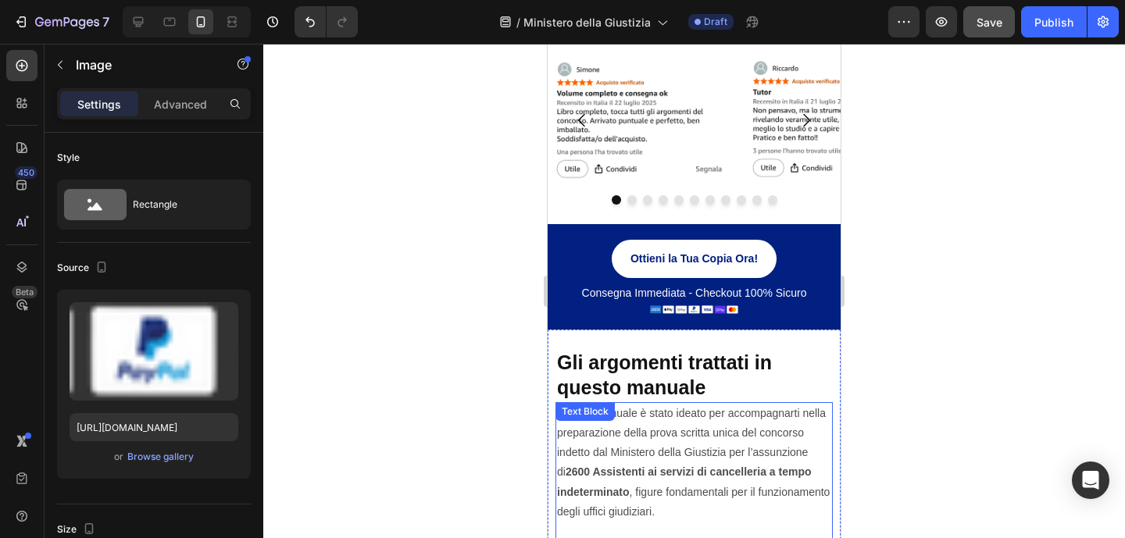
scroll to position [1381, 0]
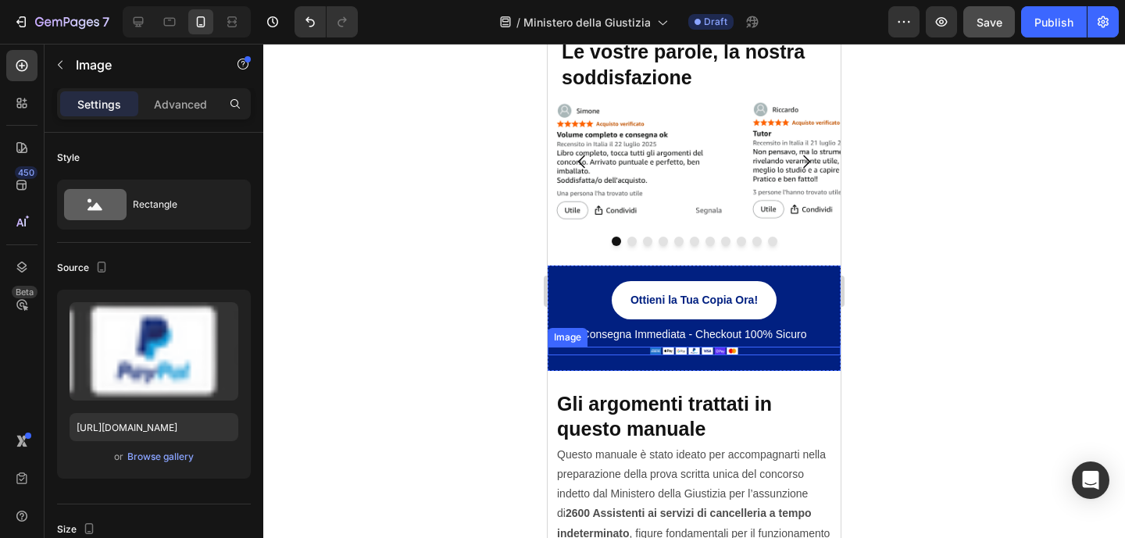
click at [712, 352] on img at bounding box center [694, 351] width 88 height 9
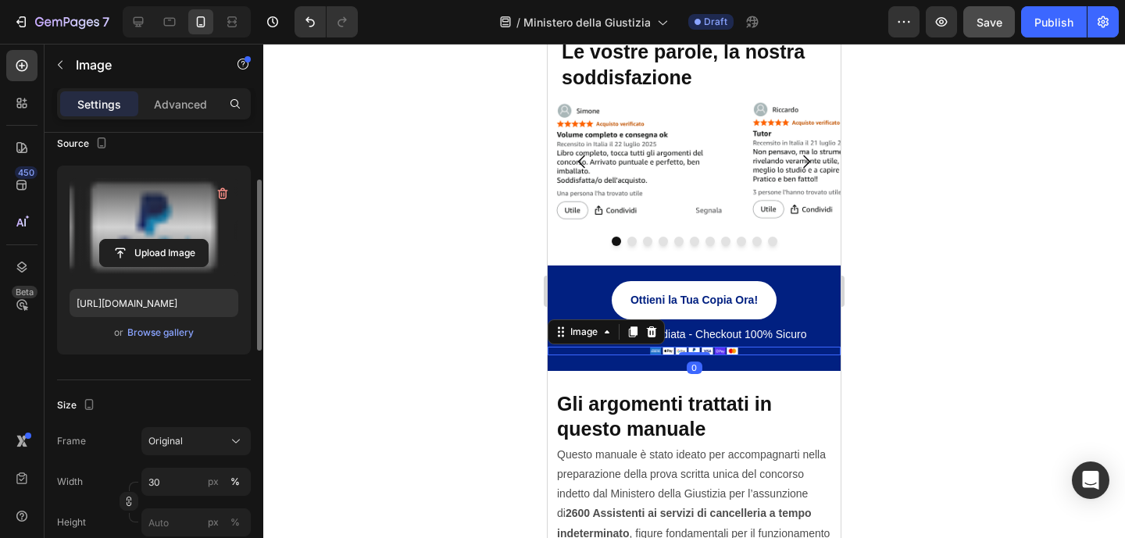
scroll to position [166, 0]
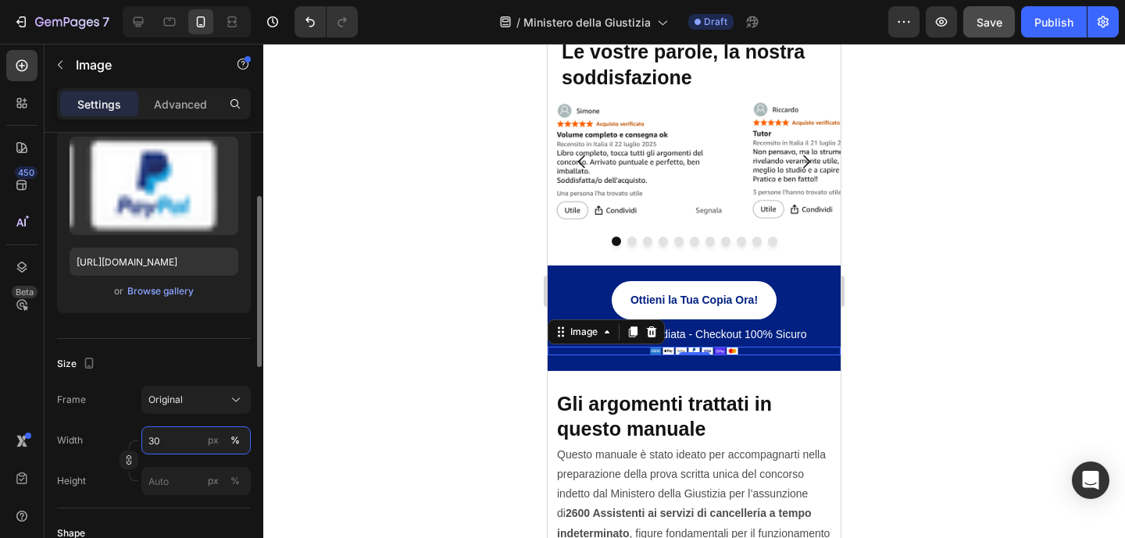
click at [167, 439] on input "30" at bounding box center [195, 441] width 109 height 28
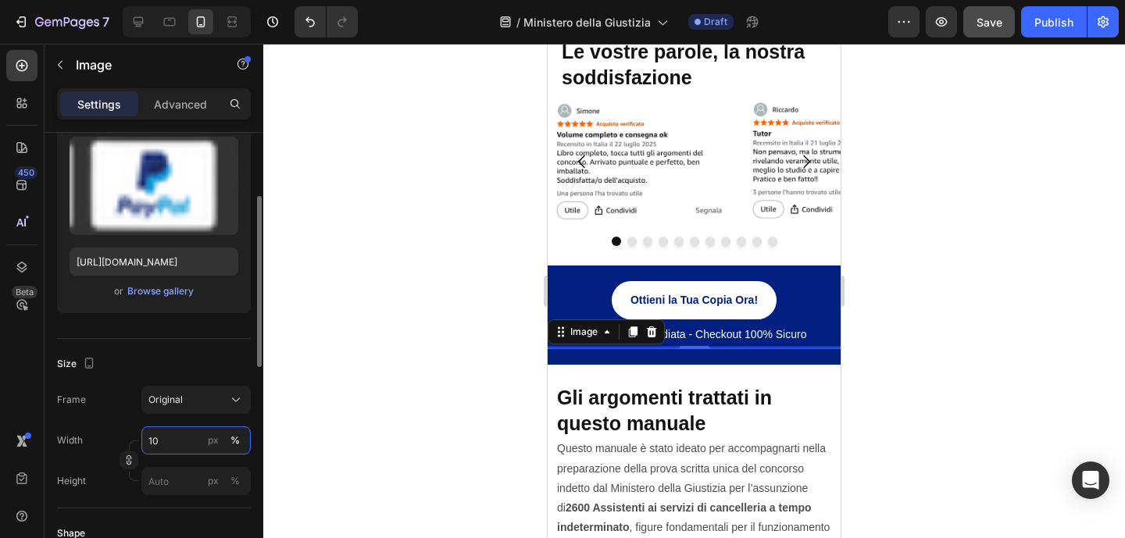
type input "1"
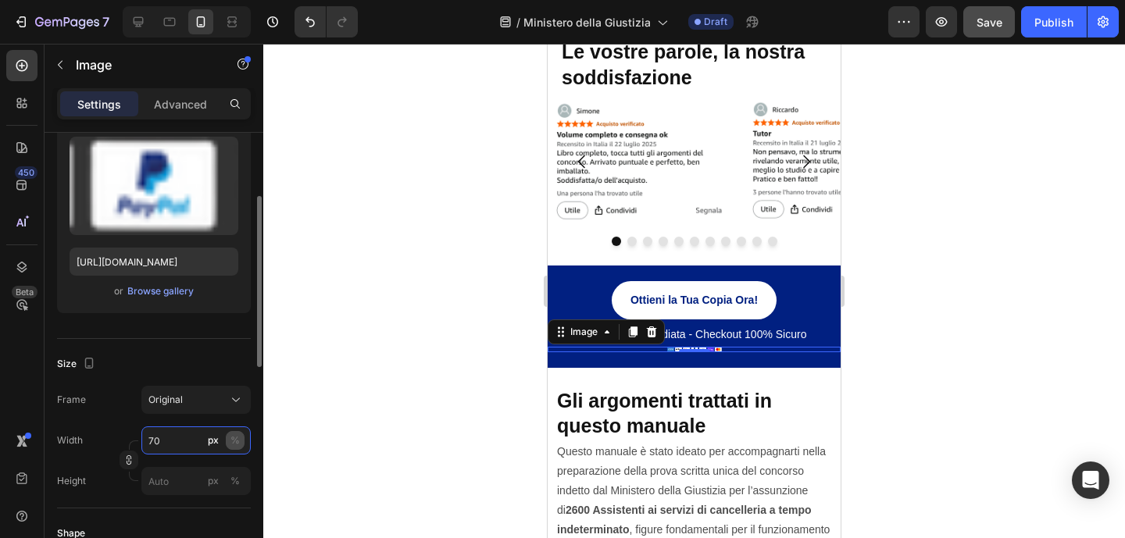
type input "70"
click at [240, 441] on button "%" at bounding box center [235, 440] width 19 height 19
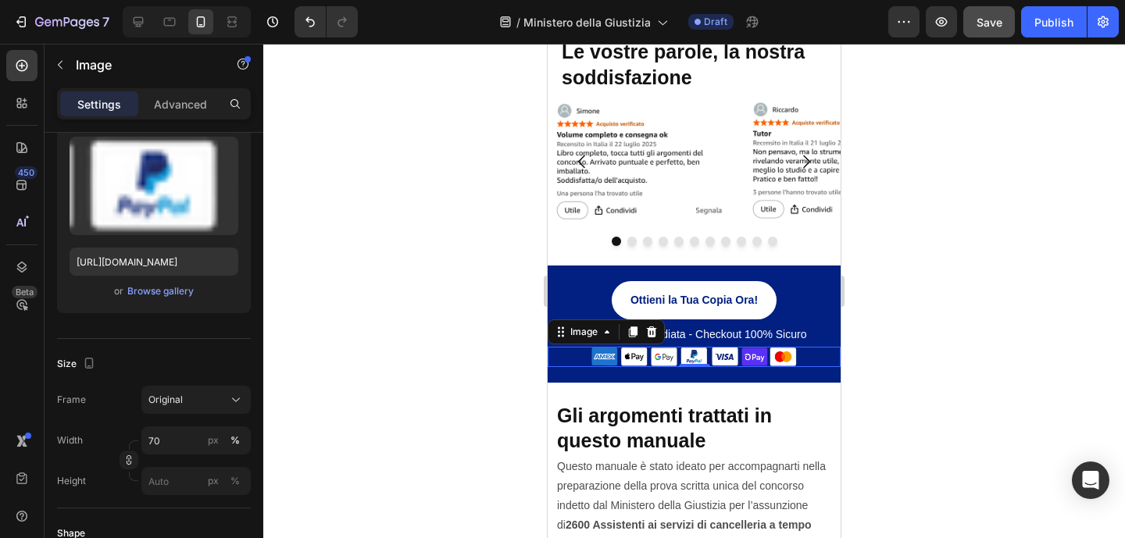
click at [867, 375] on div at bounding box center [694, 291] width 862 height 495
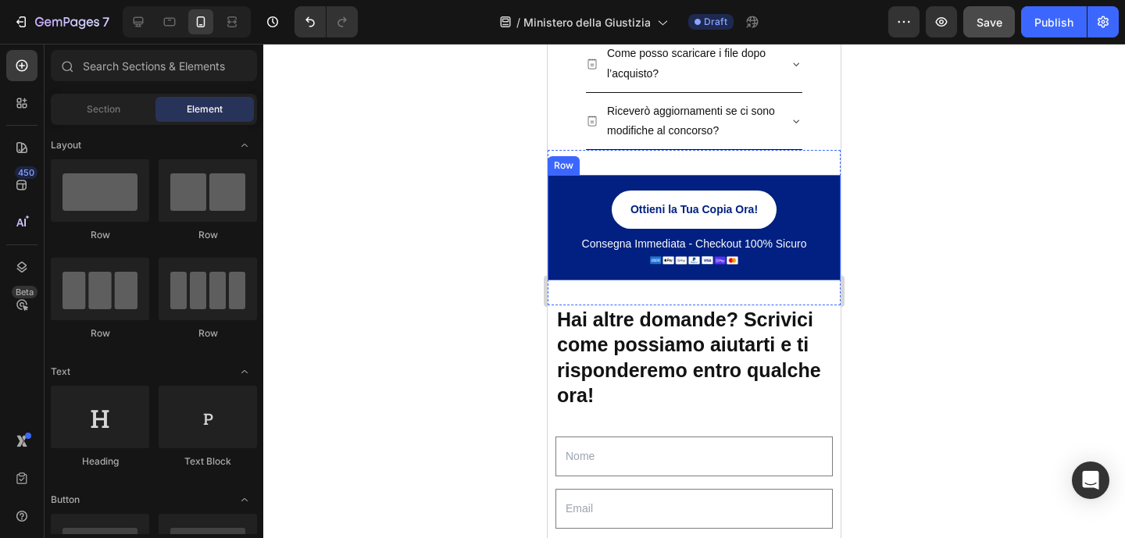
scroll to position [4541, 0]
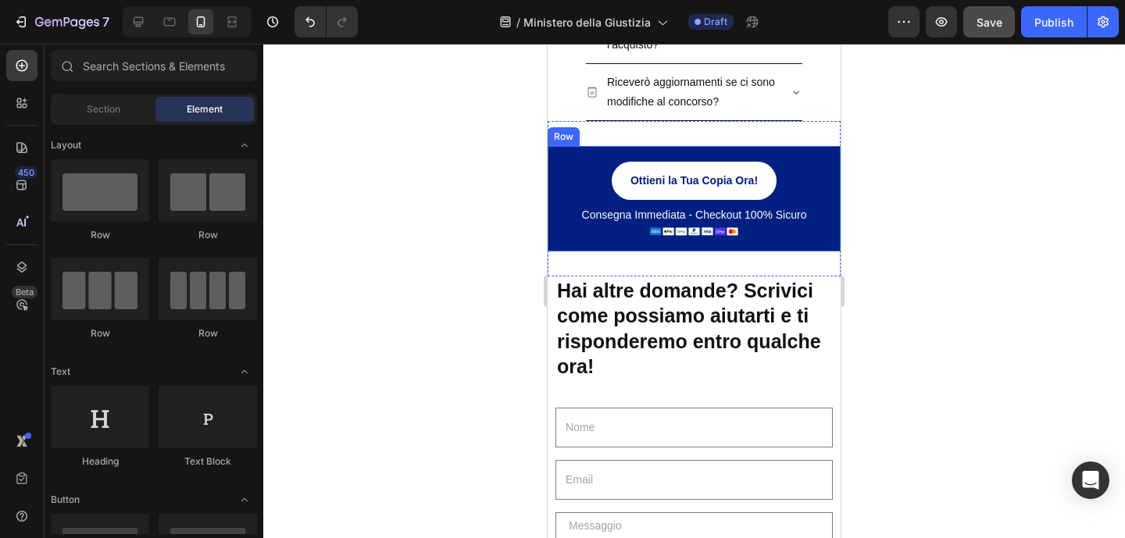
click at [677, 236] on div "Ottieni la Tua Copia Ora! Button Consegna Immediata - Checkout 100% Sicuro Text…" at bounding box center [694, 198] width 293 height 105
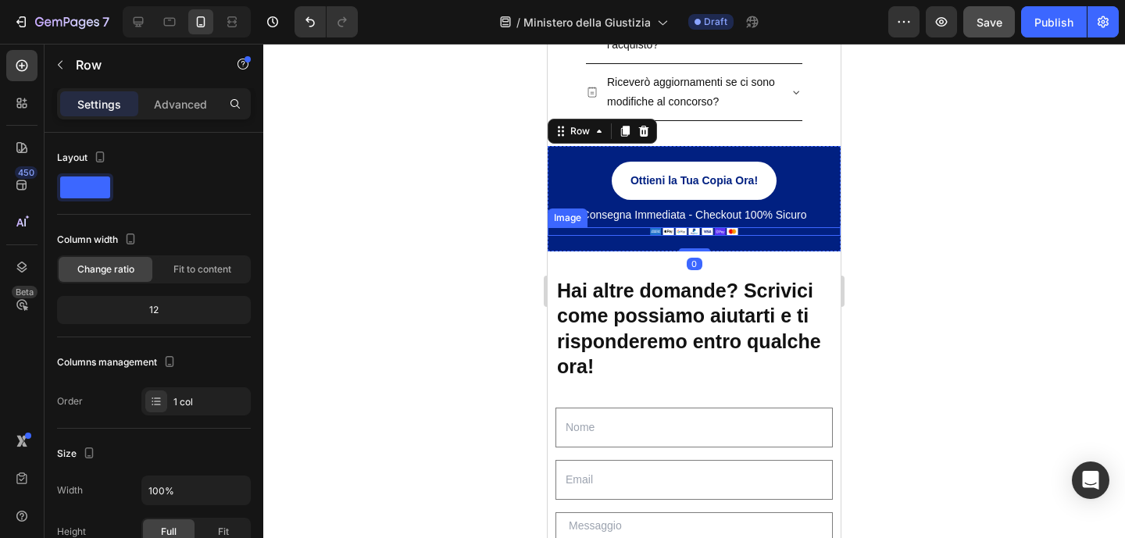
click at [676, 231] on img at bounding box center [694, 231] width 88 height 9
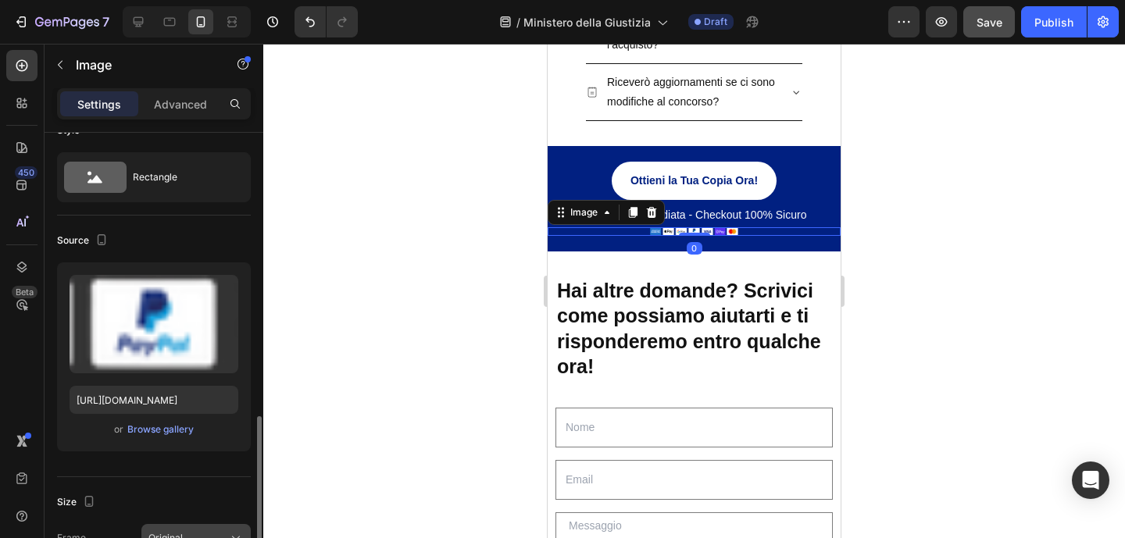
scroll to position [225, 0]
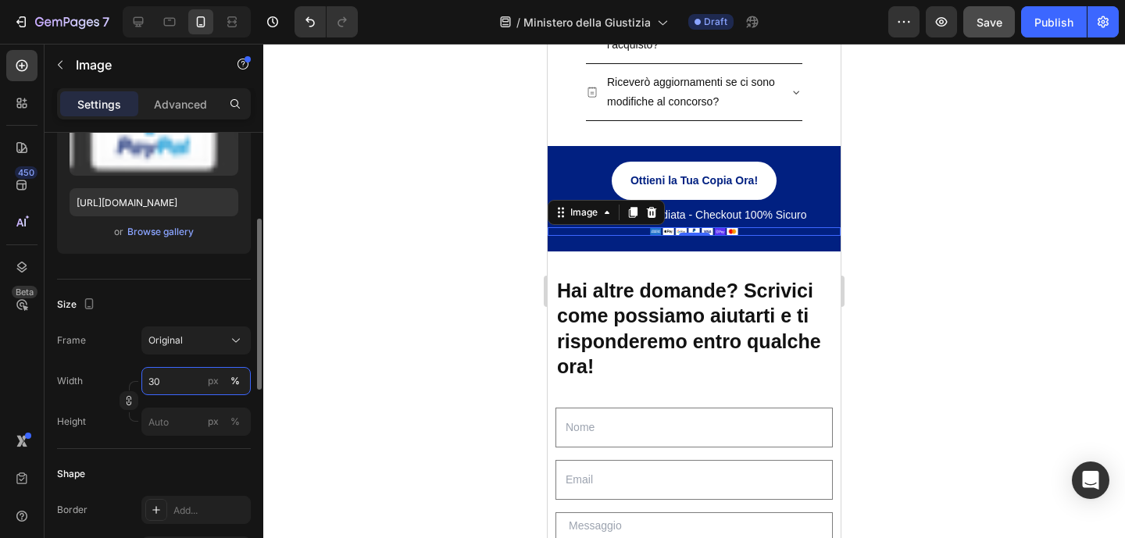
click at [182, 375] on input "30" at bounding box center [195, 381] width 109 height 28
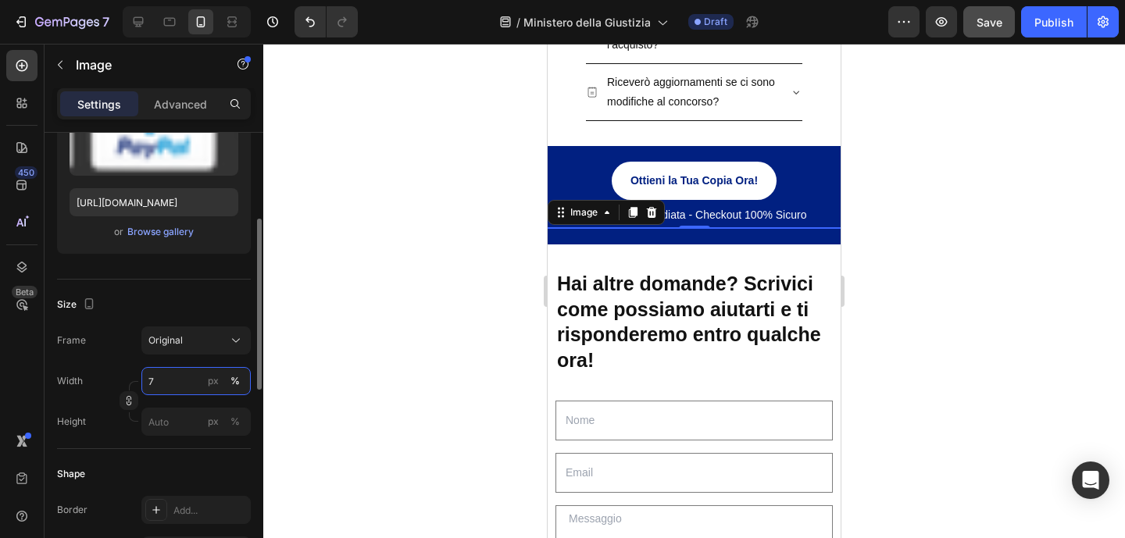
type input "70"
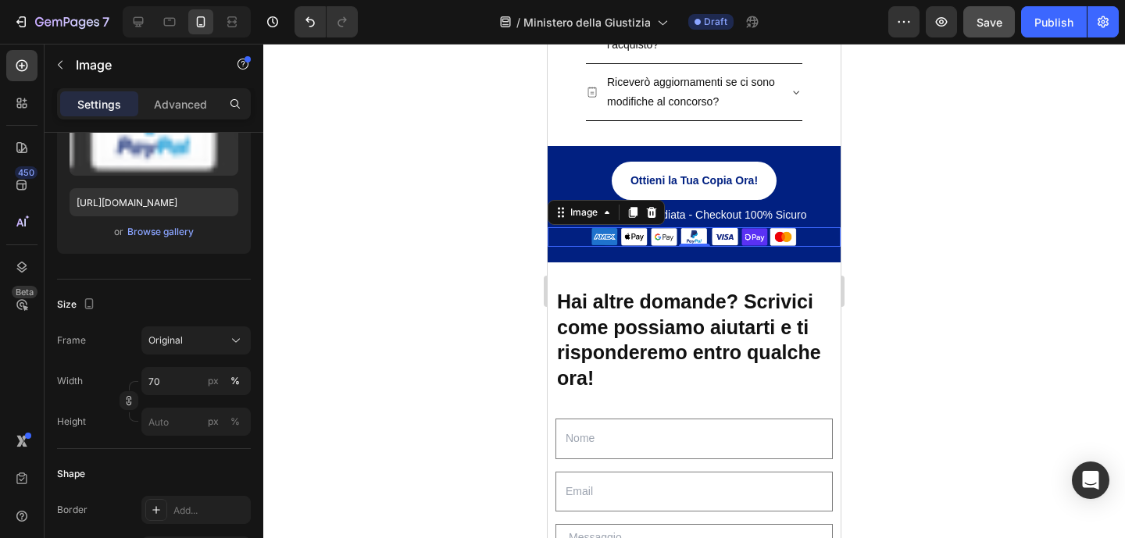
click at [420, 277] on div at bounding box center [694, 291] width 862 height 495
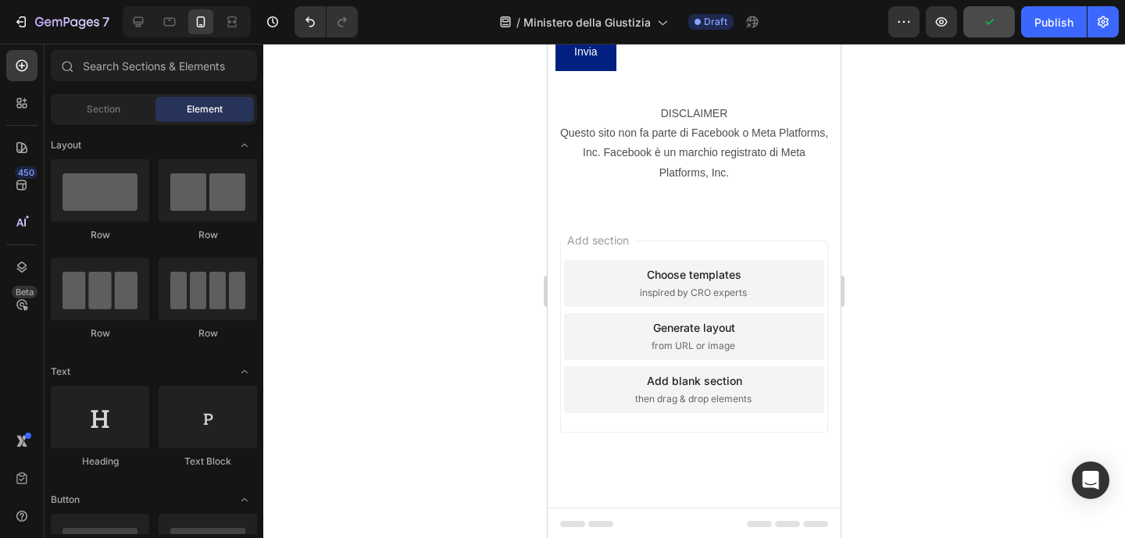
scroll to position [5169, 0]
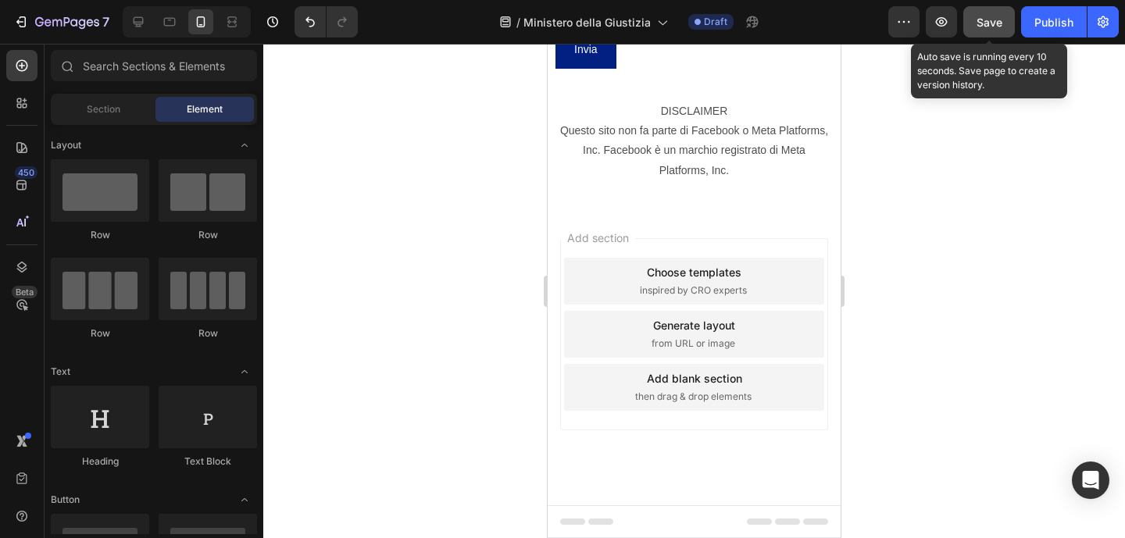
click at [973, 28] on button "Save" at bounding box center [989, 21] width 52 height 31
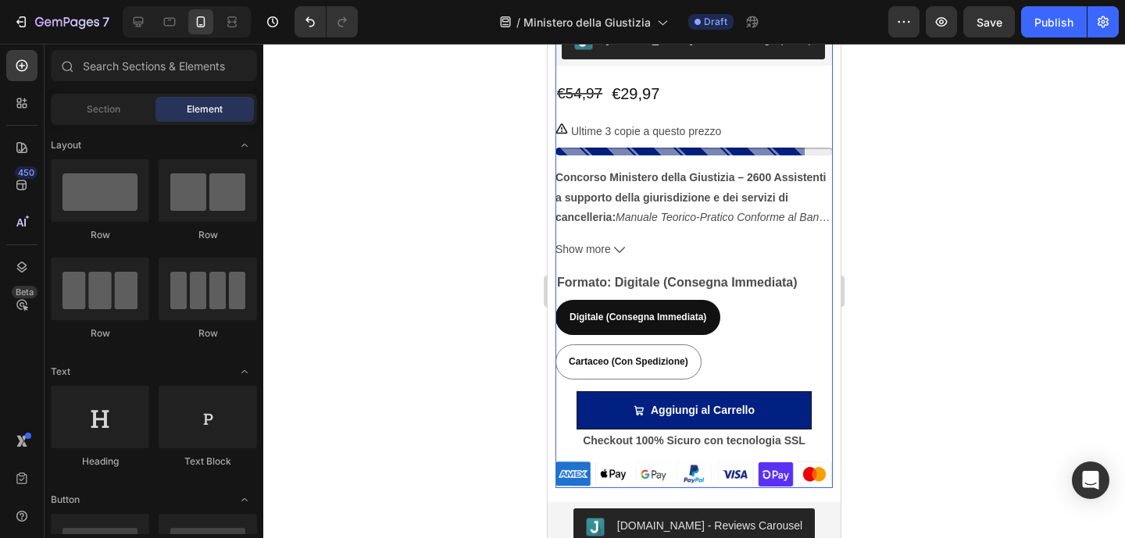
scroll to position [3942, 0]
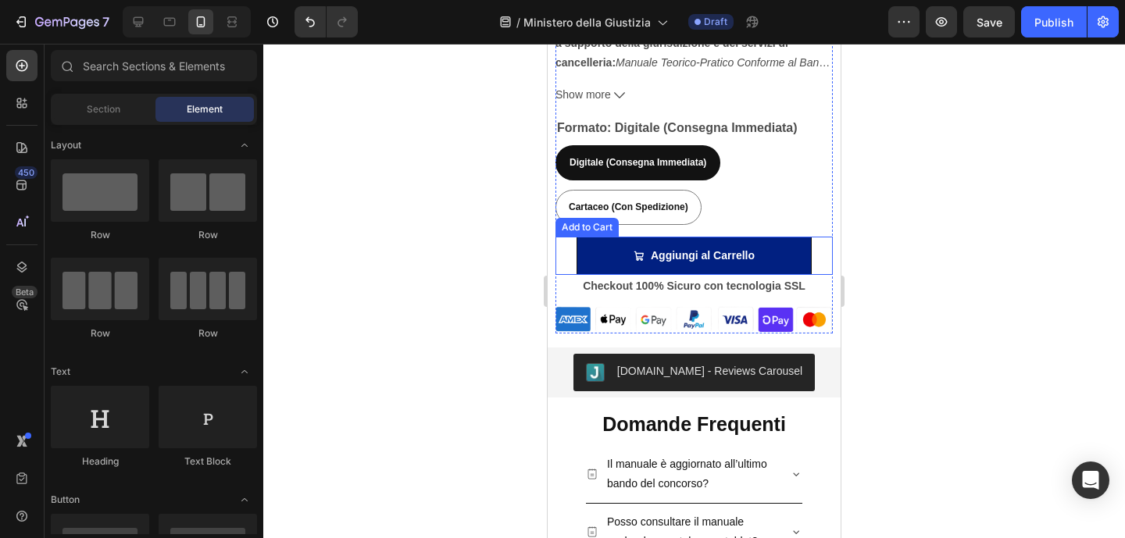
click at [806, 253] on div "Aggiungi al Carrello Add to Cart" at bounding box center [694, 256] width 277 height 38
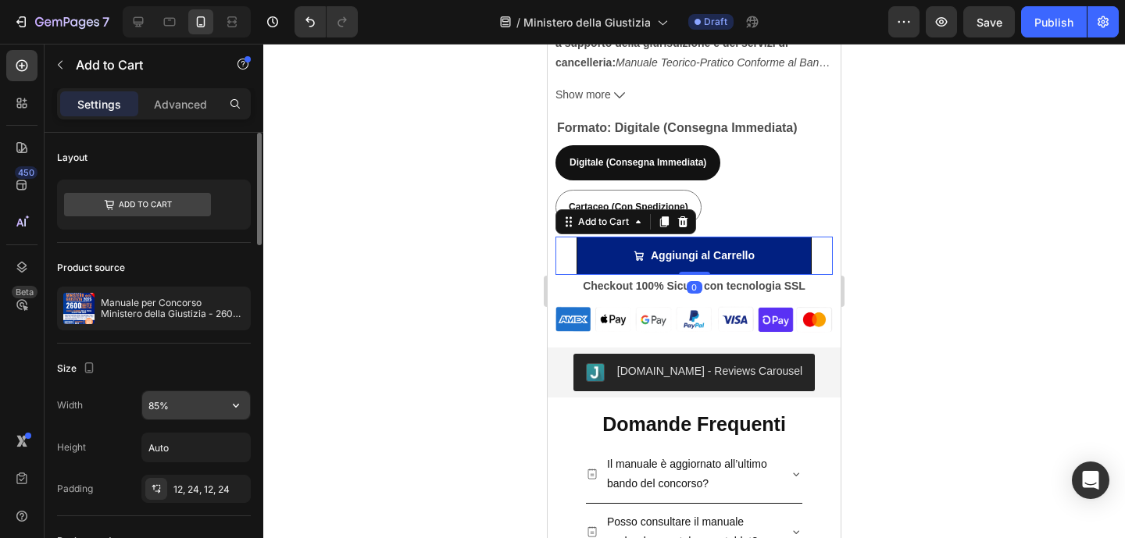
click at [159, 411] on input "85%" at bounding box center [196, 405] width 108 height 28
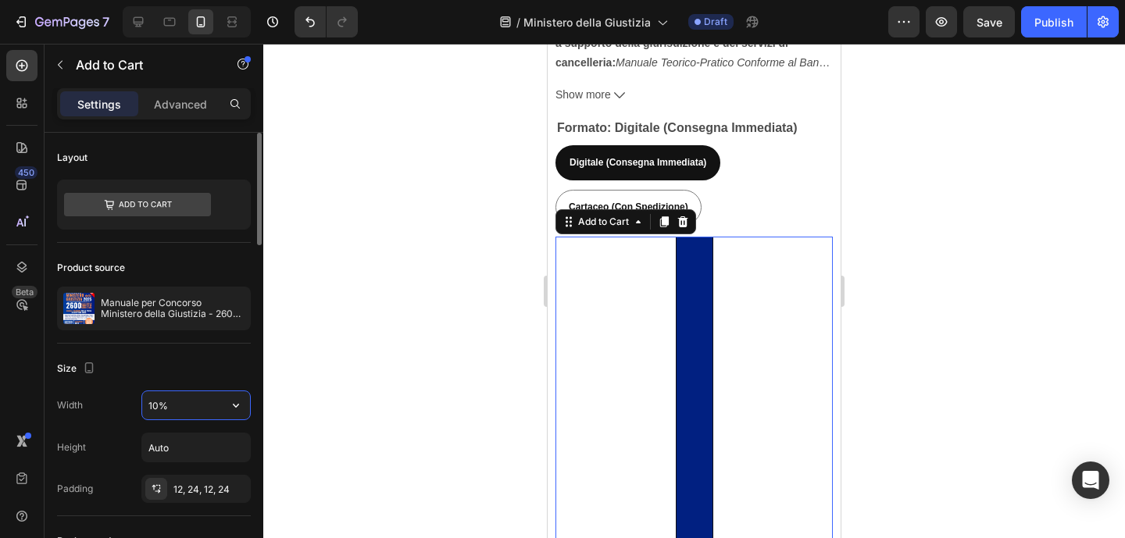
type input "100%"
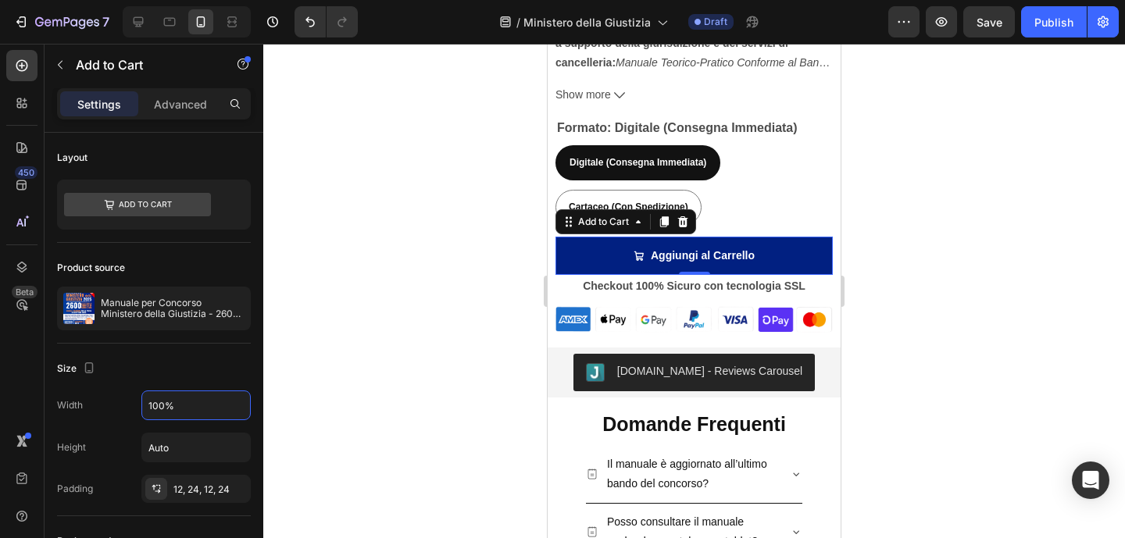
click at [370, 347] on div at bounding box center [694, 291] width 862 height 495
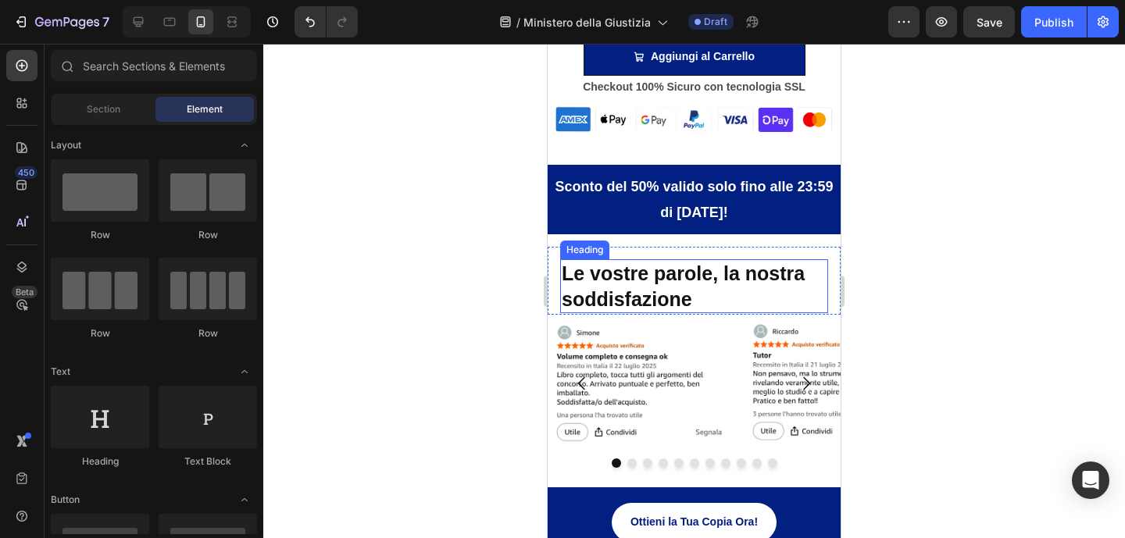
scroll to position [1035, 0]
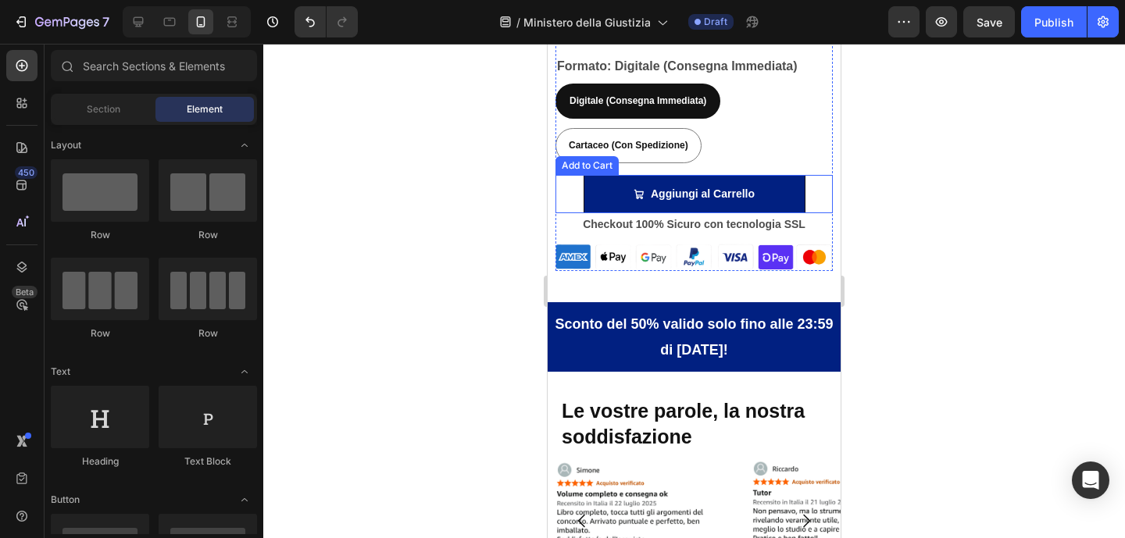
click at [802, 189] on div "Aggiungi al Carrello Add to Cart" at bounding box center [694, 194] width 277 height 38
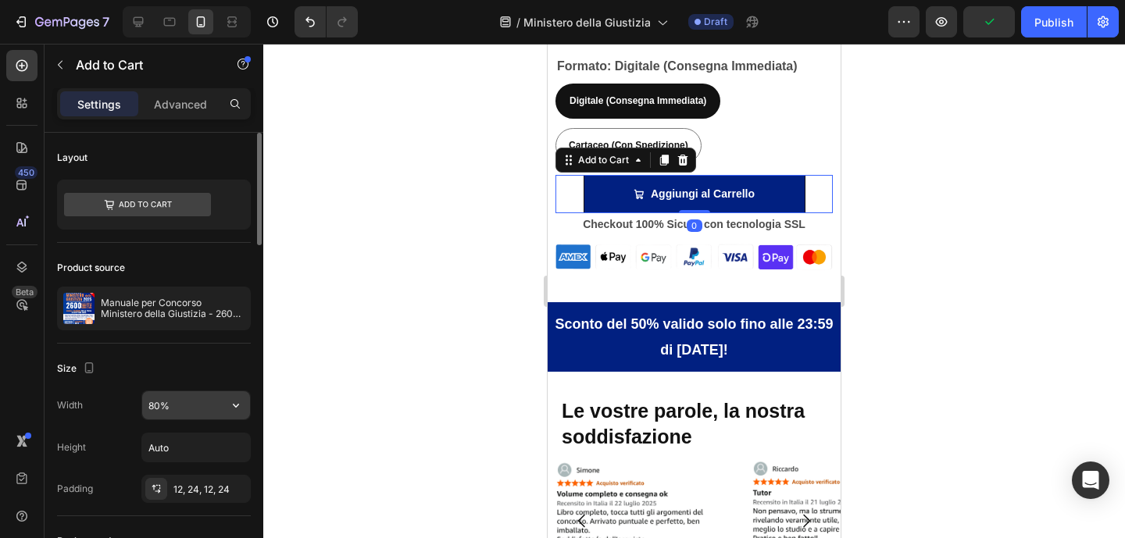
click at [161, 404] on input "80%" at bounding box center [196, 405] width 108 height 28
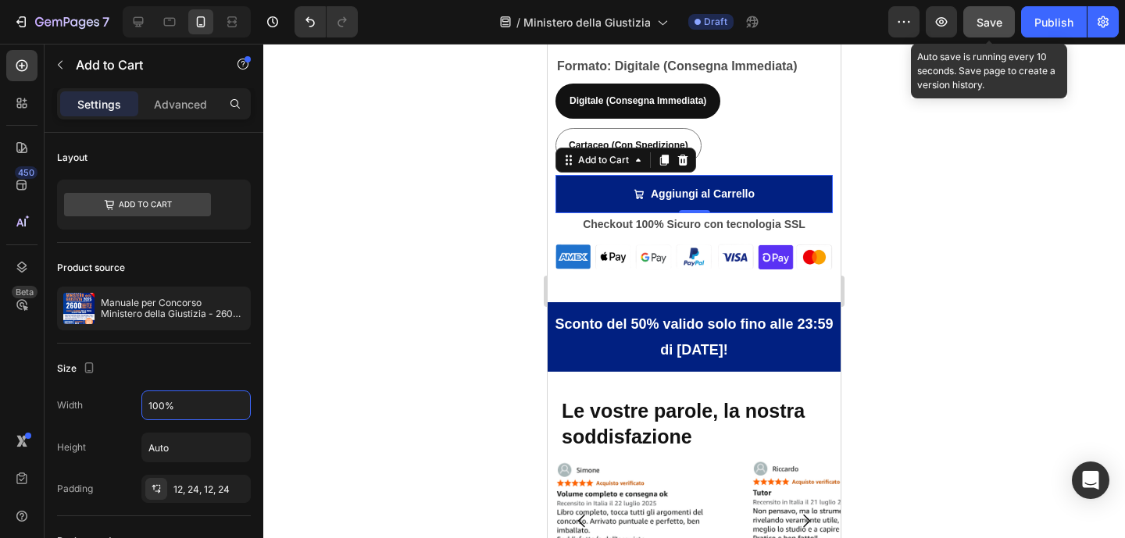
type input "100%"
click at [972, 27] on button "Save" at bounding box center [989, 21] width 52 height 31
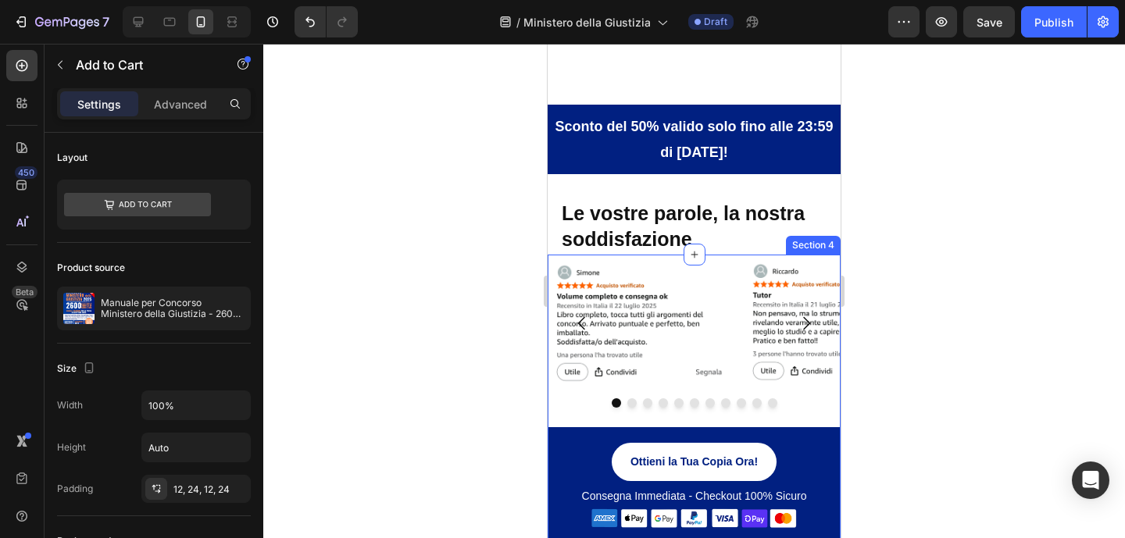
scroll to position [1592, 0]
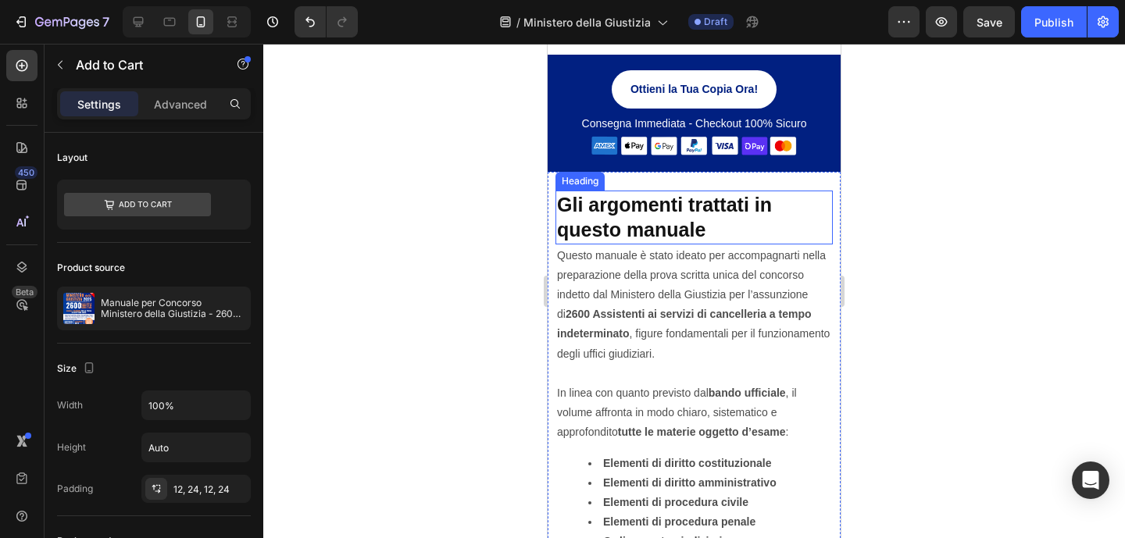
click at [721, 231] on h2 "Gli argomenti trattati in questo manuale" at bounding box center [694, 218] width 277 height 54
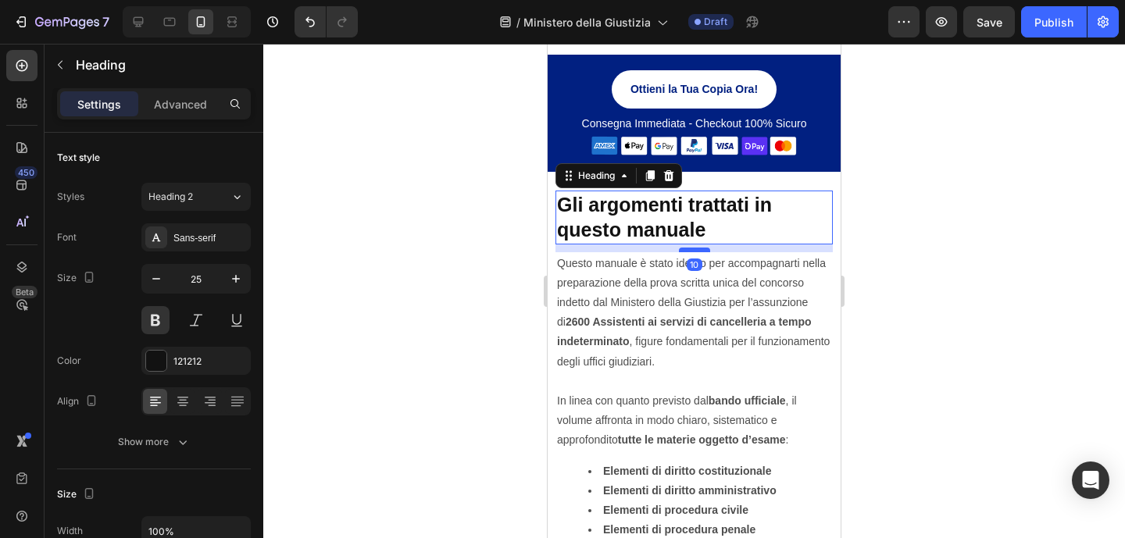
click at [690, 248] on div at bounding box center [694, 250] width 31 height 5
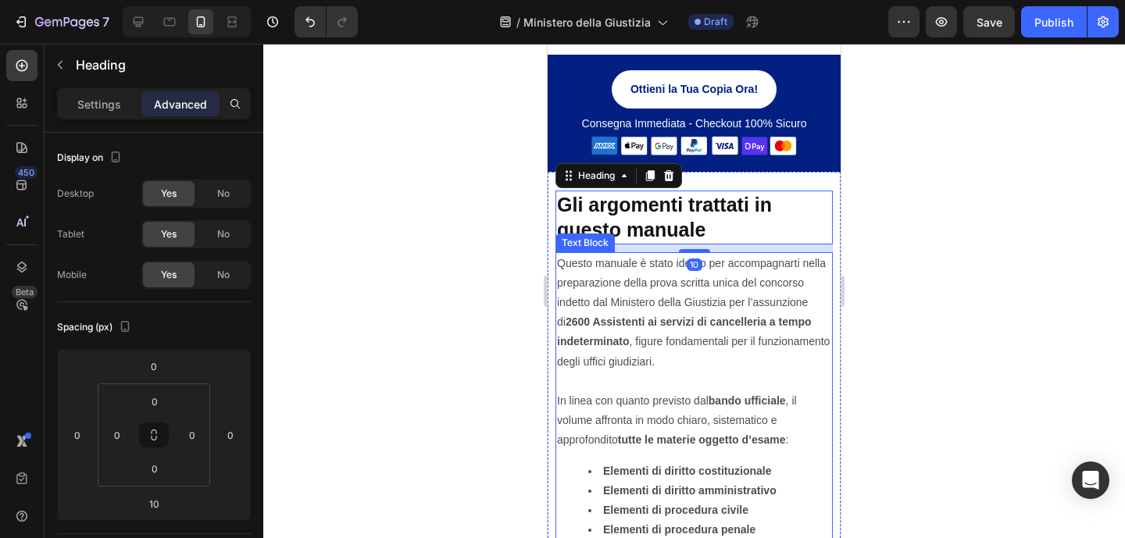
click at [781, 301] on p "Questo manuale è stato ideato per accompagnarti nella preparazione della prova …" at bounding box center [694, 313] width 274 height 118
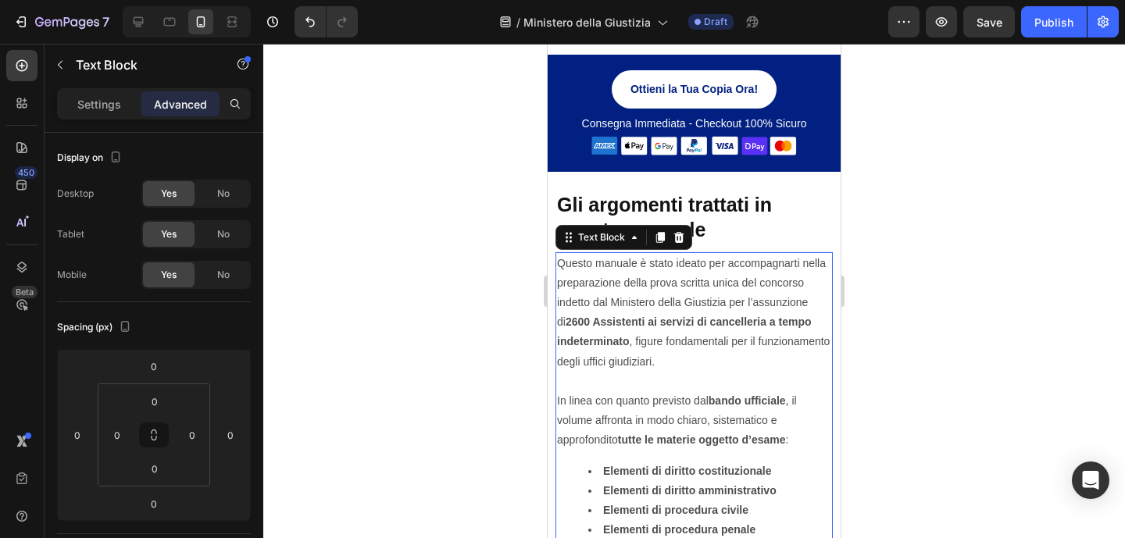
click at [973, 218] on div at bounding box center [694, 291] width 862 height 495
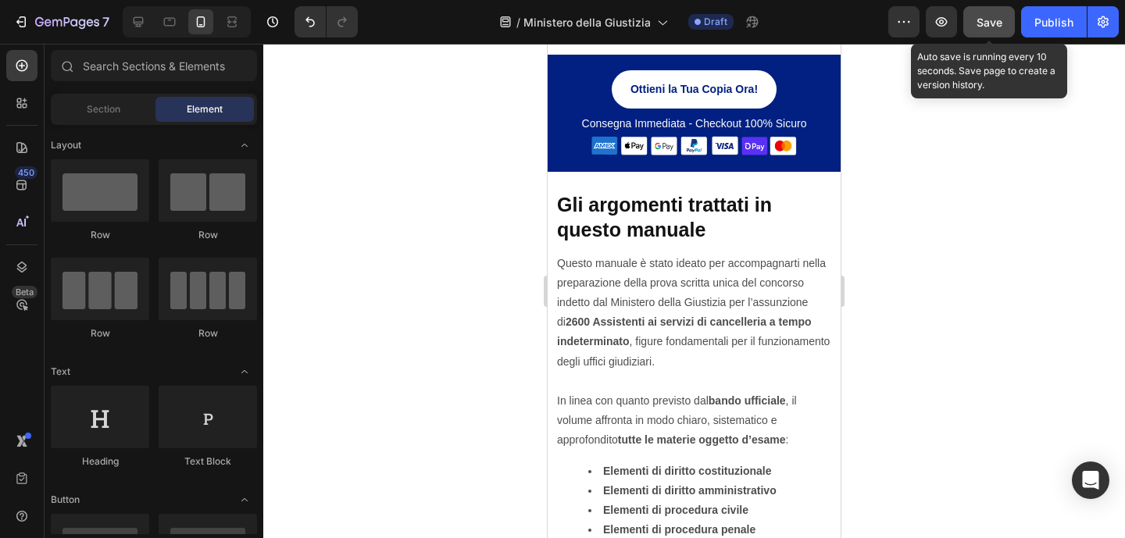
click at [985, 30] on button "Save" at bounding box center [989, 21] width 52 height 31
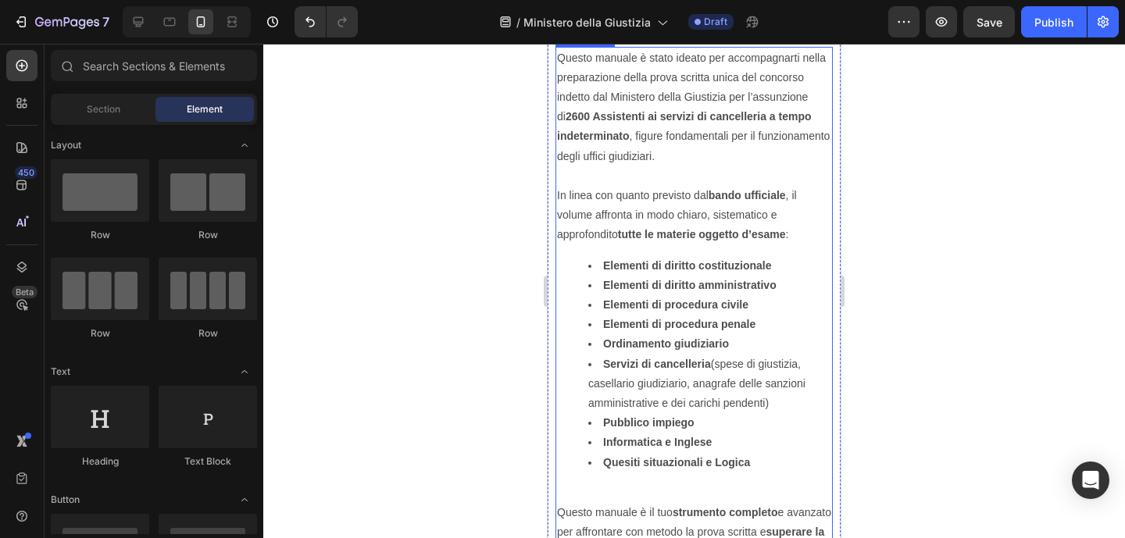
scroll to position [1831, 0]
